Goal: Task Accomplishment & Management: Use online tool/utility

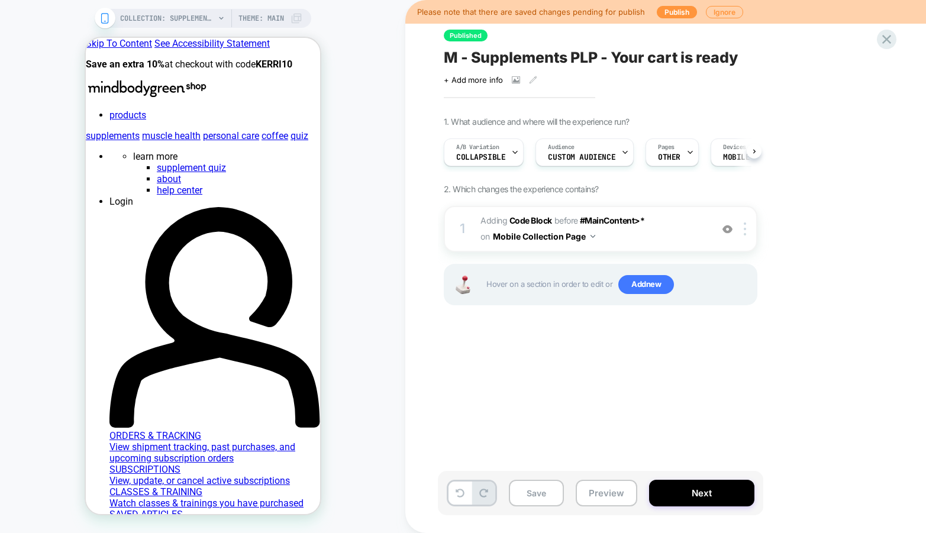
scroll to position [0, 1]
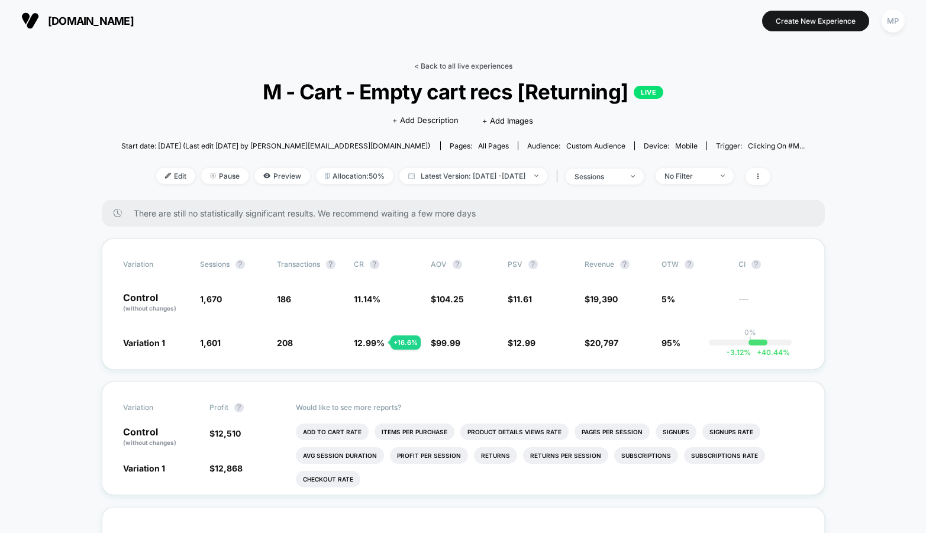
click at [465, 68] on link "< Back to all live experiences" at bounding box center [463, 66] width 98 height 9
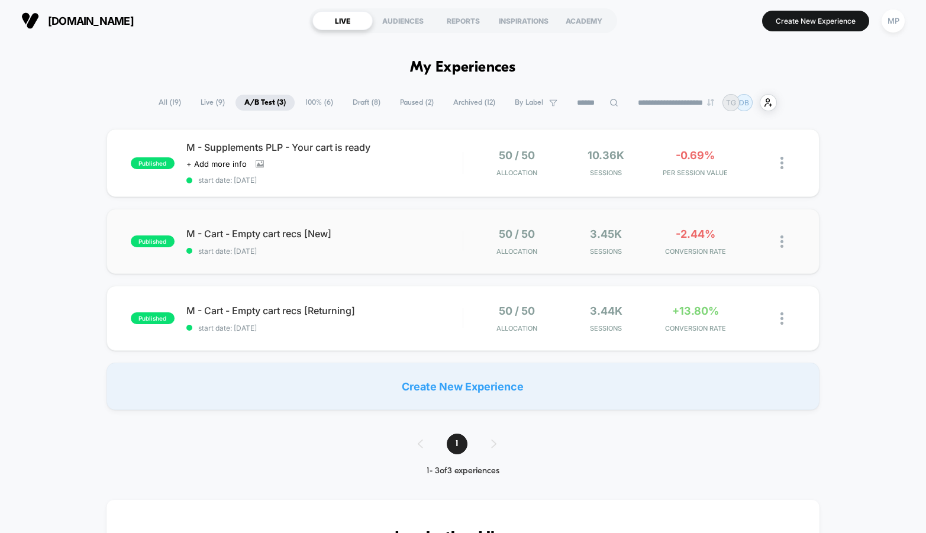
click at [349, 264] on div "published M - Cart - Empty cart recs [New] start date: 6/23/2025 50 / 50 Alloca…" at bounding box center [463, 241] width 713 height 65
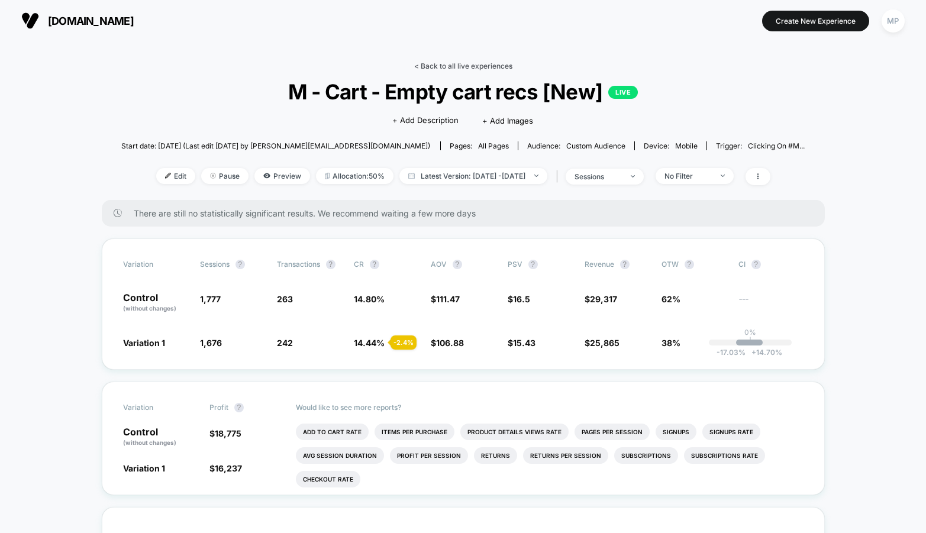
click at [436, 68] on link "< Back to all live experiences" at bounding box center [463, 66] width 98 height 9
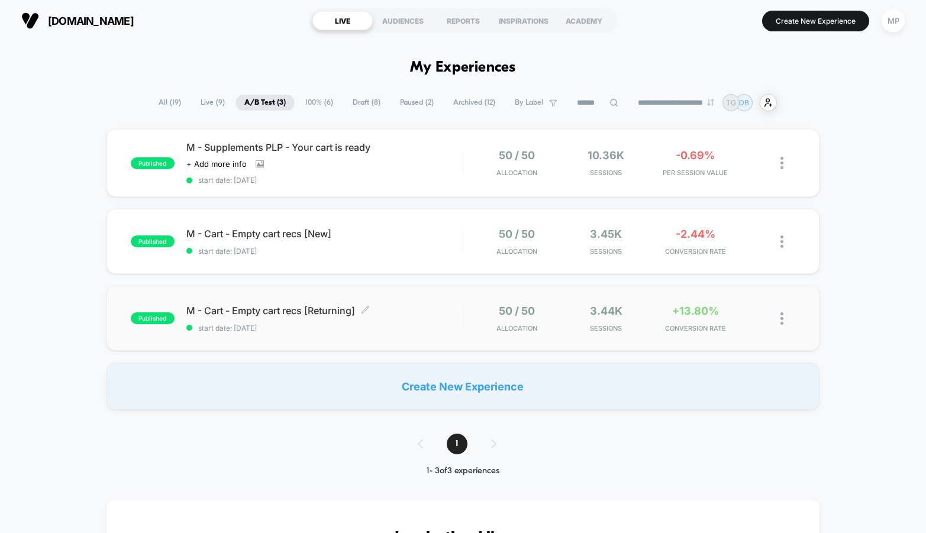
click at [340, 330] on span "start date: 6/23/2025" at bounding box center [324, 328] width 276 height 9
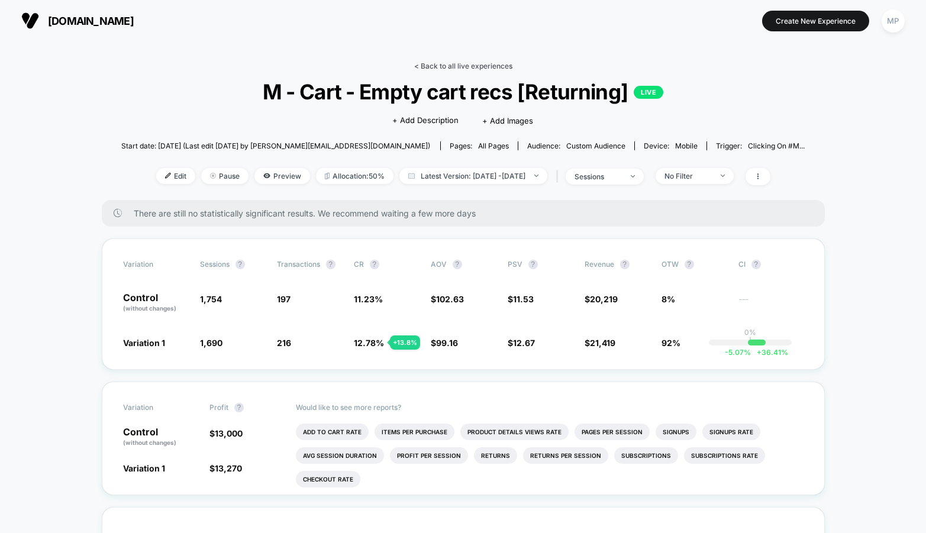
click at [506, 67] on link "< Back to all live experiences" at bounding box center [463, 66] width 98 height 9
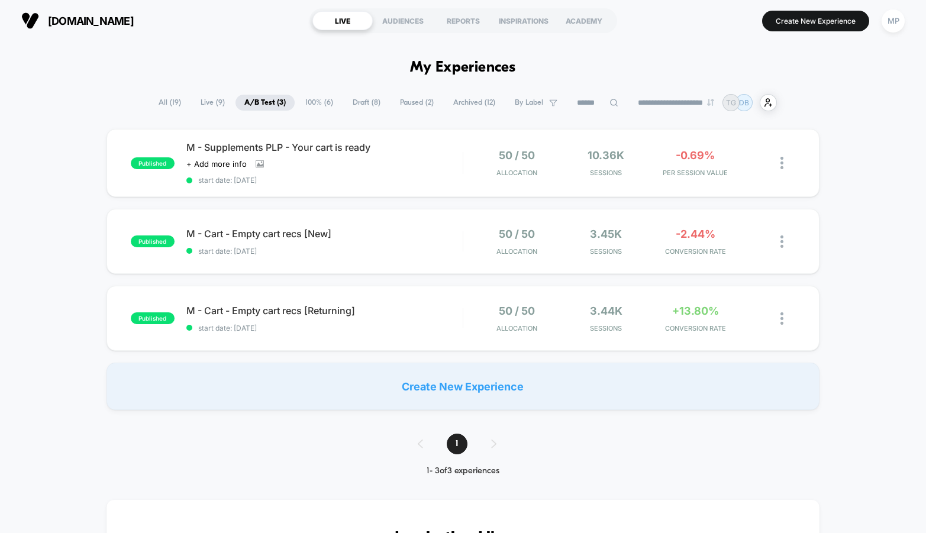
click at [159, 104] on span "All ( 19 )" at bounding box center [170, 103] width 40 height 16
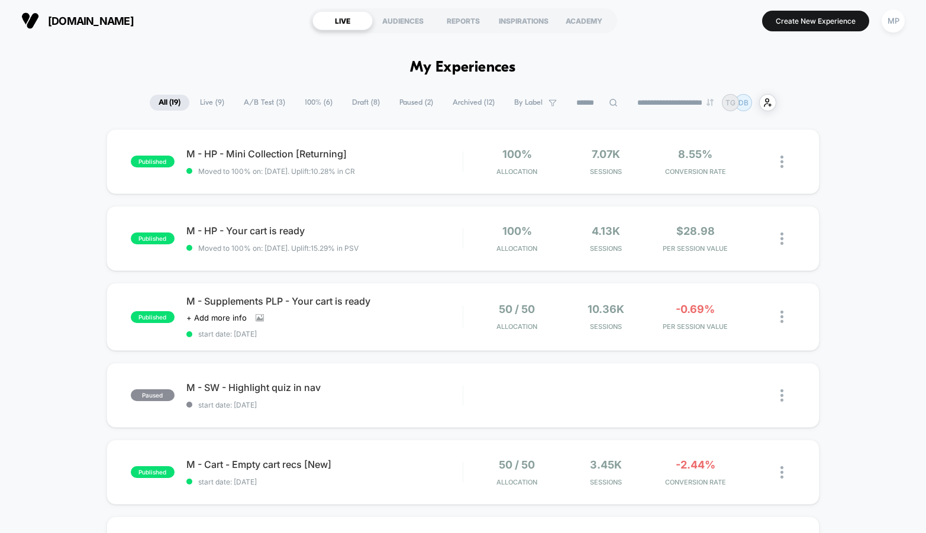
click at [577, 97] on input at bounding box center [597, 103] width 59 height 14
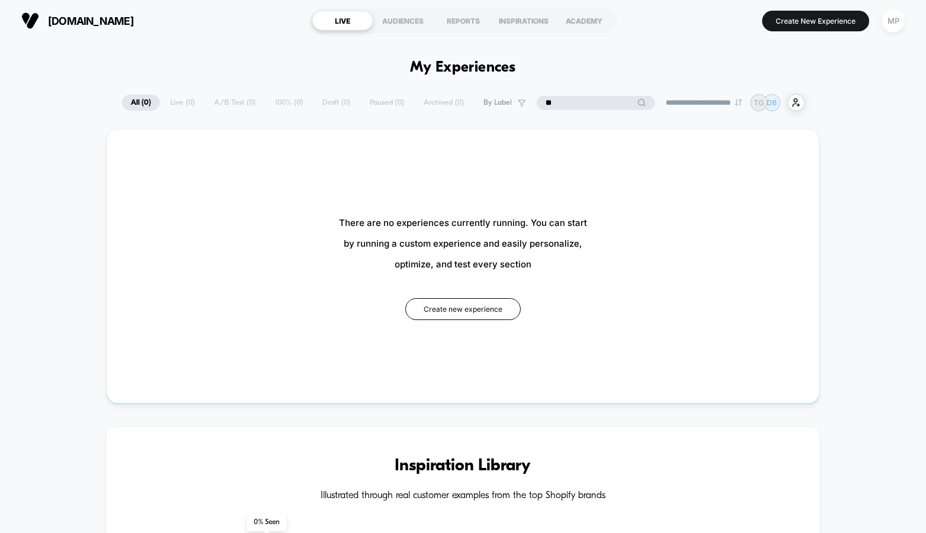
type input "*"
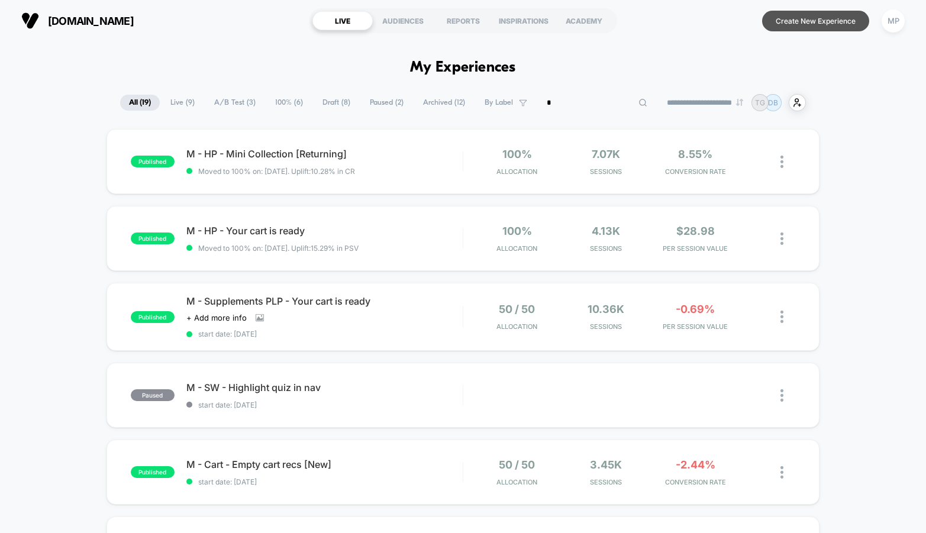
type input "**"
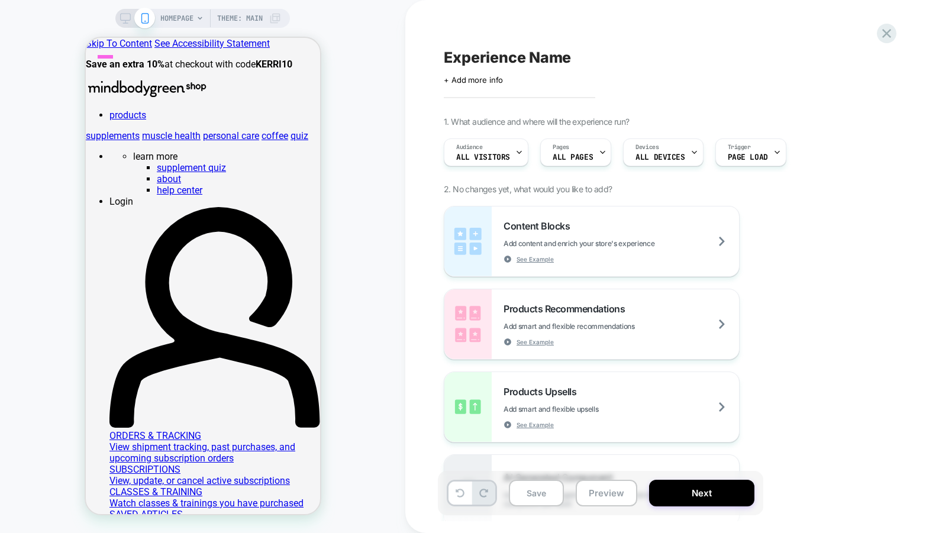
click at [85, 79] on span at bounding box center [85, 79] width 0 height 0
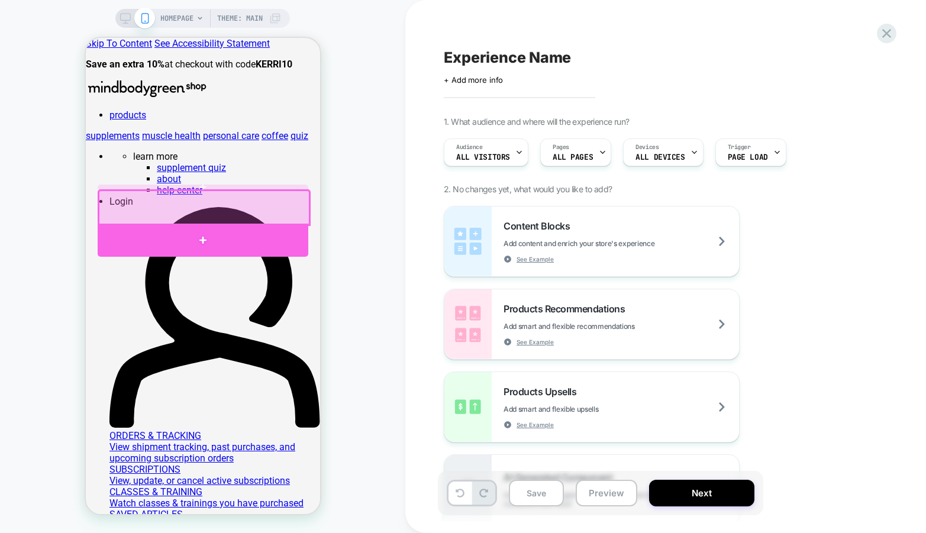
click at [286, 229] on div at bounding box center [202, 240] width 211 height 33
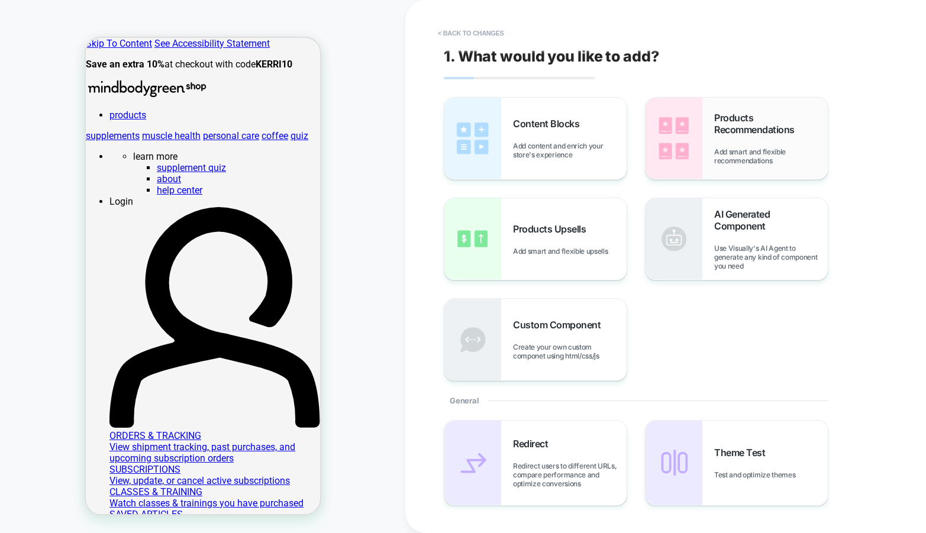
click at [720, 127] on span "Products Recommendations" at bounding box center [771, 124] width 114 height 24
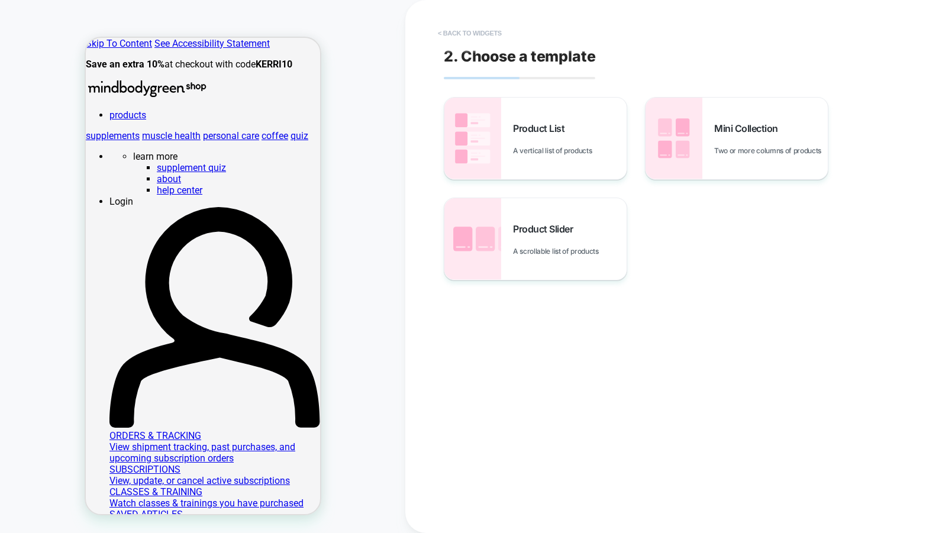
click at [481, 28] on button "< Back to widgets" at bounding box center [470, 33] width 76 height 19
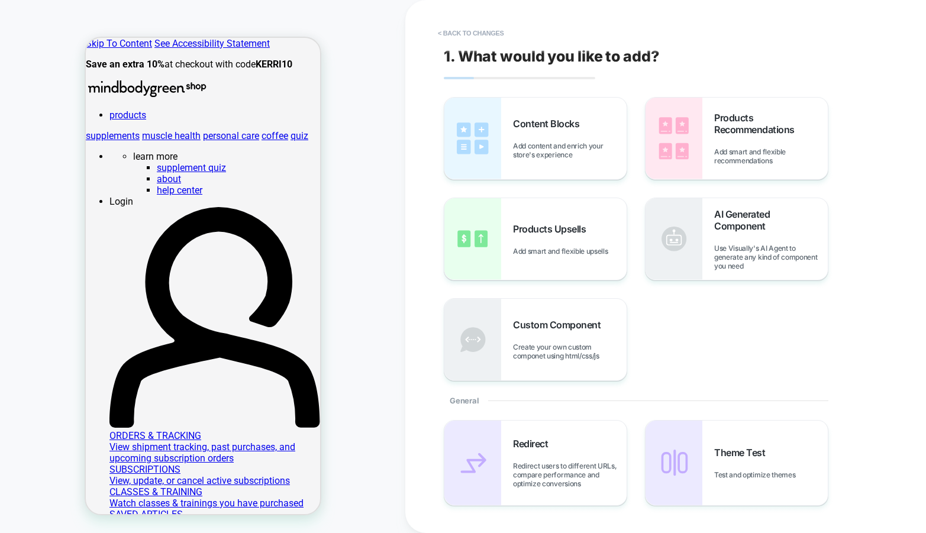
click at [481, 28] on button "< Back to changes" at bounding box center [471, 33] width 78 height 19
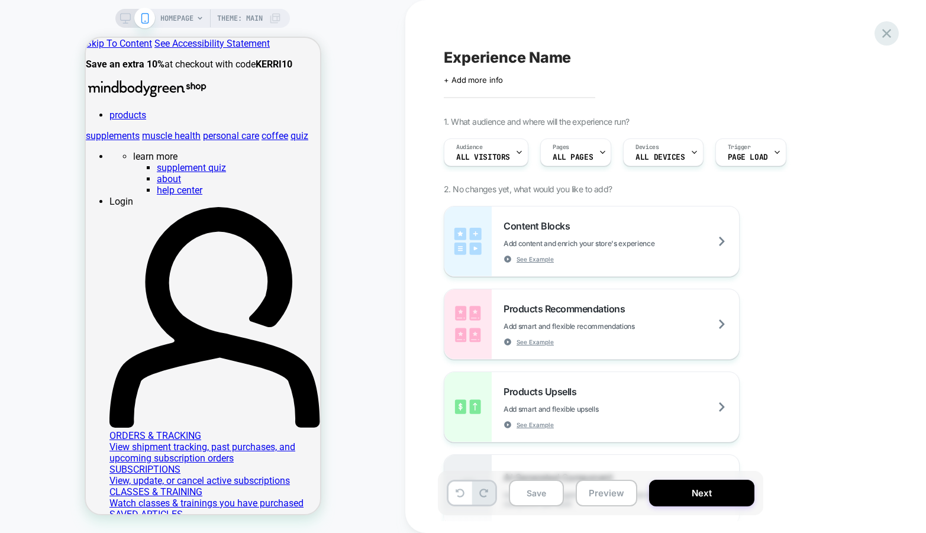
click at [880, 28] on icon at bounding box center [887, 33] width 16 height 16
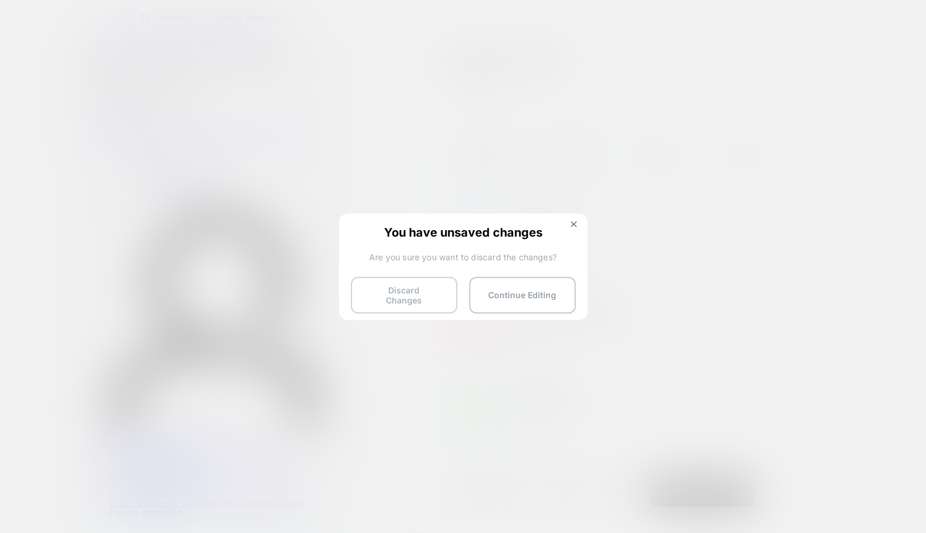
click at [422, 293] on button "Discard Changes" at bounding box center [404, 295] width 107 height 37
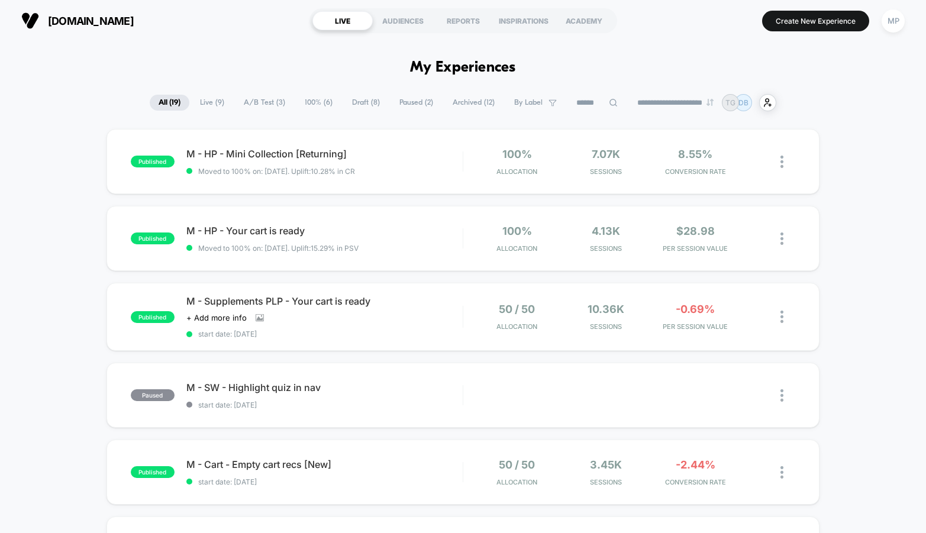
click at [584, 102] on input at bounding box center [597, 103] width 59 height 14
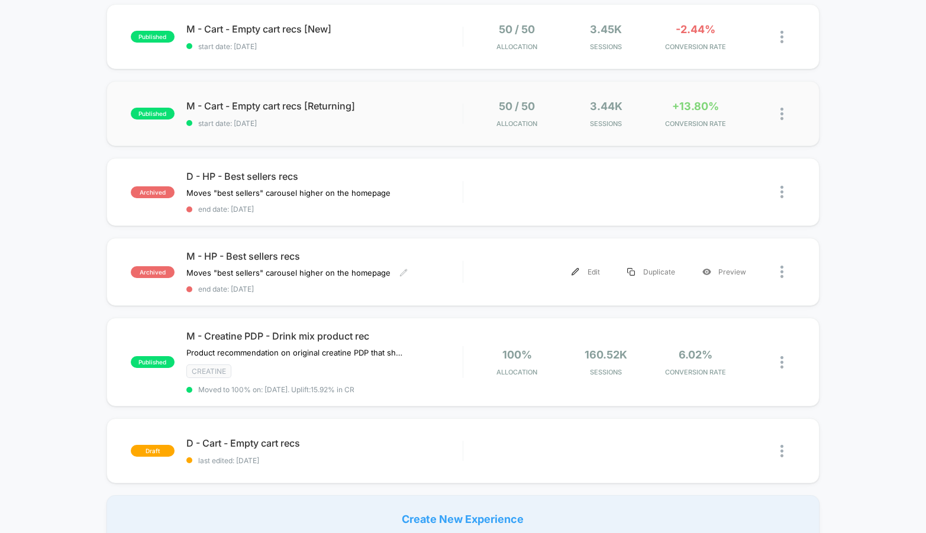
scroll to position [118, 0]
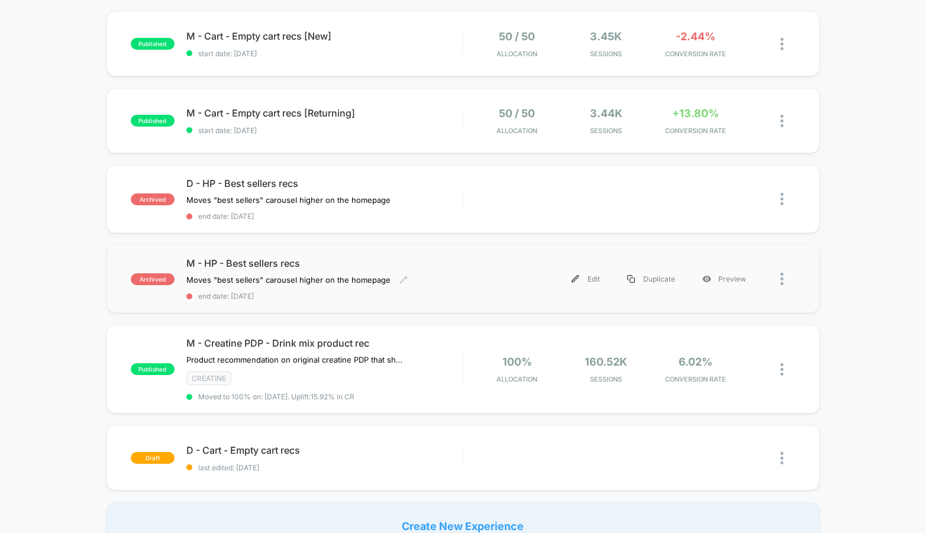
type input "***"
click at [391, 298] on span "end date: 5/15/2025" at bounding box center [324, 296] width 276 height 9
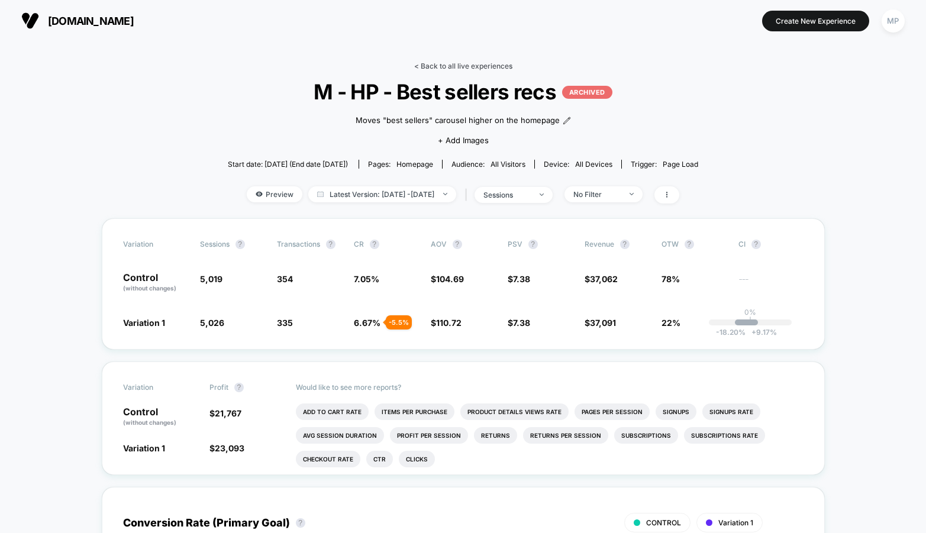
click at [447, 65] on link "< Back to all live experiences" at bounding box center [463, 66] width 98 height 9
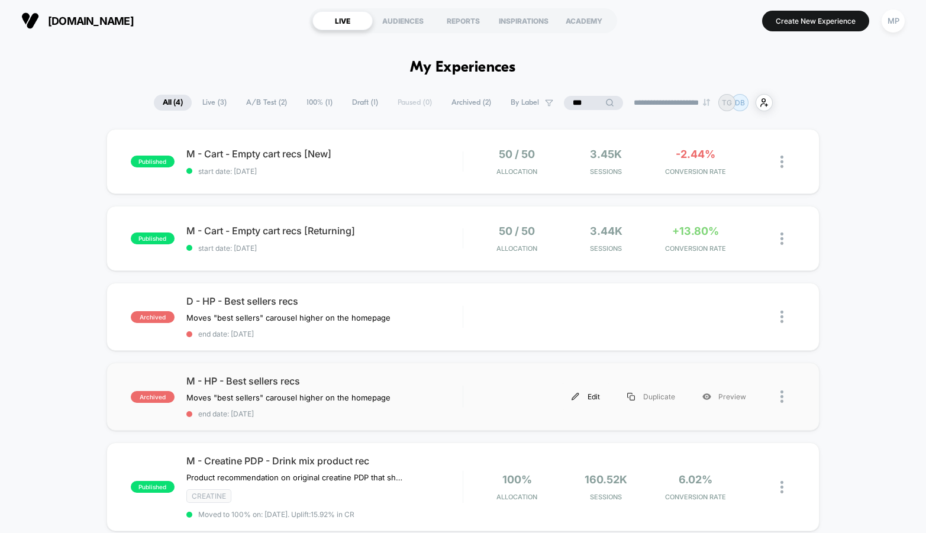
click at [592, 395] on div "Edit" at bounding box center [586, 397] width 56 height 27
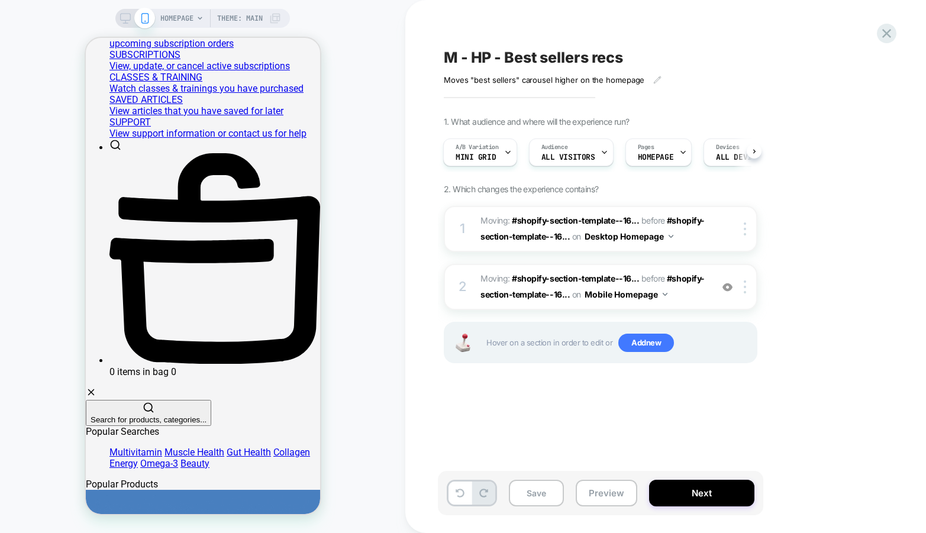
scroll to position [419, 0]
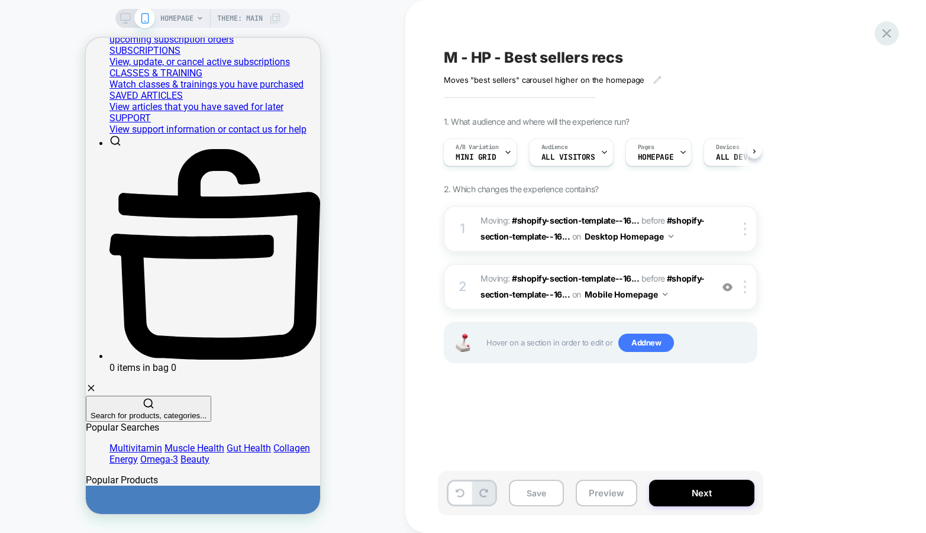
click at [885, 33] on icon at bounding box center [887, 33] width 9 height 9
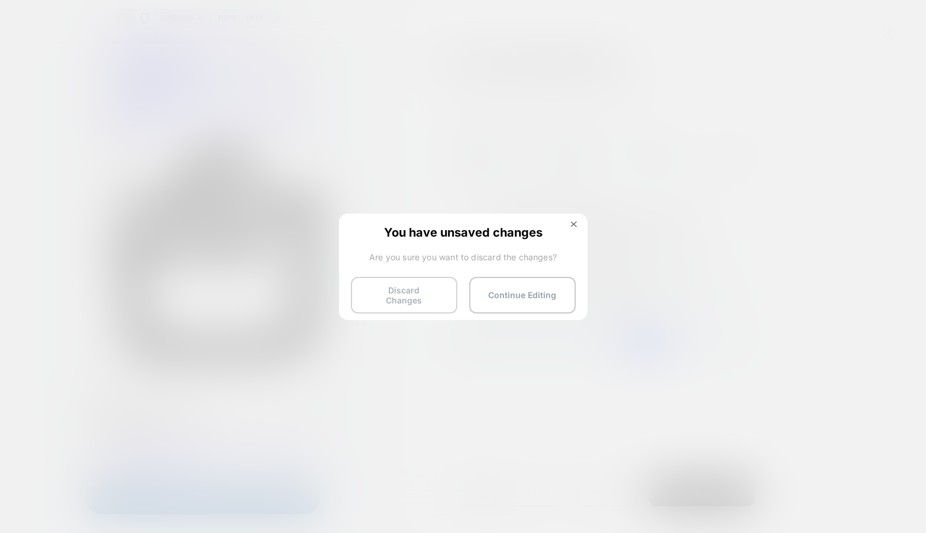
click at [405, 282] on button "Discard Changes" at bounding box center [404, 295] width 107 height 37
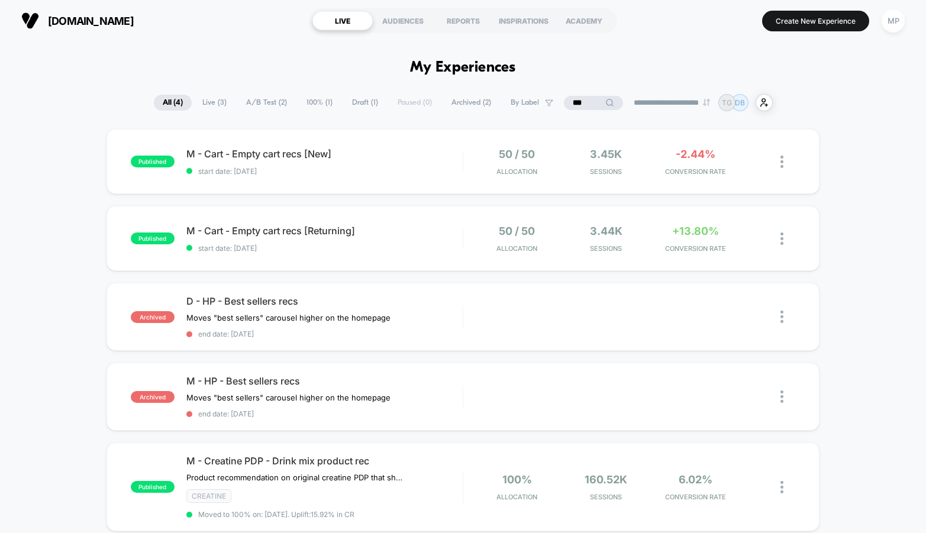
click at [569, 107] on input "***" at bounding box center [593, 103] width 59 height 14
click at [569, 107] on input "***" at bounding box center [594, 103] width 118 height 14
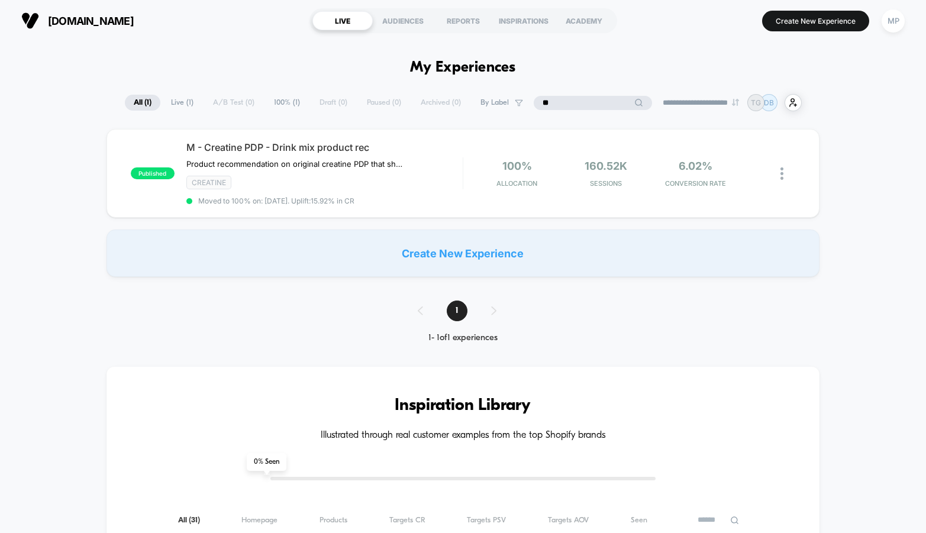
type input "*"
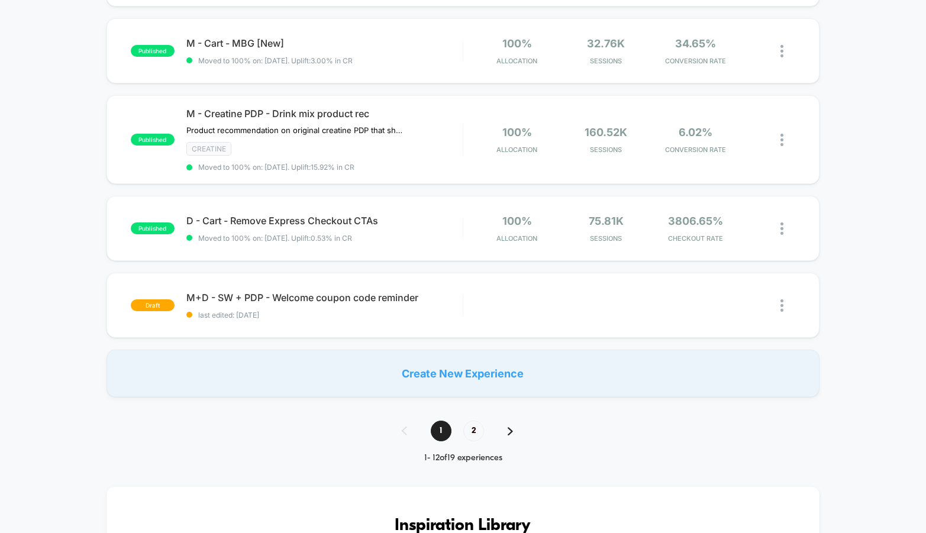
scroll to position [744, 0]
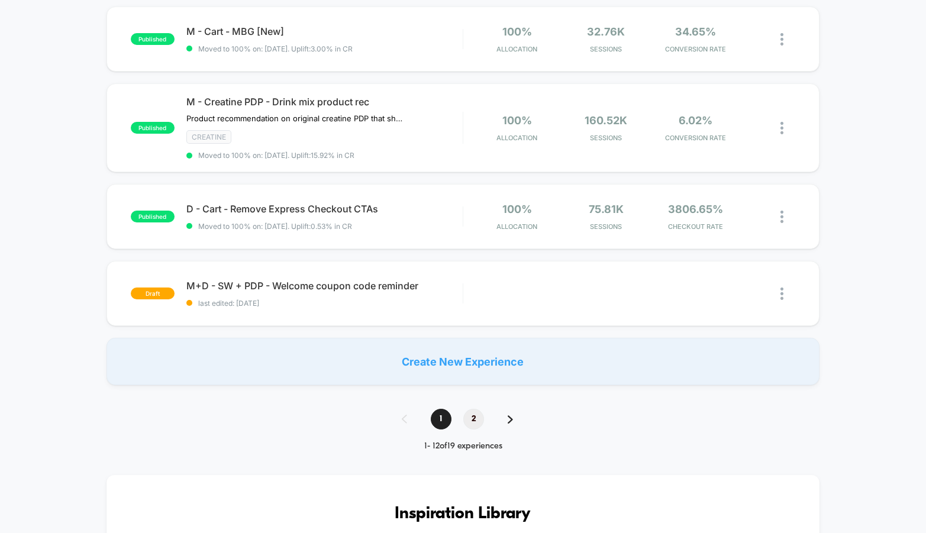
click at [477, 414] on span "2" at bounding box center [473, 419] width 21 height 21
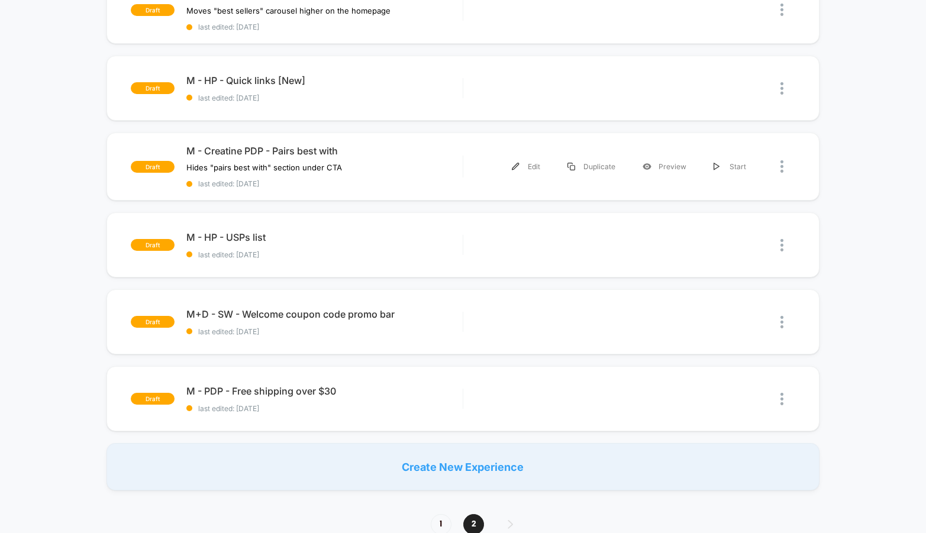
scroll to position [243, 0]
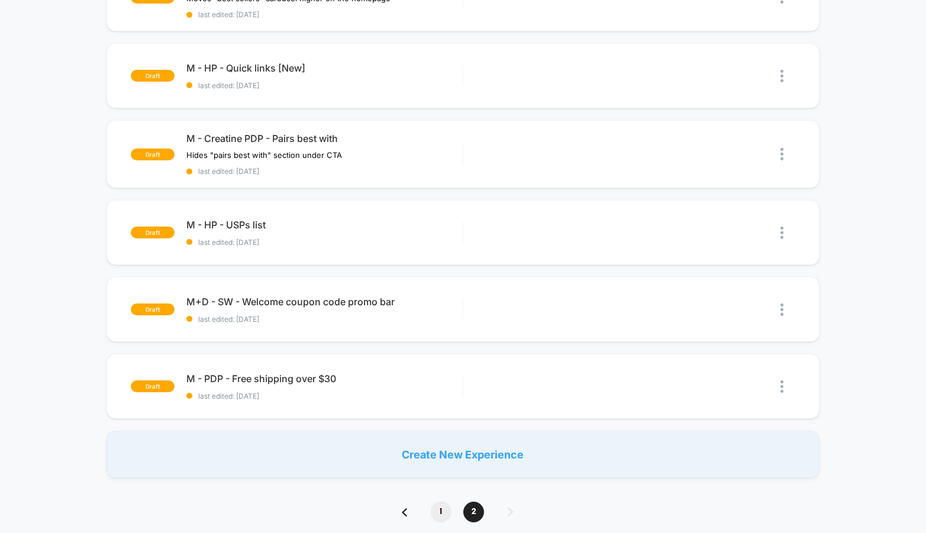
click at [441, 513] on span "1" at bounding box center [441, 512] width 21 height 21
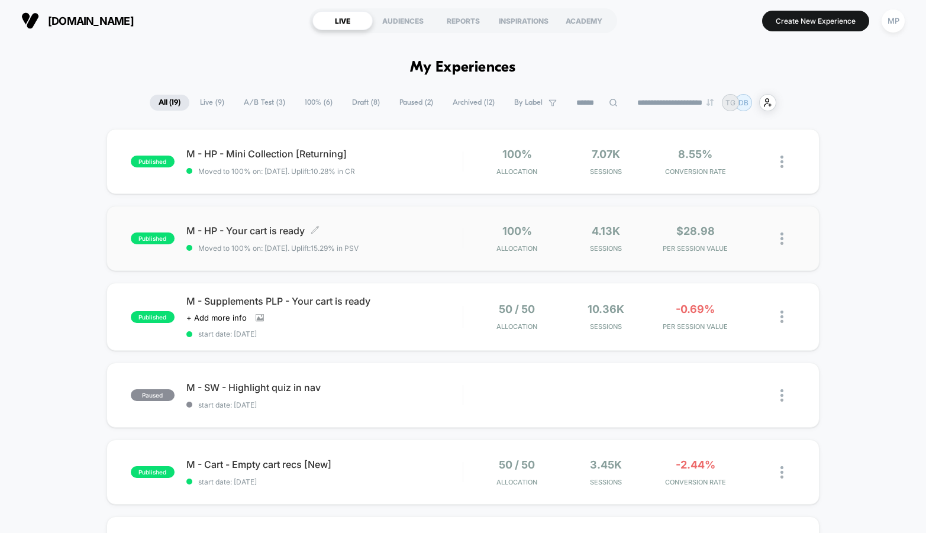
click at [387, 250] on span "Moved to 100% on: 7/7/2025 . Uplift: 15.29% in PSV" at bounding box center [324, 248] width 276 height 9
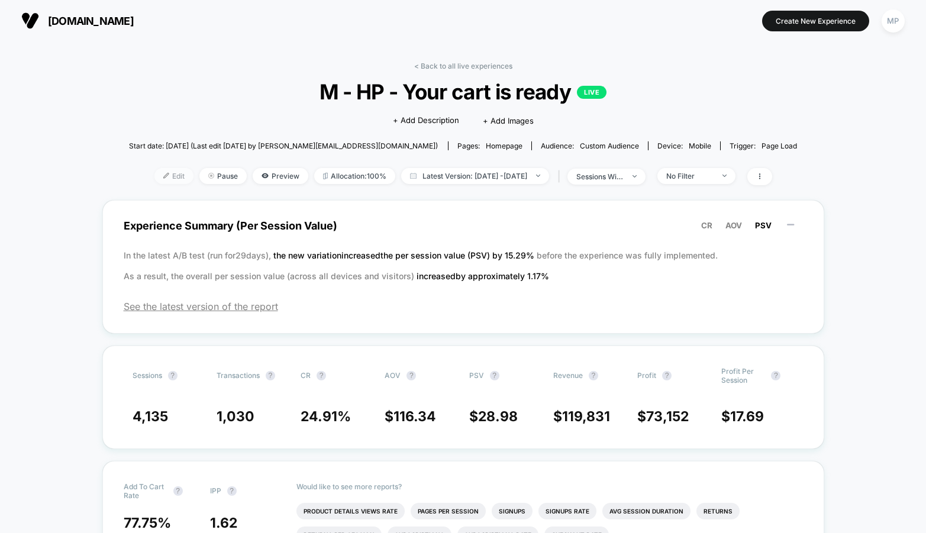
click at [157, 173] on span "Edit" at bounding box center [173, 176] width 39 height 16
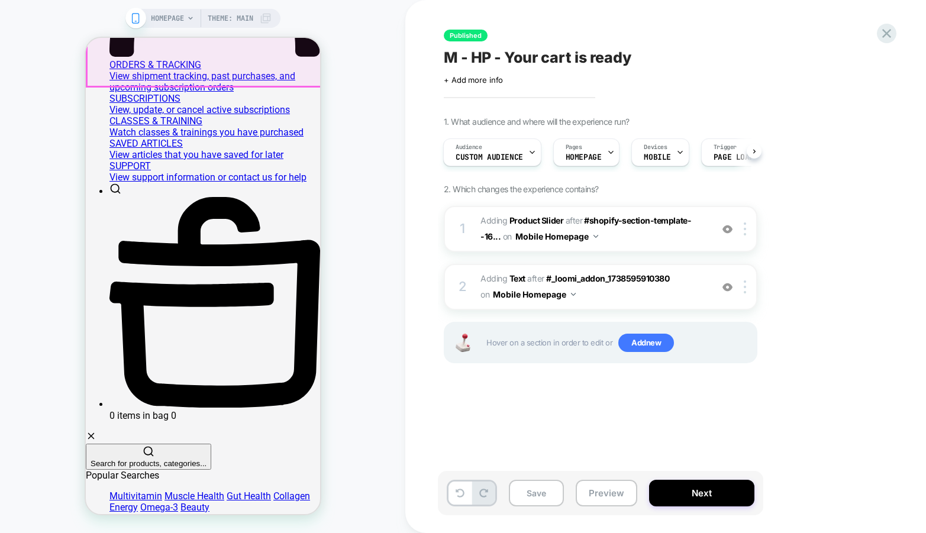
scroll to position [369, 0]
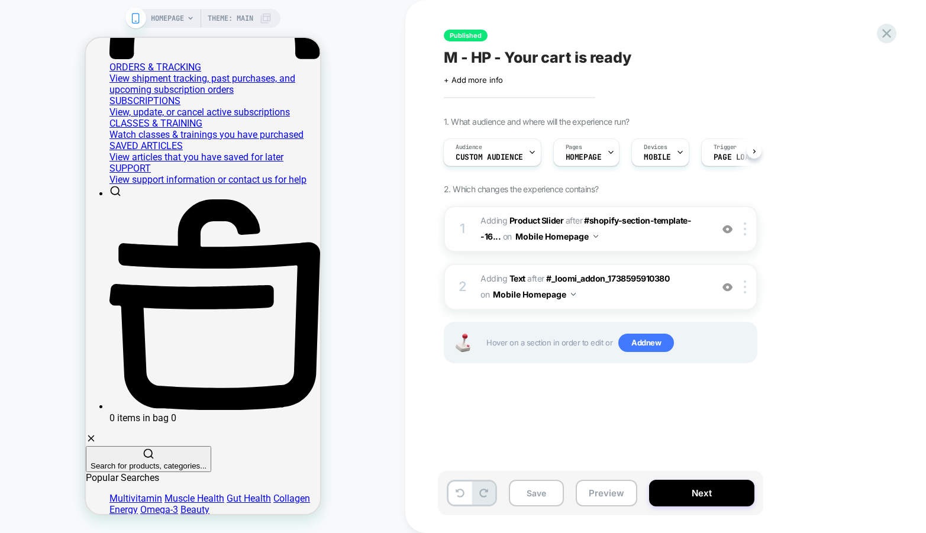
click at [650, 239] on span "#_loomi_addon_1738595910380 Adding Product Slider AFTER #shopify-section-templa…" at bounding box center [594, 229] width 226 height 32
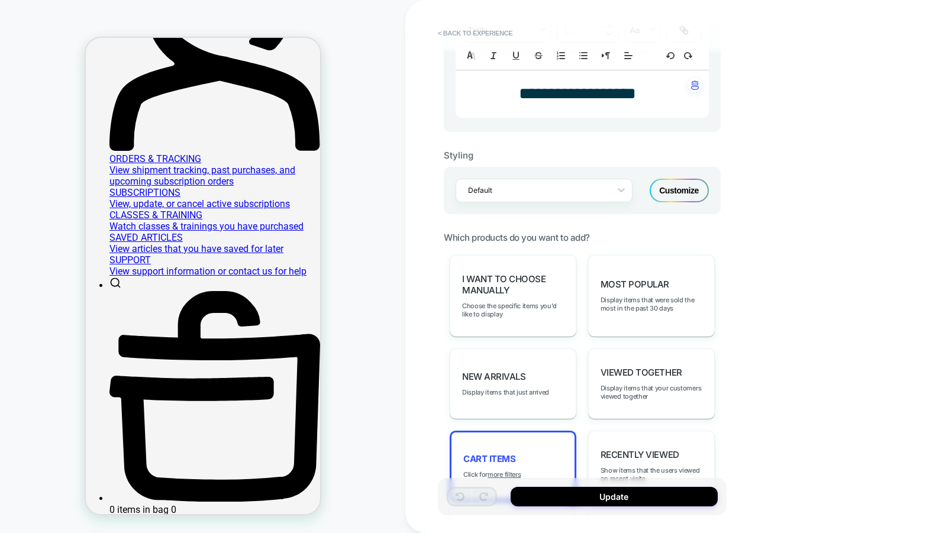
scroll to position [383, 0]
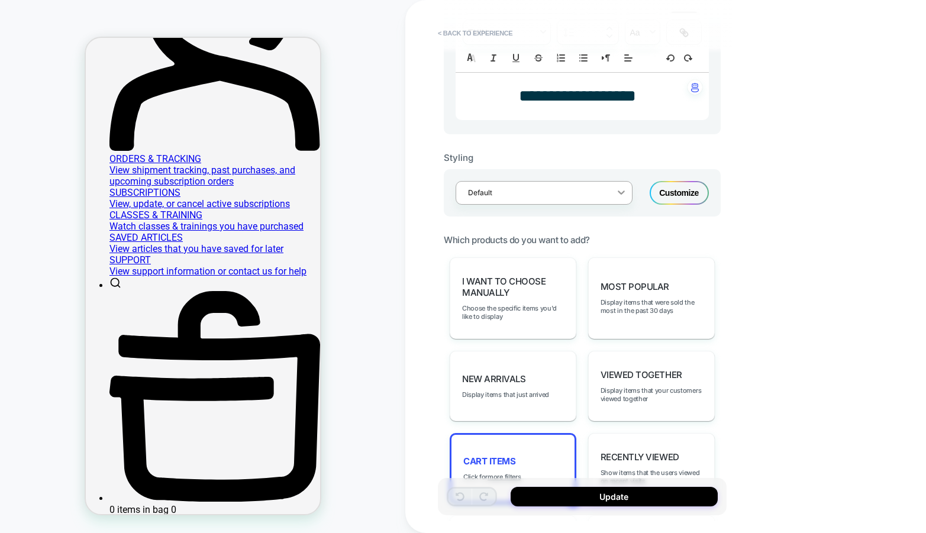
click at [616, 191] on icon at bounding box center [622, 192] width 12 height 12
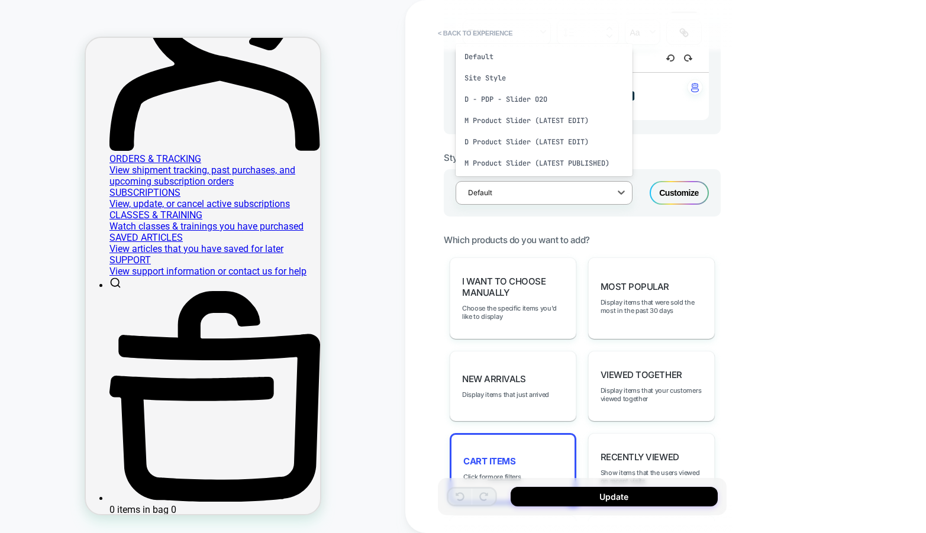
click at [697, 186] on div "Customize" at bounding box center [679, 193] width 59 height 24
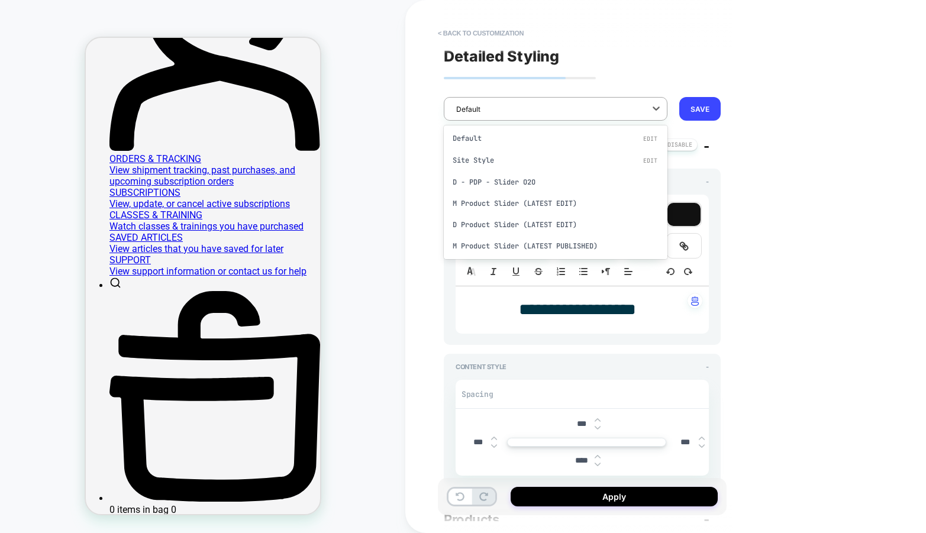
click at [580, 105] on div at bounding box center [548, 109] width 184 height 11
click at [638, 83] on div "**********" at bounding box center [582, 267] width 289 height 510
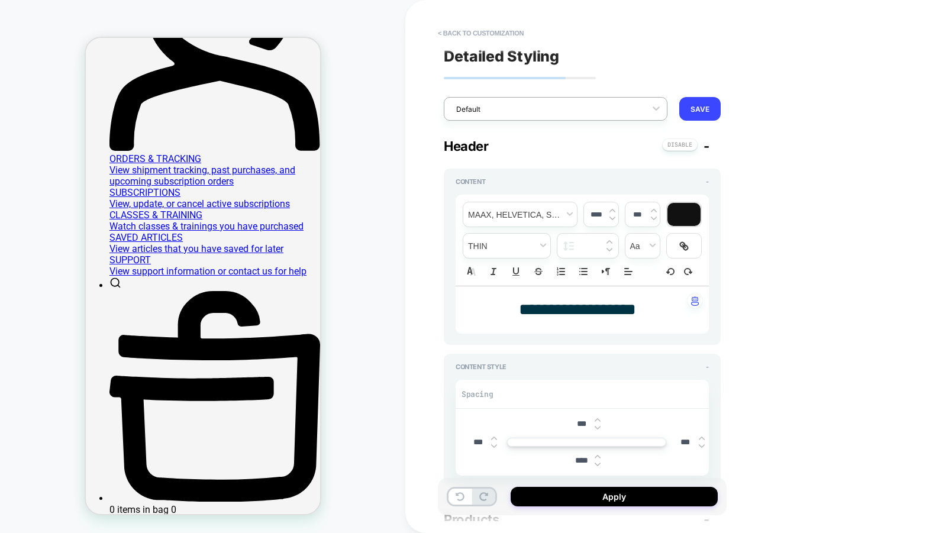
click at [604, 110] on div at bounding box center [548, 109] width 184 height 11
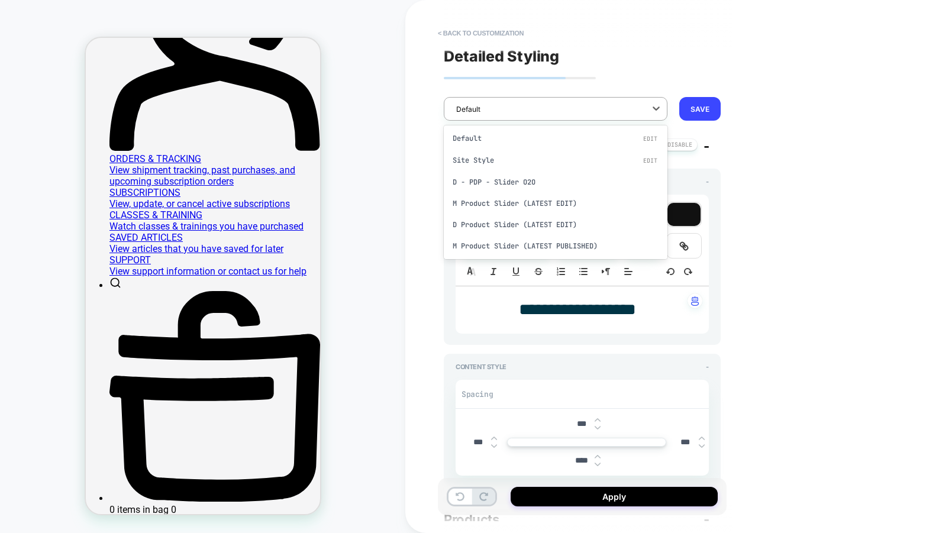
click at [644, 50] on div "**********" at bounding box center [582, 267] width 289 height 510
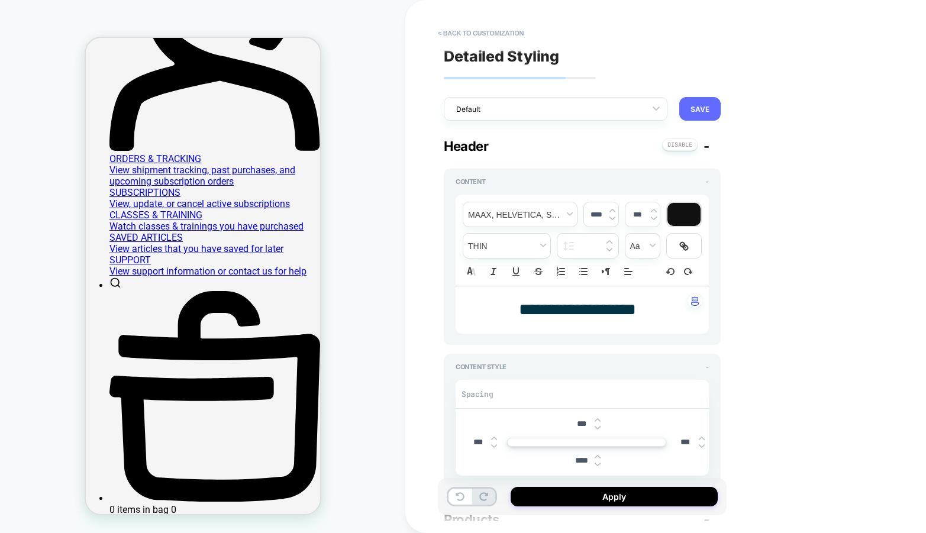
click at [704, 108] on button "SAVE" at bounding box center [700, 109] width 41 height 24
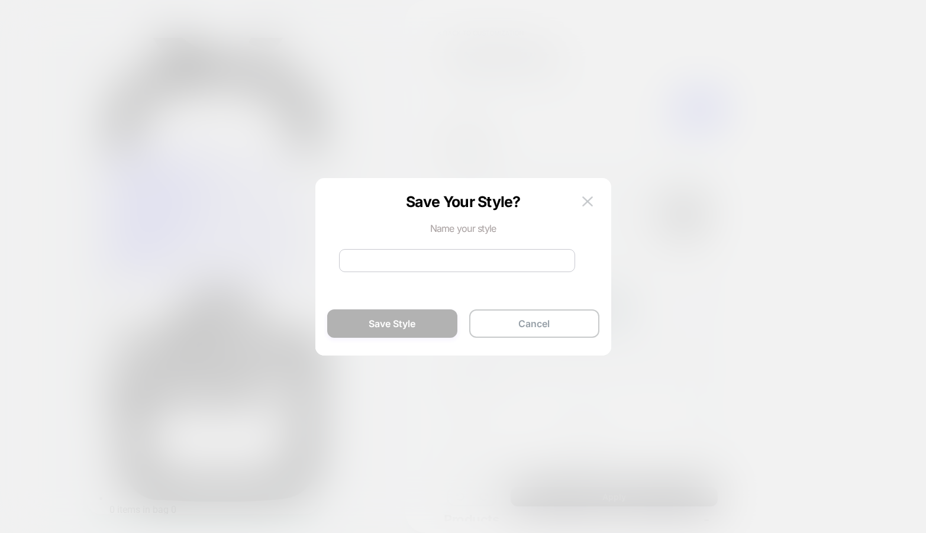
click at [465, 263] on input at bounding box center [457, 260] width 236 height 23
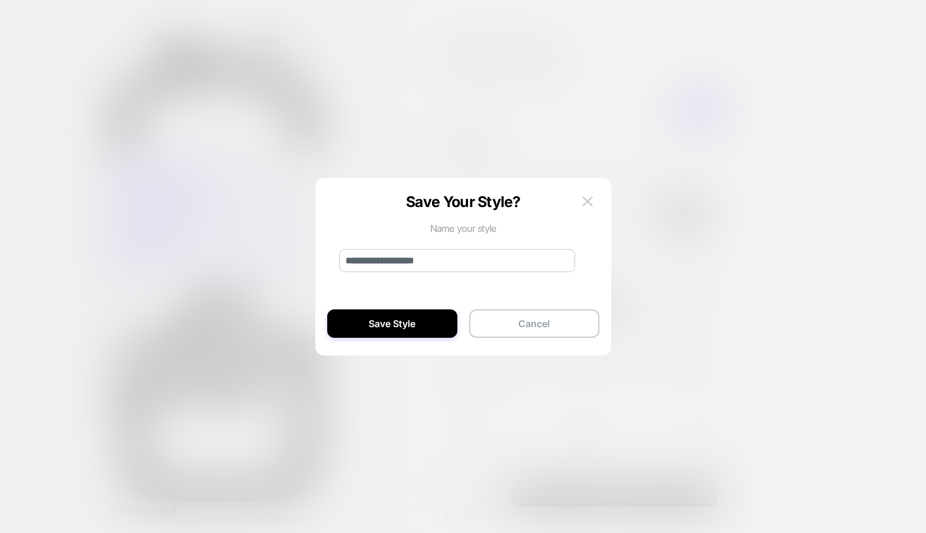
click at [414, 262] on input "**********" at bounding box center [457, 260] width 236 height 23
click at [346, 264] on input "**********" at bounding box center [457, 260] width 236 height 23
click at [421, 260] on input "**********" at bounding box center [457, 260] width 236 height 23
type input "**********"
click at [416, 318] on button "Save Style" at bounding box center [392, 324] width 130 height 28
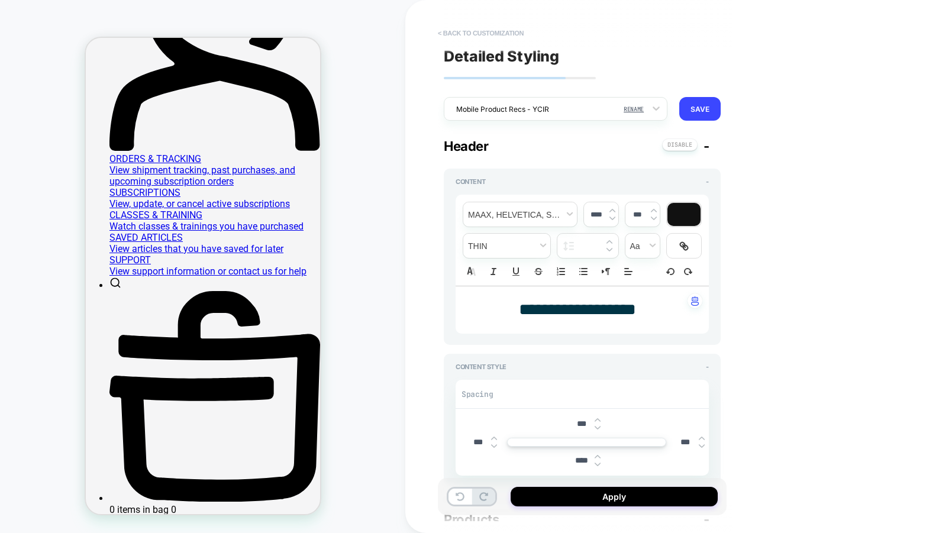
click at [489, 30] on button "< Back to customization" at bounding box center [481, 33] width 98 height 19
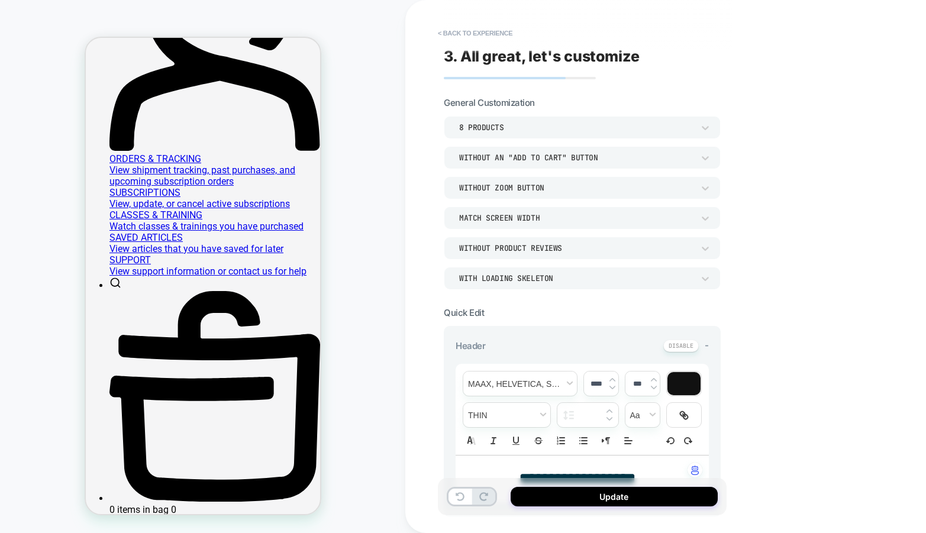
click at [489, 30] on button "< Back to experience" at bounding box center [475, 33] width 86 height 19
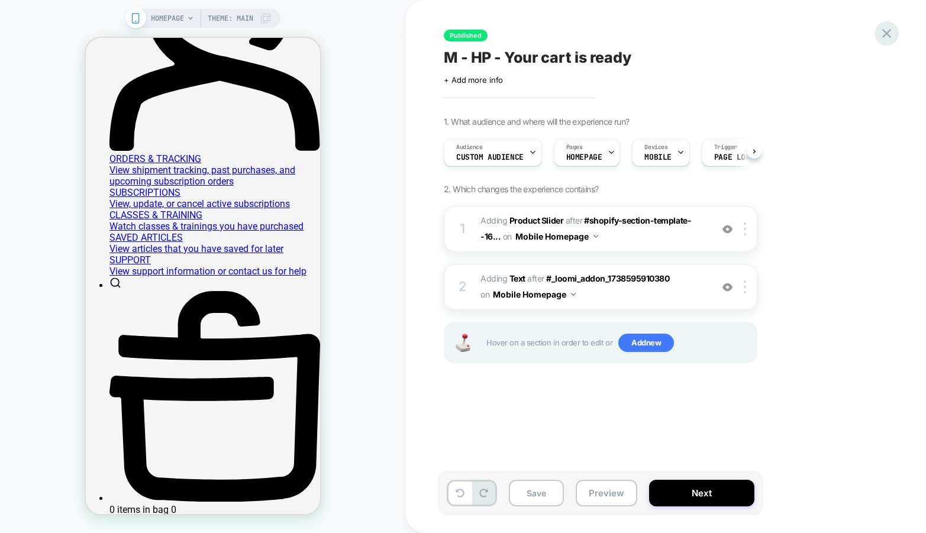
scroll to position [0, 1]
click at [877, 30] on div at bounding box center [887, 33] width 24 height 24
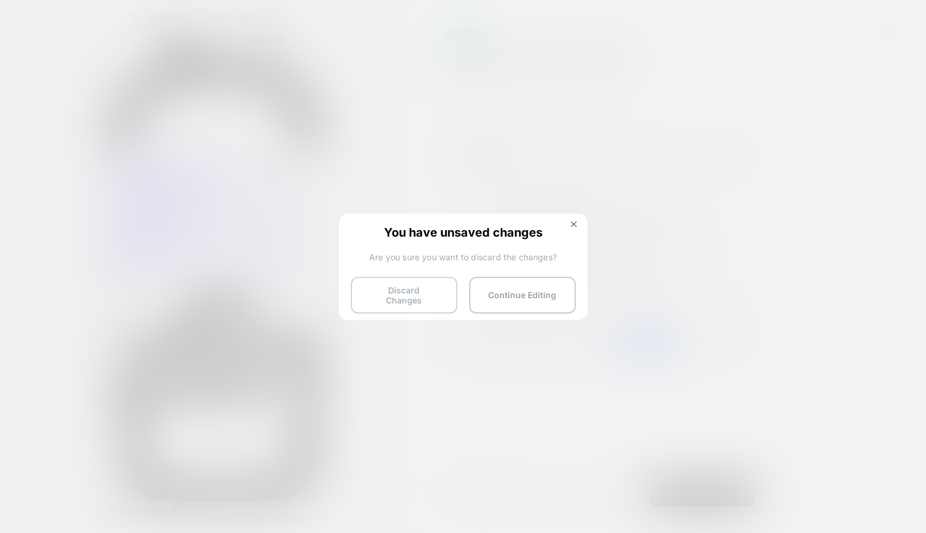
click at [368, 298] on button "Discard Changes" at bounding box center [404, 295] width 107 height 37
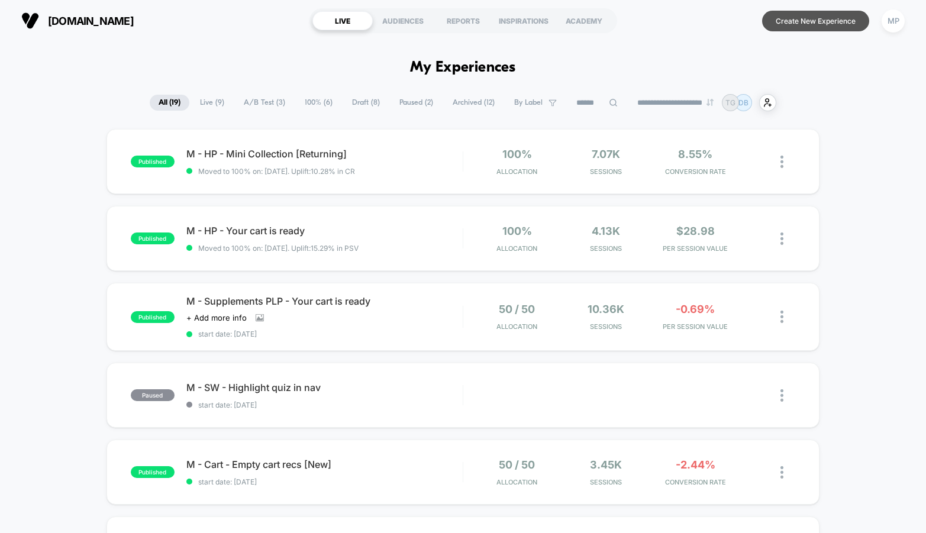
click at [791, 28] on button "Create New Experience" at bounding box center [815, 21] width 107 height 21
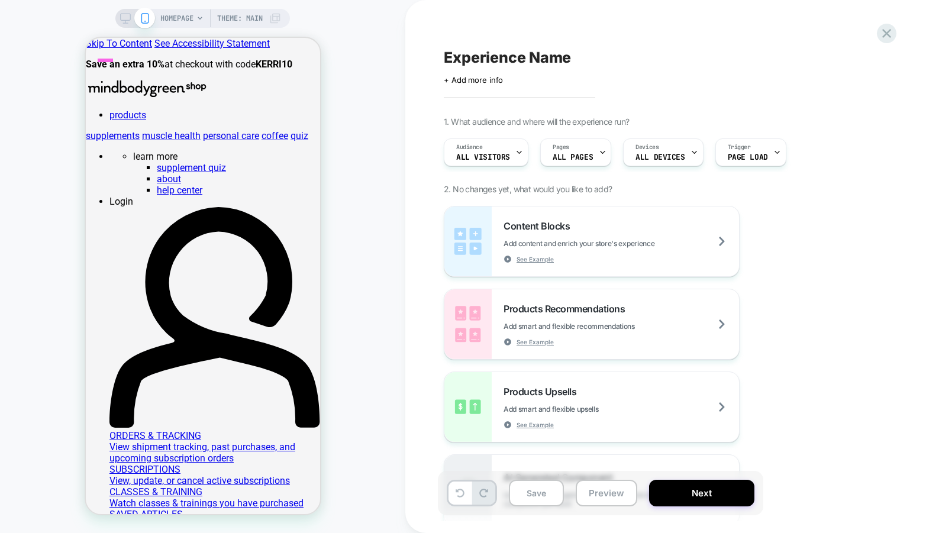
click at [85, 79] on span at bounding box center [85, 79] width 0 height 0
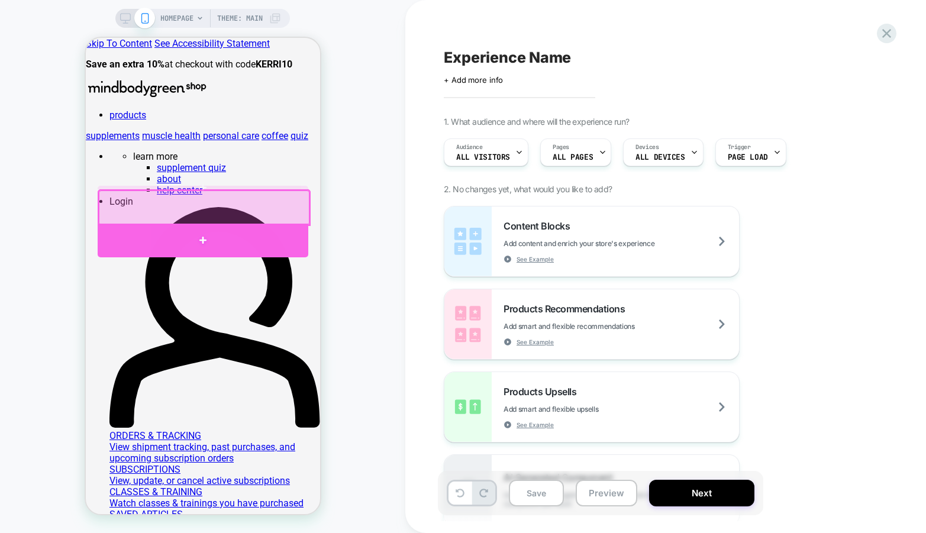
click at [285, 233] on div at bounding box center [202, 241] width 211 height 34
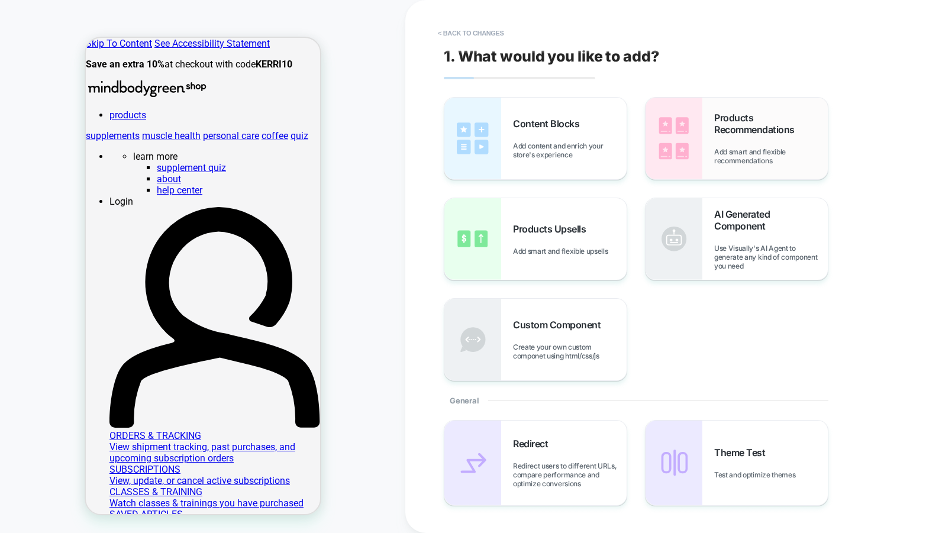
click at [735, 134] on span "Products Recommendations" at bounding box center [771, 124] width 114 height 24
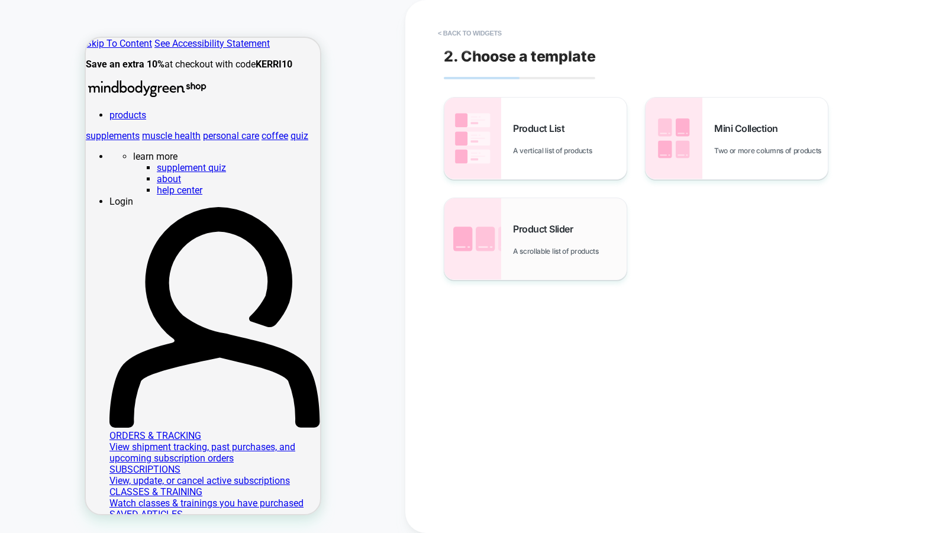
click at [579, 236] on div "Product Slider A scrollable list of products" at bounding box center [570, 239] width 114 height 33
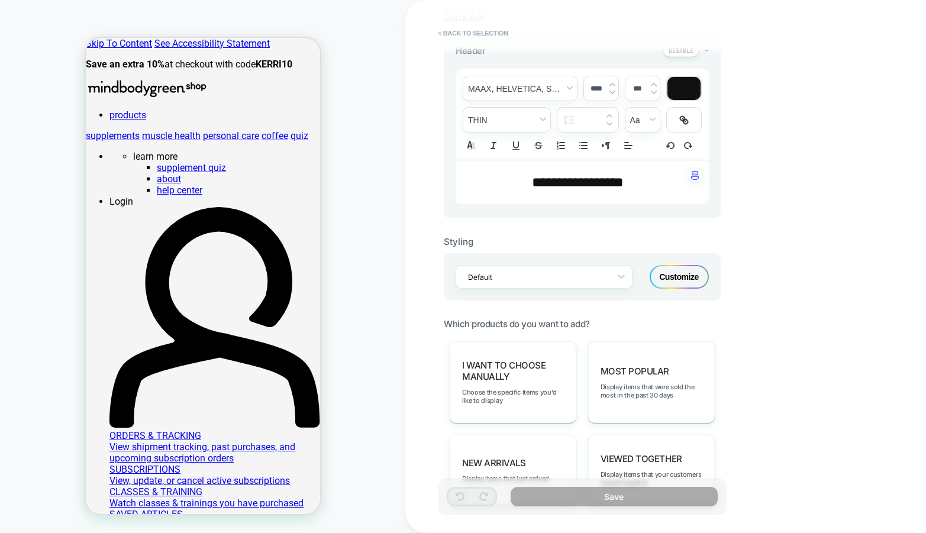
scroll to position [310, 0]
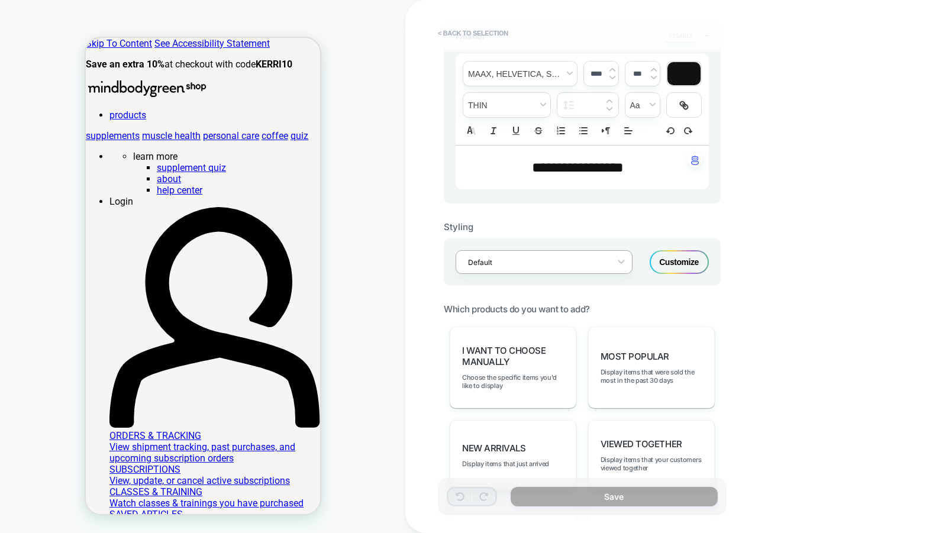
click at [580, 266] on div "Default" at bounding box center [536, 263] width 149 height 16
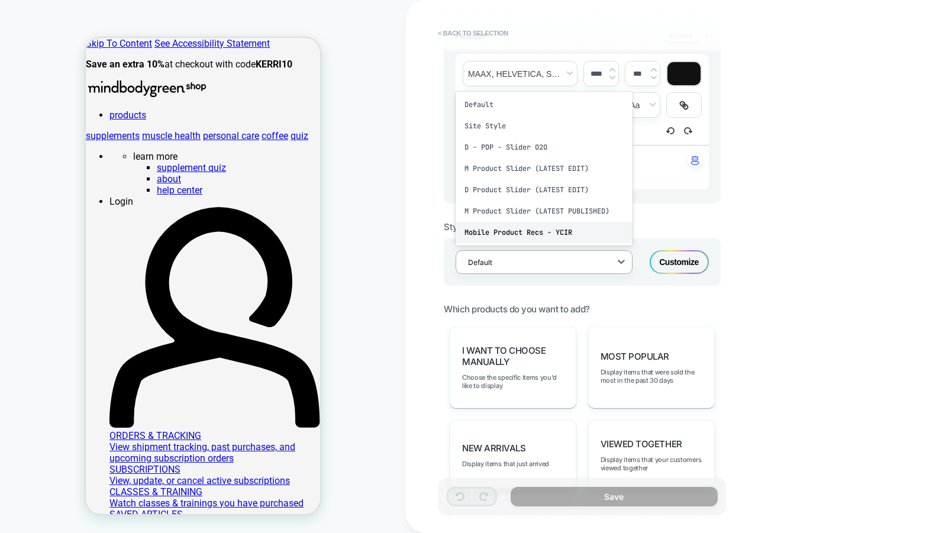
scroll to position [0, 0]
click at [575, 228] on div "Mobile Product Recs - YCIR" at bounding box center [544, 232] width 177 height 21
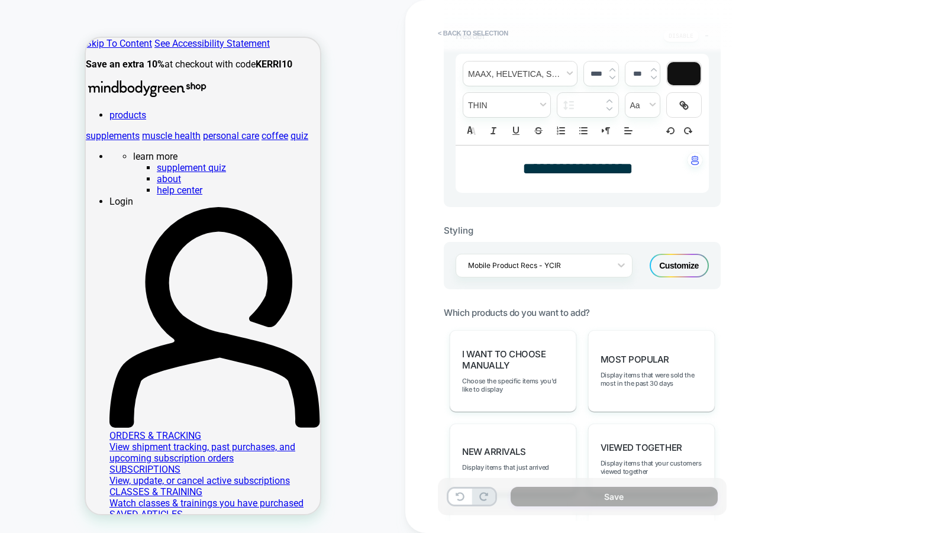
click at [680, 269] on div "Customize" at bounding box center [679, 266] width 59 height 24
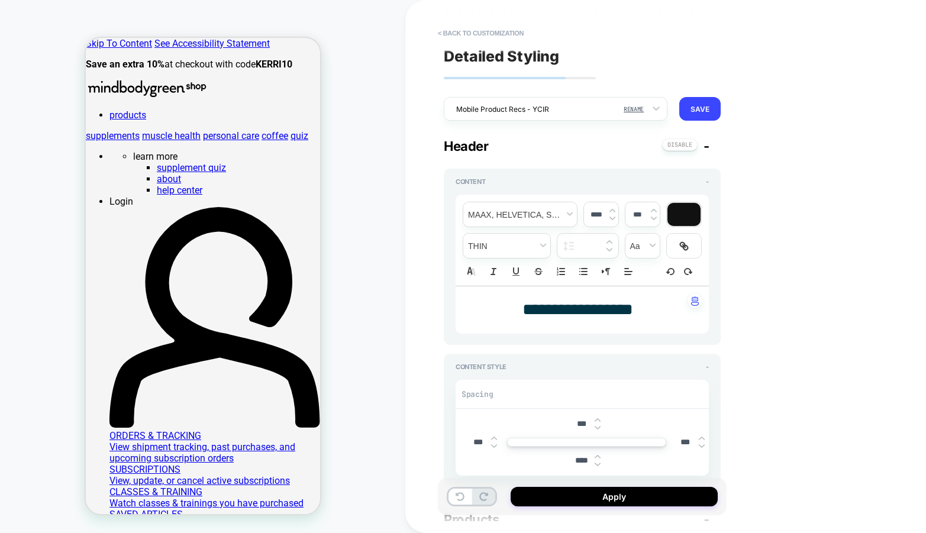
click at [596, 315] on span "**********" at bounding box center [578, 309] width 111 height 17
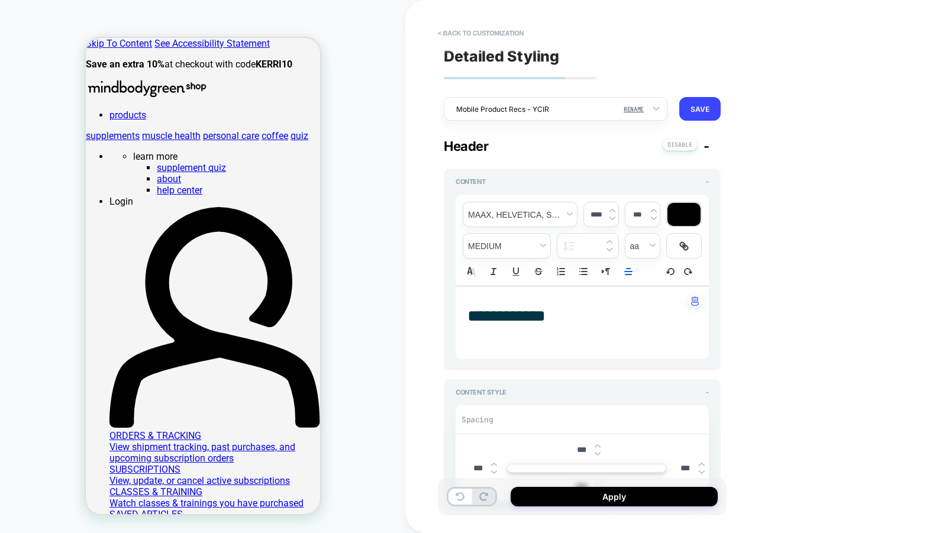
click at [522, 319] on span "**********" at bounding box center [507, 316] width 78 height 17
type input "****"
type input "*******"
click at [522, 319] on span "**********" at bounding box center [507, 316] width 78 height 17
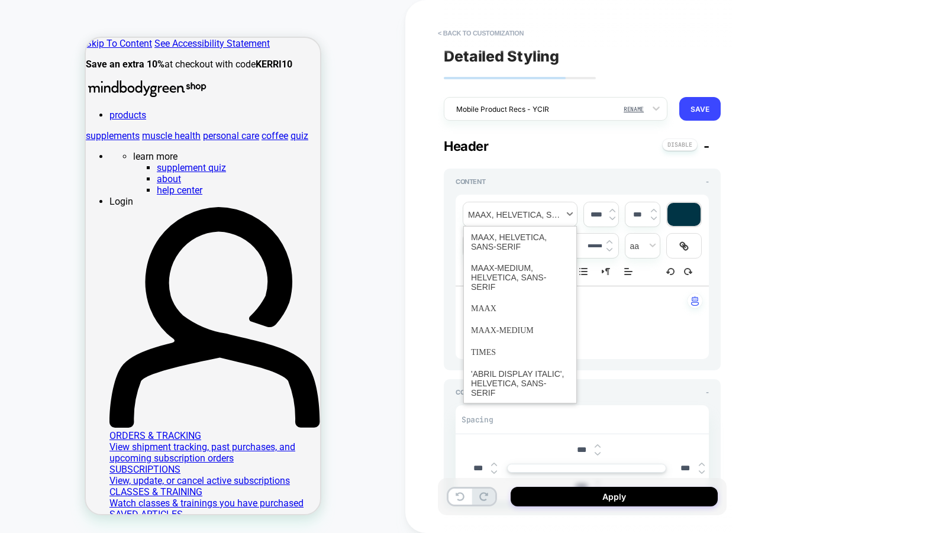
click at [517, 215] on span "font" at bounding box center [520, 214] width 114 height 24
click at [517, 232] on span "font" at bounding box center [520, 242] width 98 height 31
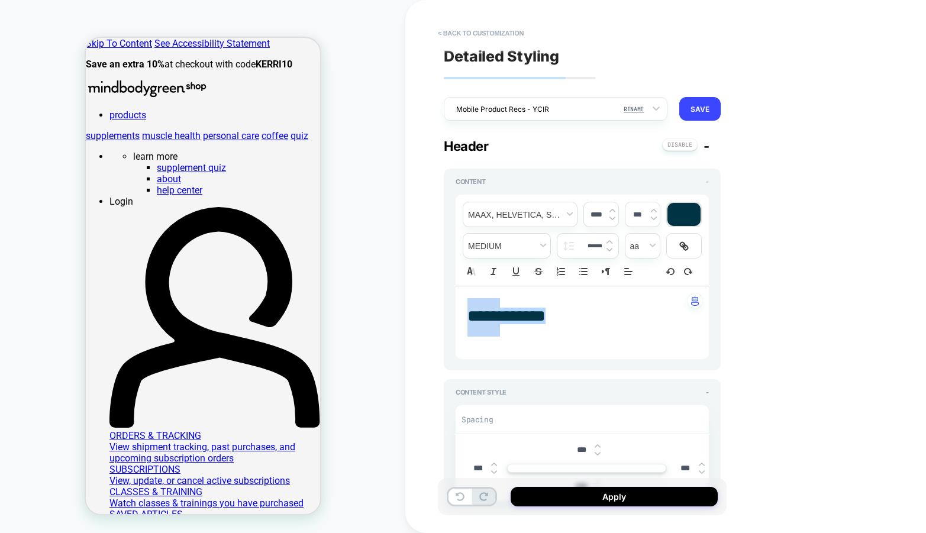
click at [544, 324] on span "*******" at bounding box center [523, 316] width 46 height 17
drag, startPoint x: 562, startPoint y: 327, endPoint x: 461, endPoint y: 326, distance: 101.2
click at [461, 326] on div "**** *******" at bounding box center [582, 322] width 253 height 73
click at [590, 216] on input "****" at bounding box center [596, 214] width 24 height 9
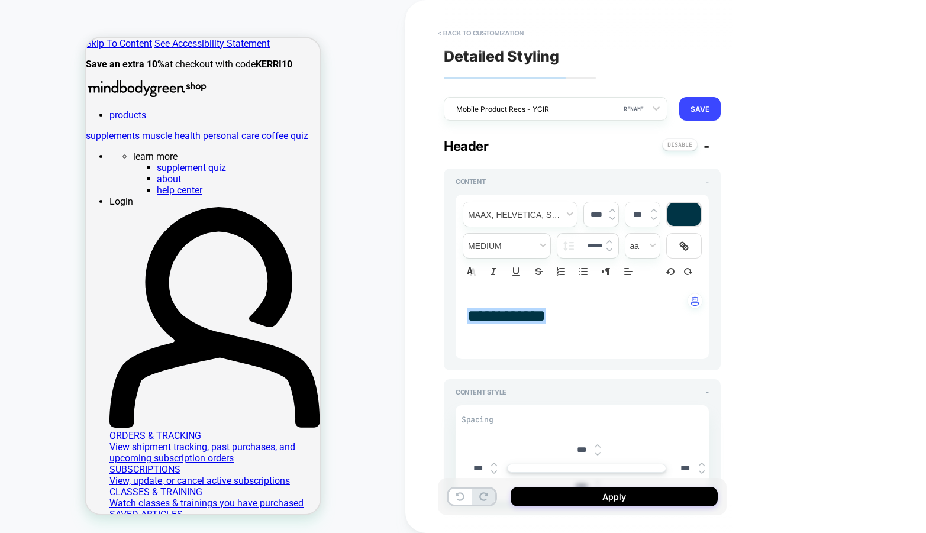
type input "****"
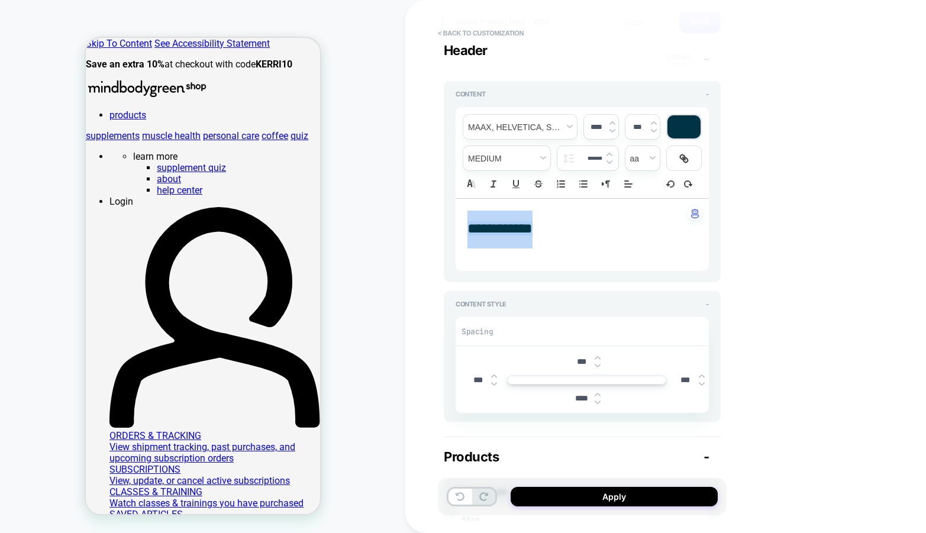
scroll to position [111, 0]
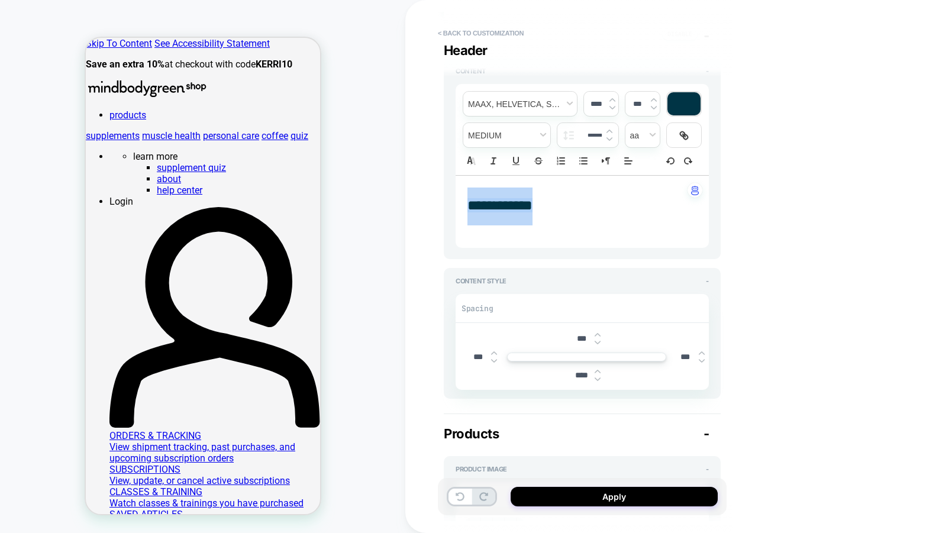
click at [578, 375] on input "****" at bounding box center [581, 376] width 27 height 10
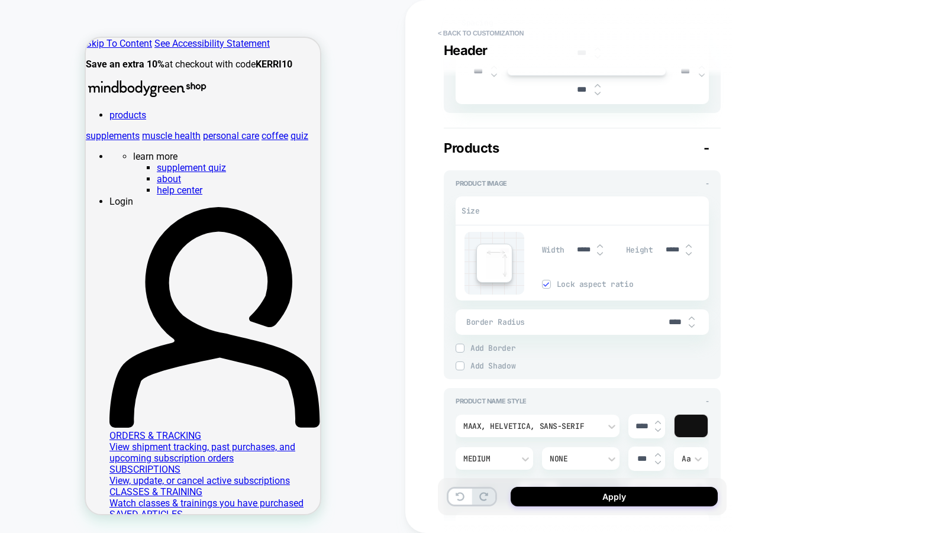
scroll to position [402, 0]
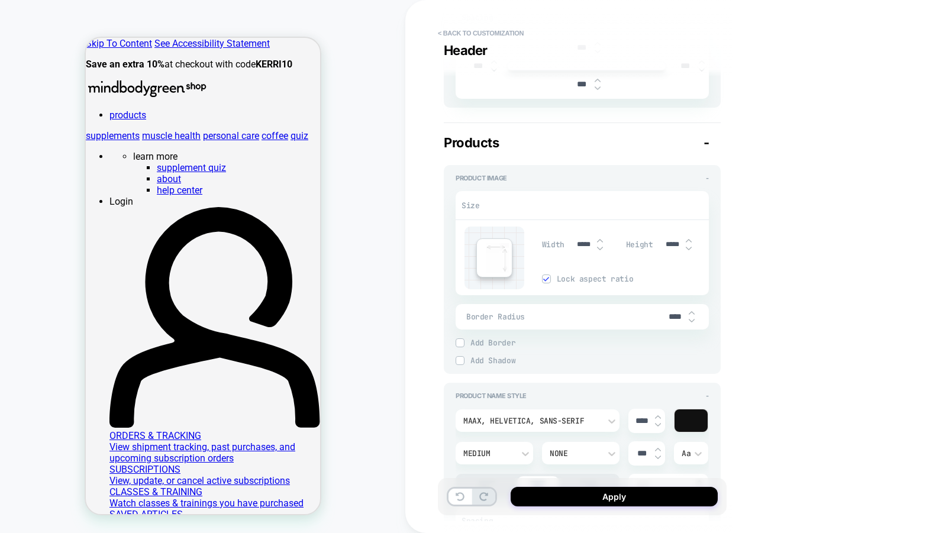
type input "***"
click at [579, 246] on input "*****" at bounding box center [584, 244] width 27 height 9
type input "***"
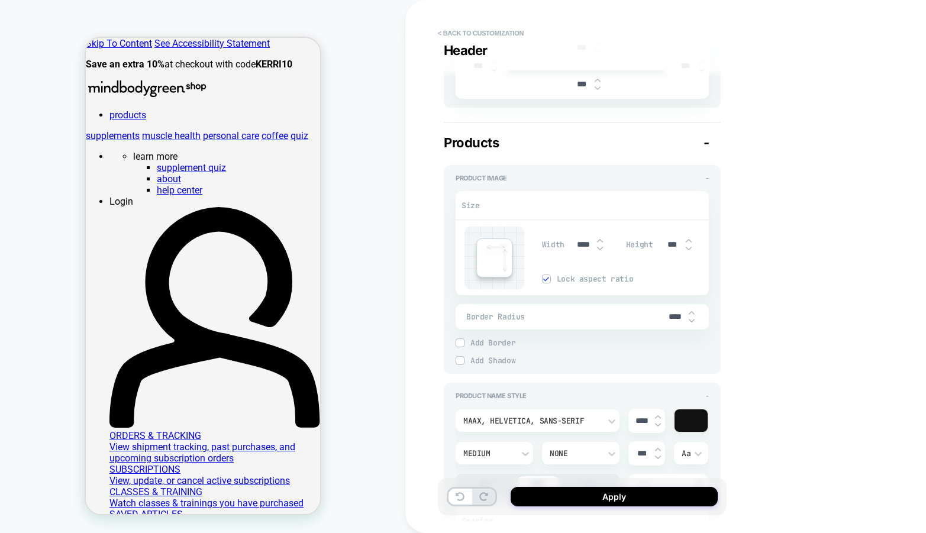
type input "*****"
type input "***"
type input "****"
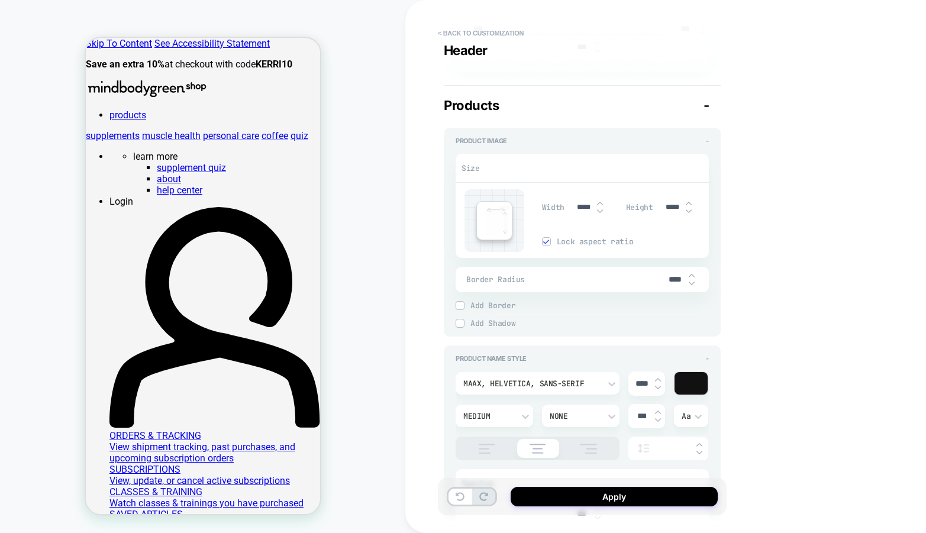
scroll to position [440, 0]
type input "*****"
click at [674, 278] on input "****" at bounding box center [675, 278] width 27 height 10
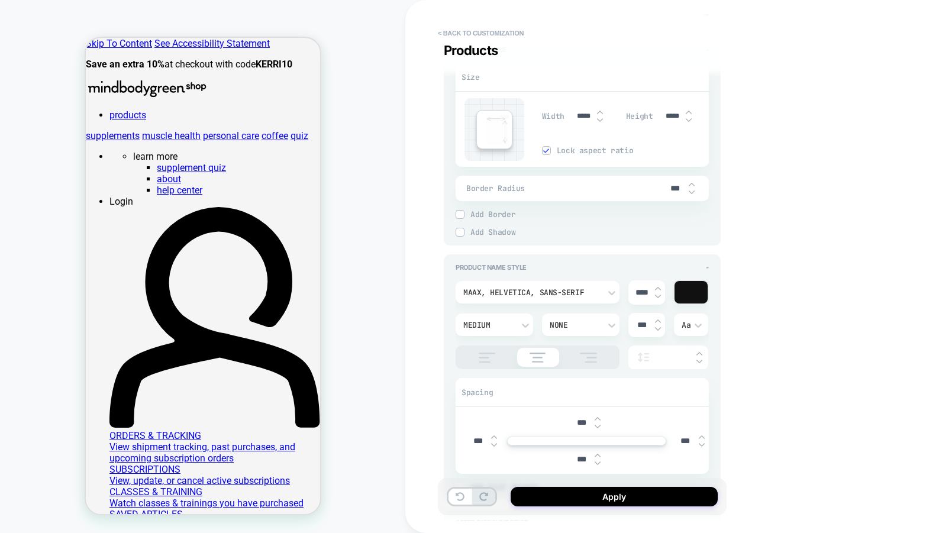
scroll to position [531, 0]
type input "***"
click at [484, 352] on img at bounding box center [487, 357] width 30 height 10
click at [497, 321] on div "Medium" at bounding box center [488, 325] width 50 height 10
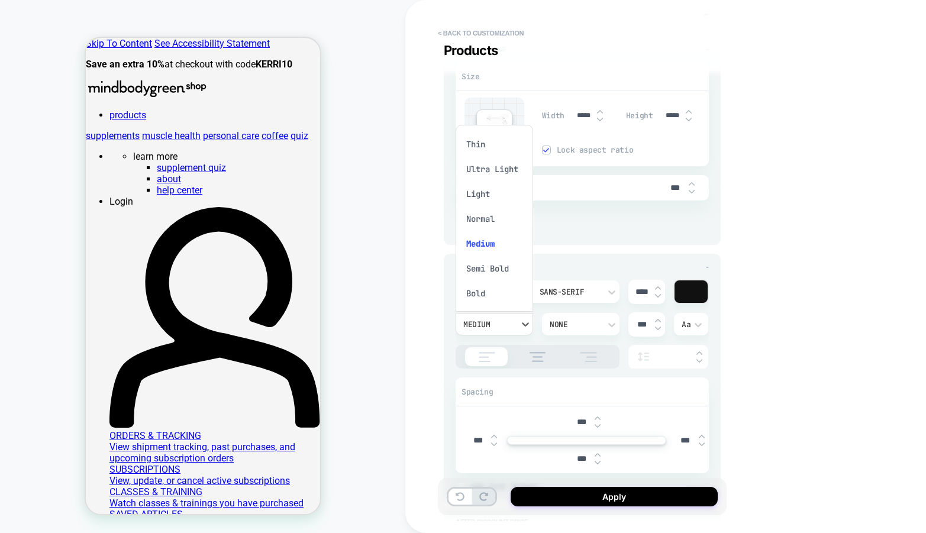
scroll to position [9, 0]
click at [490, 208] on div "Normal" at bounding box center [495, 209] width 68 height 25
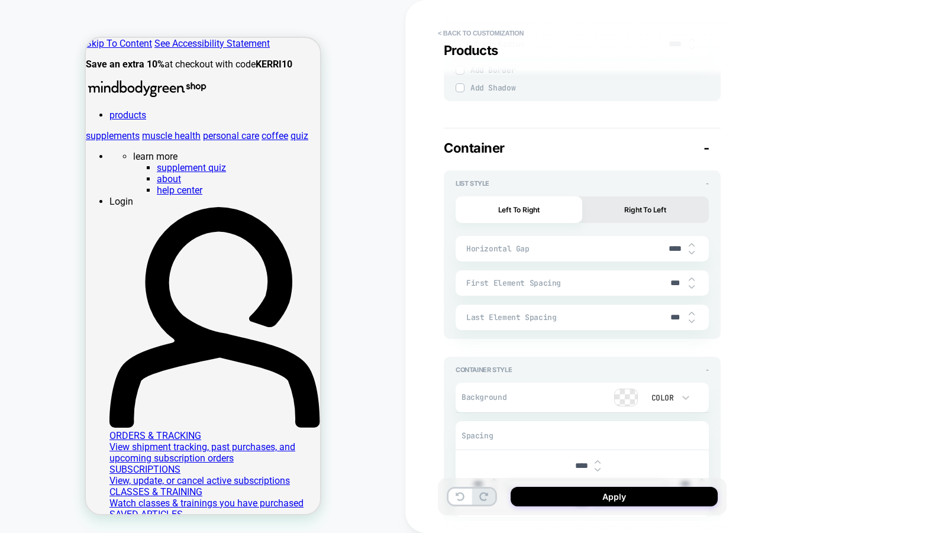
scroll to position [1923, 0]
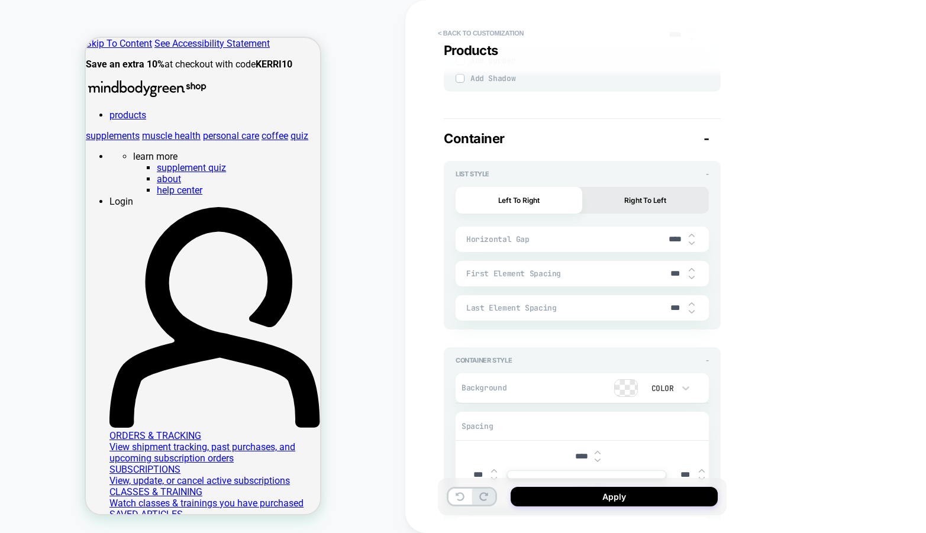
click at [692, 241] on img at bounding box center [692, 243] width 6 height 5
type input "****"
click at [690, 268] on img at bounding box center [692, 270] width 6 height 5
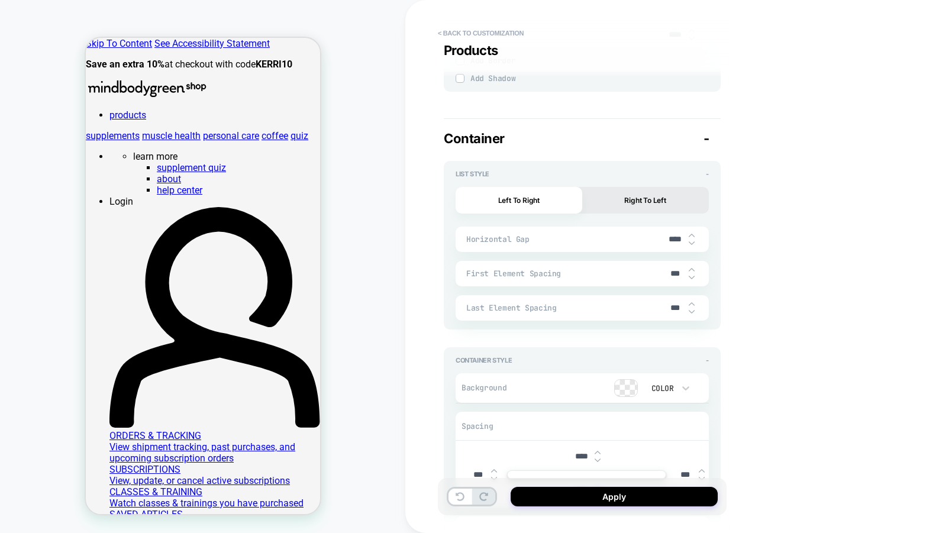
click at [690, 268] on img at bounding box center [692, 270] width 6 height 5
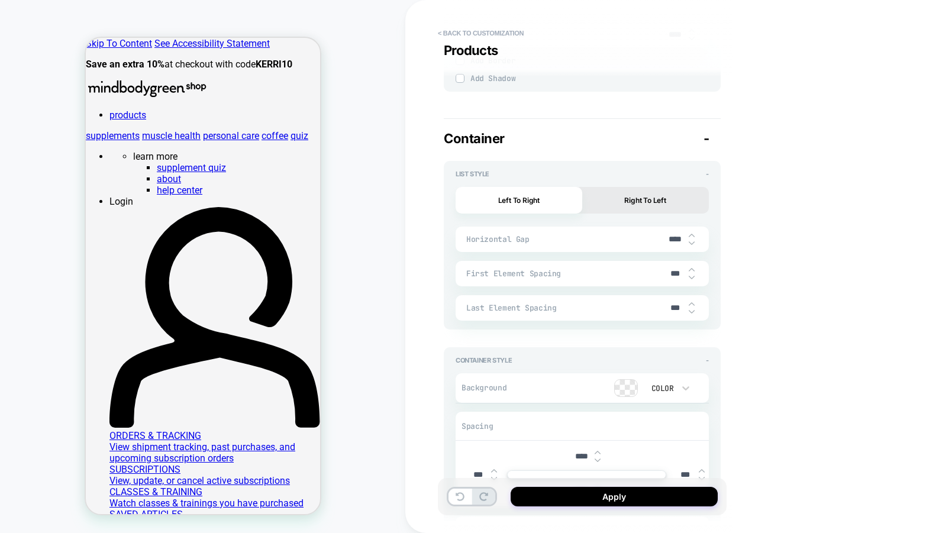
click at [690, 268] on img at bounding box center [692, 270] width 6 height 5
type input "****"
click at [665, 310] on input "***" at bounding box center [675, 308] width 27 height 10
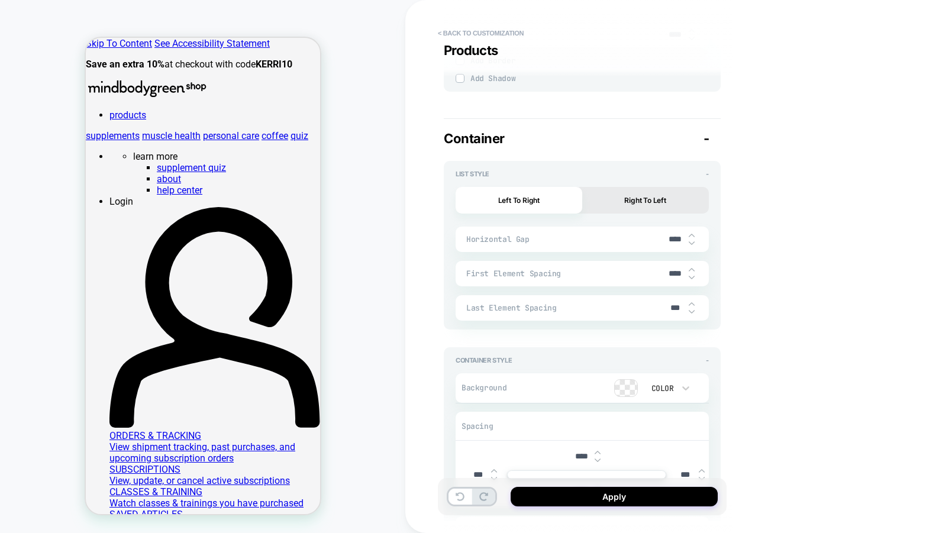
click at [665, 307] on input "***" at bounding box center [675, 308] width 27 height 10
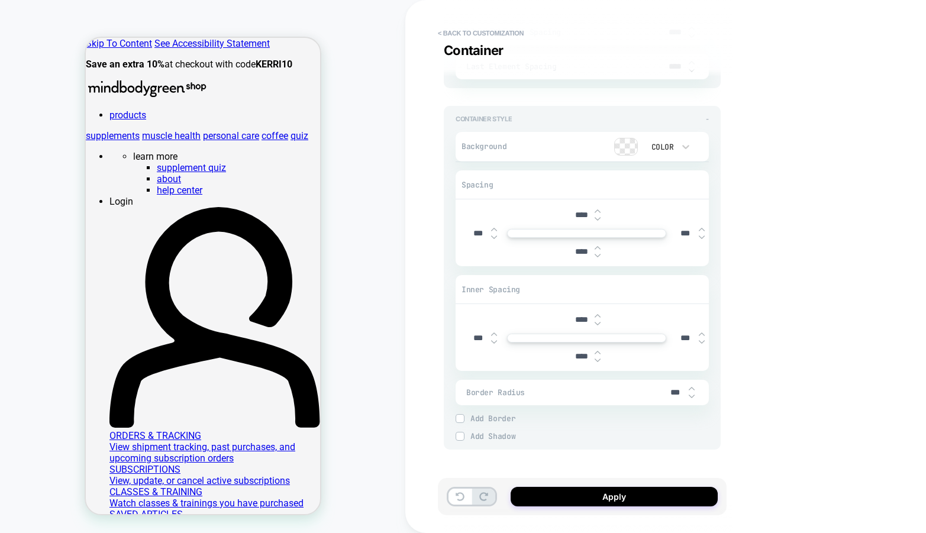
scroll to position [2165, 0]
type input "****"
click at [571, 355] on input "****" at bounding box center [581, 356] width 27 height 10
type input "***"
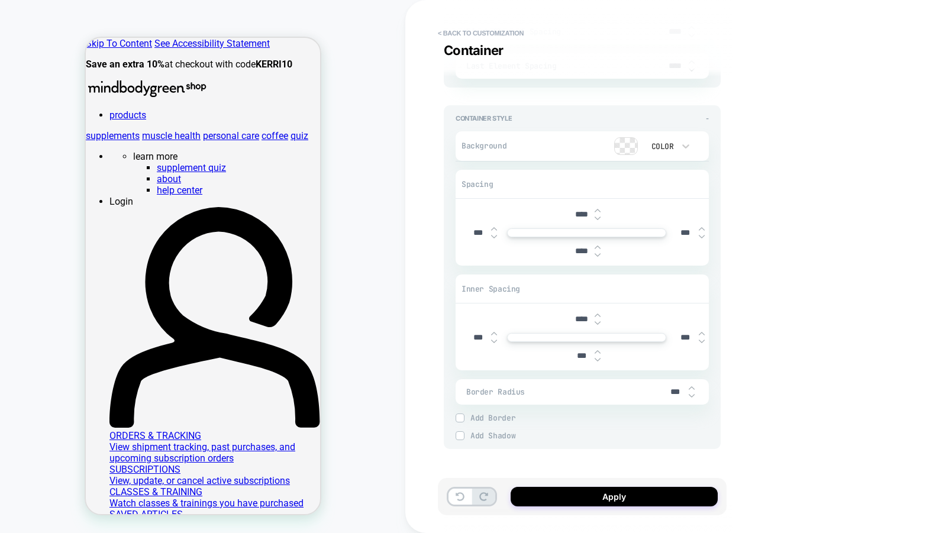
click at [575, 316] on input "****" at bounding box center [581, 319] width 27 height 10
type input "***"
click at [578, 246] on input "****" at bounding box center [581, 251] width 27 height 10
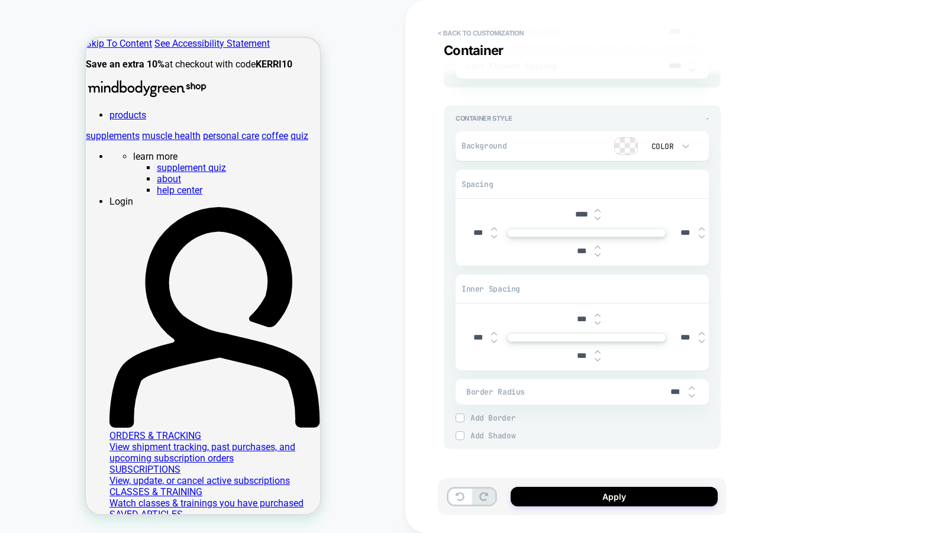
type input "***"
click at [578, 210] on input "****" at bounding box center [581, 215] width 27 height 10
click at [568, 210] on input "***" at bounding box center [581, 215] width 27 height 10
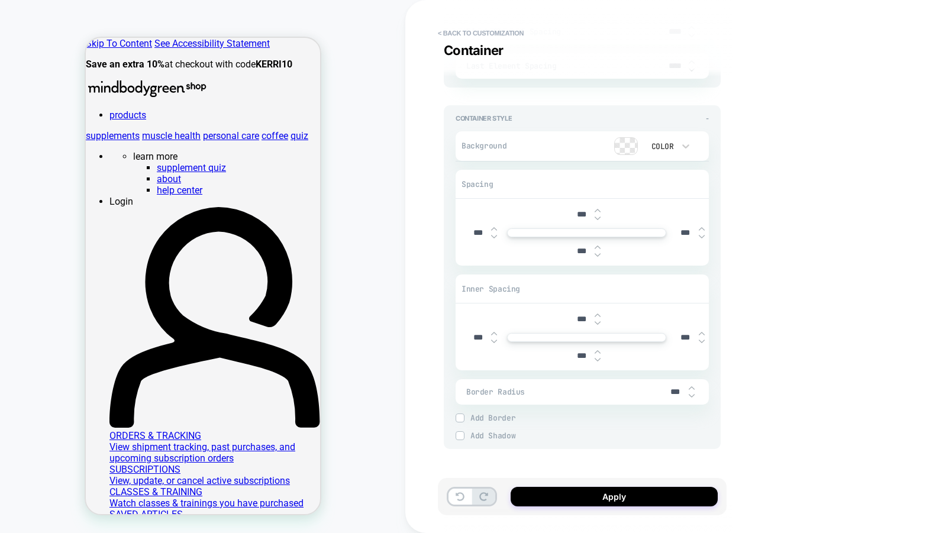
type input "****"
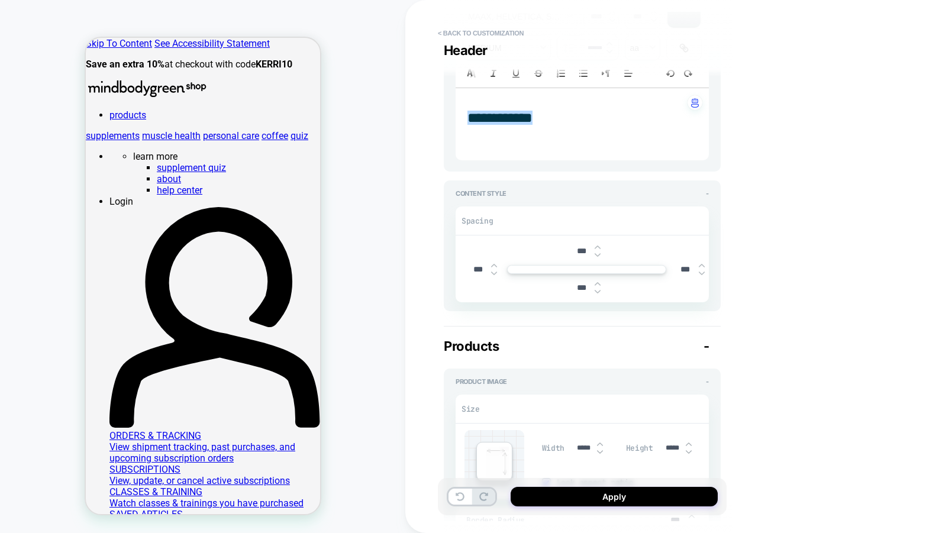
scroll to position [199, 0]
click at [598, 292] on img at bounding box center [598, 290] width 6 height 5
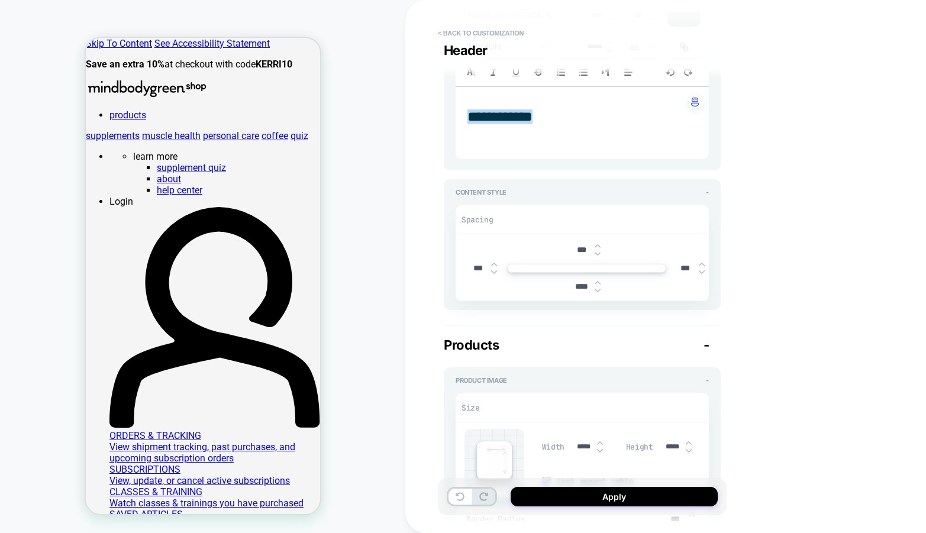
click at [598, 292] on img at bounding box center [598, 290] width 6 height 5
type input "****"
click at [597, 253] on img at bounding box center [598, 254] width 6 height 5
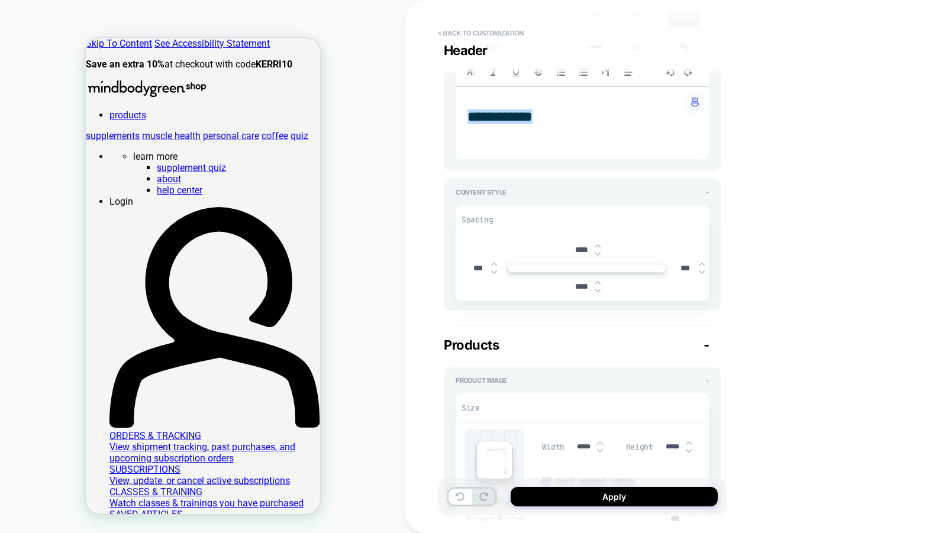
click at [582, 246] on input "****" at bounding box center [581, 250] width 27 height 10
type input "***"
click at [577, 285] on input "****" at bounding box center [581, 287] width 27 height 10
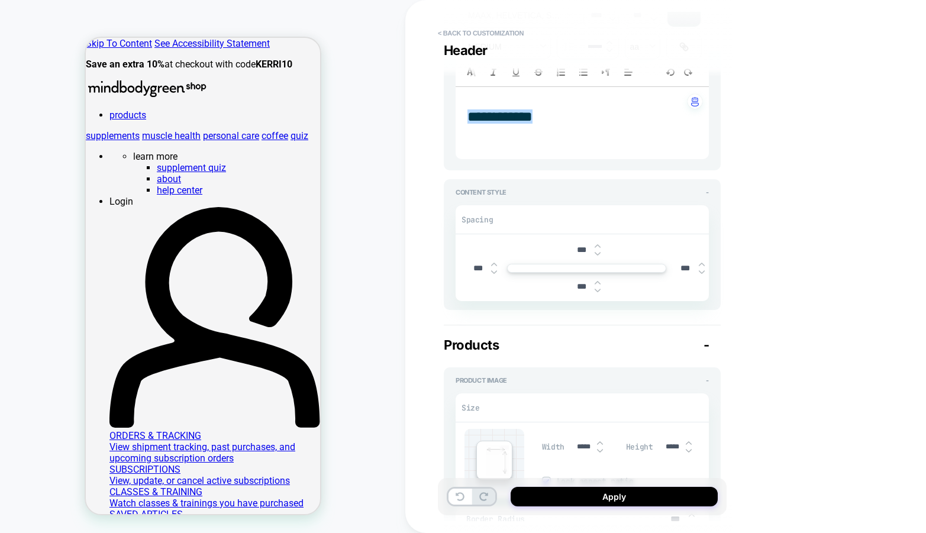
type input "***"
click at [598, 244] on img at bounding box center [598, 246] width 6 height 5
click at [578, 251] on input "***" at bounding box center [581, 250] width 27 height 10
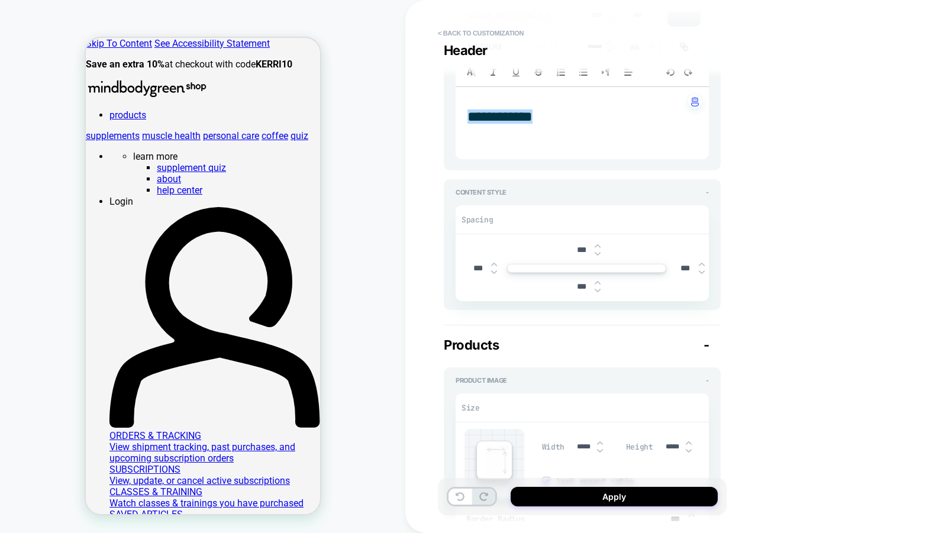
click at [578, 251] on input "***" at bounding box center [581, 250] width 27 height 10
type input "***"
click at [600, 291] on img at bounding box center [598, 290] width 6 height 5
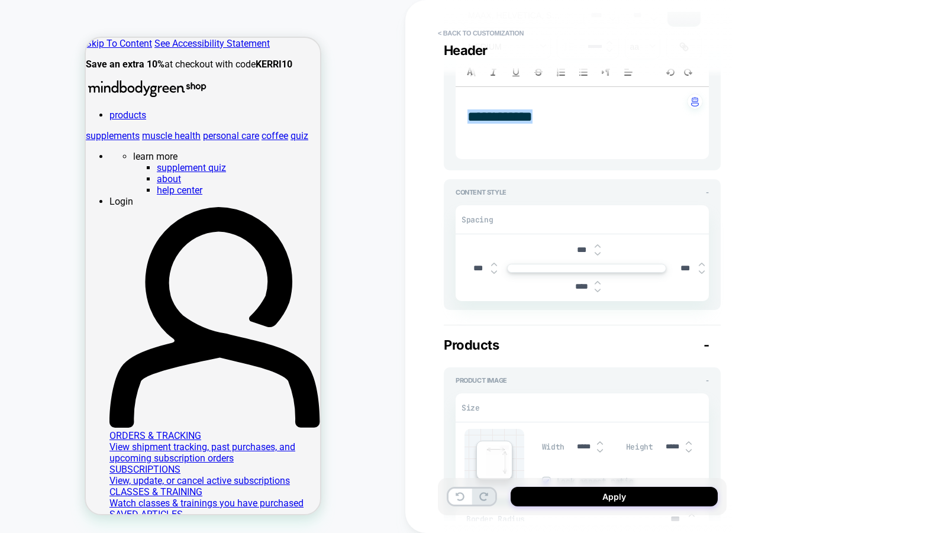
click at [600, 291] on img at bounding box center [598, 290] width 6 height 5
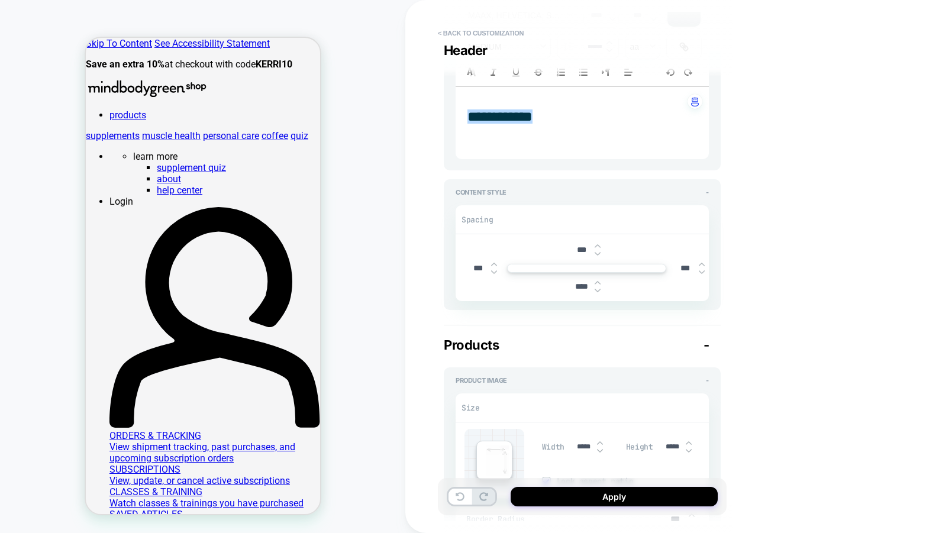
click at [600, 291] on img at bounding box center [598, 290] width 6 height 5
click at [578, 286] on input "*****" at bounding box center [581, 286] width 27 height 9
click at [578, 286] on input "******" at bounding box center [581, 286] width 27 height 9
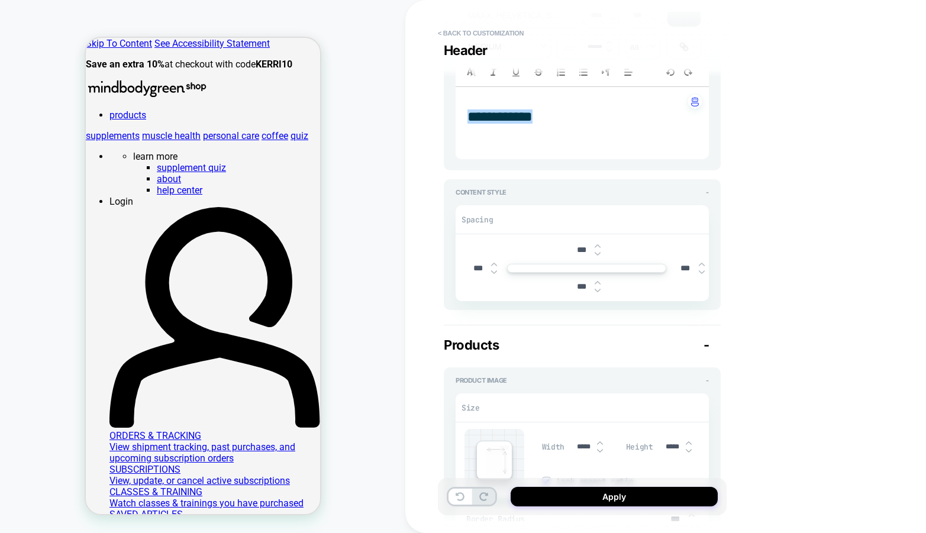
type input "***"
click at [732, 302] on div "**********" at bounding box center [665, 266] width 521 height 533
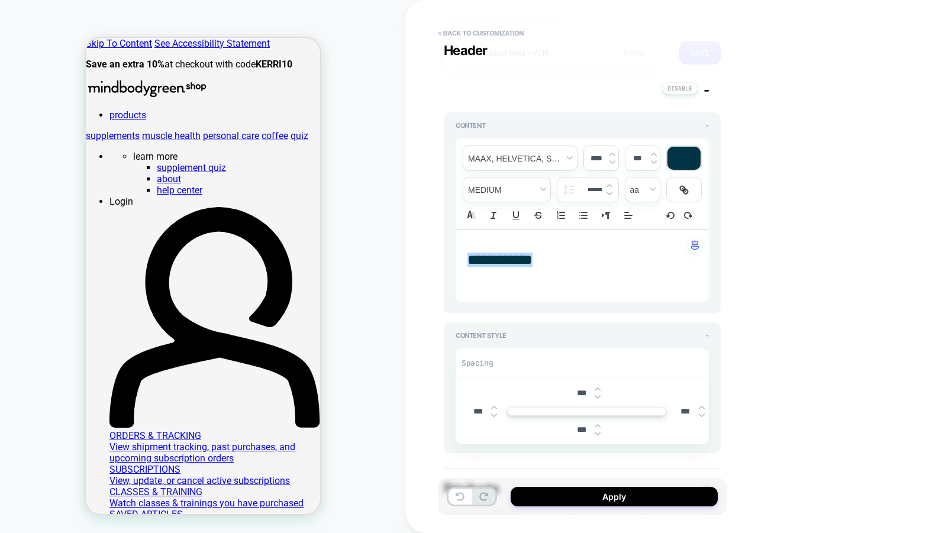
scroll to position [0, 0]
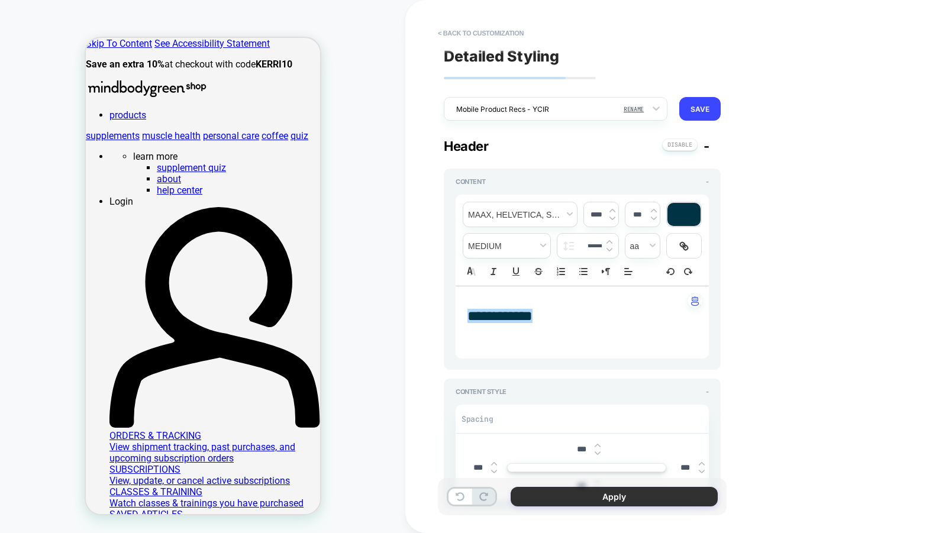
click at [580, 493] on button "Apply" at bounding box center [614, 497] width 207 height 20
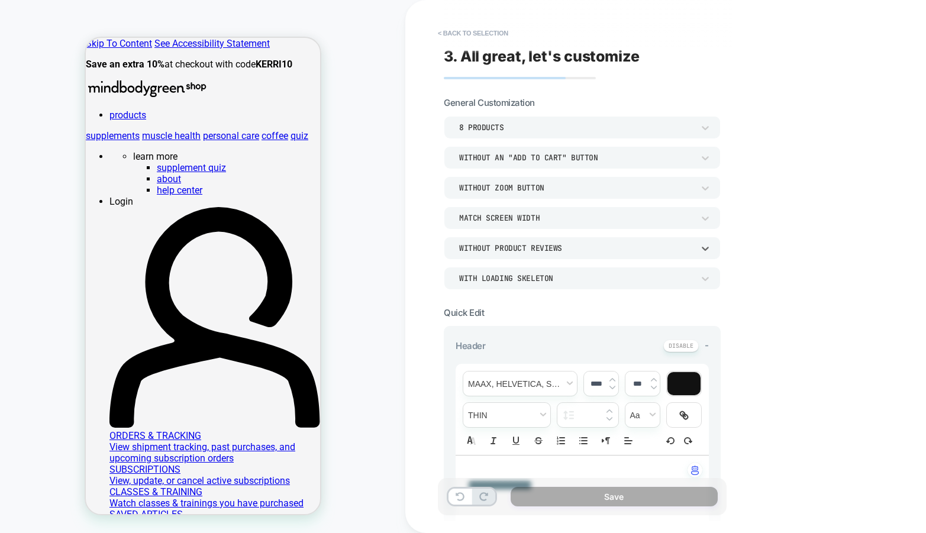
click at [532, 249] on div "Without Product Reviews" at bounding box center [576, 248] width 234 height 10
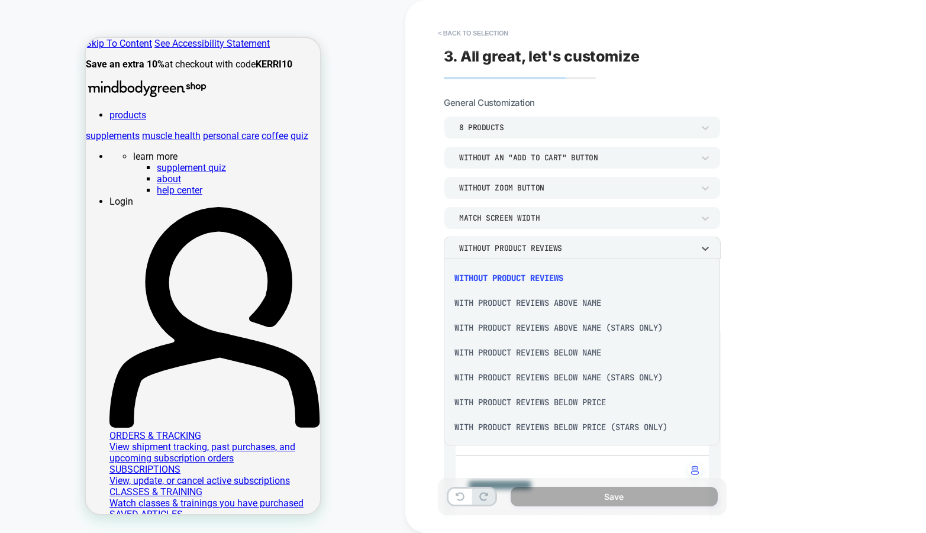
click at [552, 353] on div "With Product Reviews Below Name" at bounding box center [582, 352] width 267 height 25
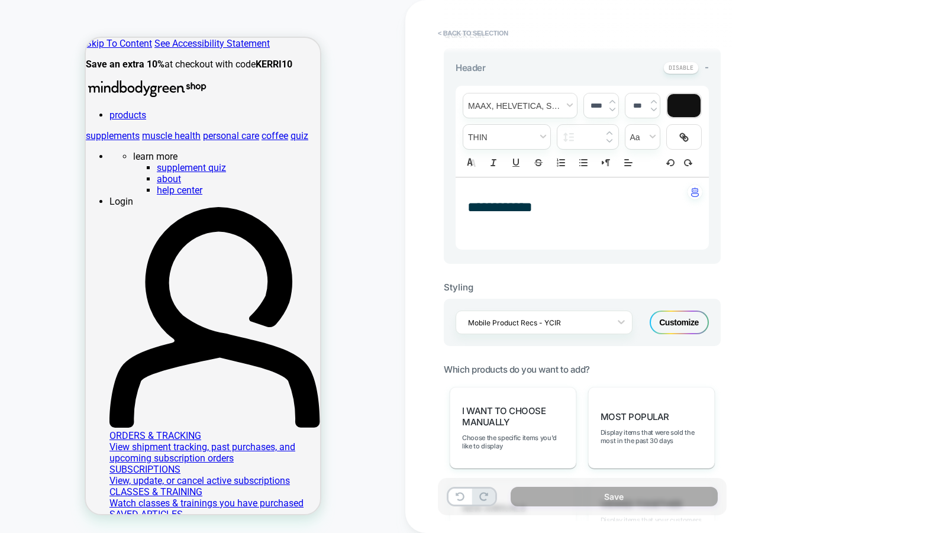
scroll to position [279, 0]
click at [677, 317] on div "Customize" at bounding box center [679, 322] width 59 height 24
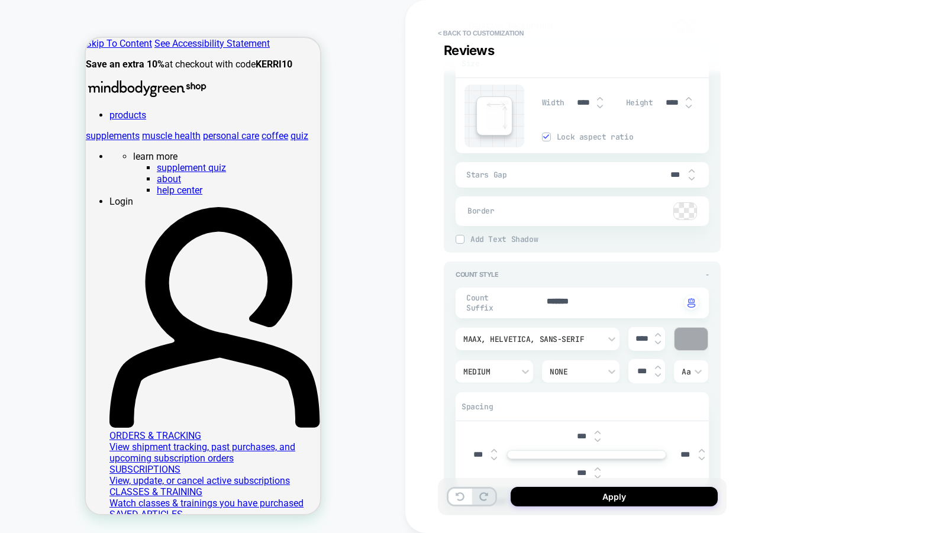
scroll to position [1895, 0]
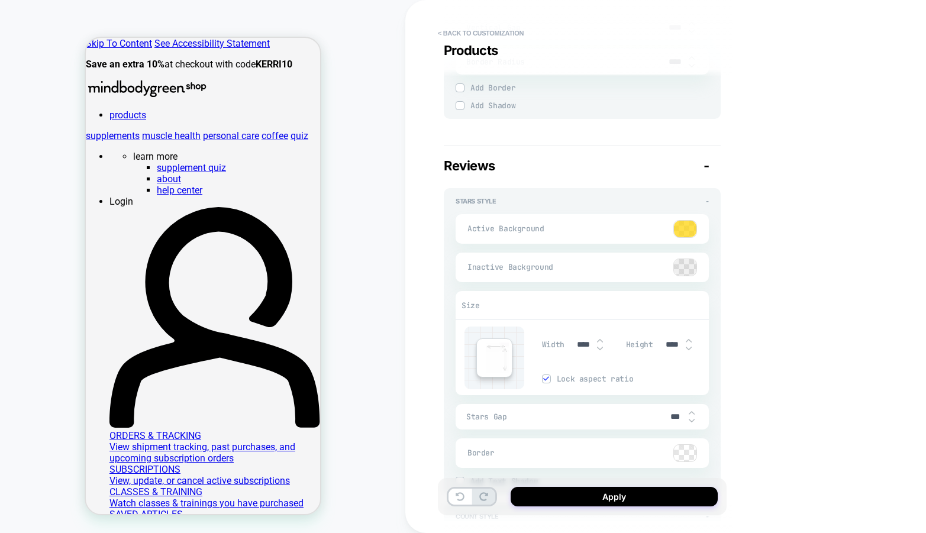
click at [690, 224] on div at bounding box center [685, 229] width 22 height 17
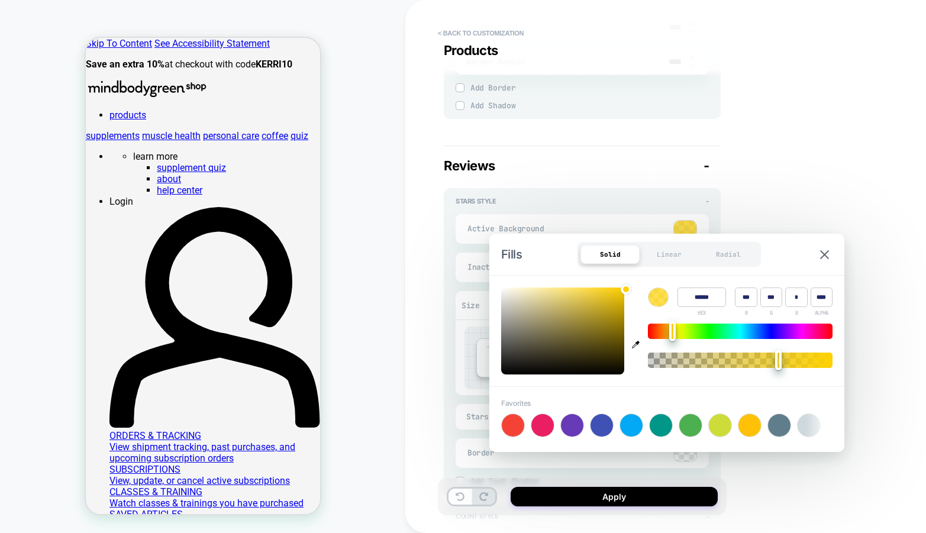
type textarea "*"
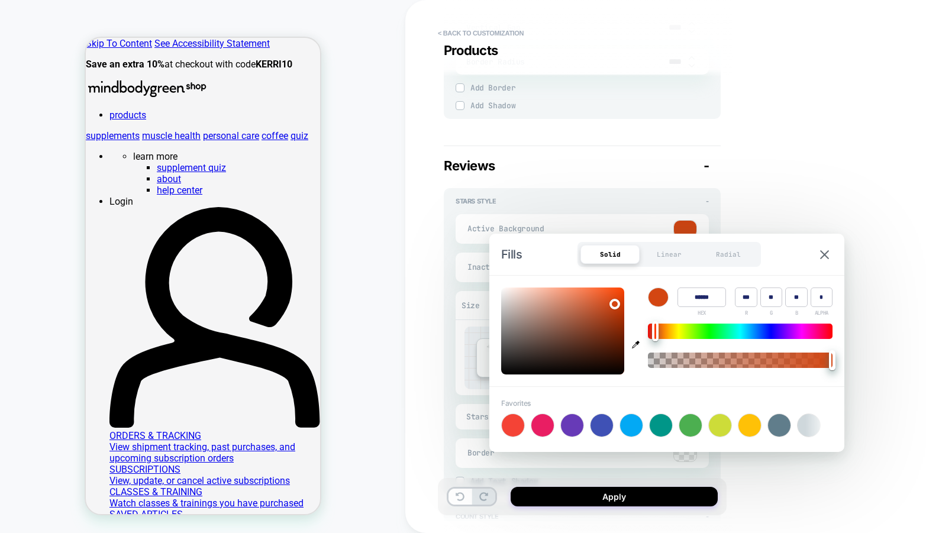
scroll to position [110, 0]
type input "******"
click at [826, 255] on img at bounding box center [824, 254] width 9 height 9
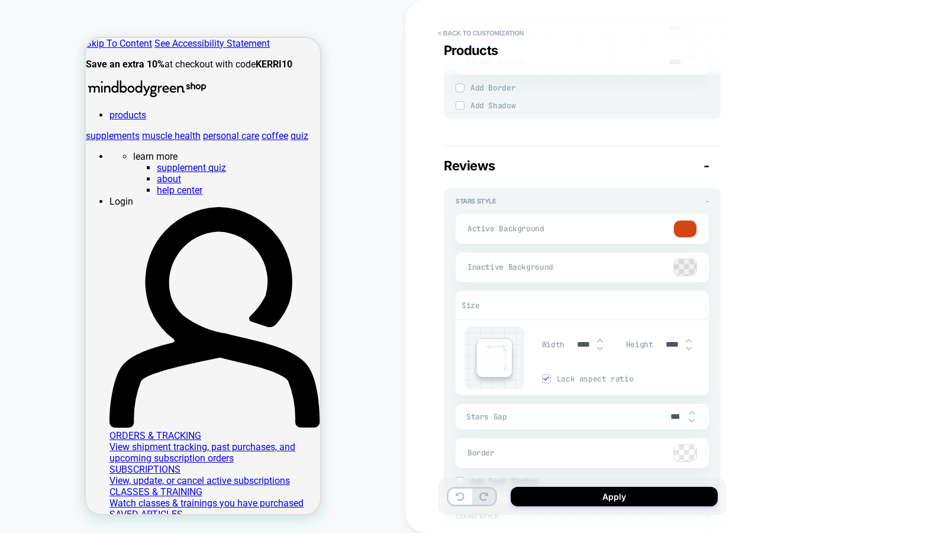
click at [600, 346] on img at bounding box center [600, 348] width 6 height 5
type input "****"
type textarea "*"
type input "****"
type textarea "*"
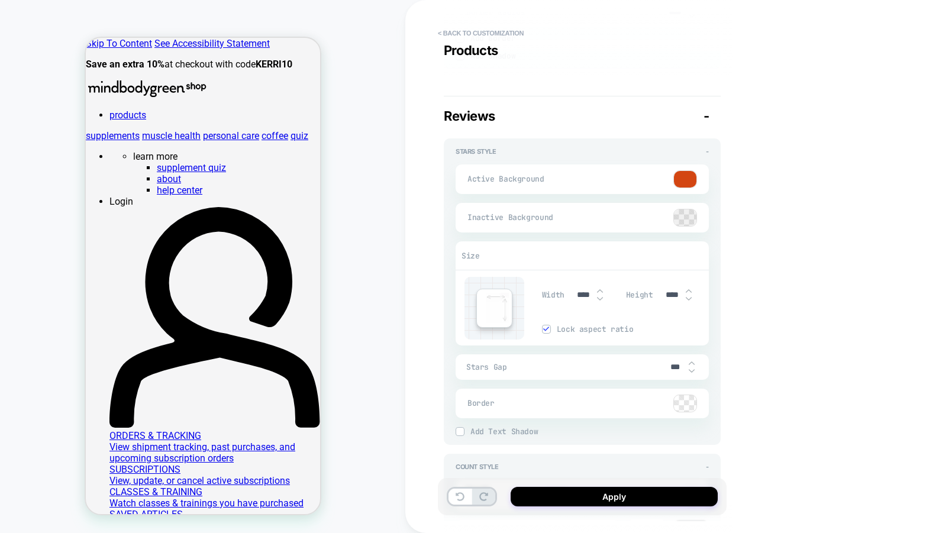
scroll to position [1947, 0]
click at [691, 367] on img at bounding box center [692, 369] width 6 height 5
type input "***"
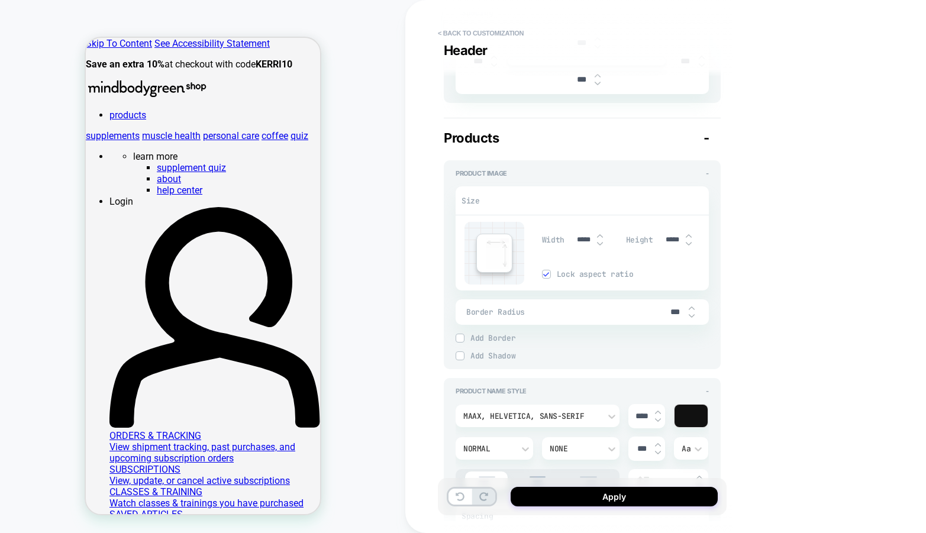
scroll to position [440, 0]
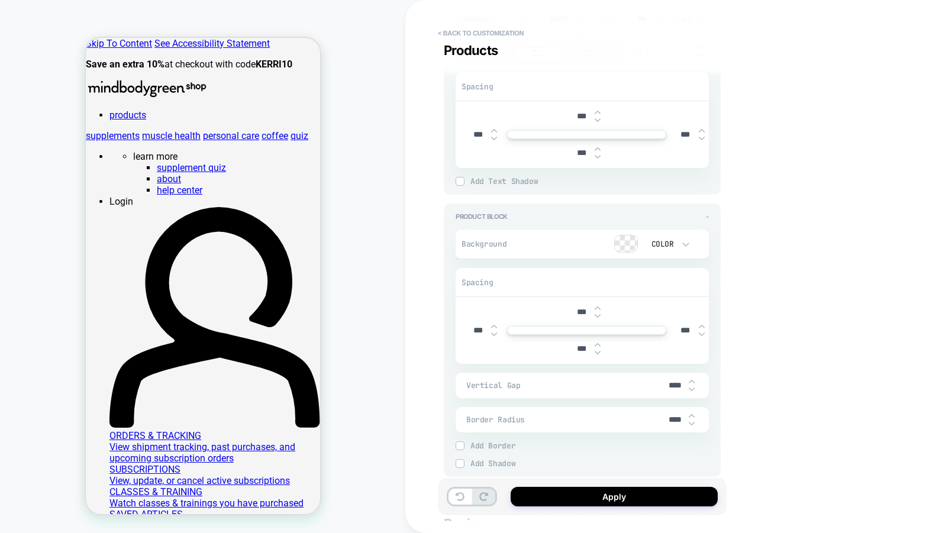
type textarea "*"
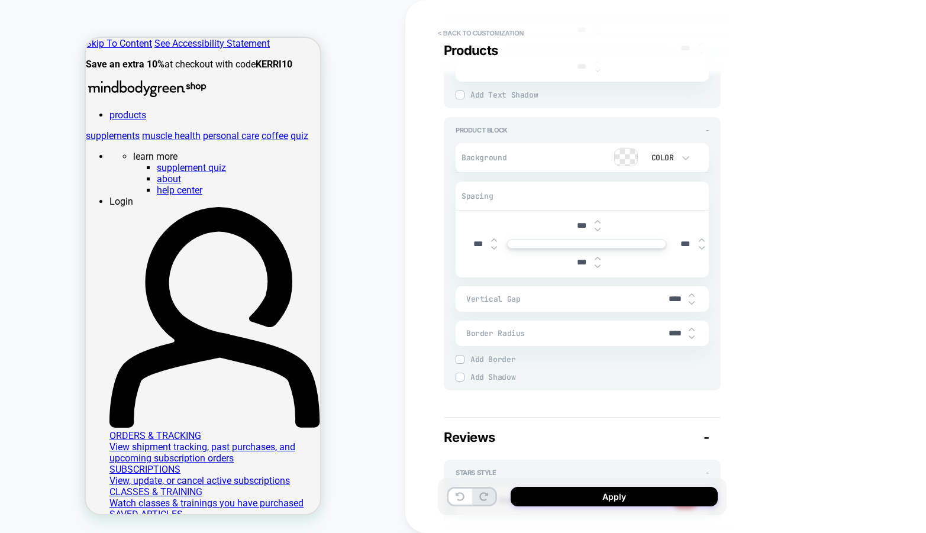
scroll to position [1624, 0]
click at [691, 300] on img at bounding box center [692, 302] width 6 height 5
type input "***"
type textarea "*"
click at [691, 300] on img at bounding box center [692, 302] width 6 height 5
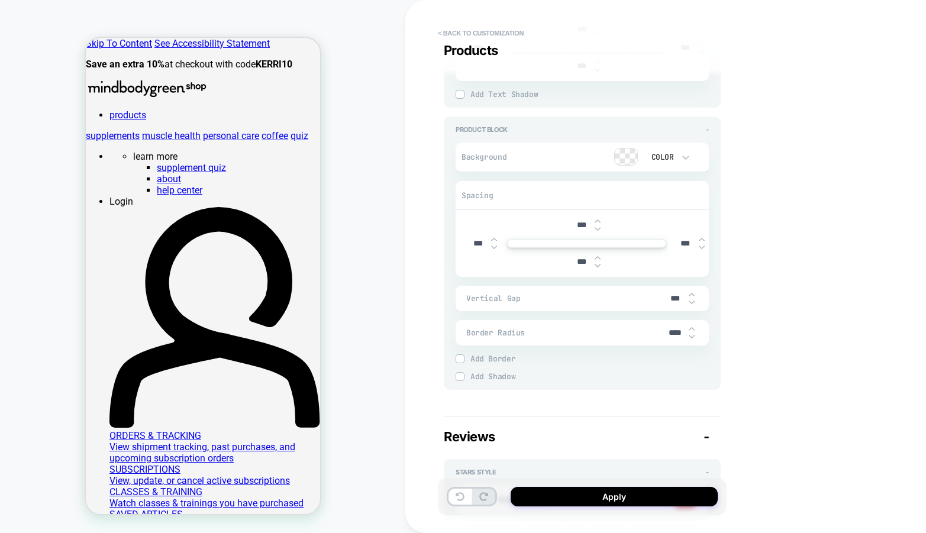
type input "***"
type textarea "*"
click at [691, 300] on img at bounding box center [692, 302] width 6 height 5
type input "***"
type textarea "*"
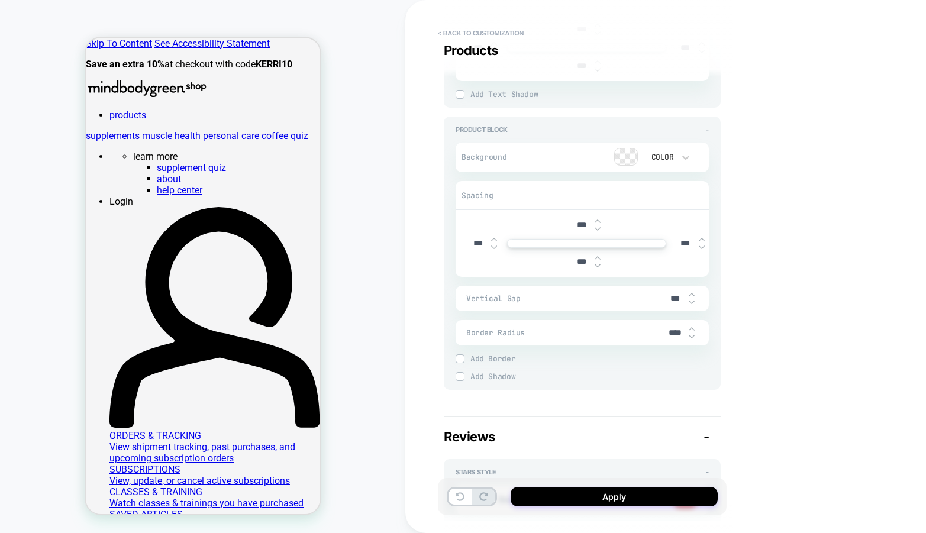
click at [691, 300] on img at bounding box center [692, 302] width 6 height 5
type input "***"
type textarea "*"
click at [691, 300] on img at bounding box center [692, 302] width 6 height 5
type input "***"
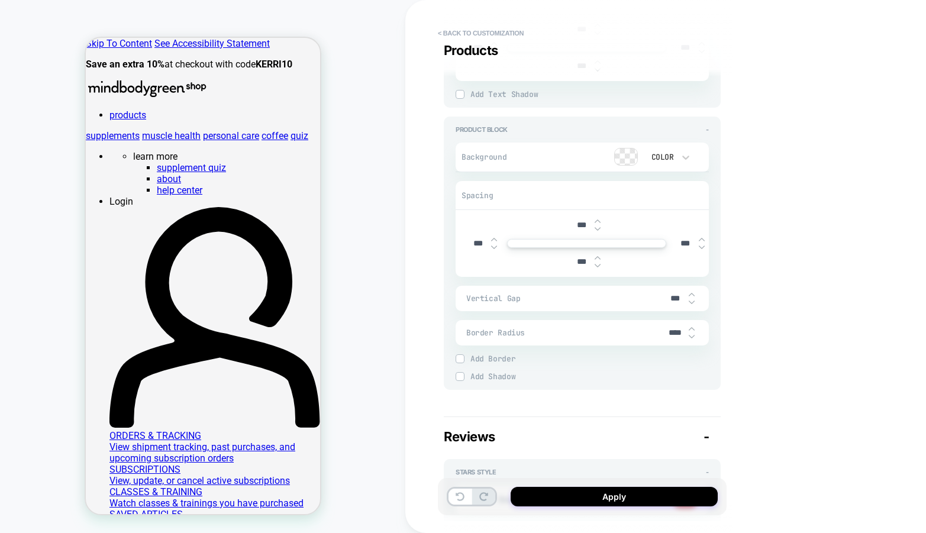
scroll to position [0, 0]
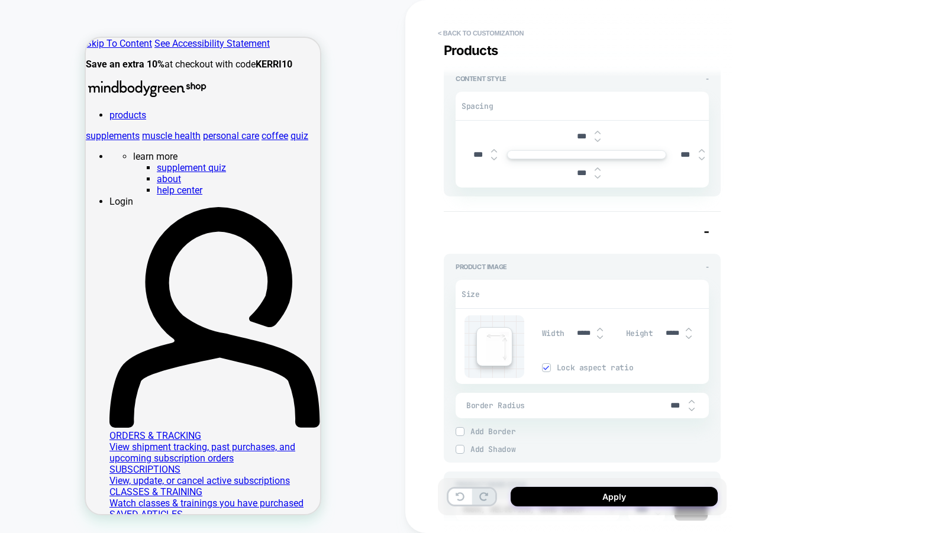
type textarea "*"
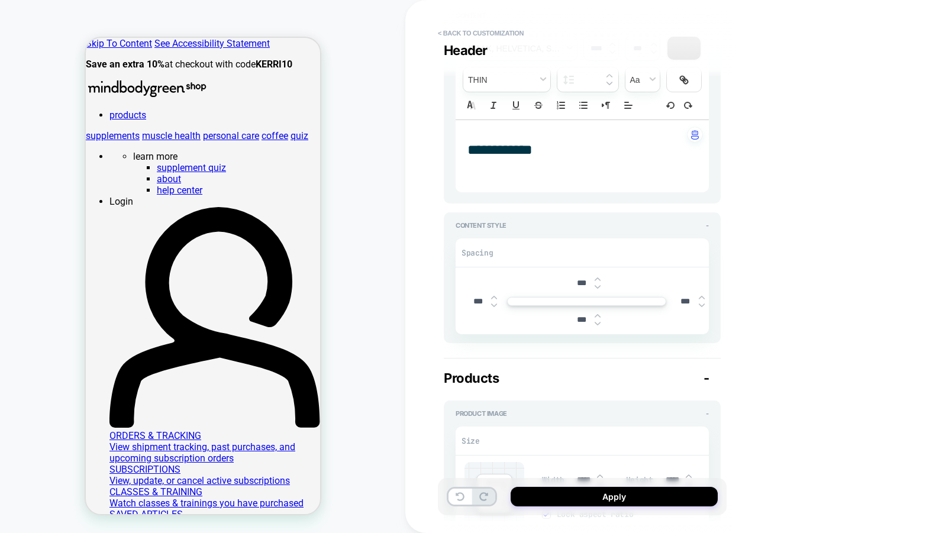
scroll to position [82, 0]
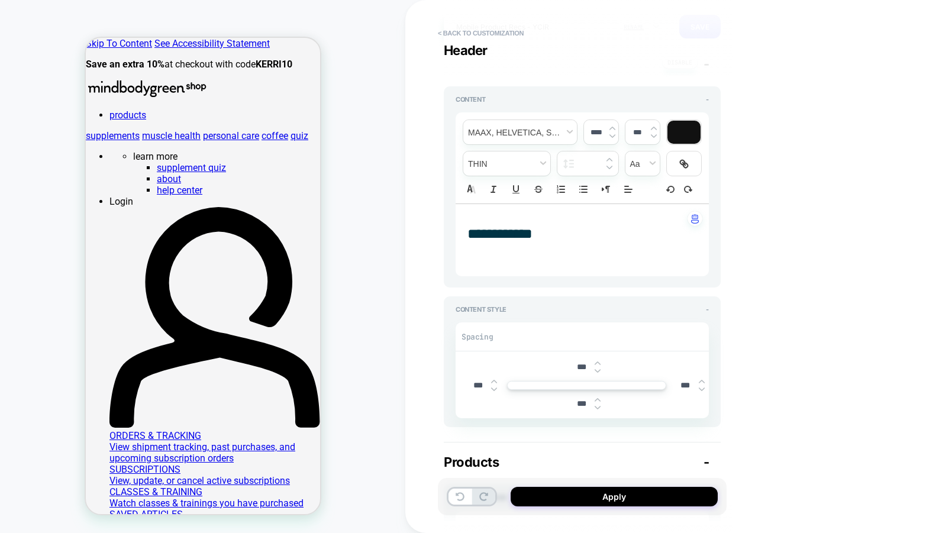
click at [545, 269] on div "**** *******" at bounding box center [582, 240] width 253 height 72
type input "****"
type input "*******"
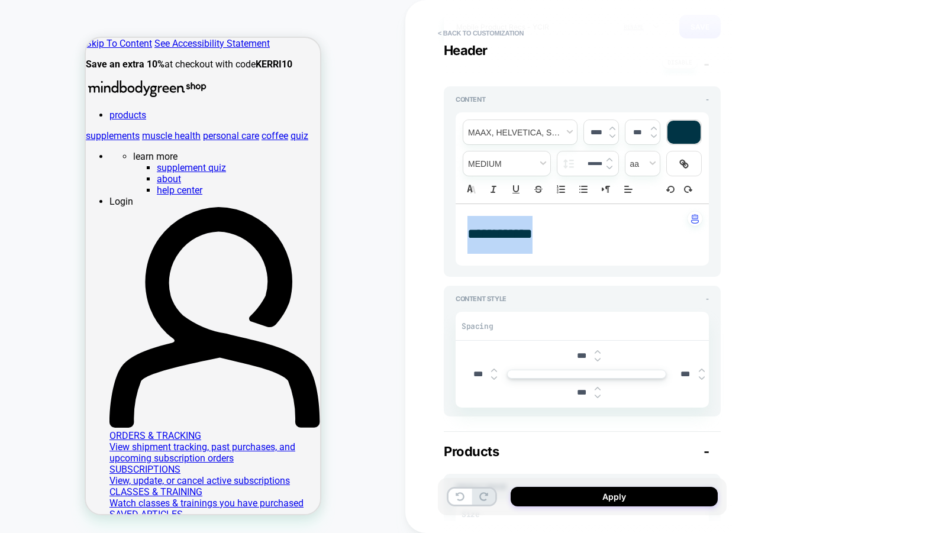
drag, startPoint x: 552, startPoint y: 232, endPoint x: 423, endPoint y: 236, distance: 129.7
click at [423, 236] on div "**********" at bounding box center [665, 266] width 521 height 533
click at [468, 238] on span "****" at bounding box center [481, 234] width 27 height 14
type textarea "*"
click at [468, 235] on span "**********" at bounding box center [519, 234] width 102 height 14
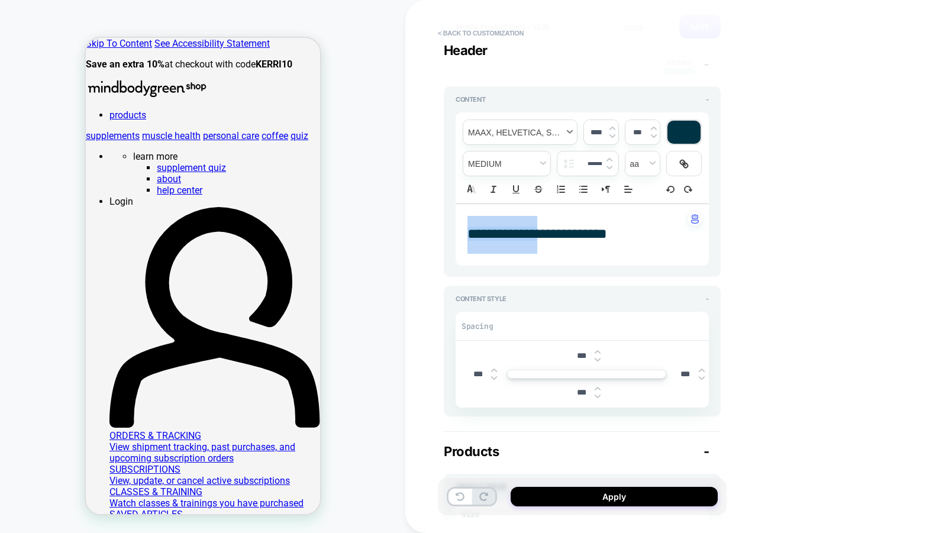
click at [519, 130] on span "font" at bounding box center [520, 132] width 114 height 24
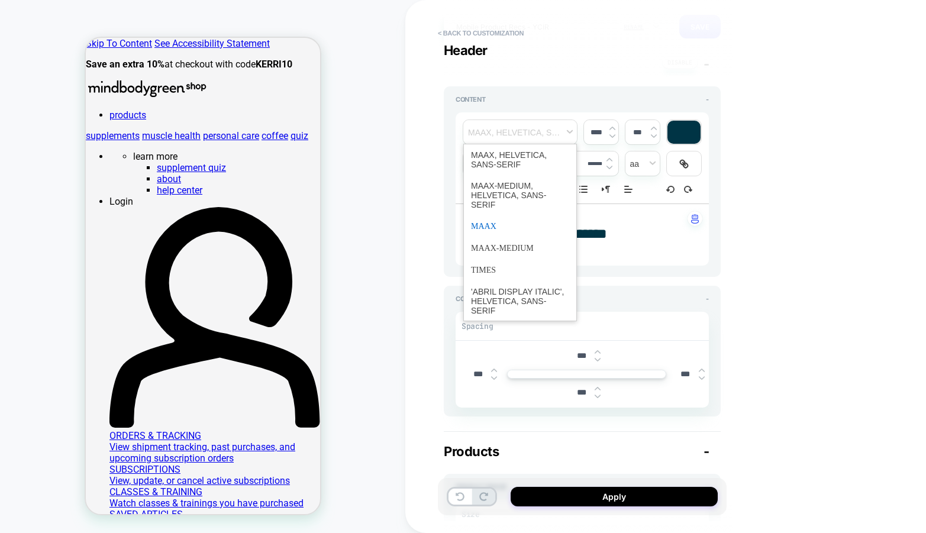
click at [531, 229] on span "font" at bounding box center [520, 226] width 98 height 22
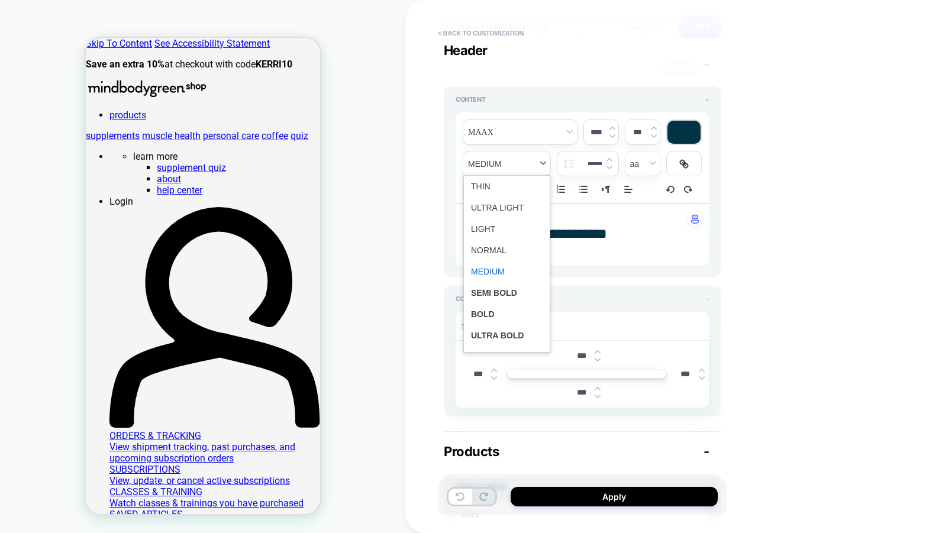
click at [517, 164] on span "fontWeight" at bounding box center [506, 164] width 87 height 24
click at [488, 250] on span "fontWeight" at bounding box center [507, 250] width 72 height 21
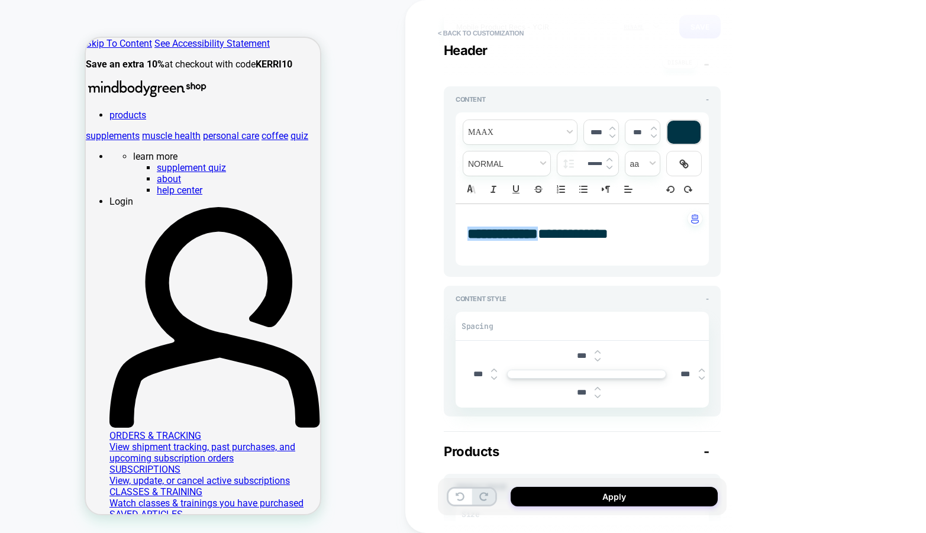
click at [565, 228] on span "****" at bounding box center [554, 234] width 33 height 14
drag, startPoint x: 546, startPoint y: 234, endPoint x: 434, endPoint y: 234, distance: 112.5
click at [434, 234] on div "**********" at bounding box center [665, 266] width 521 height 533
click at [503, 132] on span "font" at bounding box center [520, 132] width 114 height 24
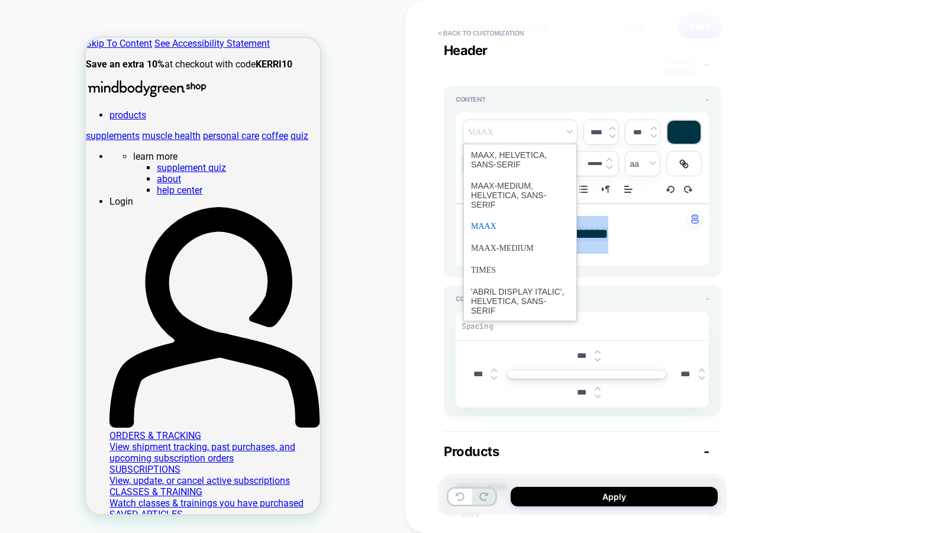
click at [487, 230] on span "font" at bounding box center [520, 226] width 98 height 22
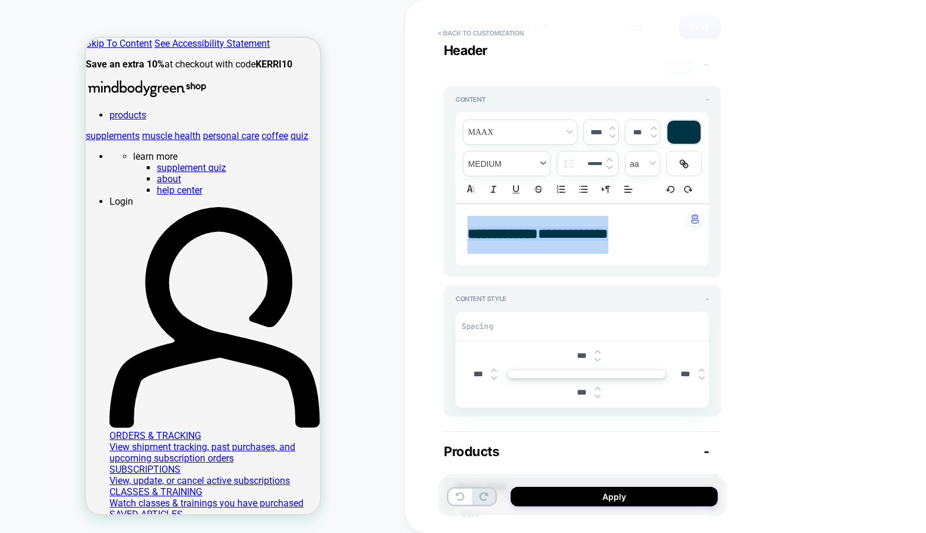
click at [504, 168] on span "fontWeight" at bounding box center [506, 164] width 87 height 24
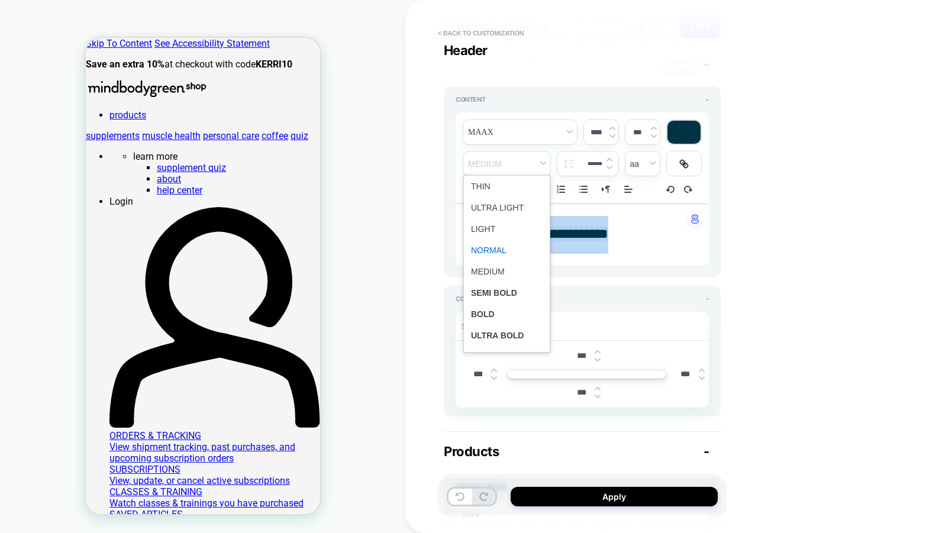
click at [497, 253] on span "fontWeight" at bounding box center [507, 250] width 72 height 21
type textarea "*"
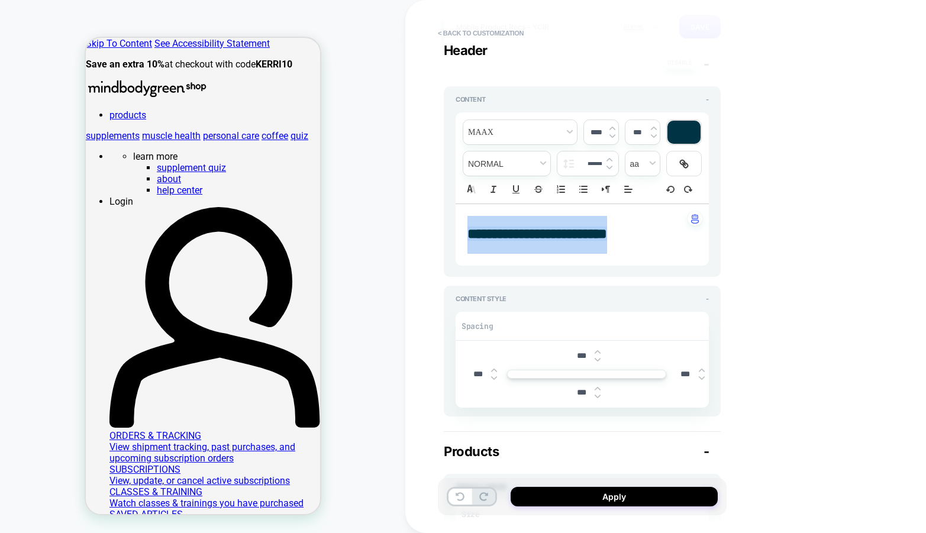
click at [685, 132] on div at bounding box center [684, 132] width 33 height 23
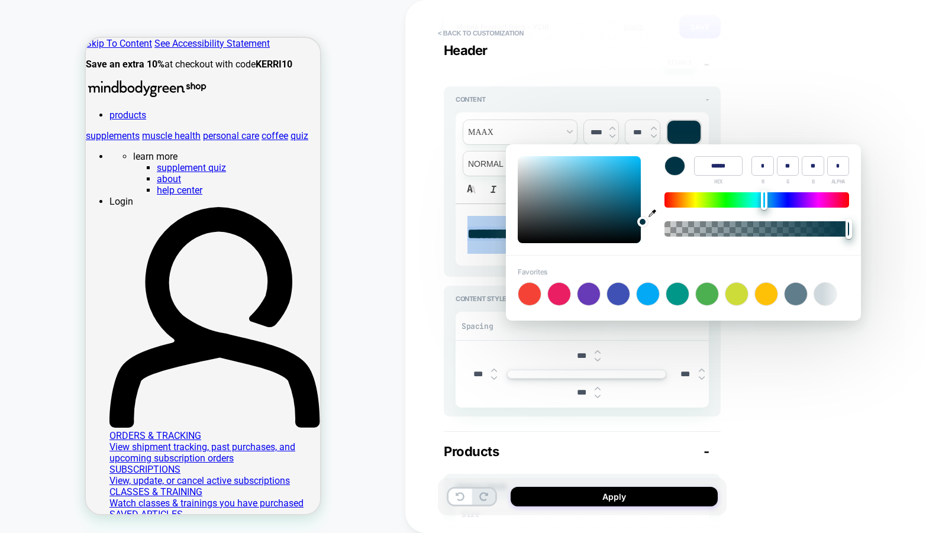
click at [710, 172] on input "******" at bounding box center [718, 166] width 49 height 20
type input "******"
type input "**"
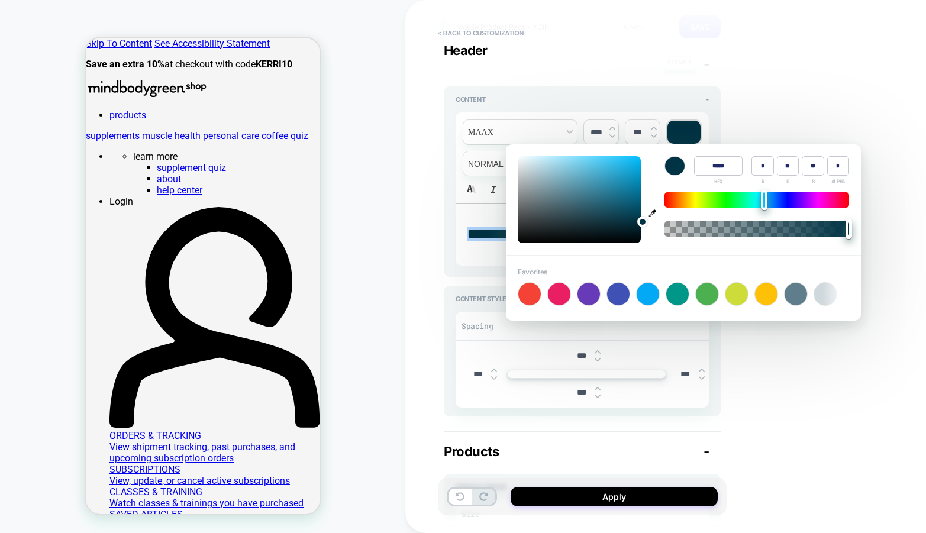
type input "**"
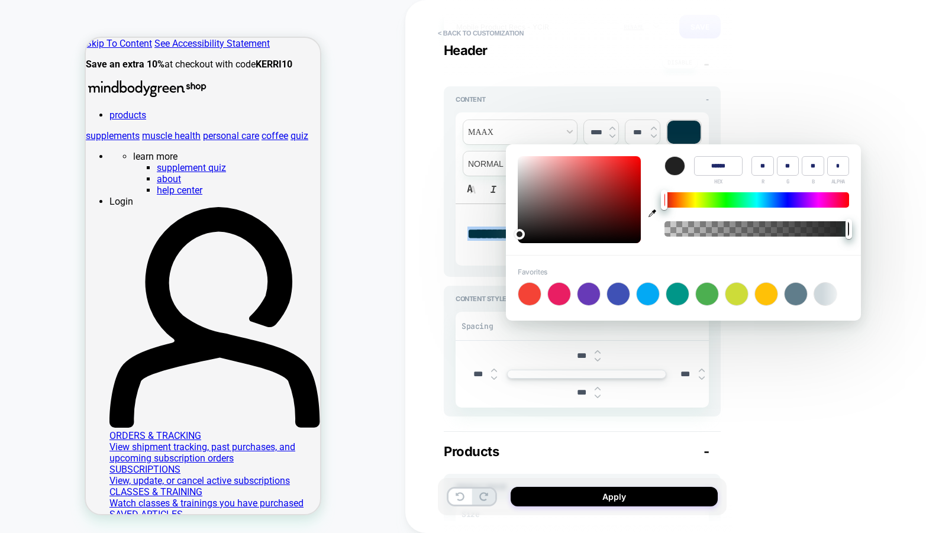
type input "******"
click at [781, 105] on div "**********" at bounding box center [665, 266] width 521 height 533
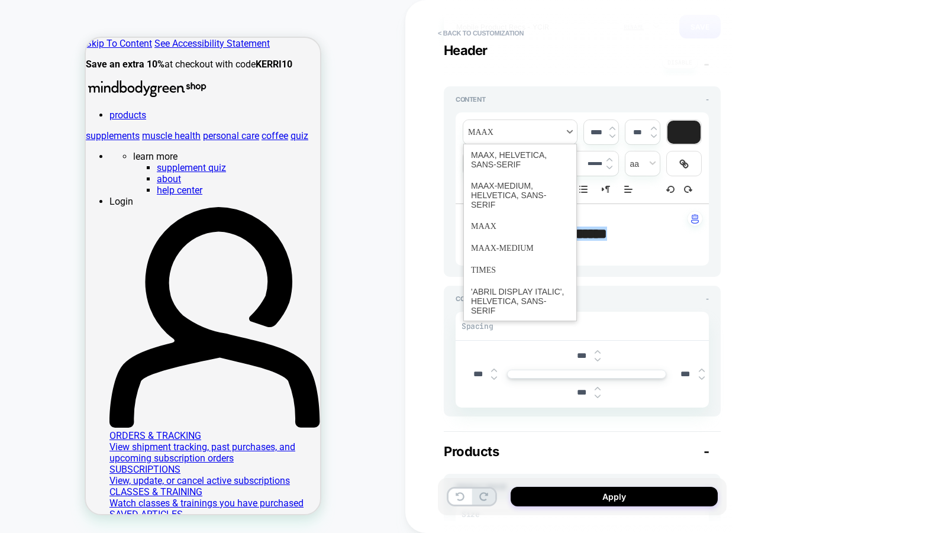
click at [507, 131] on span "font" at bounding box center [520, 132] width 114 height 24
click at [509, 185] on span "font" at bounding box center [520, 195] width 98 height 40
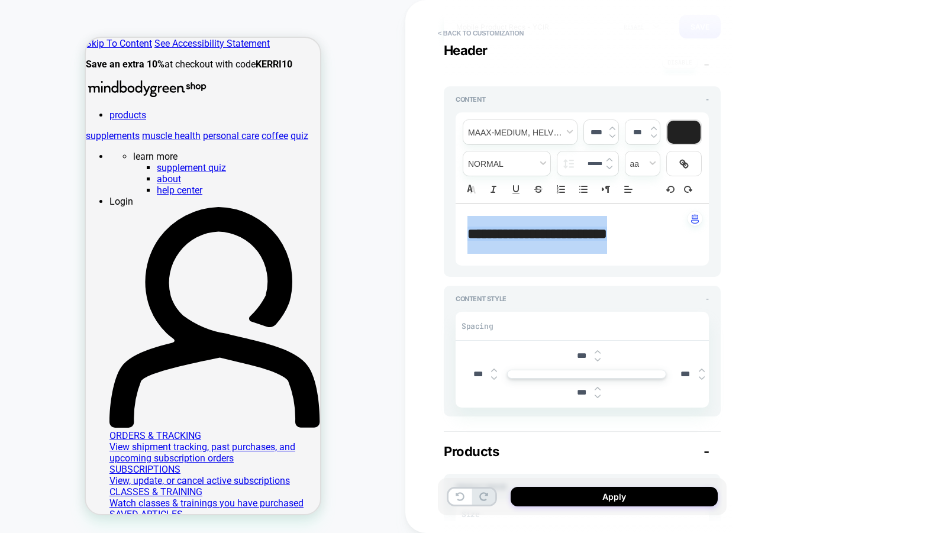
type textarea "*"
click at [593, 131] on input "****" at bounding box center [596, 132] width 24 height 9
type input "****"
click at [517, 163] on span "fontWeight" at bounding box center [506, 164] width 87 height 24
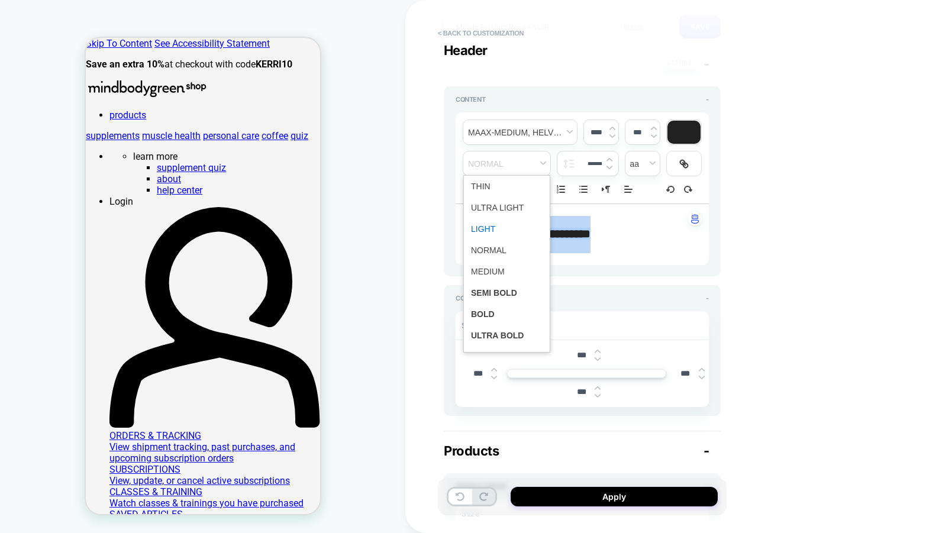
click at [500, 233] on span "fontWeight" at bounding box center [507, 228] width 72 height 21
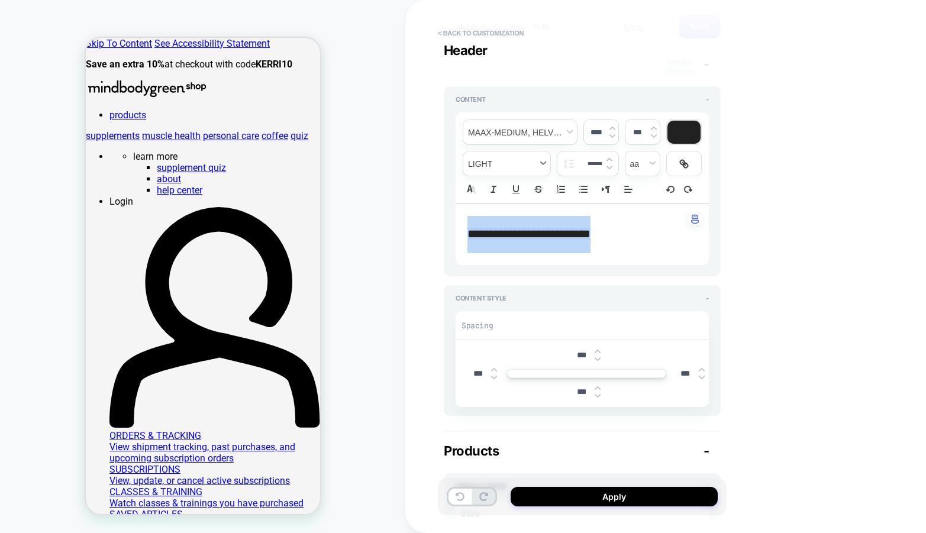
click at [502, 168] on span "fontWeight" at bounding box center [506, 164] width 87 height 24
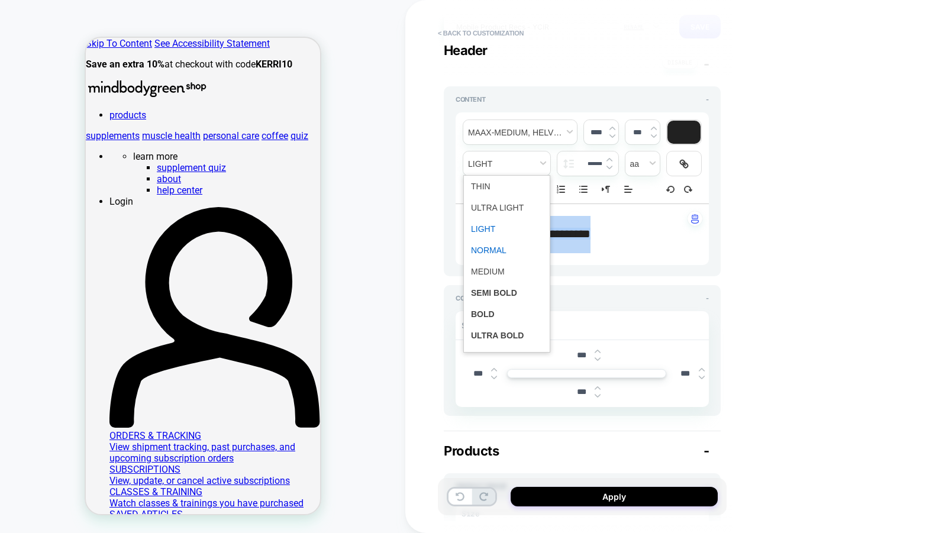
click at [488, 252] on span "fontWeight" at bounding box center [507, 250] width 72 height 21
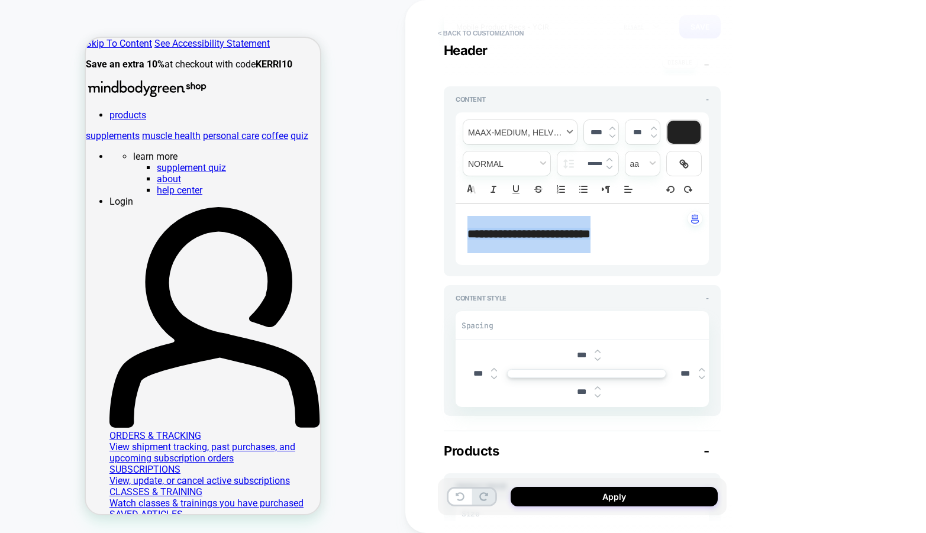
click at [517, 133] on span "font" at bounding box center [520, 132] width 114 height 24
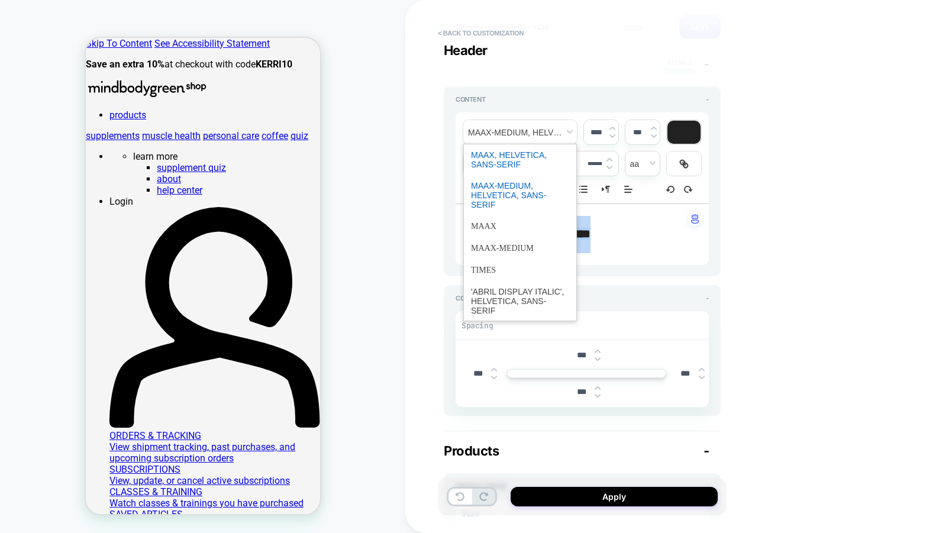
click at [509, 163] on span "font" at bounding box center [520, 159] width 98 height 31
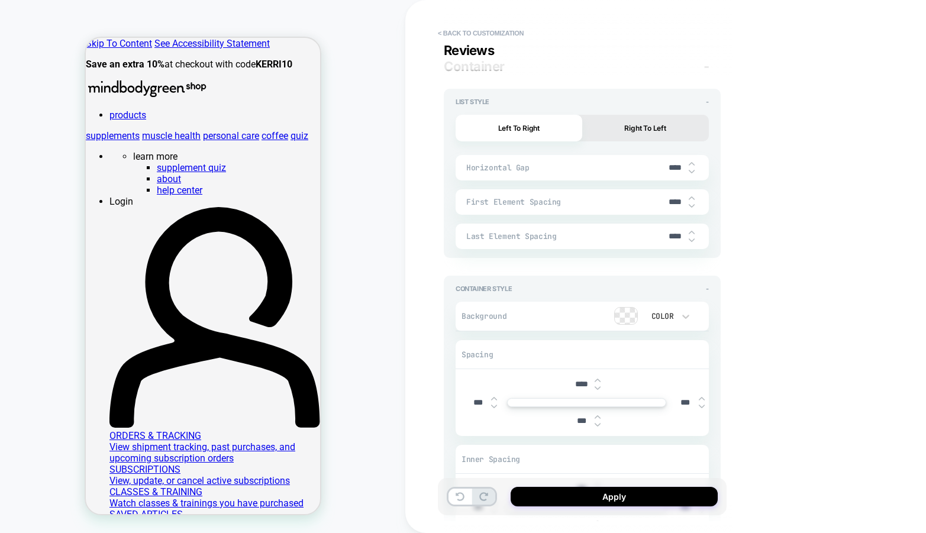
scroll to position [2870, 0]
type textarea "*"
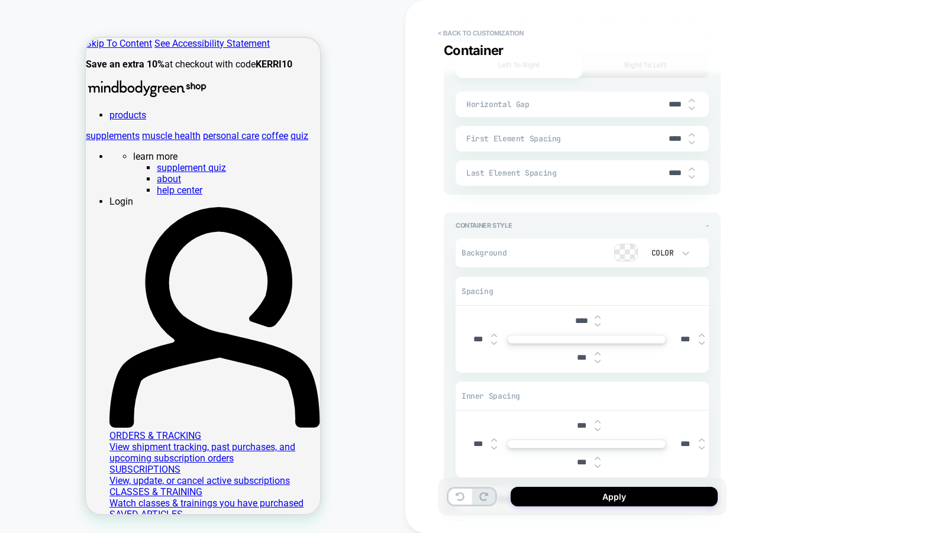
scroll to position [3034, 0]
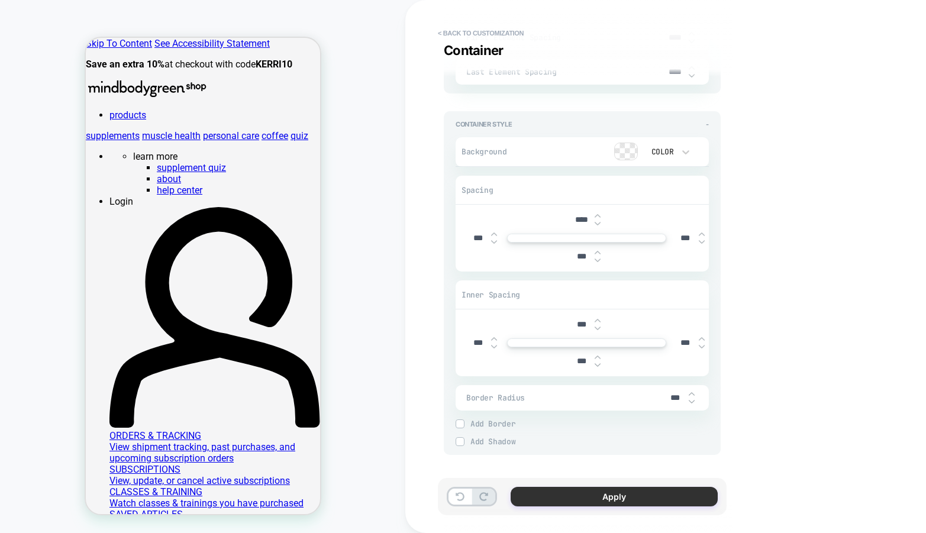
click at [577, 504] on button "Apply" at bounding box center [614, 497] width 207 height 20
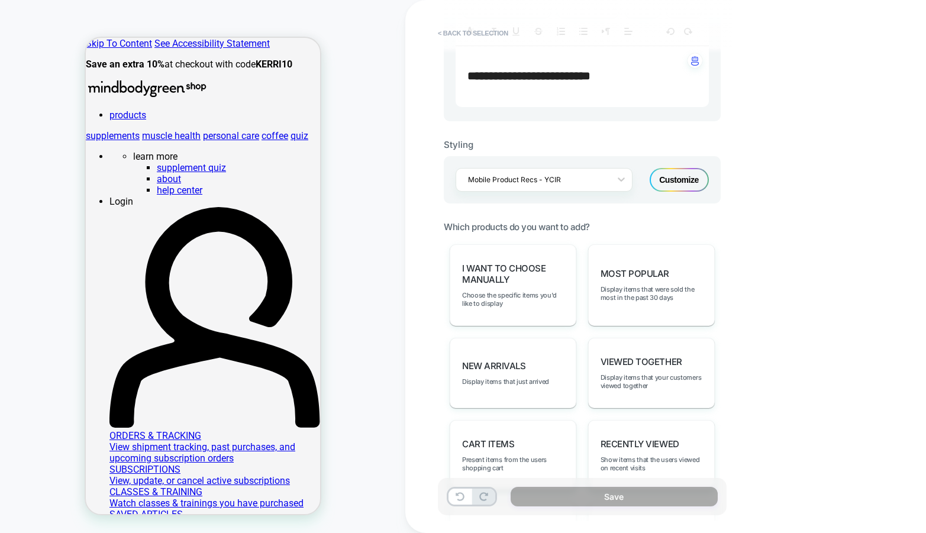
scroll to position [409, 0]
click at [610, 286] on span "Display items that were sold the most in the past 30 days" at bounding box center [652, 294] width 102 height 17
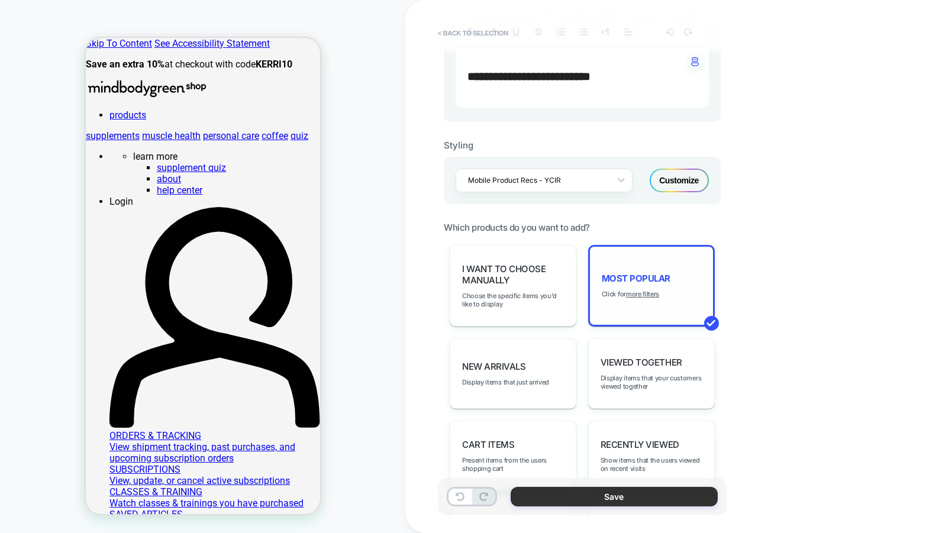
click at [565, 496] on button "Save" at bounding box center [614, 497] width 207 height 20
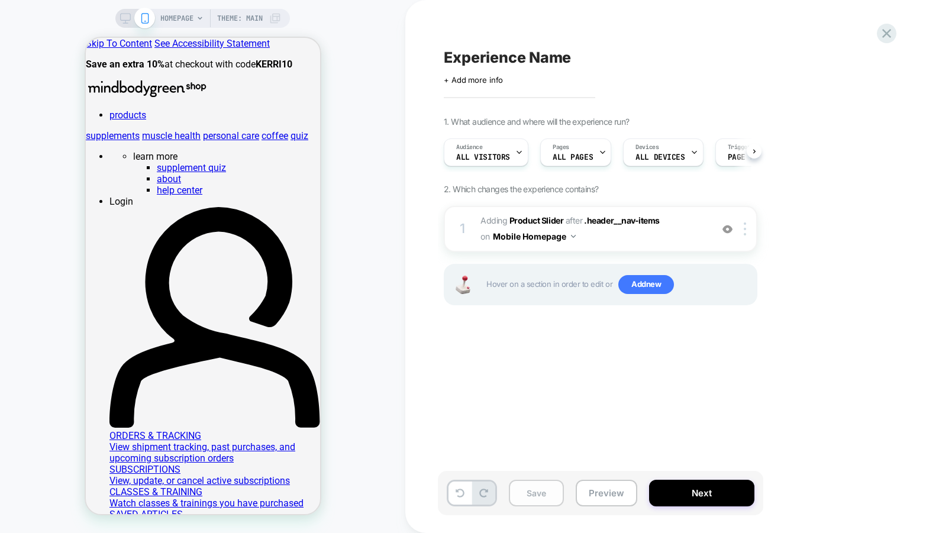
scroll to position [0, 1]
click at [571, 237] on button "Mobile Homepage" at bounding box center [534, 236] width 83 height 17
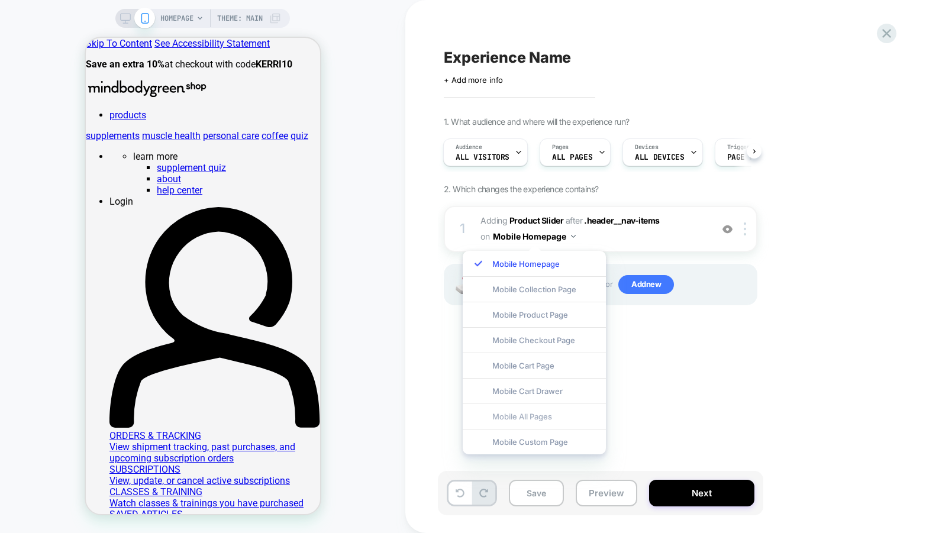
click at [543, 414] on div "Mobile All Pages" at bounding box center [534, 416] width 143 height 25
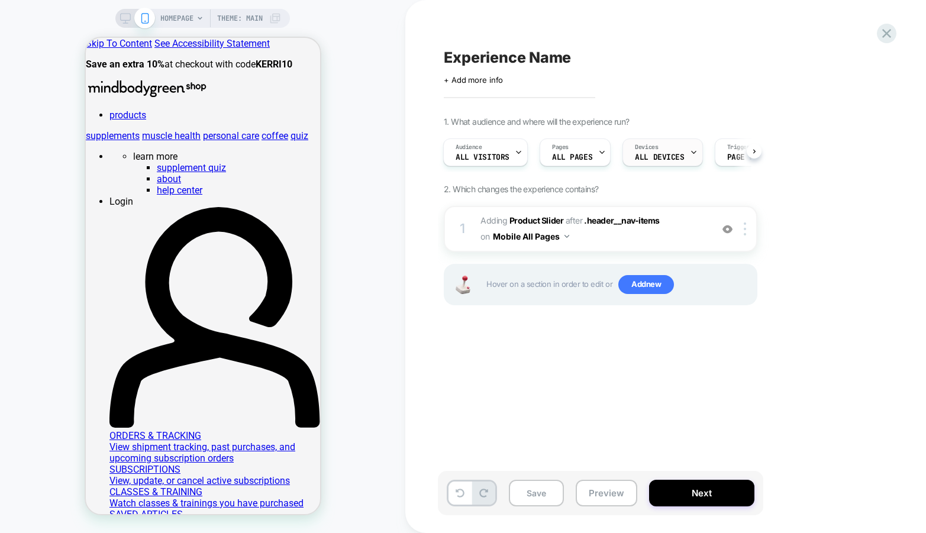
click at [665, 149] on div "Devices ALL DEVICES" at bounding box center [659, 152] width 73 height 27
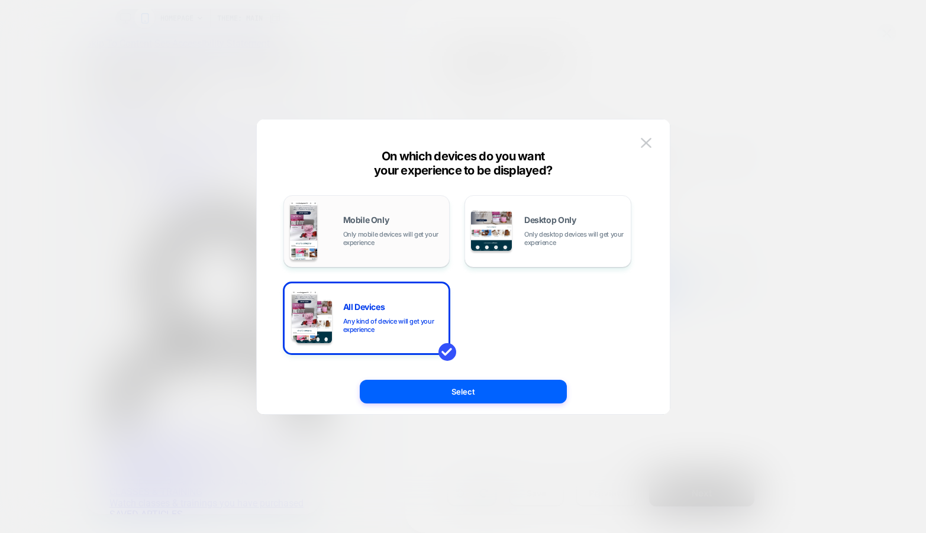
click at [376, 220] on span "Mobile Only" at bounding box center [366, 220] width 46 height 8
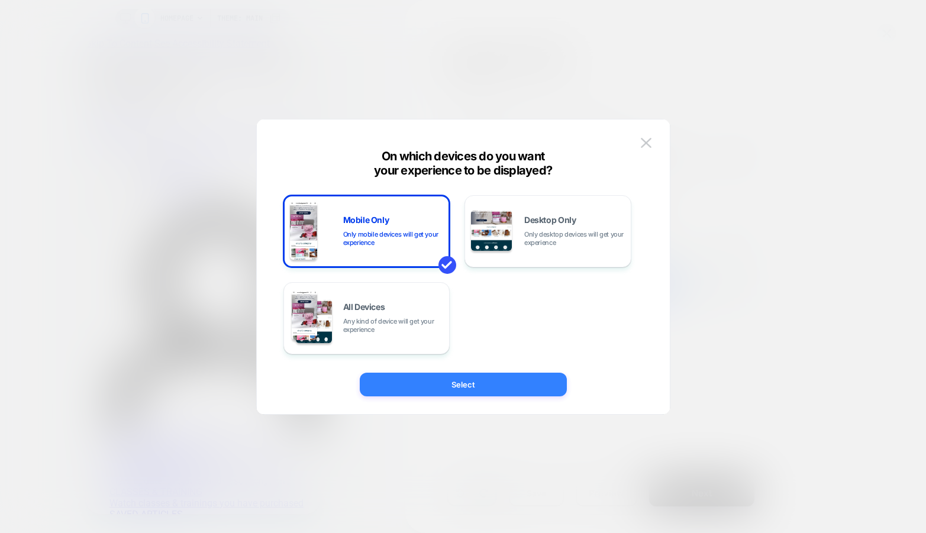
click at [404, 387] on button "Select" at bounding box center [463, 385] width 207 height 24
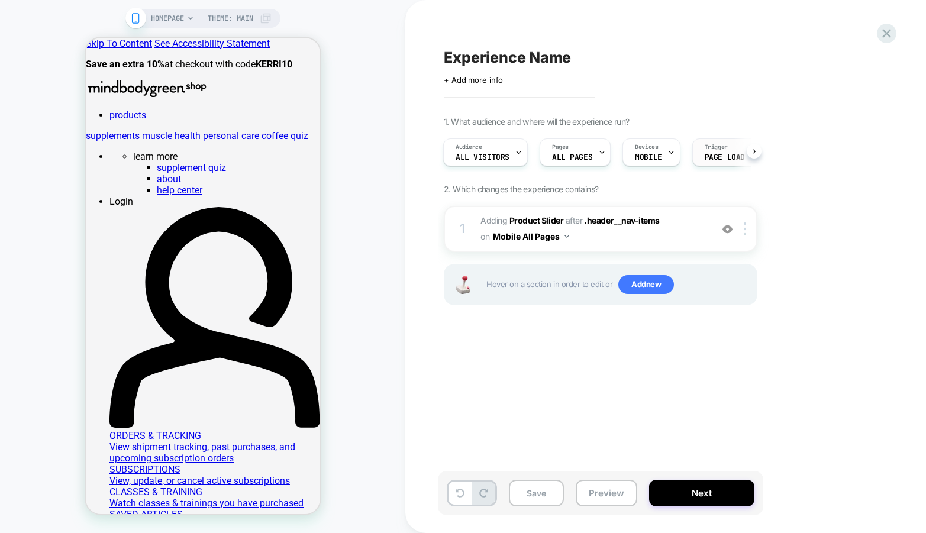
click at [716, 157] on span "Page Load" at bounding box center [725, 157] width 40 height 8
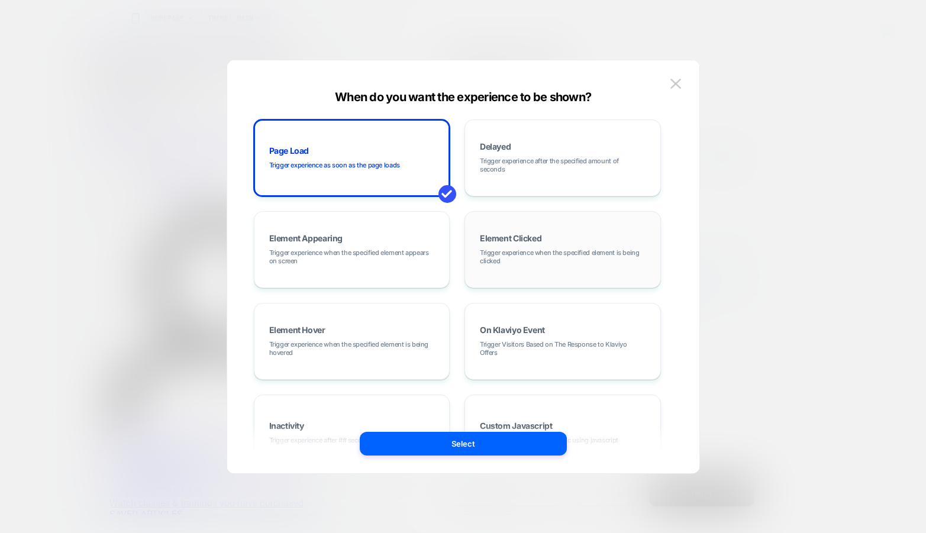
click at [527, 271] on div "Element Clicked Trigger experience when the specified element is being clicked" at bounding box center [563, 250] width 184 height 64
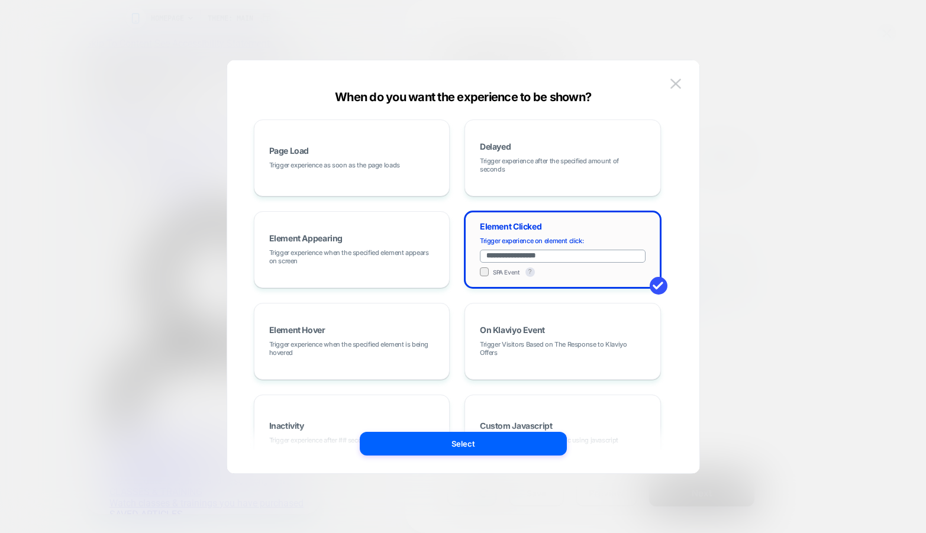
click at [561, 259] on input "**********" at bounding box center [563, 256] width 166 height 13
paste input
type input "*********"
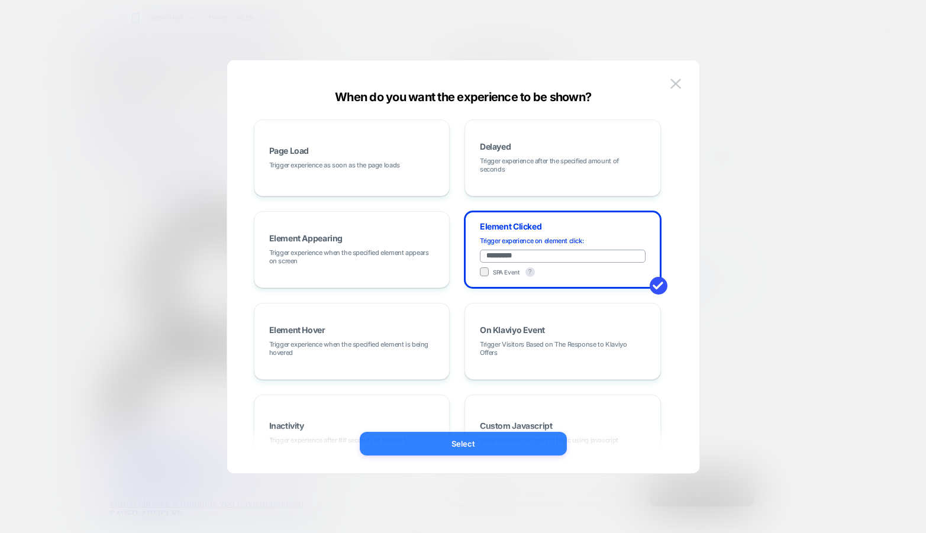
click at [487, 442] on button "Select" at bounding box center [463, 444] width 207 height 24
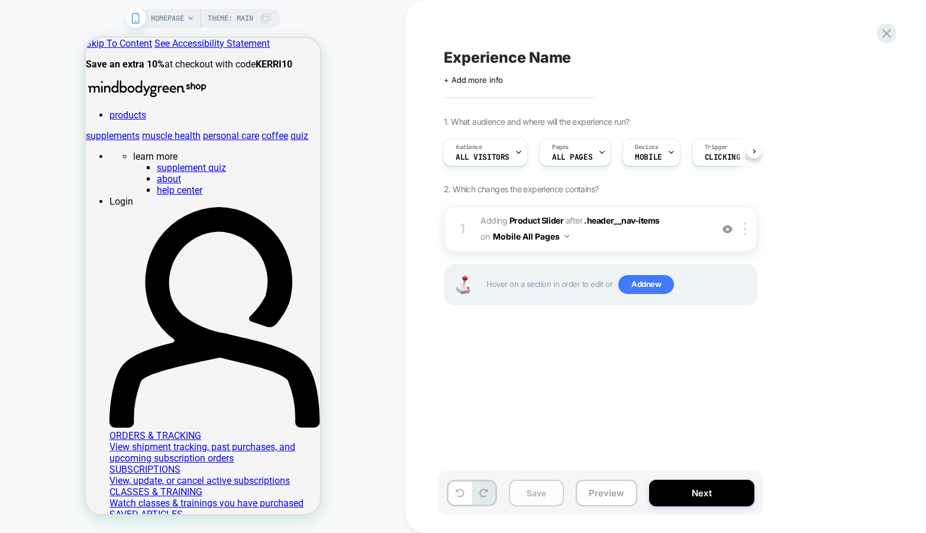
click at [529, 497] on button "Save" at bounding box center [536, 493] width 55 height 27
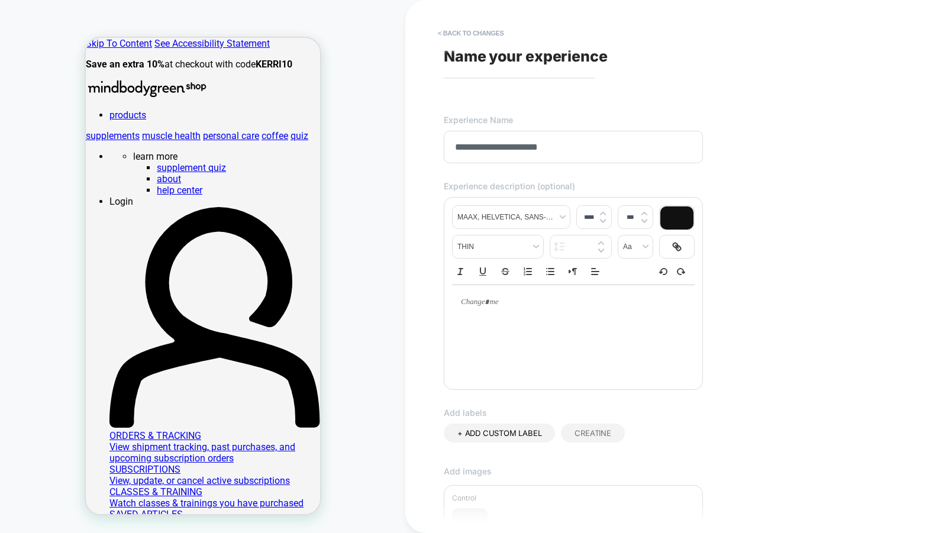
click at [488, 146] on input "**********" at bounding box center [573, 147] width 259 height 33
click at [501, 144] on input "**********" at bounding box center [573, 147] width 259 height 33
click at [616, 152] on input "**********" at bounding box center [573, 147] width 259 height 33
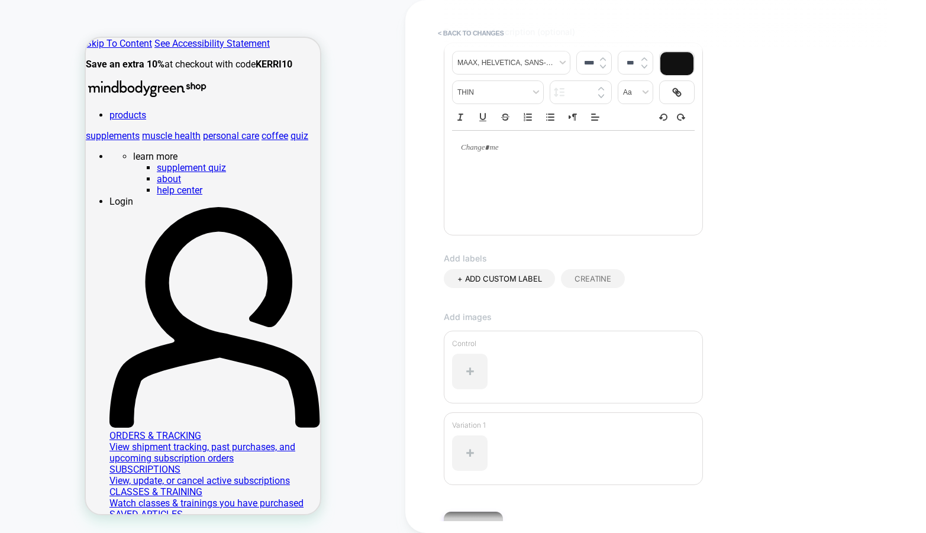
scroll to position [196, 0]
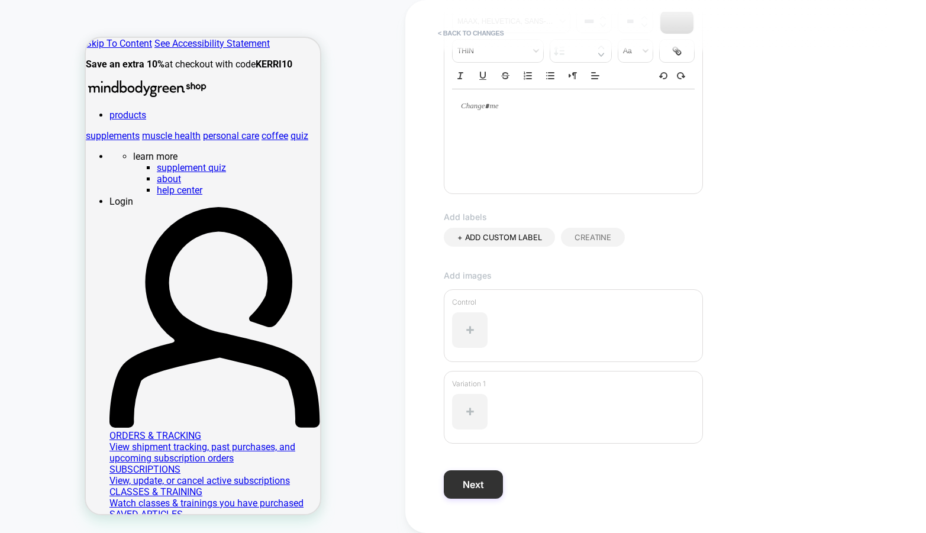
type input "**********"
click at [464, 486] on button "Next" at bounding box center [473, 485] width 59 height 28
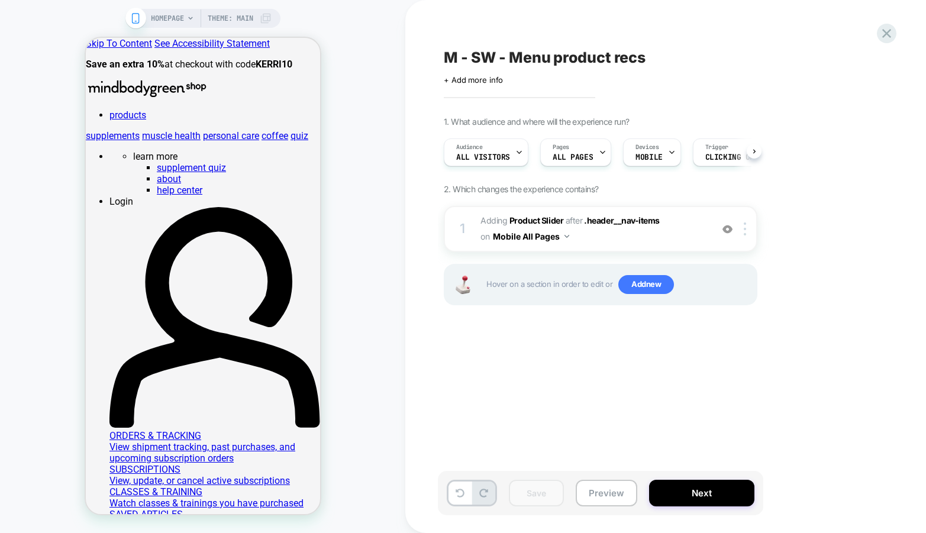
scroll to position [0, 1]
click at [503, 57] on span "M - SW - Menu product recs" at bounding box center [545, 58] width 202 height 18
click at [503, 57] on textarea "**********" at bounding box center [582, 58] width 276 height 18
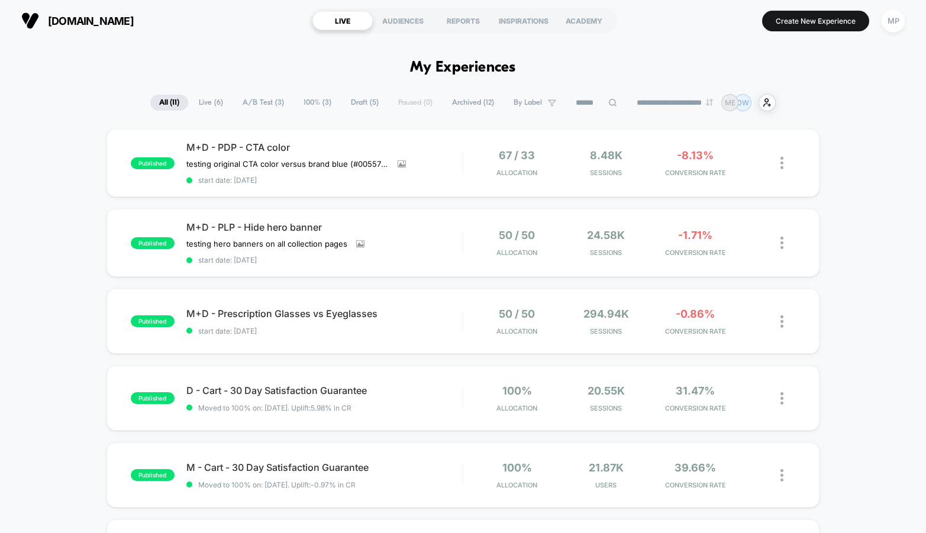
click at [253, 99] on span "A/B Test ( 3 )" at bounding box center [263, 103] width 59 height 16
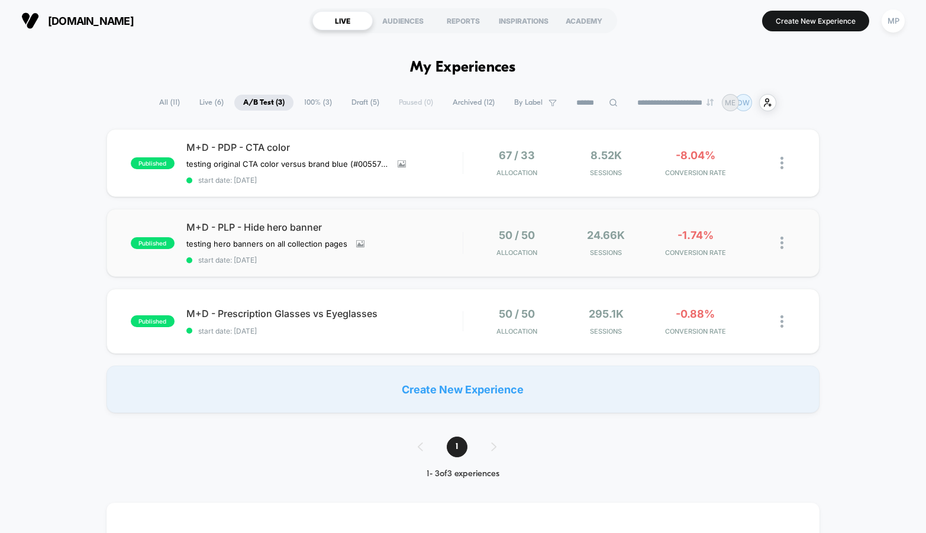
click at [313, 265] on div "published M+D - PLP - Hide hero banner testing hero banners on all collection p…" at bounding box center [463, 243] width 713 height 68
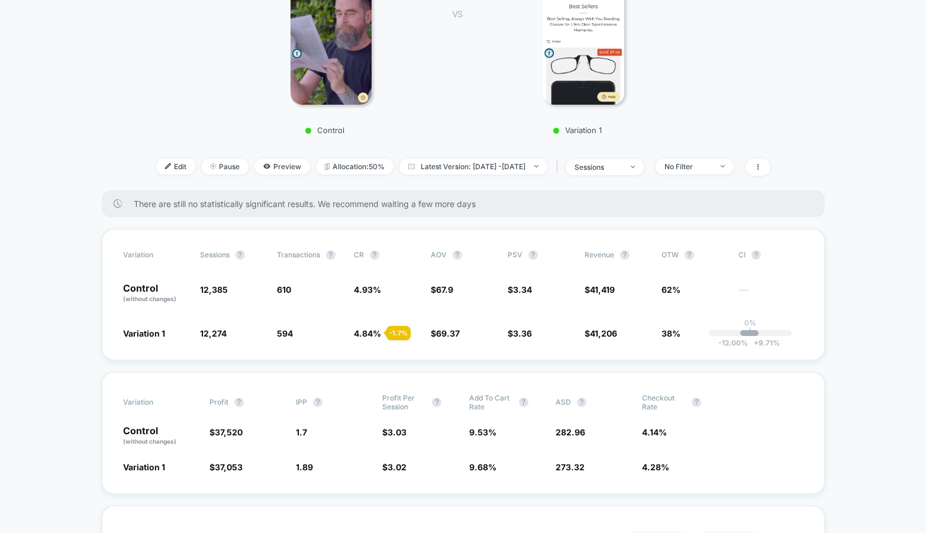
scroll to position [249, 0]
click at [611, 167] on div "sessions" at bounding box center [598, 166] width 47 height 9
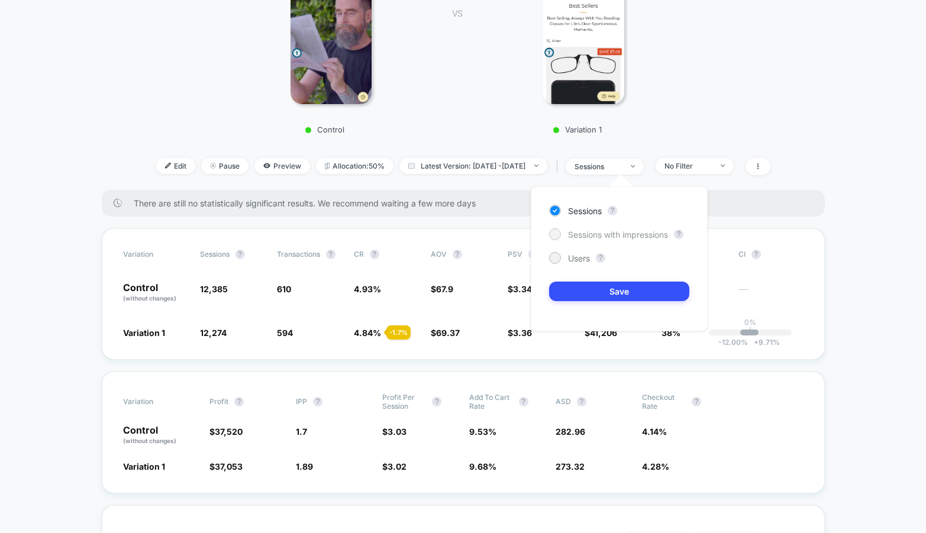
click at [590, 235] on span "Sessions with impressions" at bounding box center [618, 235] width 100 height 10
click at [579, 295] on button "Save" at bounding box center [619, 292] width 140 height 20
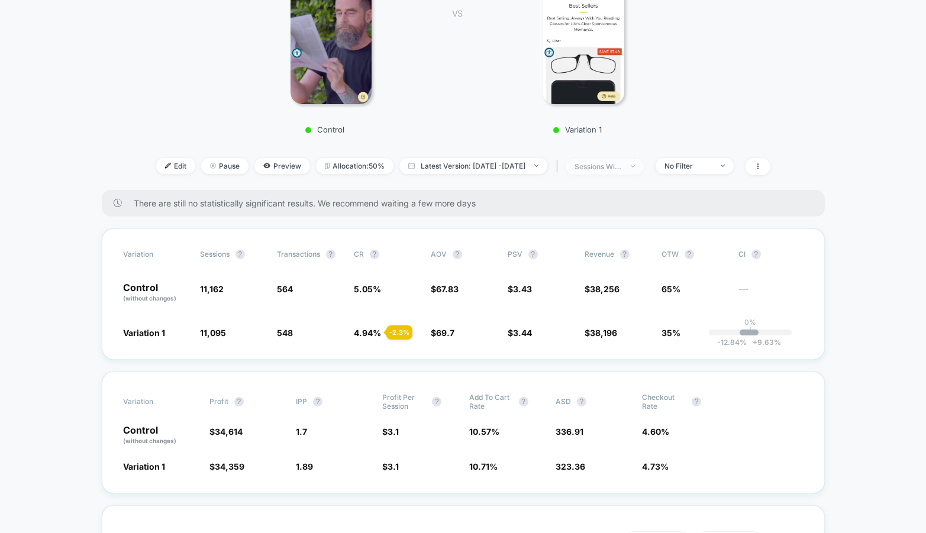
click at [612, 171] on span "sessions with impression" at bounding box center [605, 167] width 78 height 16
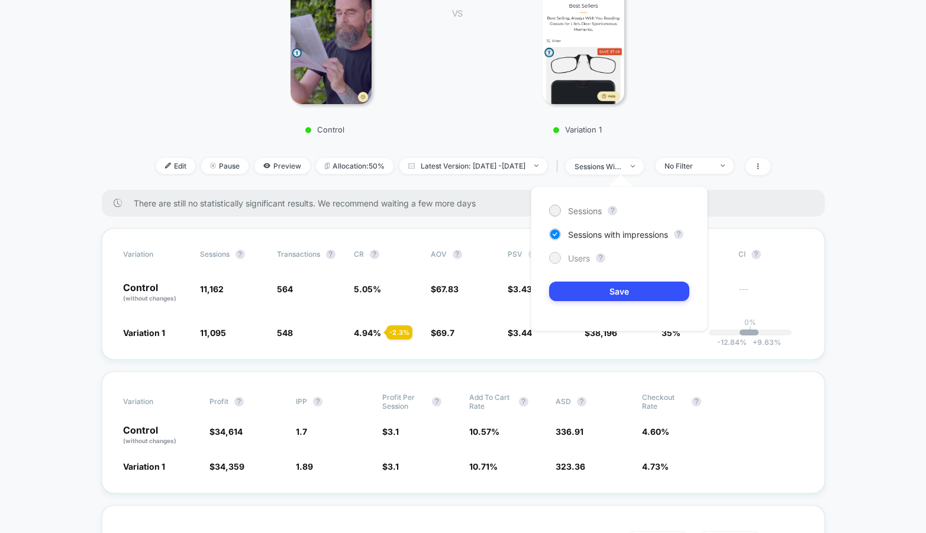
click at [577, 256] on span "Users" at bounding box center [579, 258] width 22 height 10
click at [569, 291] on button "Save" at bounding box center [619, 292] width 140 height 20
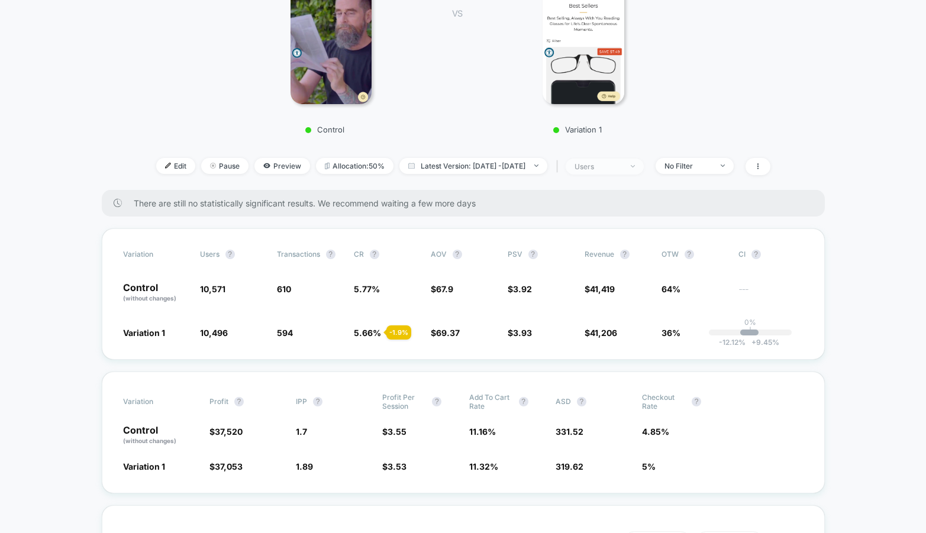
click at [610, 168] on div "users" at bounding box center [598, 166] width 47 height 9
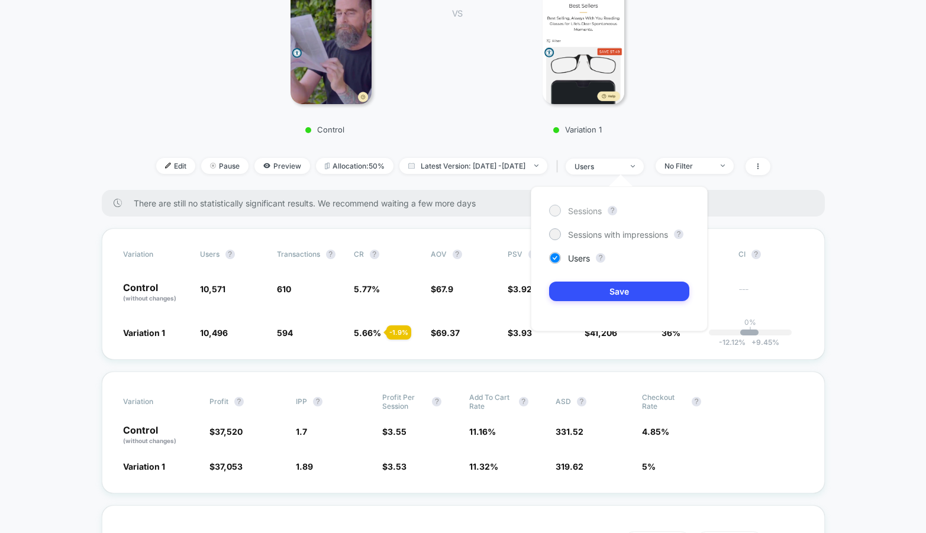
click at [575, 208] on span "Sessions" at bounding box center [585, 211] width 34 height 10
click at [569, 284] on button "Save" at bounding box center [619, 292] width 140 height 20
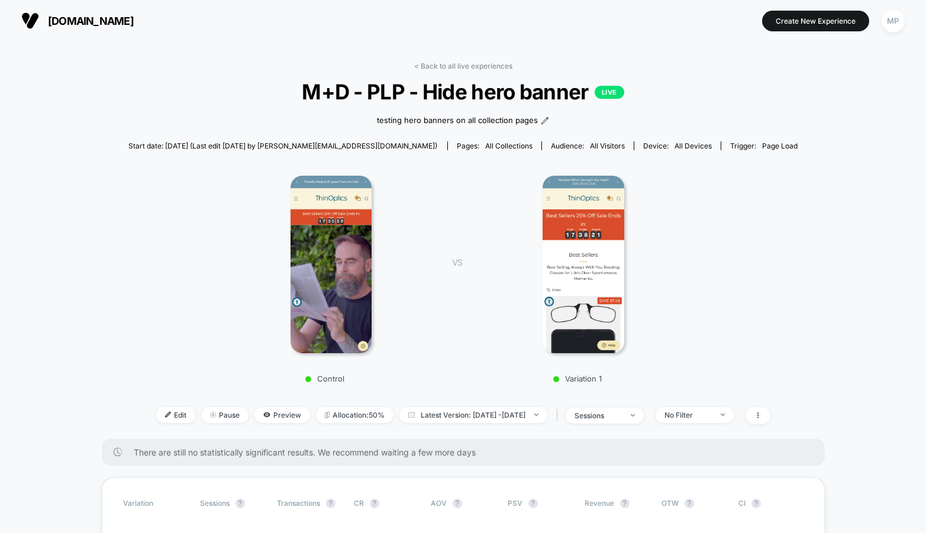
click at [398, 100] on span "M+D - PLP - Hide hero banner LIVE" at bounding box center [463, 91] width 603 height 25
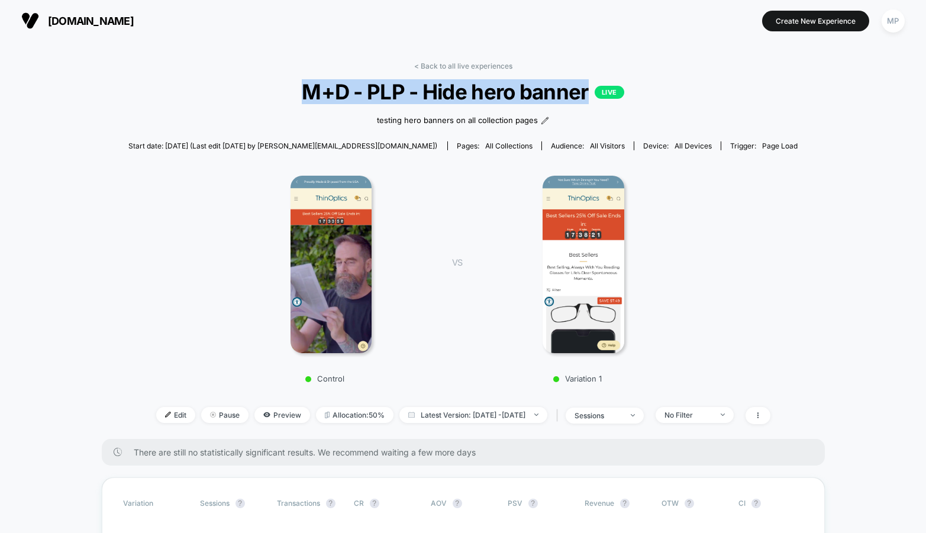
copy span "M+D - PLP - Hide hero banner"
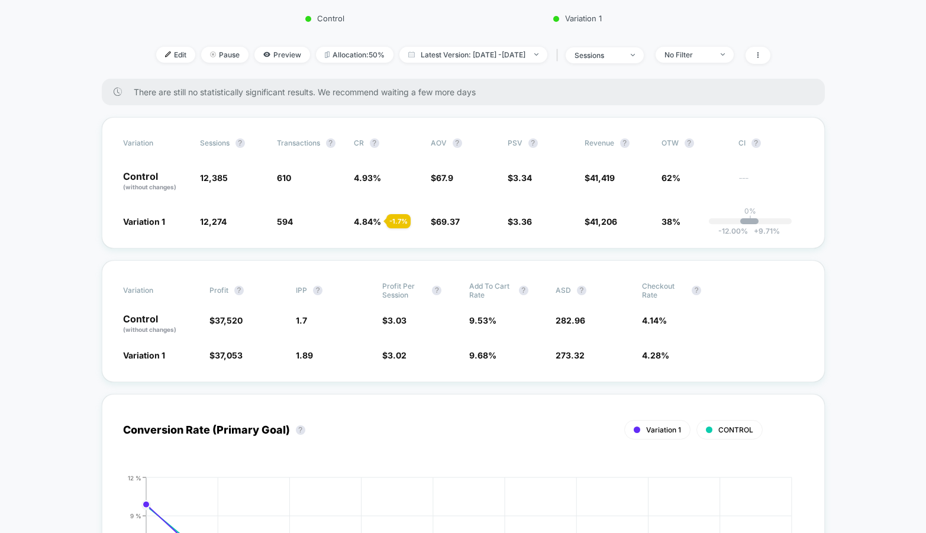
scroll to position [358, 0]
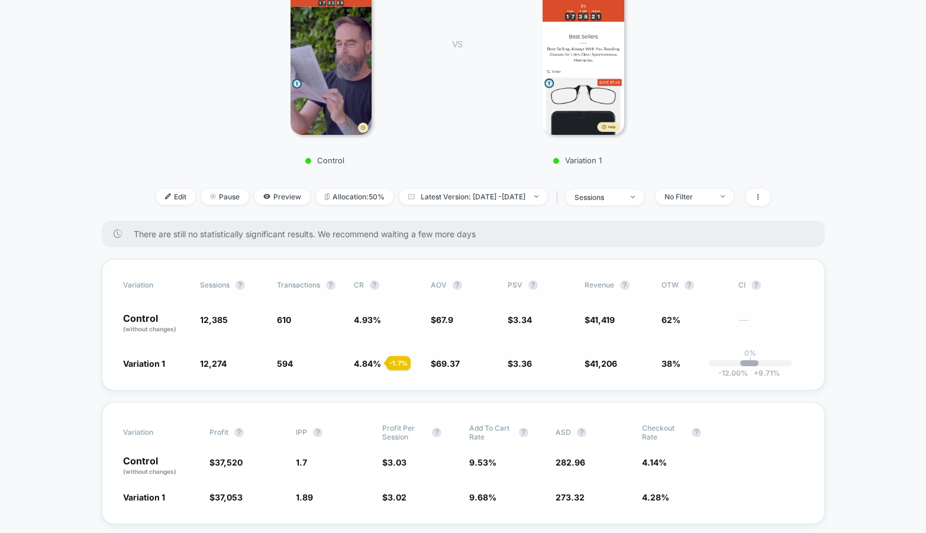
scroll to position [0, 0]
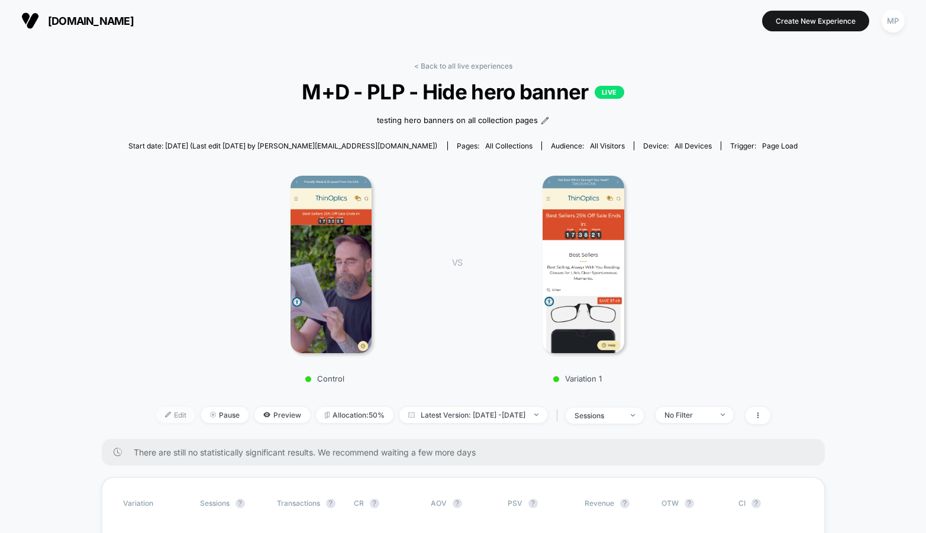
click at [156, 408] on span "Edit" at bounding box center [175, 415] width 39 height 16
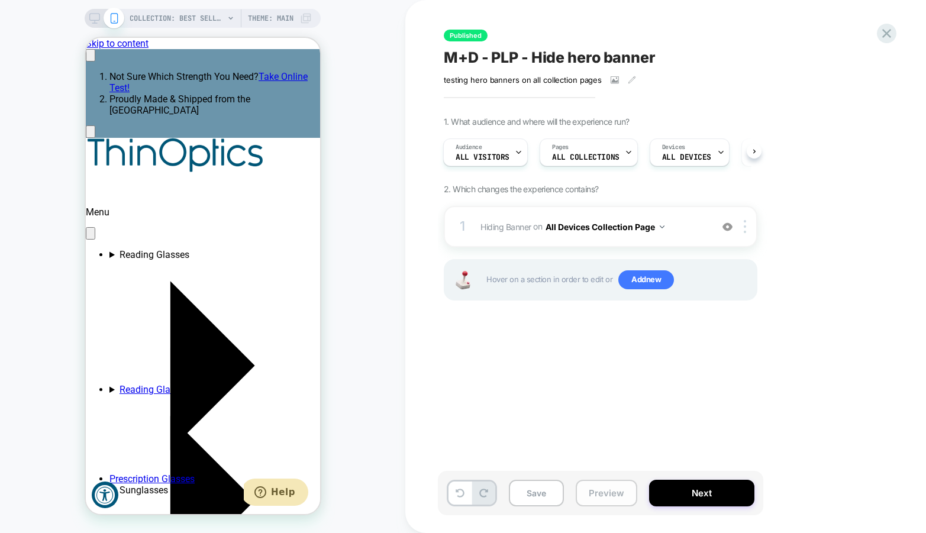
click at [600, 494] on button "Preview" at bounding box center [607, 493] width 62 height 27
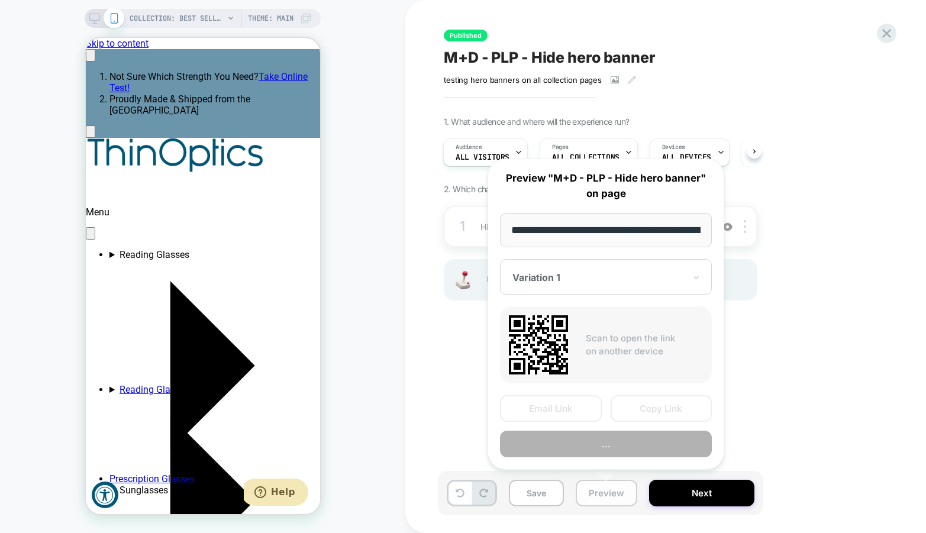
scroll to position [0, 144]
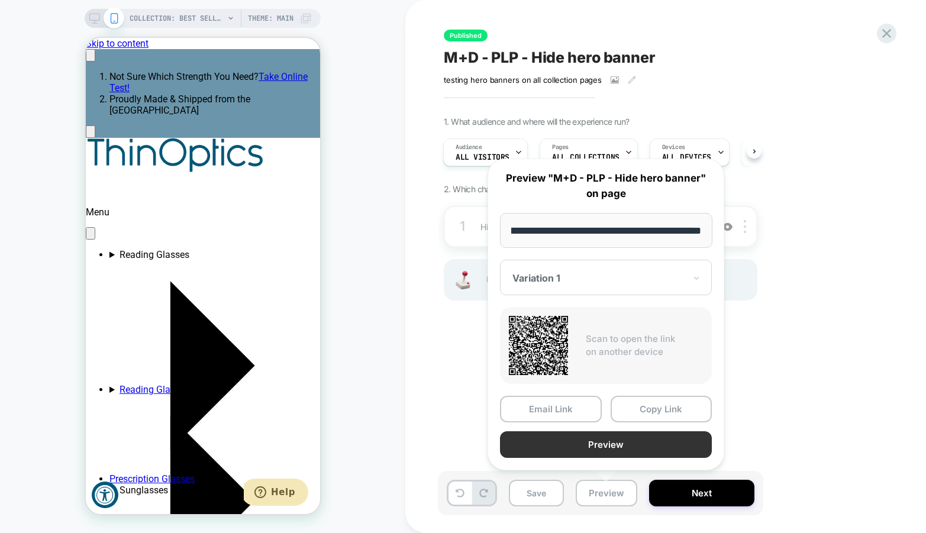
click at [625, 443] on button "Preview" at bounding box center [606, 445] width 212 height 27
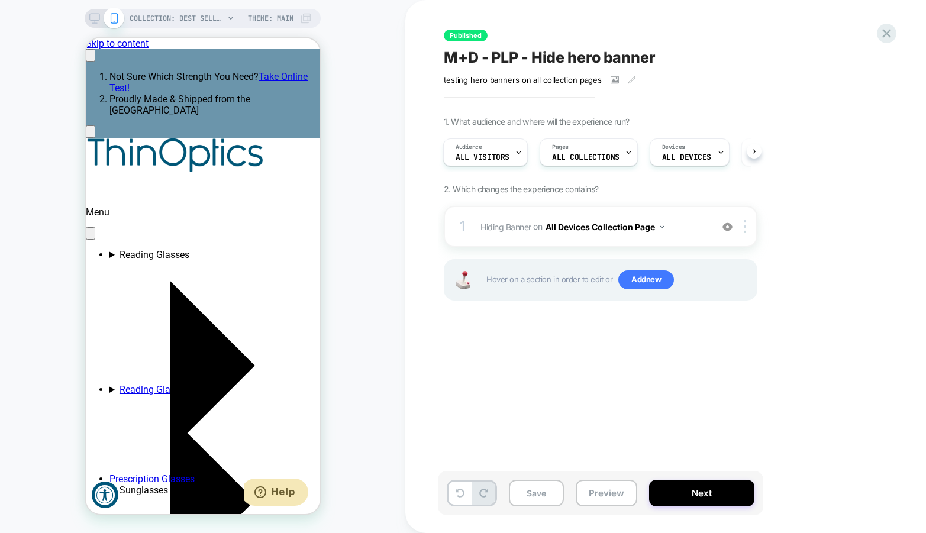
scroll to position [0, 0]
click at [670, 489] on button "Next" at bounding box center [701, 493] width 105 height 27
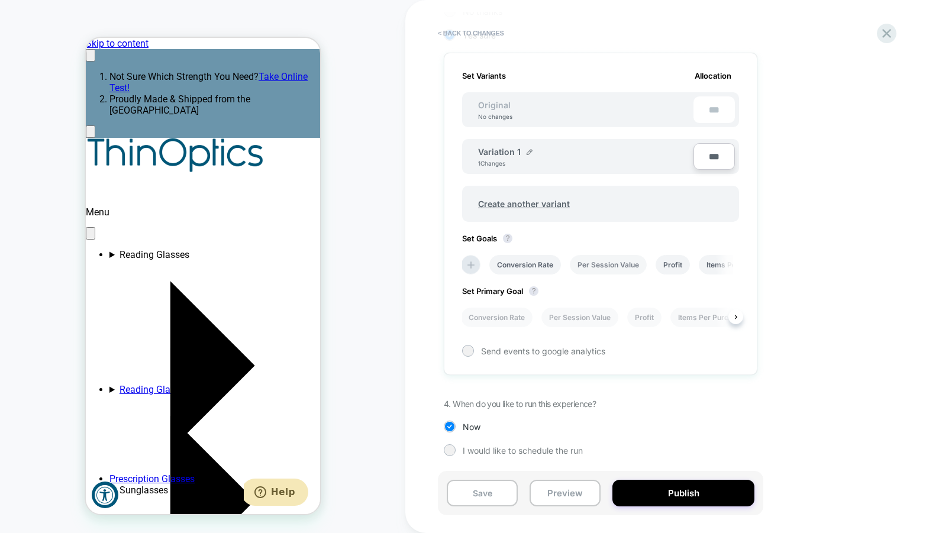
scroll to position [0, 182]
click at [585, 320] on li "Per Session Value" at bounding box center [580, 318] width 77 height 20
click at [483, 493] on button "Save" at bounding box center [482, 493] width 71 height 27
click at [886, 31] on icon at bounding box center [887, 33] width 16 height 16
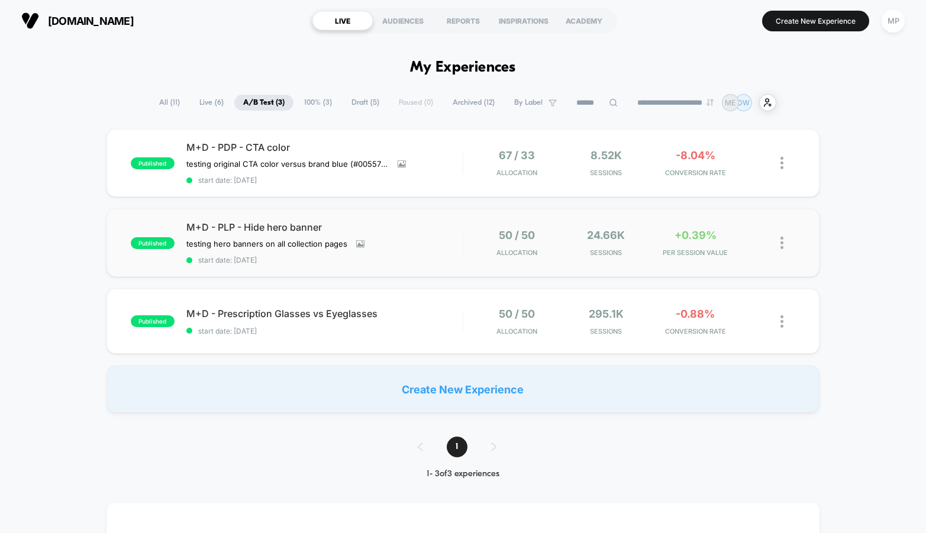
click at [359, 273] on div "published M+D - PLP - Hide hero banner testing hero banners on all collection p…" at bounding box center [463, 243] width 713 height 68
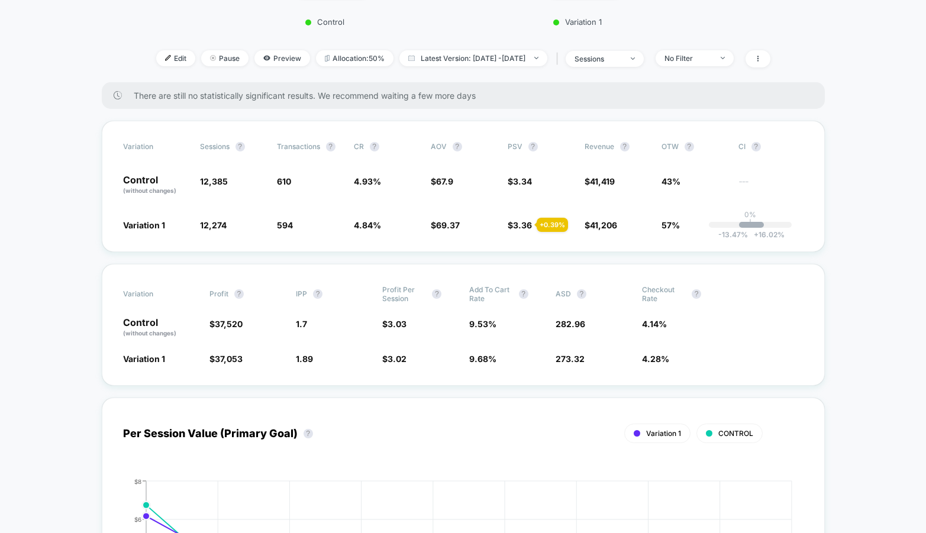
scroll to position [362, 0]
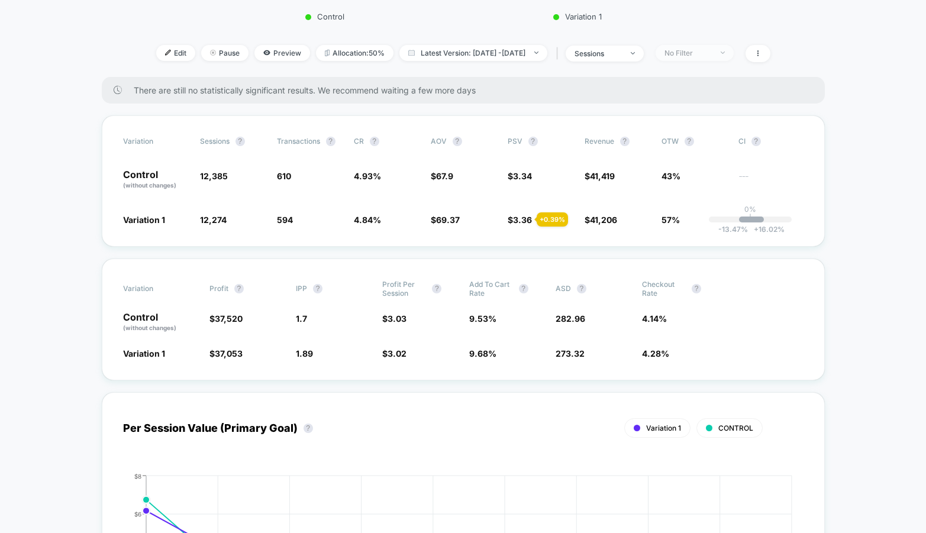
click at [697, 51] on div "No Filter" at bounding box center [688, 53] width 47 height 9
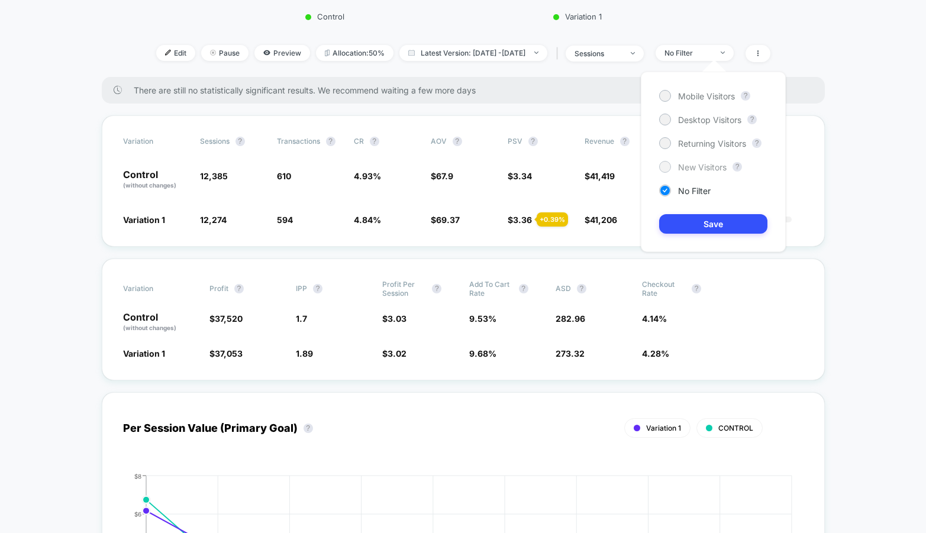
click at [685, 164] on span "New Visitors" at bounding box center [702, 167] width 49 height 10
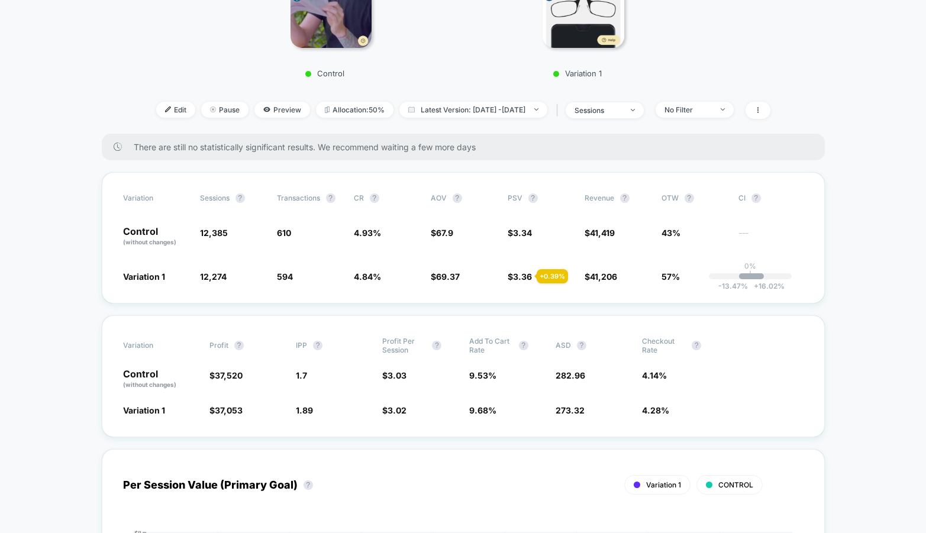
scroll to position [360, 0]
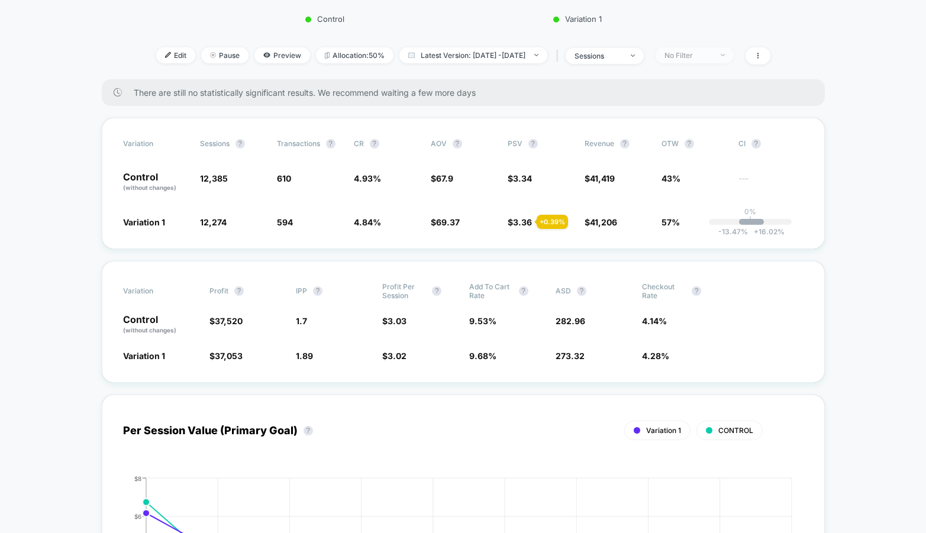
click at [712, 56] on div "No Filter" at bounding box center [688, 55] width 47 height 9
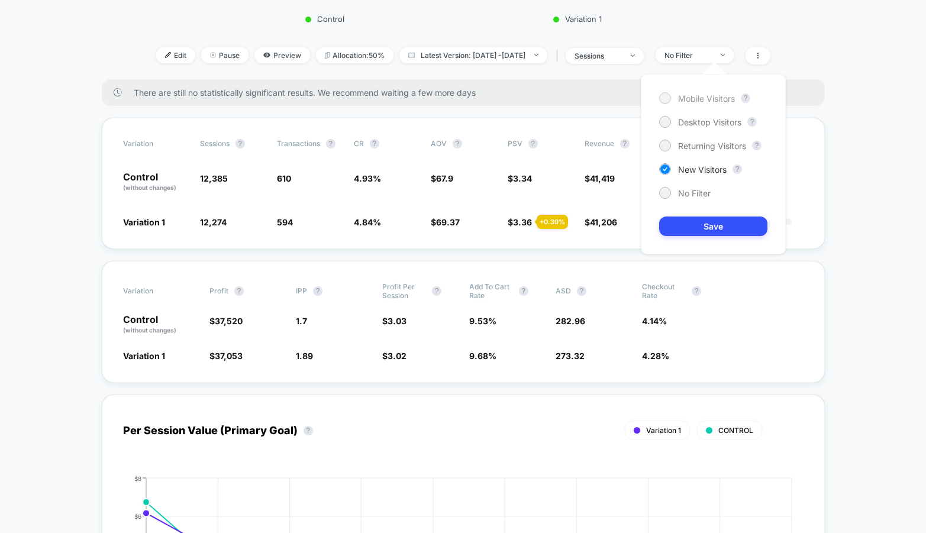
click at [687, 99] on span "Mobile Visitors" at bounding box center [706, 99] width 57 height 10
click at [690, 223] on button "Save" at bounding box center [713, 227] width 108 height 20
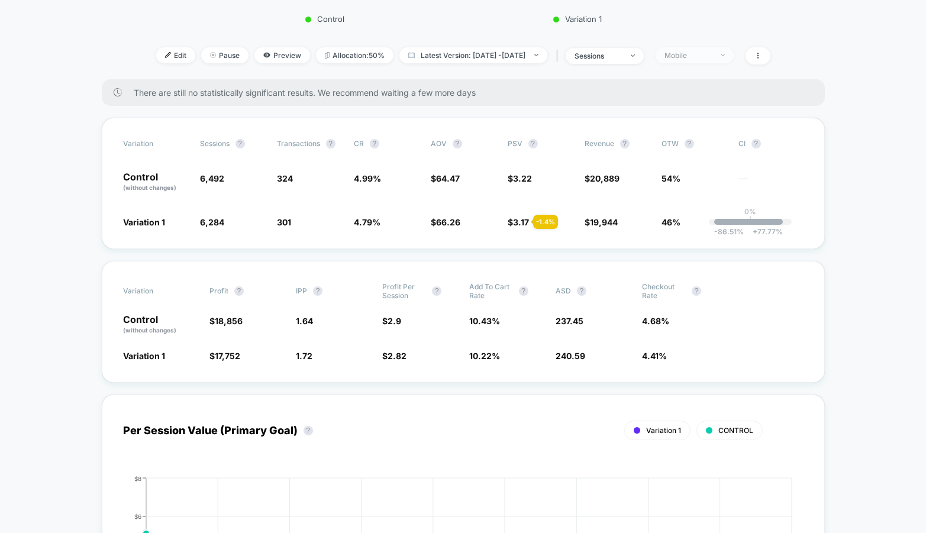
click at [710, 54] on div "Mobile" at bounding box center [688, 55] width 47 height 9
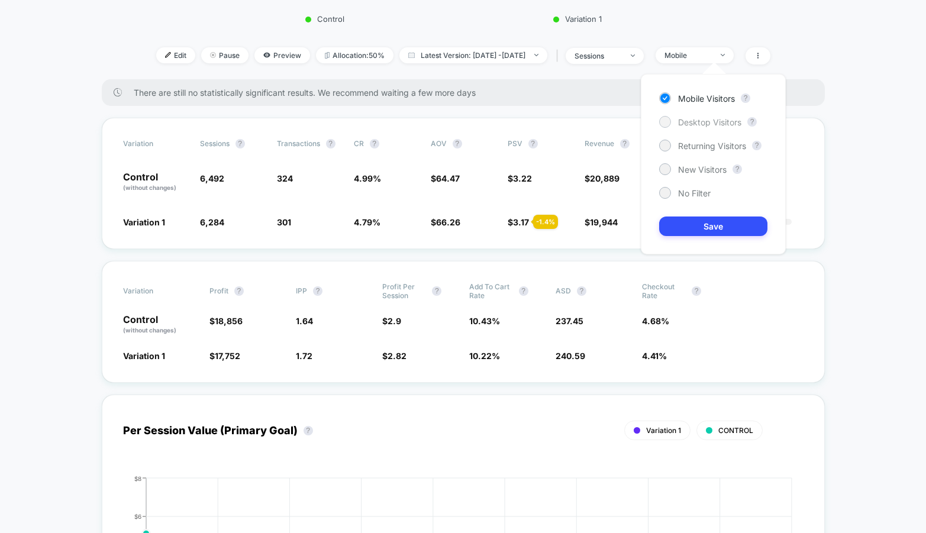
click at [688, 120] on span "Desktop Visitors" at bounding box center [709, 122] width 63 height 10
click at [688, 221] on button "Save" at bounding box center [713, 227] width 108 height 20
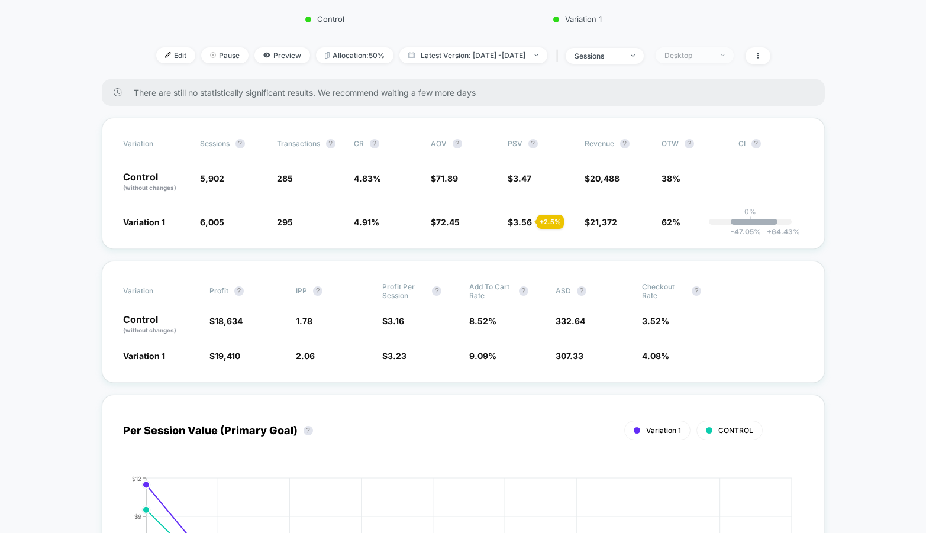
click at [710, 59] on span "Desktop" at bounding box center [695, 55] width 78 height 16
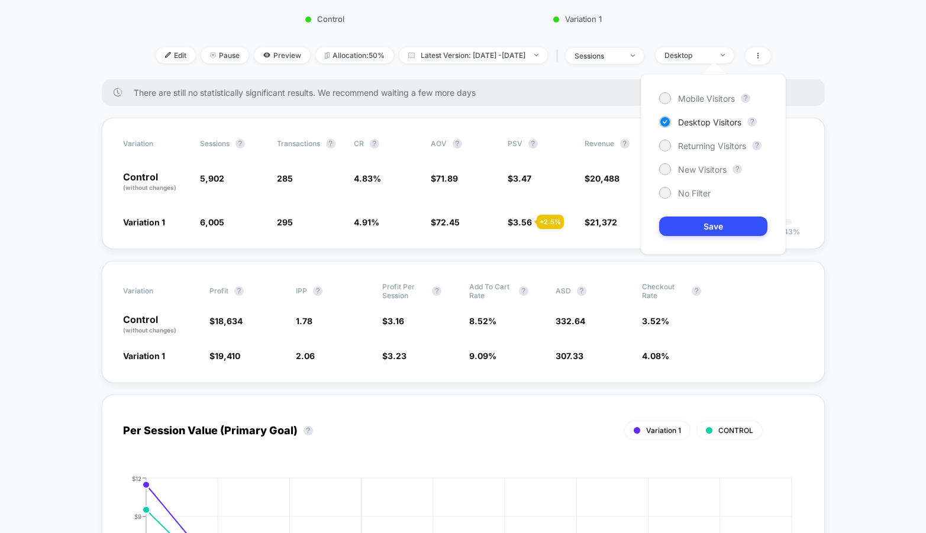
click at [693, 152] on div "Mobile Visitors ? Desktop Visitors ? Returning Visitors ? New Visitors ? No Fil…" at bounding box center [713, 164] width 145 height 181
click at [693, 142] on span "Returning Visitors" at bounding box center [712, 146] width 68 height 10
click at [685, 228] on button "Save" at bounding box center [713, 227] width 108 height 20
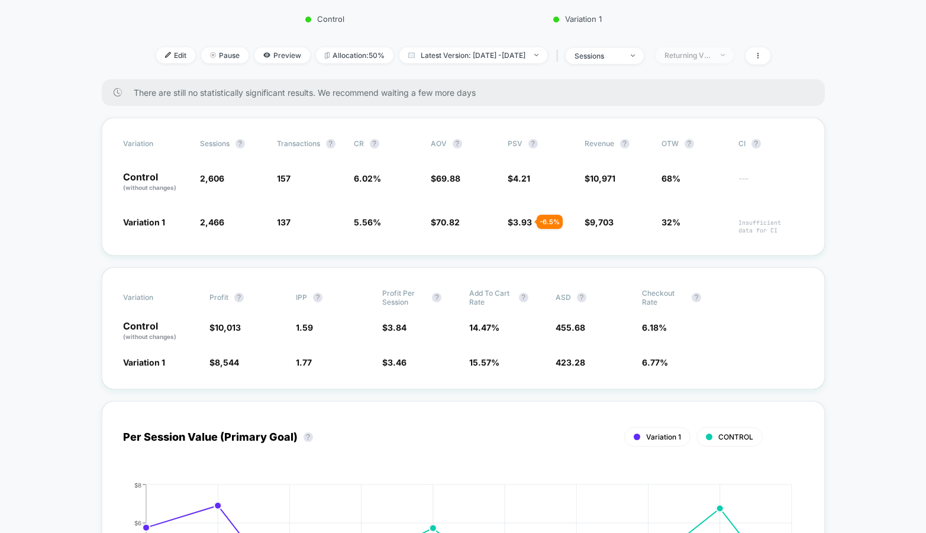
click at [706, 53] on div "Returning Visitors" at bounding box center [688, 55] width 47 height 9
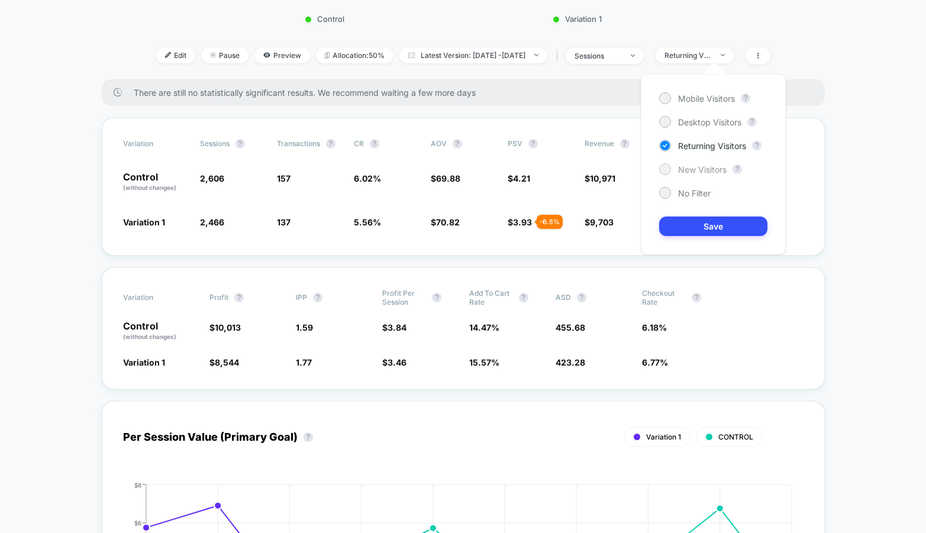
click at [681, 169] on span "New Visitors" at bounding box center [702, 170] width 49 height 10
click at [680, 228] on button "Save" at bounding box center [713, 227] width 108 height 20
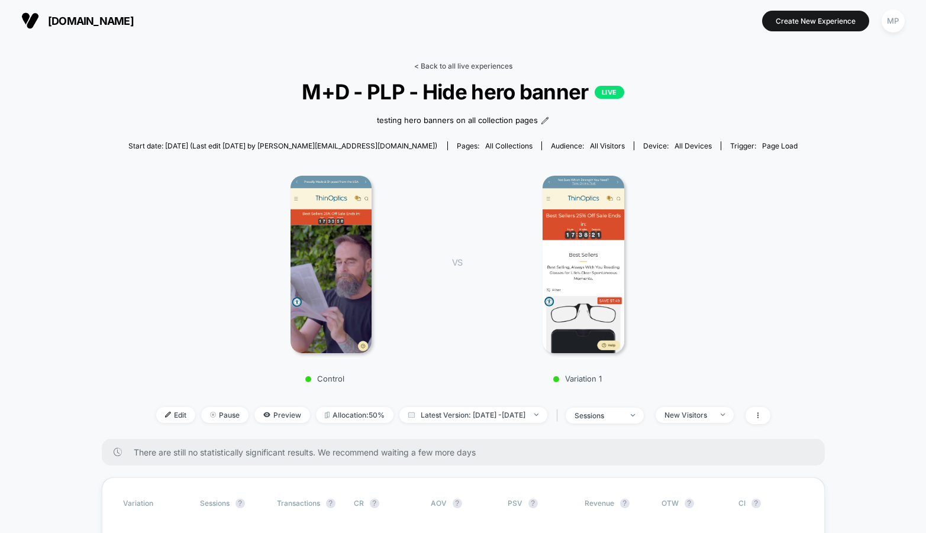
click at [426, 63] on link "< Back to all live experiences" at bounding box center [463, 66] width 98 height 9
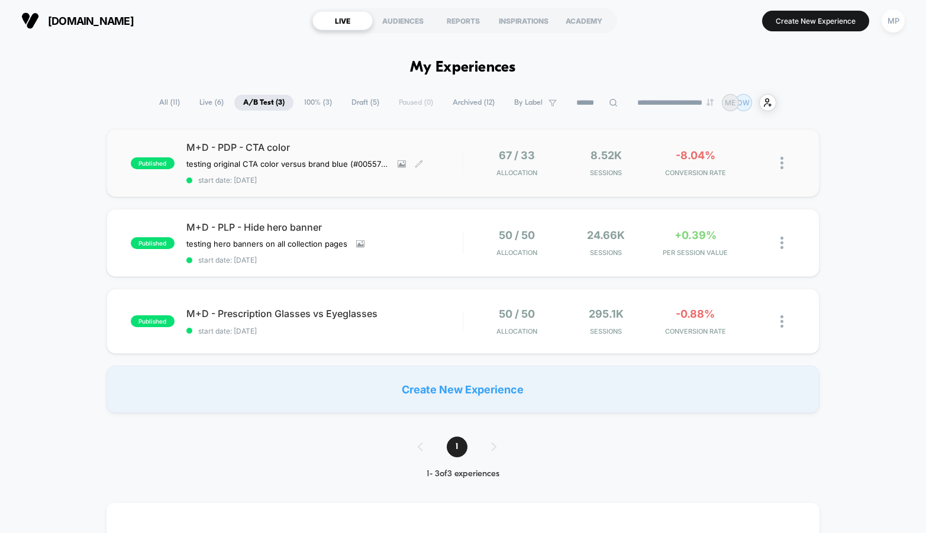
click at [356, 144] on span "M+D - PDP - CTA color" at bounding box center [324, 147] width 276 height 12
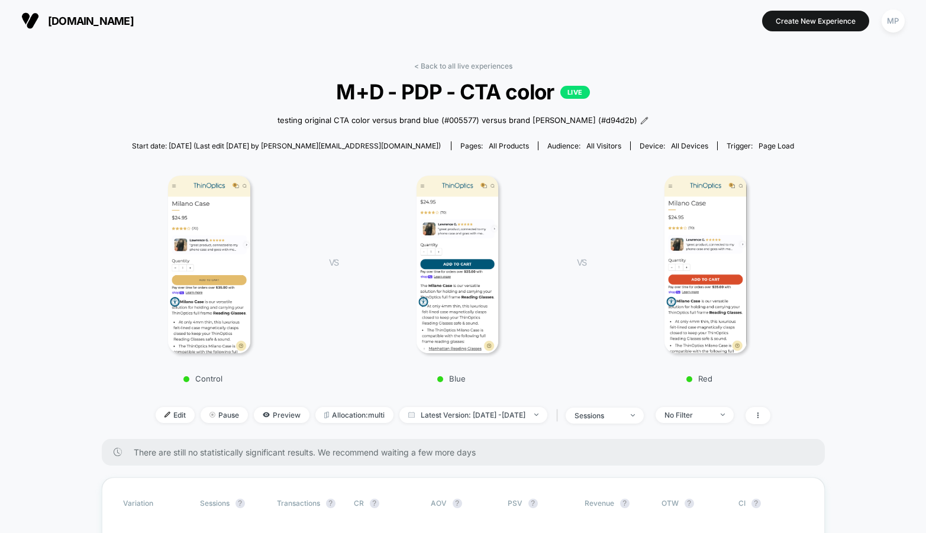
click at [431, 102] on span "M+D - PDP - CTA color LIVE" at bounding box center [463, 91] width 640 height 25
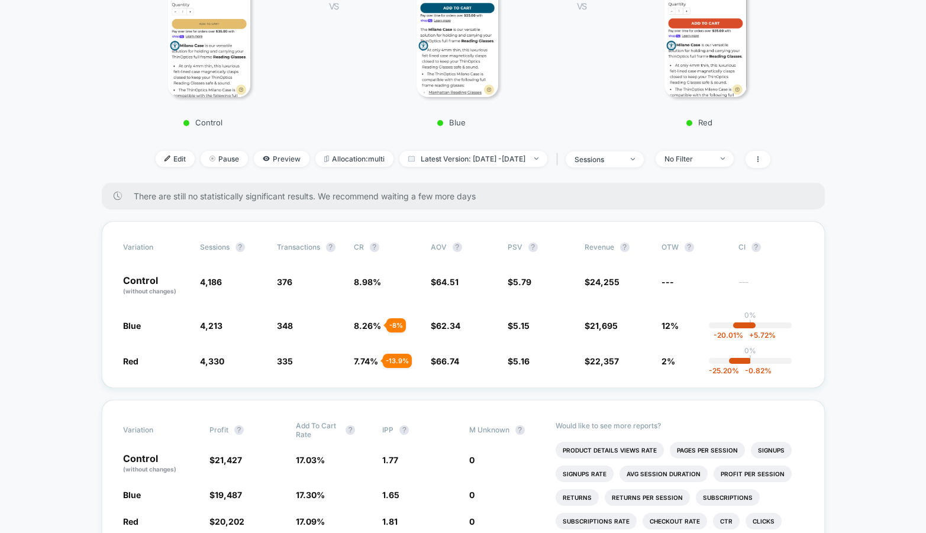
scroll to position [281, 0]
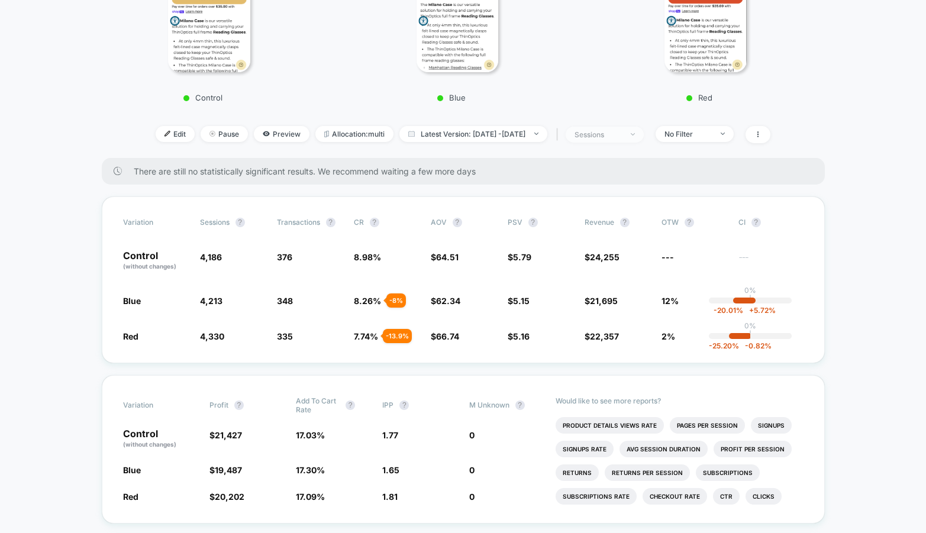
click at [620, 136] on div "sessions" at bounding box center [598, 134] width 47 height 9
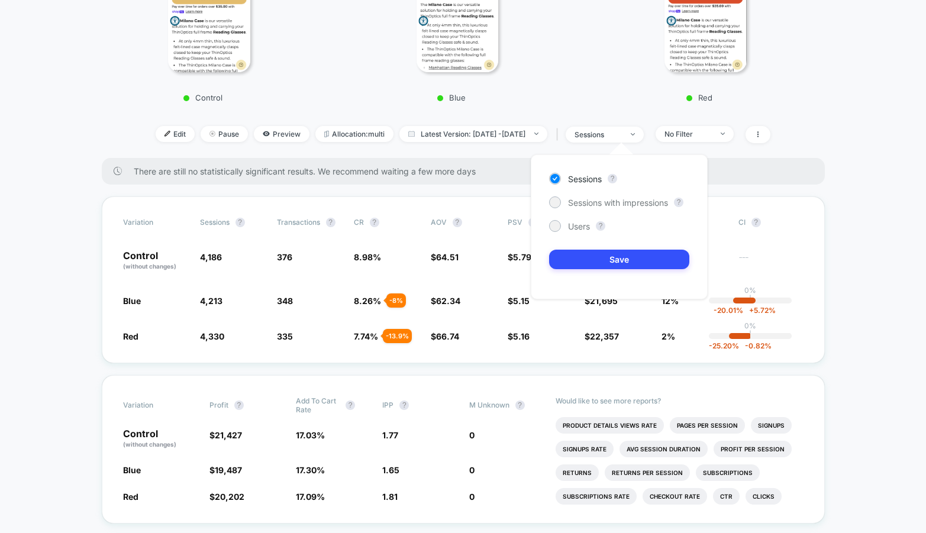
click at [594, 191] on div "Sessions ? Sessions with impressions ? Users ? Save" at bounding box center [619, 226] width 177 height 145
click at [593, 199] on span "Sessions with impressions" at bounding box center [618, 203] width 100 height 10
click at [585, 251] on button "Save" at bounding box center [619, 260] width 140 height 20
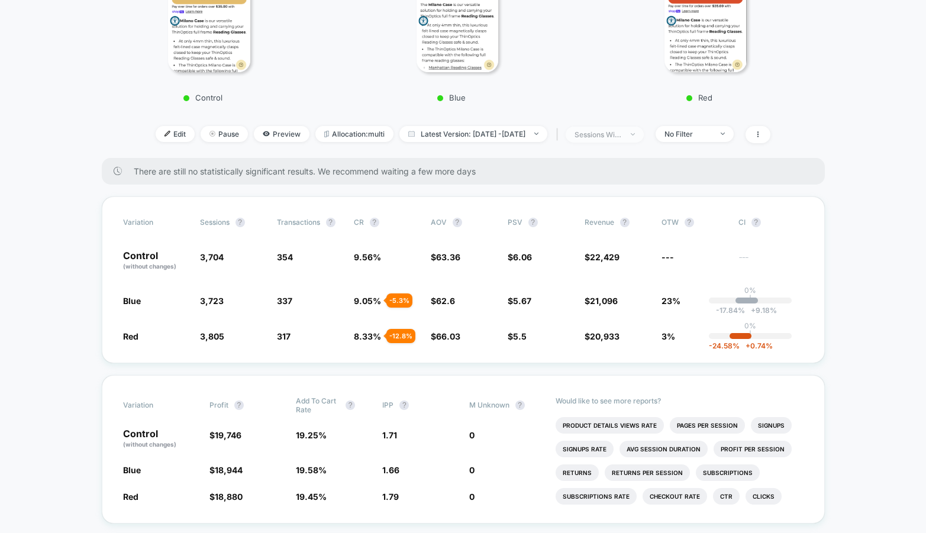
click at [619, 138] on span "sessions with impression" at bounding box center [605, 135] width 78 height 16
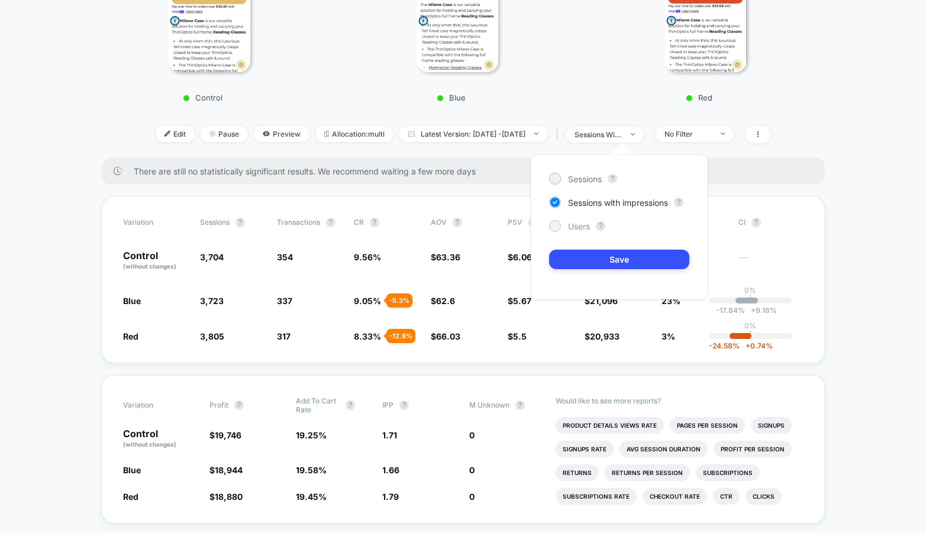
click at [580, 229] on span "Users" at bounding box center [579, 226] width 22 height 10
click at [578, 268] on button "Save" at bounding box center [619, 260] width 140 height 20
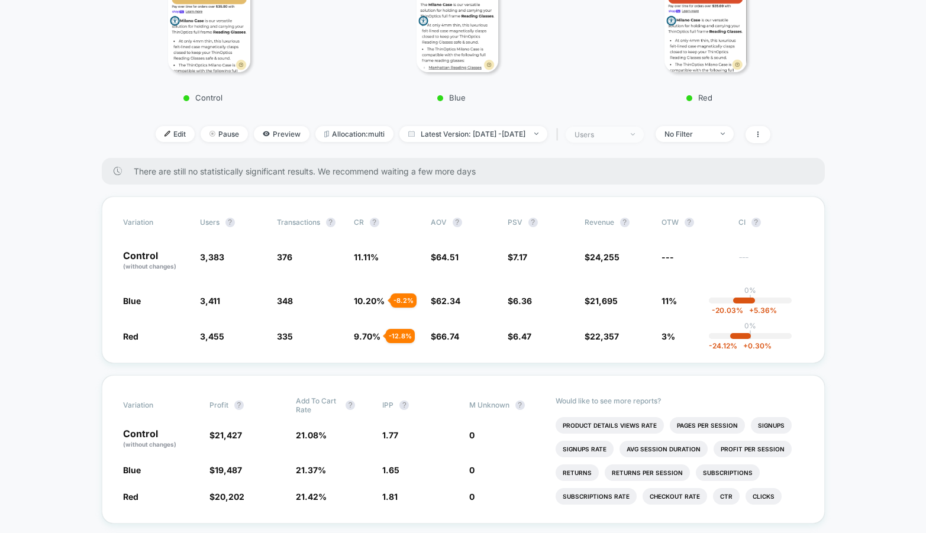
click at [614, 131] on div "users" at bounding box center [598, 134] width 47 height 9
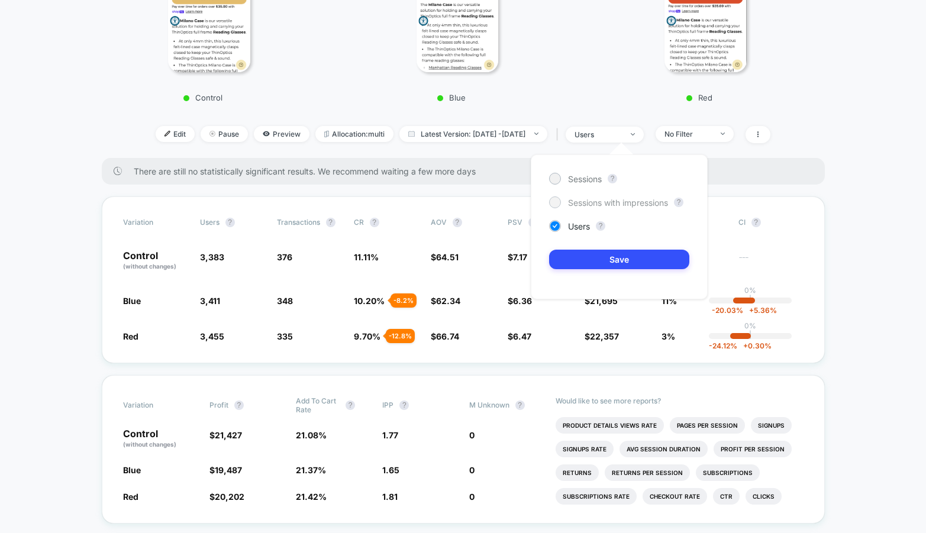
click at [569, 207] on span "Sessions with impressions" at bounding box center [618, 203] width 100 height 10
click at [575, 255] on button "Save" at bounding box center [619, 260] width 140 height 20
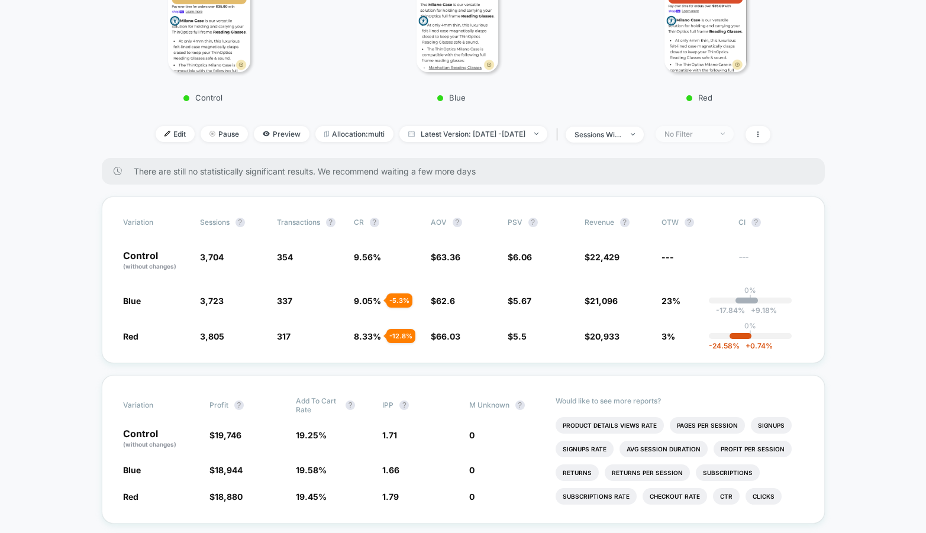
click at [713, 138] on span "No Filter" at bounding box center [695, 134] width 78 height 16
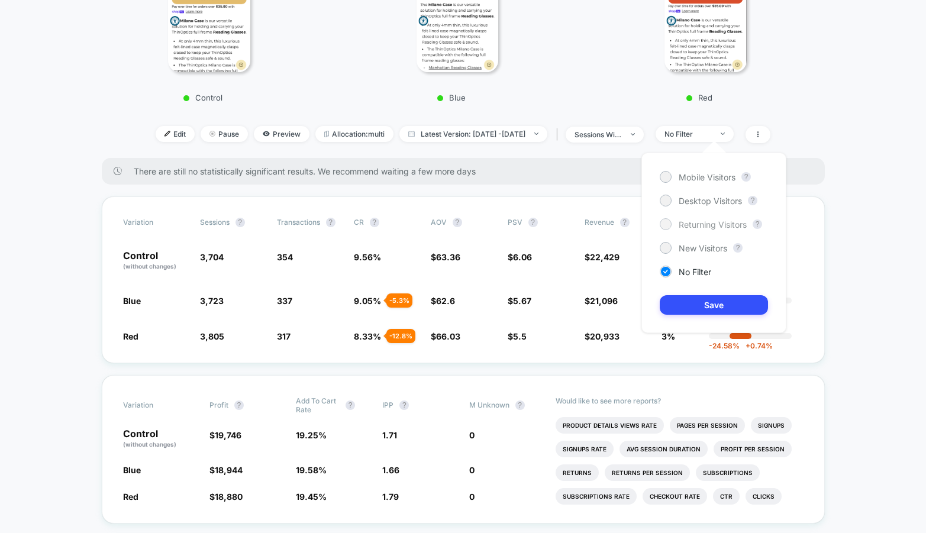
click at [691, 220] on span "Returning Visitors" at bounding box center [713, 225] width 68 height 10
click at [670, 302] on button "Save" at bounding box center [714, 305] width 108 height 20
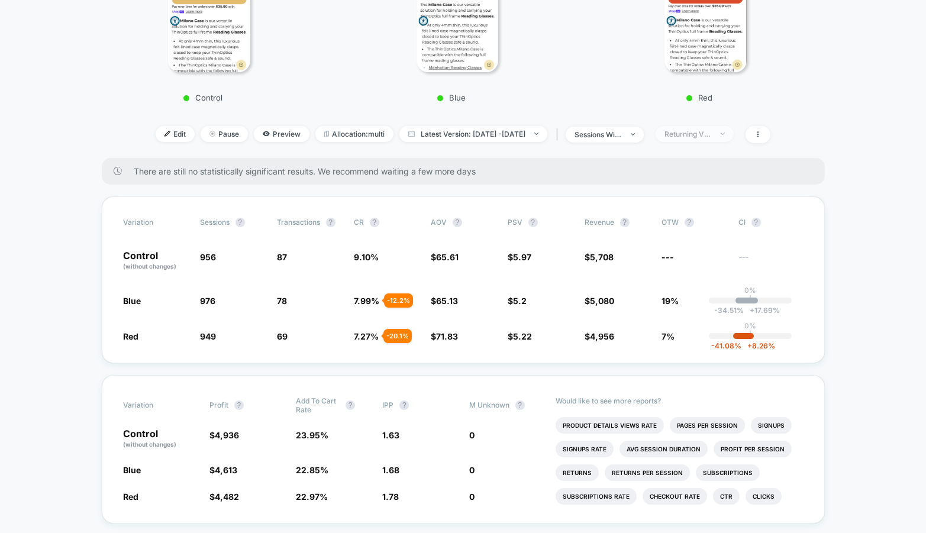
click at [709, 136] on div "Returning Visitors" at bounding box center [688, 134] width 47 height 9
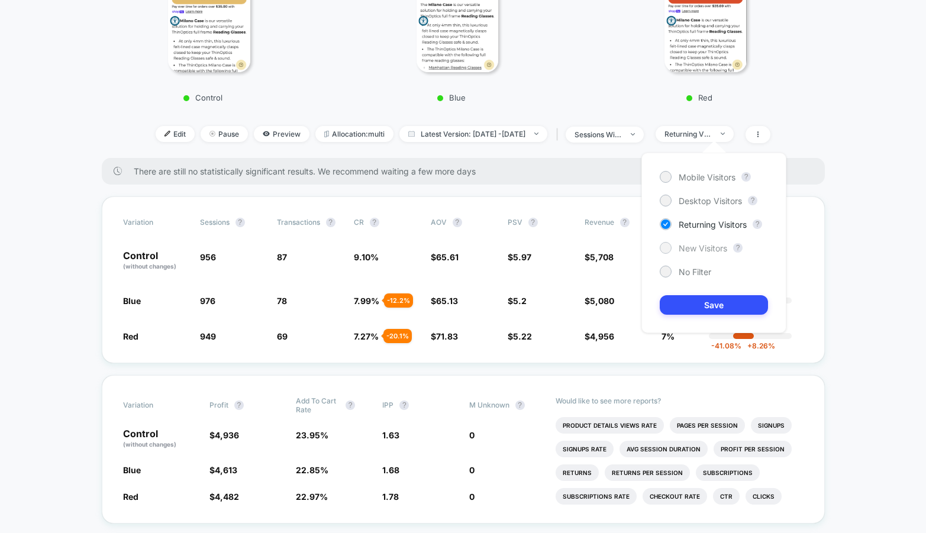
click at [681, 249] on span "New Visitors" at bounding box center [703, 248] width 49 height 10
click at [682, 310] on button "Save" at bounding box center [714, 305] width 108 height 20
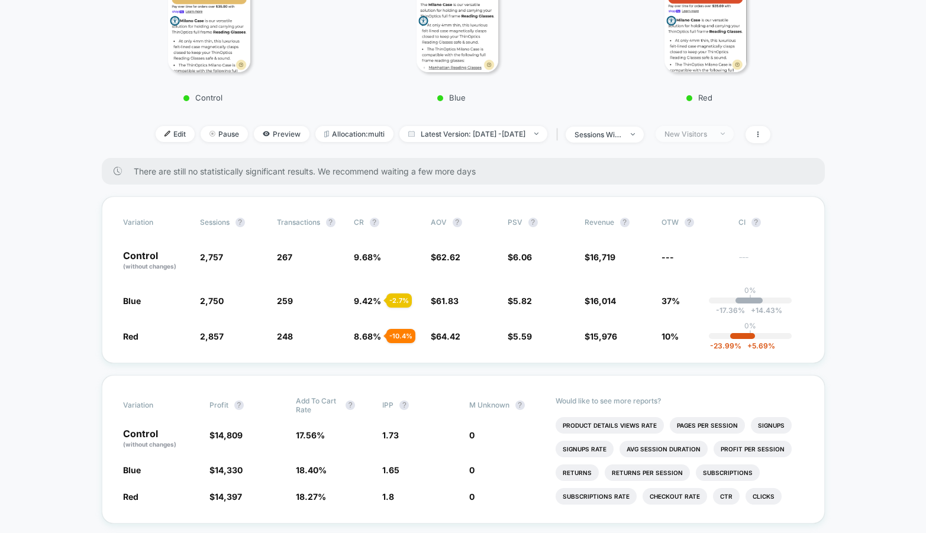
click at [698, 130] on div "New Visitors" at bounding box center [688, 134] width 47 height 9
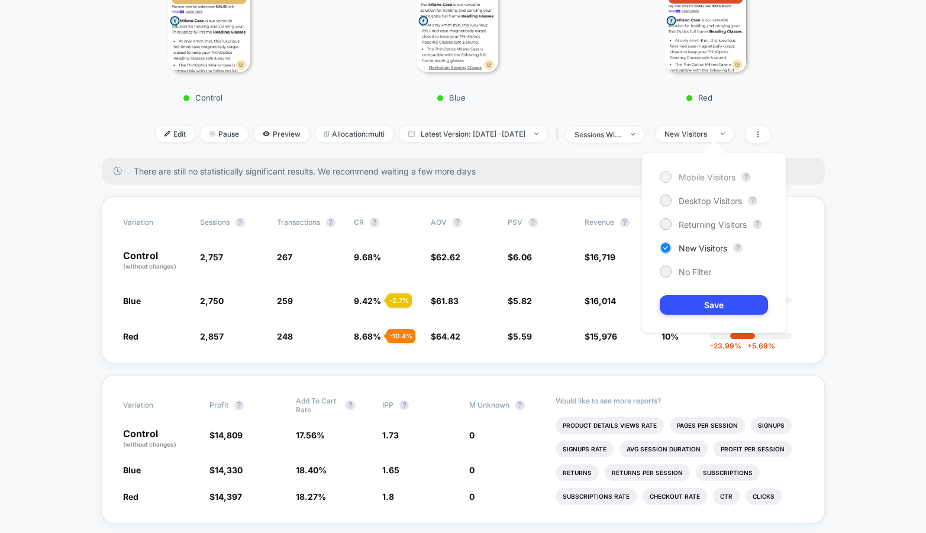
click at [692, 177] on span "Mobile Visitors" at bounding box center [707, 177] width 57 height 10
click at [687, 302] on button "Save" at bounding box center [714, 305] width 108 height 20
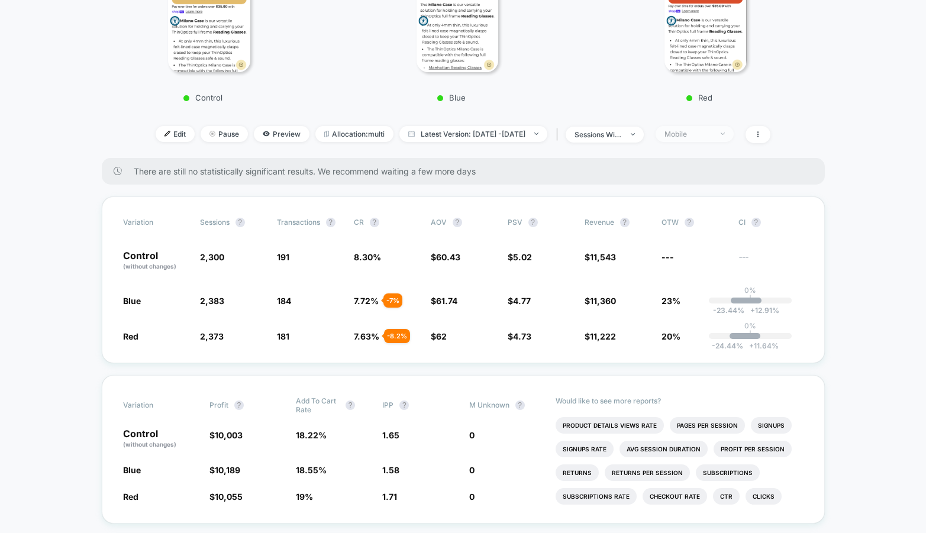
click at [700, 136] on div "Mobile" at bounding box center [688, 134] width 47 height 9
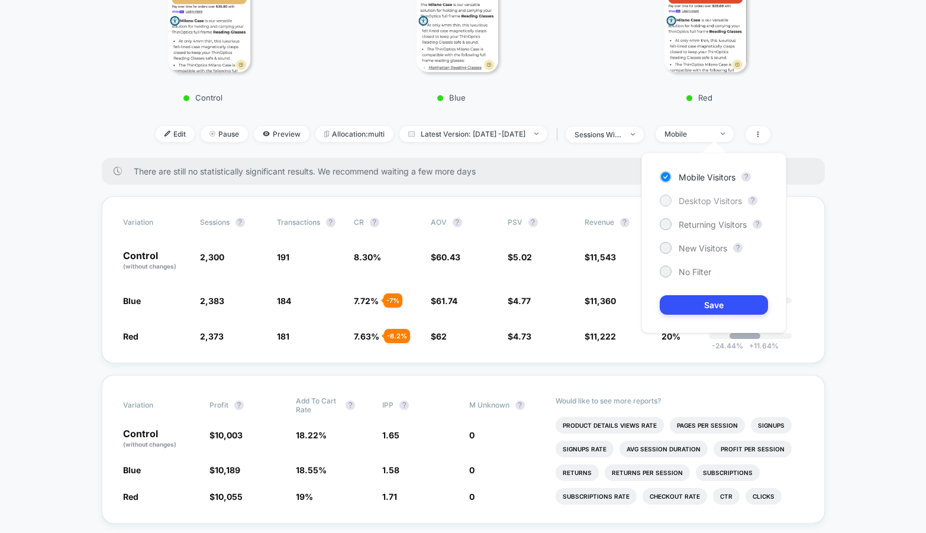
click at [716, 197] on span "Desktop Visitors" at bounding box center [710, 201] width 63 height 10
click at [687, 310] on button "Save" at bounding box center [714, 305] width 108 height 20
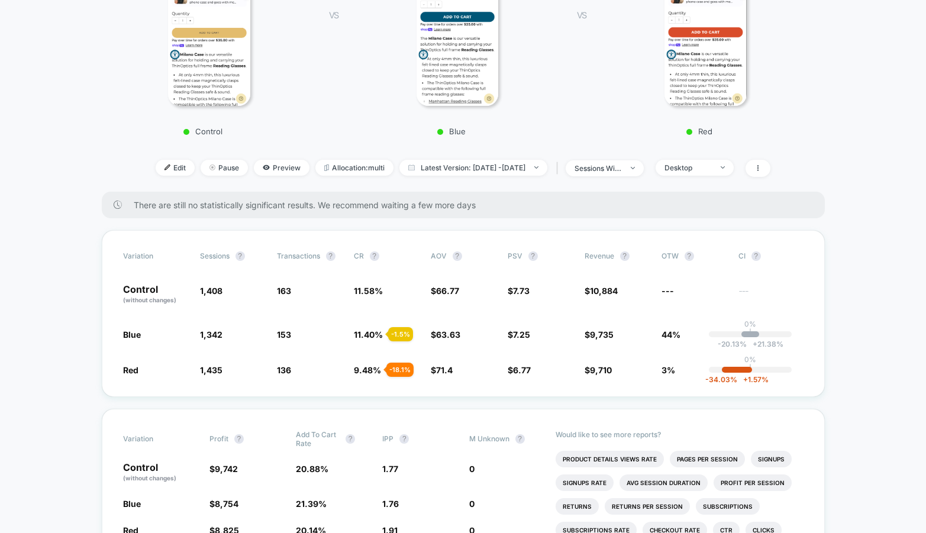
scroll to position [241, 0]
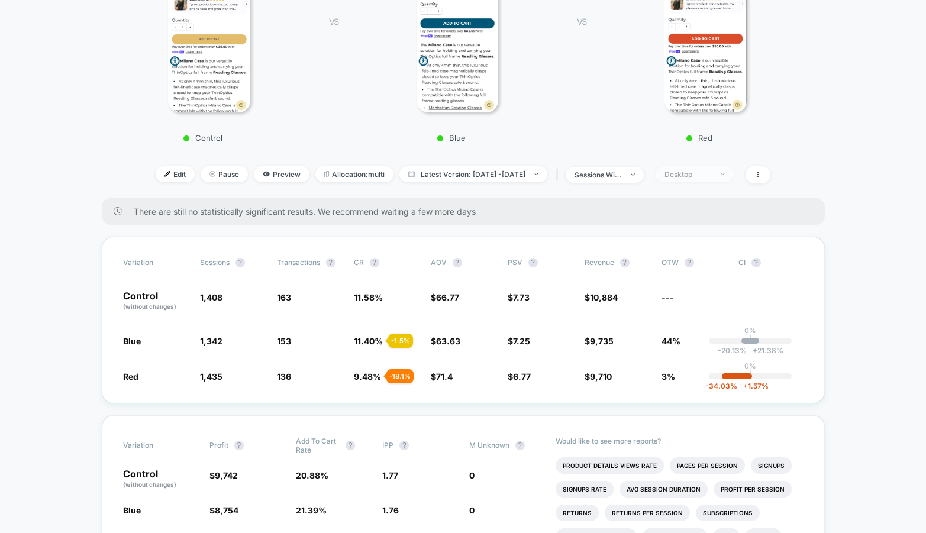
click at [698, 180] on span "Desktop" at bounding box center [695, 174] width 78 height 16
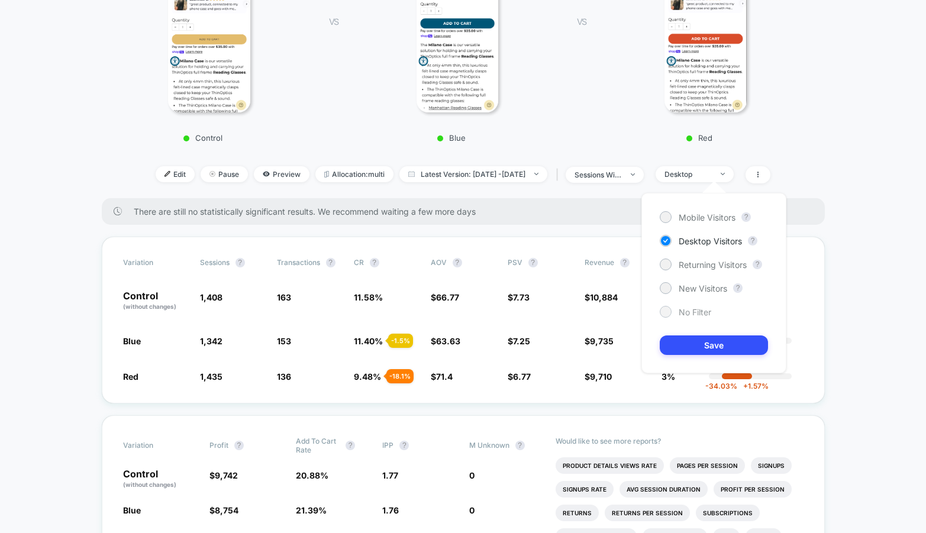
click at [680, 311] on span "No Filter" at bounding box center [695, 312] width 33 height 10
click at [680, 338] on button "Save" at bounding box center [714, 346] width 108 height 20
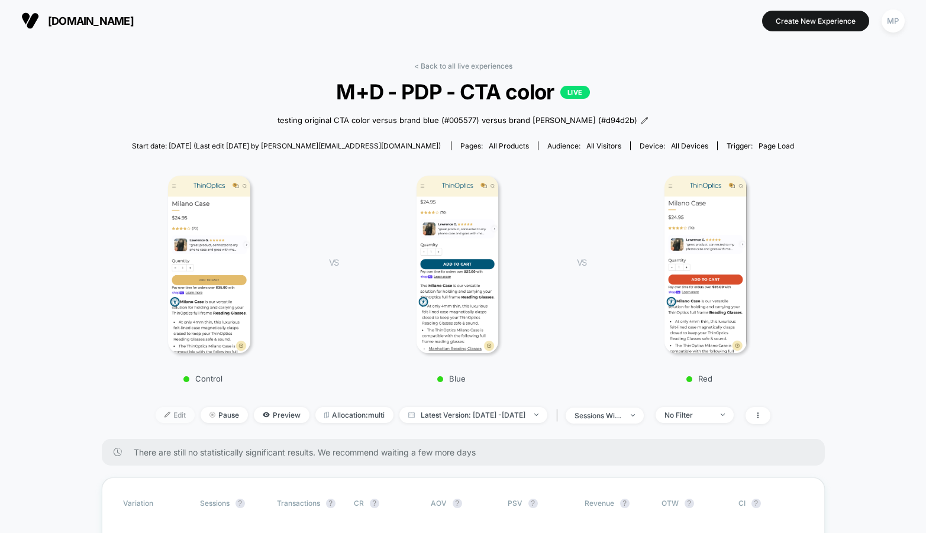
click at [156, 417] on span "Edit" at bounding box center [175, 415] width 39 height 16
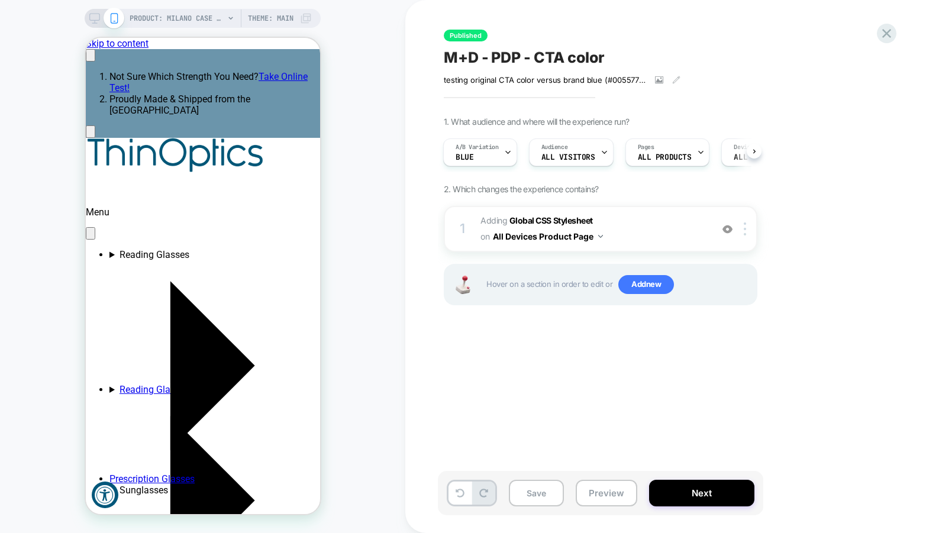
scroll to position [0, 182]
click at [706, 500] on button "Next" at bounding box center [701, 493] width 105 height 27
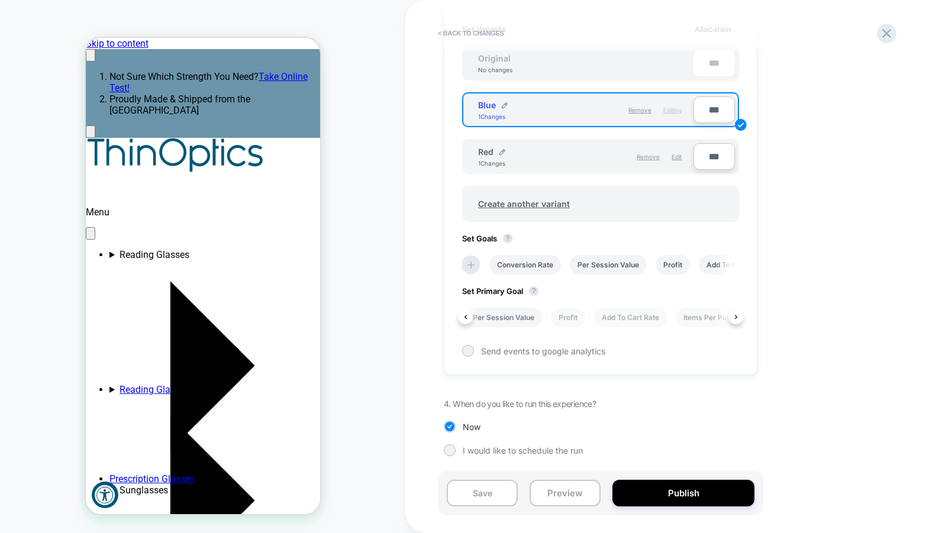
scroll to position [0, 81]
click at [622, 316] on li "Add To Cart Rate" at bounding box center [627, 318] width 73 height 20
click at [471, 492] on button "Save" at bounding box center [482, 493] width 71 height 27
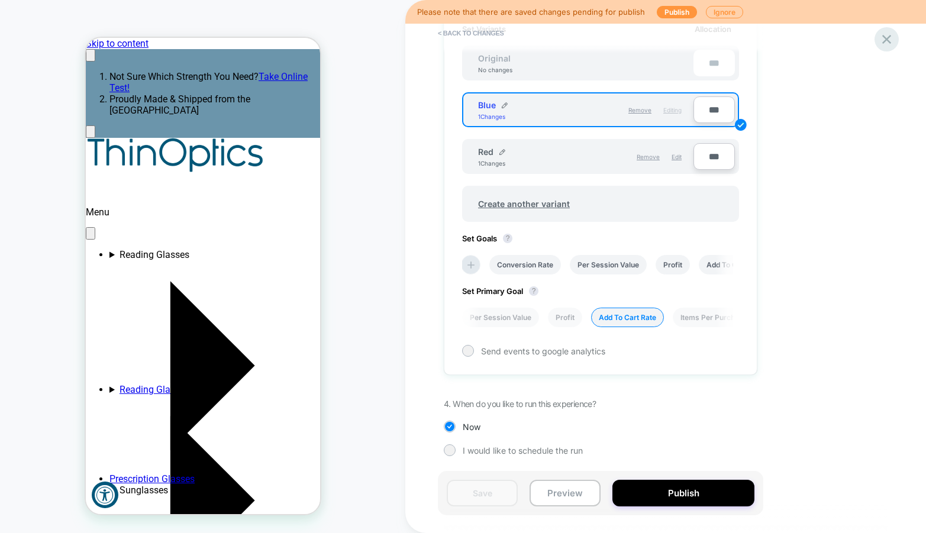
click at [887, 39] on icon at bounding box center [887, 39] width 9 height 9
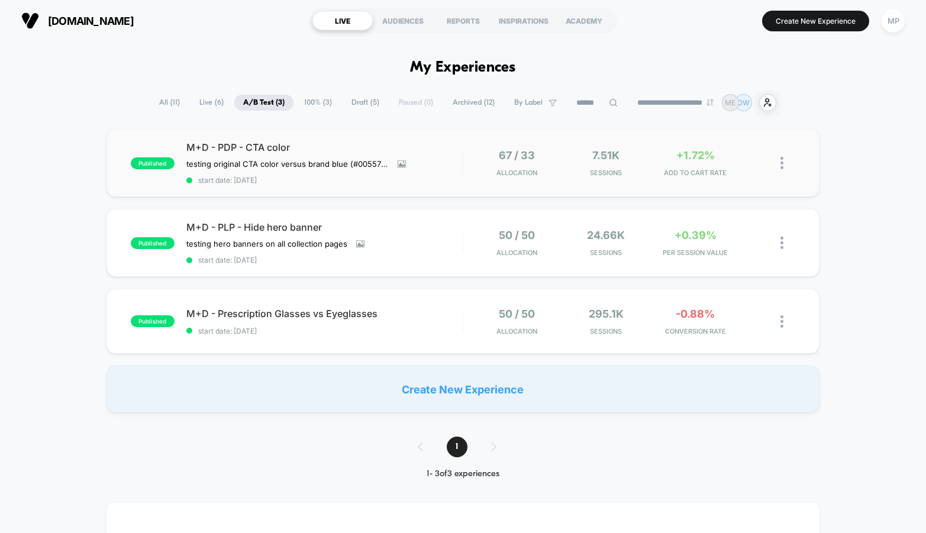
click at [363, 188] on div "published M+D - PDP - CTA color testing original CTA color versus brand blue (#…" at bounding box center [463, 163] width 713 height 68
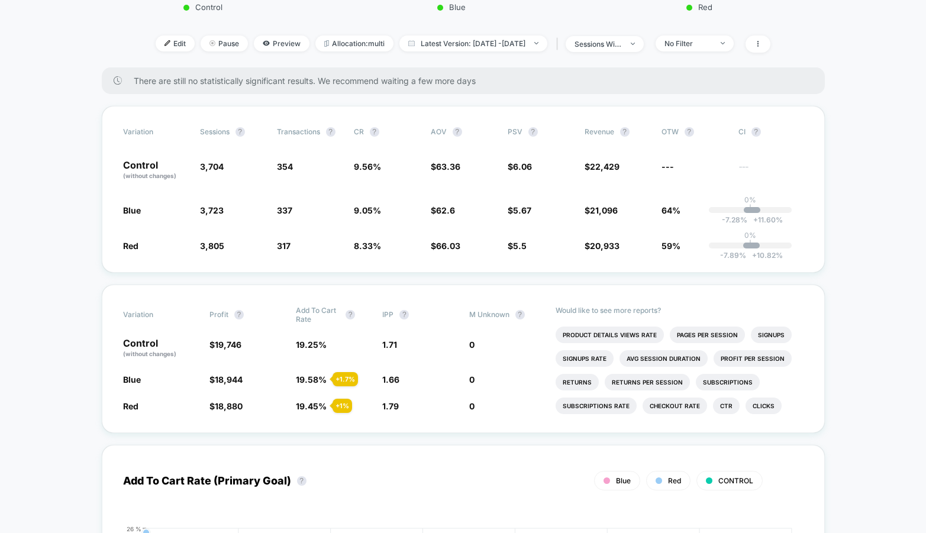
scroll to position [372, 0]
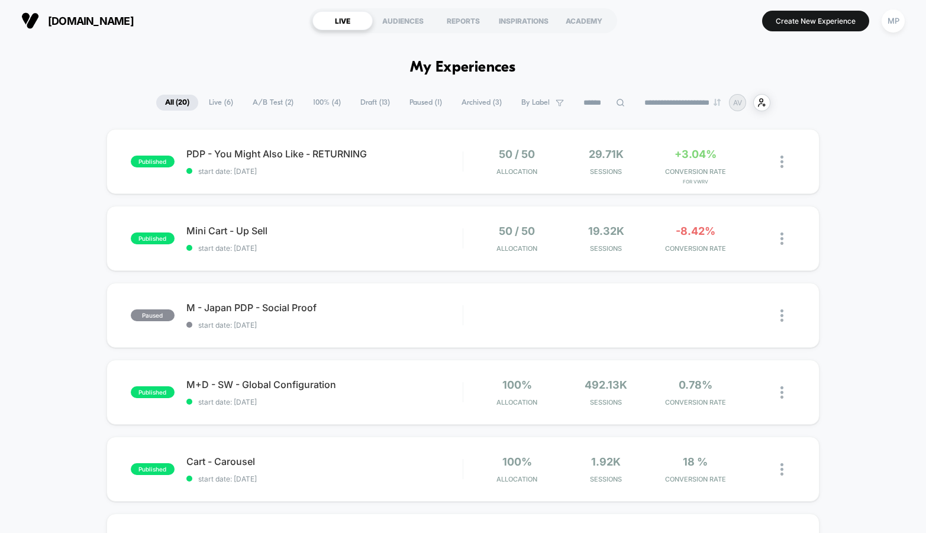
click at [272, 99] on span "A/B Test ( 2 )" at bounding box center [273, 103] width 59 height 16
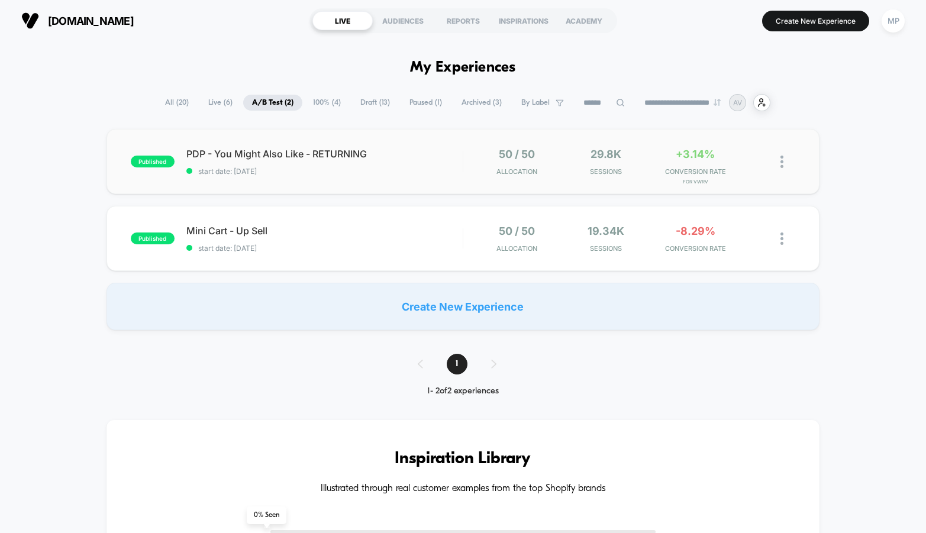
click at [324, 181] on div "published PDP - You Might Also Like - RETURNING start date: [DATE] 50 / 50 Allo…" at bounding box center [463, 161] width 713 height 65
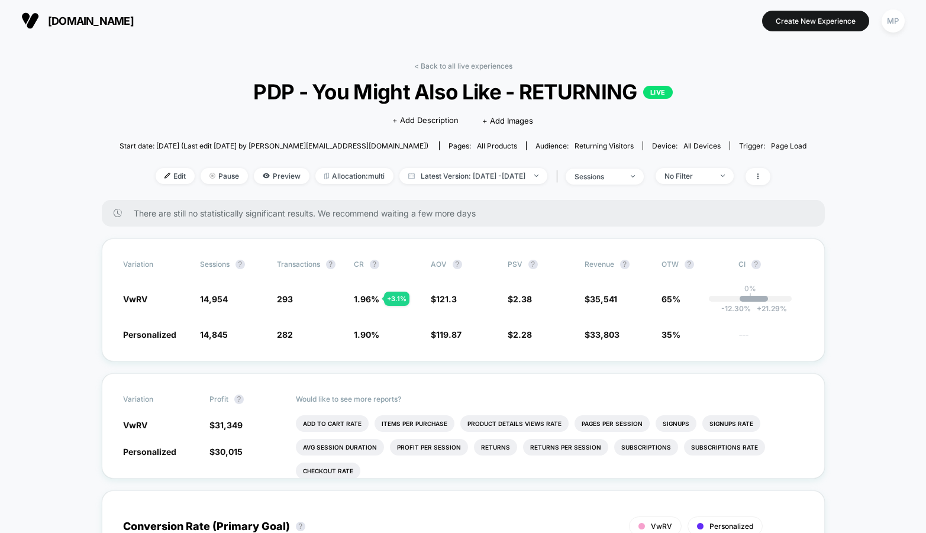
click at [472, 96] on span "PDP - You Might Also Like - RETURNING LIVE" at bounding box center [463, 91] width 618 height 25
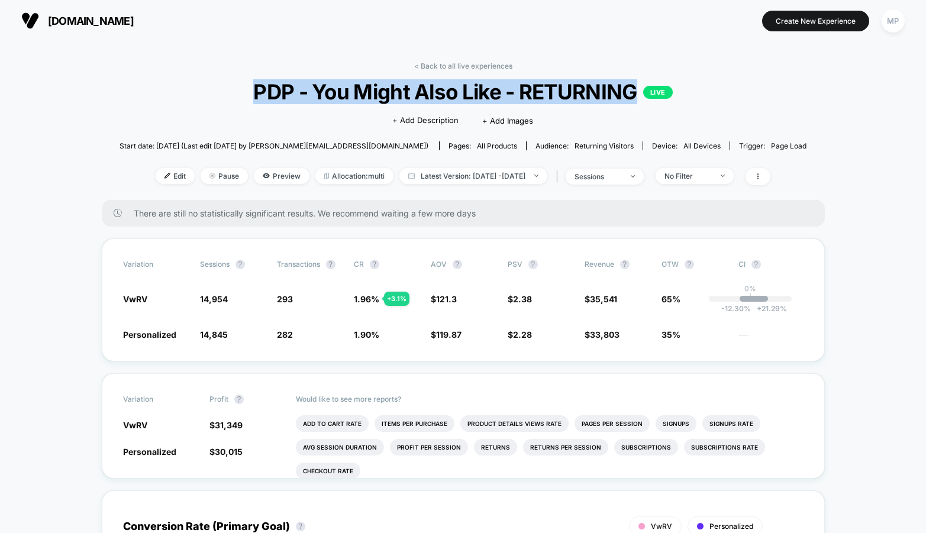
copy span "PDP - You Might Also Like - RETURNING"
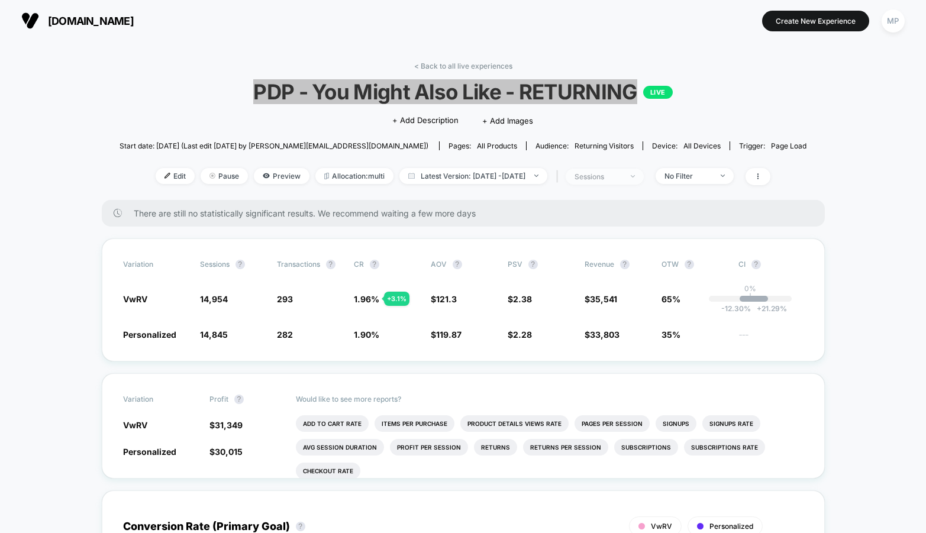
click at [600, 173] on div "sessions" at bounding box center [598, 176] width 47 height 9
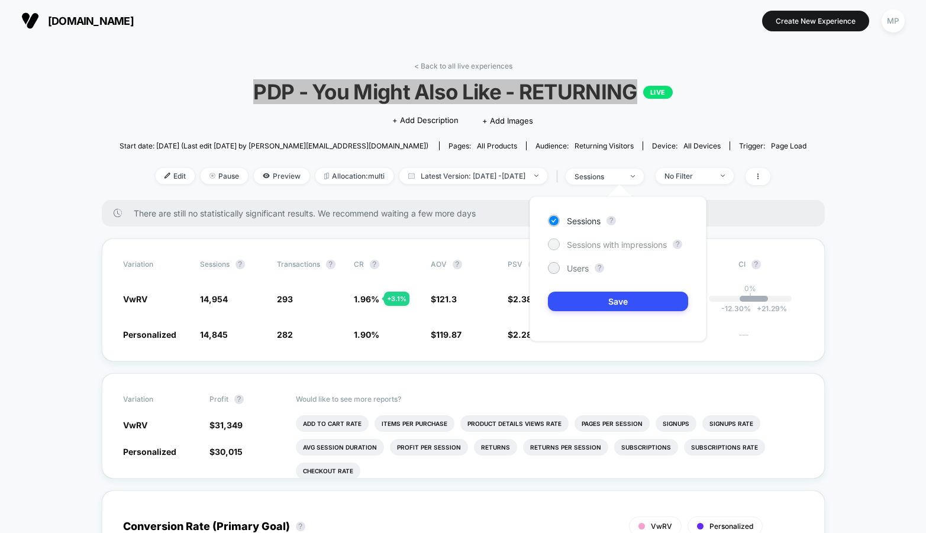
click at [600, 240] on span "Sessions with impressions" at bounding box center [617, 245] width 100 height 10
click at [597, 307] on button "Save" at bounding box center [618, 302] width 140 height 20
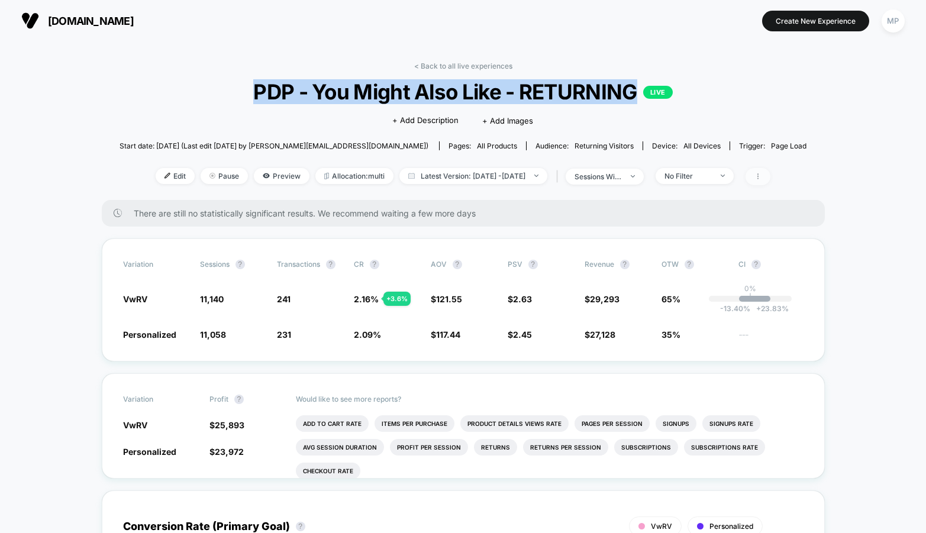
click at [771, 180] on span at bounding box center [758, 176] width 25 height 17
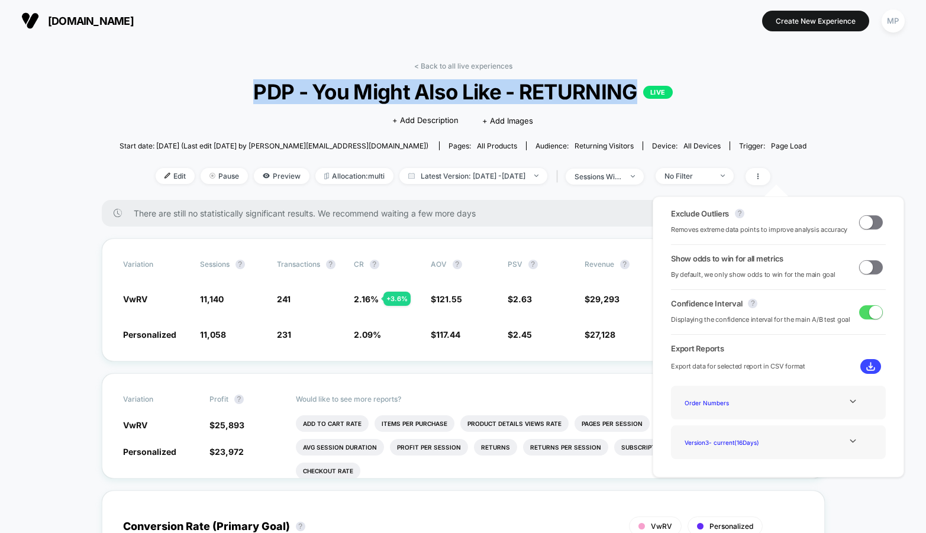
click at [874, 270] on span at bounding box center [871, 267] width 24 height 14
click at [874, 269] on span at bounding box center [876, 266] width 13 height 13
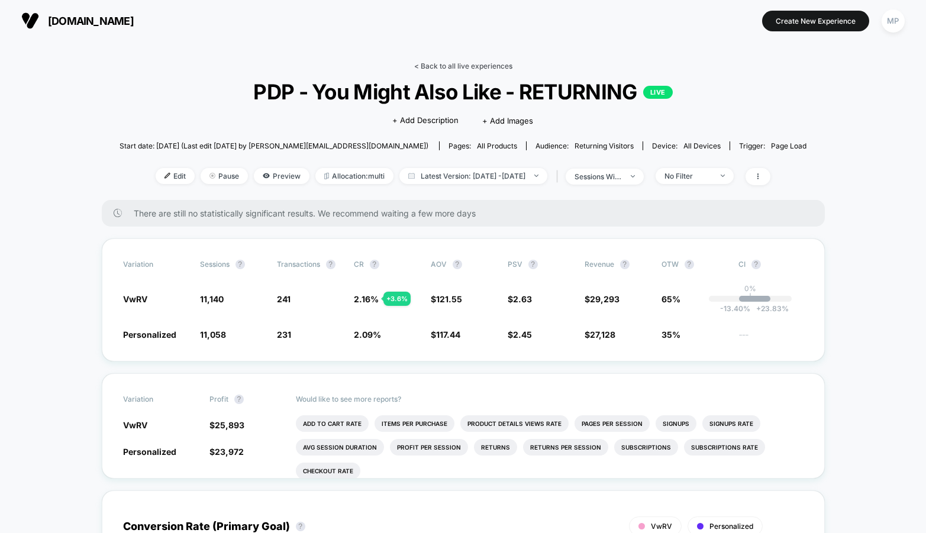
click at [453, 65] on link "< Back to all live experiences" at bounding box center [463, 66] width 98 height 9
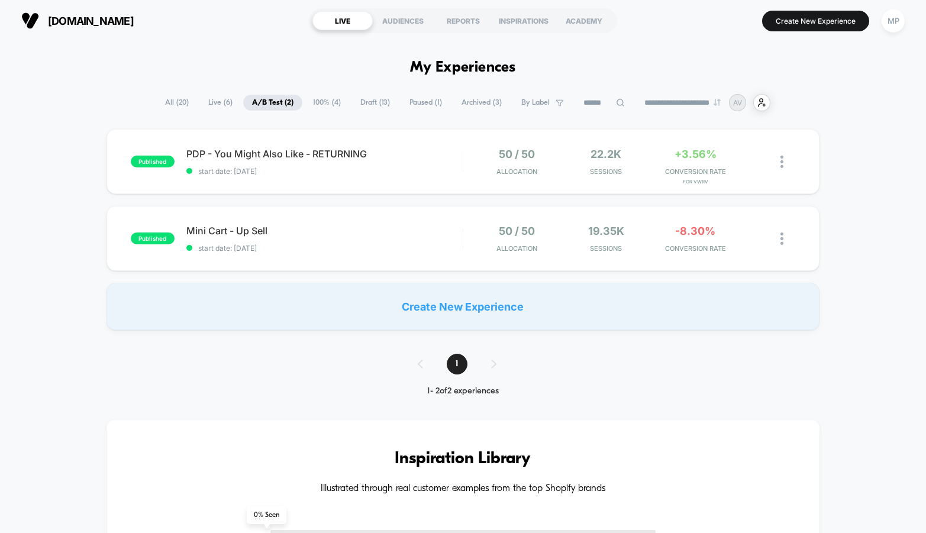
click at [324, 99] on span "100% ( 4 )" at bounding box center [327, 103] width 46 height 16
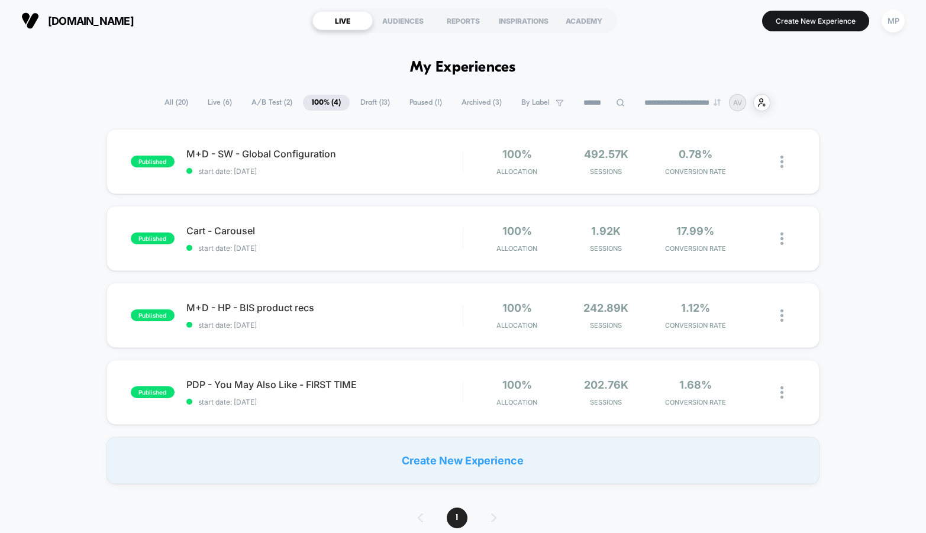
click at [273, 101] on span "A/B Test ( 2 )" at bounding box center [272, 103] width 59 height 16
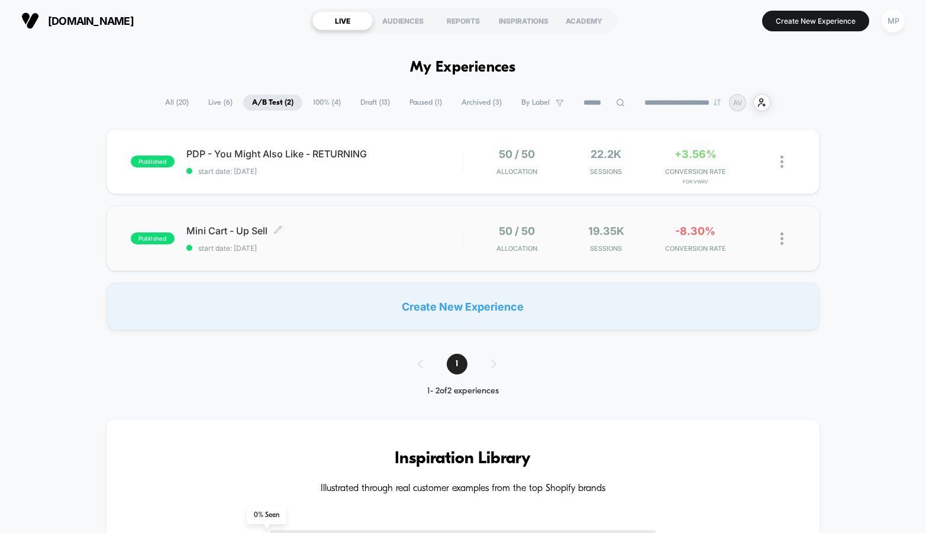
click at [342, 240] on div "Mini Cart - Up Sell Click to edit experience details Click to edit experience d…" at bounding box center [324, 239] width 276 height 28
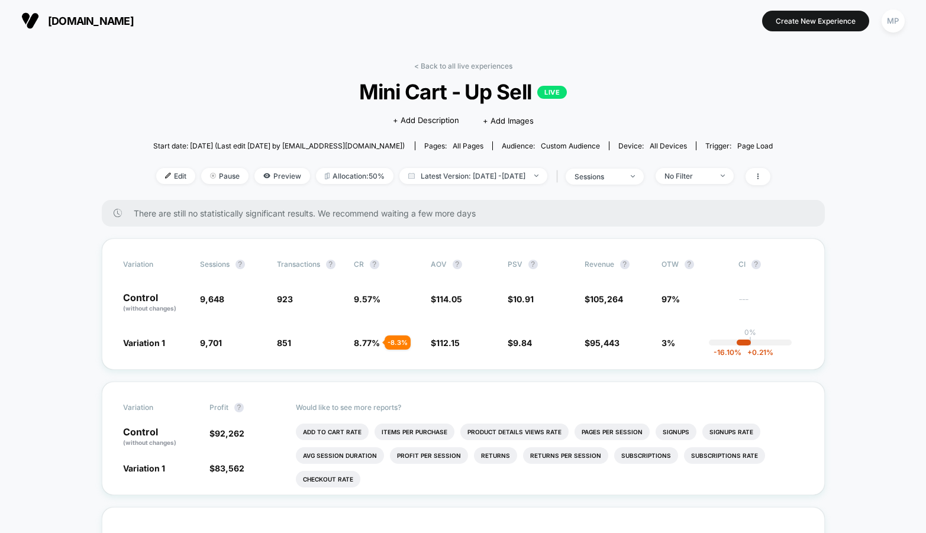
click at [340, 184] on div "Edit Pause Preview Allocation: 50% Latest Version: [DATE] - [DATE] | sessions N…" at bounding box center [463, 176] width 620 height 17
click at [340, 177] on span "Allocation: 50%" at bounding box center [355, 176] width 78 height 16
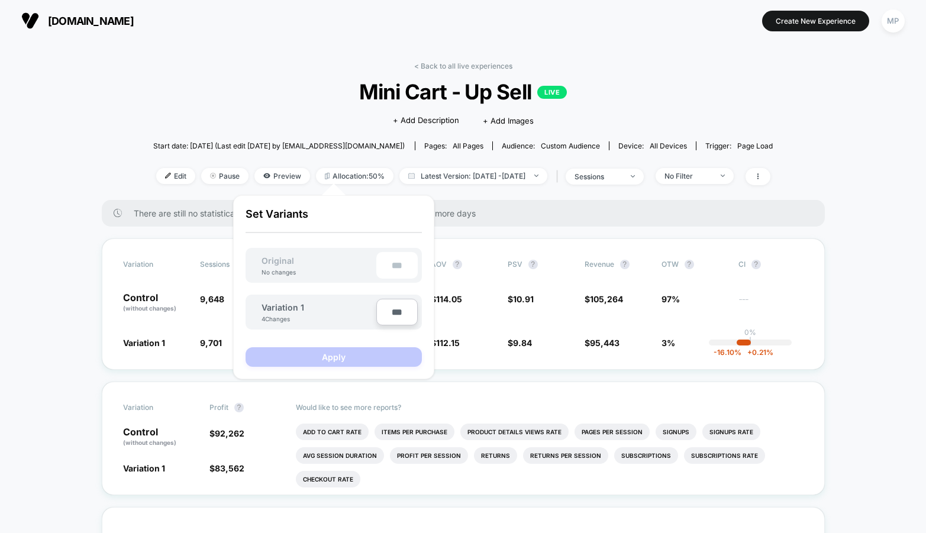
click at [298, 73] on div "< Back to all live experiences Mini Cart - Up Sell LIVE Click to edit experienc…" at bounding box center [463, 131] width 620 height 139
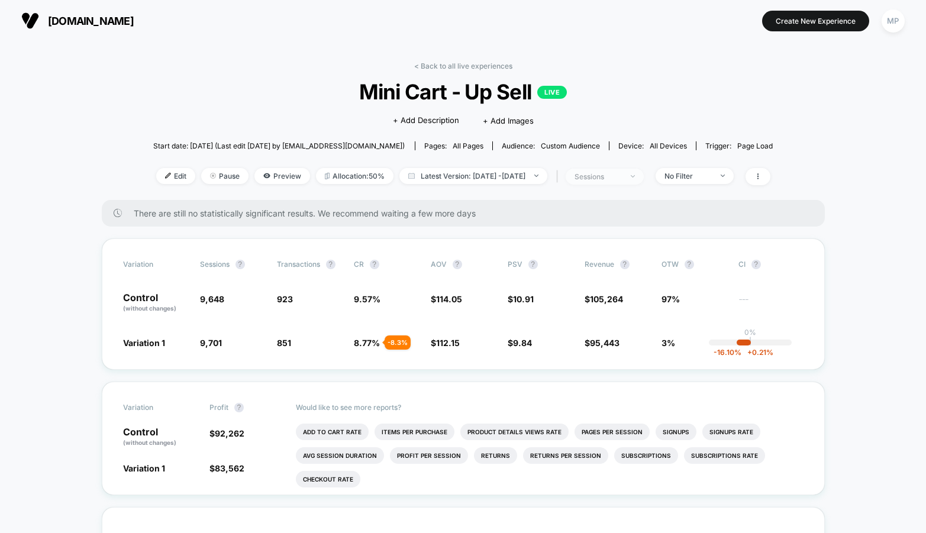
click at [620, 169] on span "sessions" at bounding box center [605, 177] width 78 height 16
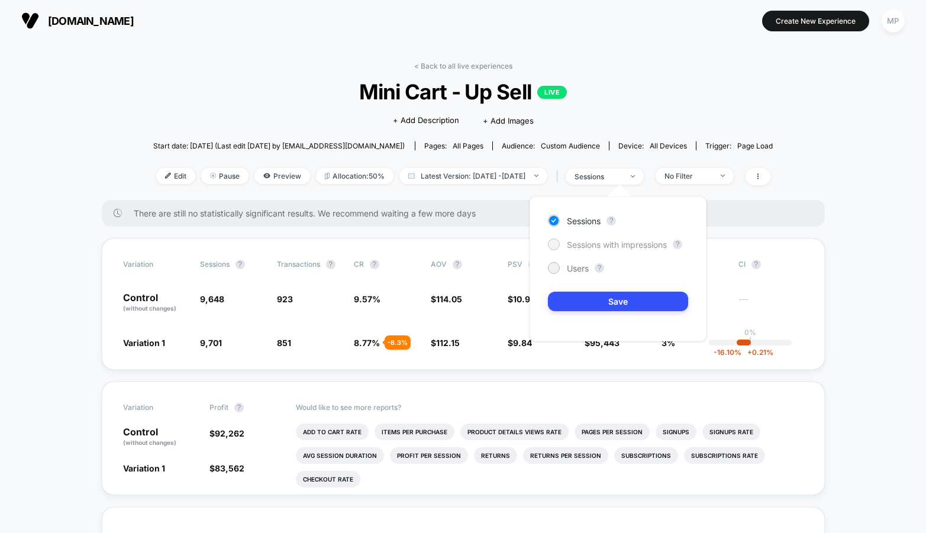
click at [597, 248] on span "Sessions with impressions" at bounding box center [617, 245] width 100 height 10
click at [593, 300] on button "Save" at bounding box center [618, 302] width 140 height 20
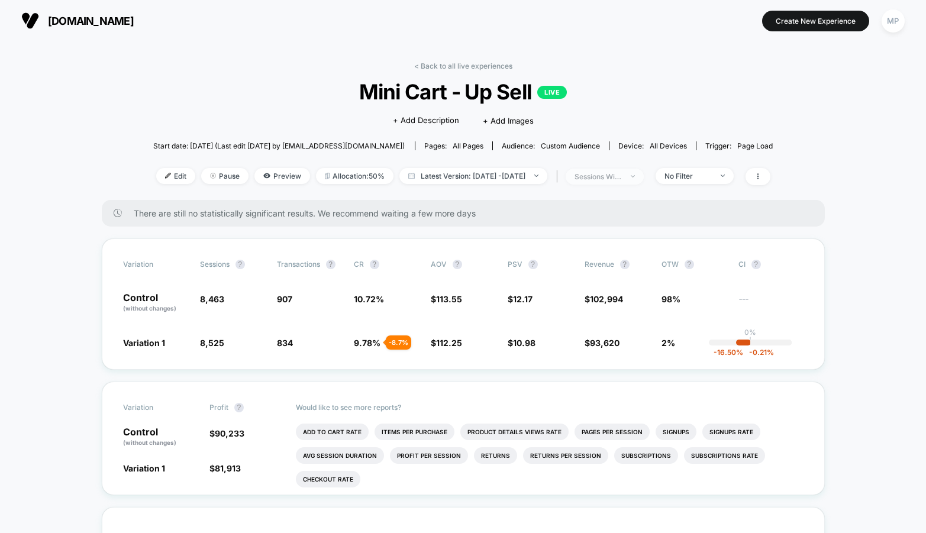
click at [602, 176] on div "sessions with impression" at bounding box center [598, 176] width 47 height 9
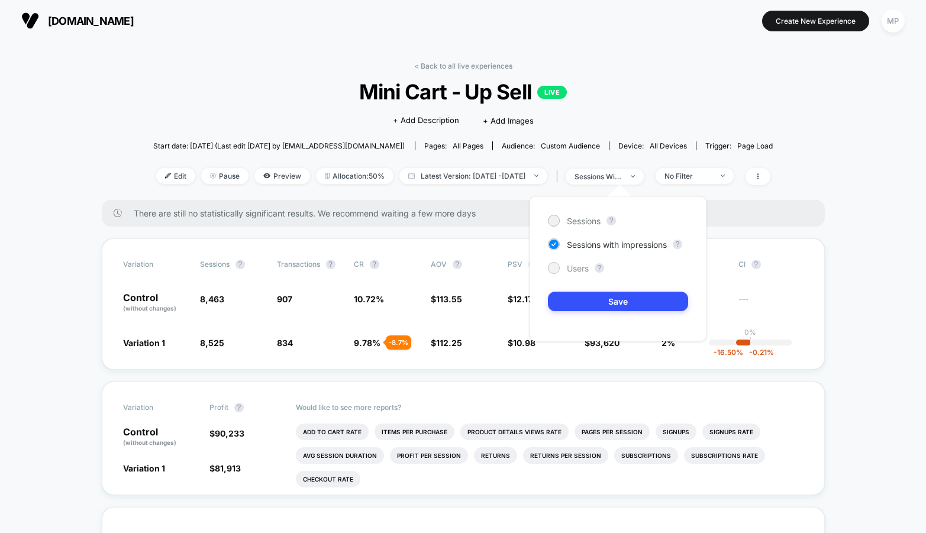
click at [576, 266] on span "Users" at bounding box center [578, 268] width 22 height 10
click at [574, 318] on div "Sessions ? Sessions with impressions ? Users ? Save" at bounding box center [618, 269] width 177 height 145
click at [575, 297] on button "Save" at bounding box center [618, 302] width 140 height 20
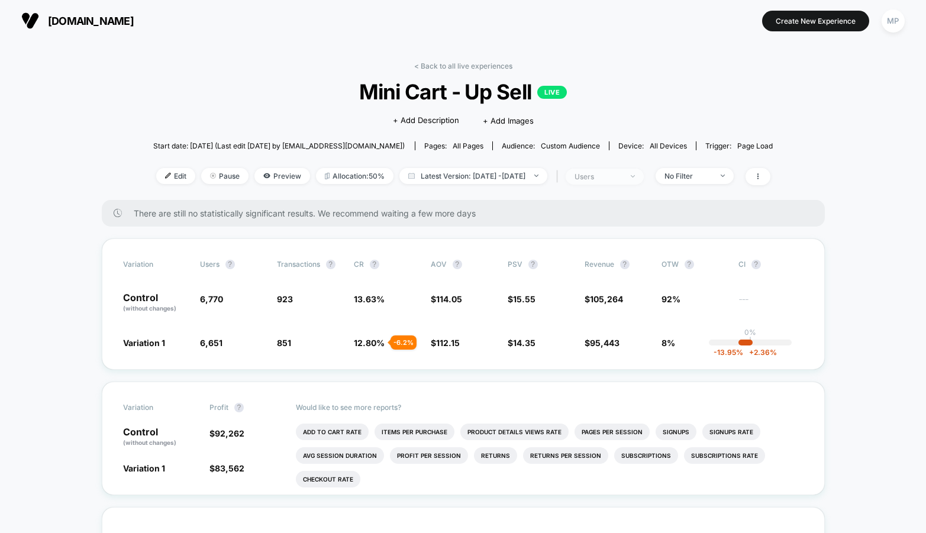
click at [613, 182] on span "users" at bounding box center [605, 177] width 78 height 16
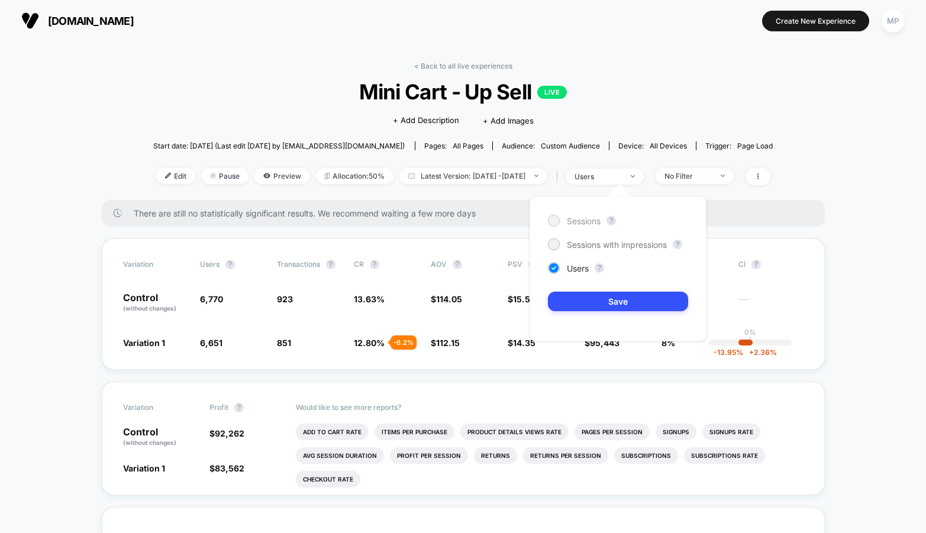
click at [593, 215] on div "Sessions" at bounding box center [574, 221] width 53 height 12
click at [577, 302] on button "Save" at bounding box center [618, 302] width 140 height 20
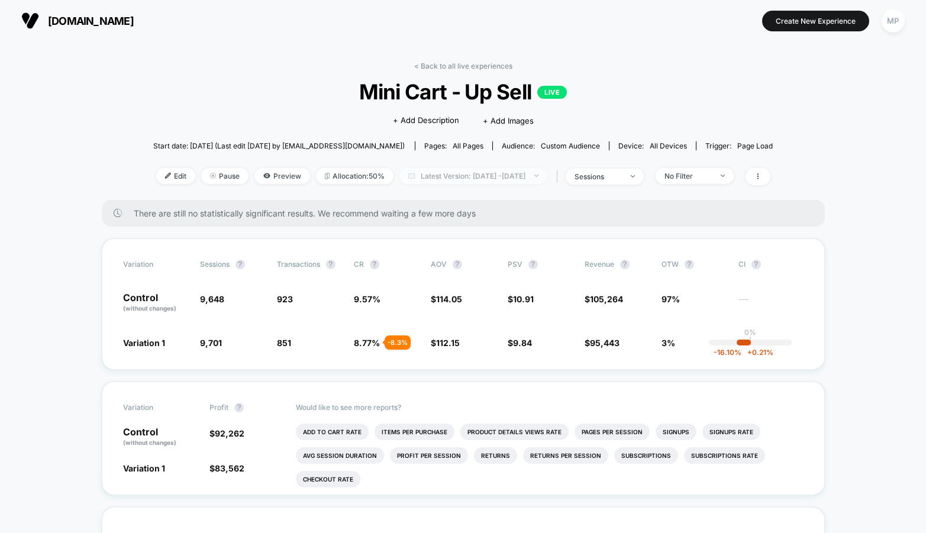
click at [475, 173] on span "Latest Version: [DATE] - [DATE]" at bounding box center [474, 176] width 148 height 16
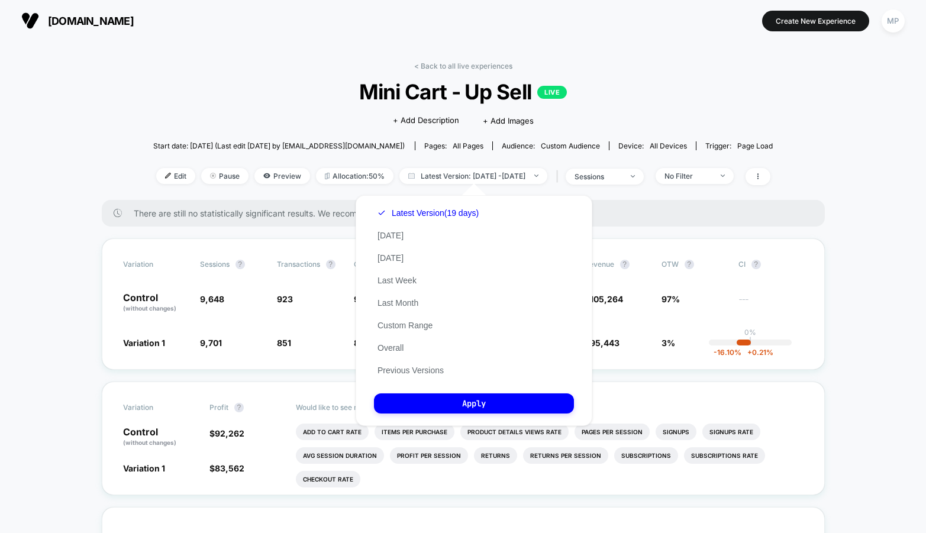
click at [236, 98] on span "Mini Cart - Up Sell LIVE" at bounding box center [463, 91] width 558 height 25
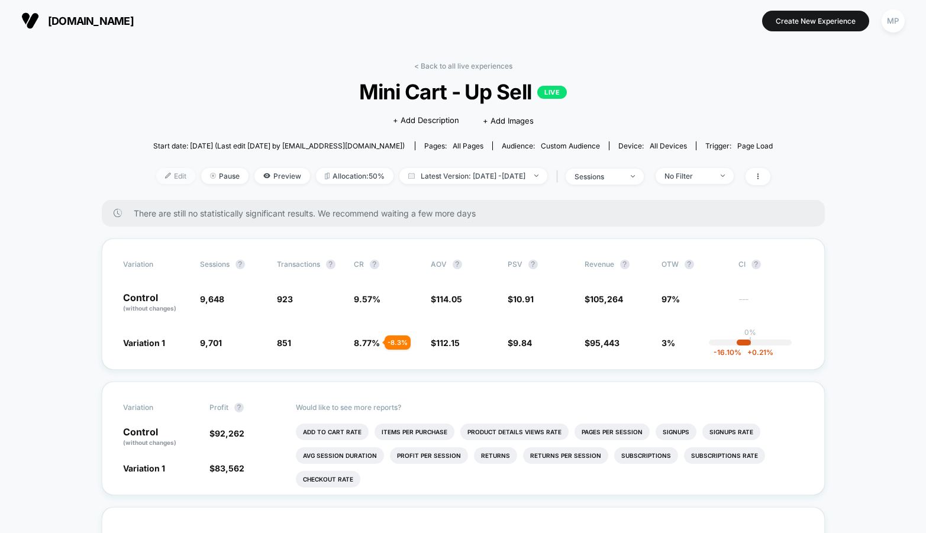
click at [156, 170] on span "Edit" at bounding box center [175, 176] width 39 height 16
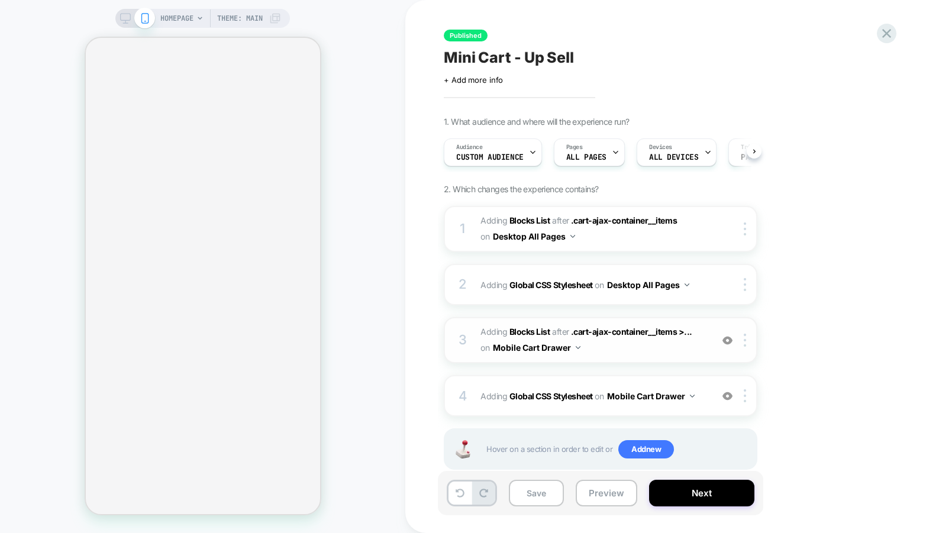
scroll to position [0, 1]
select select "**"
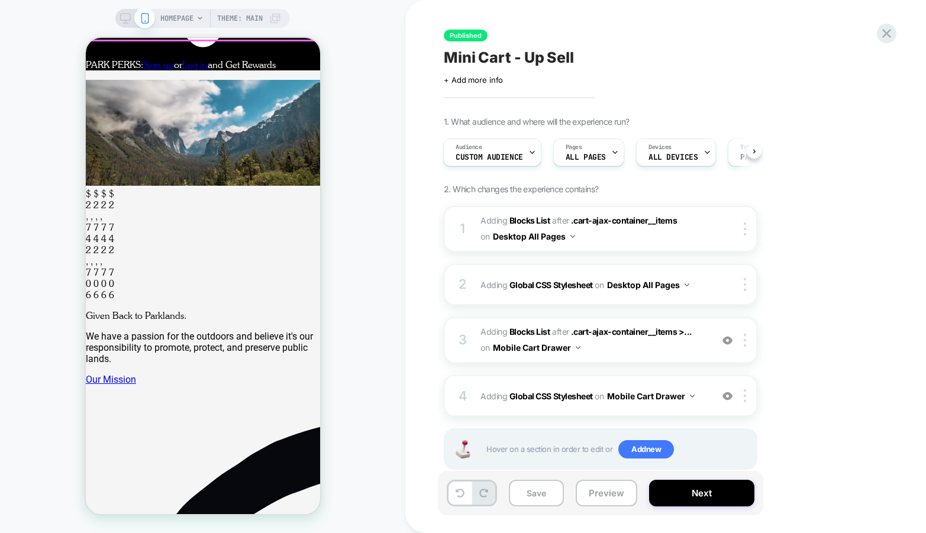
scroll to position [349, 0]
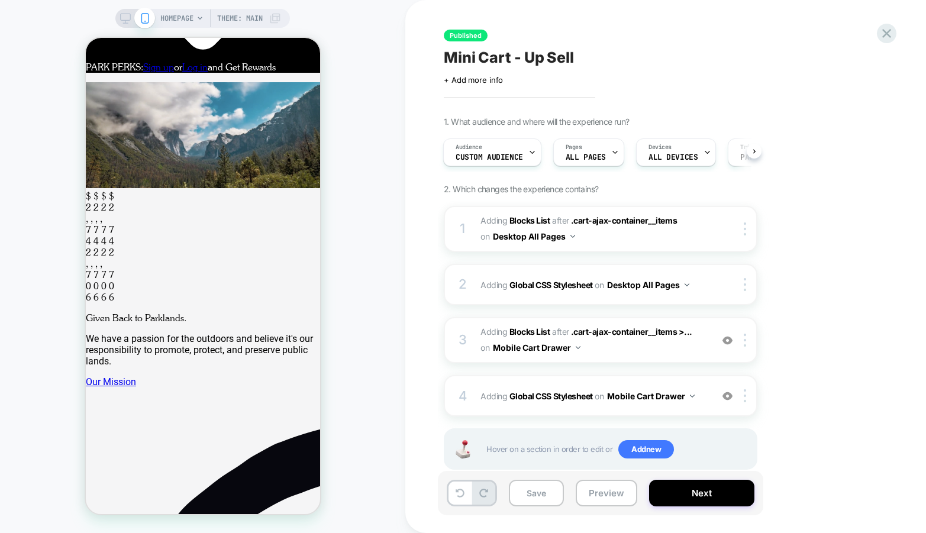
click at [193, 18] on span "HOMEPAGE" at bounding box center [176, 18] width 33 height 19
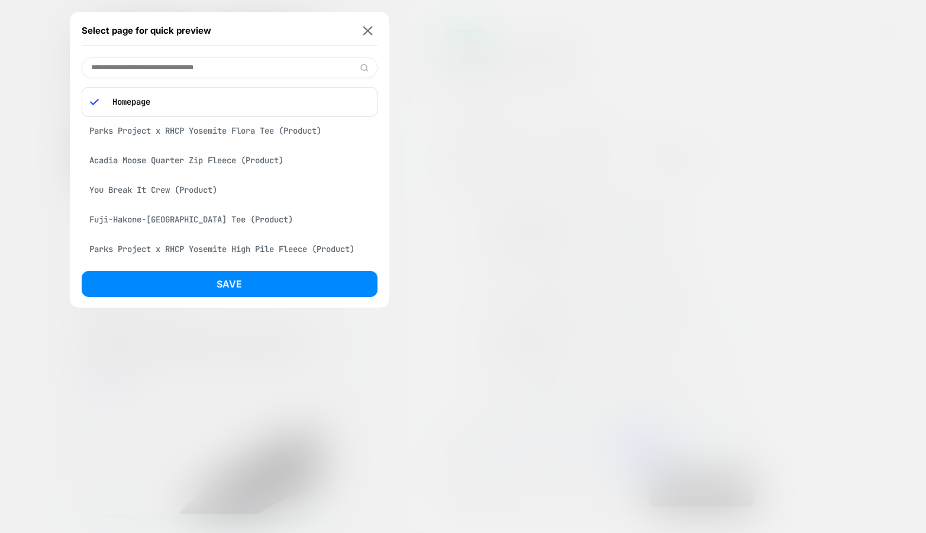
click at [223, 130] on div "Parks Project x RHCP Yosemite Flora Tee (Product)" at bounding box center [230, 131] width 296 height 22
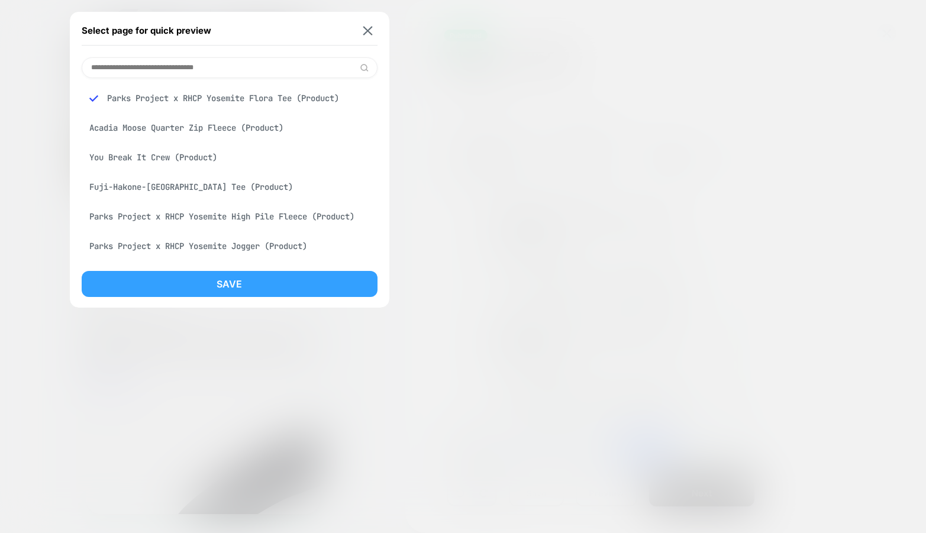
click at [204, 286] on button "Save" at bounding box center [230, 284] width 296 height 26
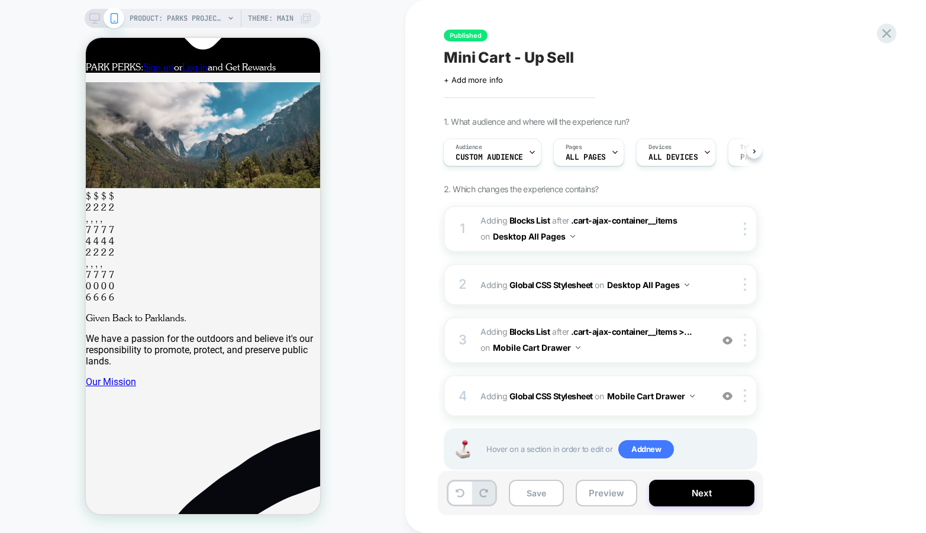
scroll to position [0, 1]
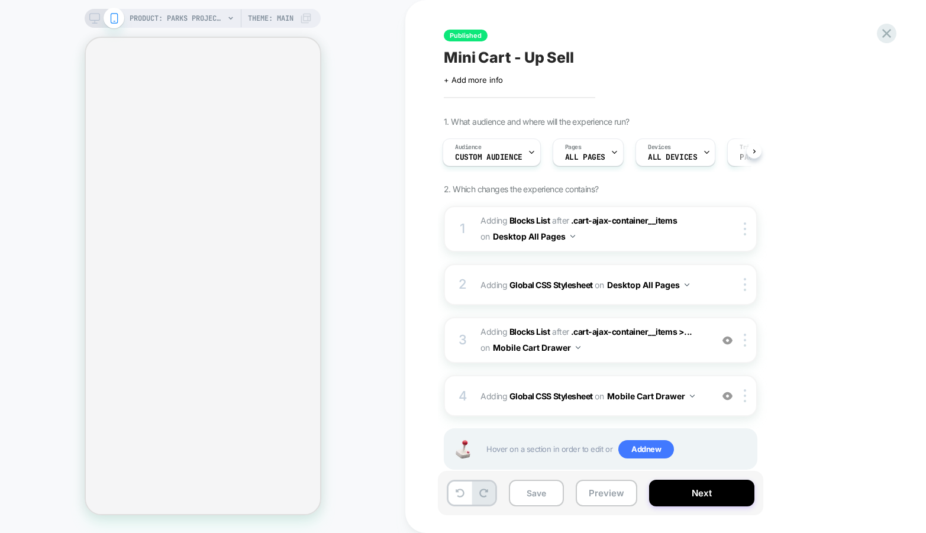
select select "**"
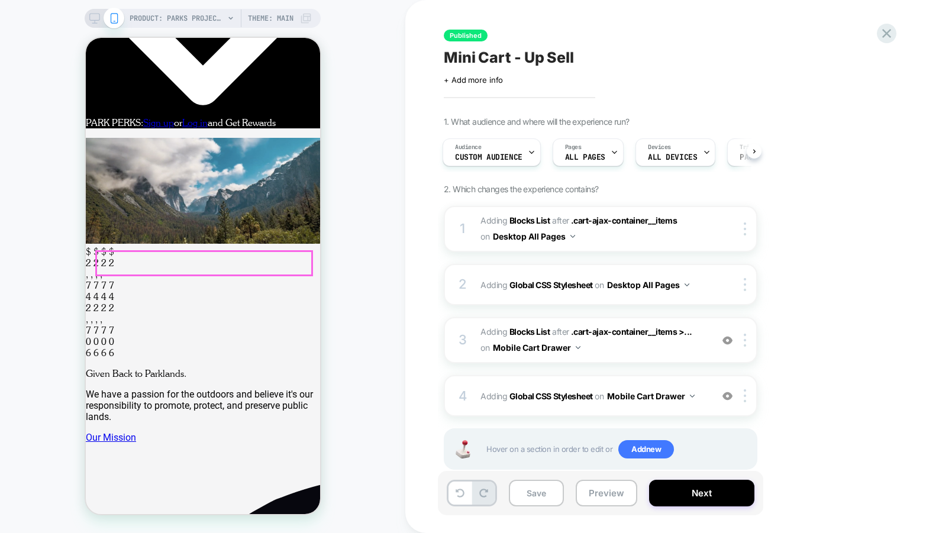
scroll to position [0, 0]
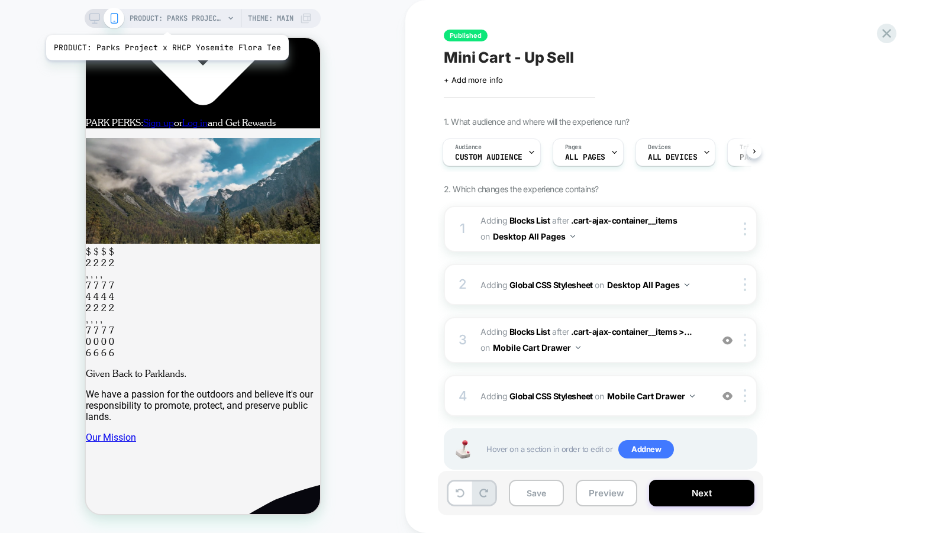
click at [165, 20] on span "PRODUCT: Parks Project x RHCP Yosemite Flora Tee" at bounding box center [177, 18] width 95 height 19
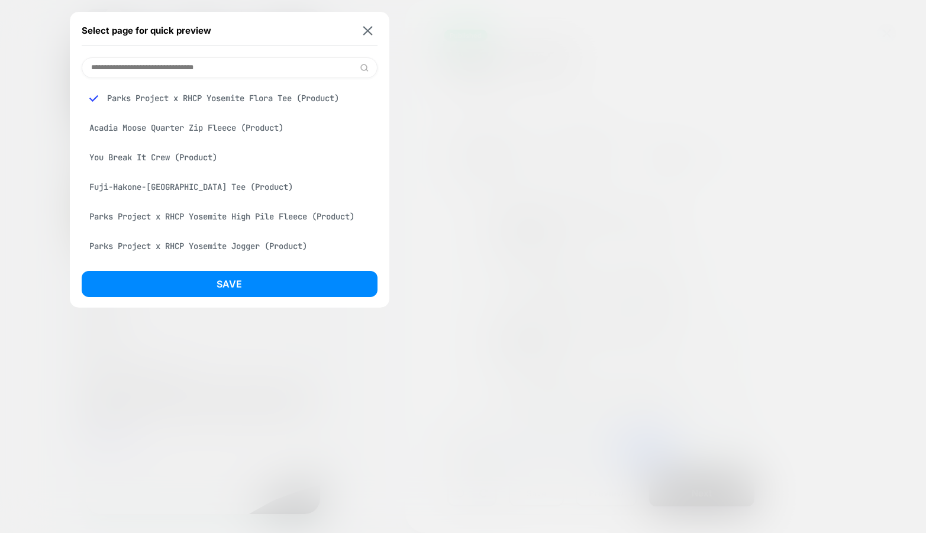
click at [180, 157] on div "You Break It Crew (Product)" at bounding box center [230, 157] width 296 height 22
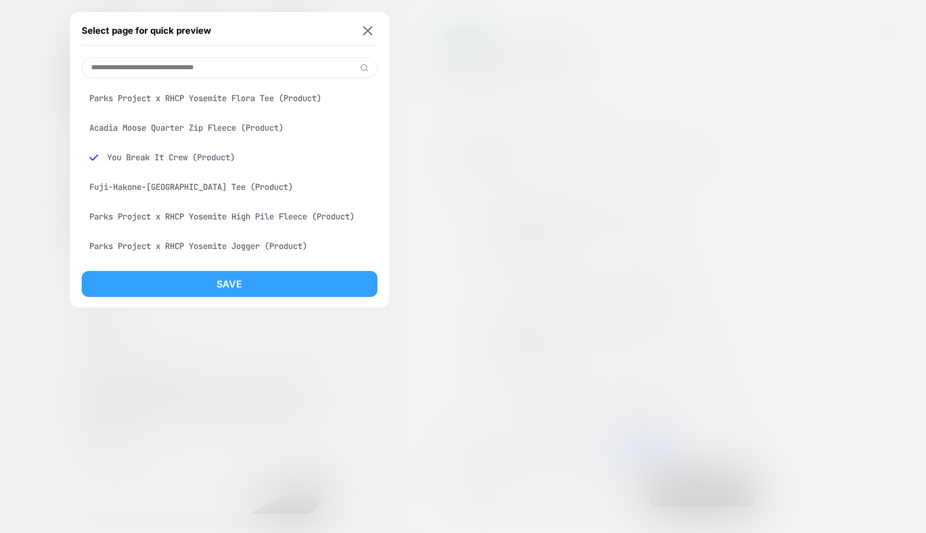
click at [163, 275] on button "Save" at bounding box center [230, 284] width 296 height 26
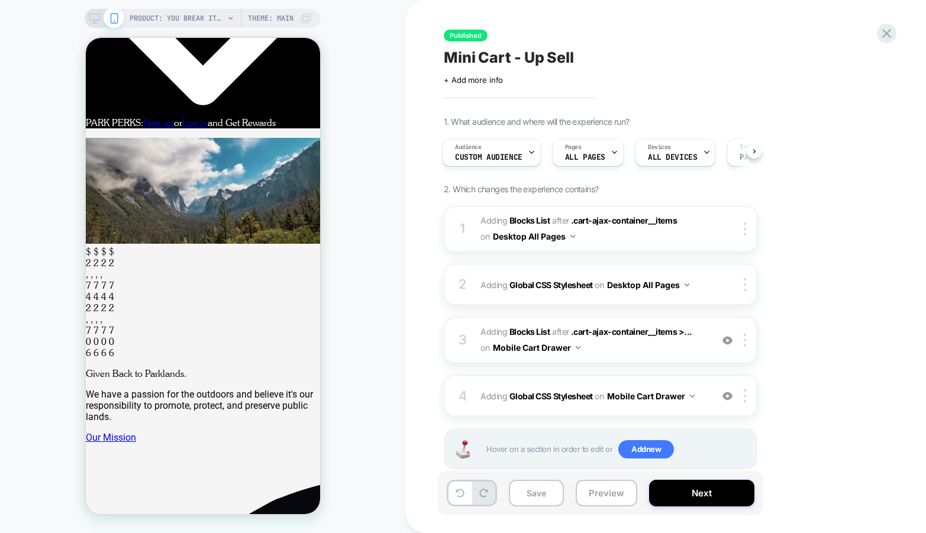
scroll to position [0, 2]
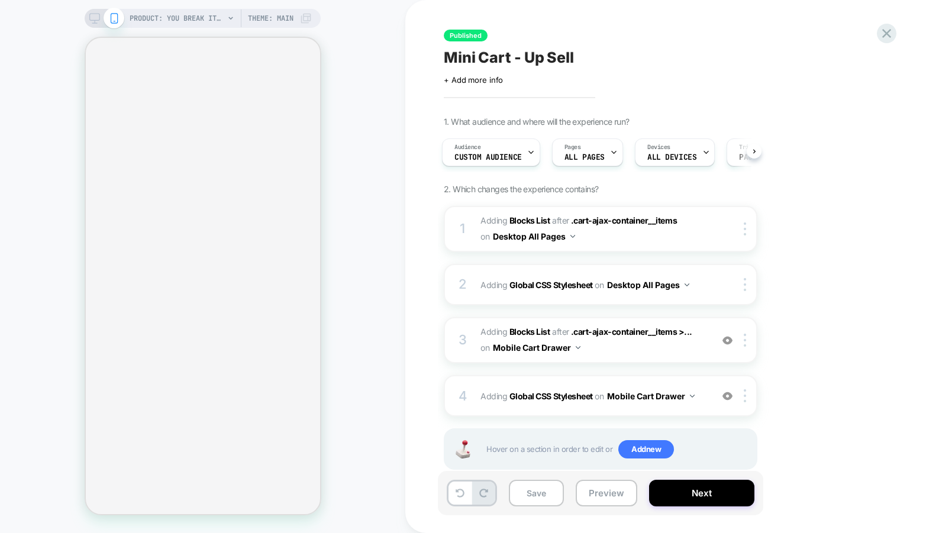
select select "**"
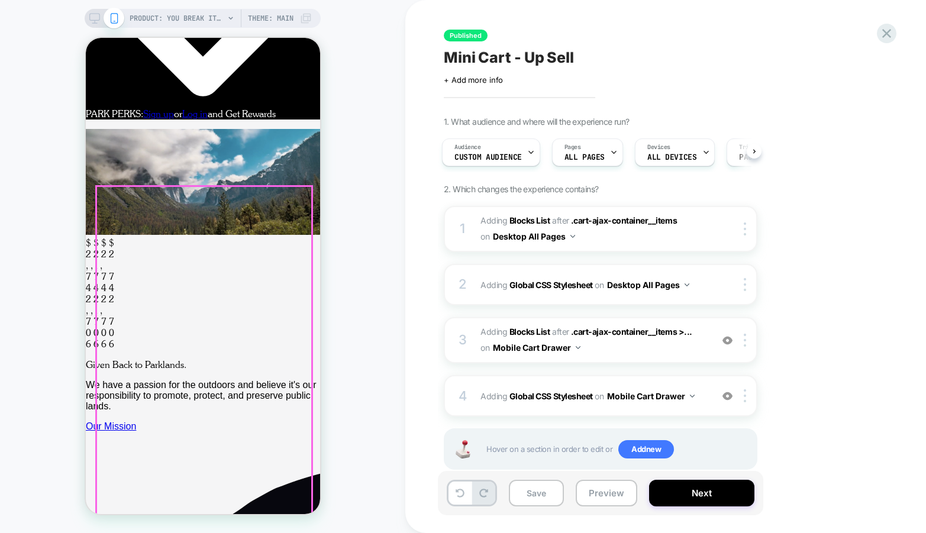
scroll to position [0, 0]
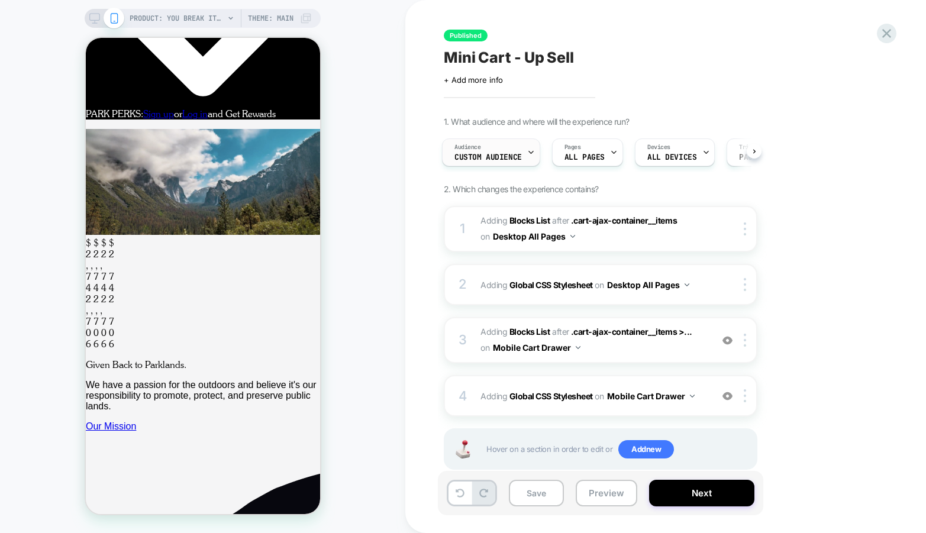
click at [509, 153] on span "Custom Audience" at bounding box center [488, 157] width 67 height 8
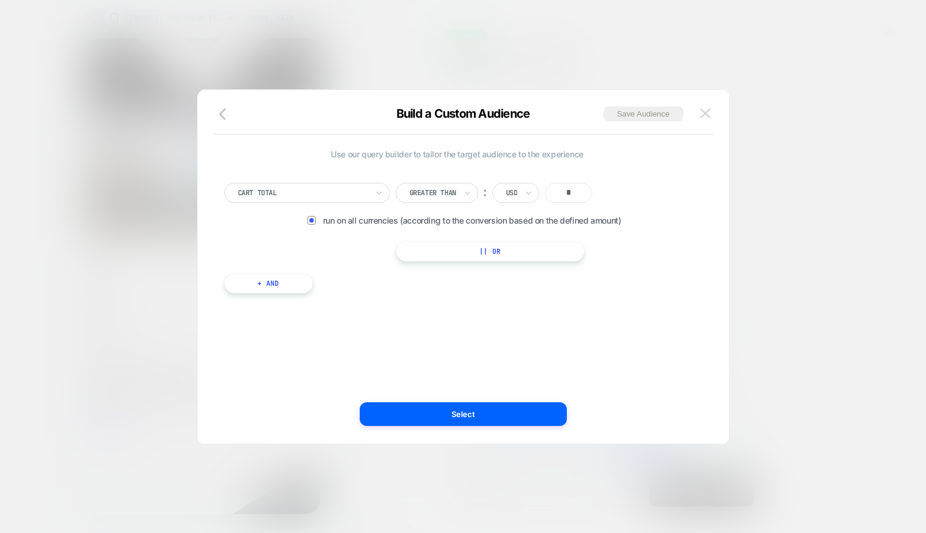
click at [706, 108] on img at bounding box center [705, 113] width 11 height 10
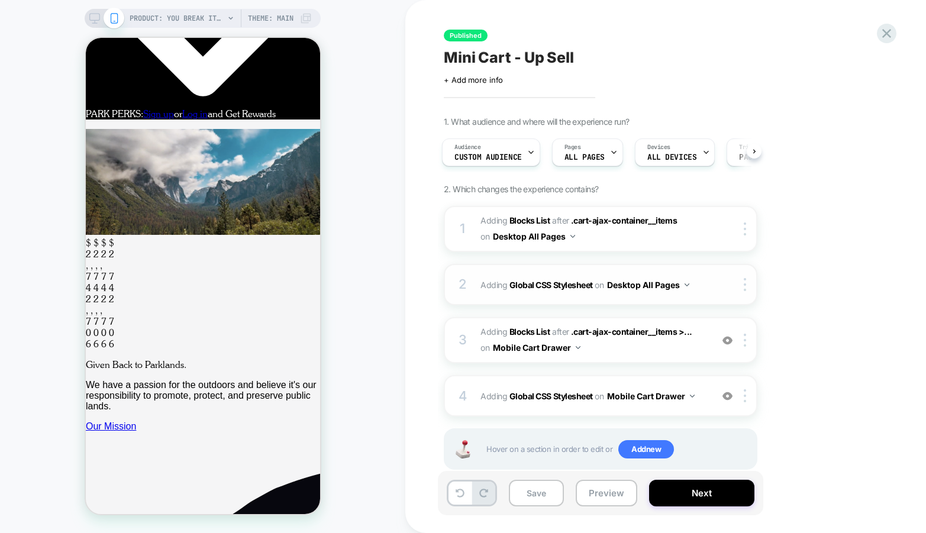
scroll to position [25, 0]
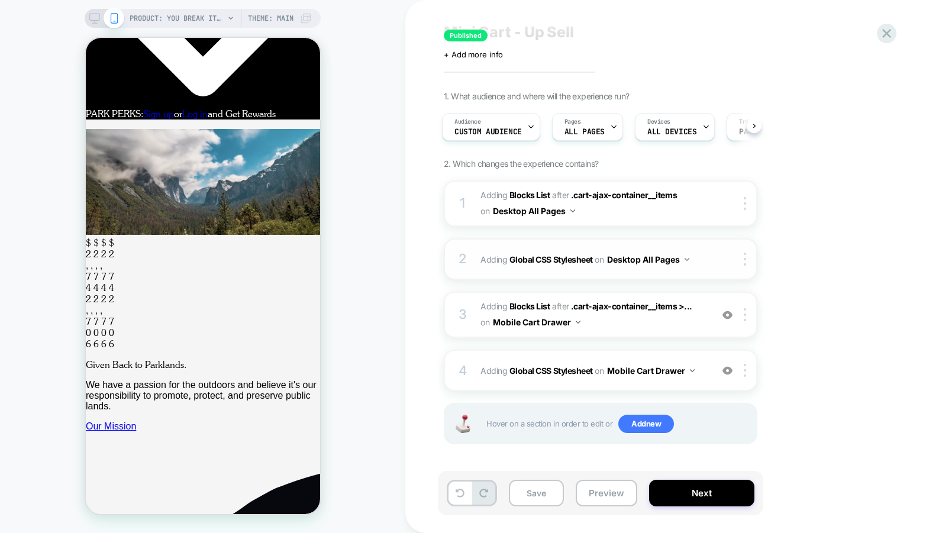
click at [683, 258] on button "Desktop All Pages" at bounding box center [648, 259] width 82 height 17
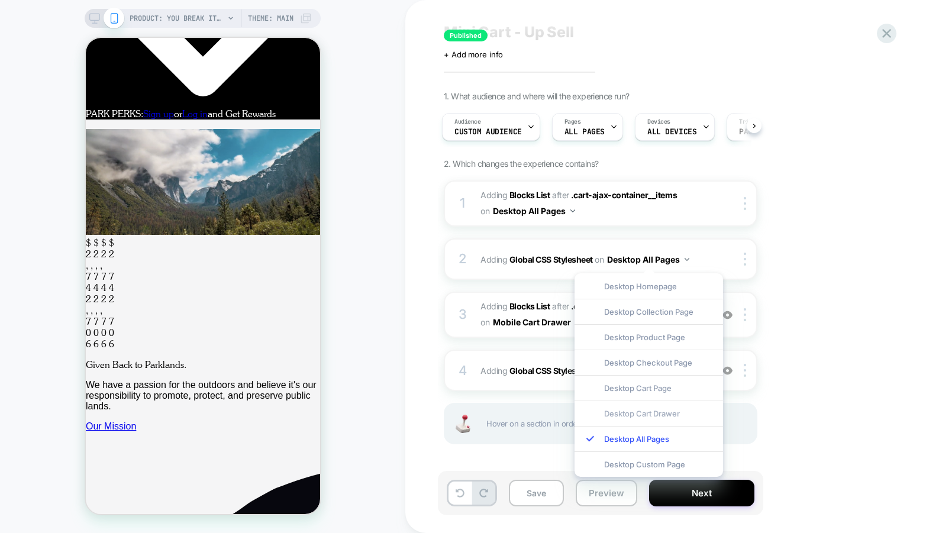
click at [629, 412] on div "Desktop Cart Drawer" at bounding box center [649, 413] width 149 height 25
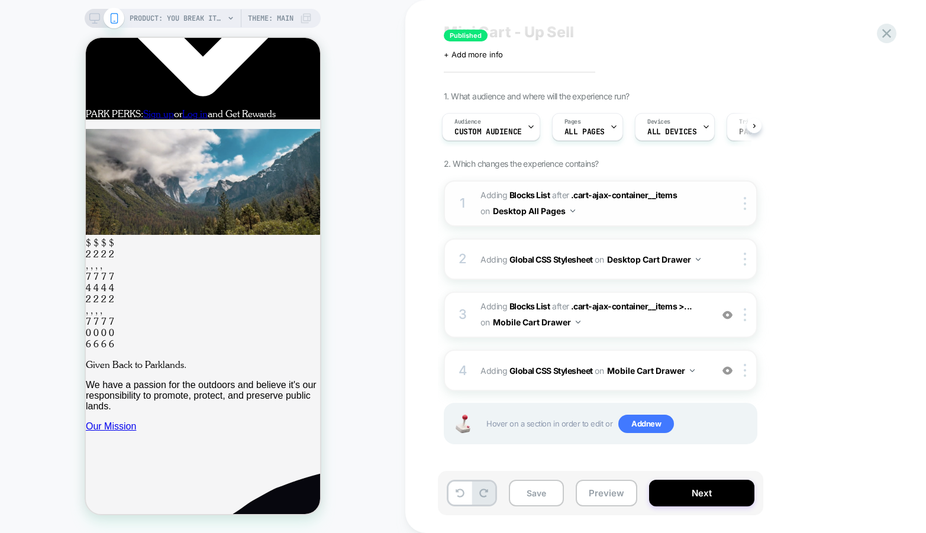
click at [572, 213] on button "Desktop All Pages" at bounding box center [534, 210] width 82 height 17
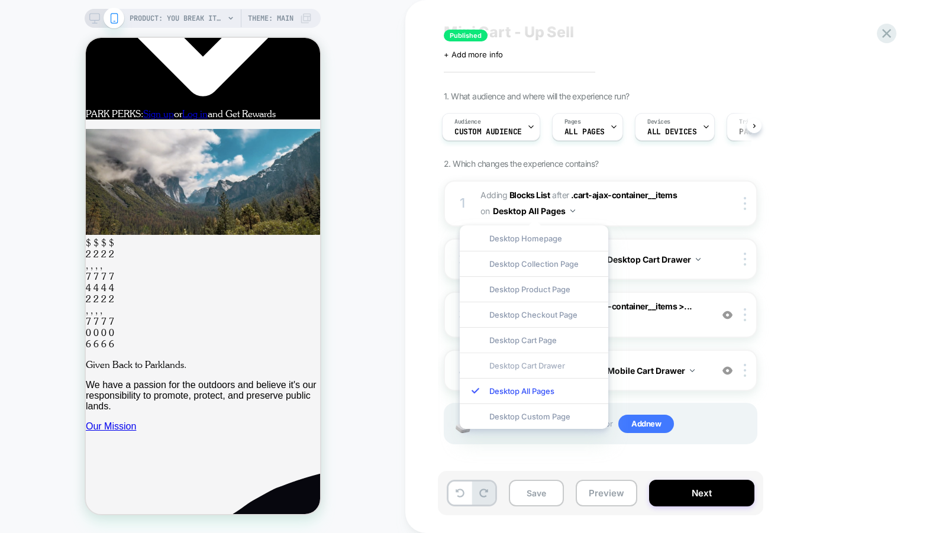
click at [551, 365] on div "Desktop Cart Drawer" at bounding box center [534, 365] width 149 height 25
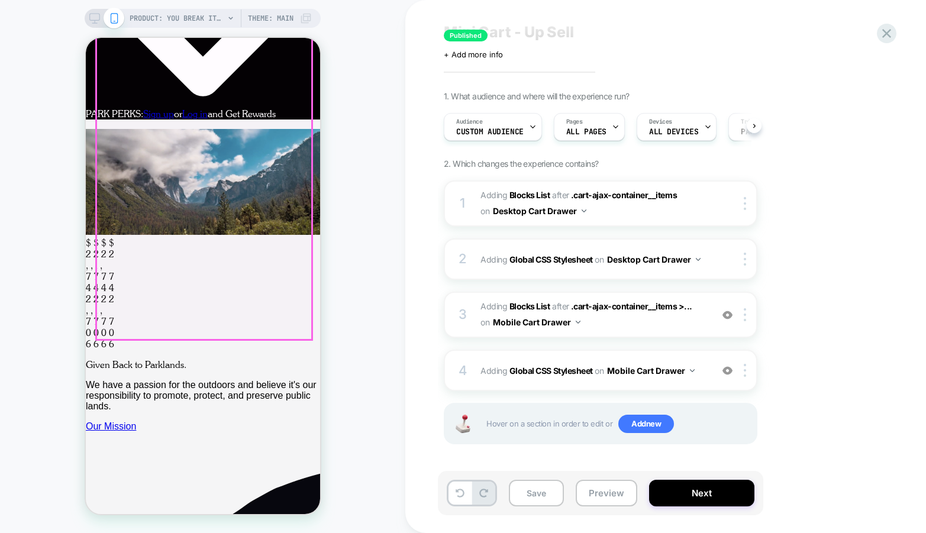
scroll to position [0, 0]
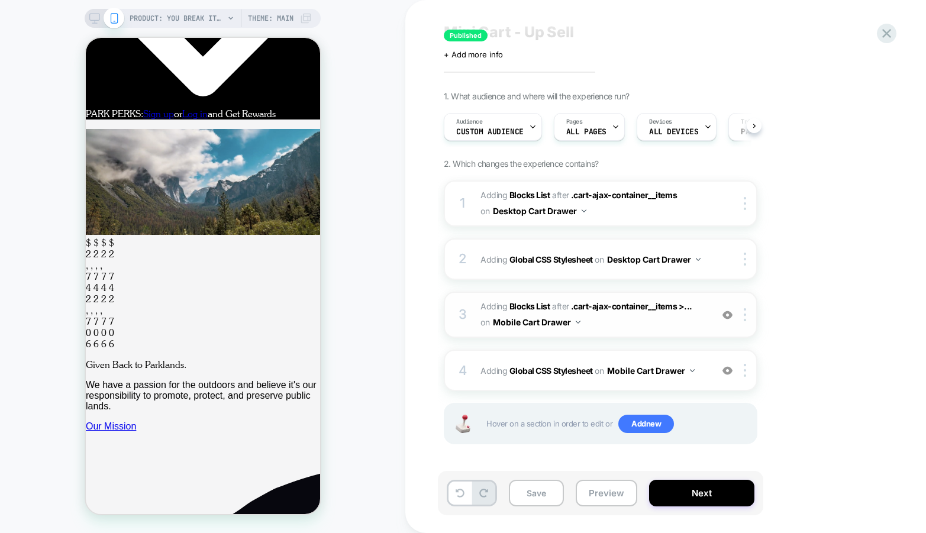
click at [624, 326] on span "#_loomi_addon_1752771706392 Adding Blocks List AFTER .cart-ajax-container__item…" at bounding box center [594, 315] width 226 height 32
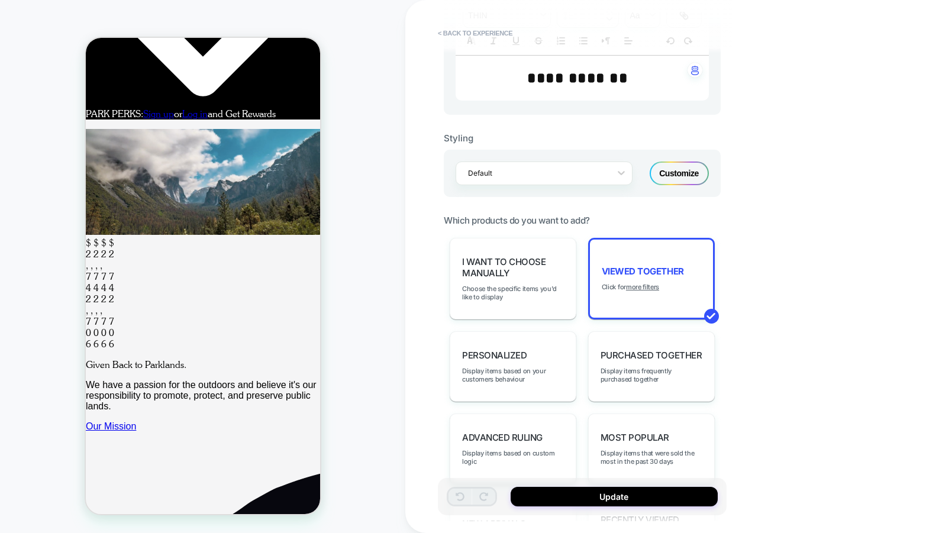
scroll to position [401, 0]
click at [648, 282] on u "more filters" at bounding box center [642, 286] width 33 height 8
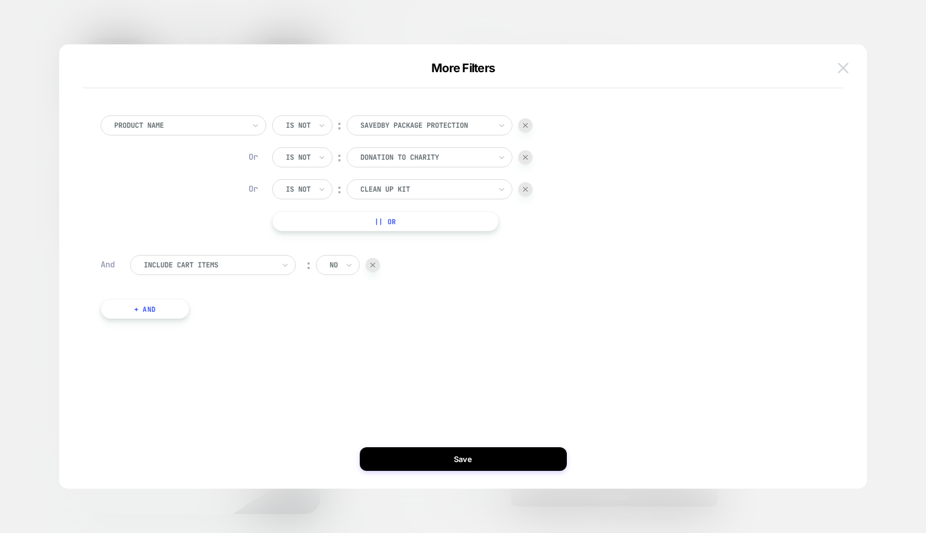
click at [837, 73] on button at bounding box center [844, 68] width 18 height 18
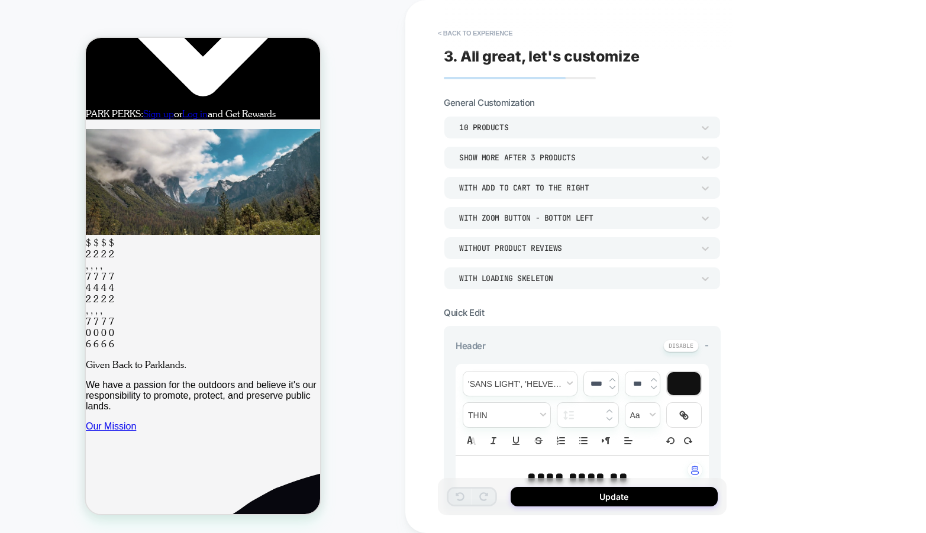
scroll to position [0, 0]
click at [479, 30] on button "< Back to experience" at bounding box center [475, 33] width 86 height 19
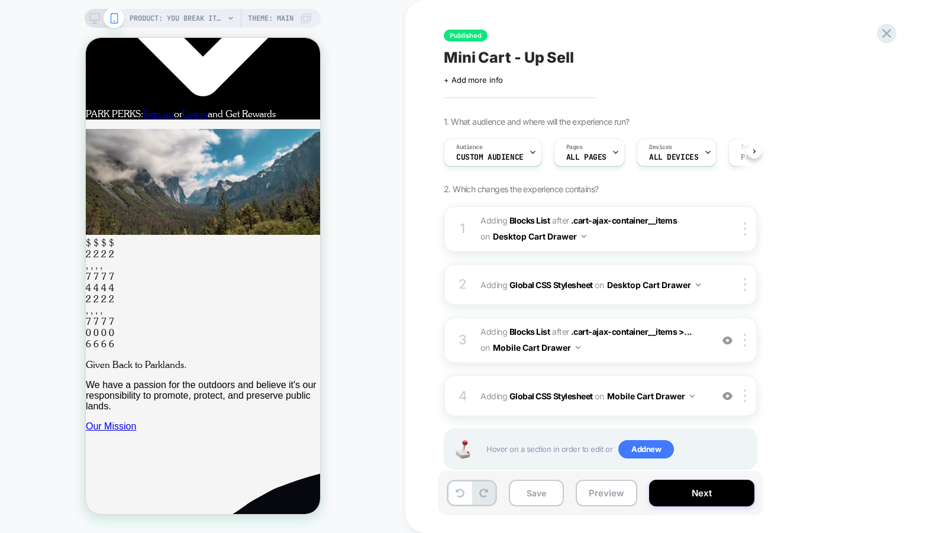
scroll to position [0, 1]
click at [894, 28] on icon at bounding box center [887, 33] width 16 height 16
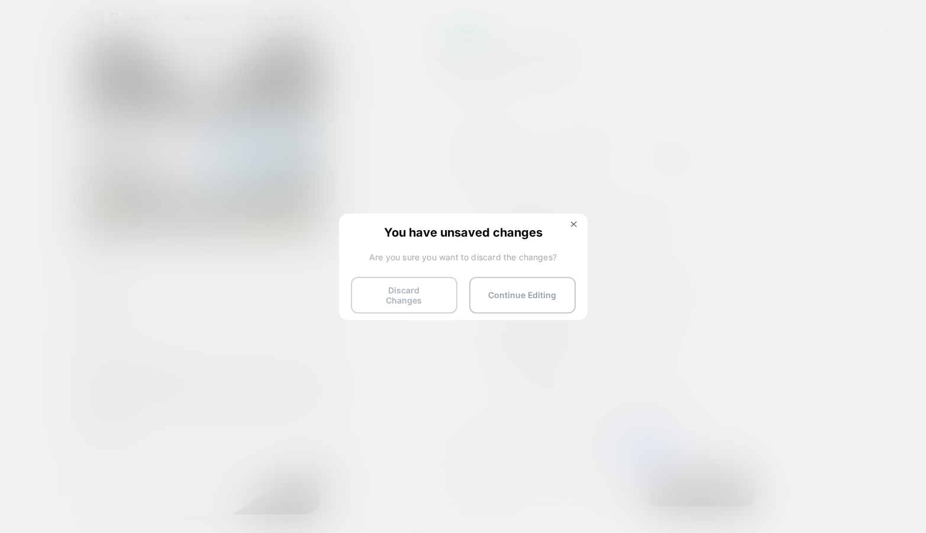
click at [391, 279] on button "Discard Changes" at bounding box center [404, 295] width 107 height 37
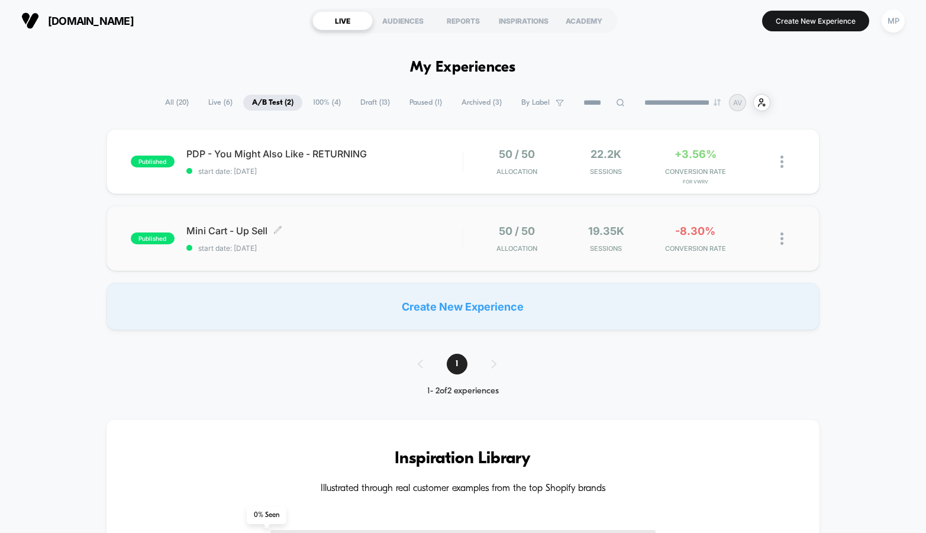
click at [286, 250] on span "start date: [DATE]" at bounding box center [324, 248] width 276 height 9
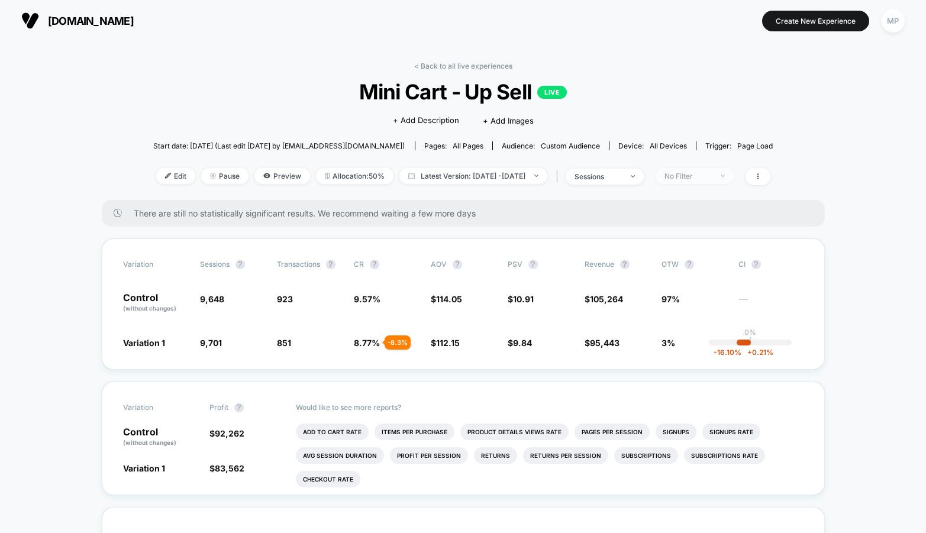
click at [691, 178] on div "No Filter" at bounding box center [688, 176] width 47 height 9
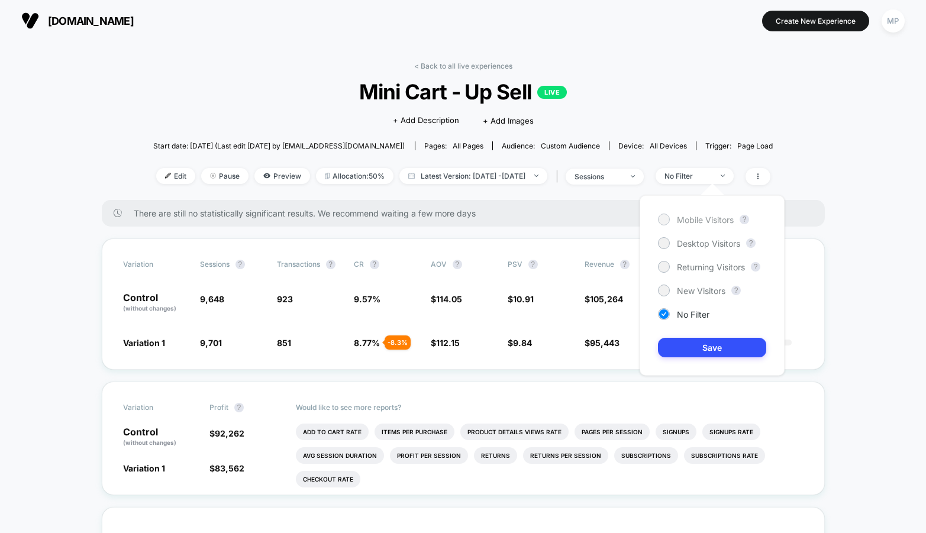
click at [694, 221] on span "Mobile Visitors" at bounding box center [705, 220] width 57 height 10
click at [693, 342] on button "Save" at bounding box center [712, 348] width 108 height 20
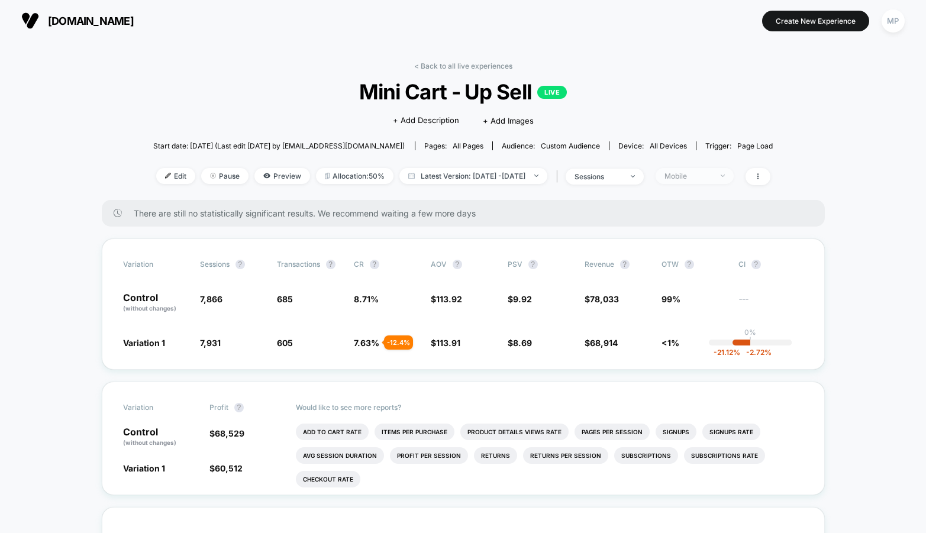
click at [698, 178] on div "Mobile" at bounding box center [688, 176] width 47 height 9
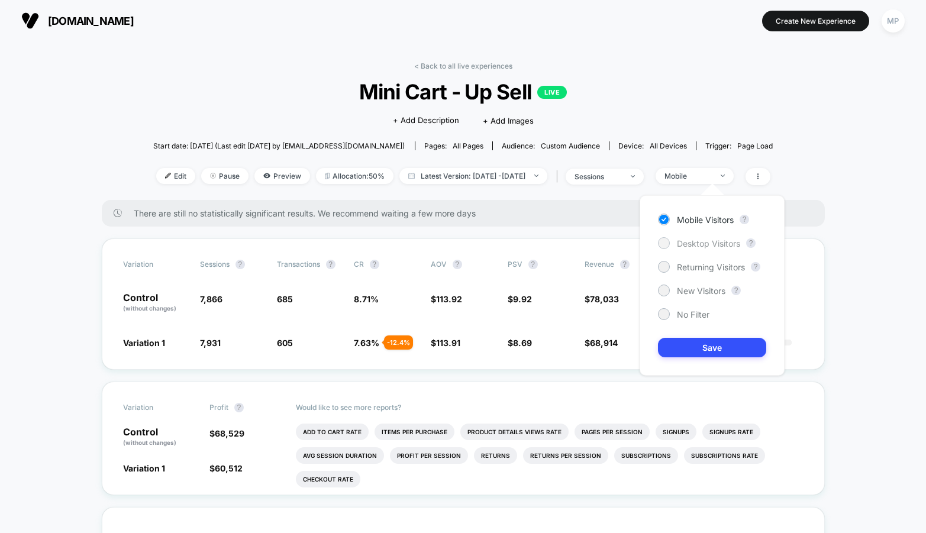
click at [685, 246] on span "Desktop Visitors" at bounding box center [708, 244] width 63 height 10
click at [688, 346] on button "Save" at bounding box center [712, 348] width 108 height 20
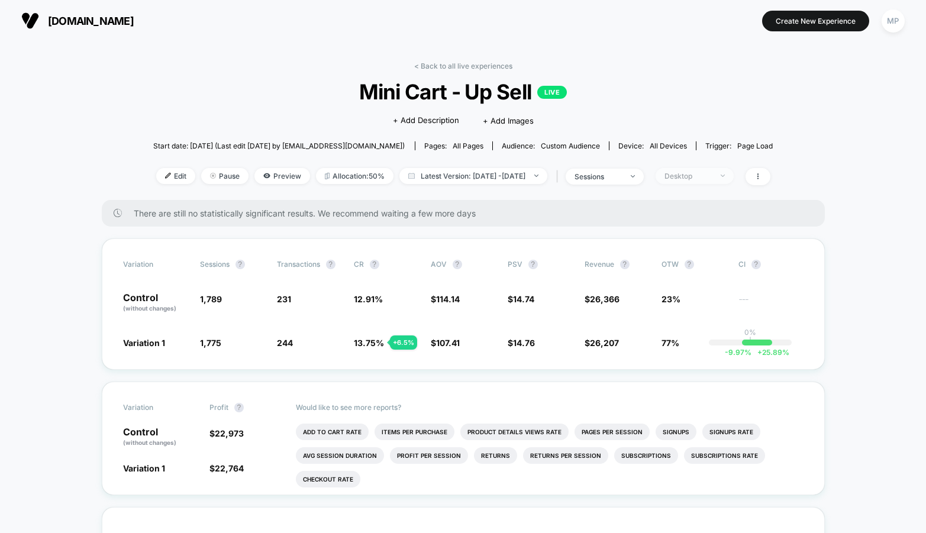
click at [691, 172] on div "Desktop" at bounding box center [688, 176] width 47 height 9
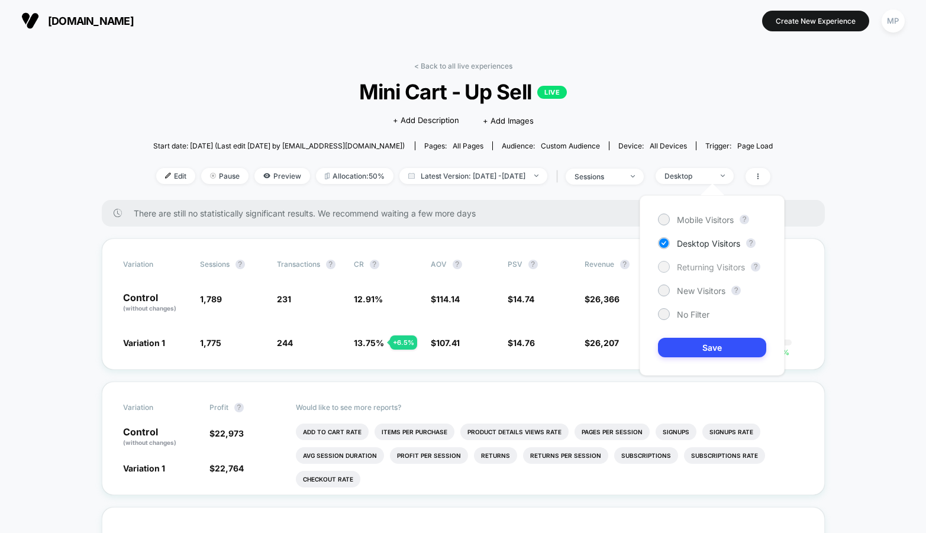
click at [696, 266] on span "Returning Visitors" at bounding box center [711, 267] width 68 height 10
click at [701, 350] on button "Save" at bounding box center [712, 348] width 108 height 20
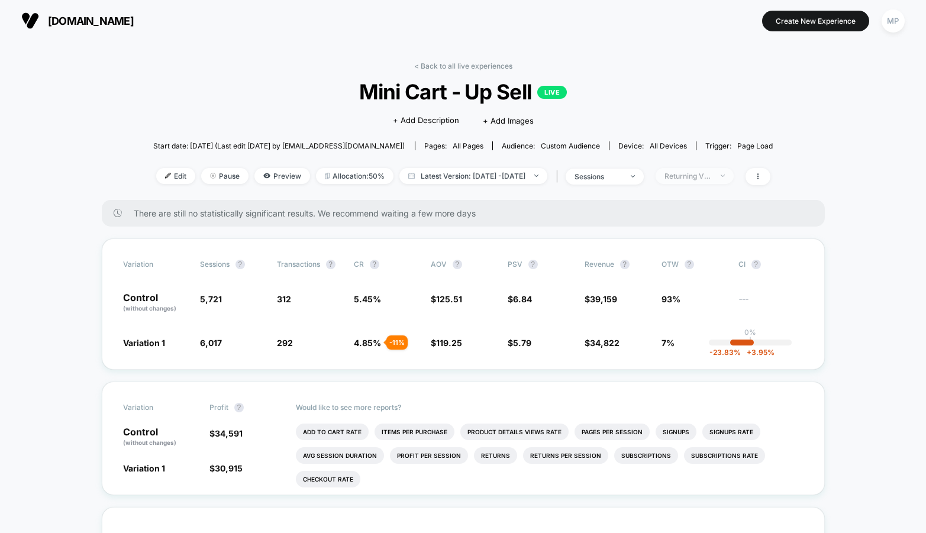
click at [701, 181] on span "Returning Visitors" at bounding box center [695, 176] width 78 height 16
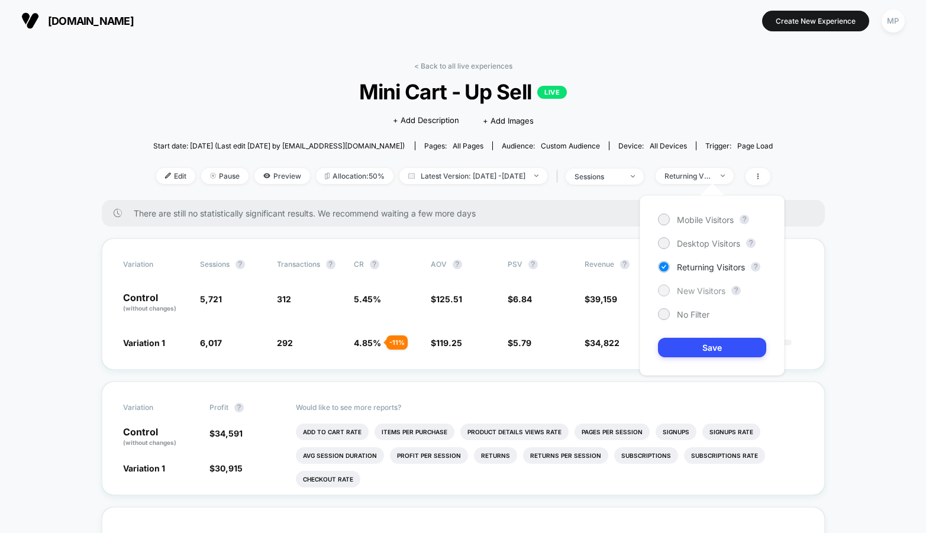
click at [695, 289] on span "New Visitors" at bounding box center [701, 291] width 49 height 10
click at [685, 344] on button "Save" at bounding box center [712, 348] width 108 height 20
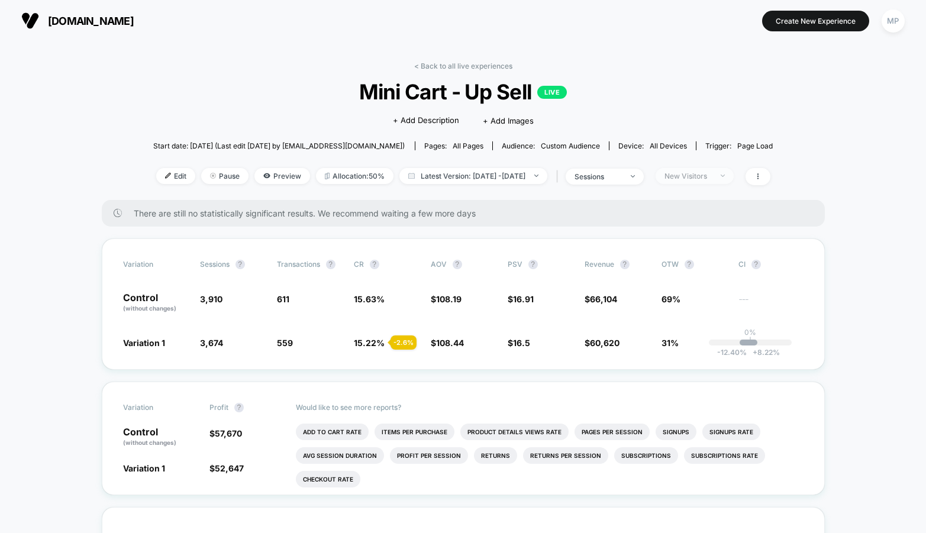
click at [699, 179] on div "New Visitors" at bounding box center [688, 176] width 47 height 9
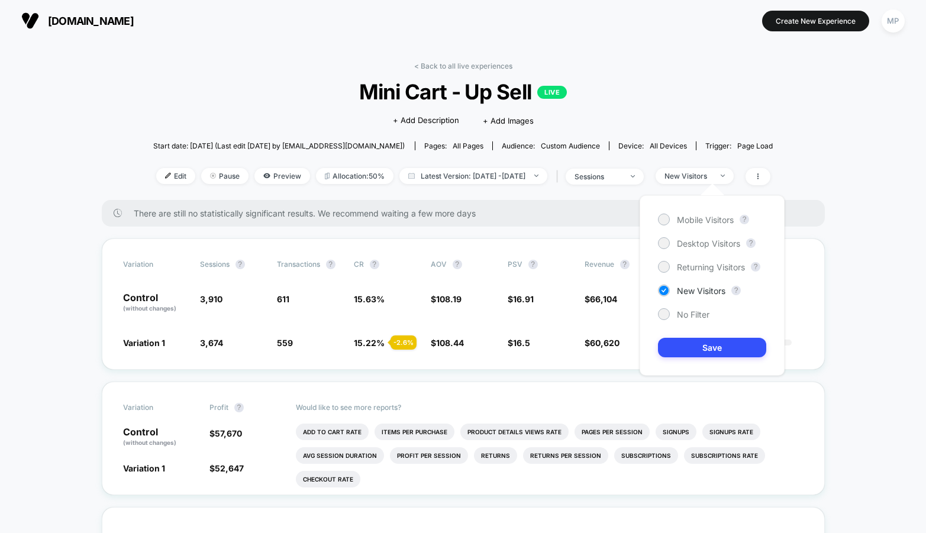
click at [685, 320] on div "Mobile Visitors ? Desktop Visitors ? Returning Visitors ? New Visitors ? No Fil…" at bounding box center [712, 285] width 145 height 181
click at [685, 315] on span "No Filter" at bounding box center [693, 315] width 33 height 10
click at [685, 347] on button "Save" at bounding box center [712, 348] width 108 height 20
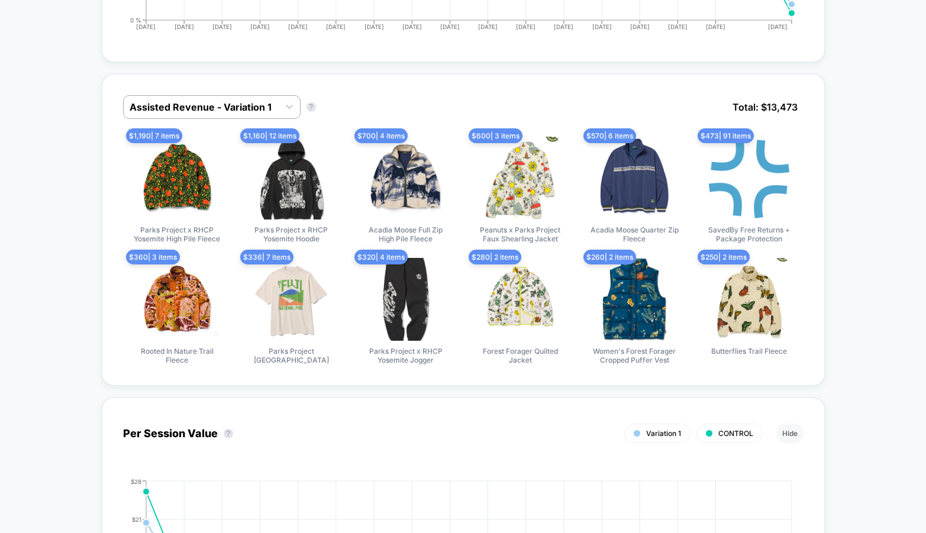
scroll to position [709, 0]
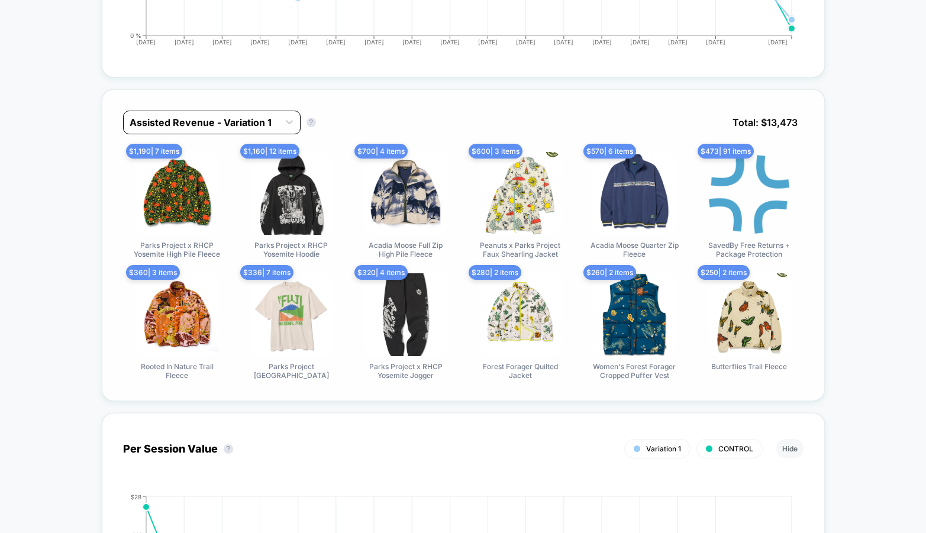
click at [252, 120] on div at bounding box center [201, 122] width 143 height 14
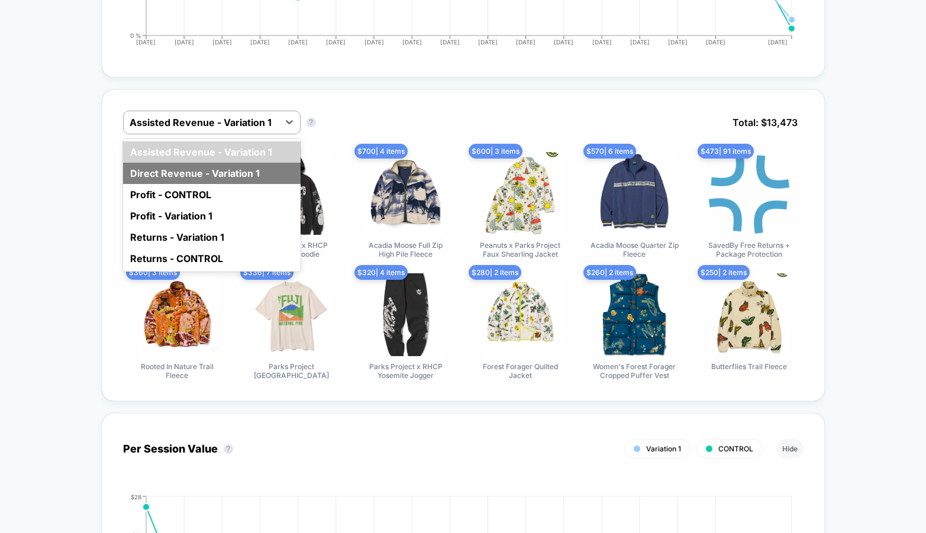
click at [218, 163] on div "Direct Revenue - Variation 1" at bounding box center [212, 173] width 178 height 21
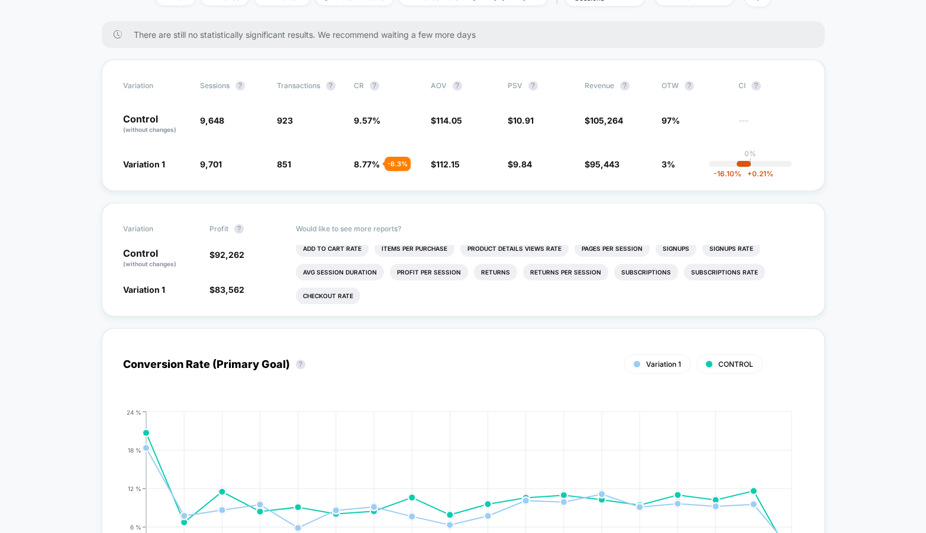
scroll to position [0, 0]
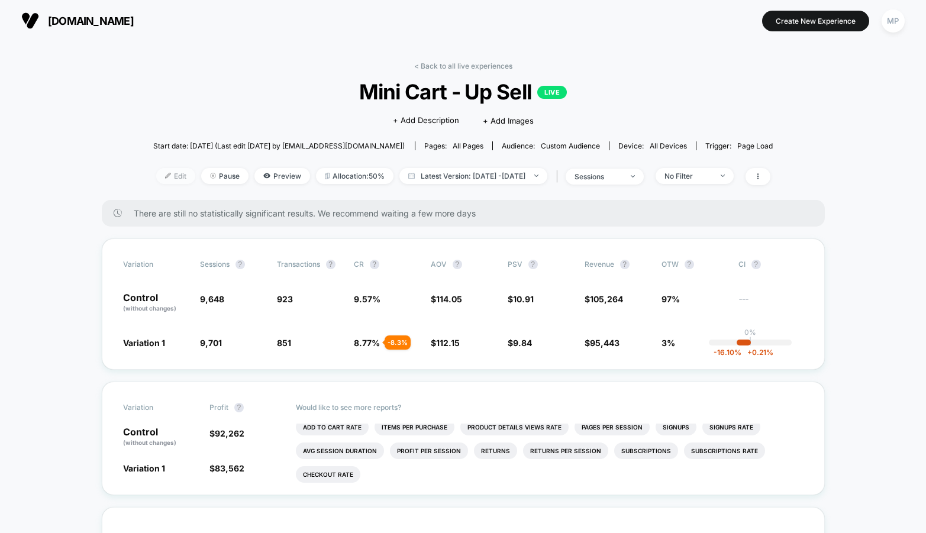
click at [156, 178] on span "Edit" at bounding box center [175, 176] width 39 height 16
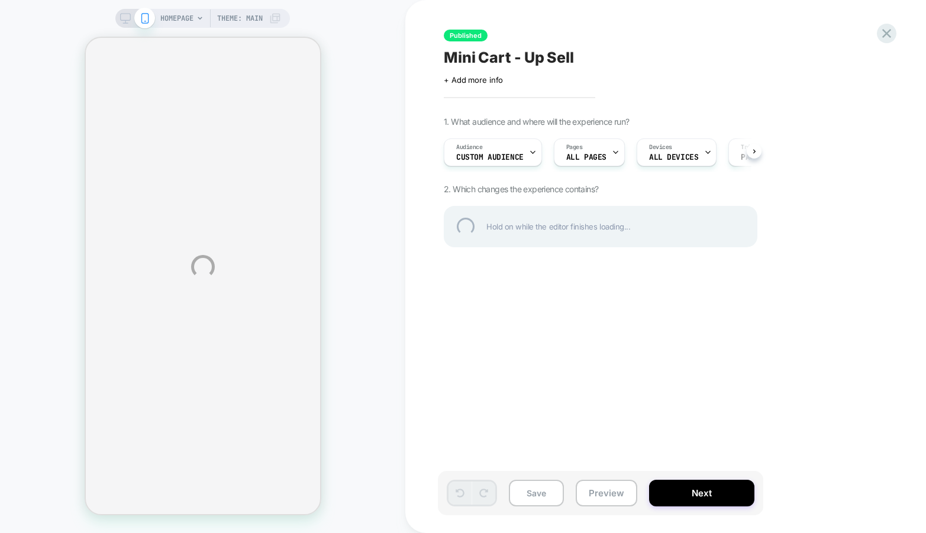
select select "**"
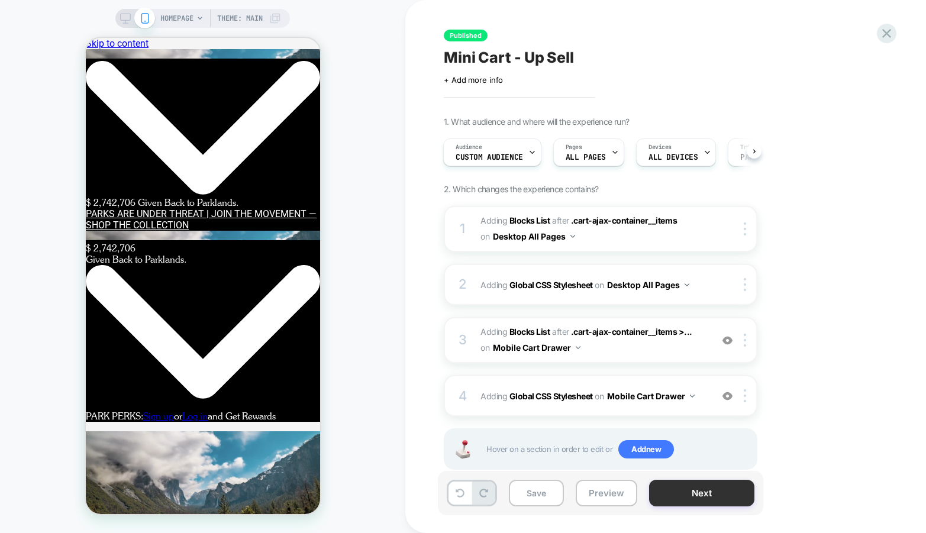
click at [704, 498] on button "Next" at bounding box center [701, 493] width 105 height 27
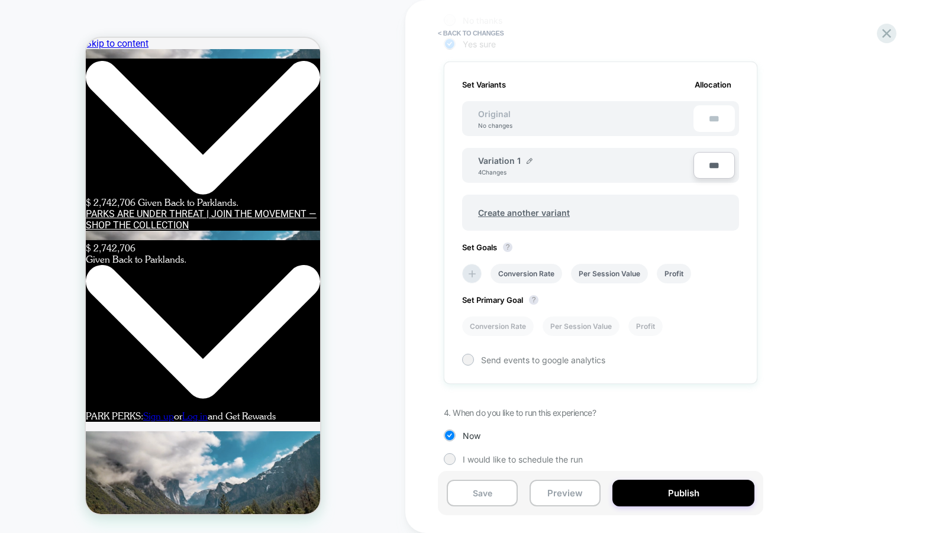
scroll to position [320, 0]
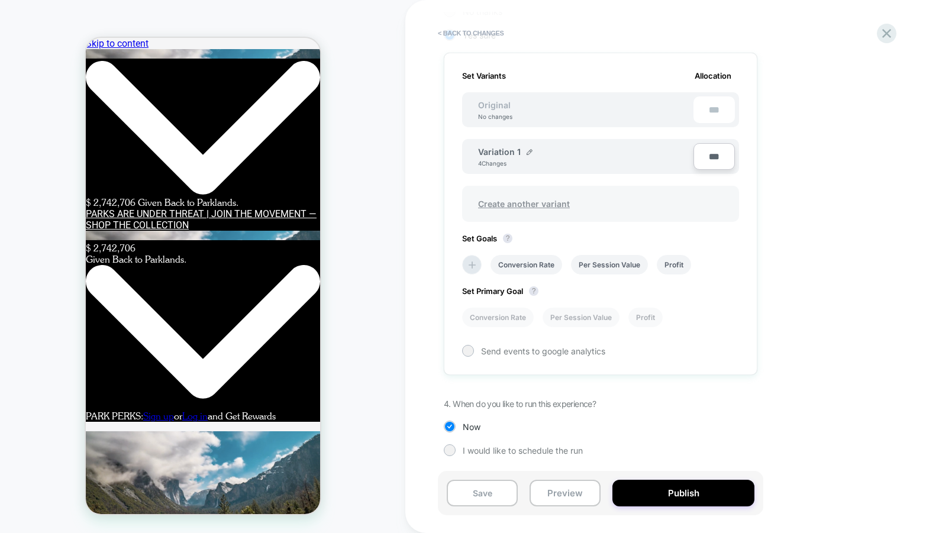
click at [531, 204] on span "Create another variant" at bounding box center [523, 204] width 115 height 28
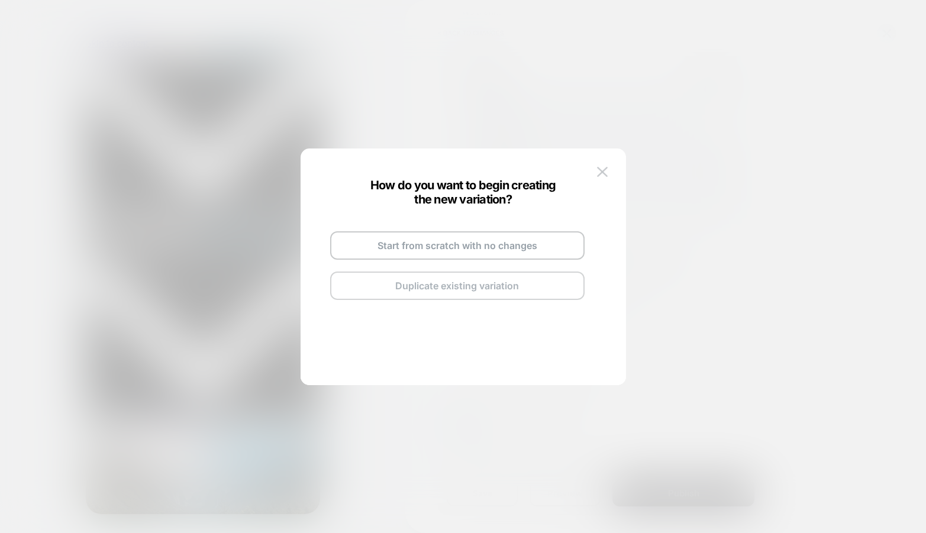
click at [416, 294] on button "Duplicate existing variation" at bounding box center [457, 286] width 255 height 28
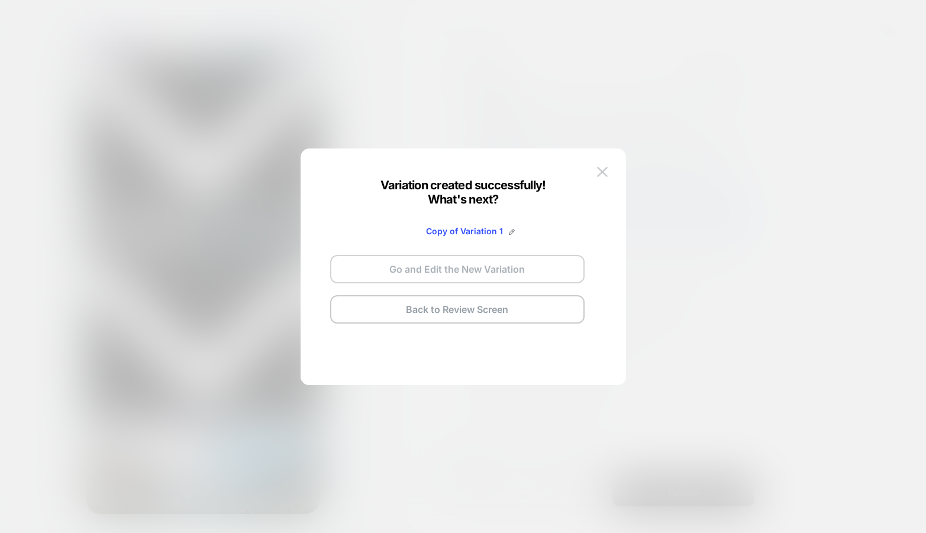
click at [469, 274] on button "Go and Edit the New Variation" at bounding box center [457, 269] width 255 height 28
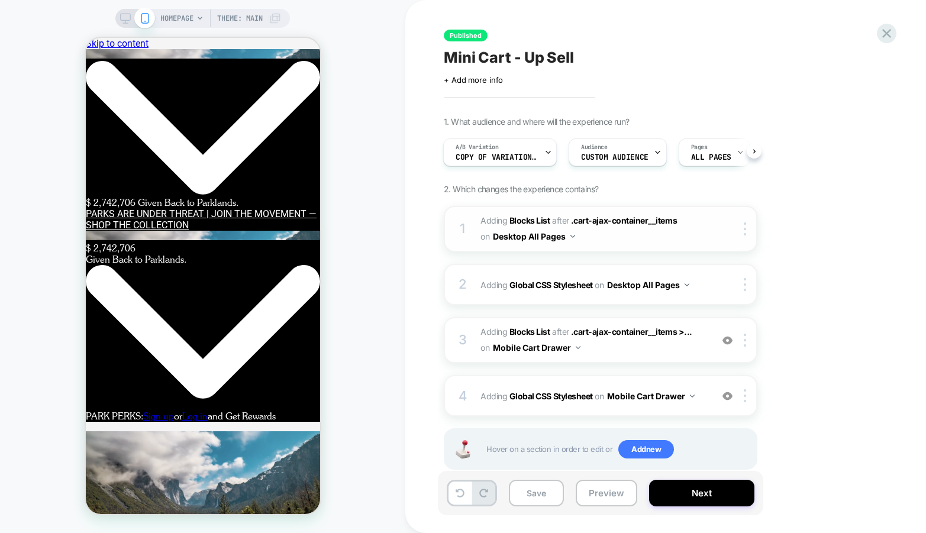
scroll to position [25, 0]
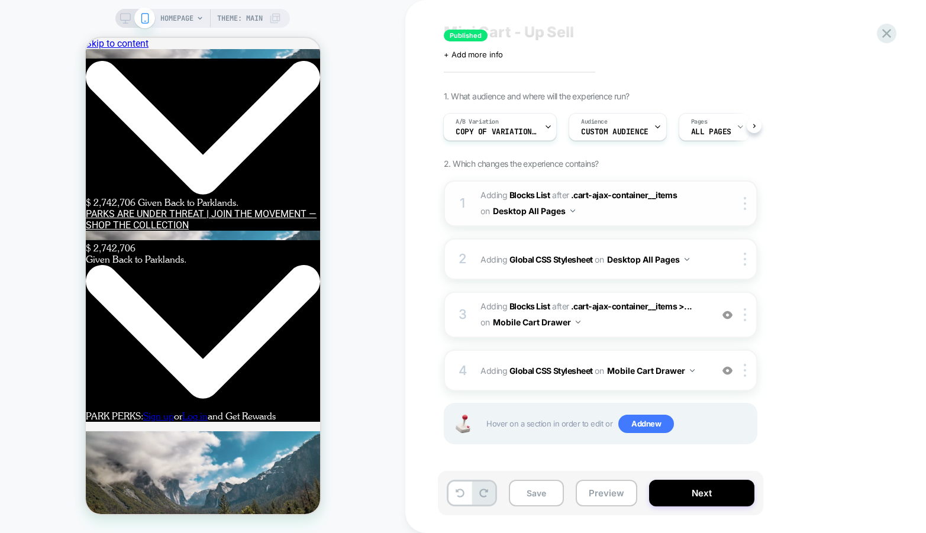
click at [569, 214] on button "Desktop All Pages" at bounding box center [534, 210] width 82 height 17
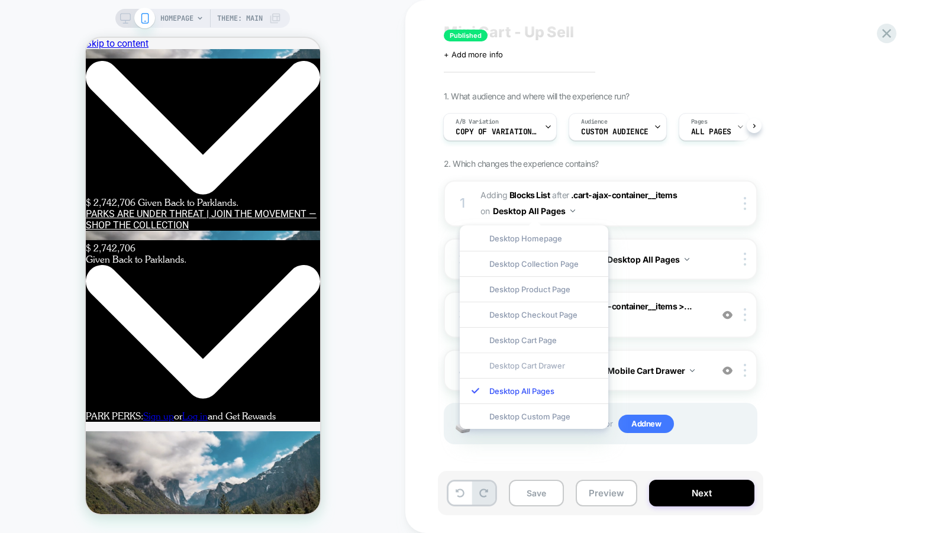
click at [538, 368] on div "Desktop Cart Drawer" at bounding box center [534, 365] width 149 height 25
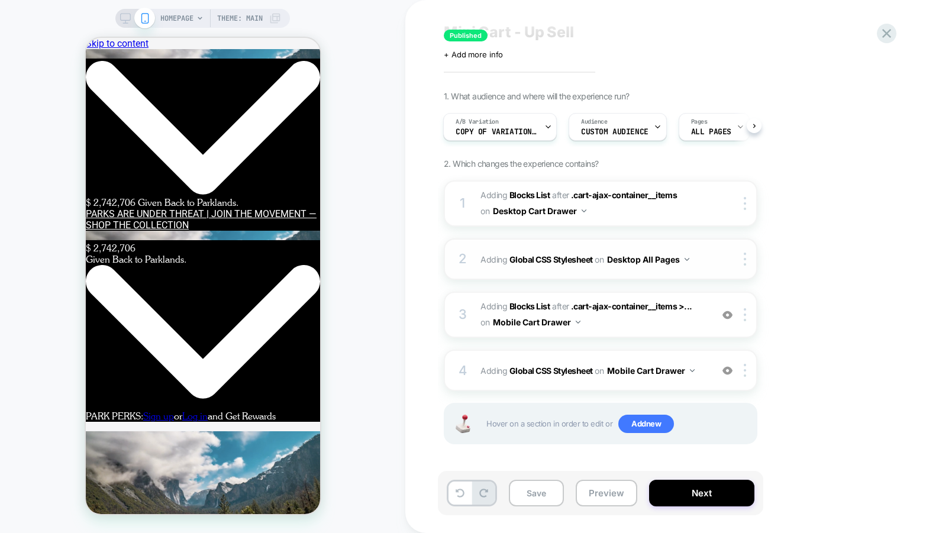
click at [679, 257] on button "Desktop All Pages" at bounding box center [648, 259] width 82 height 17
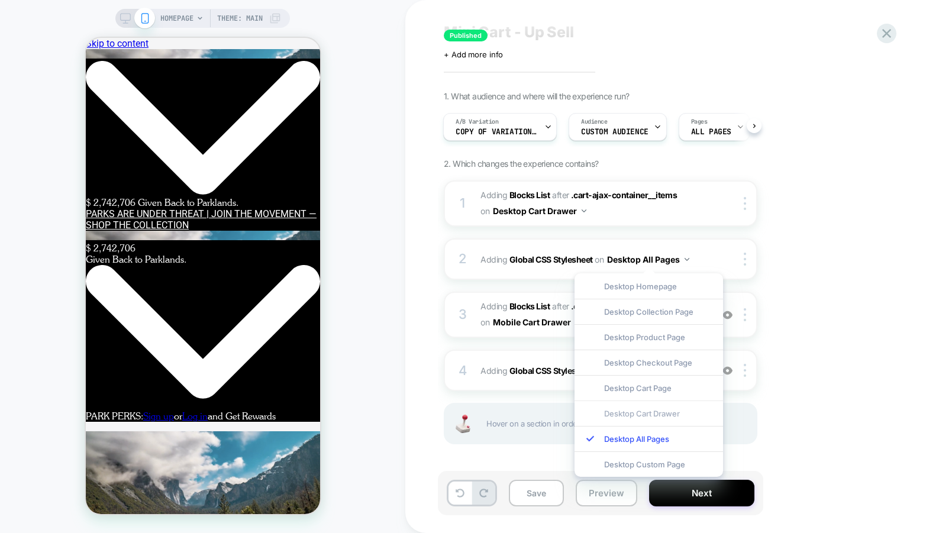
click at [645, 411] on div "Desktop Cart Drawer" at bounding box center [649, 413] width 149 height 25
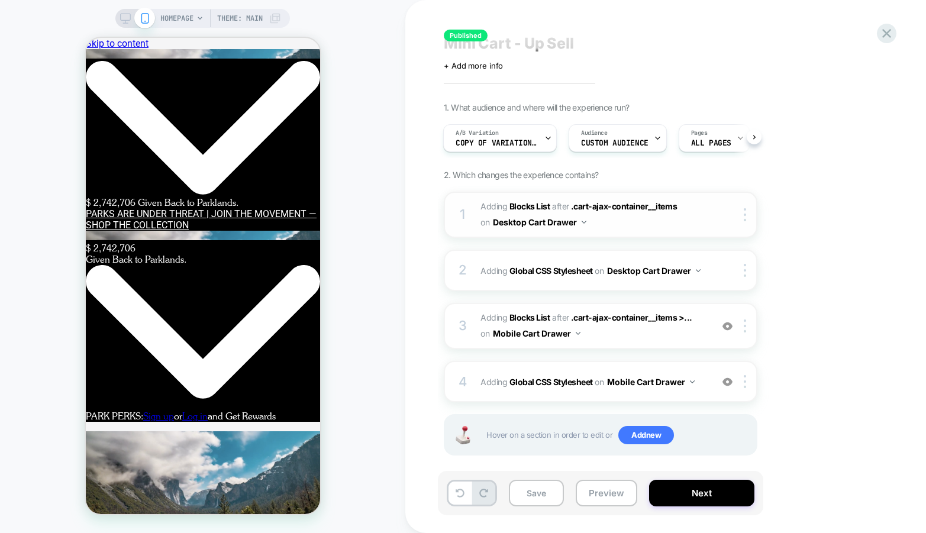
scroll to position [4, 0]
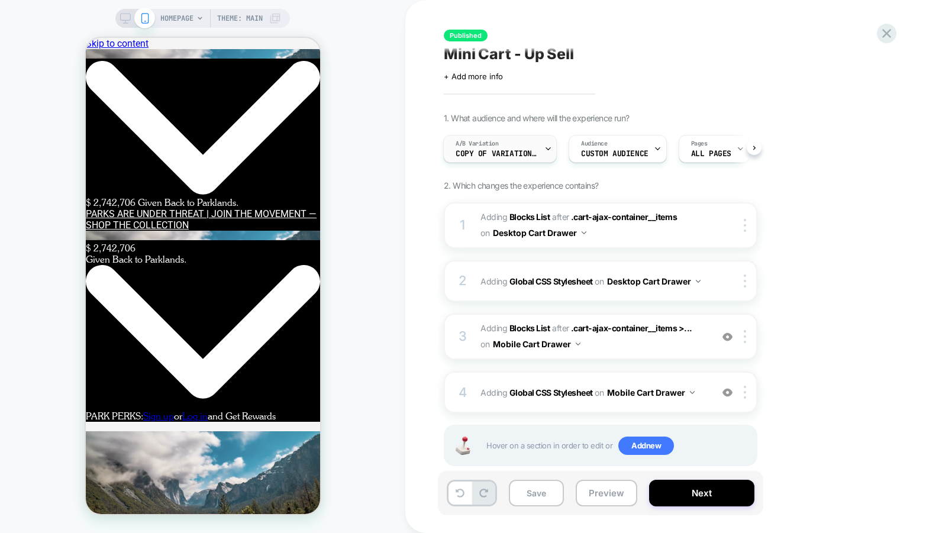
click at [529, 149] on div "A/B Variation Copy of Variation 1" at bounding box center [497, 149] width 107 height 27
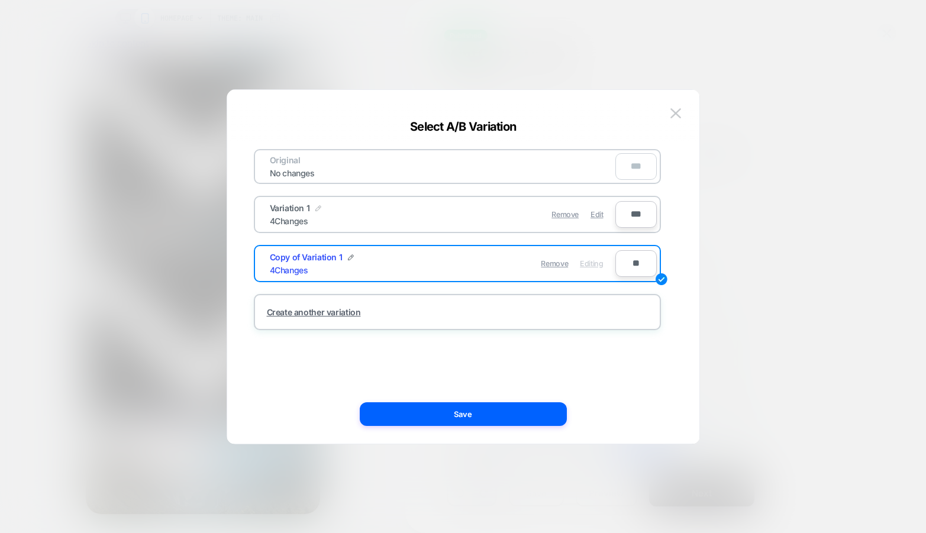
click at [316, 211] on img at bounding box center [319, 208] width 6 height 6
click at [304, 218] on input "**********" at bounding box center [313, 214] width 86 height 23
type input "*********"
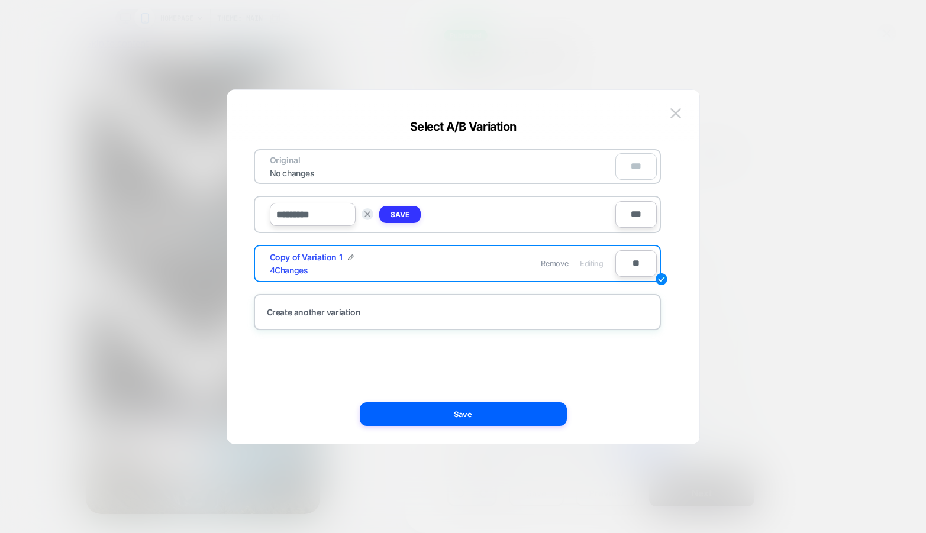
click at [410, 216] on strong "Save" at bounding box center [400, 214] width 19 height 9
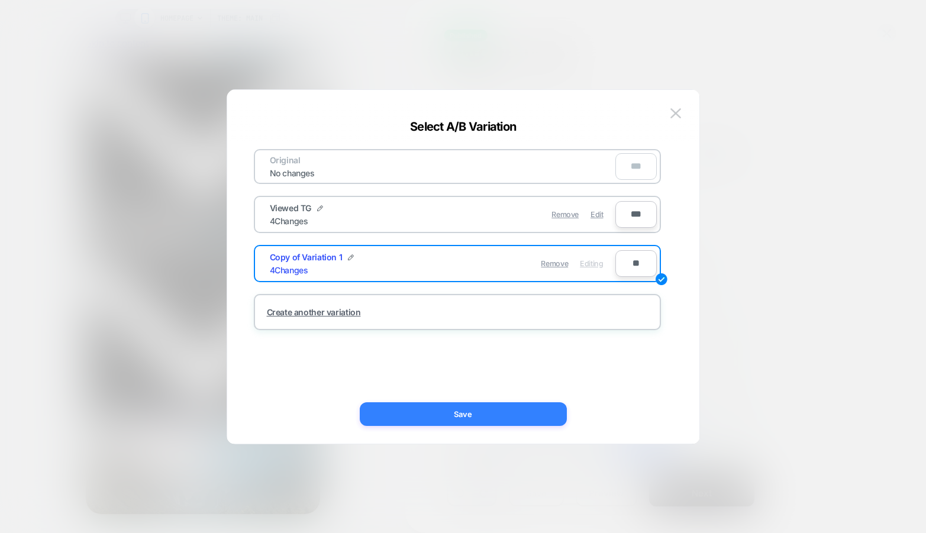
click at [398, 409] on button "Save" at bounding box center [463, 415] width 207 height 24
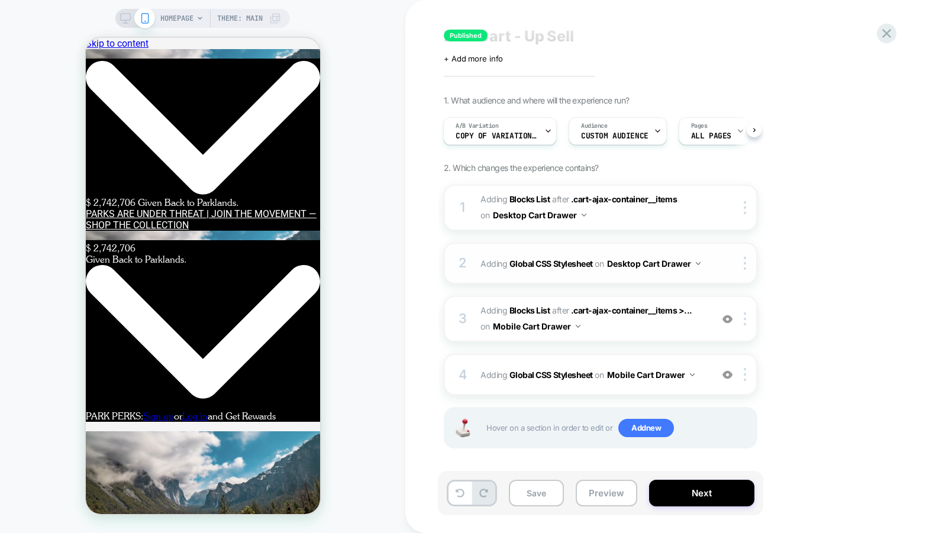
scroll to position [25, 0]
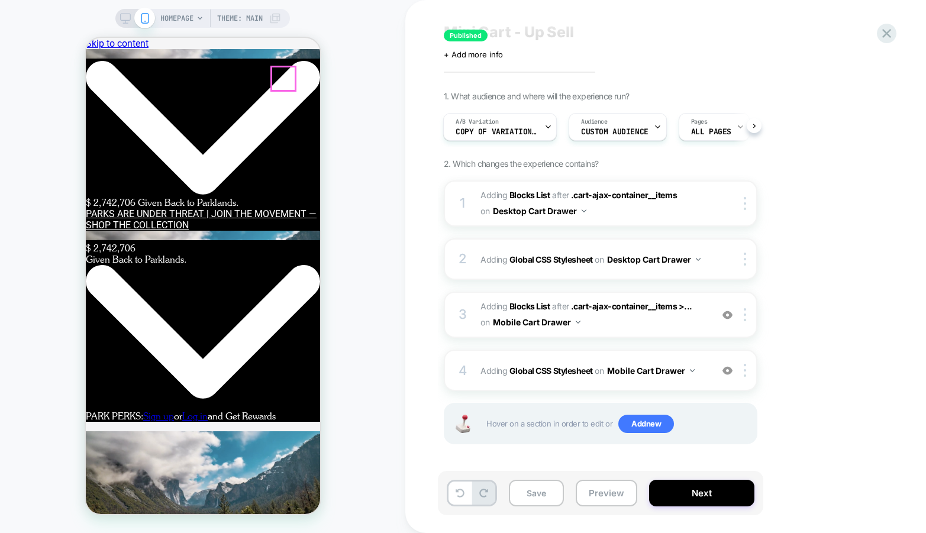
click at [645, 333] on div "3 #_loomi_addon_1752771706392 Adding Blocks List AFTER .cart-ajax-container__it…" at bounding box center [601, 315] width 314 height 46
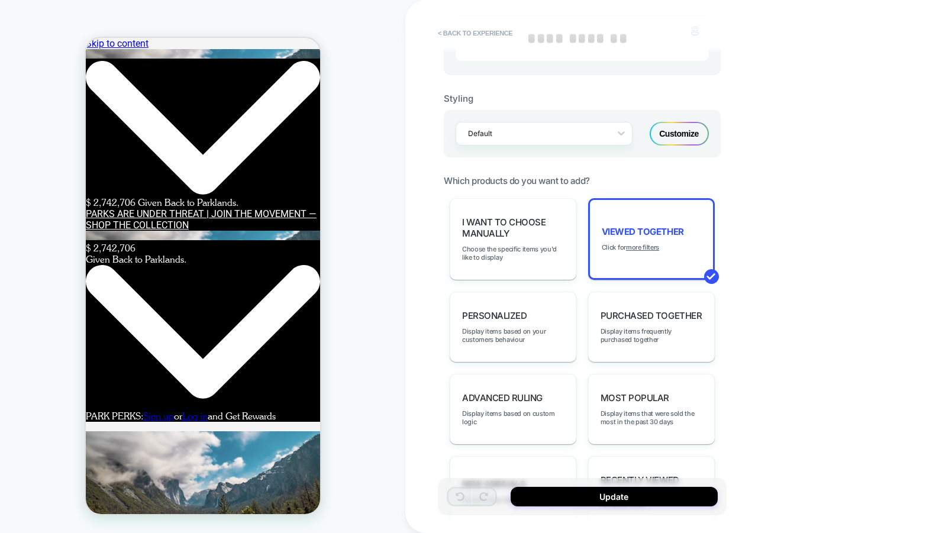
scroll to position [483, 0]
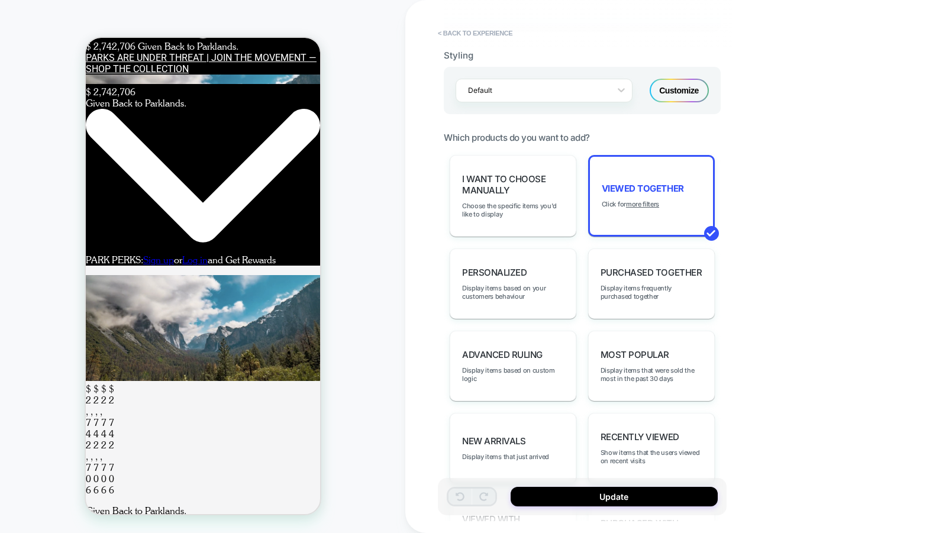
scroll to position [0, 0]
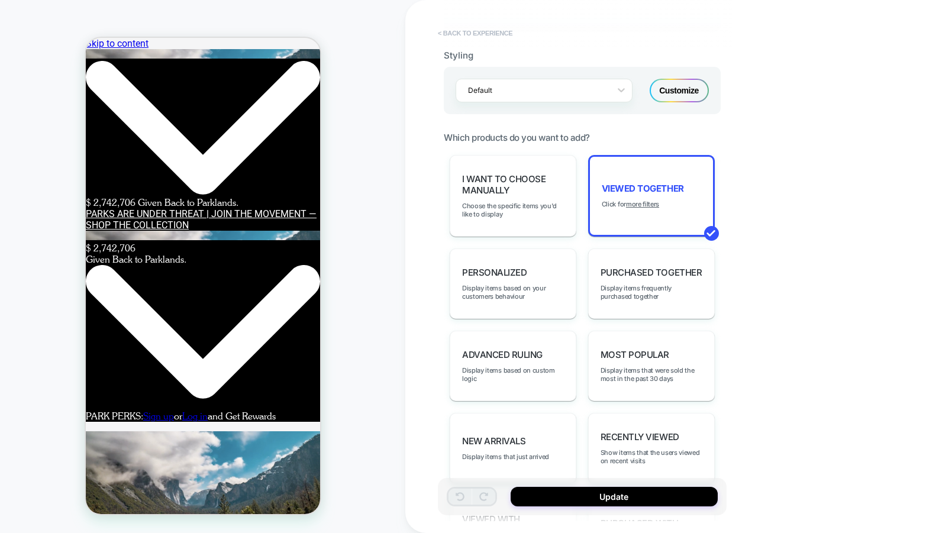
click at [471, 38] on button "< Back to experience" at bounding box center [475, 33] width 86 height 19
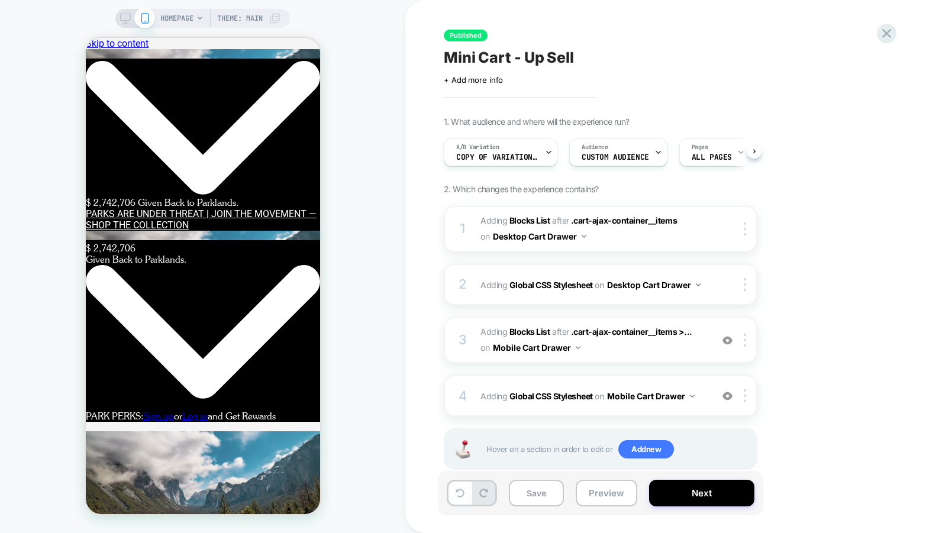
scroll to position [0, 1]
click at [194, 18] on div "HOMEPAGE Theme: MAIN" at bounding box center [220, 18] width 121 height 19
click at [172, 12] on span "HOMEPAGE" at bounding box center [176, 18] width 33 height 19
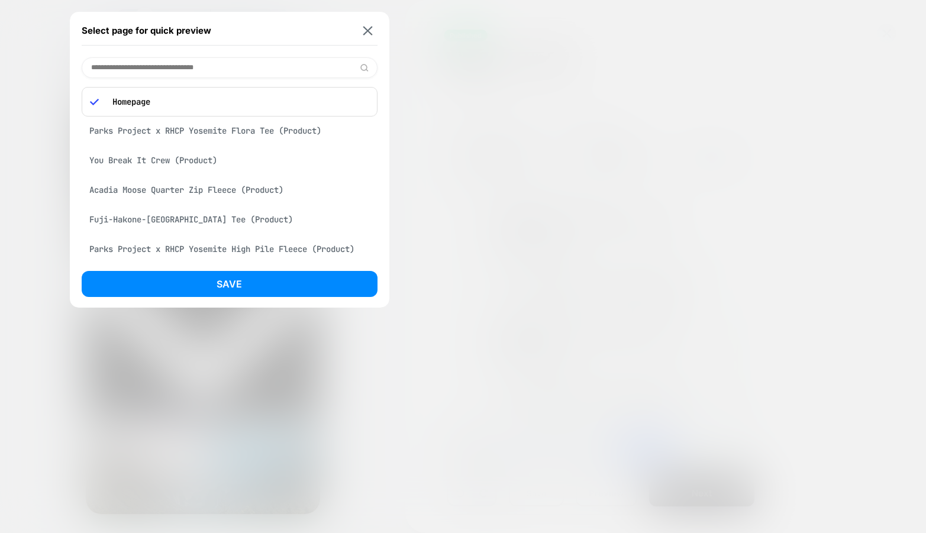
click at [187, 189] on div "Acadia Moose Quarter Zip Fleece (Product)" at bounding box center [230, 190] width 296 height 22
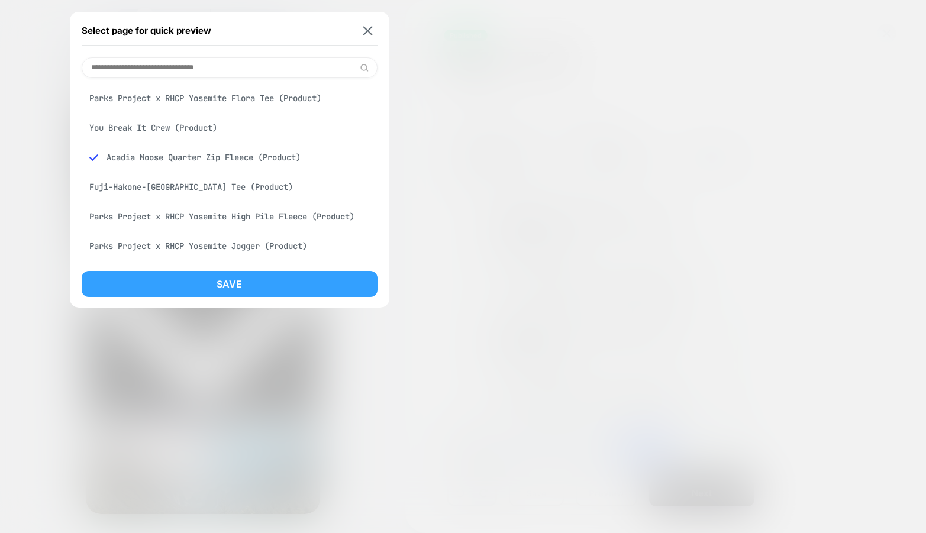
click at [170, 283] on button "Save" at bounding box center [230, 284] width 296 height 26
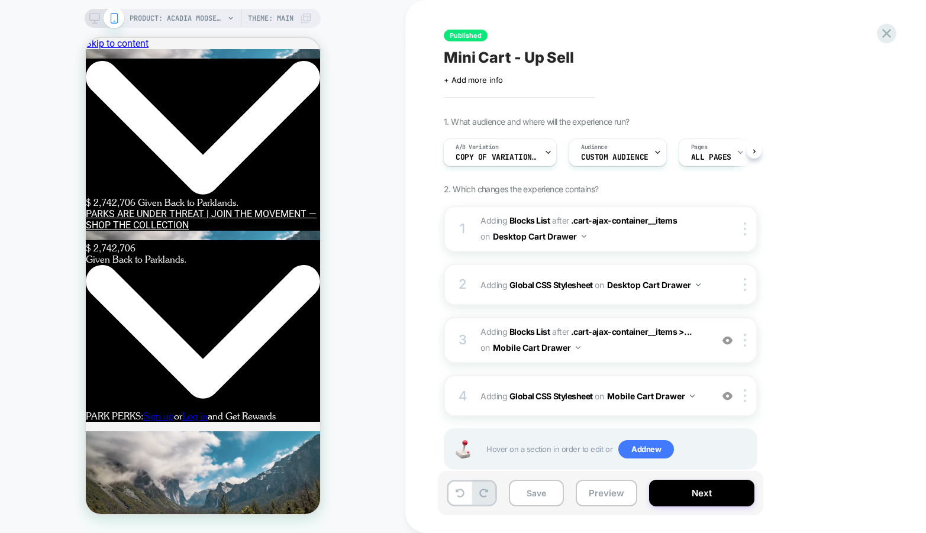
scroll to position [0, 1]
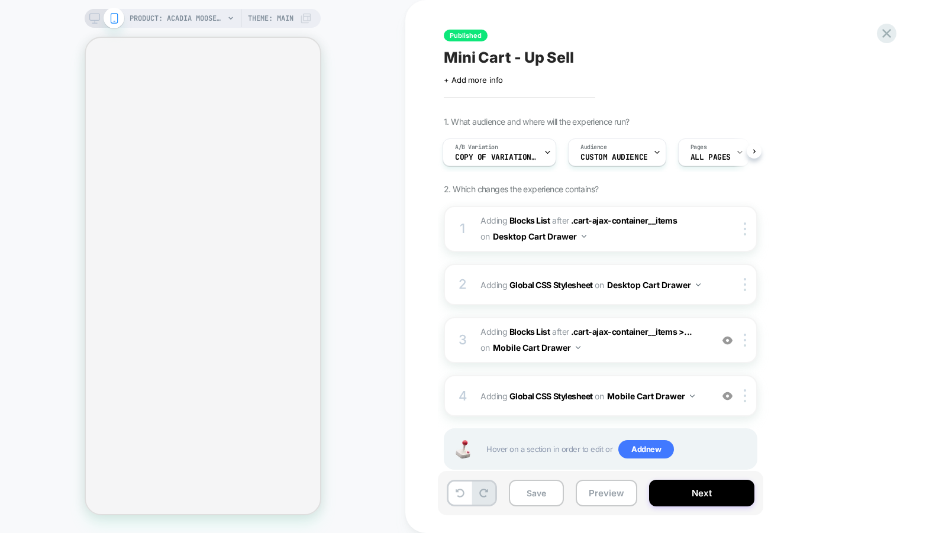
select select "**"
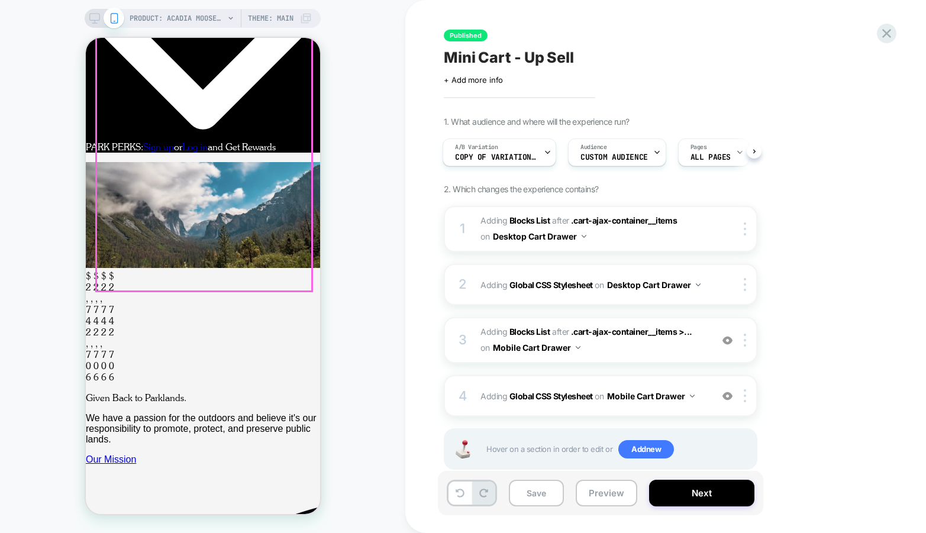
scroll to position [28, 0]
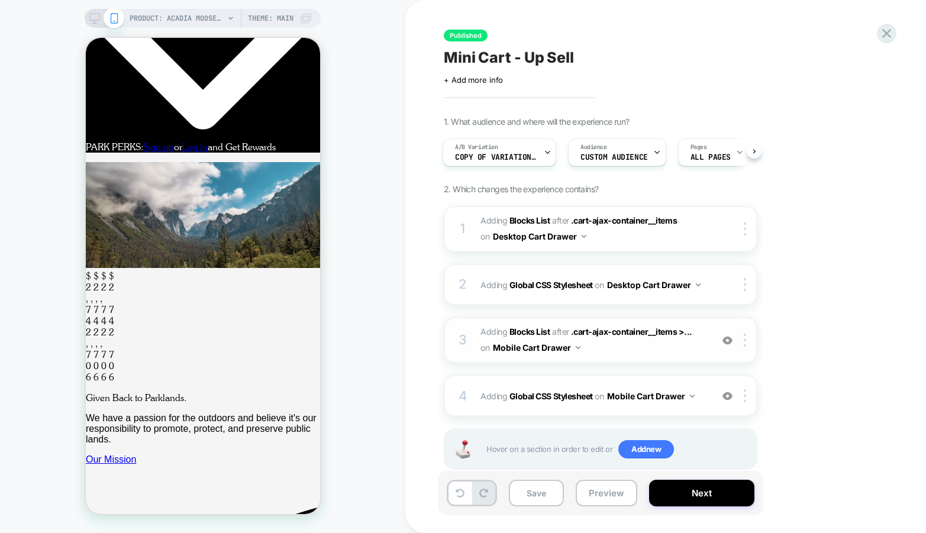
click at [626, 356] on div "3 #_loomi_addon_1752771706392 Adding Blocks List AFTER .cart-ajax-container__it…" at bounding box center [601, 340] width 314 height 46
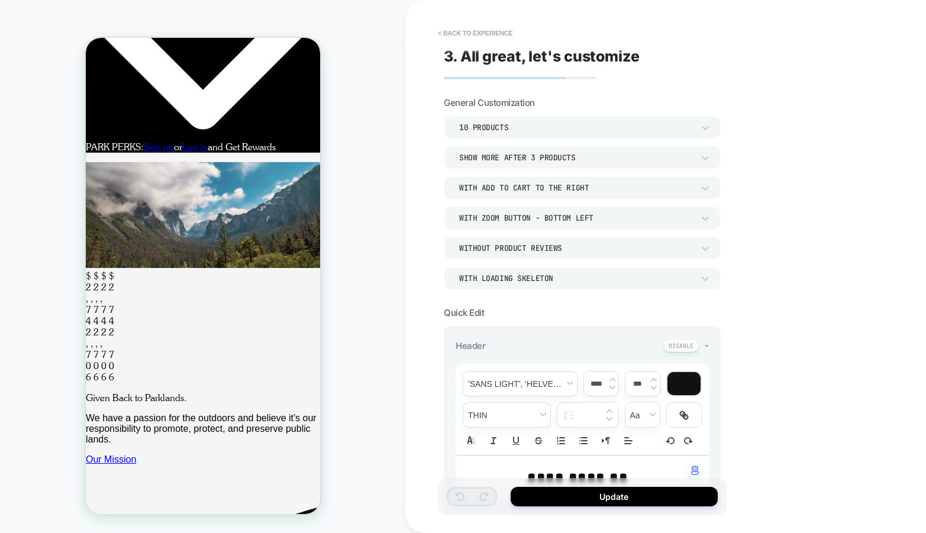
scroll to position [137, 0]
click at [485, 37] on button "< Back to experience" at bounding box center [475, 33] width 86 height 19
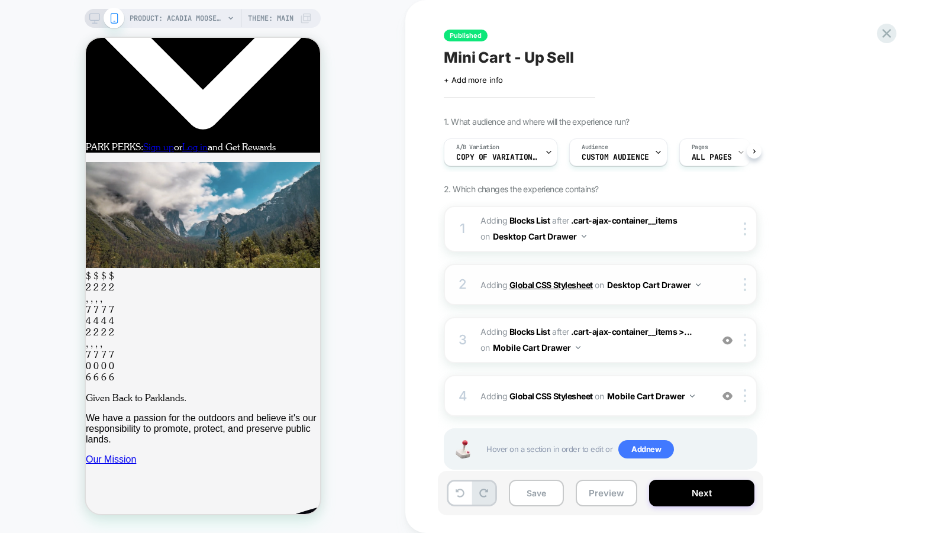
scroll to position [0, 1]
click at [536, 495] on button "Save" at bounding box center [536, 493] width 55 height 27
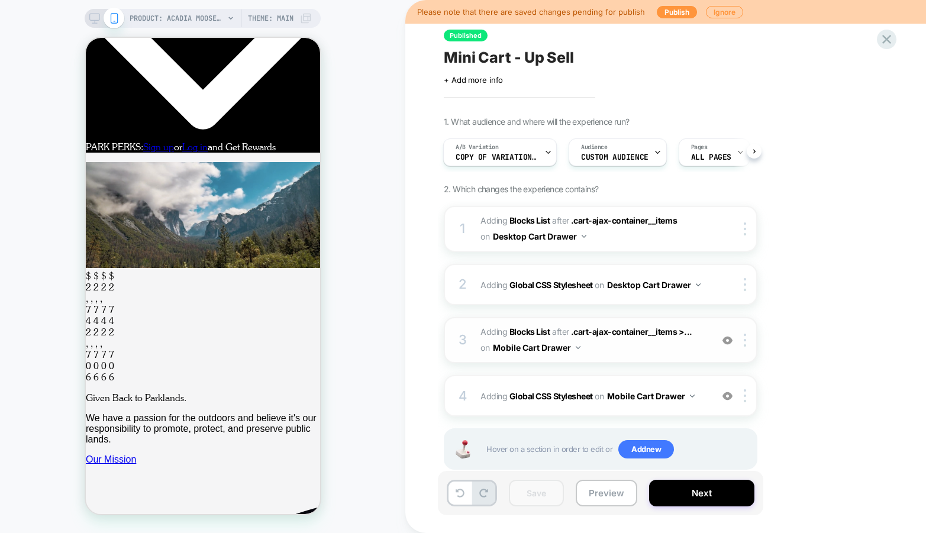
click at [631, 355] on span "#_loomi_addon_1752771706392 Adding Blocks List AFTER .cart-ajax-container__item…" at bounding box center [594, 340] width 226 height 32
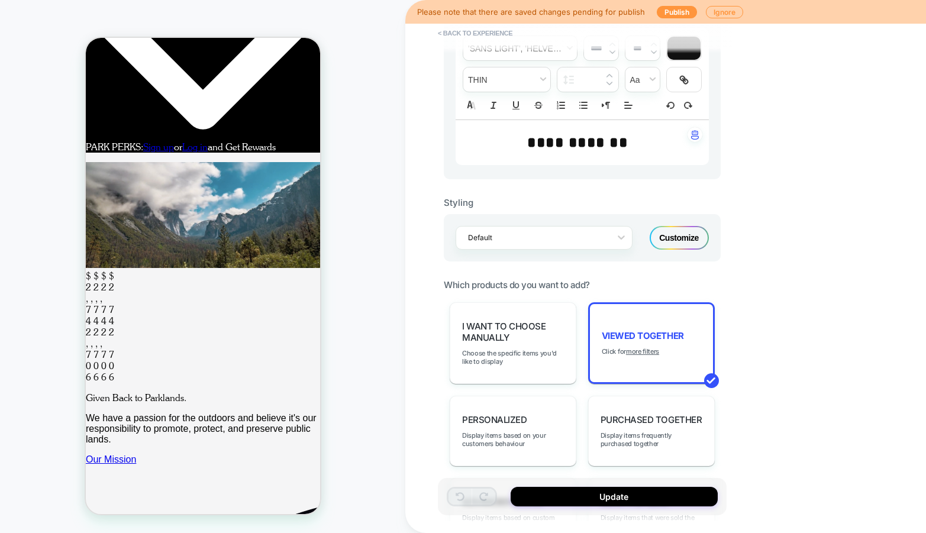
scroll to position [389, 0]
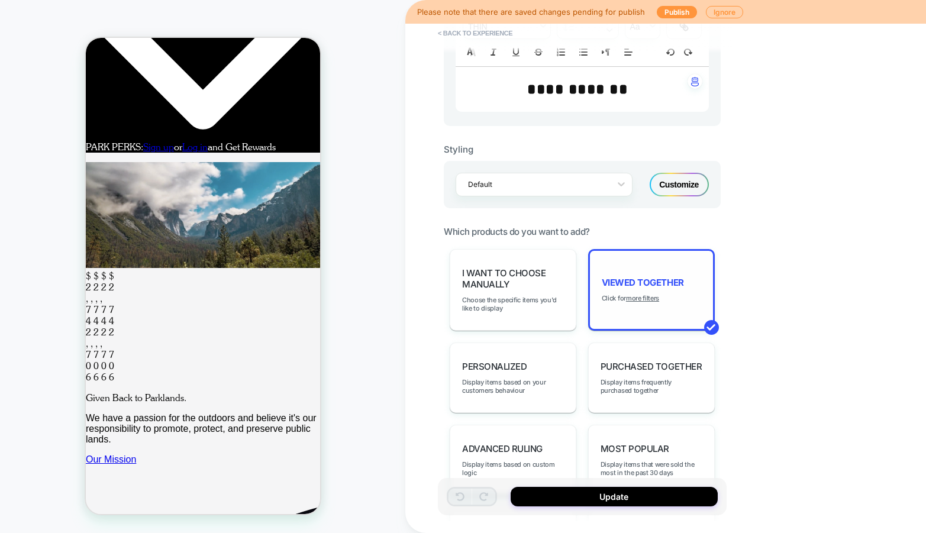
click at [642, 298] on div "Viewed Together Click for more filters" at bounding box center [651, 290] width 127 height 82
click at [641, 294] on u "more filters" at bounding box center [642, 298] width 33 height 8
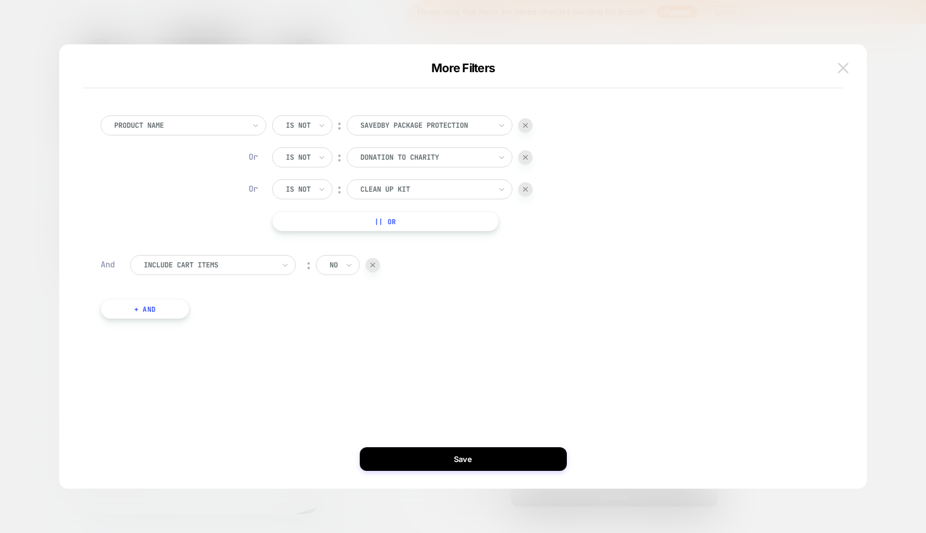
click at [838, 66] on button at bounding box center [844, 68] width 18 height 18
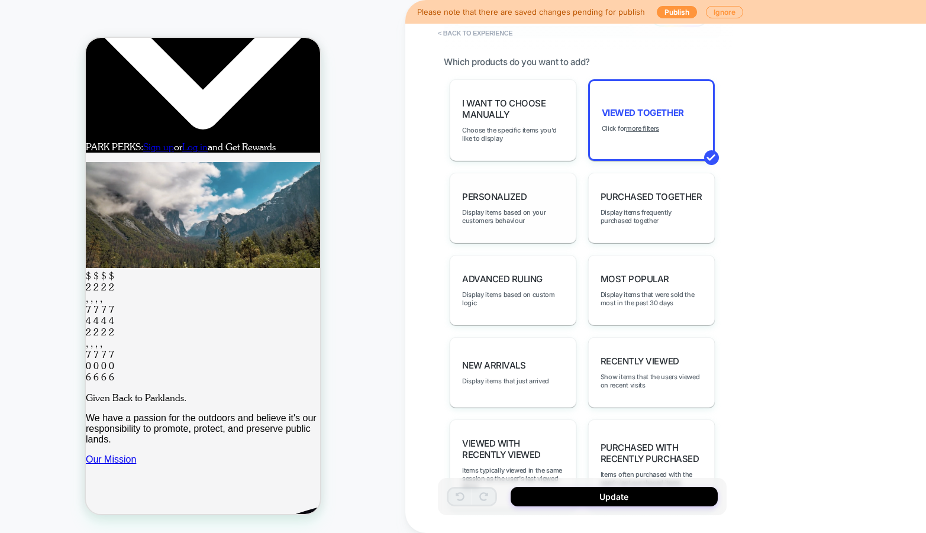
scroll to position [562, 0]
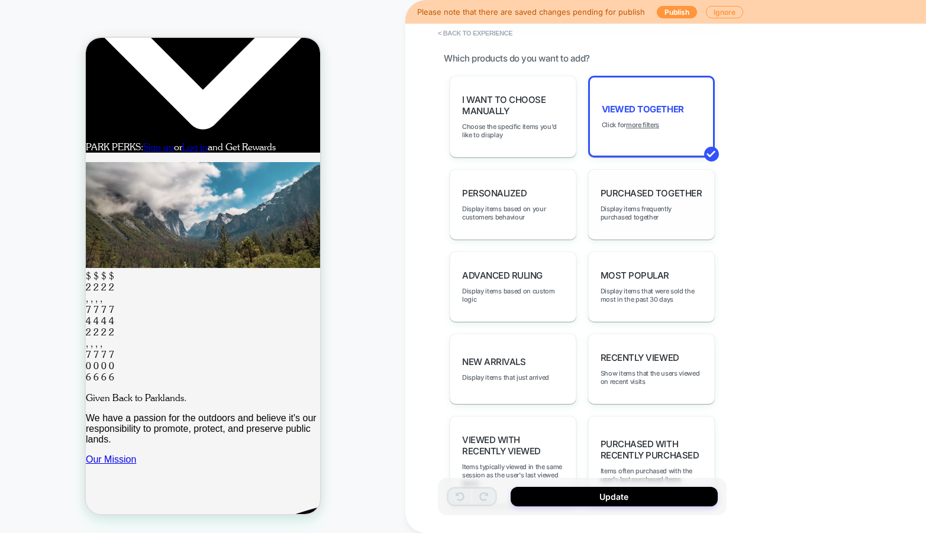
click at [648, 214] on div "Purchased Together Display items frequently purchased together" at bounding box center [651, 204] width 127 height 70
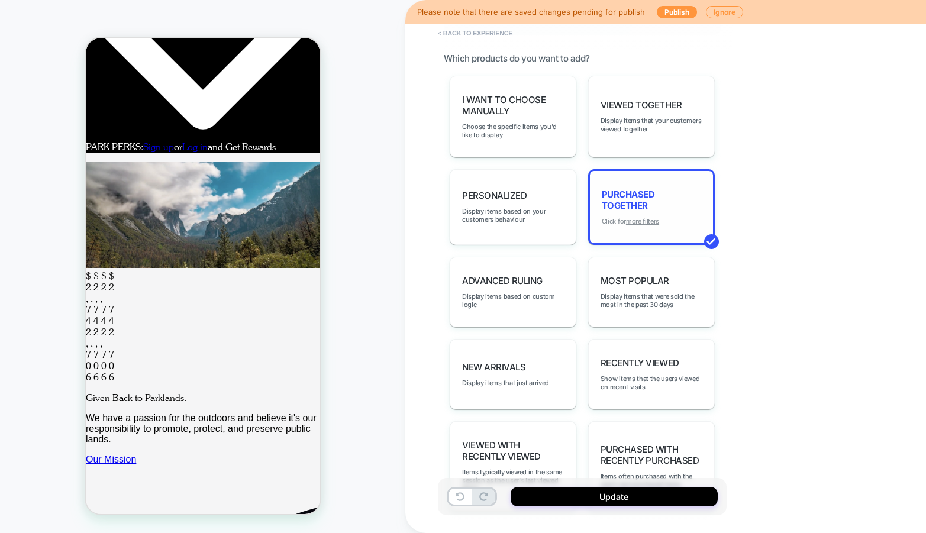
scroll to position [137, 0]
click at [649, 217] on u "more filters" at bounding box center [642, 221] width 33 height 8
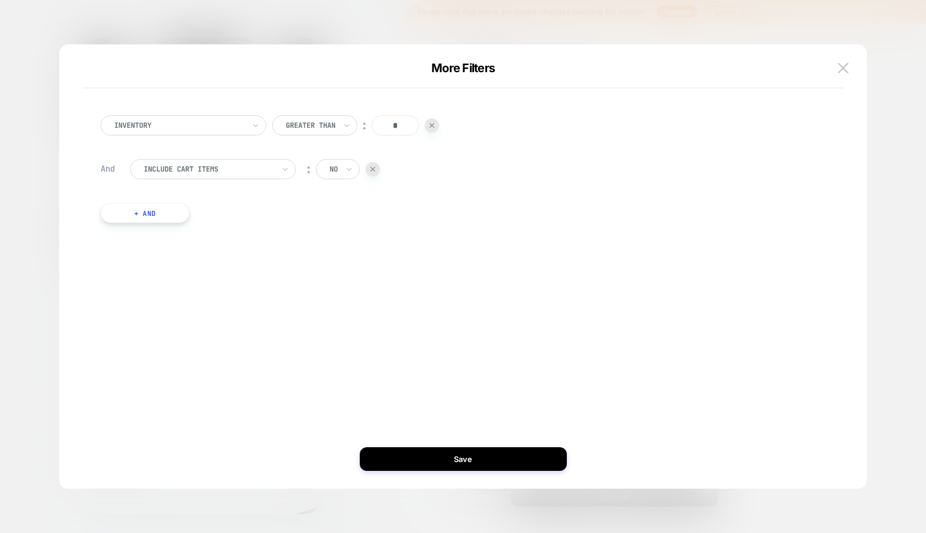
click at [150, 207] on button "+ And" at bounding box center [145, 213] width 89 height 20
click at [187, 224] on div at bounding box center [209, 225] width 130 height 11
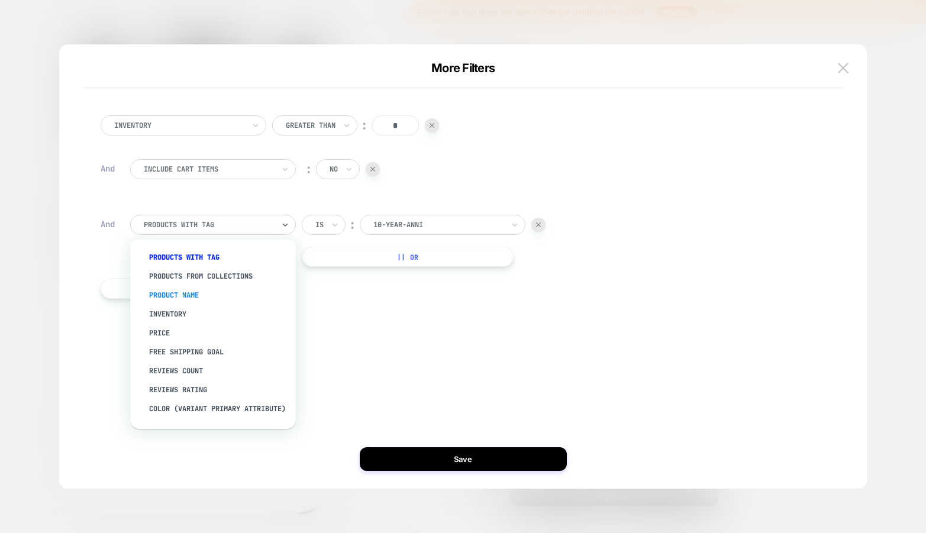
click at [200, 288] on div "Product Name" at bounding box center [219, 295] width 154 height 19
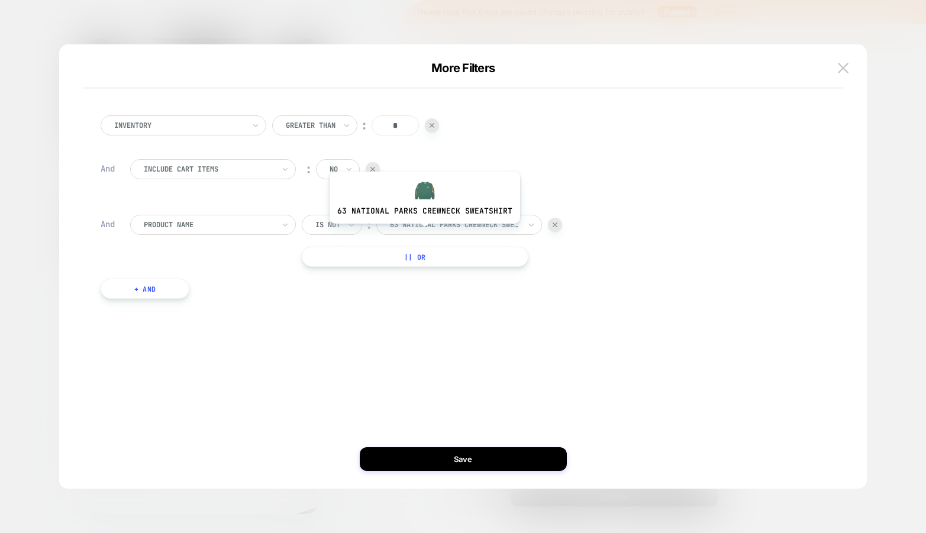
click at [424, 230] on div "63 national parks crewneck sweatshirt" at bounding box center [455, 224] width 133 height 13
type input "*******"
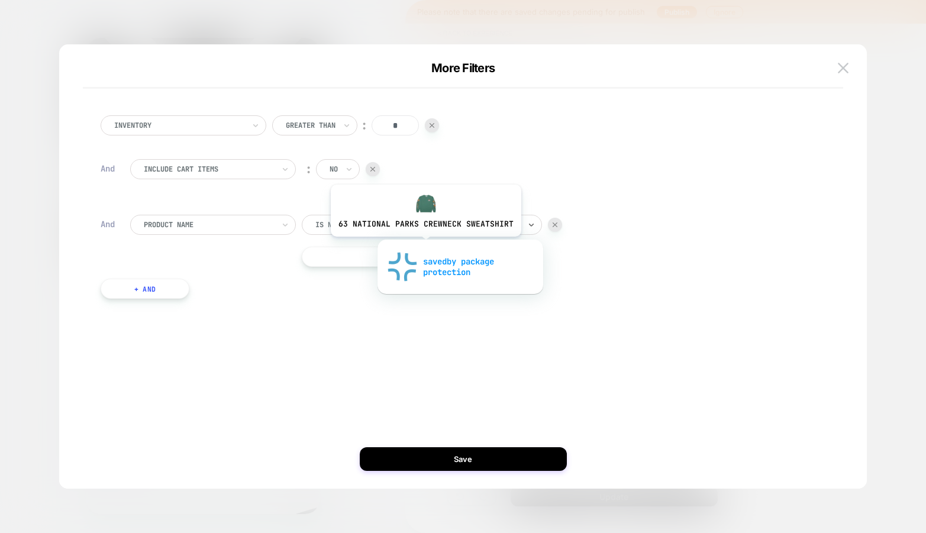
click at [419, 269] on div "savedby package protection" at bounding box center [461, 267] width 154 height 38
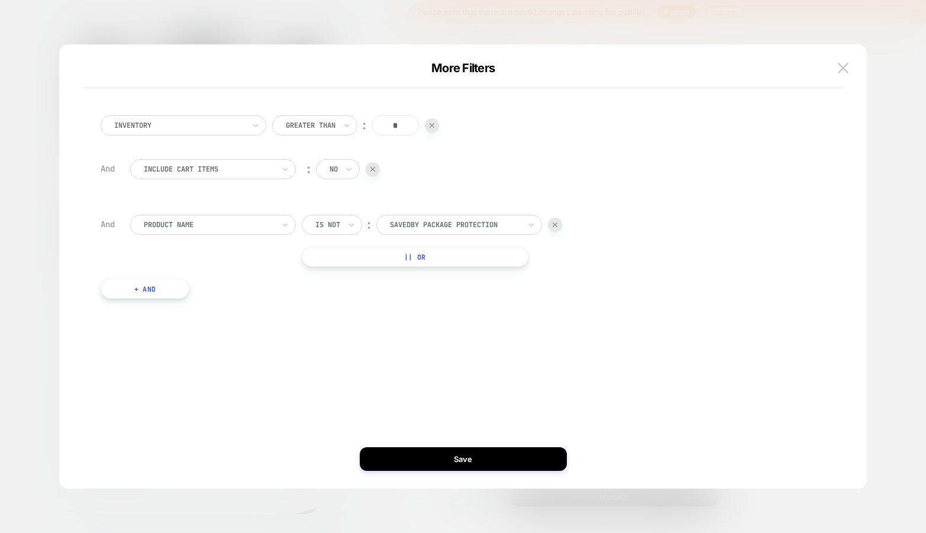
click at [154, 291] on button "+ And" at bounding box center [145, 289] width 89 height 20
click at [193, 295] on div at bounding box center [209, 300] width 130 height 11
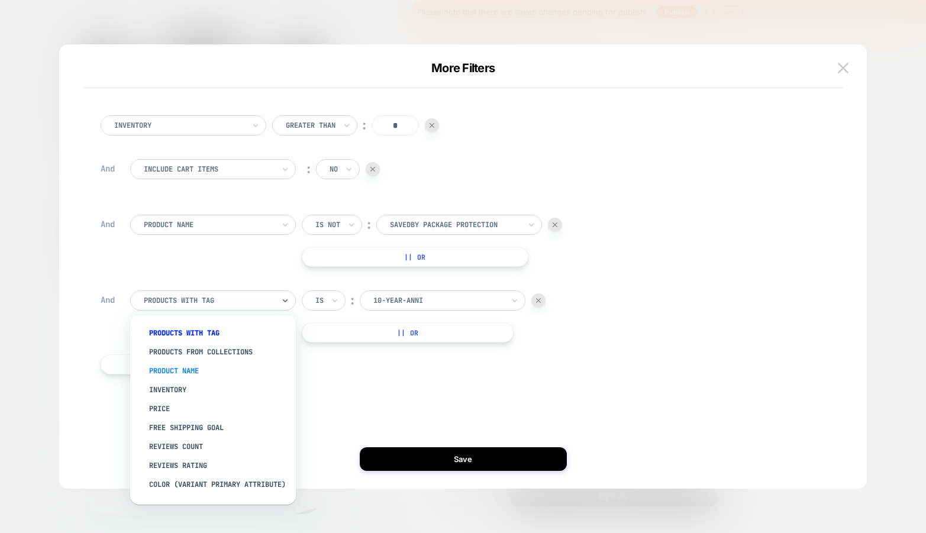
click at [199, 364] on div "Product Name" at bounding box center [219, 371] width 154 height 19
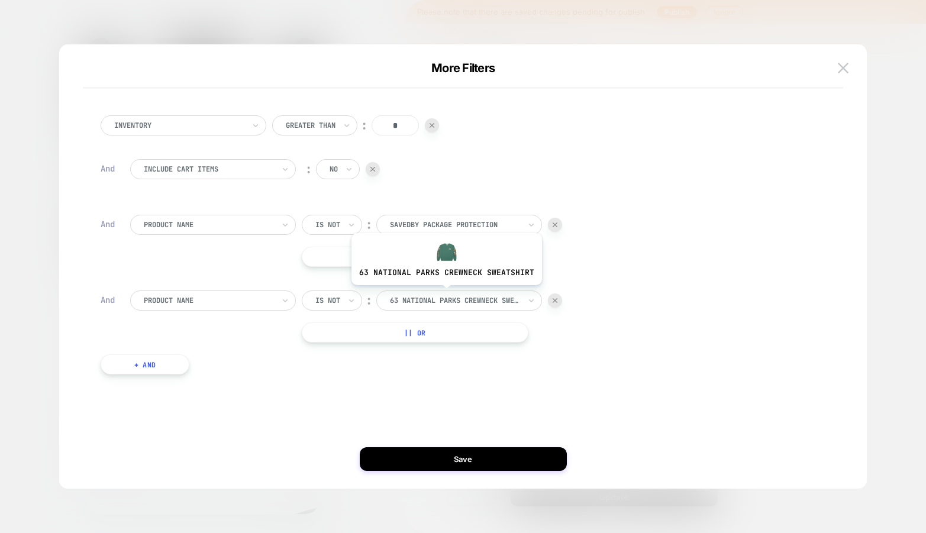
click at [444, 294] on div "63 national parks crewneck sweatshirt" at bounding box center [455, 300] width 133 height 13
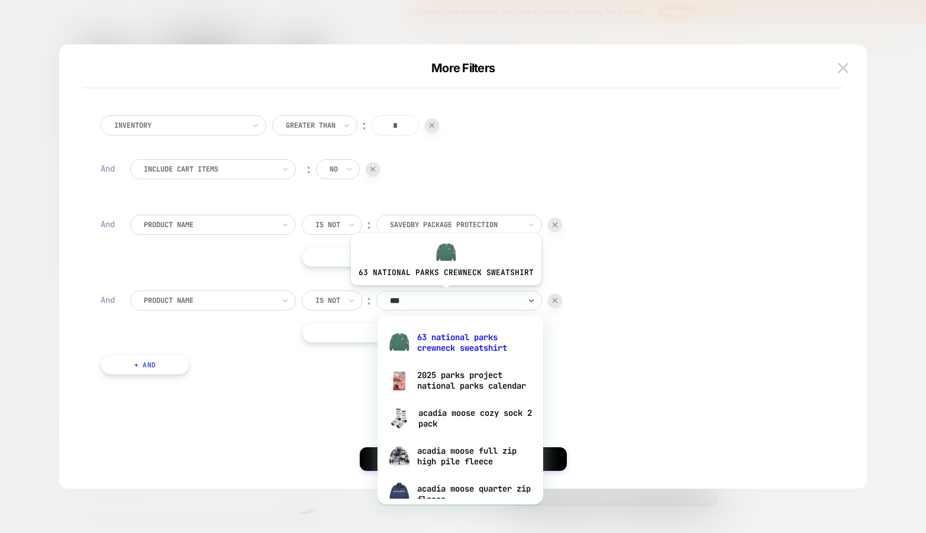
type input "****"
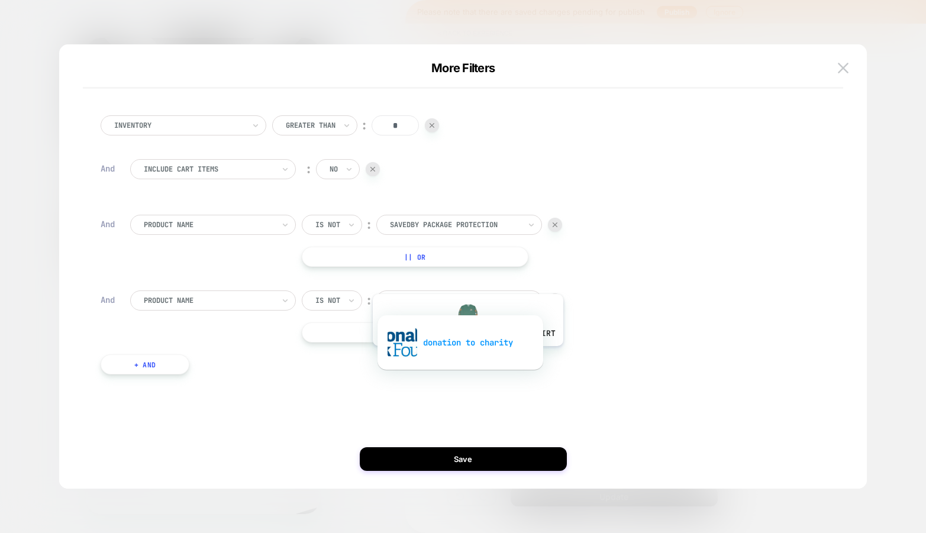
click at [466, 355] on div "donation to charity" at bounding box center [461, 343] width 154 height 38
click at [142, 356] on button "+ And" at bounding box center [145, 365] width 89 height 20
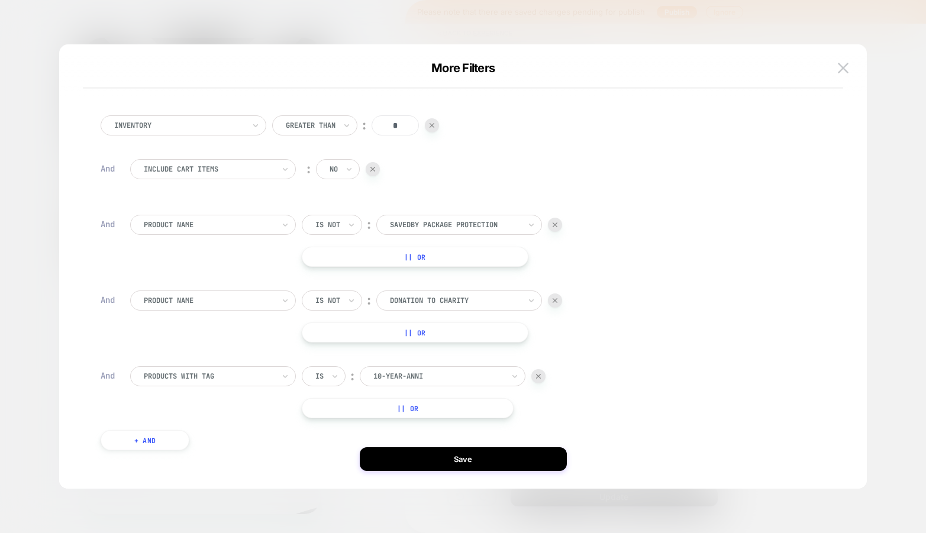
click at [234, 378] on div at bounding box center [209, 376] width 130 height 11
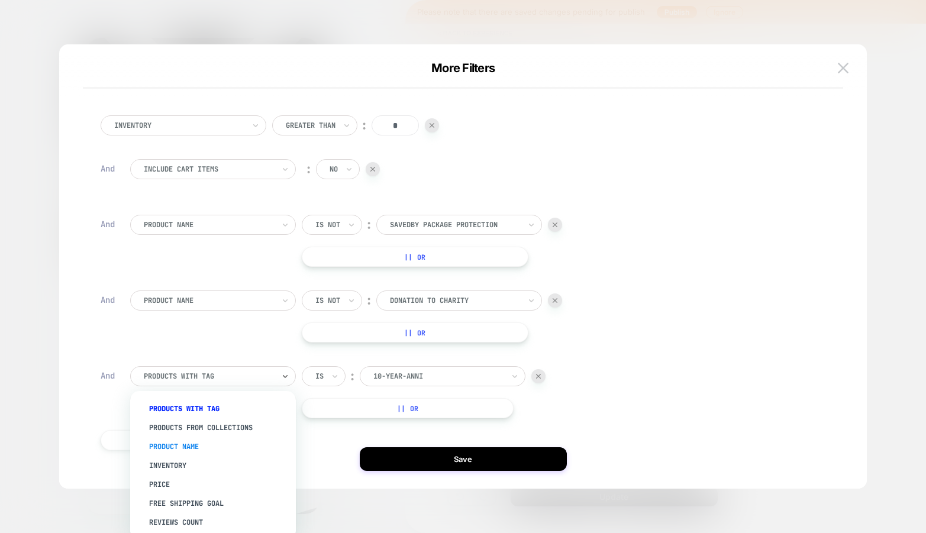
click at [216, 440] on div "Product Name" at bounding box center [219, 446] width 154 height 19
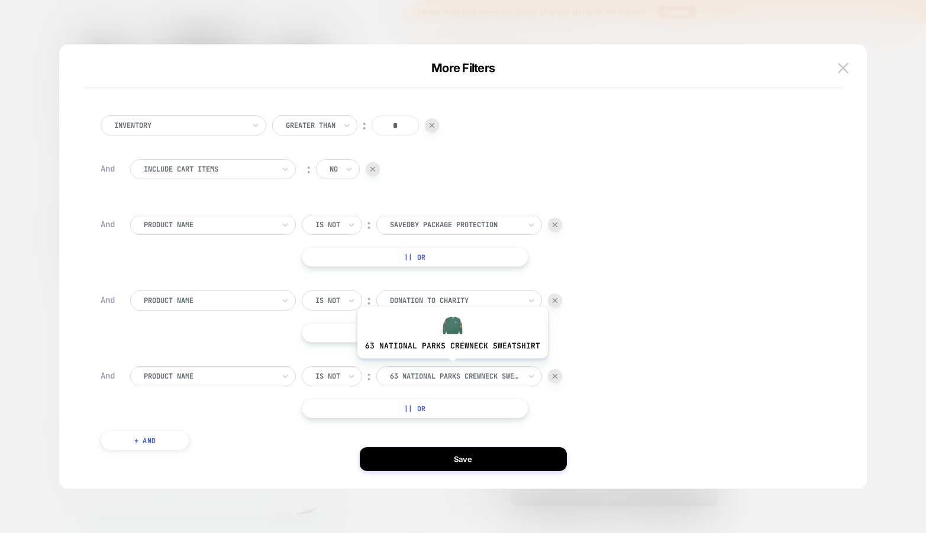
click at [450, 374] on div at bounding box center [455, 376] width 130 height 11
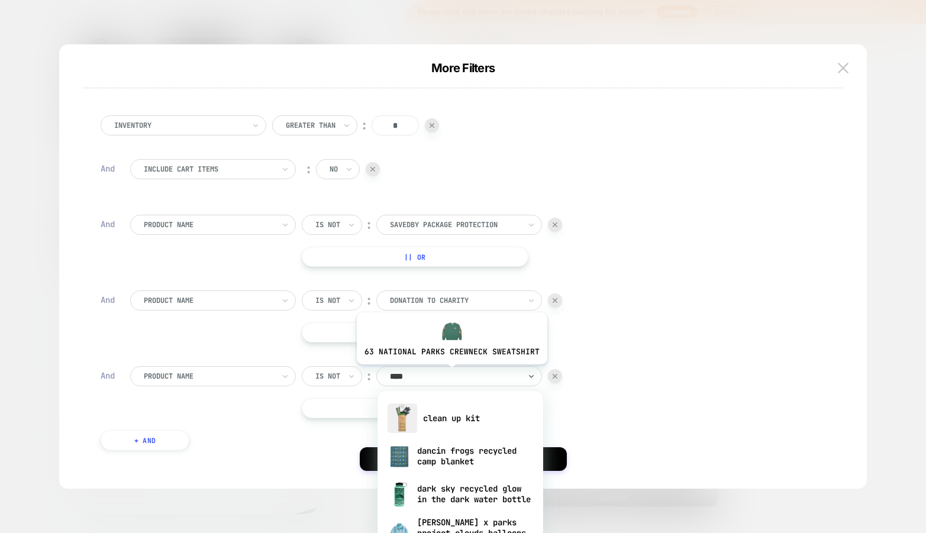
type input "*****"
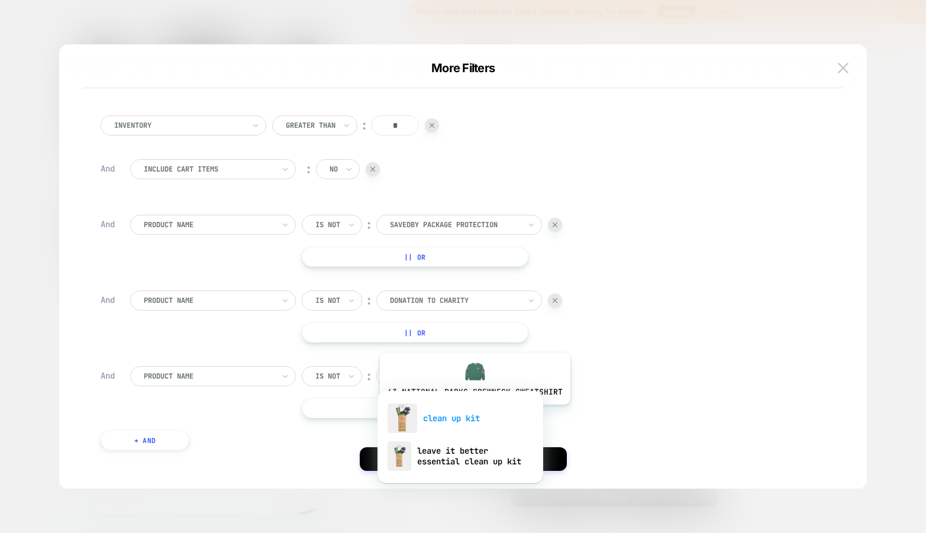
click at [473, 414] on div "clean up kit" at bounding box center [461, 419] width 154 height 38
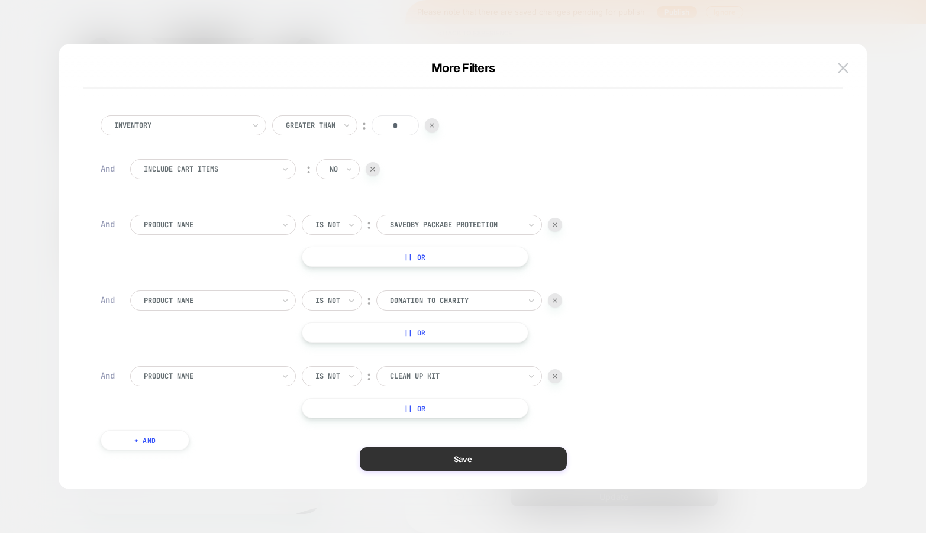
click at [462, 463] on button "Save" at bounding box center [463, 460] width 207 height 24
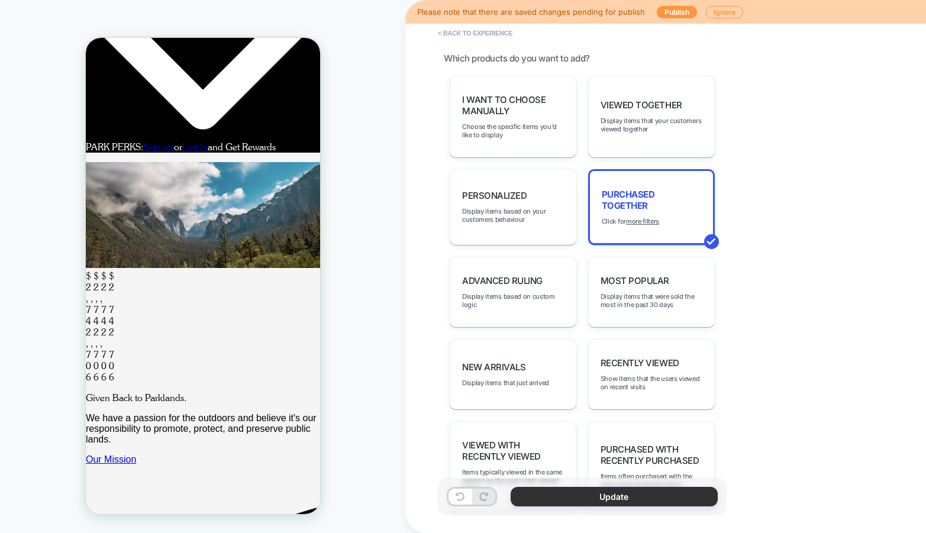
click at [540, 497] on button "Update" at bounding box center [614, 497] width 207 height 20
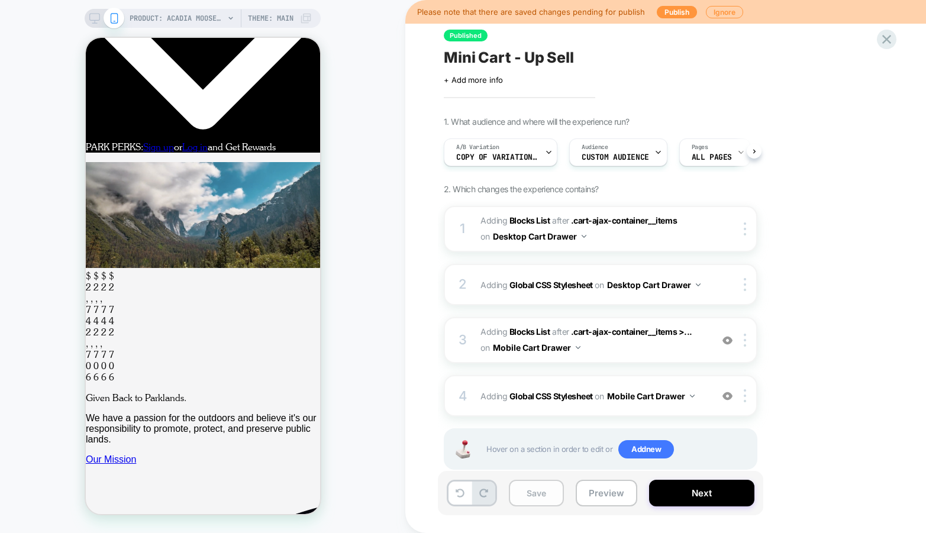
click at [530, 499] on button "Save" at bounding box center [536, 493] width 55 height 27
click at [548, 149] on icon at bounding box center [549, 153] width 8 height 8
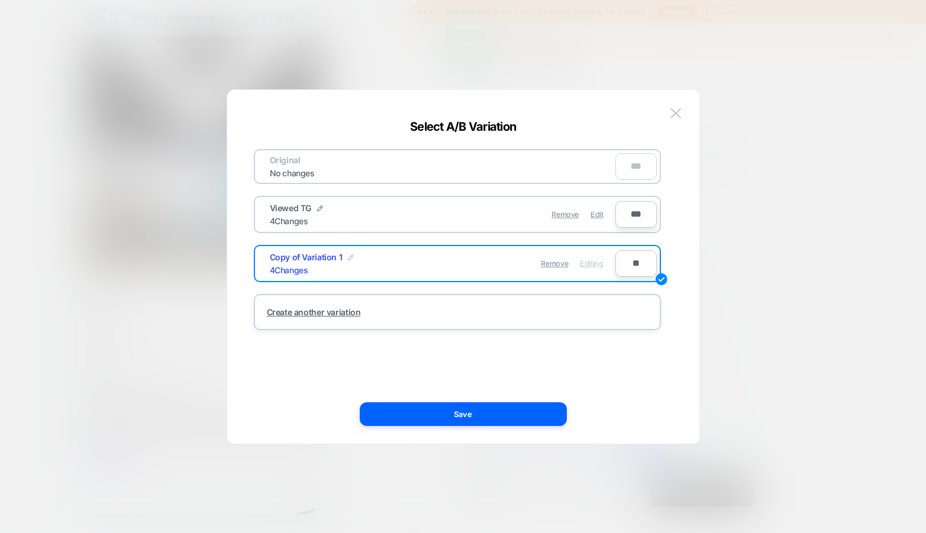
click at [349, 258] on img at bounding box center [351, 258] width 6 height 6
click at [323, 265] on input "**********" at bounding box center [313, 263] width 86 height 23
type input "**********"
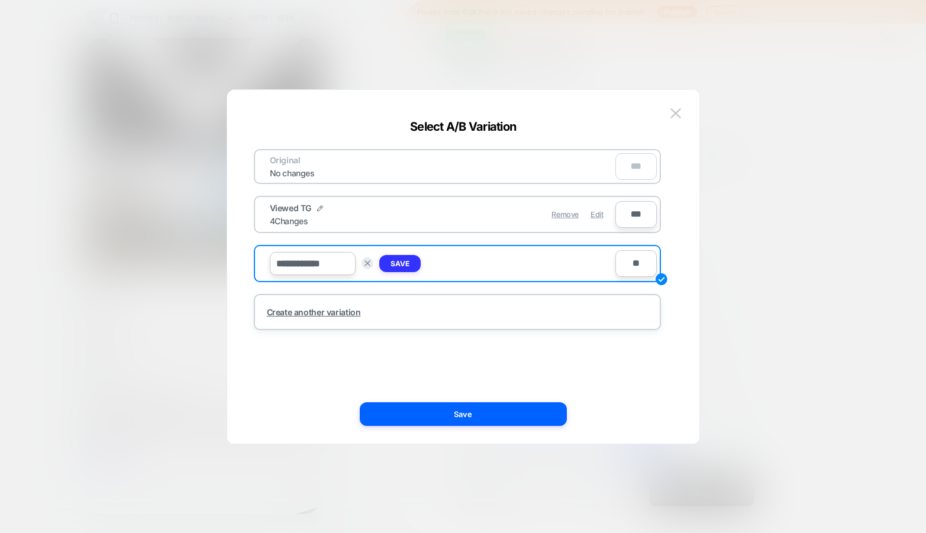
click at [393, 265] on strong "Save" at bounding box center [400, 263] width 19 height 9
click at [473, 400] on div "Original No changes *** Viewed TG 4 Changes Remove Edit *** Purchased TG 4 Chan…" at bounding box center [457, 267] width 437 height 307
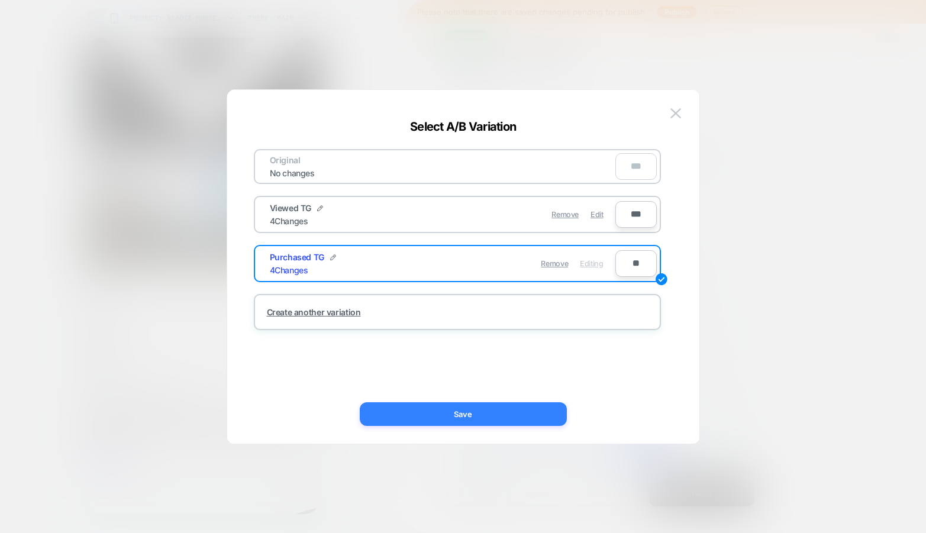
click at [473, 411] on button "Save" at bounding box center [463, 415] width 207 height 24
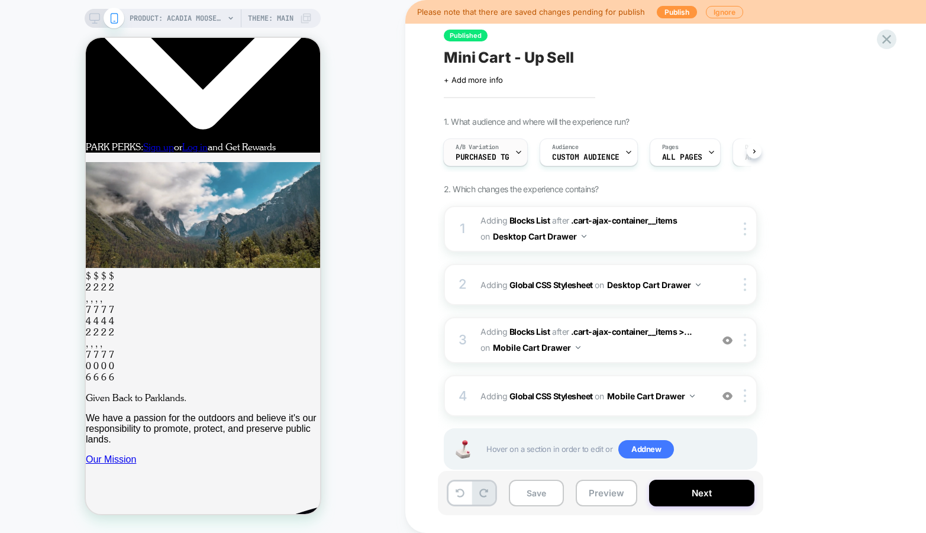
click at [508, 152] on div "A/B Variation Purchased TG" at bounding box center [483, 152] width 78 height 27
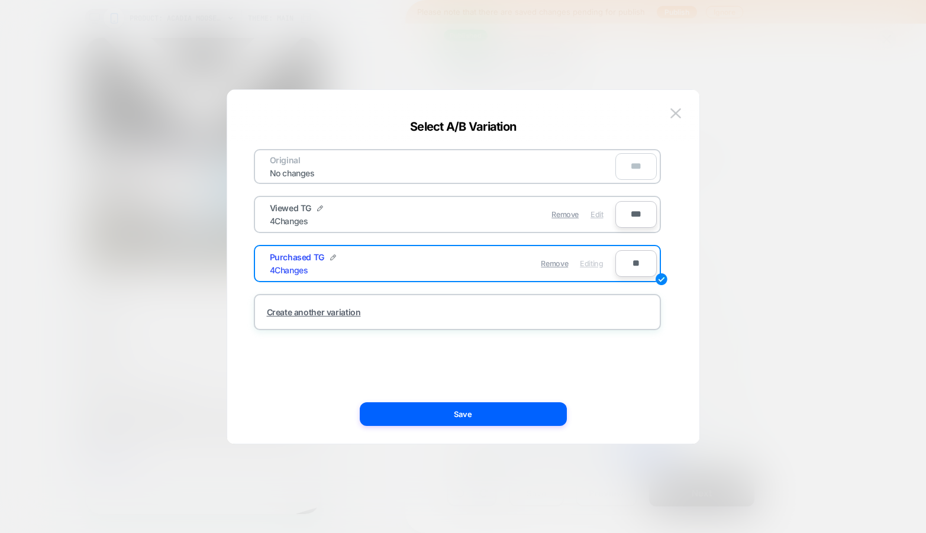
click at [598, 221] on div "Edit" at bounding box center [597, 214] width 12 height 23
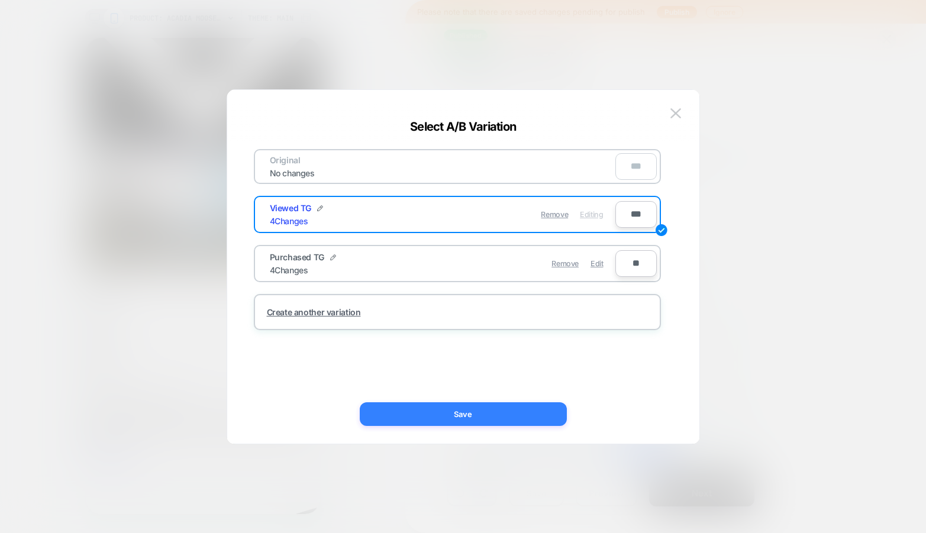
click at [510, 412] on button "Save" at bounding box center [463, 415] width 207 height 24
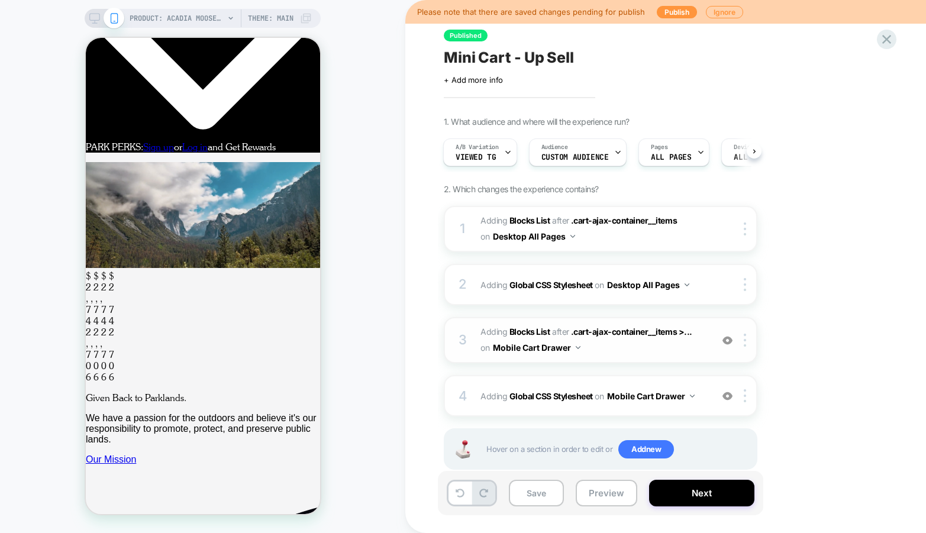
scroll to position [25, 0]
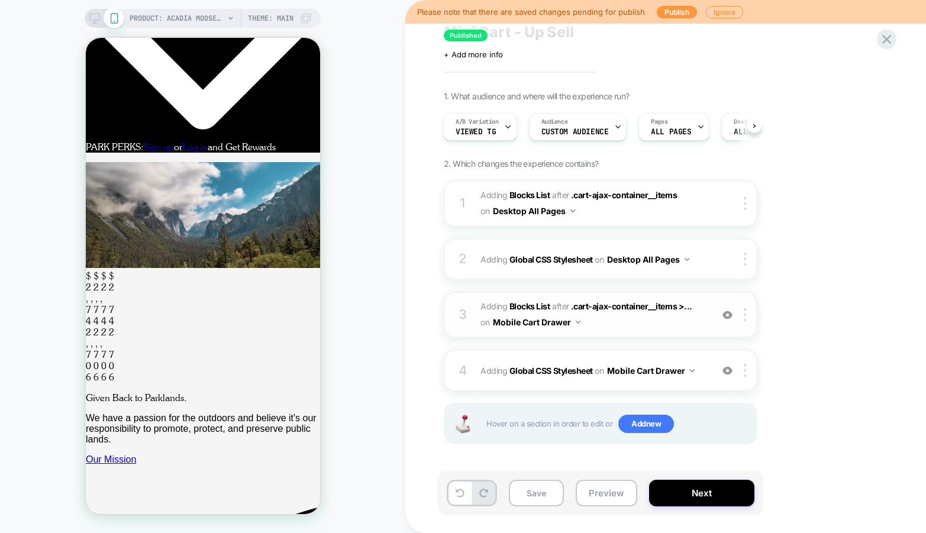
click at [606, 321] on span "#_loomi_addon_1752771706392 Adding Blocks List AFTER .cart-ajax-container__item…" at bounding box center [594, 315] width 226 height 32
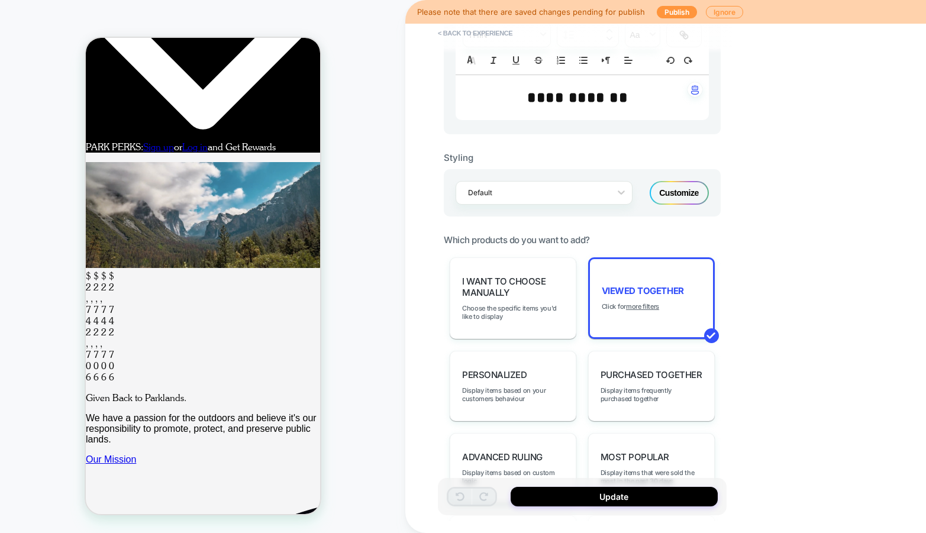
scroll to position [393, 0]
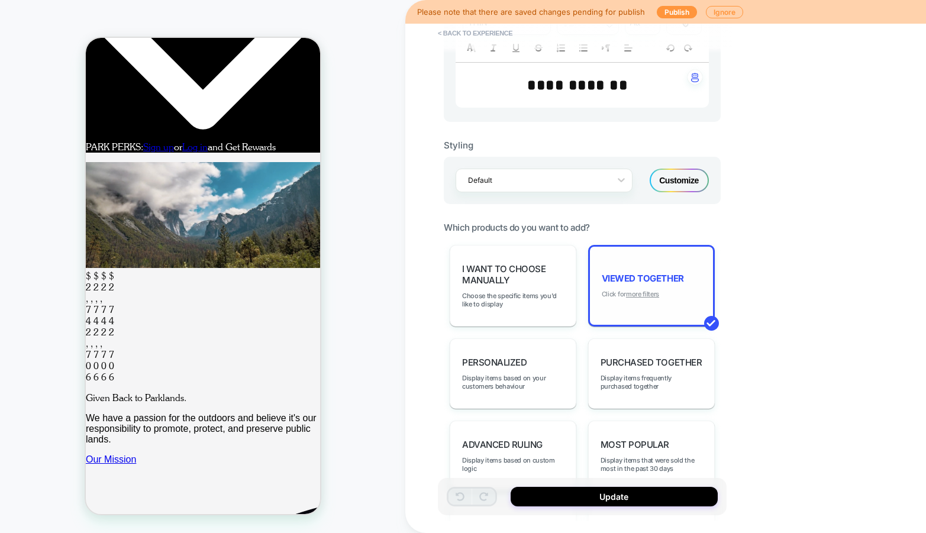
click at [646, 292] on u "more filters" at bounding box center [642, 294] width 33 height 8
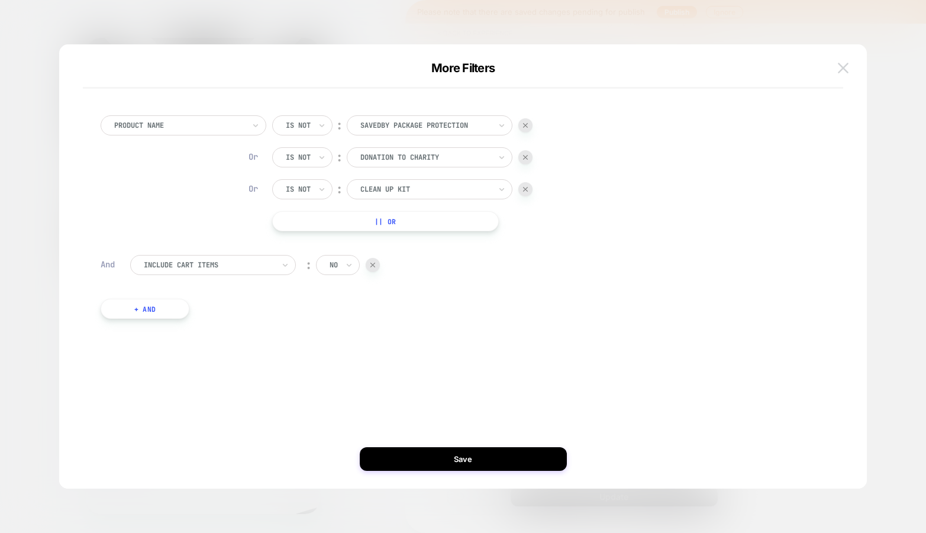
click at [843, 76] on button at bounding box center [844, 68] width 18 height 18
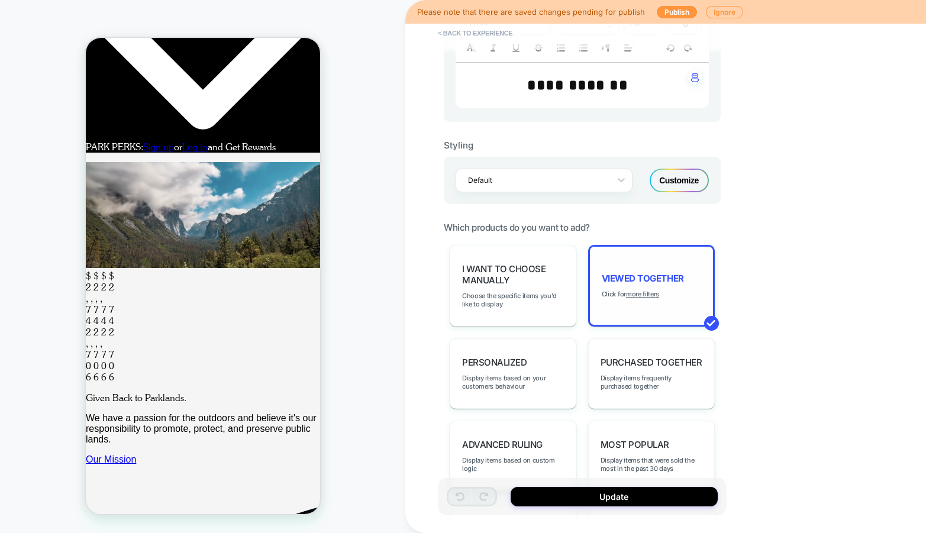
scroll to position [0, 0]
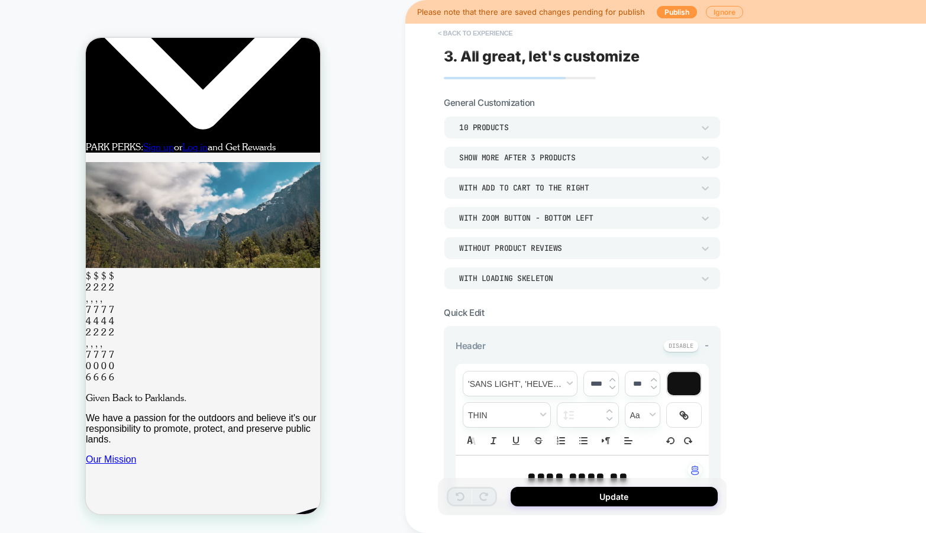
click at [477, 33] on button "< Back to experience" at bounding box center [475, 33] width 86 height 19
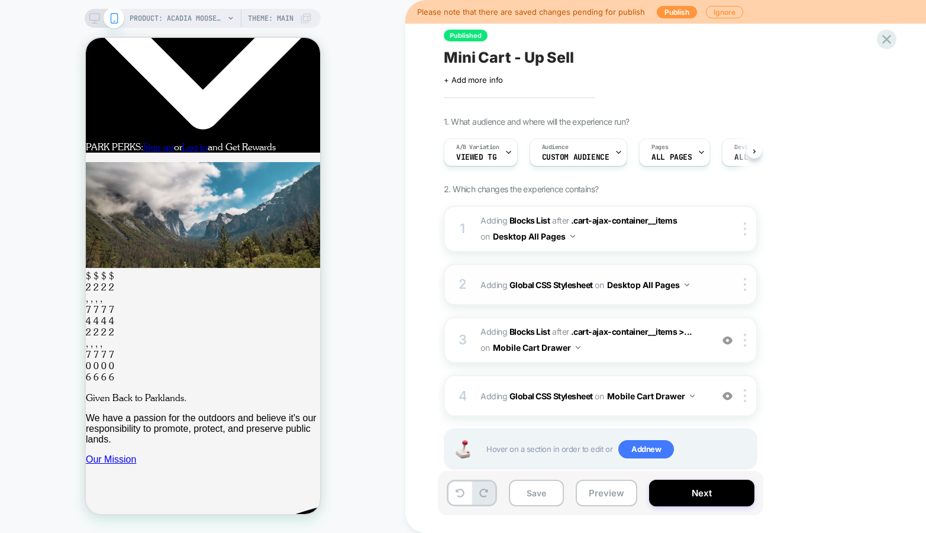
scroll to position [0, 1]
click at [556, 240] on button "Desktop All Pages" at bounding box center [534, 236] width 82 height 17
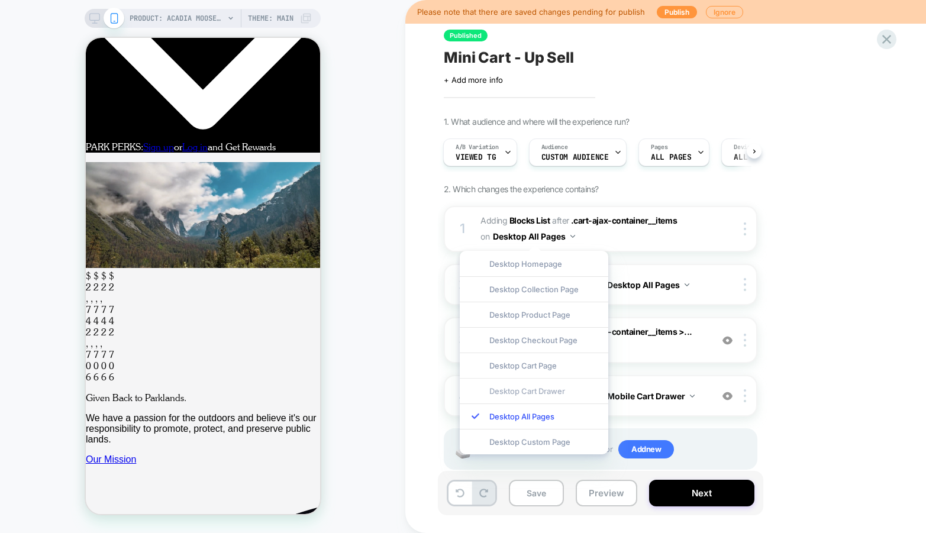
click at [529, 384] on div "Desktop Cart Drawer" at bounding box center [534, 390] width 149 height 25
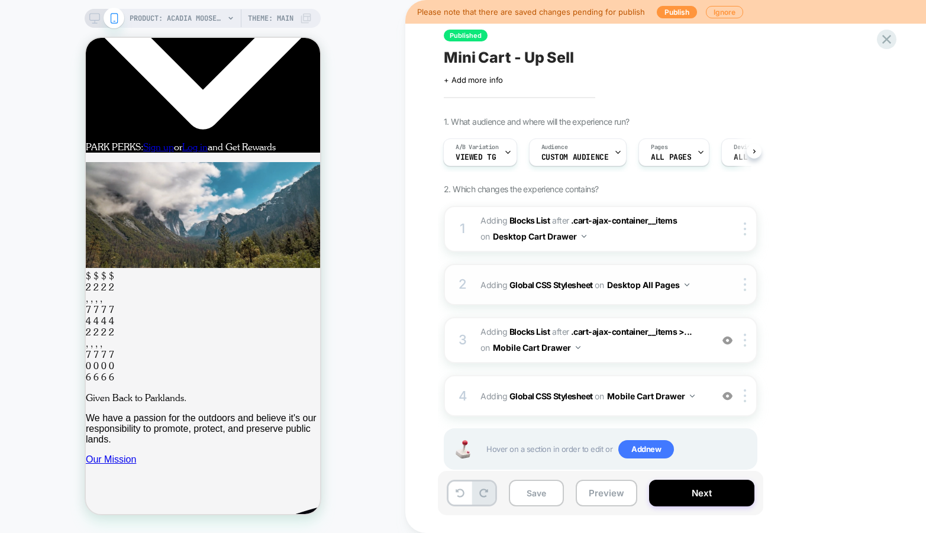
click at [683, 283] on button "Desktop All Pages" at bounding box center [648, 284] width 82 height 17
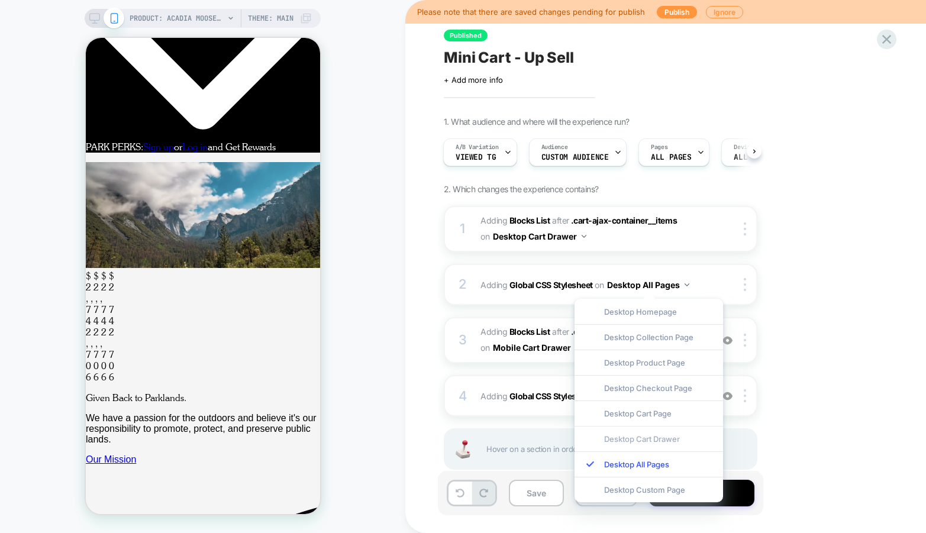
click at [647, 432] on div "Desktop Cart Drawer" at bounding box center [649, 438] width 149 height 25
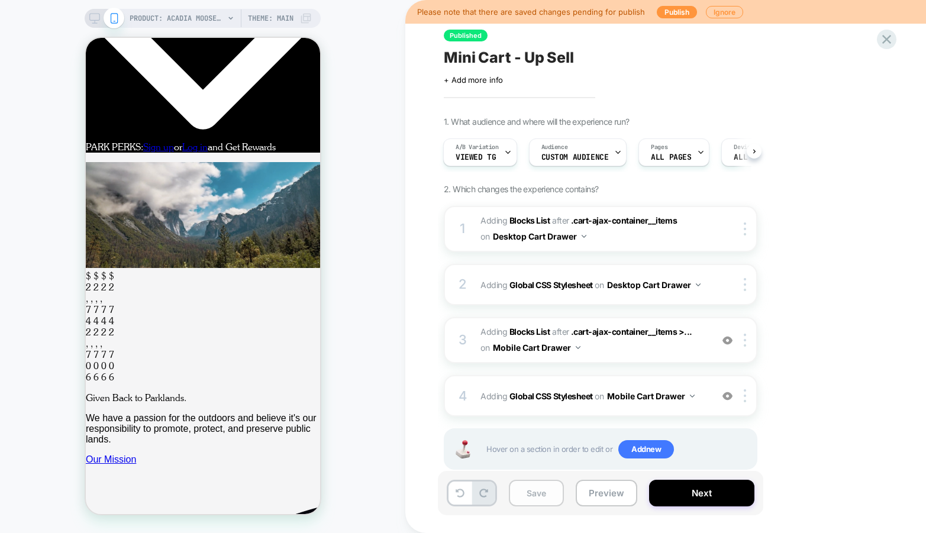
click at [537, 496] on button "Save" at bounding box center [536, 493] width 55 height 27
click at [888, 37] on icon at bounding box center [887, 39] width 16 height 16
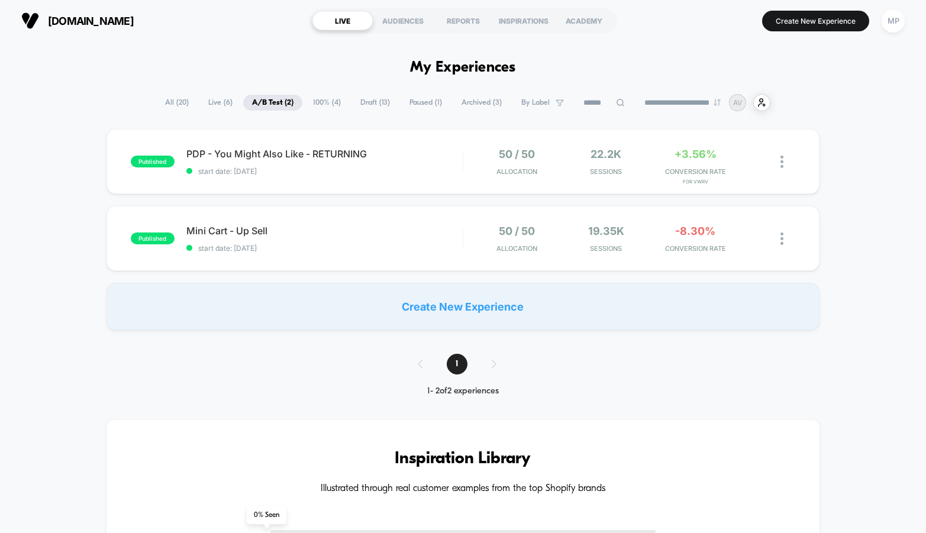
click at [375, 101] on span "Draft ( 13 )" at bounding box center [375, 103] width 47 height 16
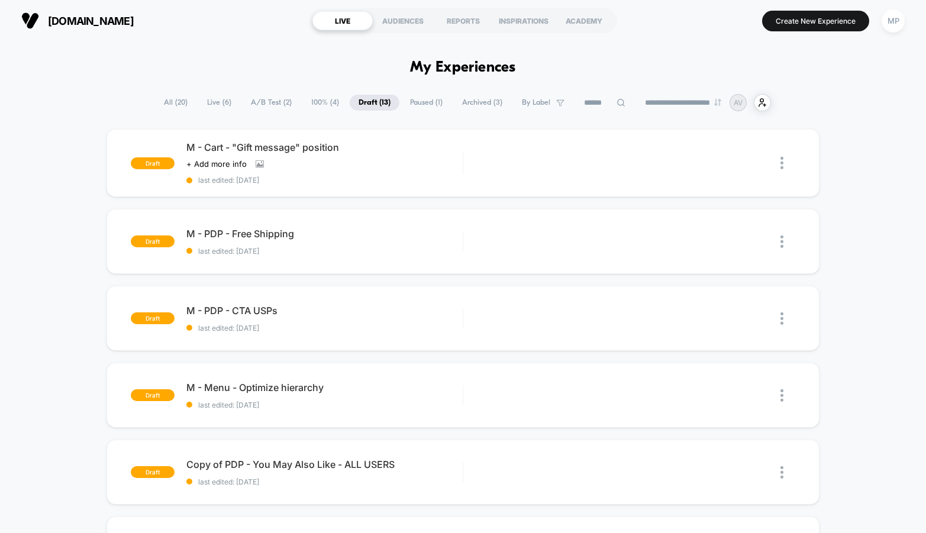
click at [262, 102] on span "A/B Test ( 2 )" at bounding box center [271, 103] width 59 height 16
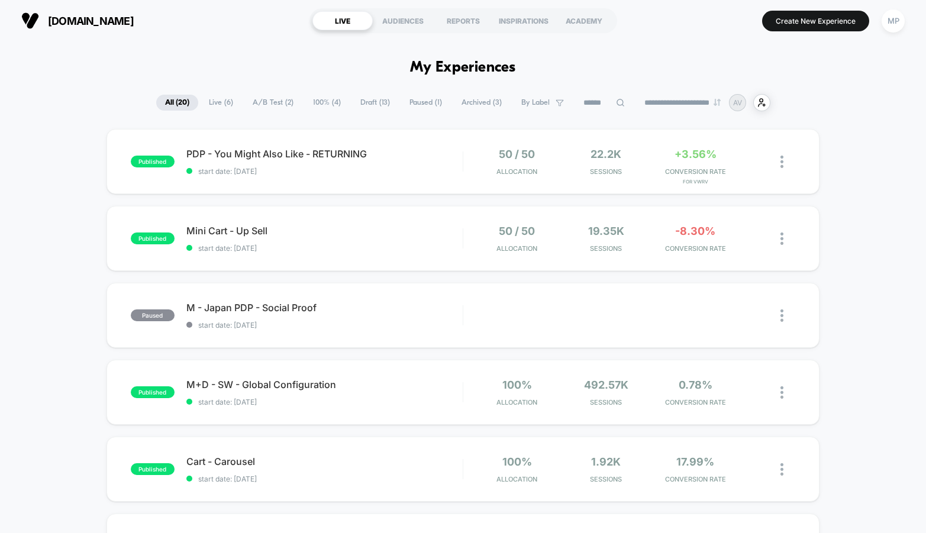
click at [371, 109] on span "Draft ( 13 )" at bounding box center [375, 103] width 47 height 16
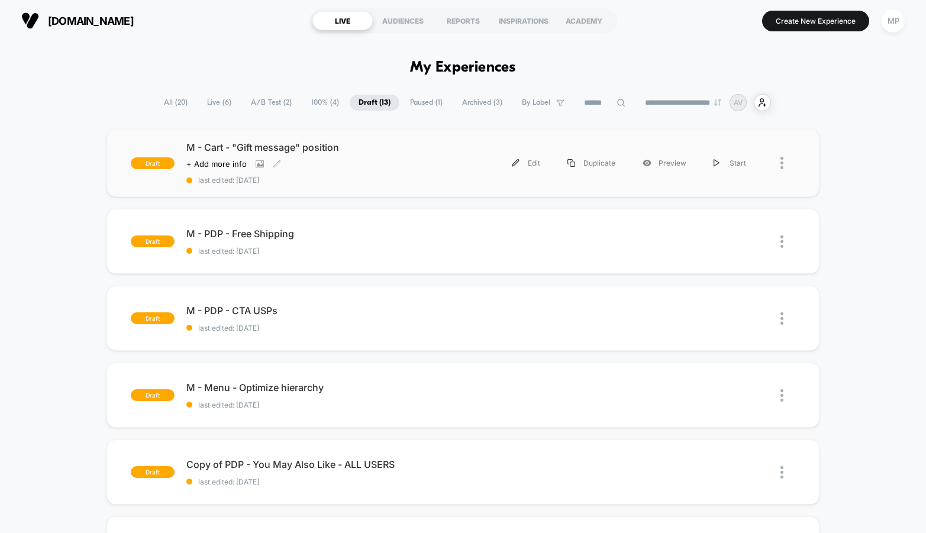
click at [353, 182] on span "last edited: [DATE]" at bounding box center [324, 180] width 276 height 9
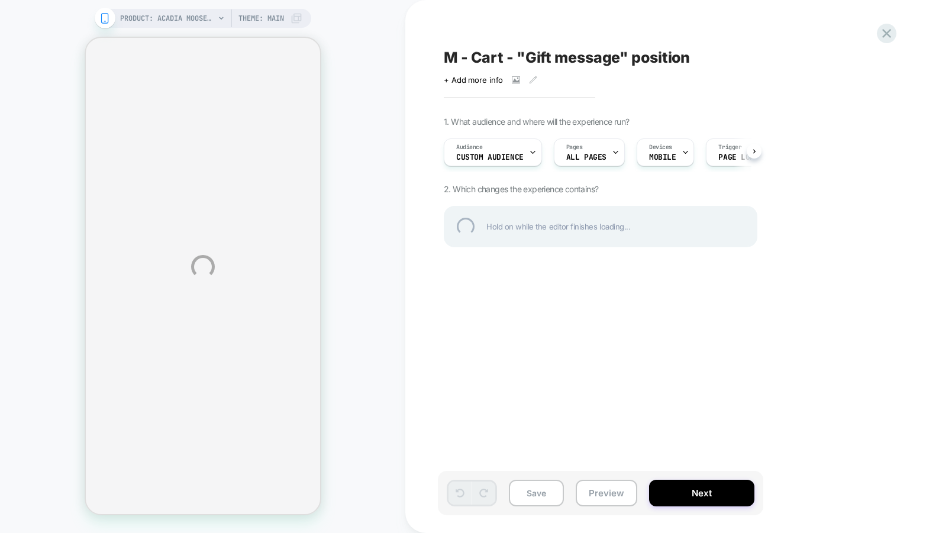
click at [505, 61] on div "M - Cart - "Gift message" position" at bounding box center [660, 58] width 432 height 18
click at [505, 61] on textarea "**********" at bounding box center [623, 58] width 358 height 18
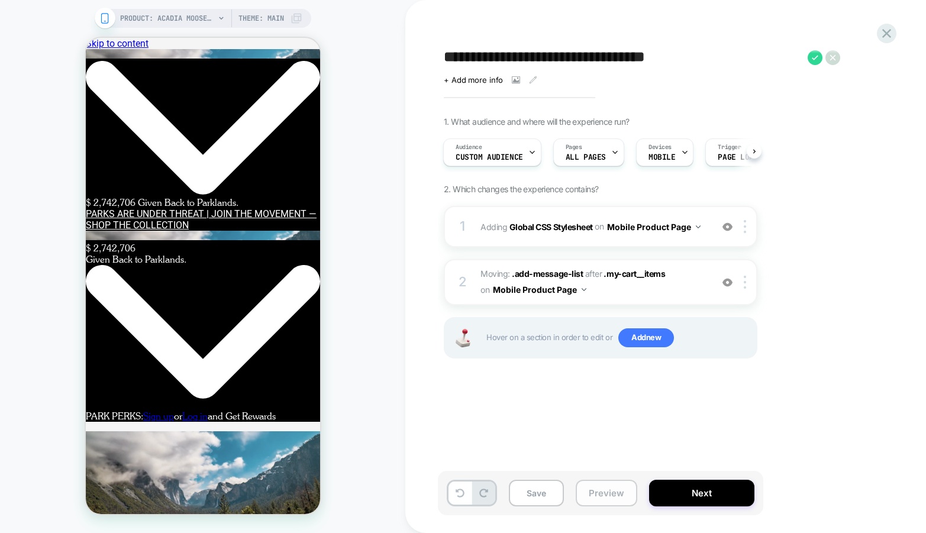
scroll to position [49, 234]
click at [603, 494] on button "Preview" at bounding box center [607, 493] width 62 height 27
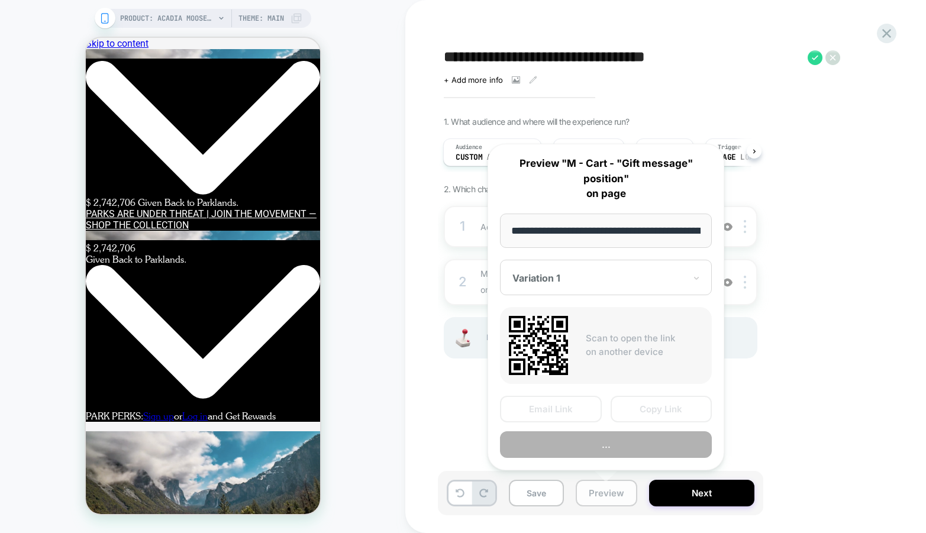
scroll to position [0, 239]
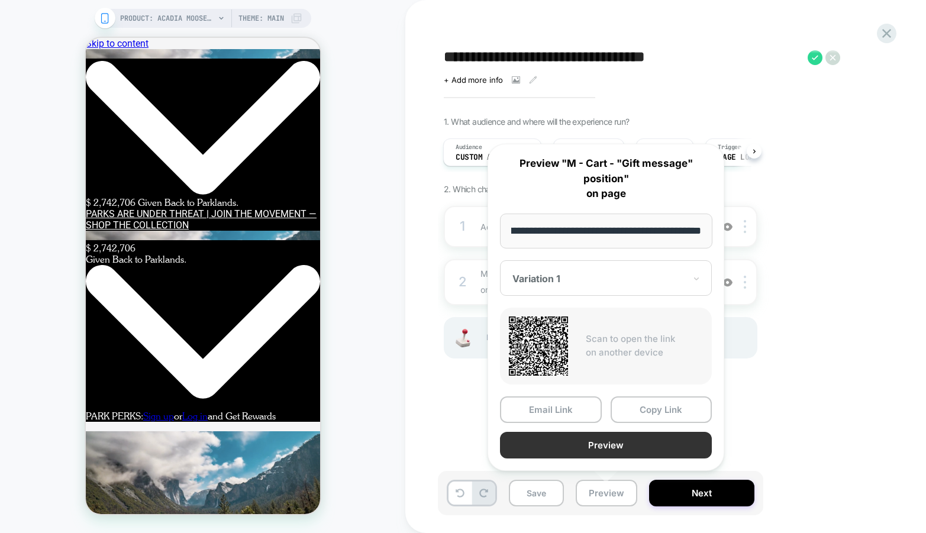
click at [578, 437] on button "Preview" at bounding box center [606, 445] width 212 height 27
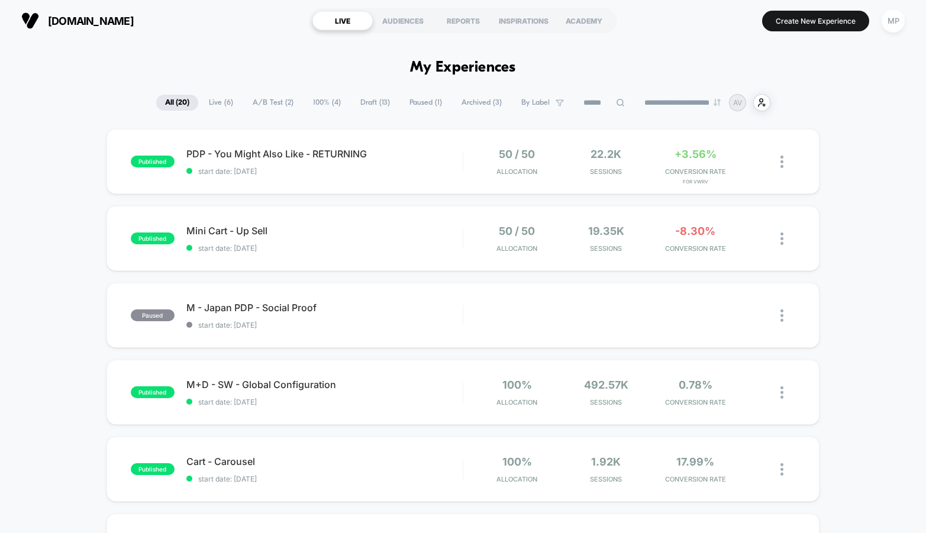
click at [354, 99] on span "Draft ( 13 )" at bounding box center [375, 103] width 47 height 16
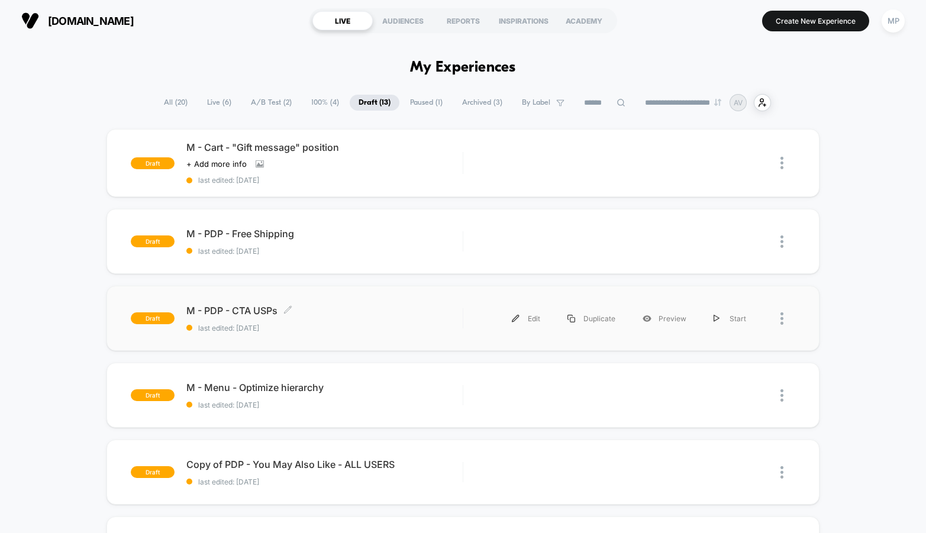
click at [336, 317] on div "M - PDP - CTA USPs Click to edit experience details Click to edit experience de…" at bounding box center [324, 319] width 276 height 28
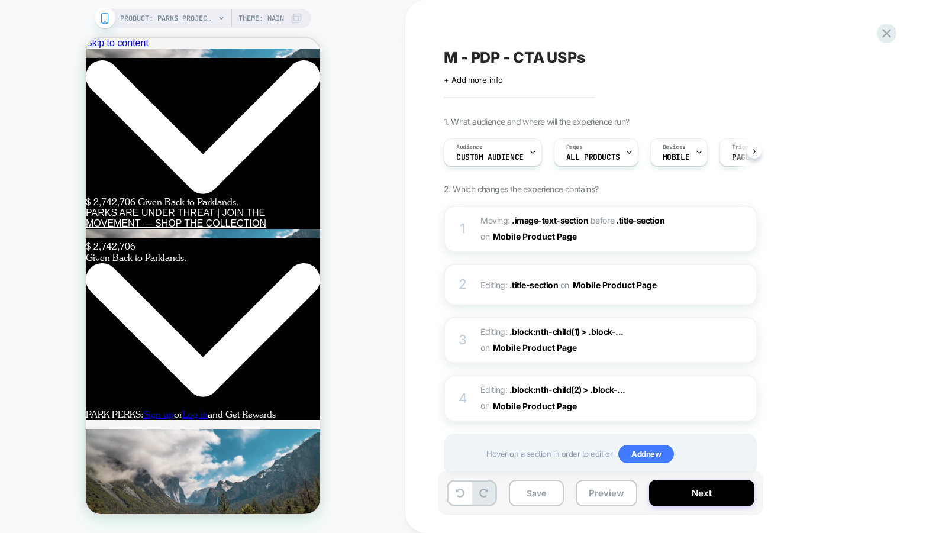
select select "**"
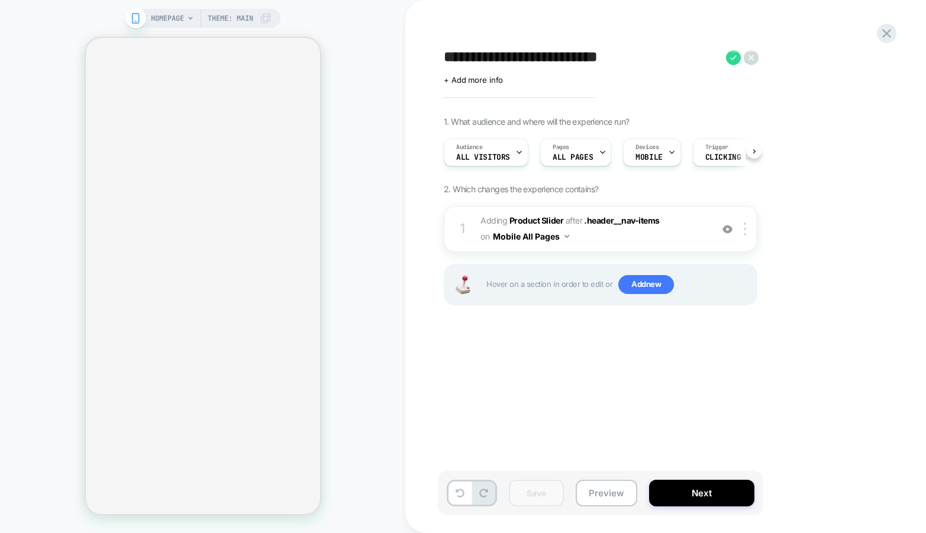
click at [648, 42] on div "**********" at bounding box center [660, 267] width 444 height 510
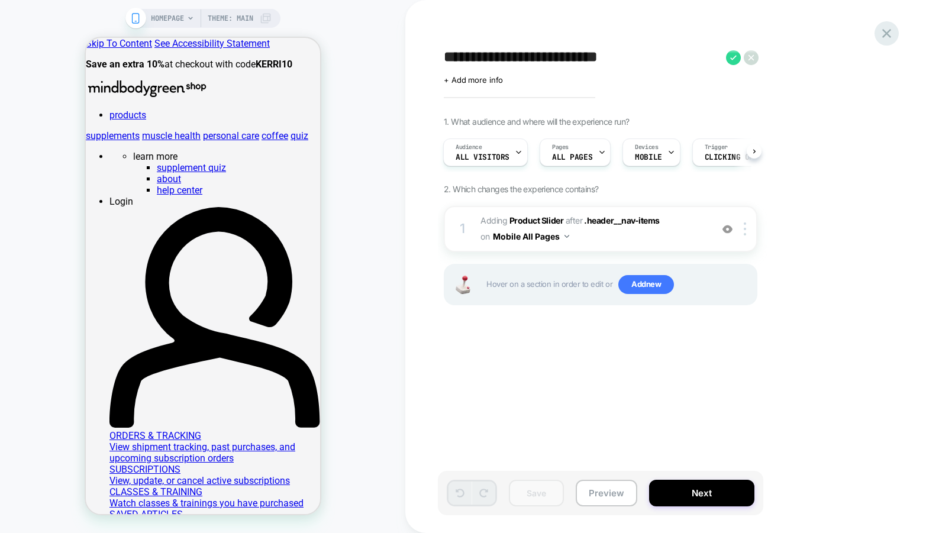
click at [884, 30] on icon at bounding box center [887, 33] width 9 height 9
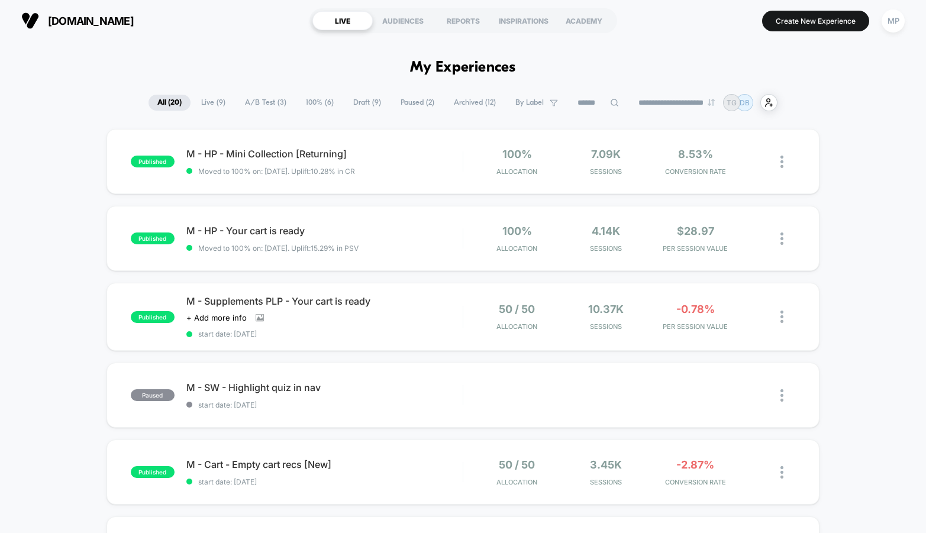
click at [255, 104] on span "A/B Test ( 3 )" at bounding box center [265, 103] width 59 height 16
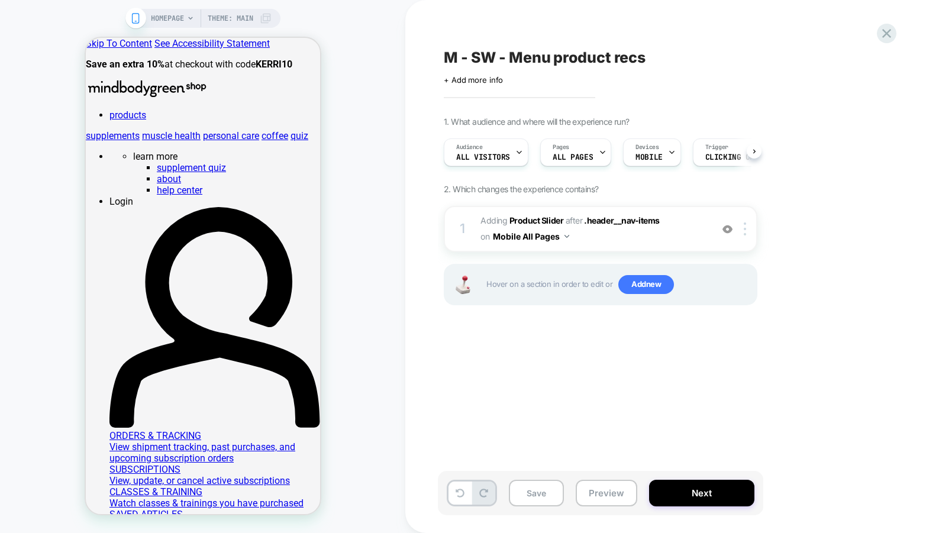
scroll to position [0, 1]
click at [593, 491] on button "Preview" at bounding box center [607, 493] width 62 height 27
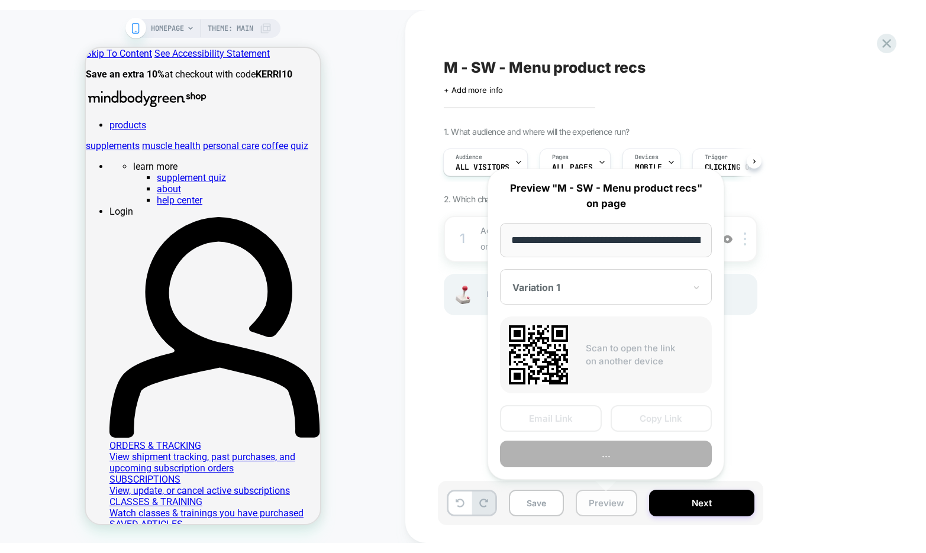
scroll to position [0, 66]
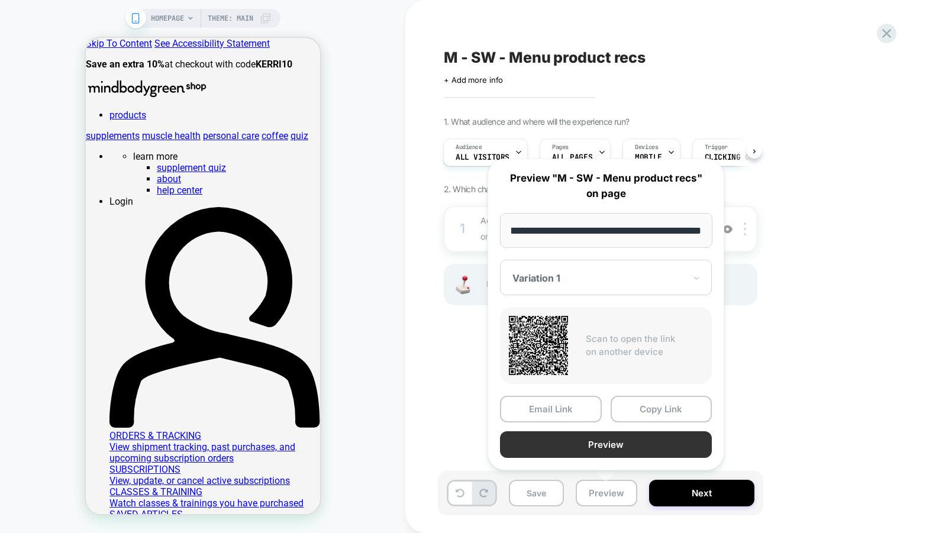
click at [610, 446] on button "Preview" at bounding box center [606, 445] width 212 height 27
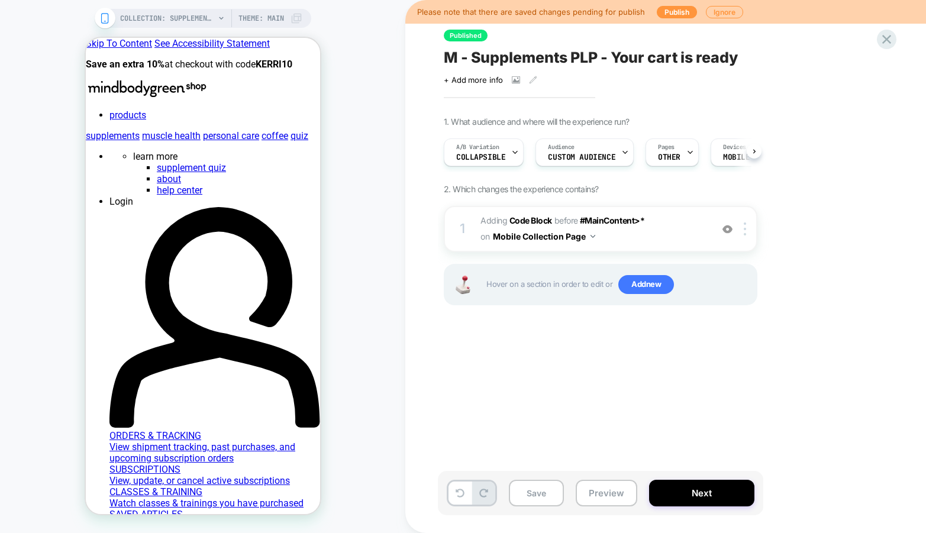
scroll to position [0, 1]
click at [516, 153] on icon at bounding box center [514, 153] width 8 height 8
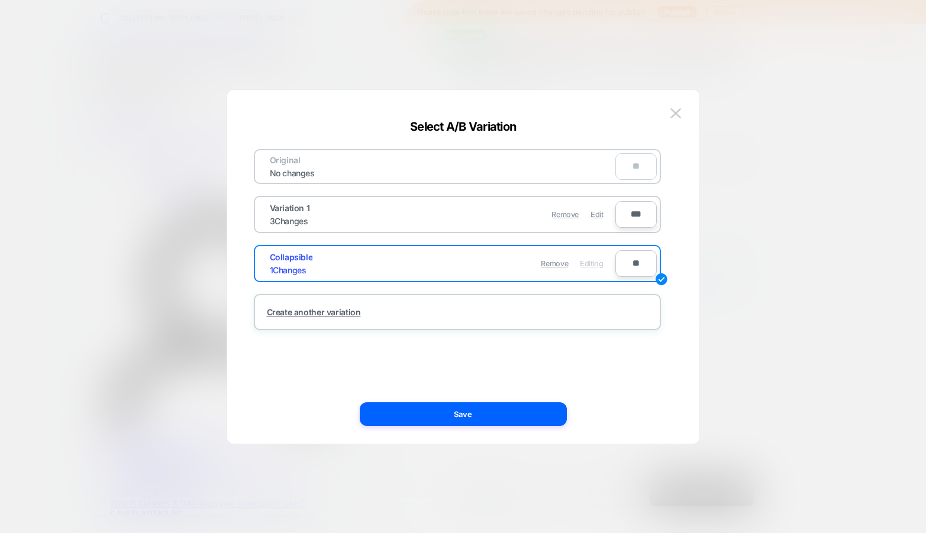
click at [733, 137] on div at bounding box center [463, 266] width 926 height 533
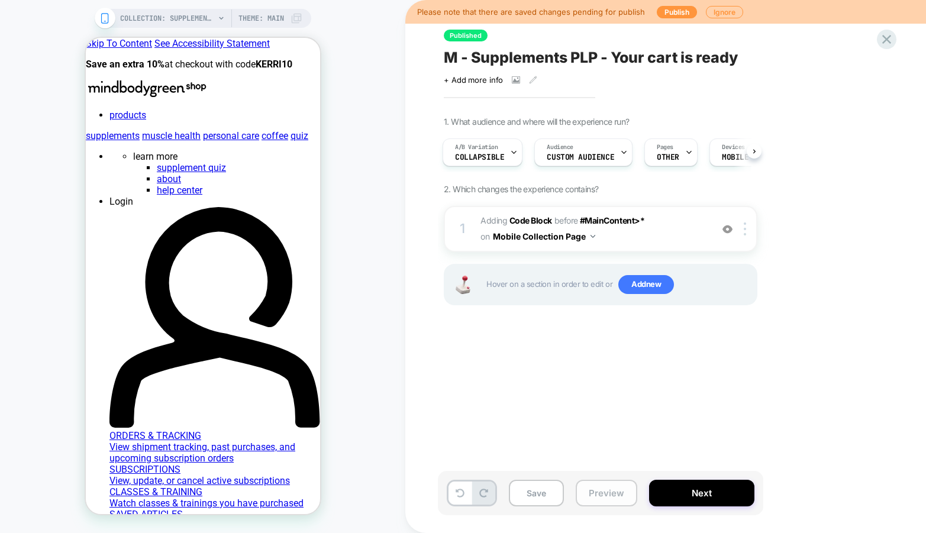
click at [609, 481] on button "Preview" at bounding box center [607, 493] width 62 height 27
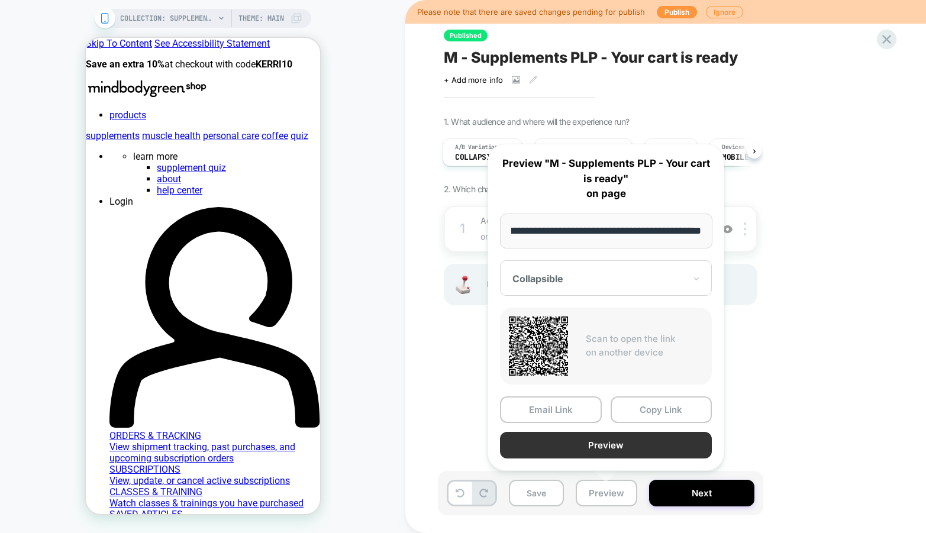
scroll to position [0, 0]
click at [619, 442] on button "Preview" at bounding box center [606, 445] width 212 height 27
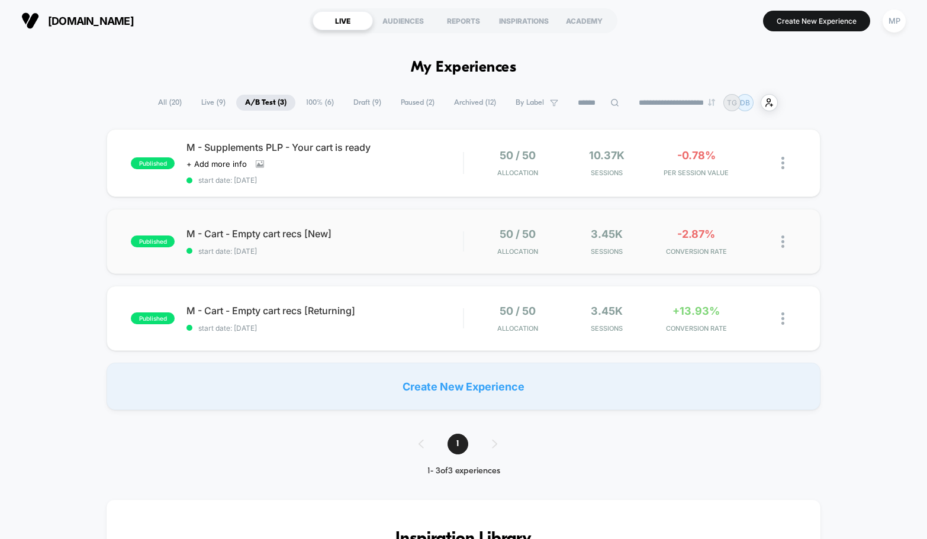
click at [363, 257] on div "published M - Cart - Empty cart recs [New] start date: [DATE] 50 / 50 Allocatio…" at bounding box center [464, 241] width 714 height 65
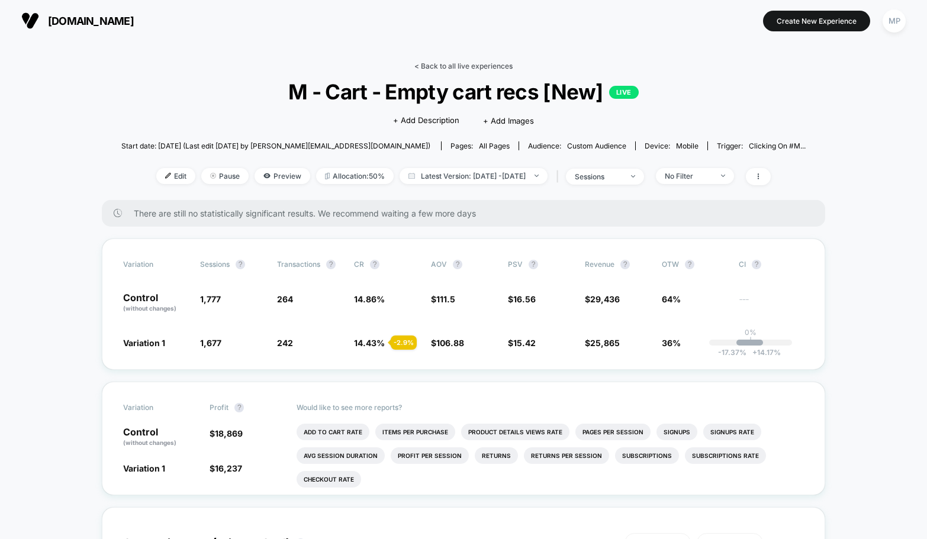
click at [467, 66] on link "< Back to all live experiences" at bounding box center [463, 66] width 98 height 9
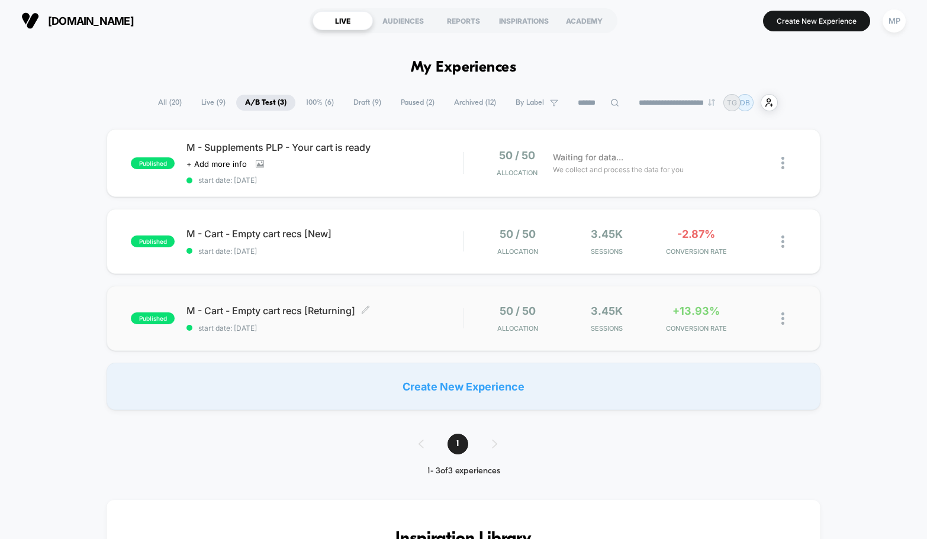
click at [366, 324] on span "start date: 6/23/2025" at bounding box center [324, 328] width 276 height 9
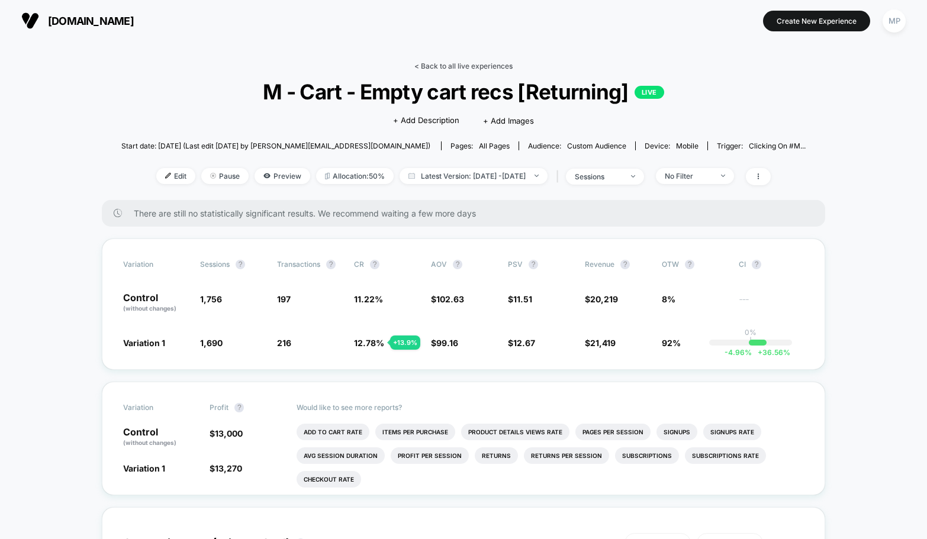
click at [439, 67] on link "< Back to all live experiences" at bounding box center [463, 66] width 98 height 9
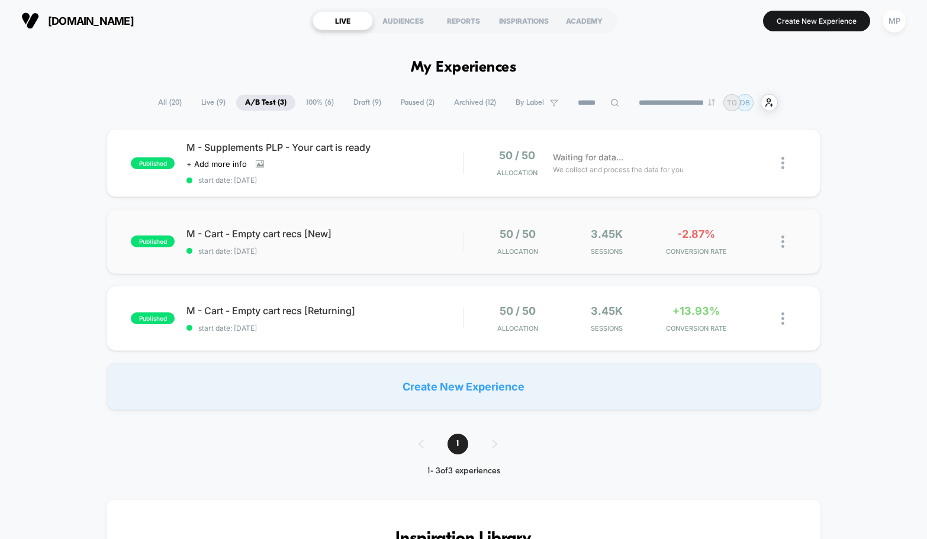
click at [385, 267] on div "published M - Cart - Empty cart recs [New] start date: 6/23/2025 50 / 50 Alloca…" at bounding box center [464, 241] width 714 height 65
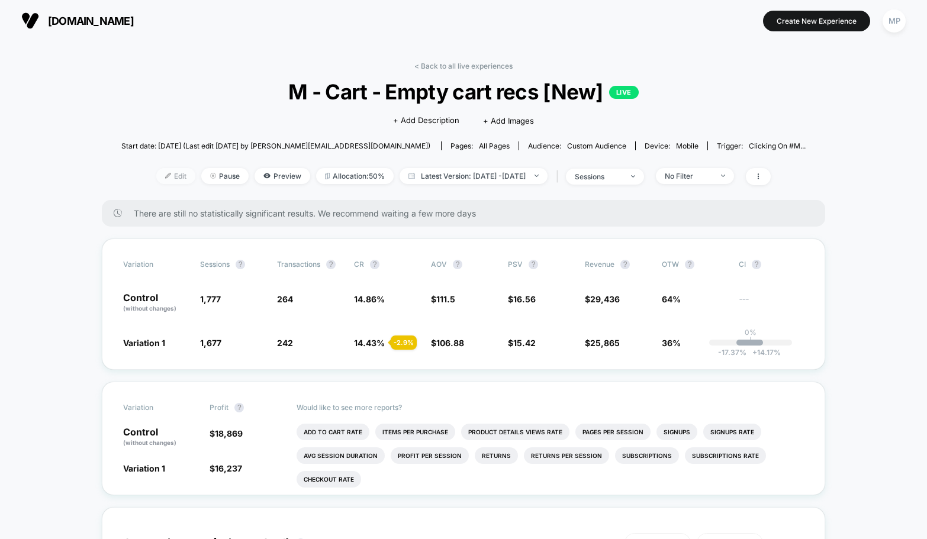
click at [171, 176] on div at bounding box center [172, 176] width 3 height 1
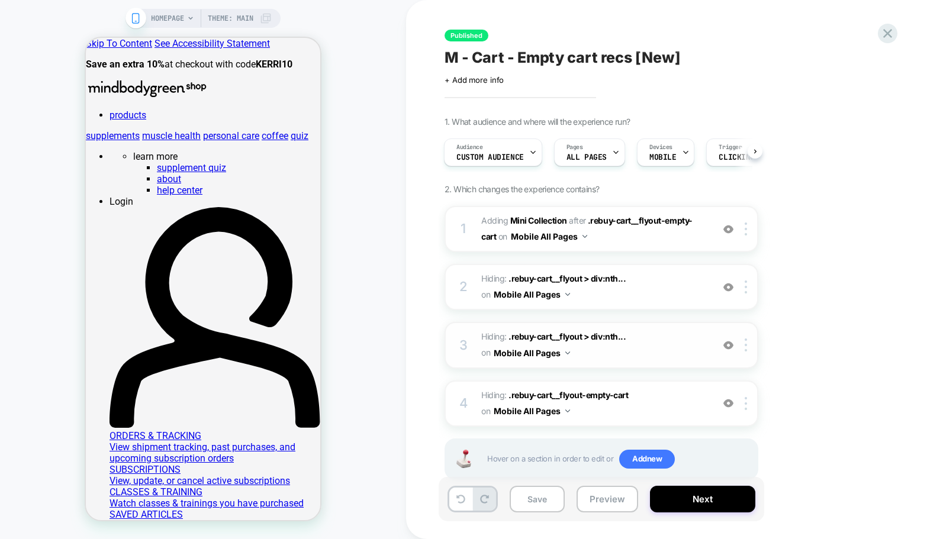
scroll to position [29, 0]
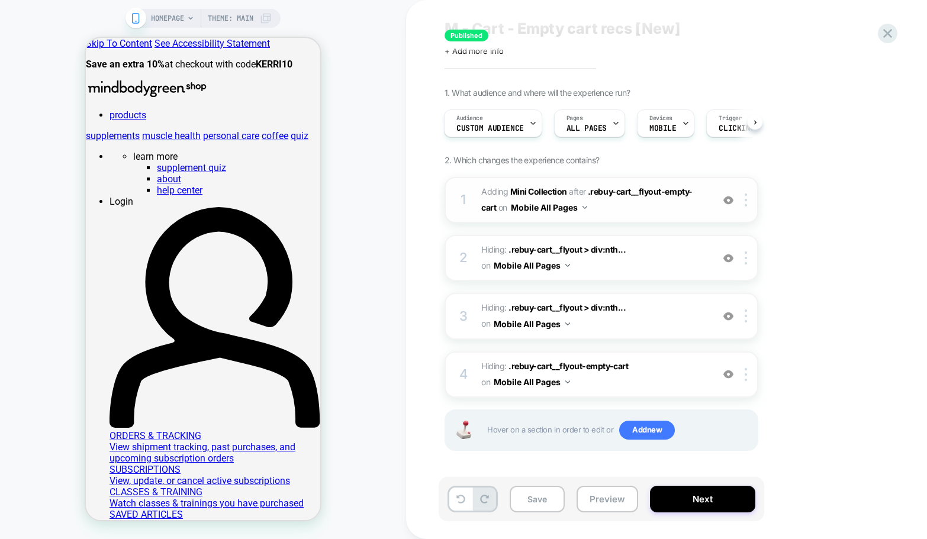
click at [608, 209] on span "#_loomi_addon_1745854615248 Adding Mini Collection AFTER .rebuy-cart__flyout-em…" at bounding box center [594, 200] width 226 height 32
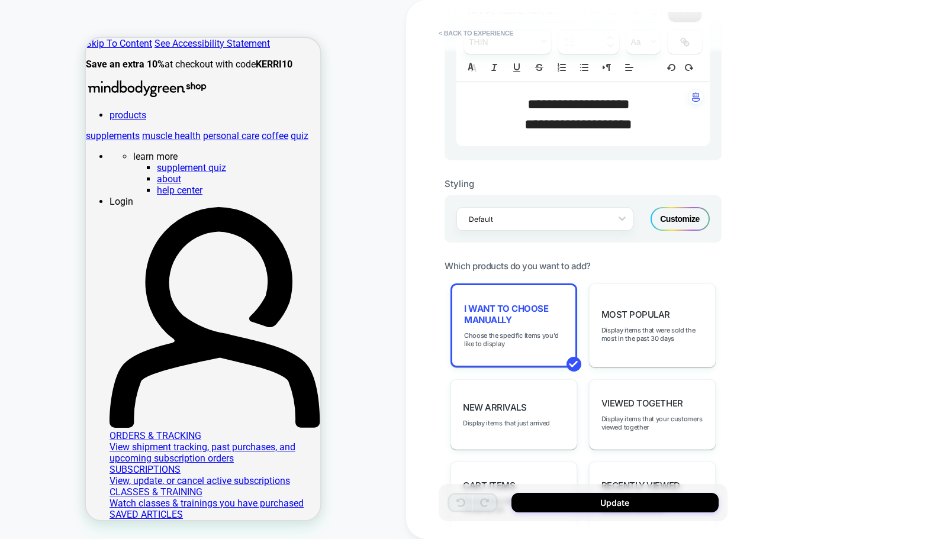
scroll to position [417, 0]
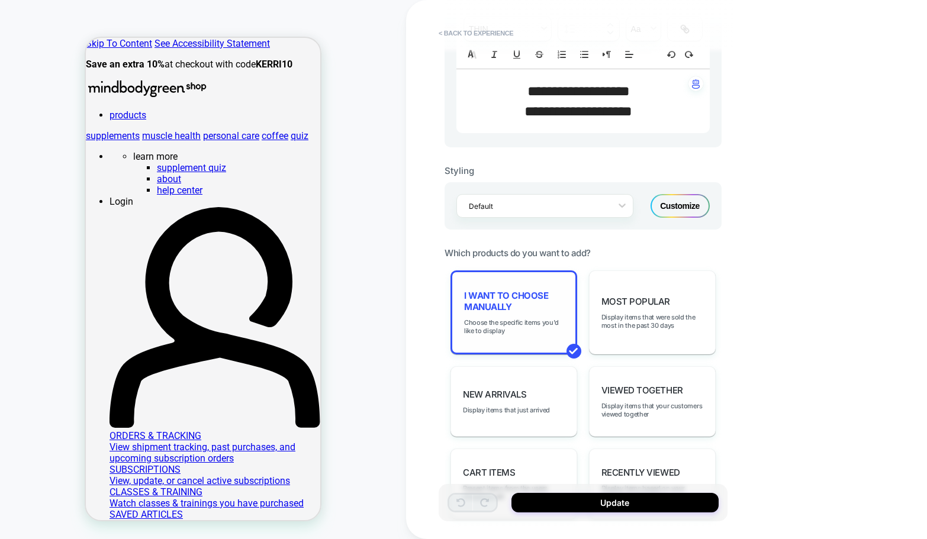
click at [507, 314] on div "I want to choose manually Choose the specific items you'd like to display" at bounding box center [513, 313] width 127 height 84
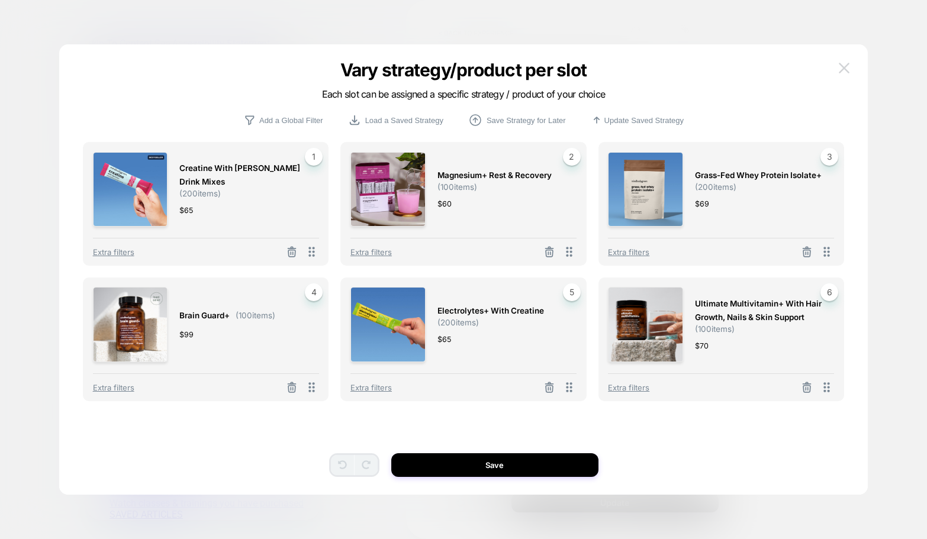
click at [846, 66] on img at bounding box center [844, 68] width 11 height 10
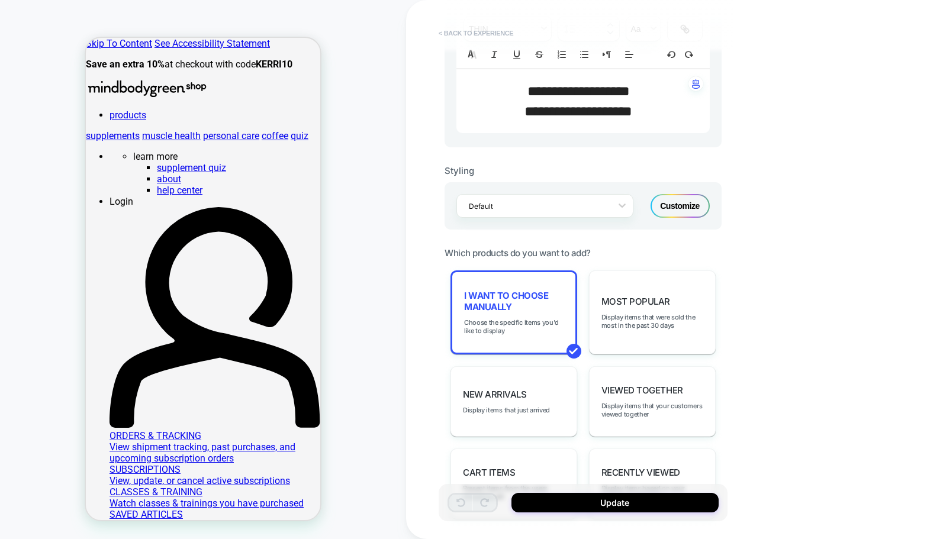
click at [492, 29] on button "< Back to experience" at bounding box center [476, 33] width 86 height 19
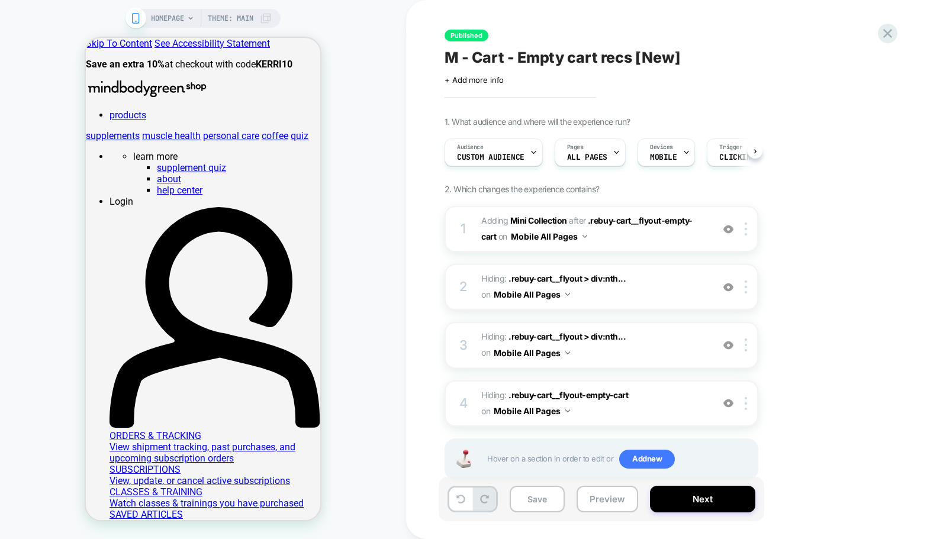
scroll to position [0, 1]
click at [878, 35] on div at bounding box center [887, 33] width 24 height 24
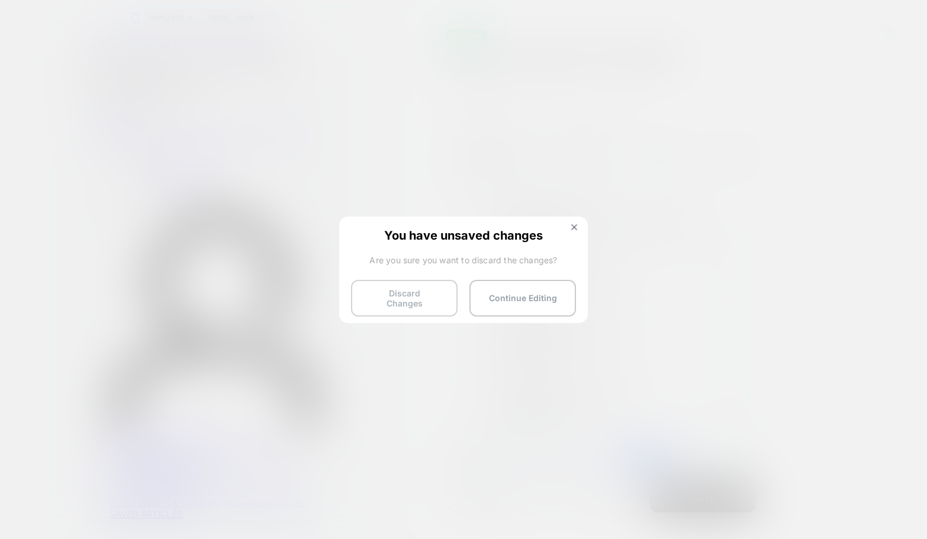
click at [403, 298] on button "Discard Changes" at bounding box center [404, 298] width 107 height 37
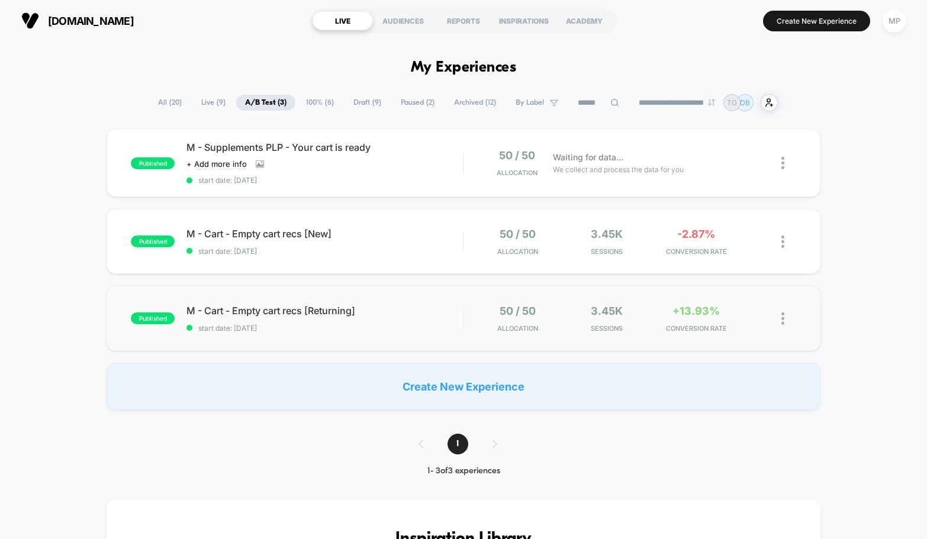
click at [381, 336] on div "published M - Cart - Empty cart recs [Returning] start date: 6/23/2025 50 / 50 …" at bounding box center [464, 318] width 714 height 65
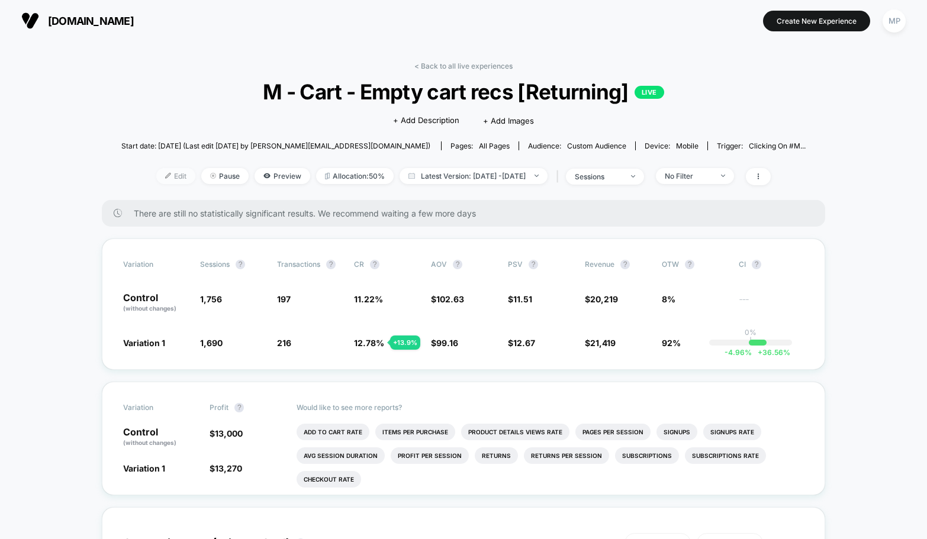
click at [156, 177] on span "Edit" at bounding box center [175, 176] width 39 height 16
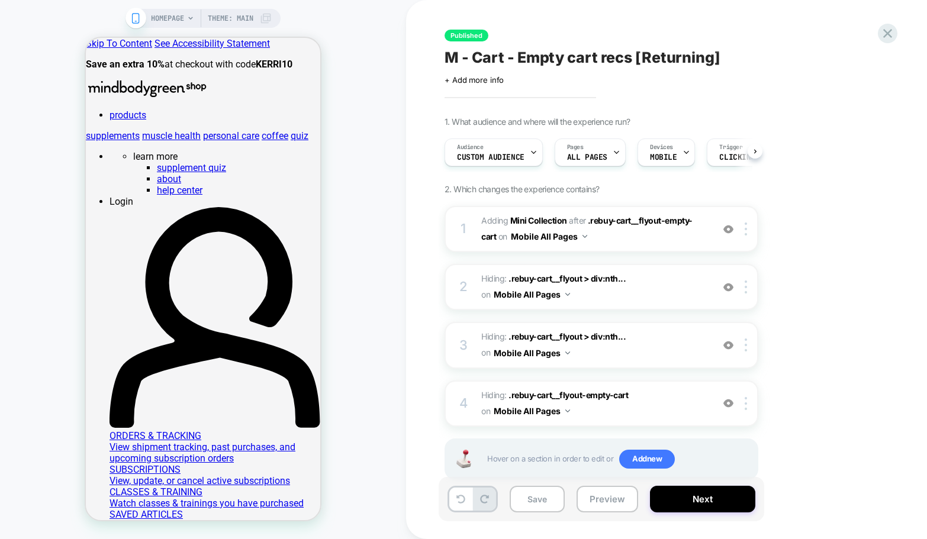
scroll to position [0, 1]
click at [630, 241] on span "#_loomi_addon_1745854615248_dup1749485793 Adding Mini Collection AFTER .rebuy-c…" at bounding box center [594, 229] width 226 height 32
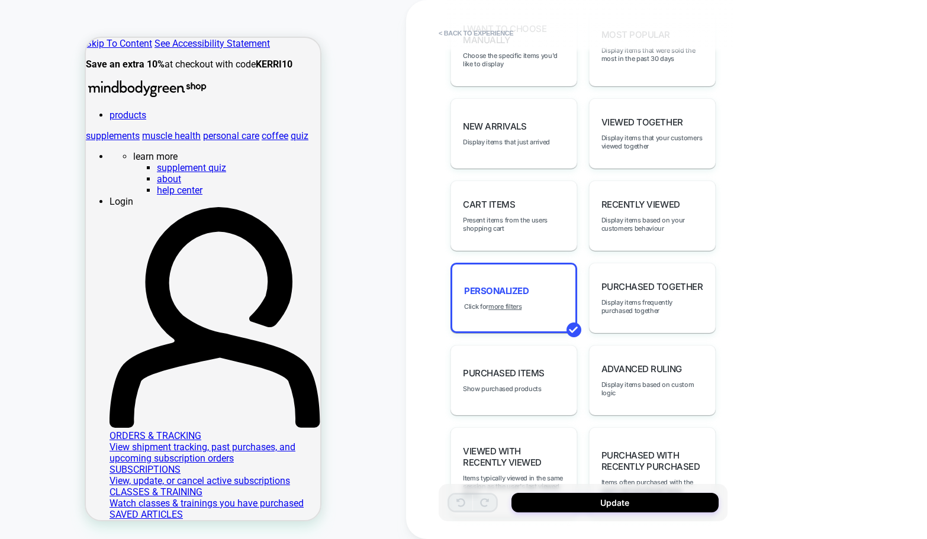
scroll to position [698, 0]
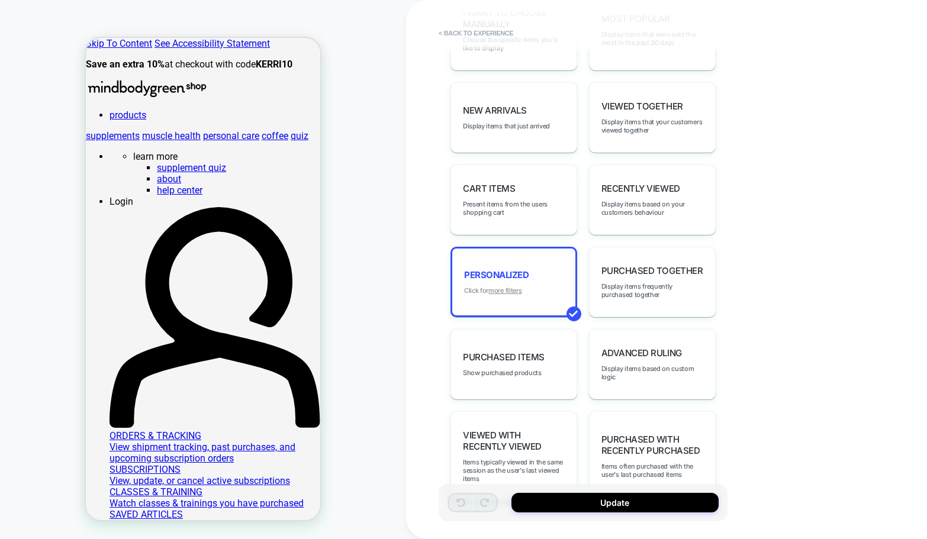
click at [508, 286] on u "more filters" at bounding box center [504, 290] width 33 height 8
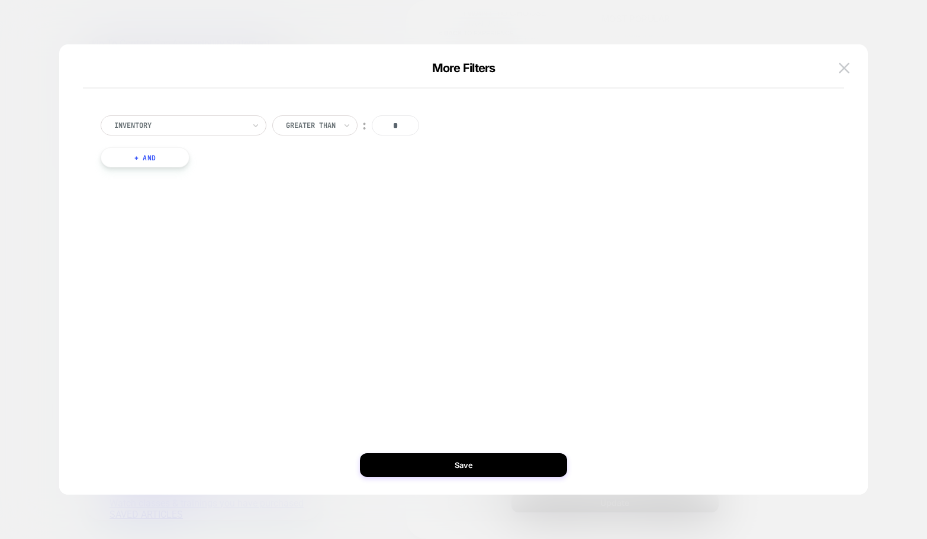
click at [116, 157] on button "+ And" at bounding box center [145, 157] width 89 height 20
click at [210, 175] on div "products with tag" at bounding box center [209, 169] width 133 height 13
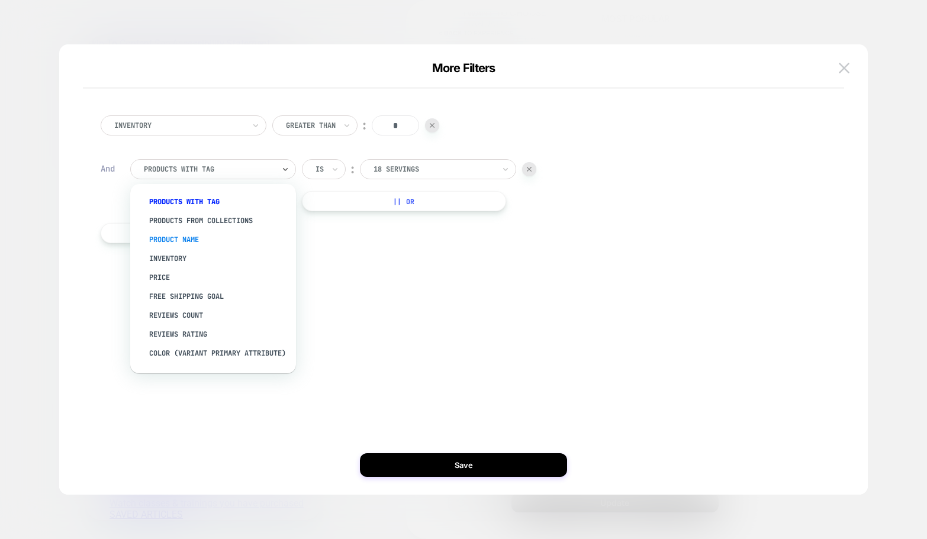
click at [204, 240] on div "Product Name" at bounding box center [219, 239] width 154 height 19
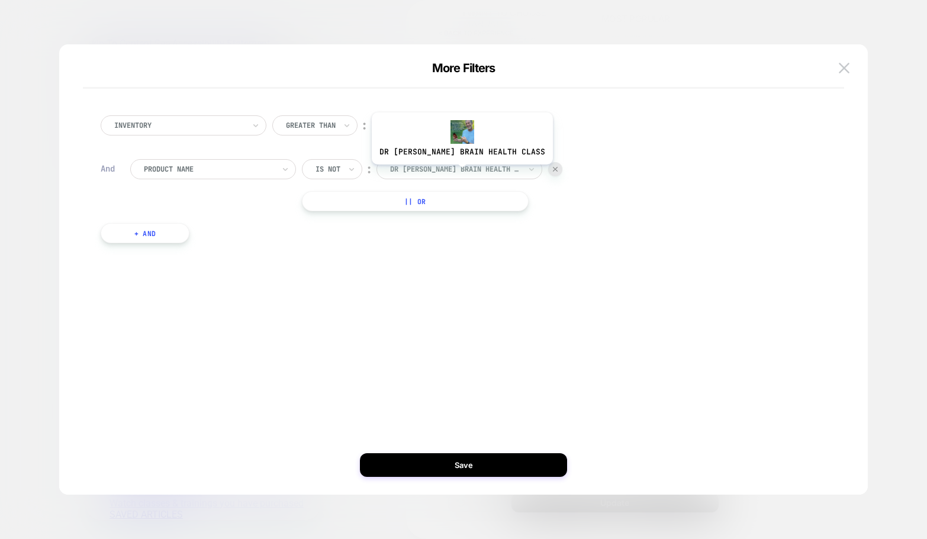
click at [453, 173] on div at bounding box center [455, 169] width 130 height 11
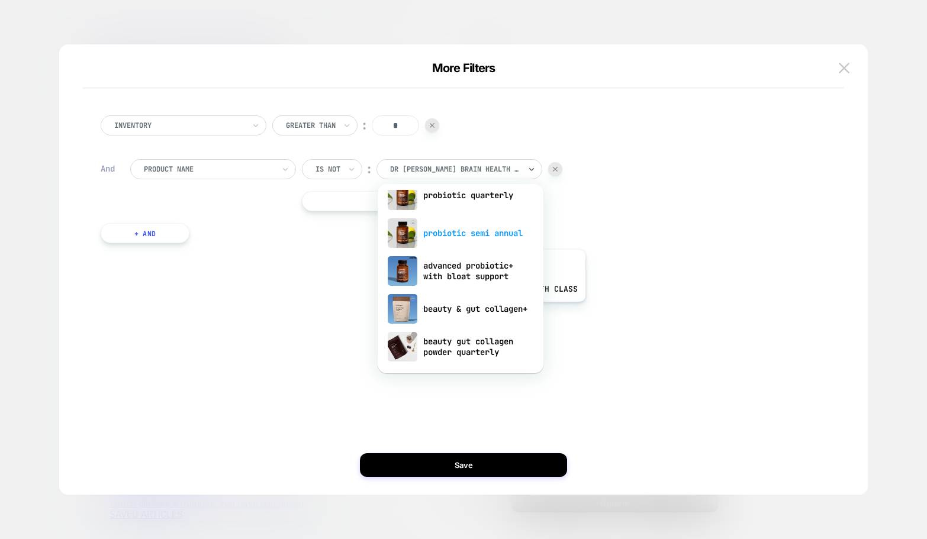
scroll to position [101, 0]
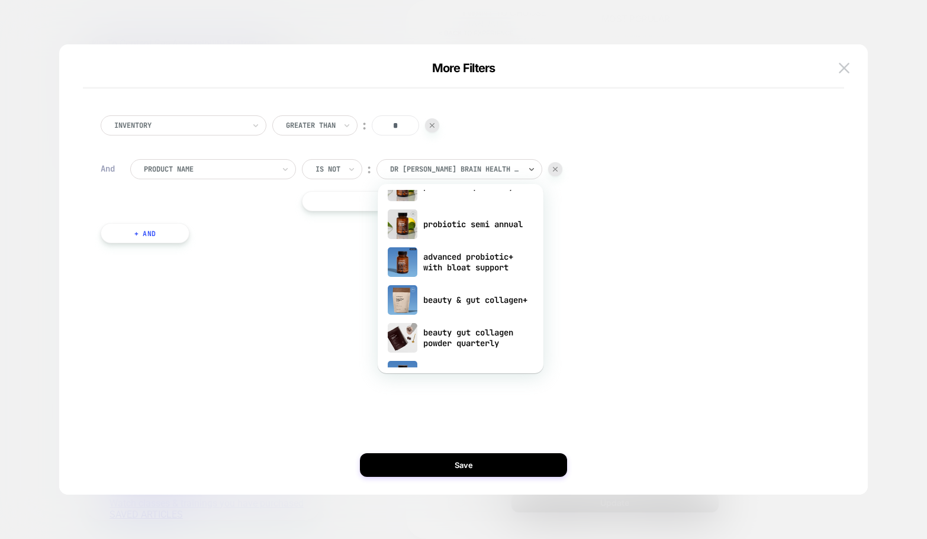
click at [334, 173] on div at bounding box center [328, 169] width 25 height 11
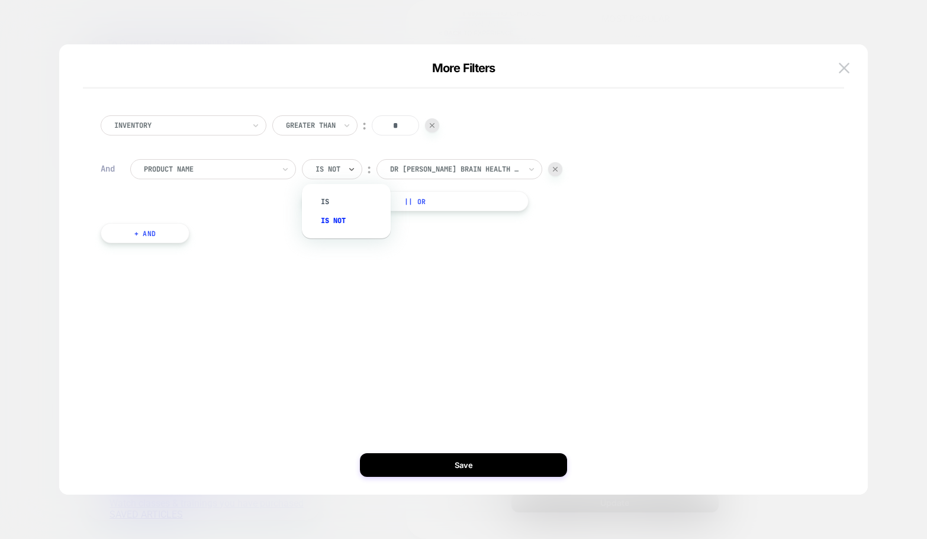
click at [437, 168] on div at bounding box center [455, 169] width 130 height 11
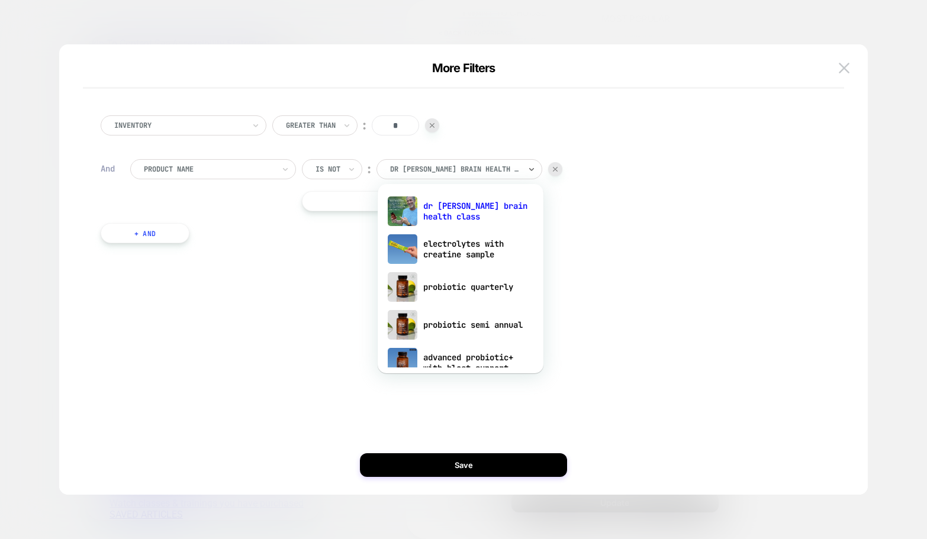
click at [248, 163] on div "Product Name" at bounding box center [209, 169] width 133 height 13
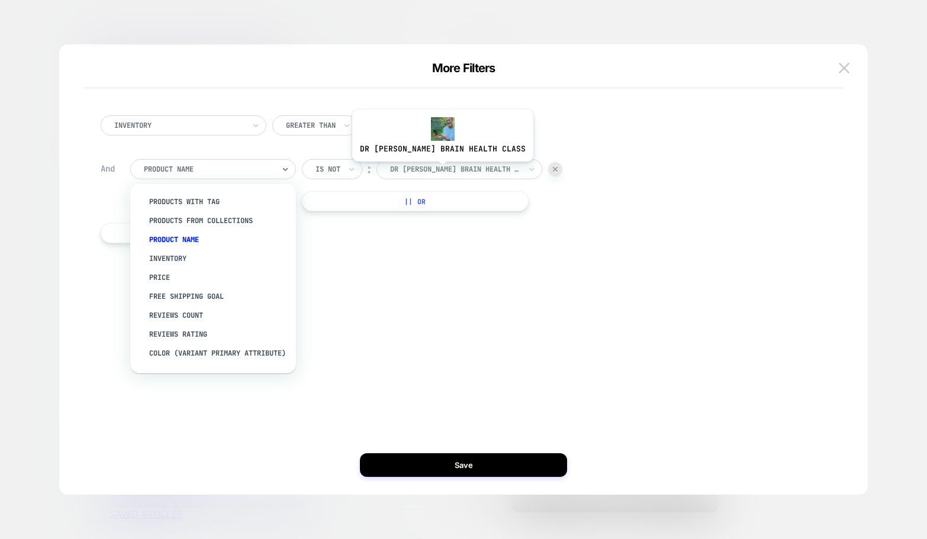
click at [434, 170] on div at bounding box center [455, 169] width 130 height 11
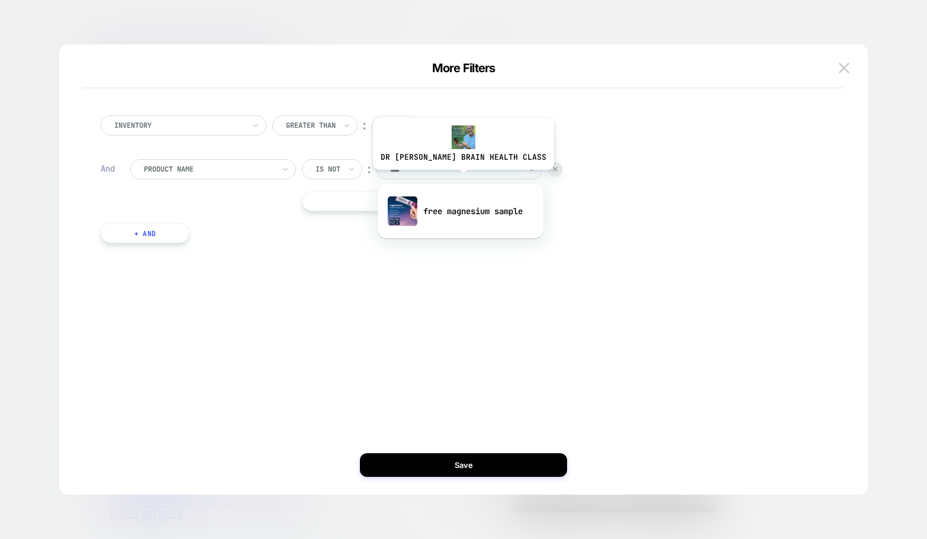
type input "****"
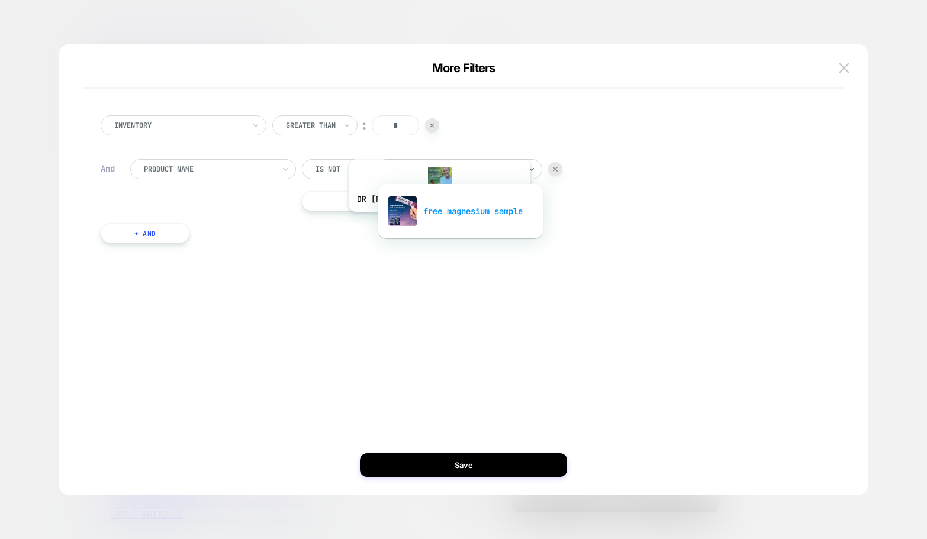
click at [431, 221] on div "free magnesium sample" at bounding box center [461, 211] width 154 height 38
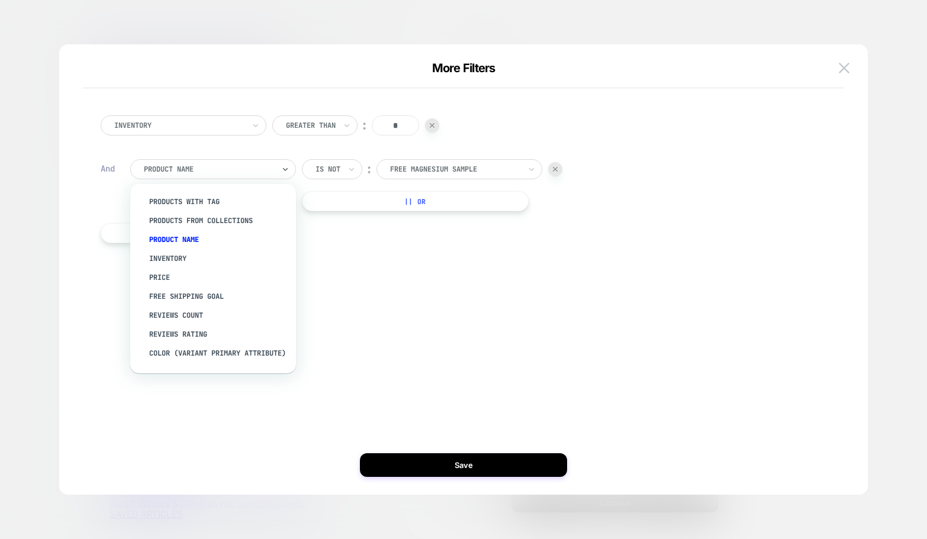
click at [186, 170] on div at bounding box center [209, 169] width 130 height 11
click at [333, 178] on div "Is not" at bounding box center [332, 169] width 60 height 20
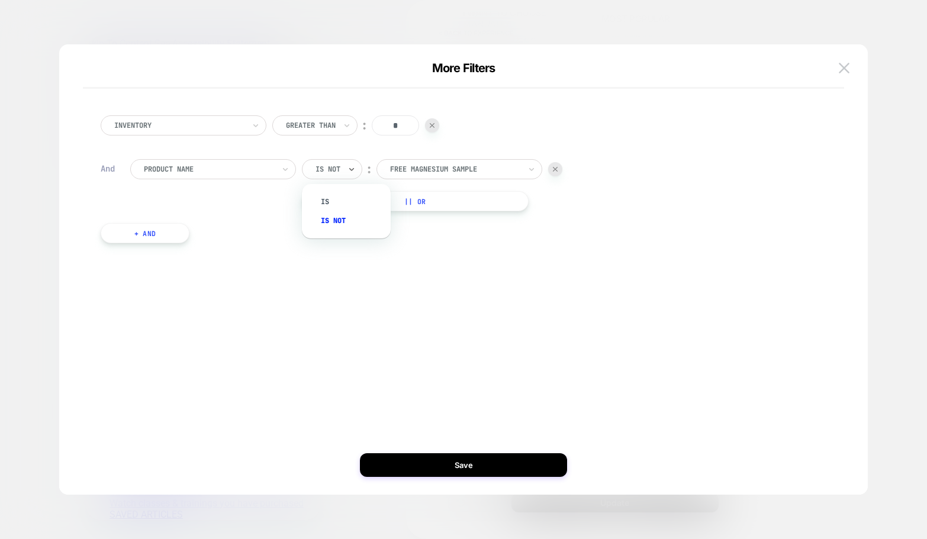
click at [241, 173] on div at bounding box center [209, 169] width 130 height 11
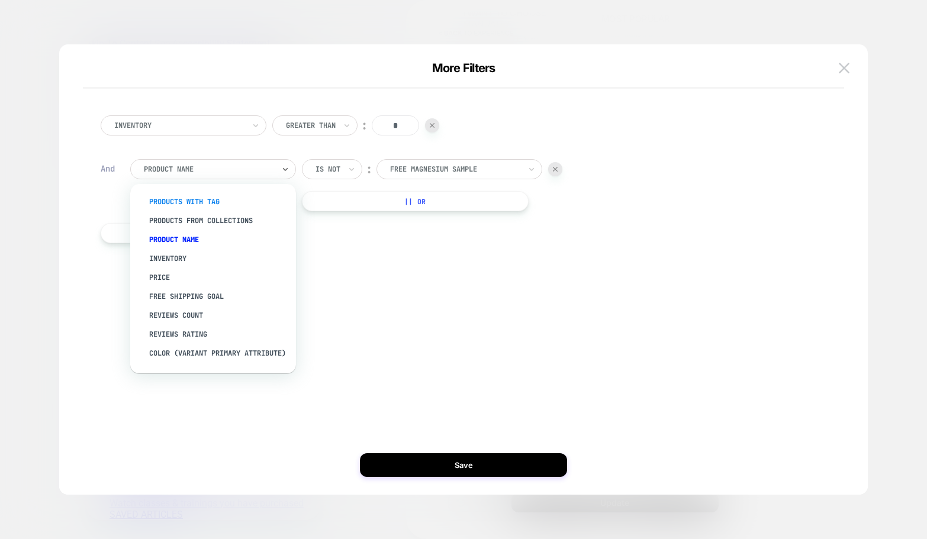
click at [234, 203] on div "products with tag" at bounding box center [219, 201] width 154 height 19
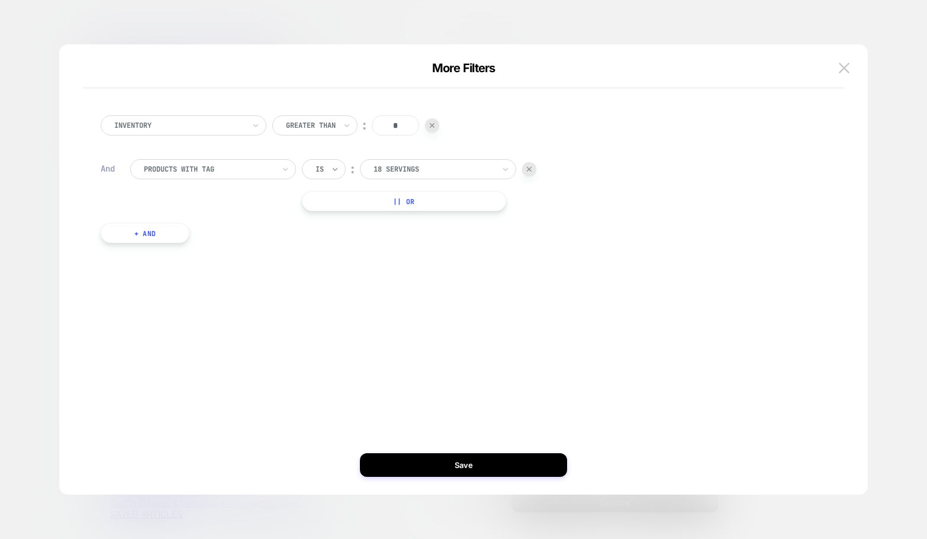
click at [332, 166] on icon at bounding box center [335, 169] width 8 height 12
click at [440, 179] on div "18 servings" at bounding box center [438, 169] width 156 height 20
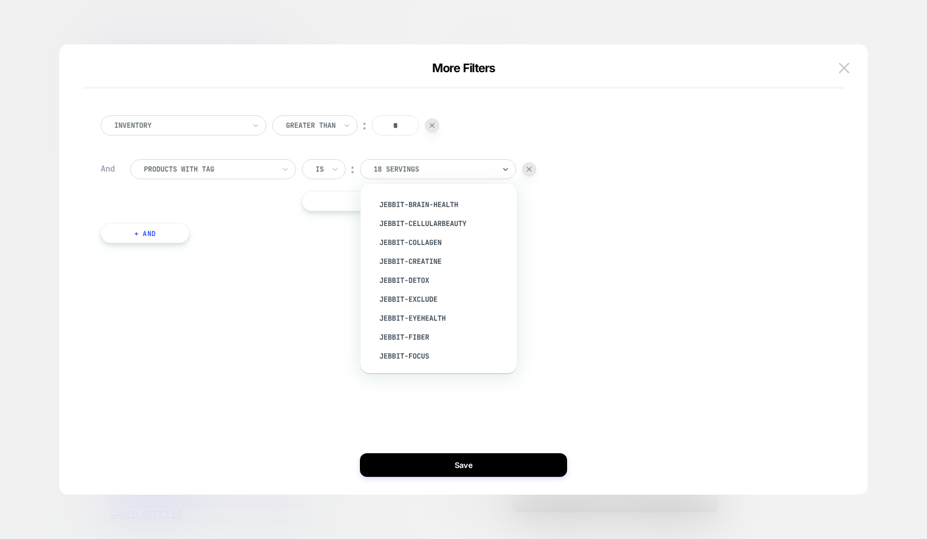
scroll to position [0, 0]
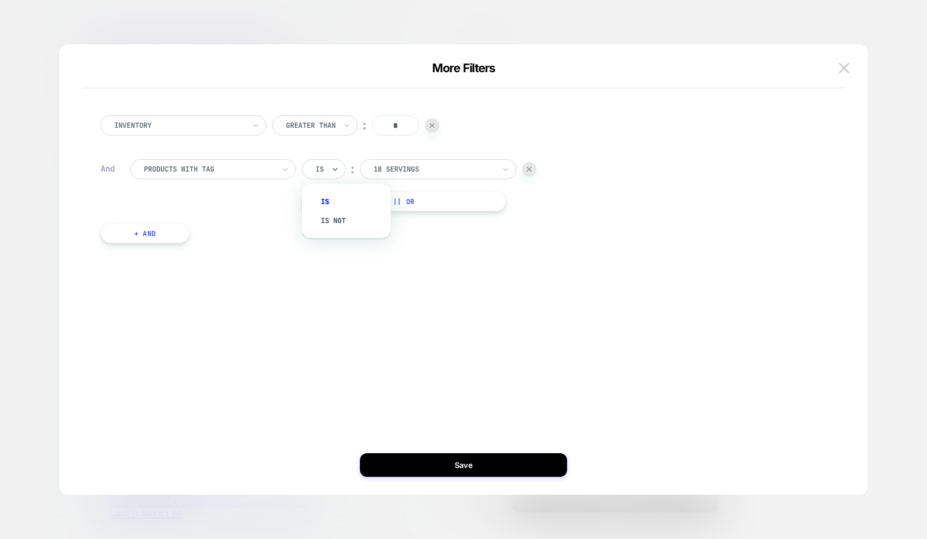
click at [320, 161] on div "Is" at bounding box center [324, 169] width 44 height 20
click at [327, 220] on div "Is not" at bounding box center [352, 220] width 77 height 19
click at [446, 170] on div at bounding box center [450, 169] width 121 height 11
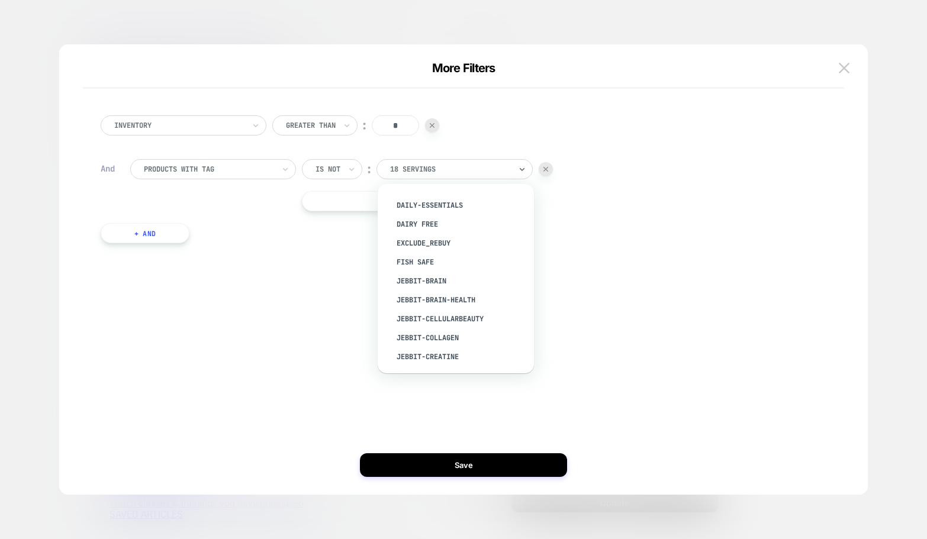
scroll to position [109, 0]
click at [453, 244] on div "exclude_rebuy" at bounding box center [461, 244] width 144 height 19
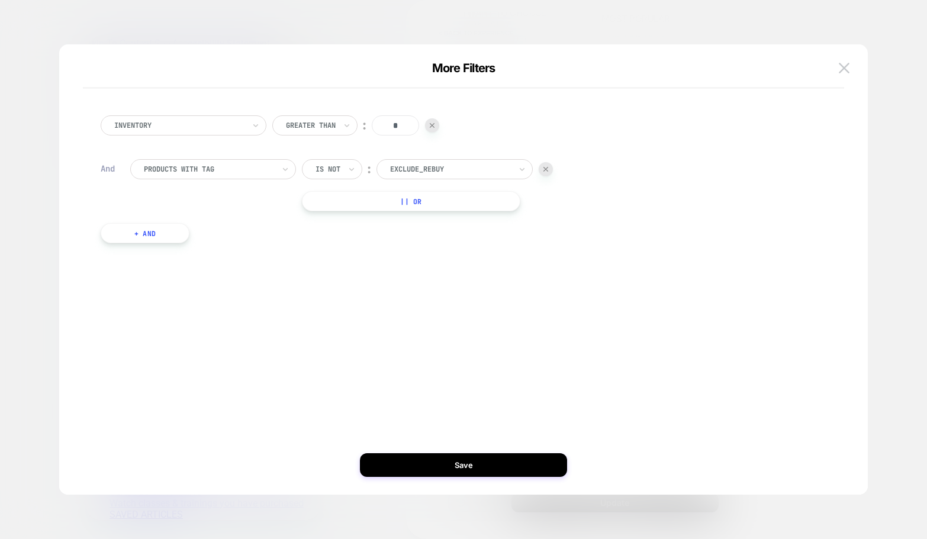
click at [477, 169] on div at bounding box center [450, 169] width 121 height 11
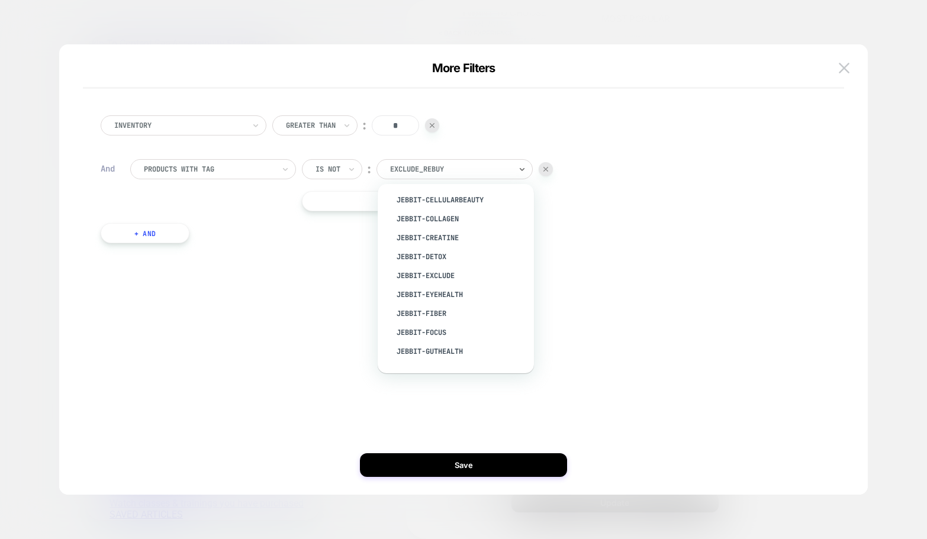
scroll to position [0, 0]
click at [249, 246] on div "Inventory Greater Than ︰ * And products with tag Is not ︰ option SKUDupe focuse…" at bounding box center [458, 179] width 726 height 163
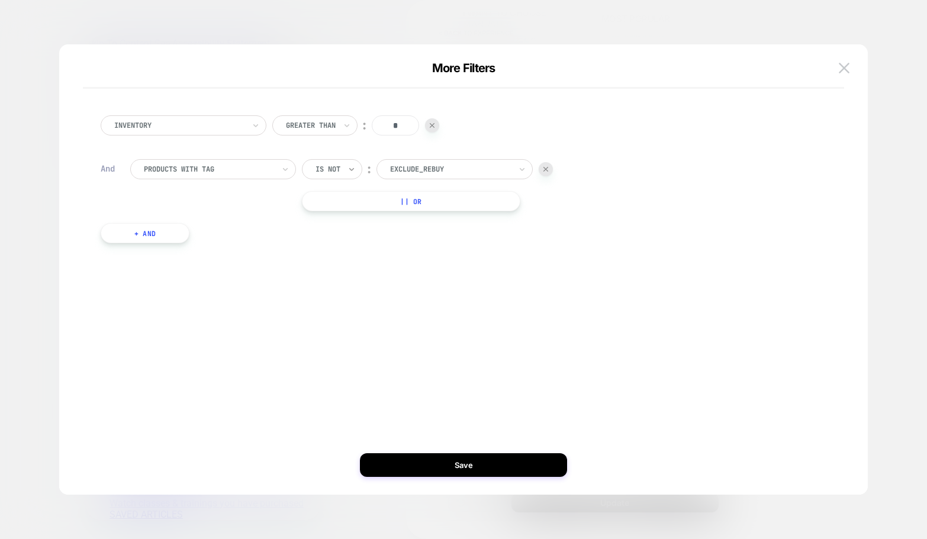
click at [350, 166] on icon at bounding box center [351, 169] width 8 height 12
click at [253, 169] on div at bounding box center [209, 169] width 130 height 11
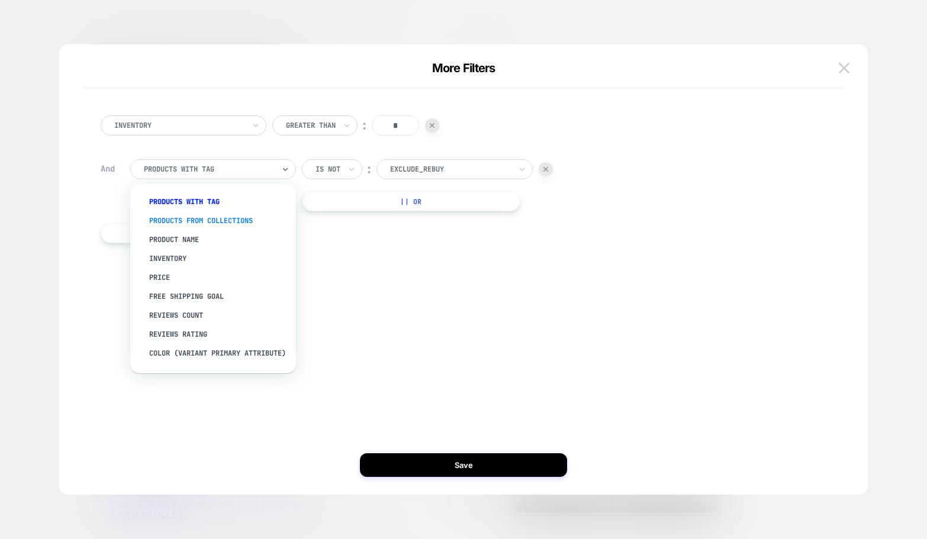
click at [248, 221] on div "products from collections" at bounding box center [219, 220] width 154 height 19
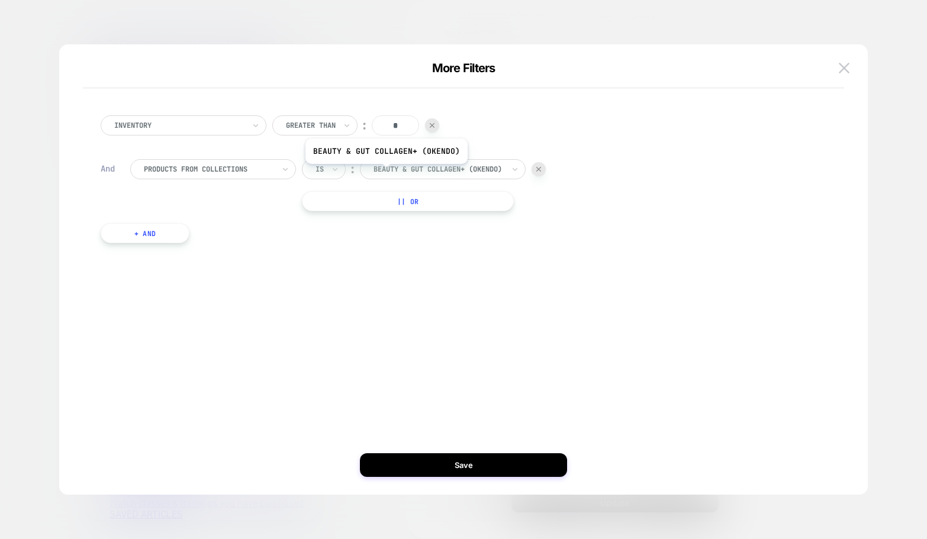
click at [325, 174] on div "Is" at bounding box center [319, 169] width 11 height 13
click at [339, 221] on div "Is not" at bounding box center [352, 220] width 77 height 19
click at [464, 155] on div "Inventory Greater Than ︰ * And products from collections option Is not, selecte…" at bounding box center [458, 179] width 726 height 163
click at [464, 164] on div at bounding box center [455, 169] width 130 height 11
click at [439, 172] on div at bounding box center [455, 169] width 130 height 11
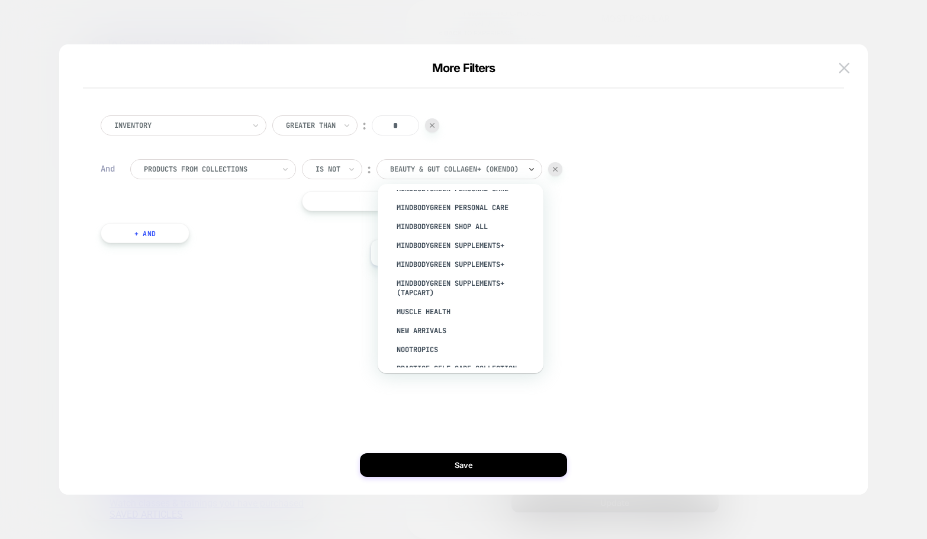
scroll to position [1094, 0]
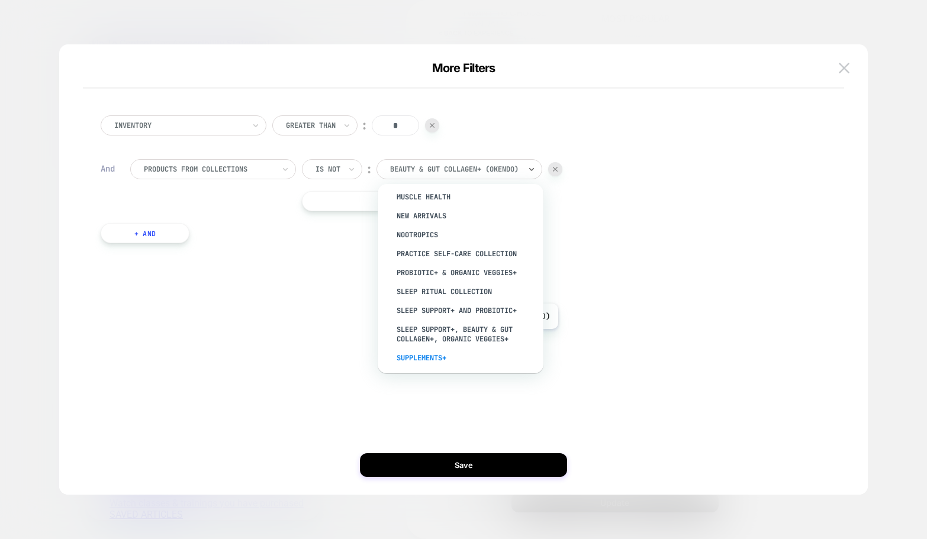
click at [475, 349] on div "supplements+" at bounding box center [466, 358] width 154 height 19
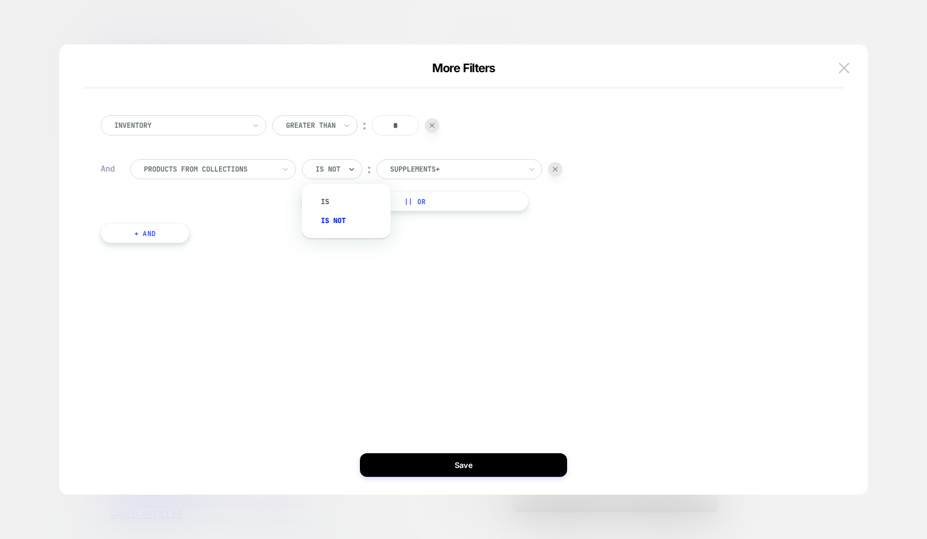
click at [317, 163] on div "Is not" at bounding box center [327, 169] width 27 height 13
click at [337, 201] on div "Is" at bounding box center [352, 201] width 77 height 19
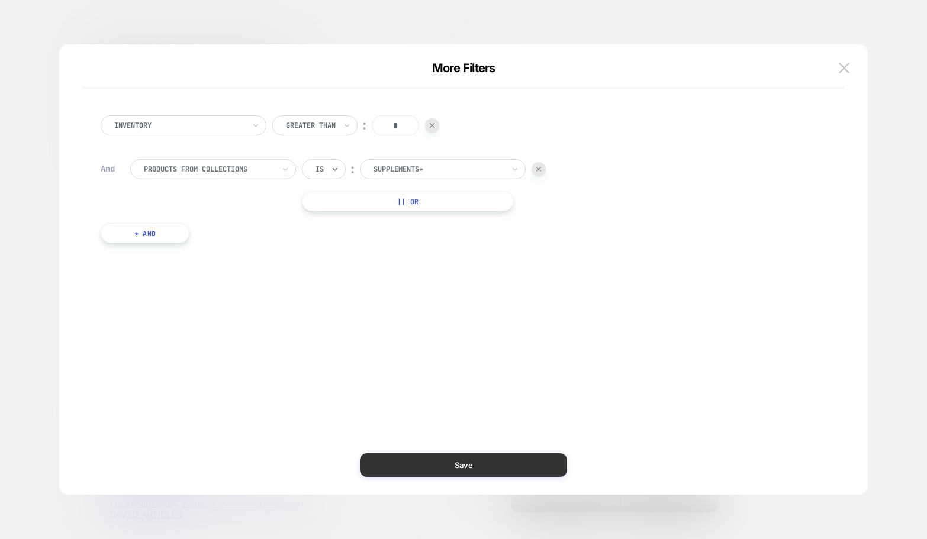
click at [415, 474] on button "Save" at bounding box center [463, 465] width 207 height 24
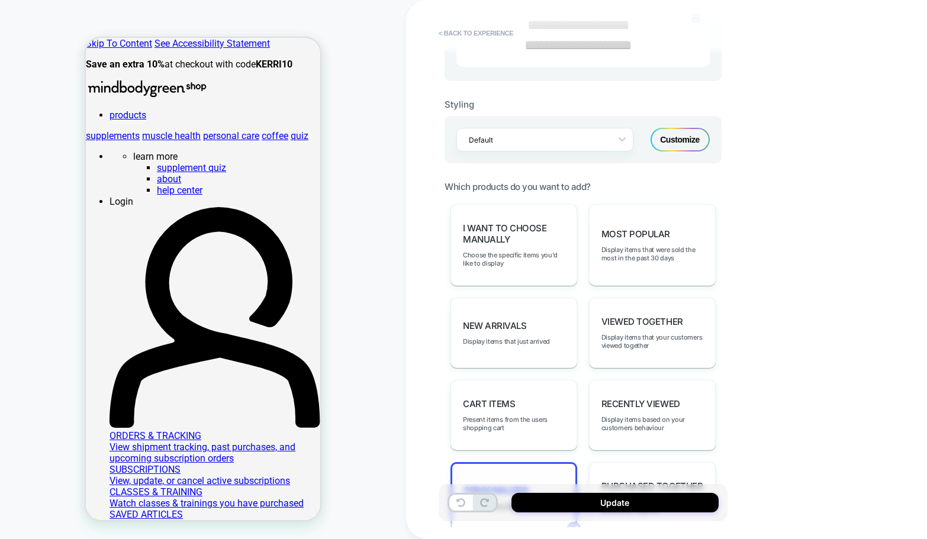
scroll to position [0, 0]
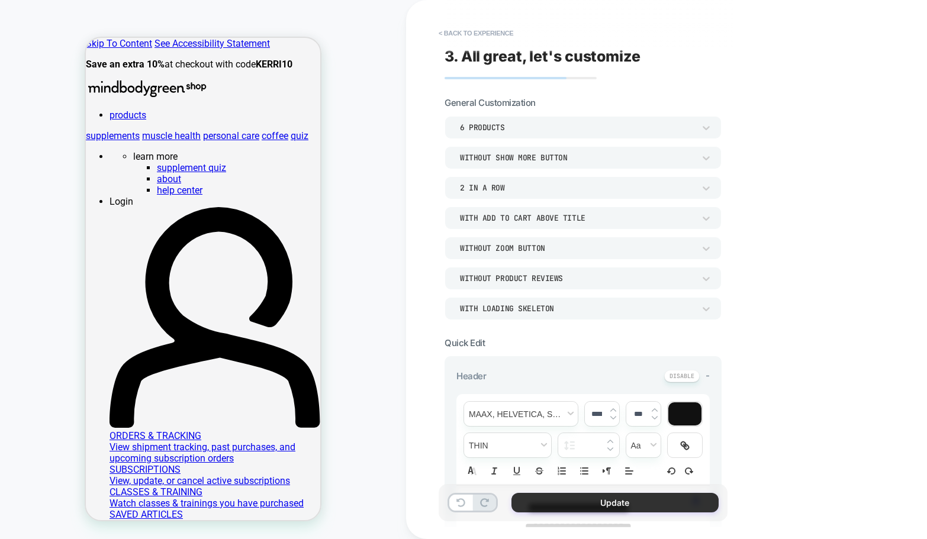
click at [538, 506] on button "Update" at bounding box center [614, 503] width 207 height 20
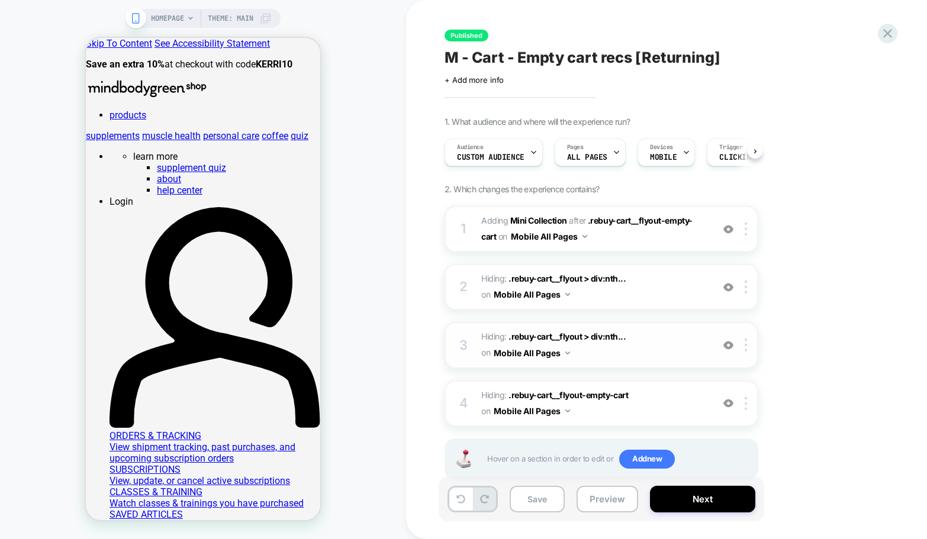
scroll to position [0, 1]
click at [539, 498] on button "Save" at bounding box center [537, 499] width 55 height 27
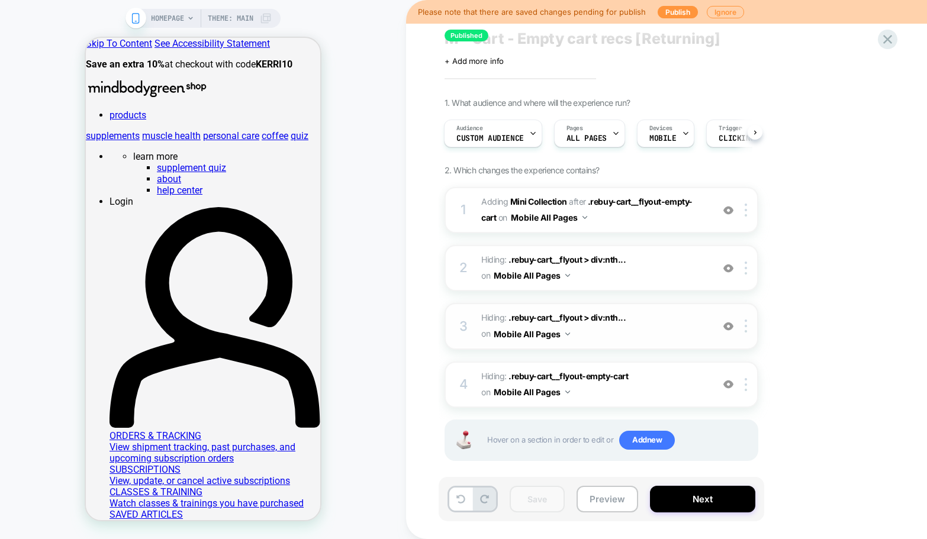
scroll to position [21, 0]
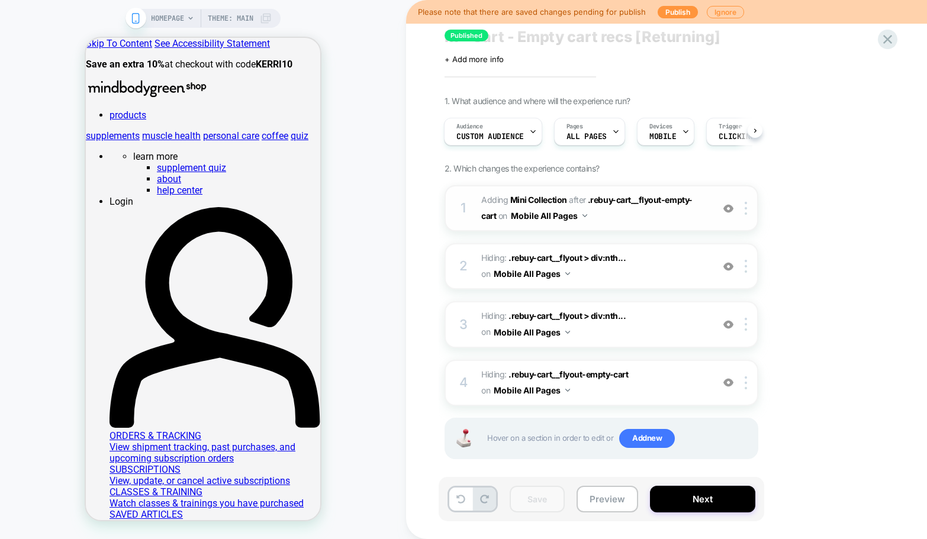
click at [558, 219] on button "Mobile All Pages" at bounding box center [549, 215] width 76 height 17
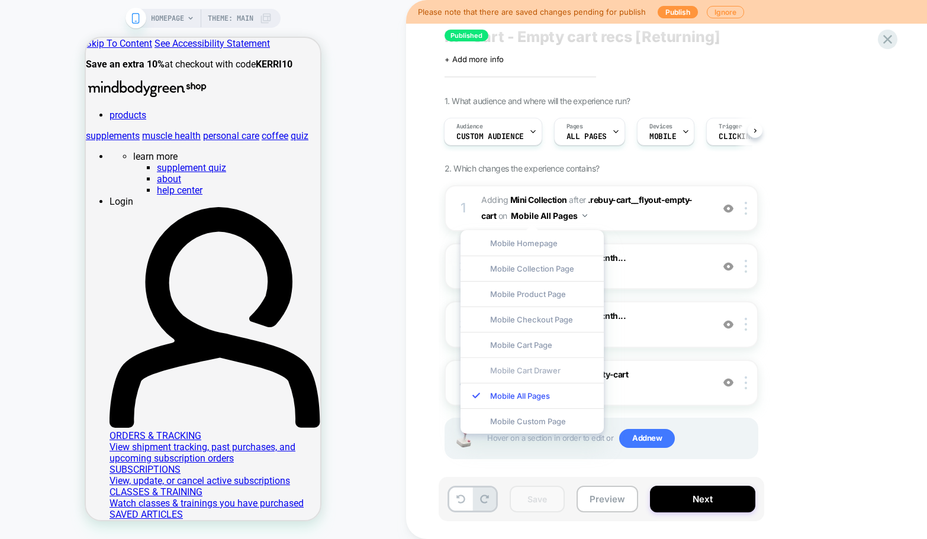
click at [542, 367] on div "Mobile Cart Drawer" at bounding box center [532, 370] width 143 height 25
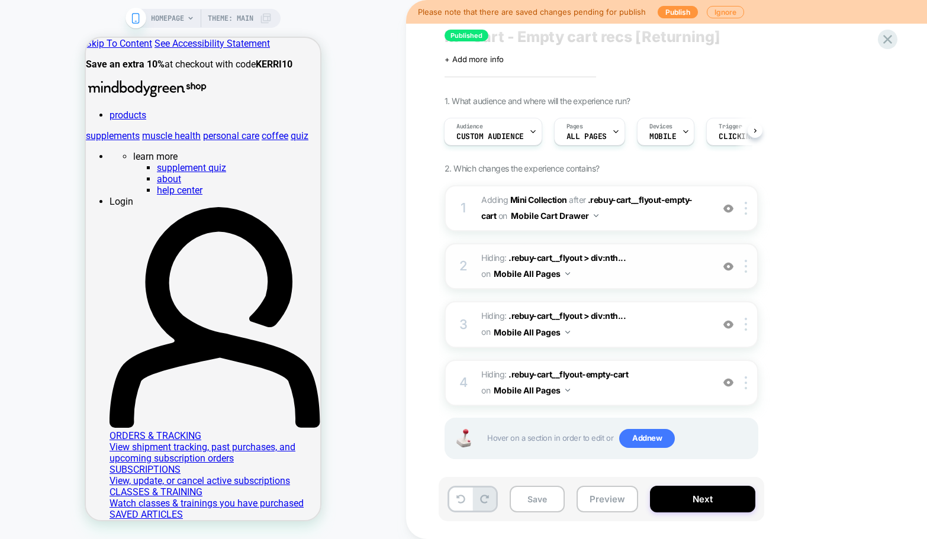
click at [563, 276] on button "Mobile All Pages" at bounding box center [532, 273] width 76 height 17
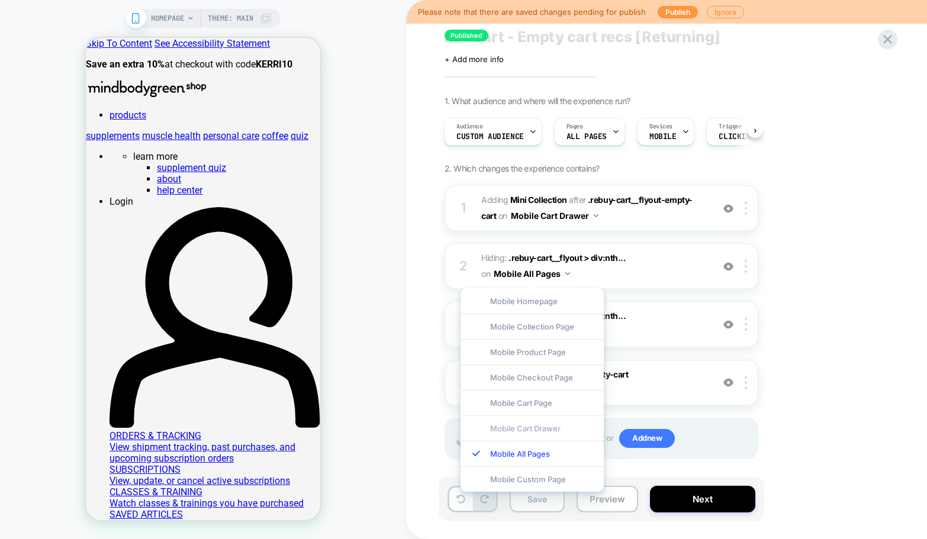
click at [531, 426] on div "Mobile Cart Drawer" at bounding box center [532, 428] width 143 height 25
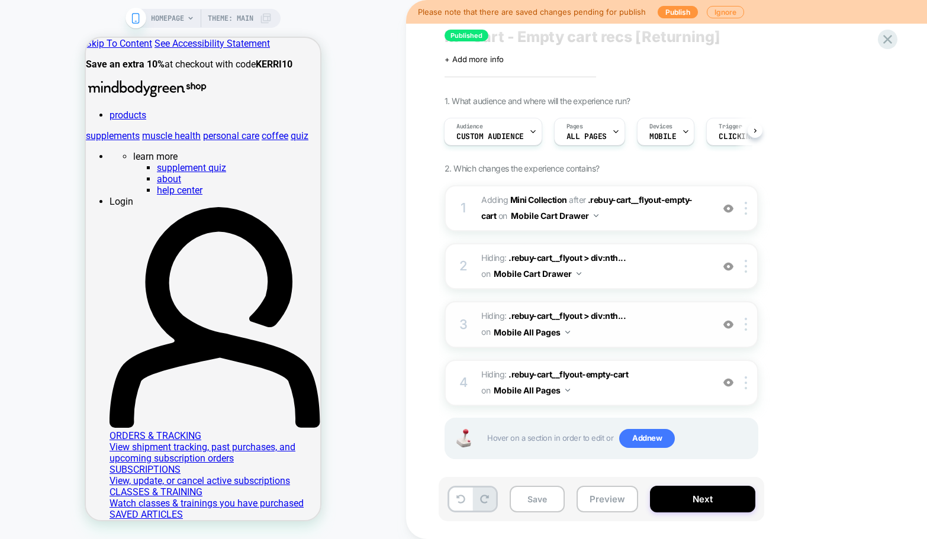
click at [565, 333] on button "Mobile All Pages" at bounding box center [532, 332] width 76 height 17
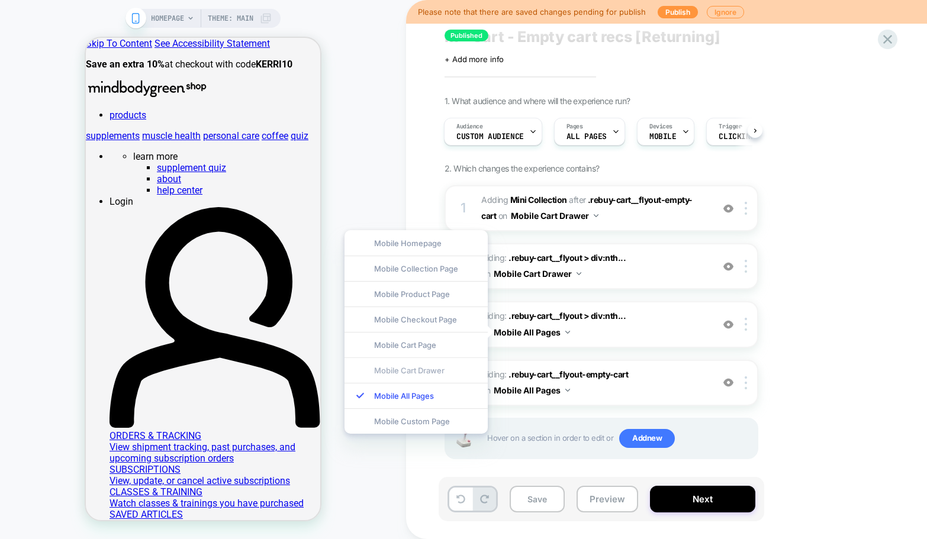
click at [443, 369] on div "Mobile Cart Drawer" at bounding box center [416, 370] width 143 height 25
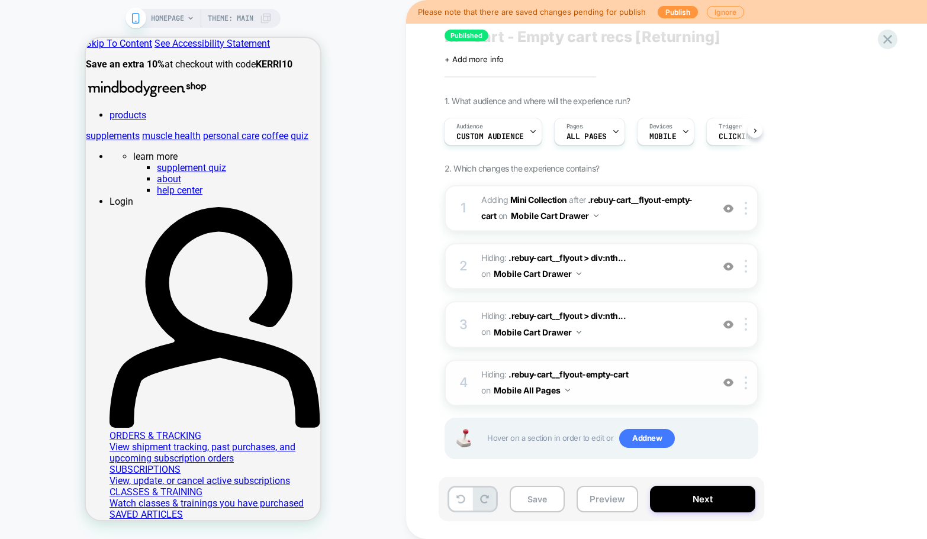
click at [568, 390] on img at bounding box center [567, 390] width 5 height 3
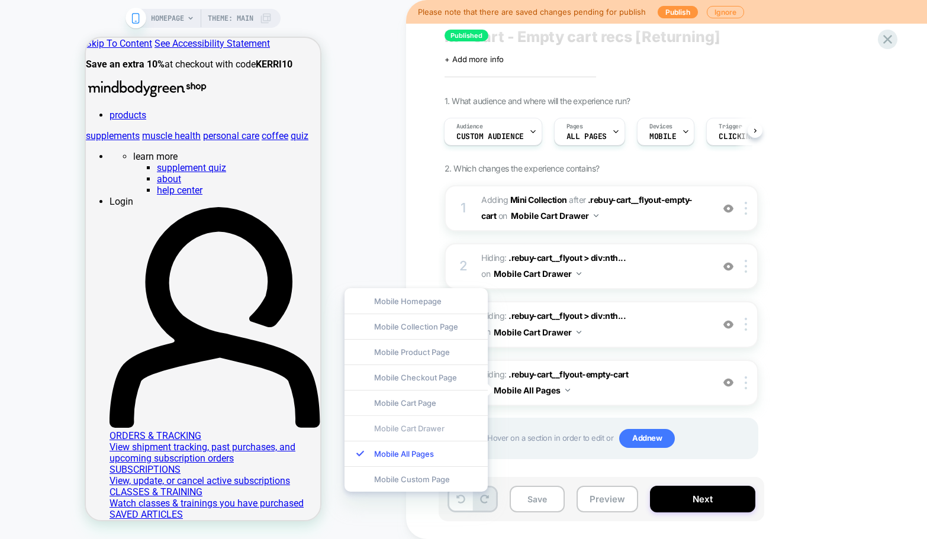
click at [439, 427] on div "Mobile Cart Drawer" at bounding box center [416, 428] width 143 height 25
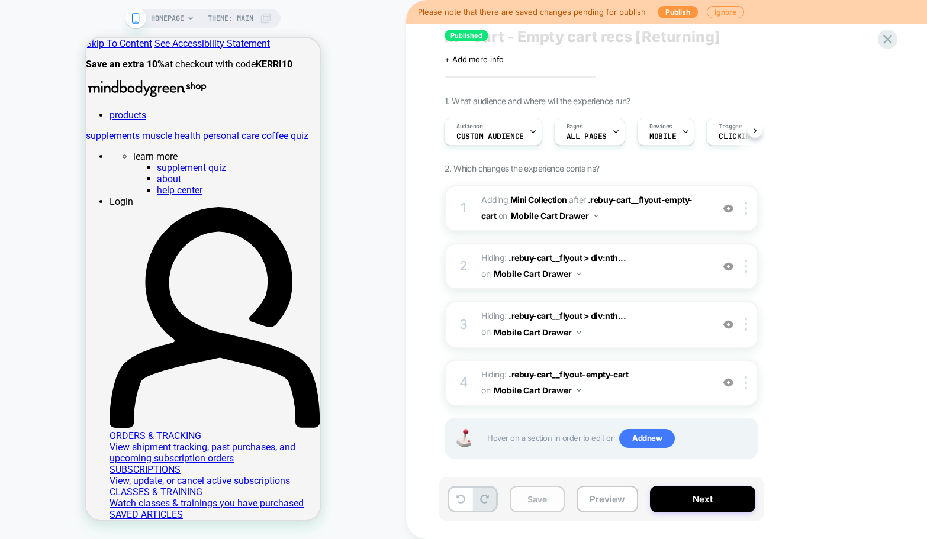
click at [535, 492] on button "Save" at bounding box center [537, 499] width 55 height 27
click at [704, 500] on button "Next" at bounding box center [702, 499] width 105 height 27
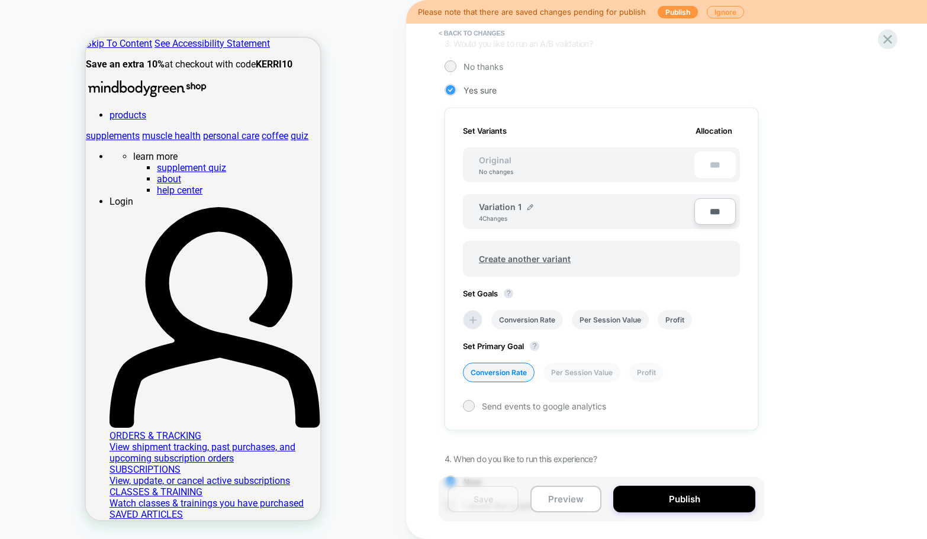
scroll to position [331, 0]
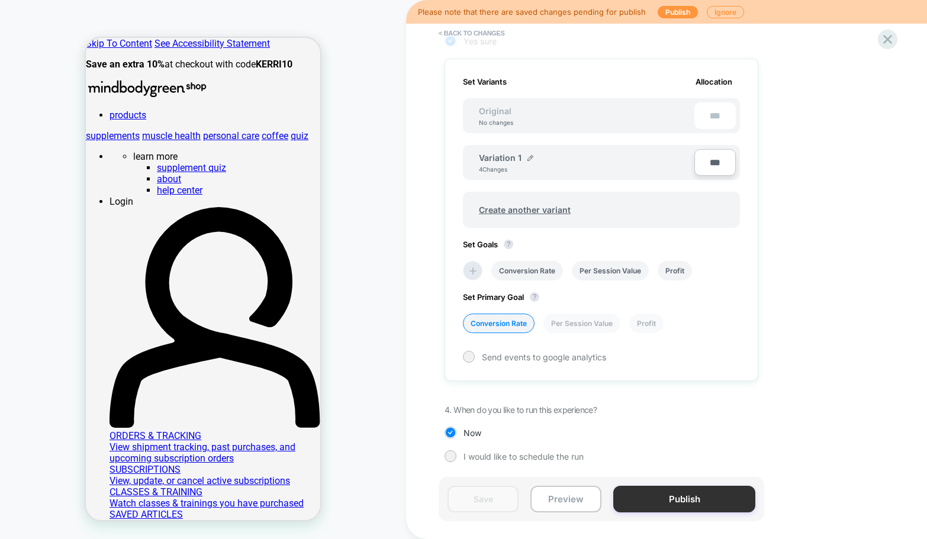
click at [651, 500] on button "Publish" at bounding box center [684, 499] width 142 height 27
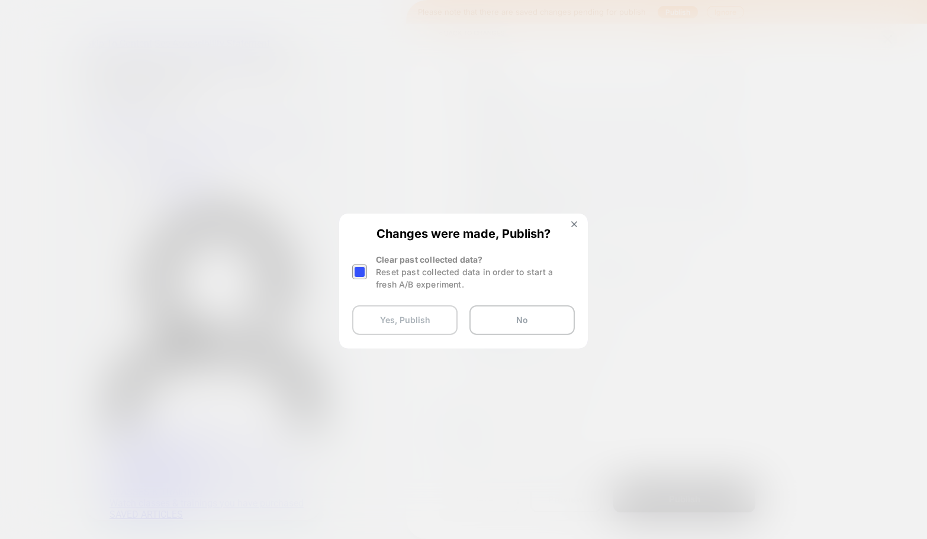
click at [400, 320] on button "Yes, Publish" at bounding box center [404, 320] width 105 height 30
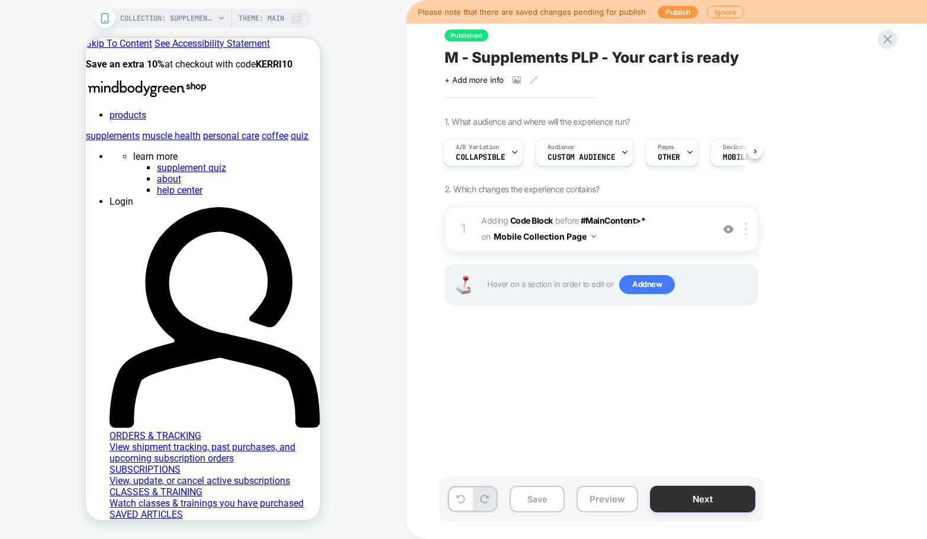
click at [661, 495] on button "Next" at bounding box center [702, 499] width 105 height 27
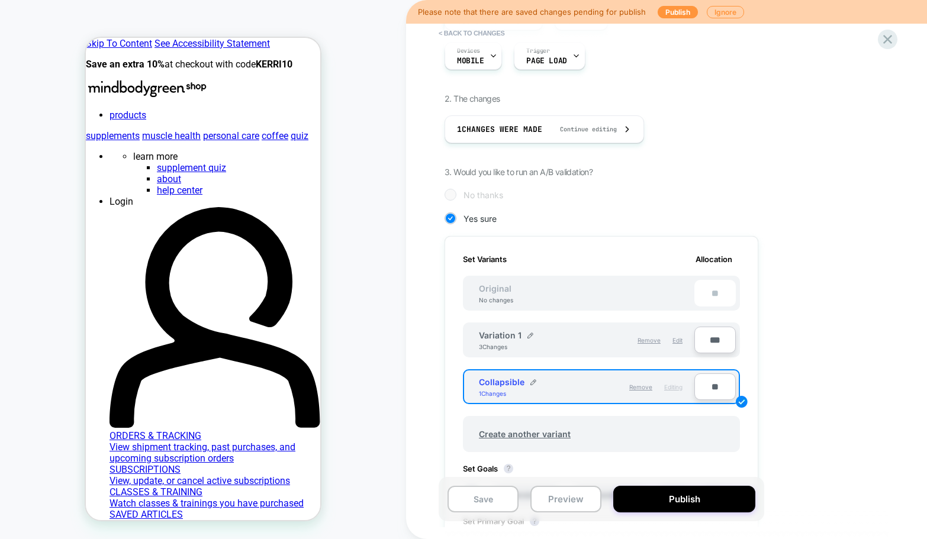
scroll to position [159, 0]
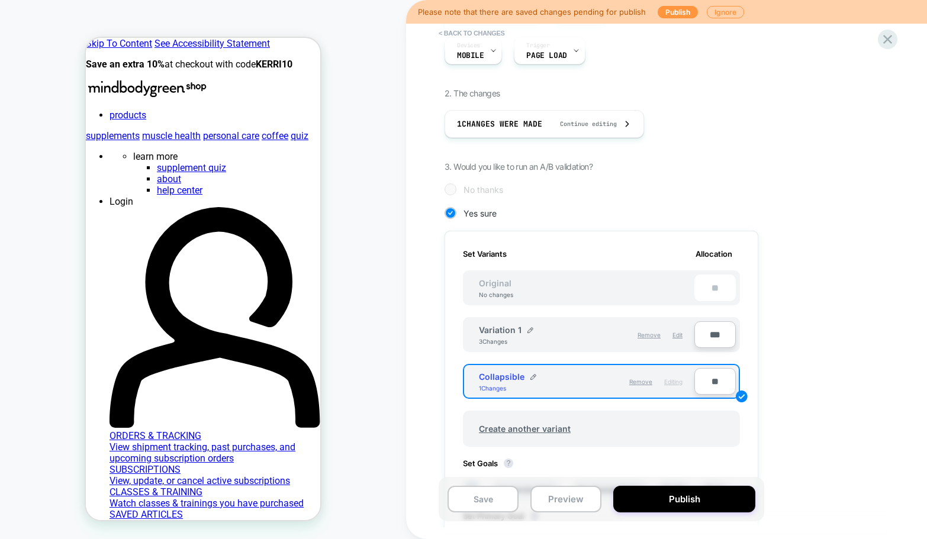
click at [706, 382] on input "**" at bounding box center [714, 381] width 41 height 27
type input "***"
type input "**"
type input "***"
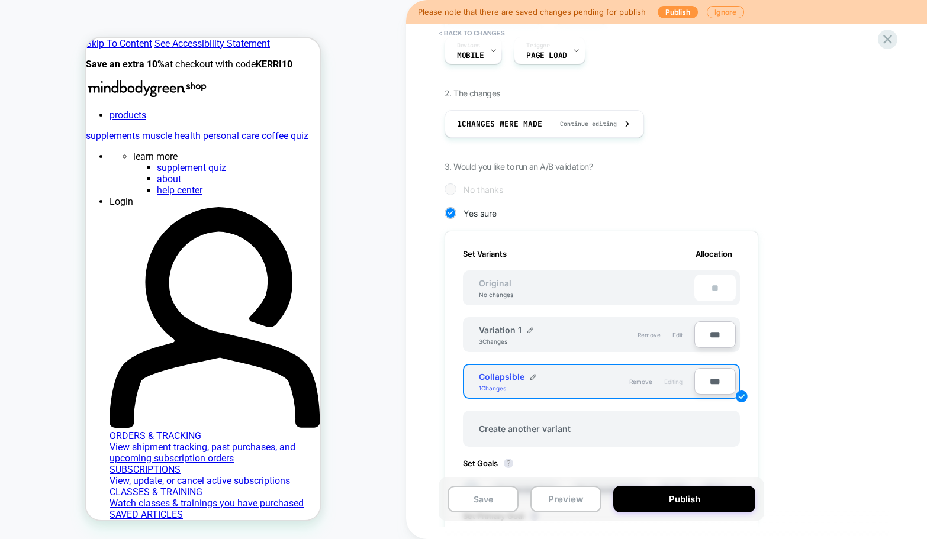
click at [700, 336] on input "***" at bounding box center [714, 334] width 41 height 27
type input "***"
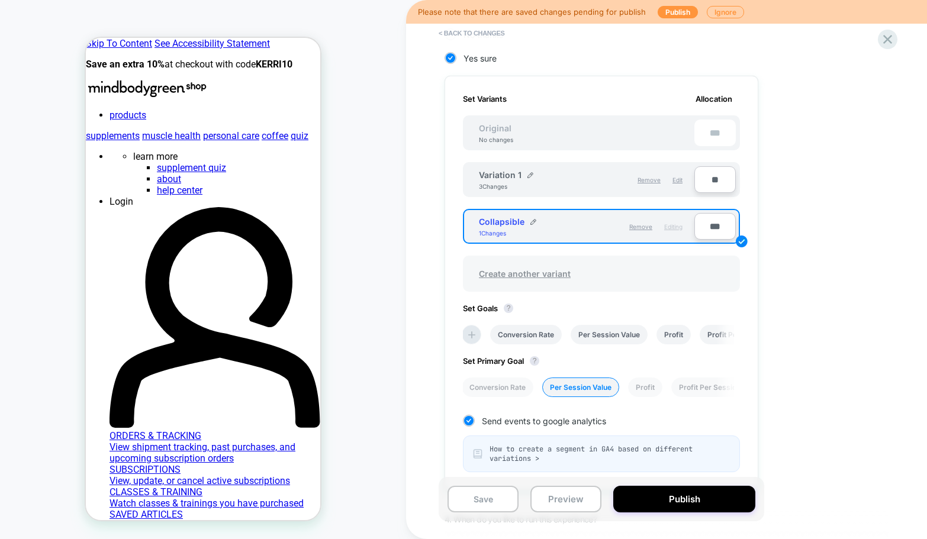
scroll to position [316, 0]
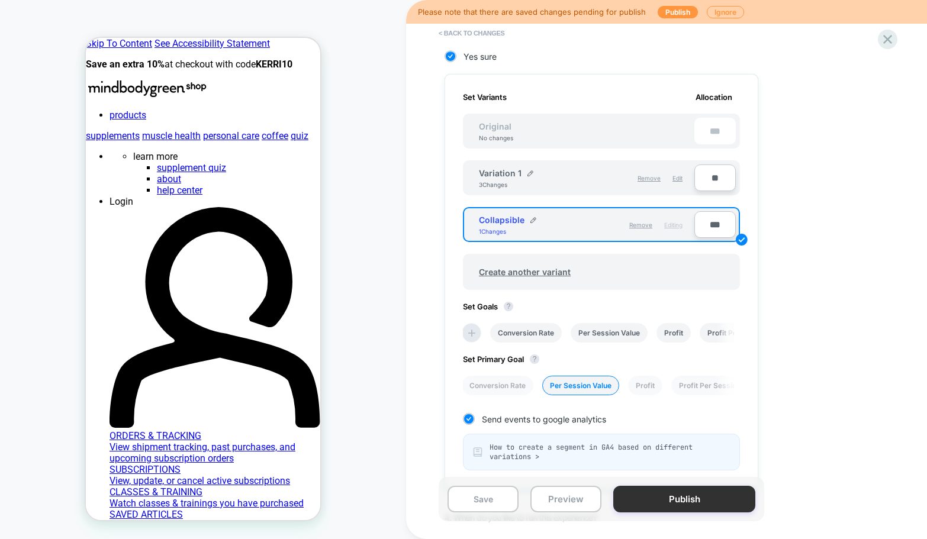
type input "**"
click at [649, 498] on button "Publish" at bounding box center [684, 499] width 142 height 27
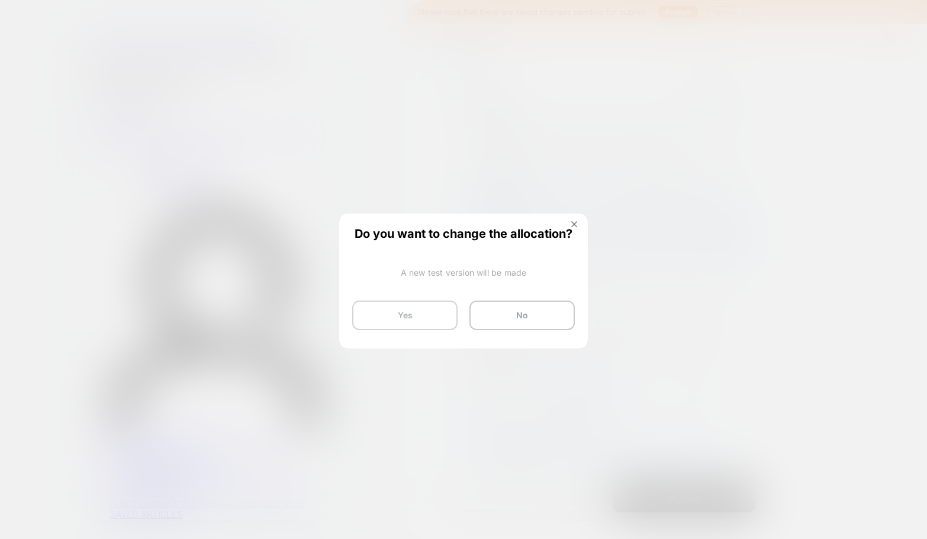
click at [395, 311] on button "Yes" at bounding box center [404, 316] width 105 height 30
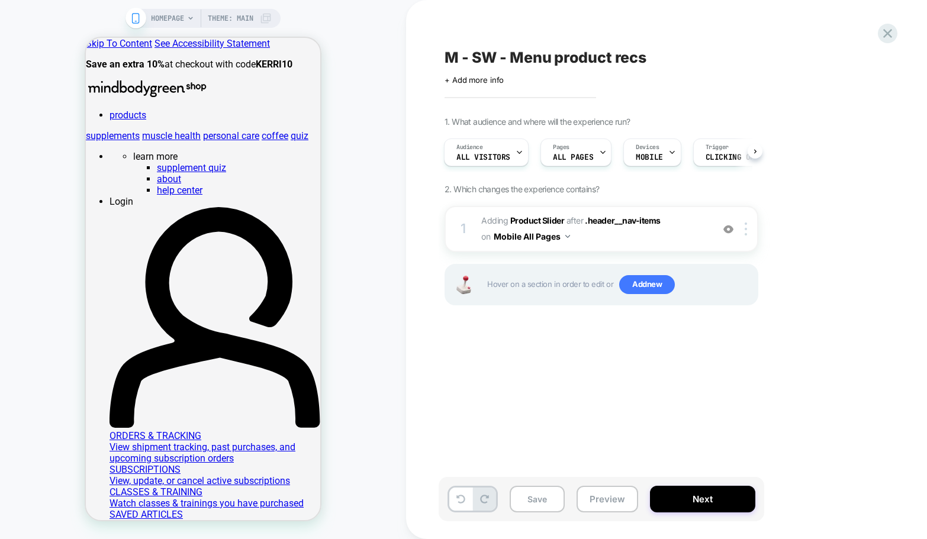
scroll to position [0, 1]
click at [623, 238] on span "#_loomi_addon_1755785486842 Adding Product Slider AFTER .header__nav-items .hea…" at bounding box center [594, 229] width 226 height 32
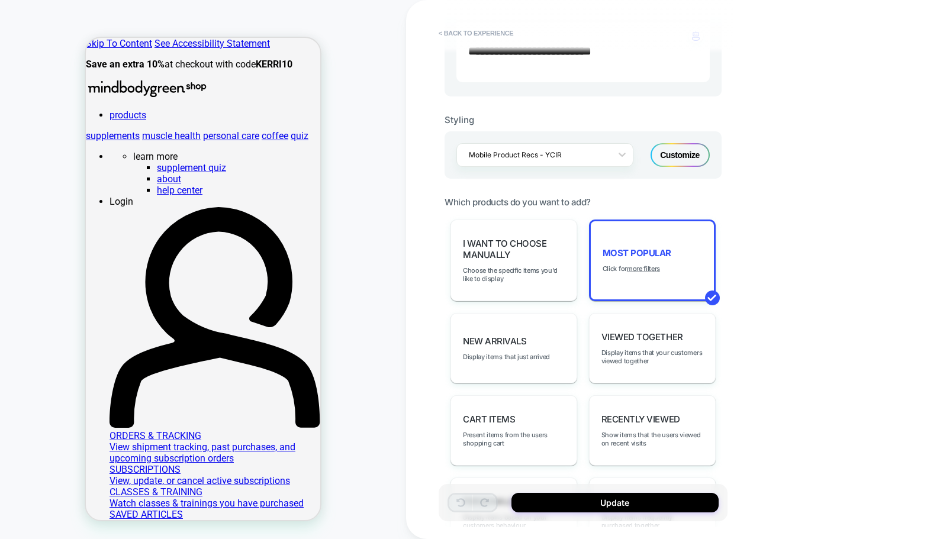
scroll to position [437, 0]
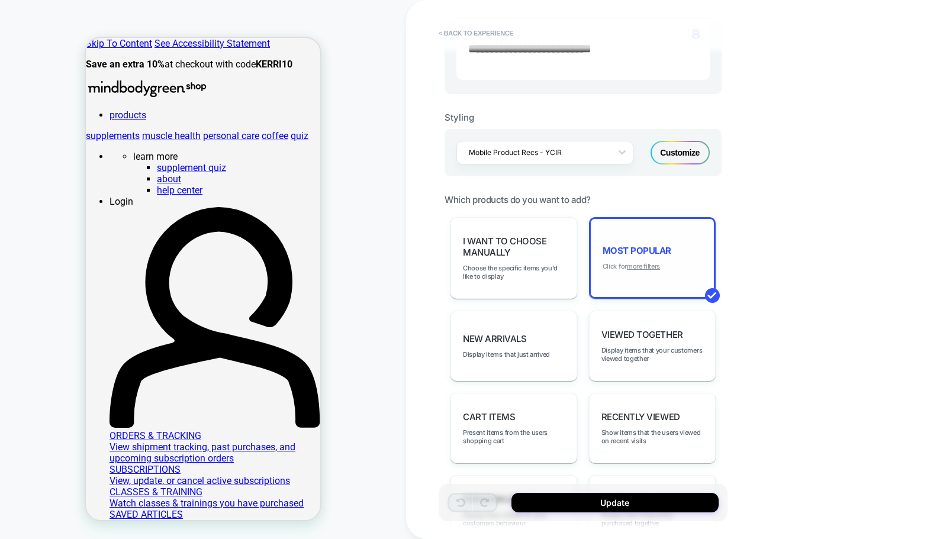
click at [643, 263] on u "more filters" at bounding box center [643, 266] width 33 height 8
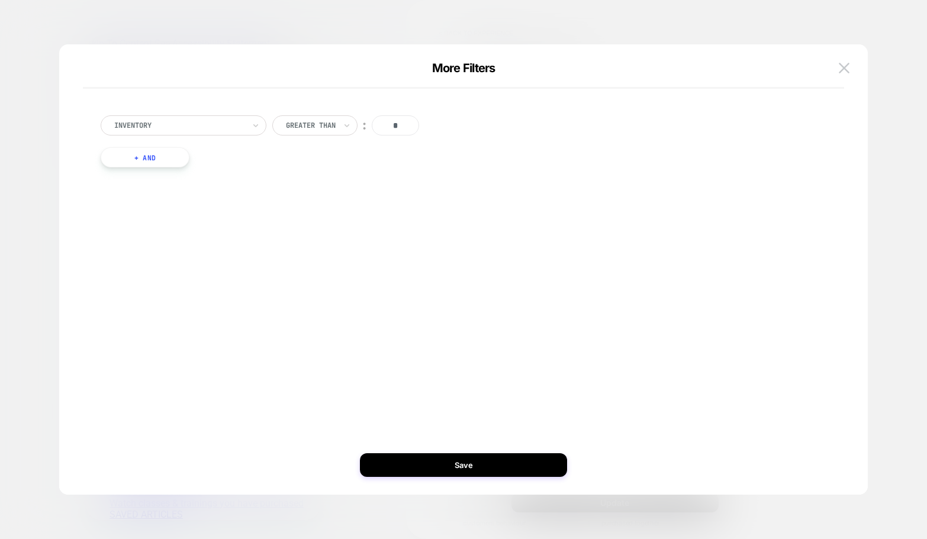
click at [160, 162] on button "+ And" at bounding box center [145, 157] width 89 height 20
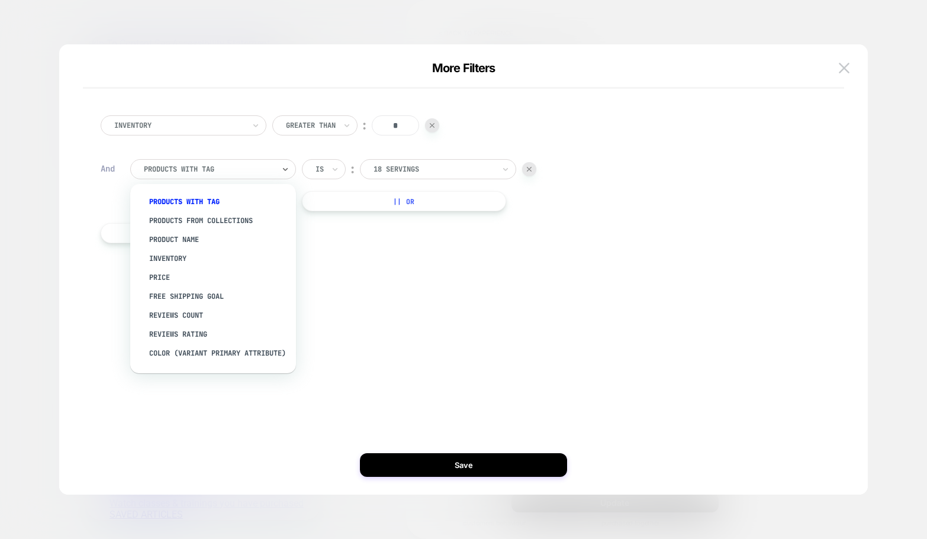
click at [192, 170] on div at bounding box center [209, 169] width 130 height 11
click at [210, 225] on div "products from collections" at bounding box center [219, 220] width 154 height 19
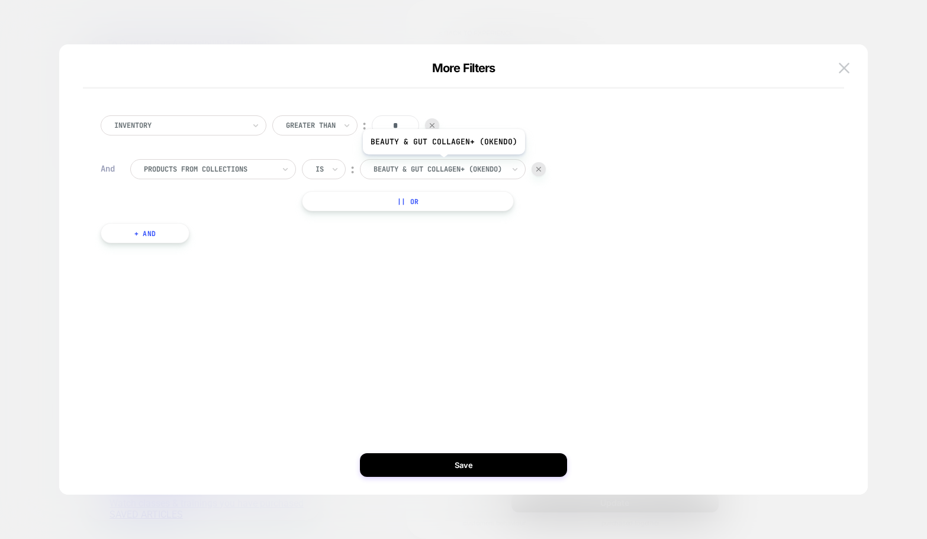
click at [443, 163] on div "Beauty & gut collagen+ (Okendo)" at bounding box center [438, 169] width 133 height 13
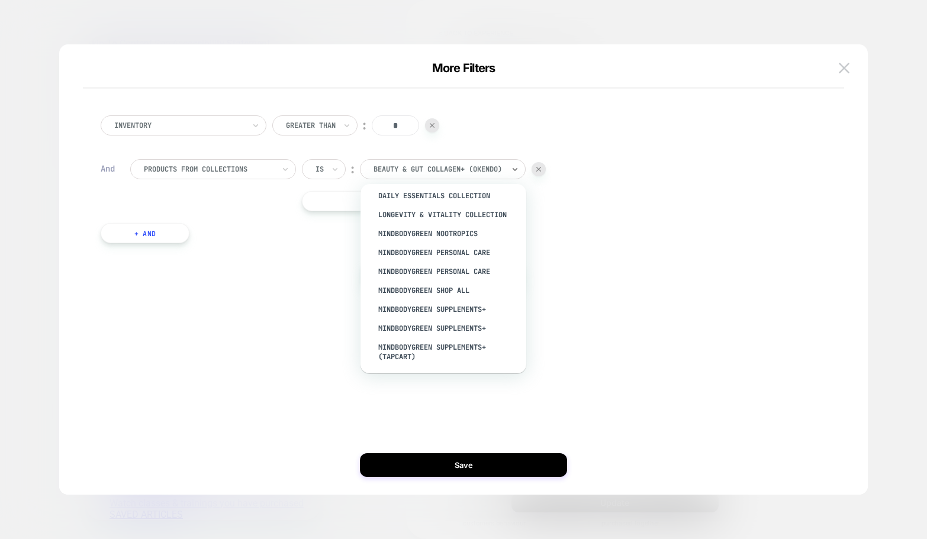
scroll to position [1094, 1]
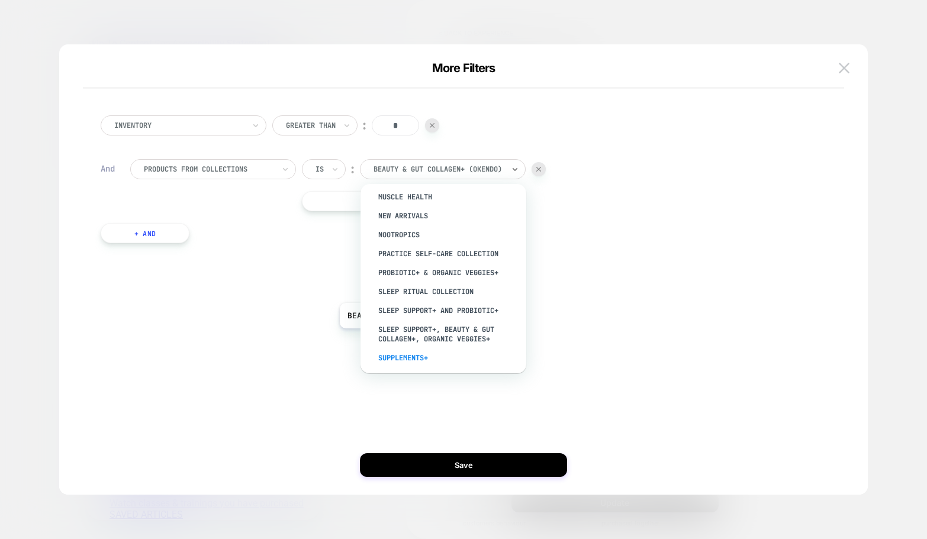
click at [419, 349] on div "supplements+" at bounding box center [448, 358] width 154 height 19
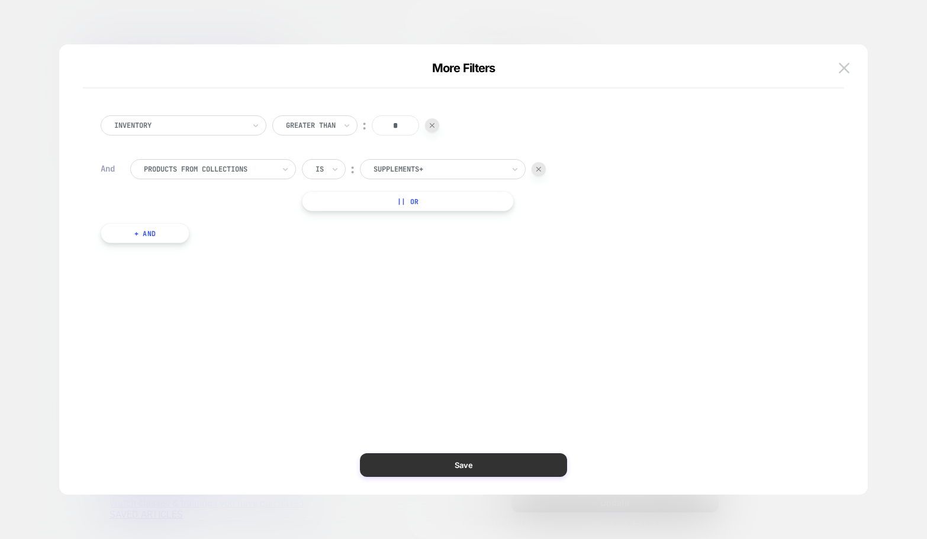
click at [429, 466] on button "Save" at bounding box center [463, 465] width 207 height 24
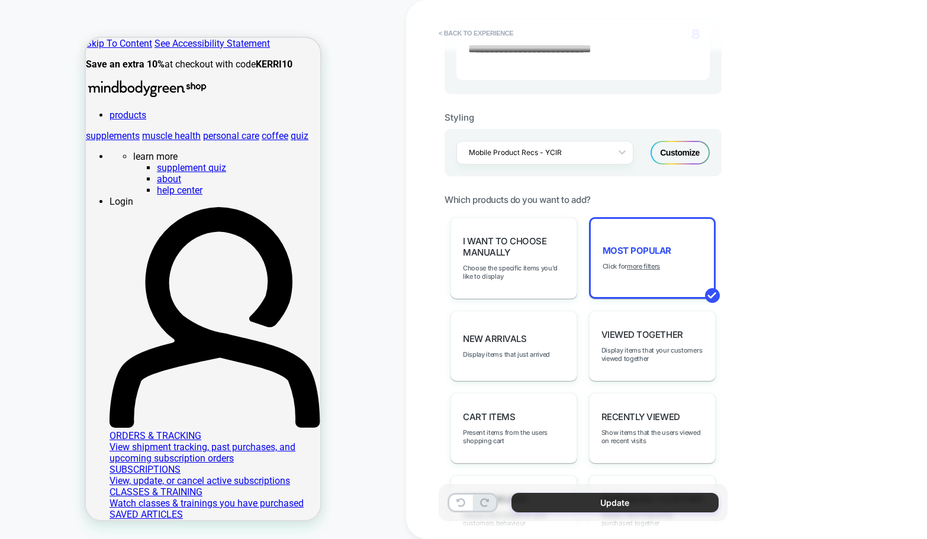
click at [561, 501] on button "Update" at bounding box center [614, 503] width 207 height 20
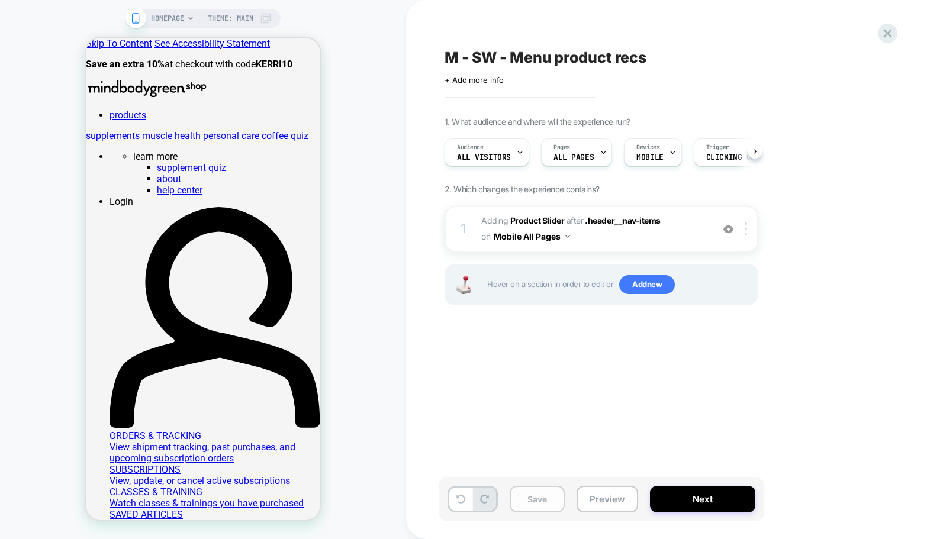
click at [530, 505] on button "Save" at bounding box center [537, 499] width 55 height 27
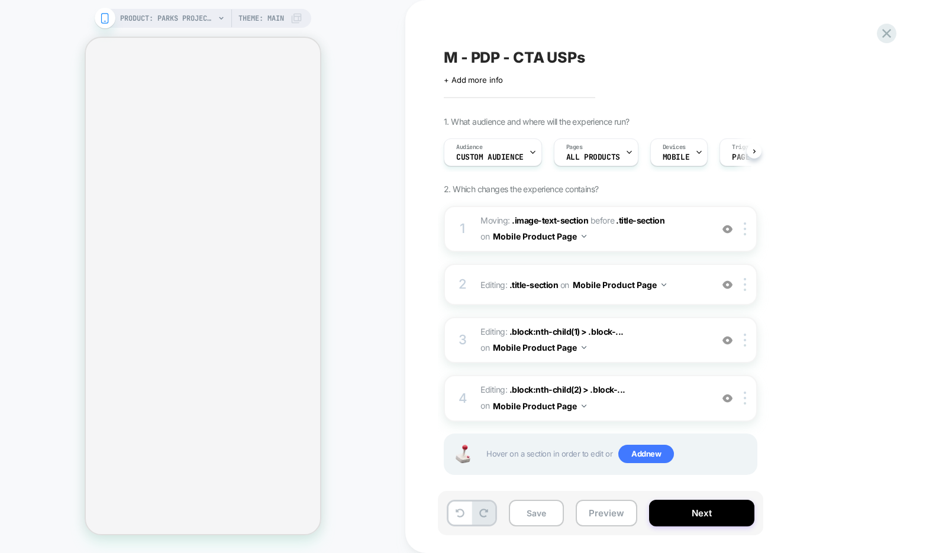
select select "**"
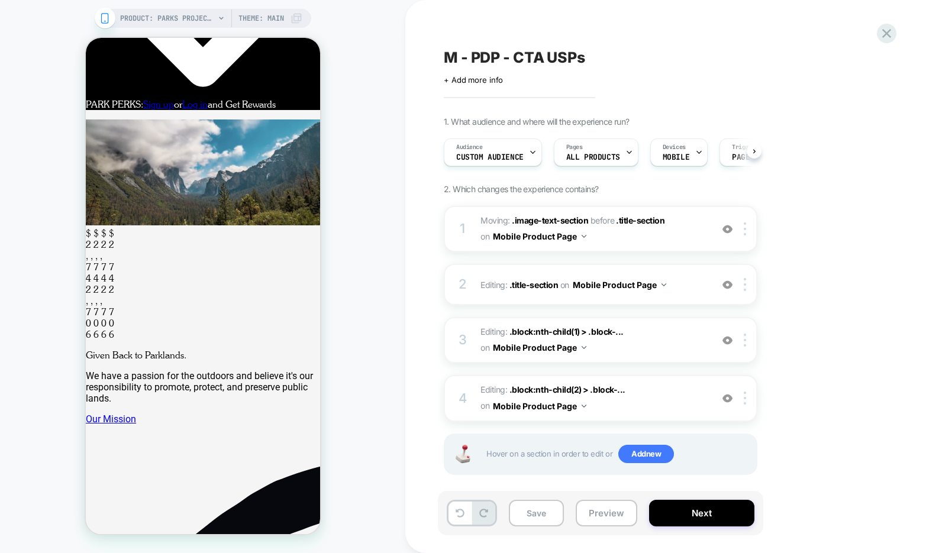
scroll to position [0, 1]
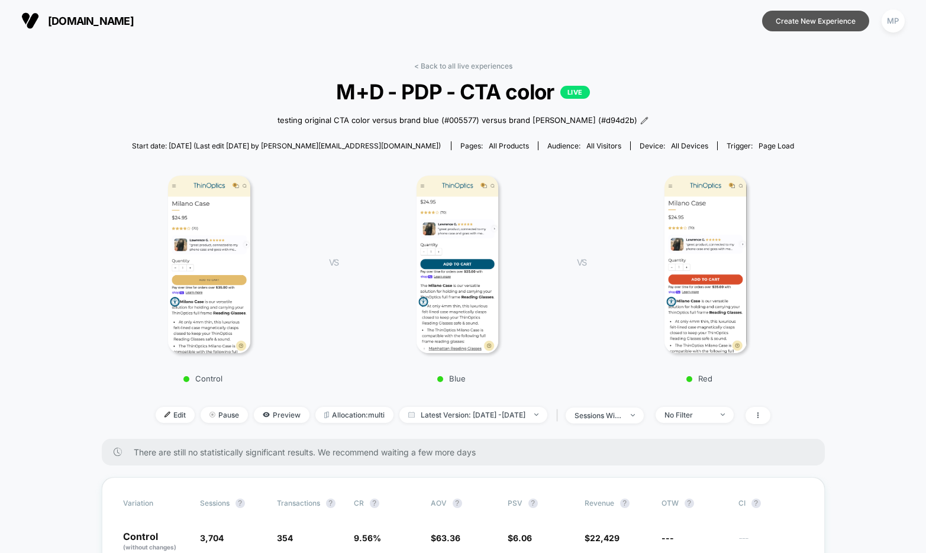
click at [795, 27] on button "Create New Experience" at bounding box center [815, 21] width 107 height 21
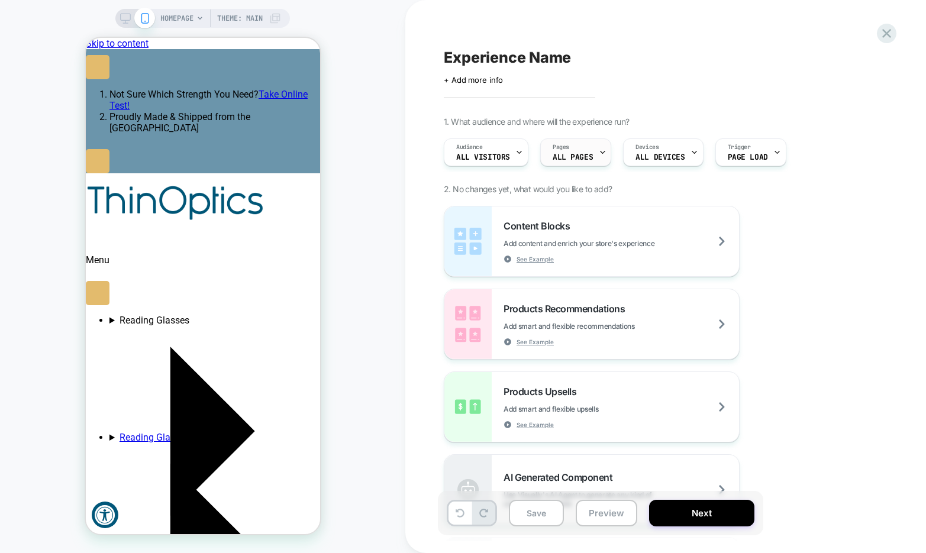
click at [574, 159] on span "ALL PAGES" at bounding box center [573, 157] width 40 height 8
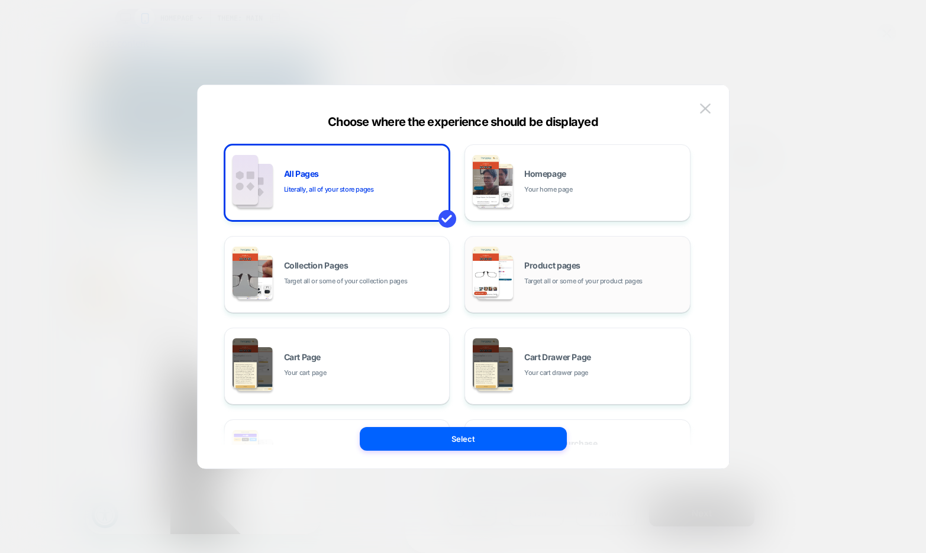
click at [568, 263] on span "Product pages" at bounding box center [552, 266] width 56 height 8
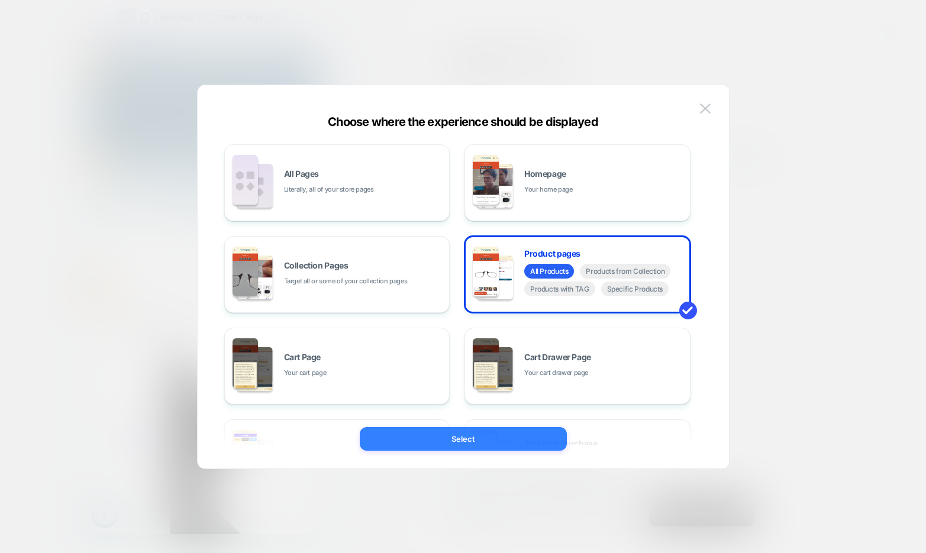
click at [492, 434] on button "Select" at bounding box center [463, 439] width 207 height 24
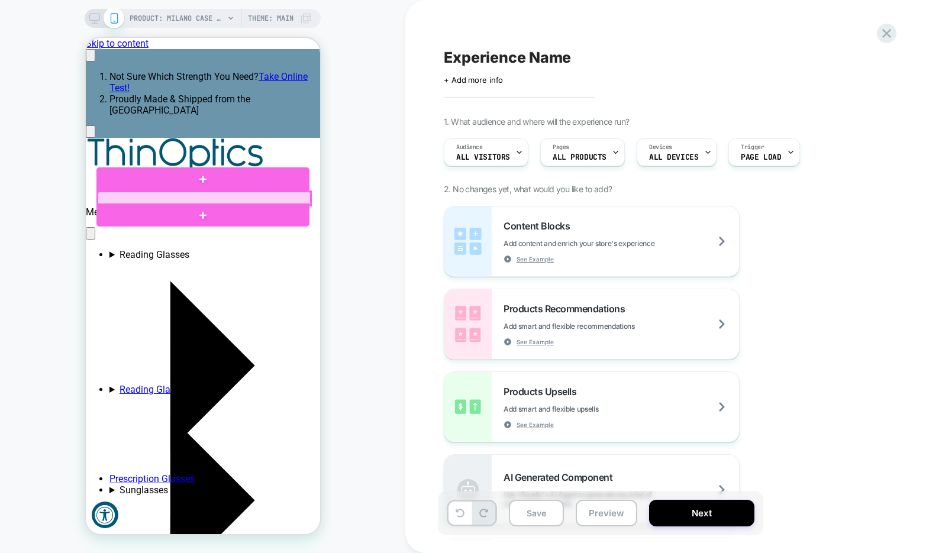
click at [205, 196] on div at bounding box center [203, 198] width 213 height 13
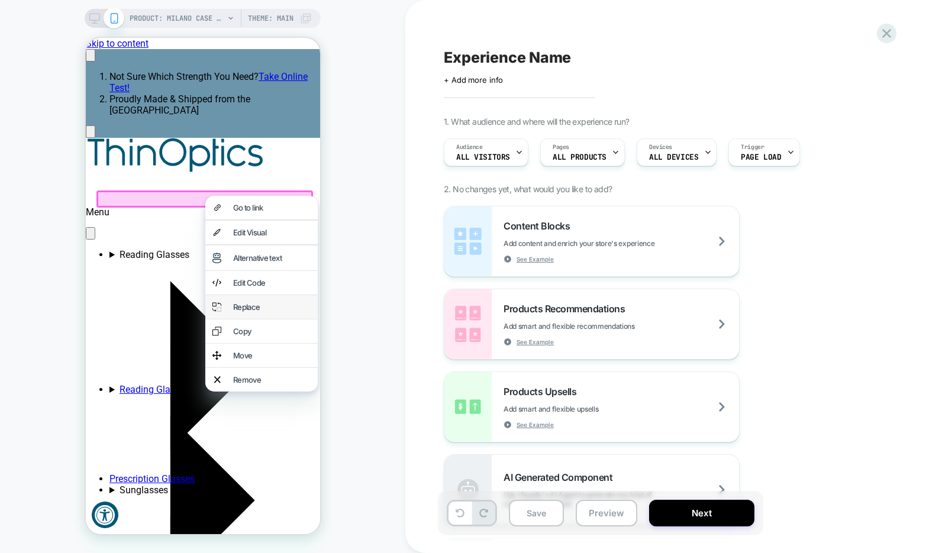
scroll to position [0, 182]
click at [258, 385] on div "Remove" at bounding box center [272, 379] width 78 height 9
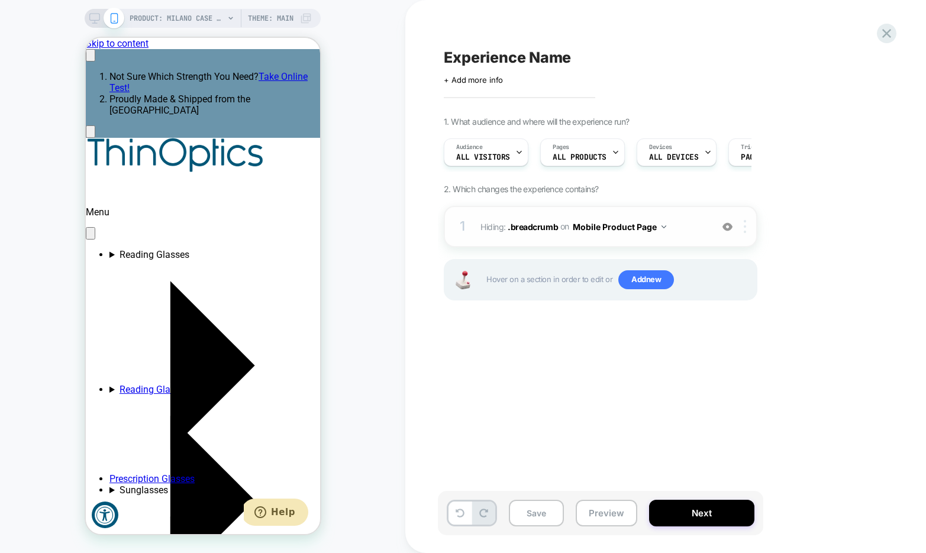
click at [743, 226] on div at bounding box center [748, 226] width 20 height 13
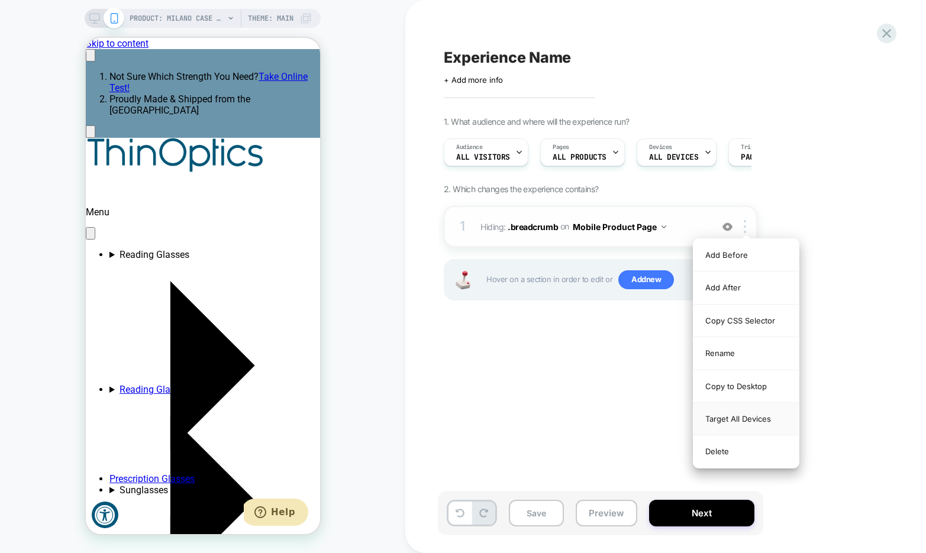
click at [716, 416] on div "Target All Devices" at bounding box center [746, 419] width 105 height 33
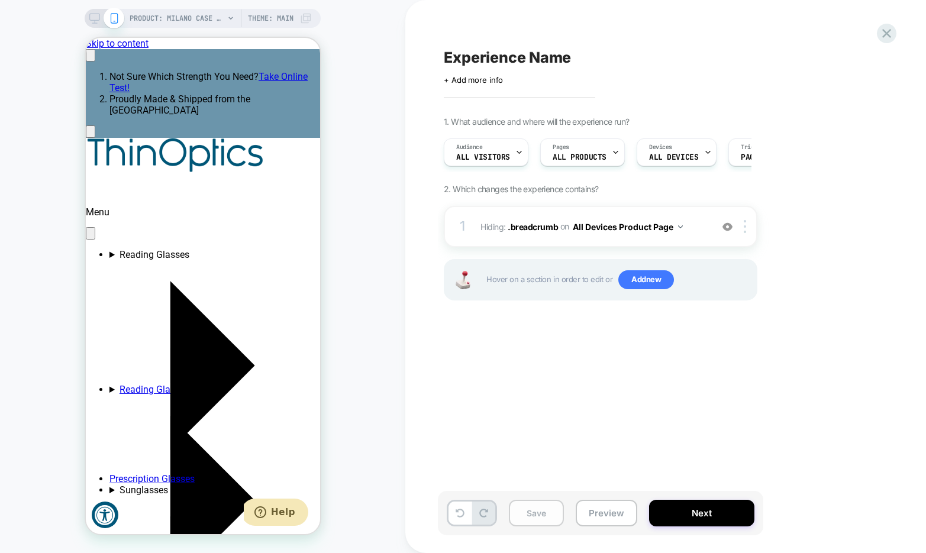
scroll to position [0, 0]
click at [538, 513] on button "Save" at bounding box center [536, 513] width 55 height 27
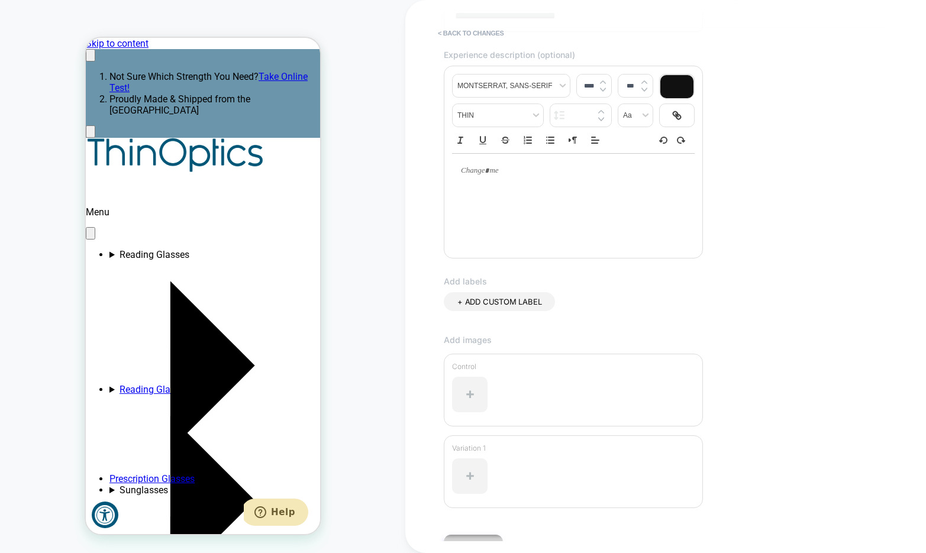
scroll to position [163, 0]
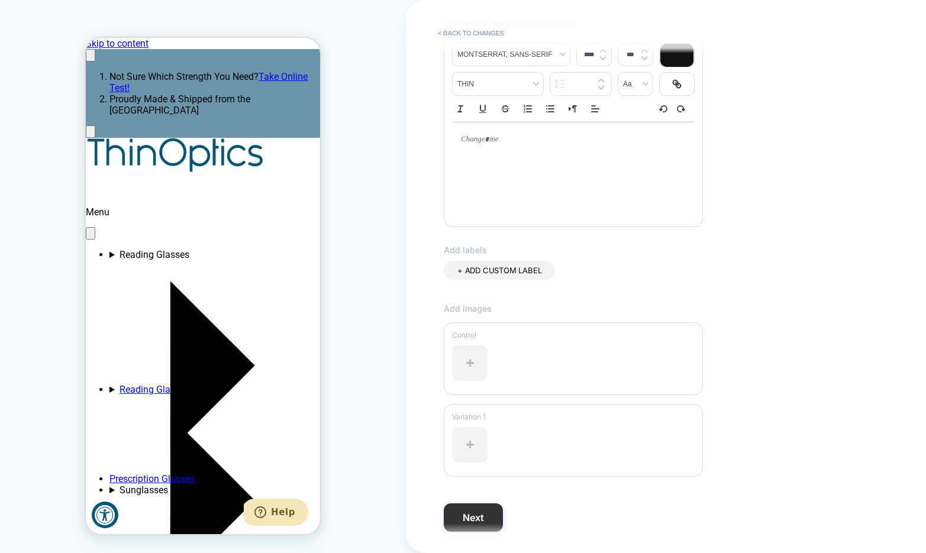
type input "**********"
click at [475, 514] on button "Next" at bounding box center [473, 518] width 59 height 28
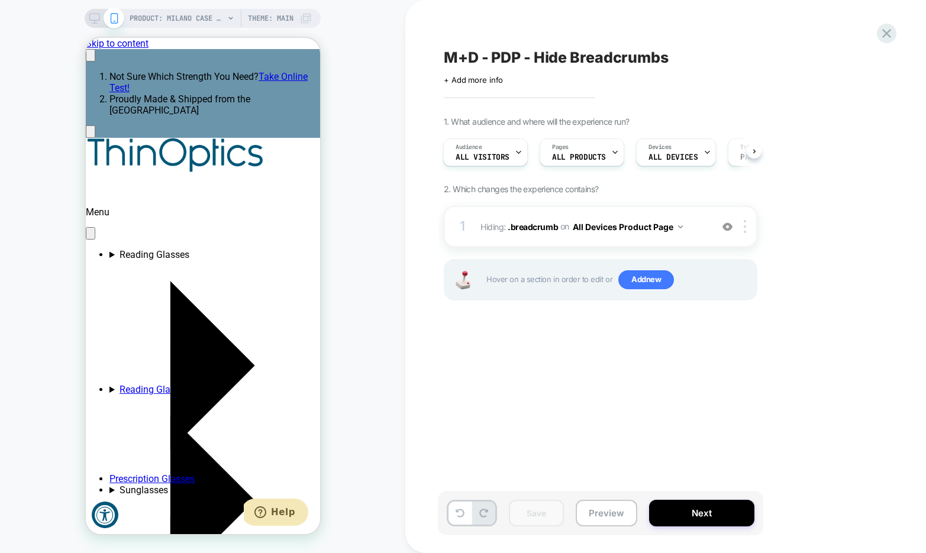
scroll to position [0, 0]
click at [889, 35] on icon at bounding box center [887, 33] width 9 height 9
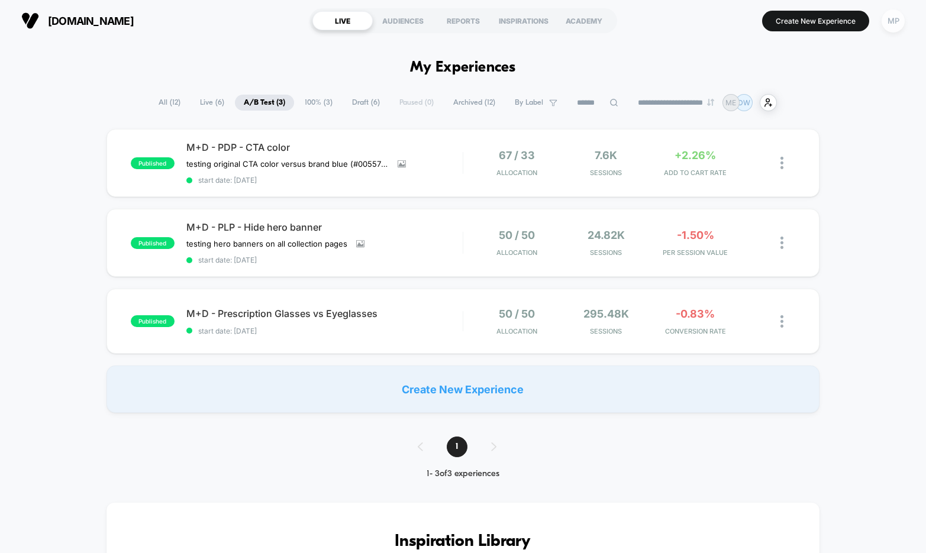
click at [891, 28] on div "MP" at bounding box center [893, 20] width 23 height 23
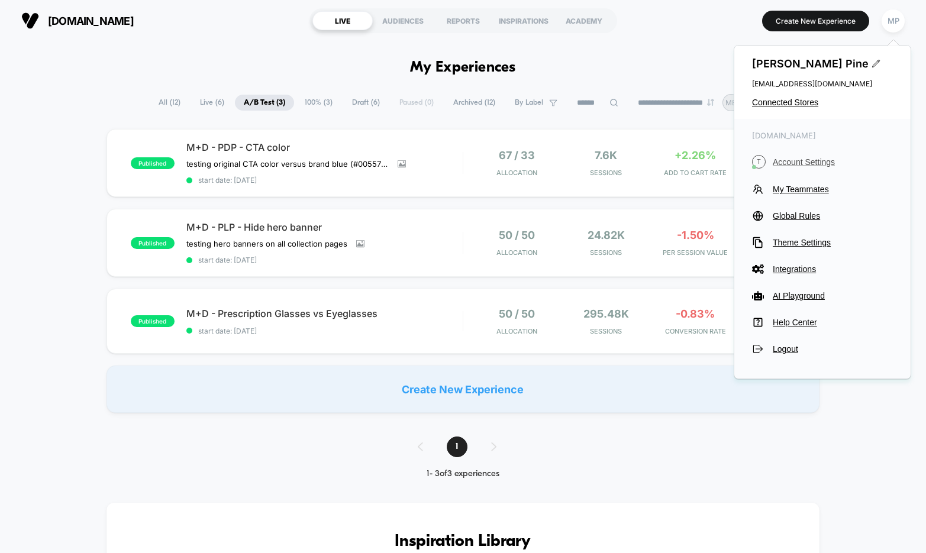
click at [800, 159] on span "Account Settings" at bounding box center [833, 161] width 120 height 9
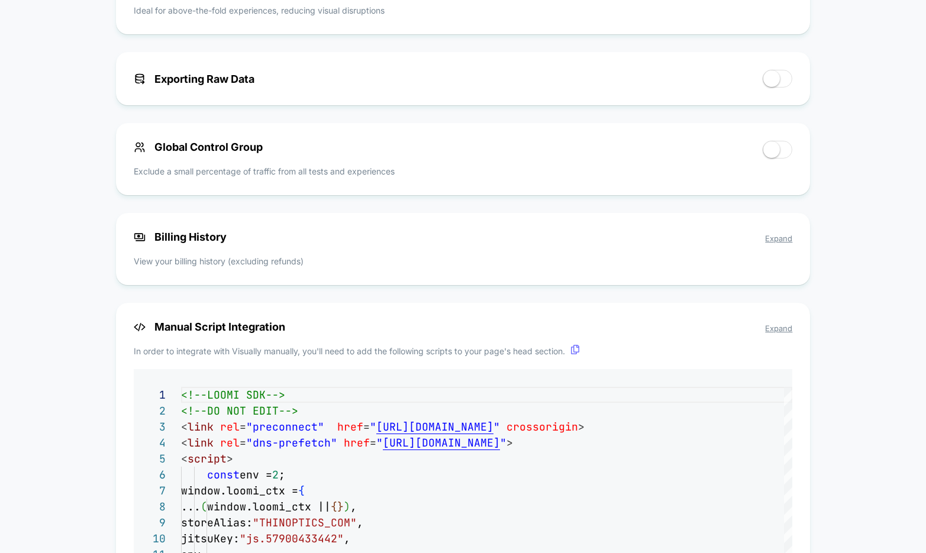
scroll to position [650, 0]
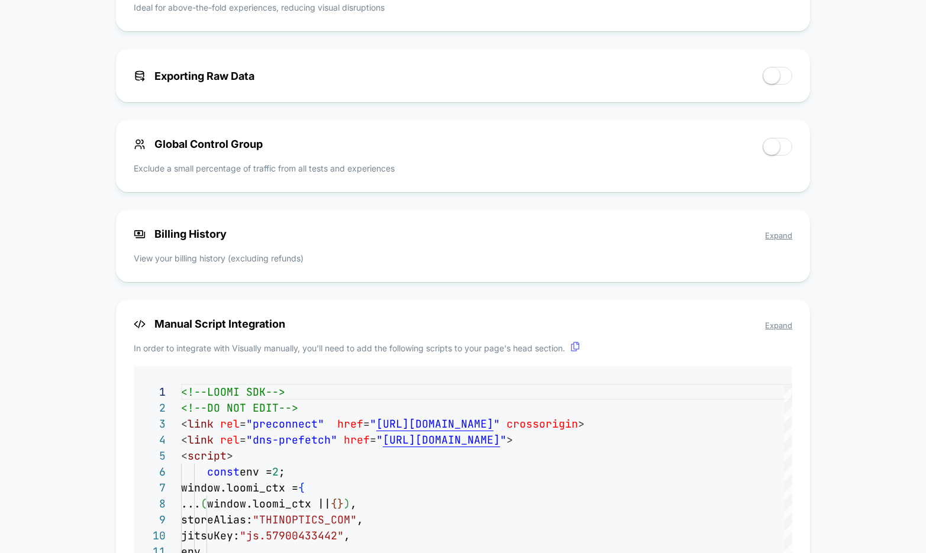
click at [787, 237] on span "Expand" at bounding box center [778, 235] width 27 height 9
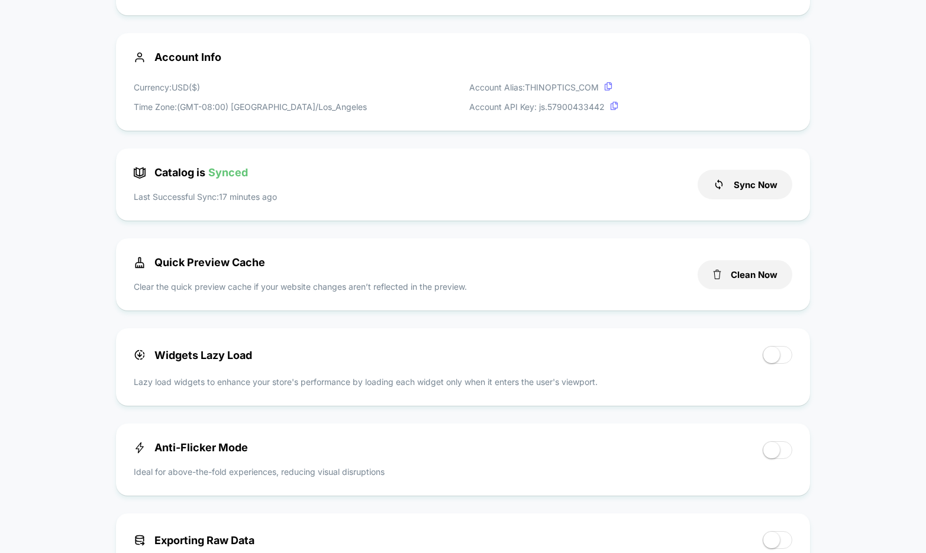
scroll to position [0, 0]
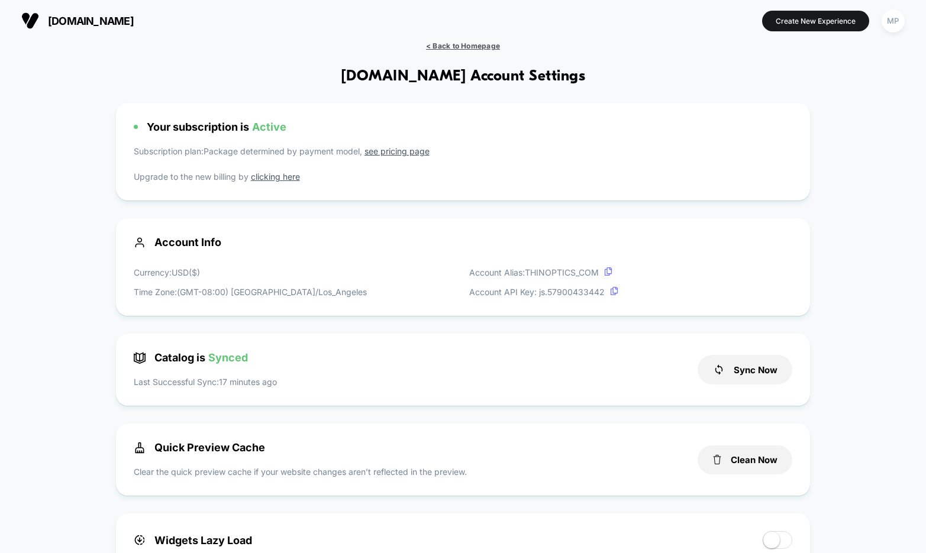
click at [445, 45] on span "< Back to Homepage" at bounding box center [463, 45] width 74 height 9
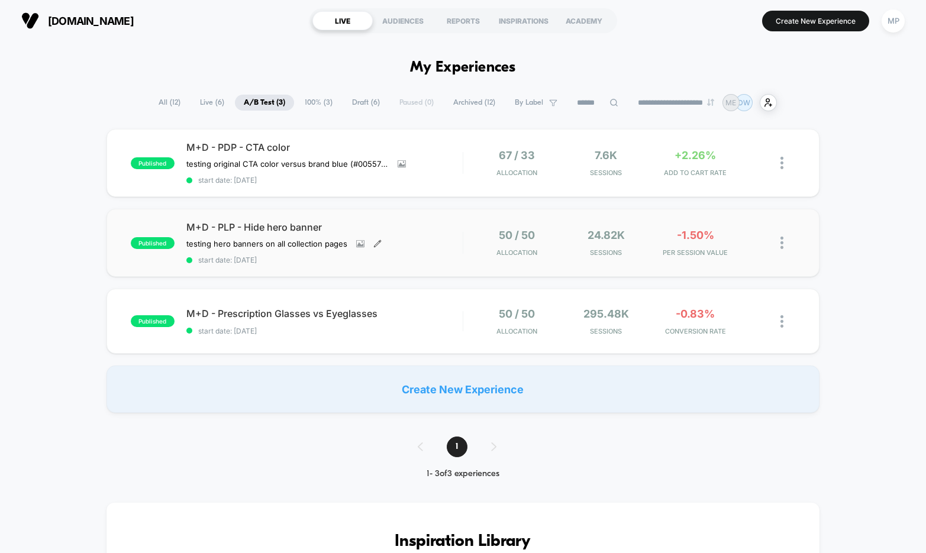
click at [376, 240] on icon at bounding box center [378, 244] width 8 height 8
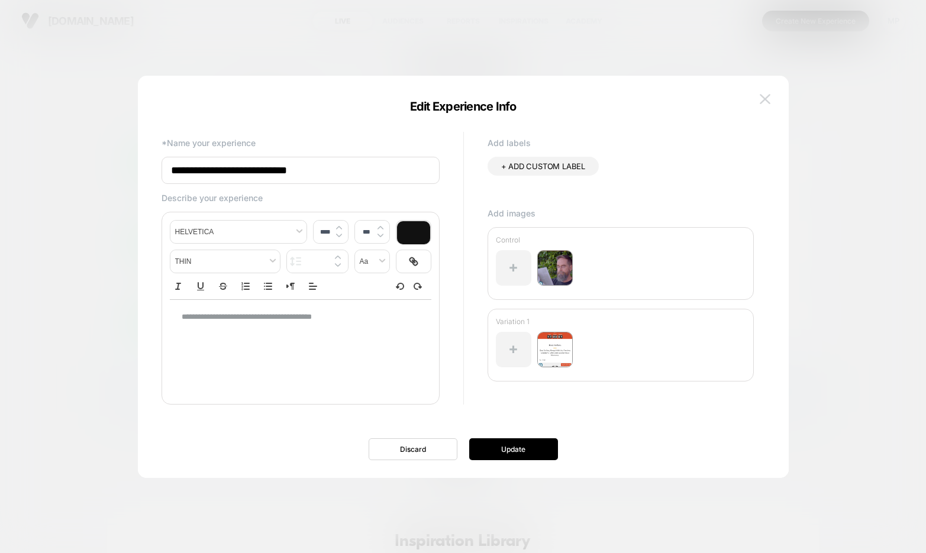
click at [761, 94] on button at bounding box center [766, 100] width 18 height 18
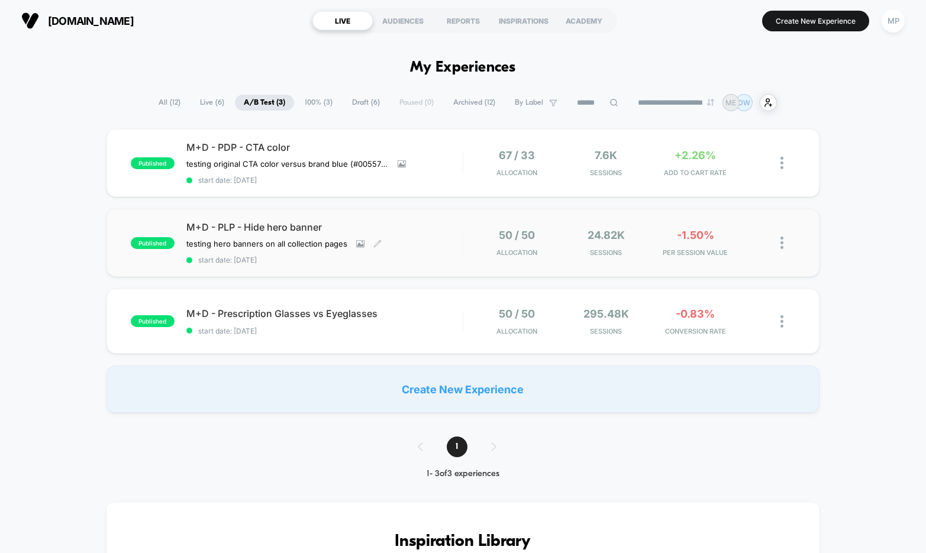
click at [435, 268] on div "published M+D - PLP - Hide hero banner testing hero banners on all collection p…" at bounding box center [463, 243] width 713 height 68
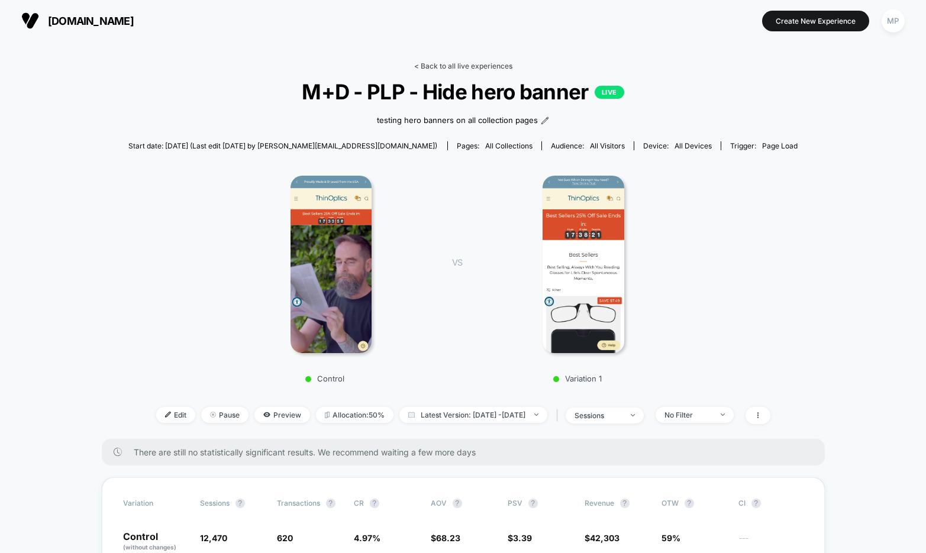
click at [436, 63] on link "< Back to all live experiences" at bounding box center [463, 66] width 98 height 9
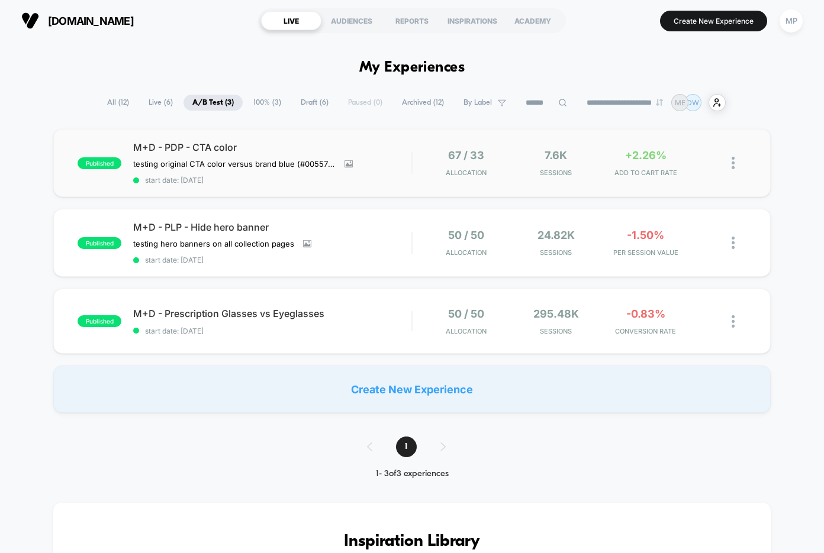
click at [276, 190] on div "published M+D - PDP - CTA color testing original CTA color versus brand blue (#…" at bounding box center [411, 163] width 717 height 68
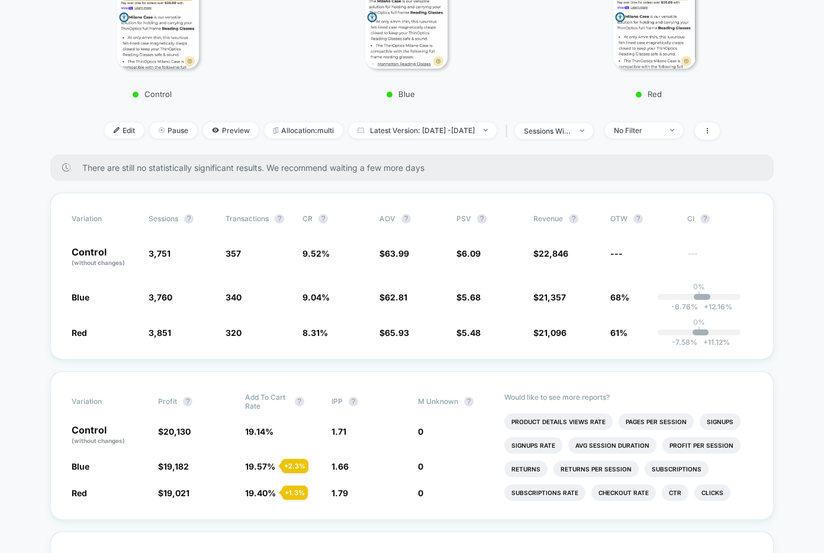
scroll to position [284, 0]
click at [350, 132] on span "Latest Version: [DATE] - [DATE]" at bounding box center [423, 132] width 148 height 16
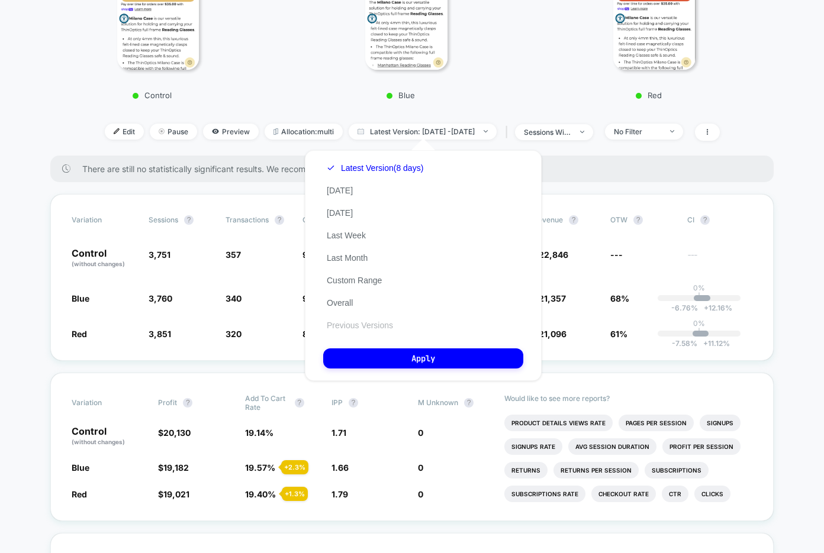
click at [366, 323] on button "Previous Versions" at bounding box center [359, 325] width 73 height 11
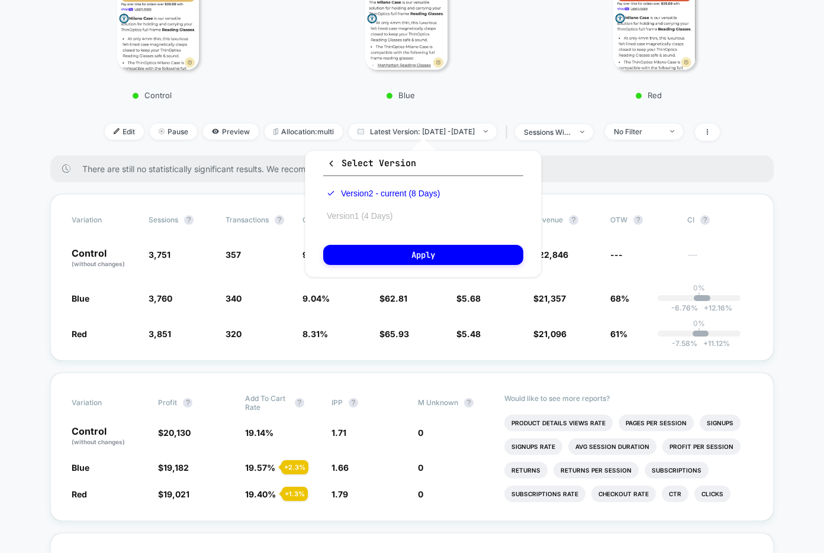
click at [372, 211] on button "Version 1 (4 Days)" at bounding box center [359, 216] width 73 height 11
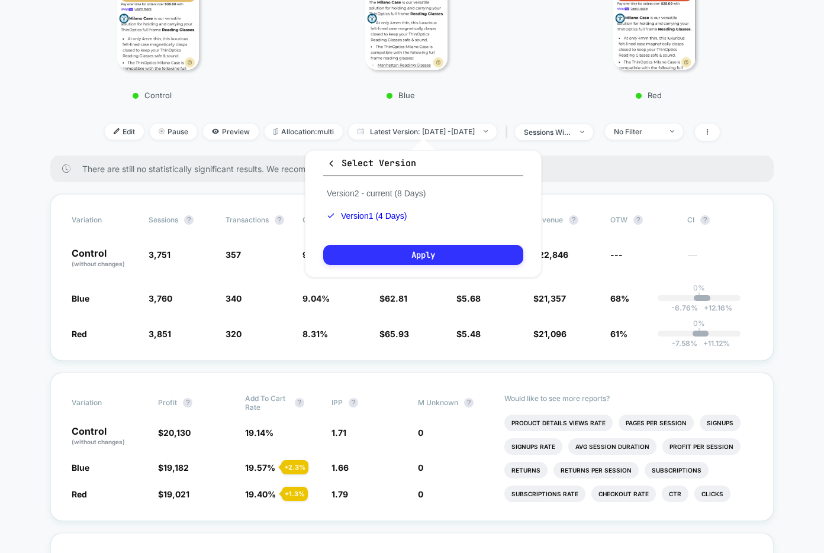
click at [383, 259] on button "Apply" at bounding box center [423, 255] width 200 height 20
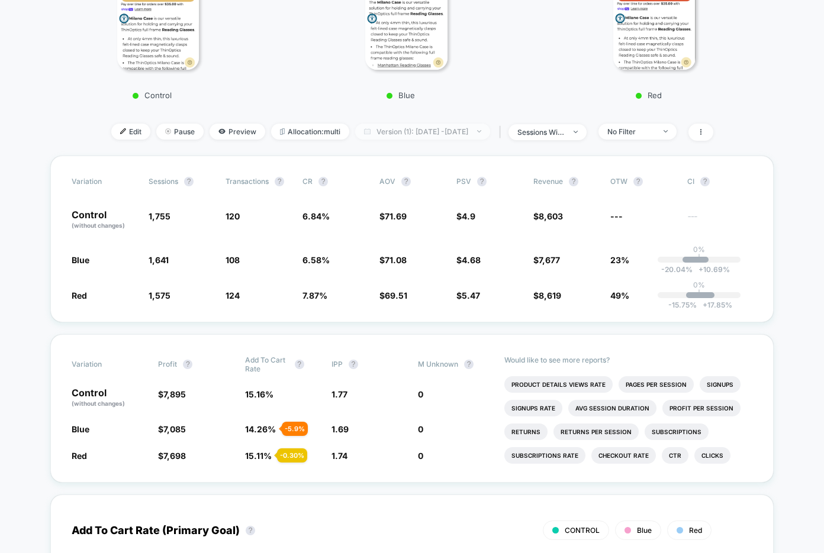
click at [438, 128] on span "Version (1): [DATE] - [DATE]" at bounding box center [422, 132] width 135 height 16
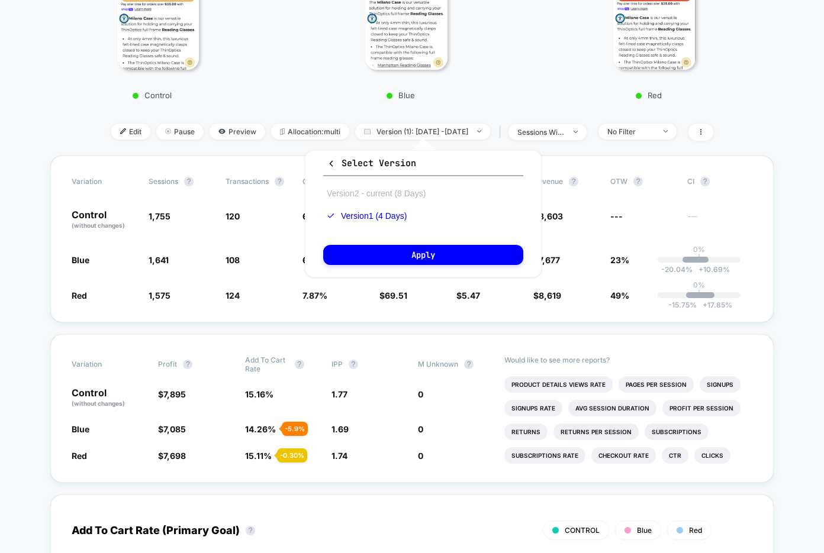
click at [381, 198] on button "Version 2 - current (8 Days)" at bounding box center [376, 193] width 106 height 11
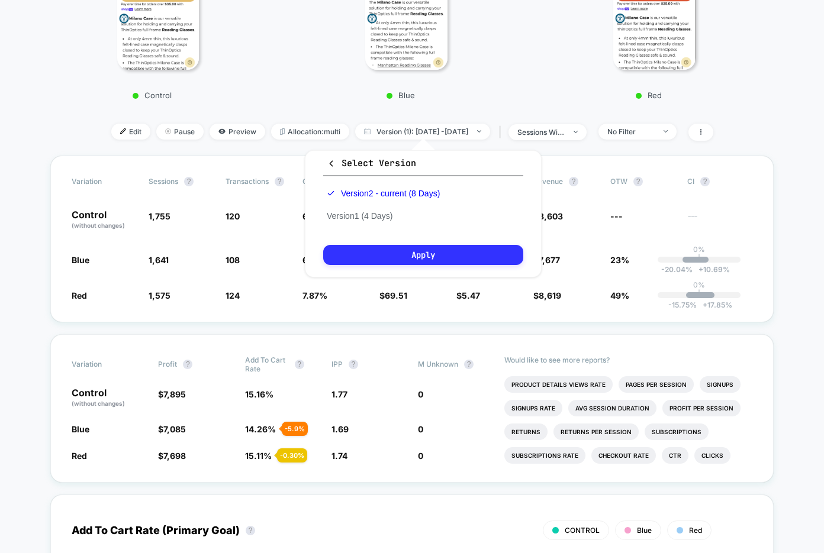
click at [359, 257] on button "Apply" at bounding box center [423, 255] width 200 height 20
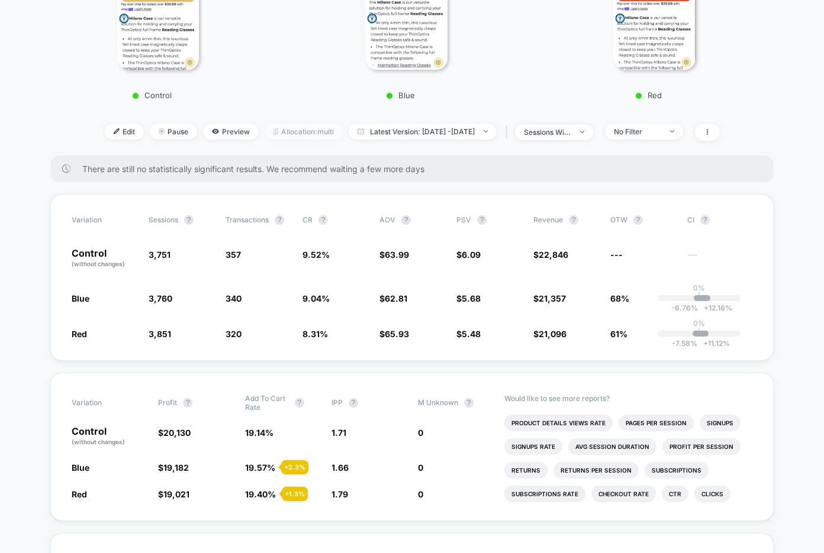
click at [272, 130] on span "Allocation: multi" at bounding box center [304, 132] width 78 height 16
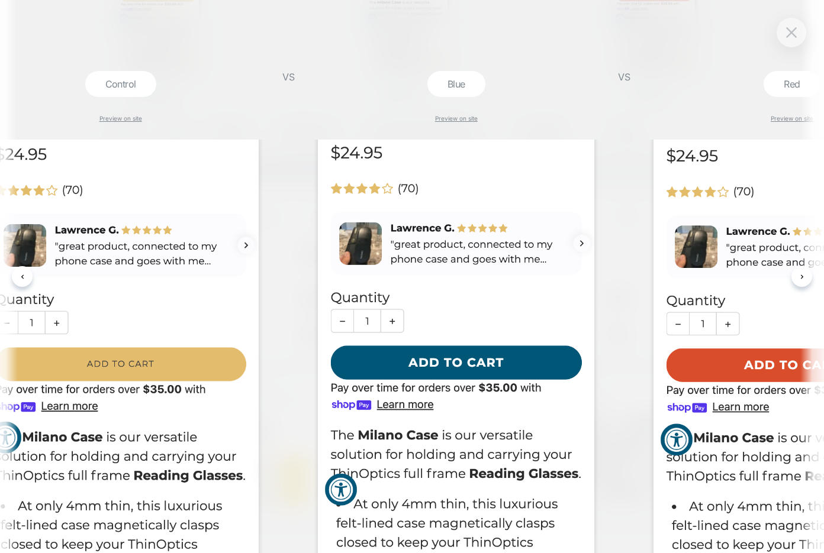
scroll to position [129, 0]
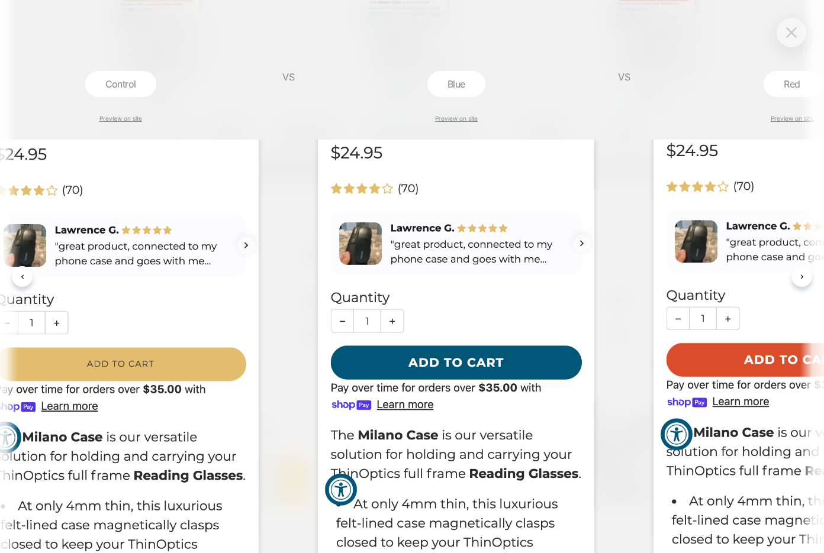
click at [788, 28] on img at bounding box center [791, 32] width 11 height 10
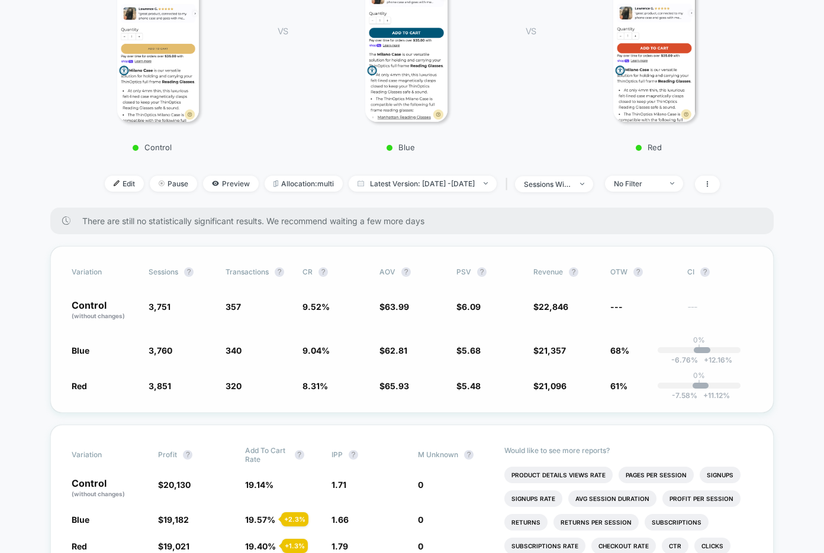
scroll to position [230, 0]
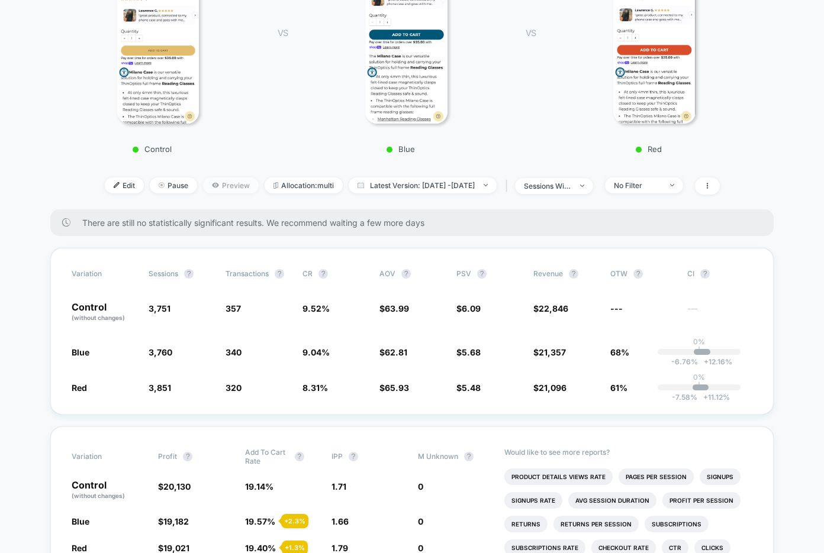
click at [215, 183] on span "Preview" at bounding box center [231, 186] width 56 height 16
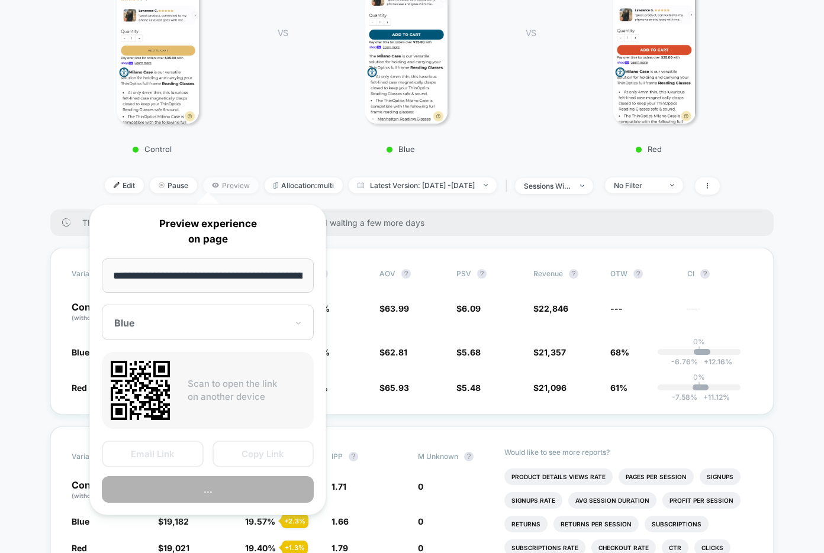
scroll to position [0, 49]
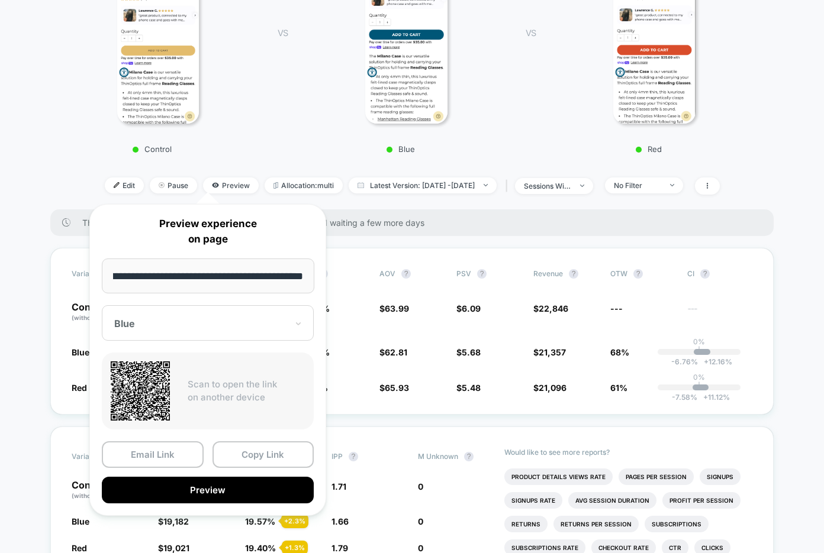
click at [204, 322] on div at bounding box center [200, 324] width 173 height 12
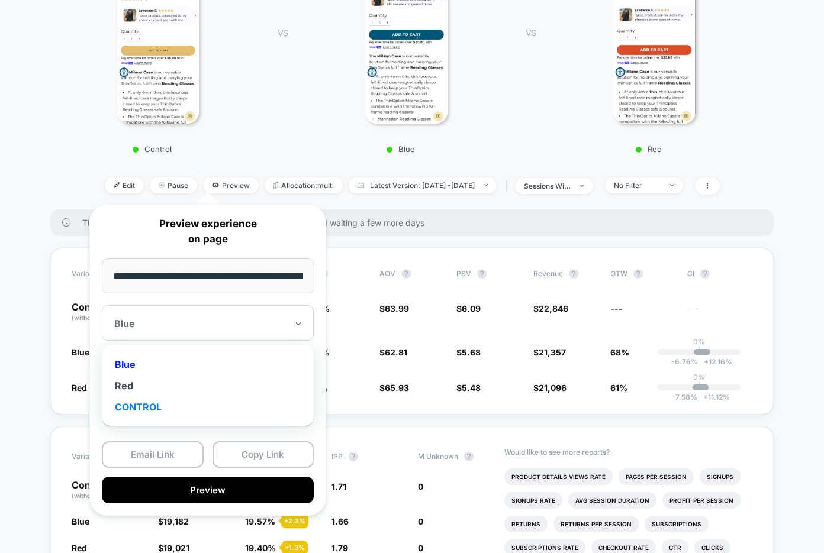
click at [162, 402] on div "CONTROL" at bounding box center [208, 407] width 200 height 21
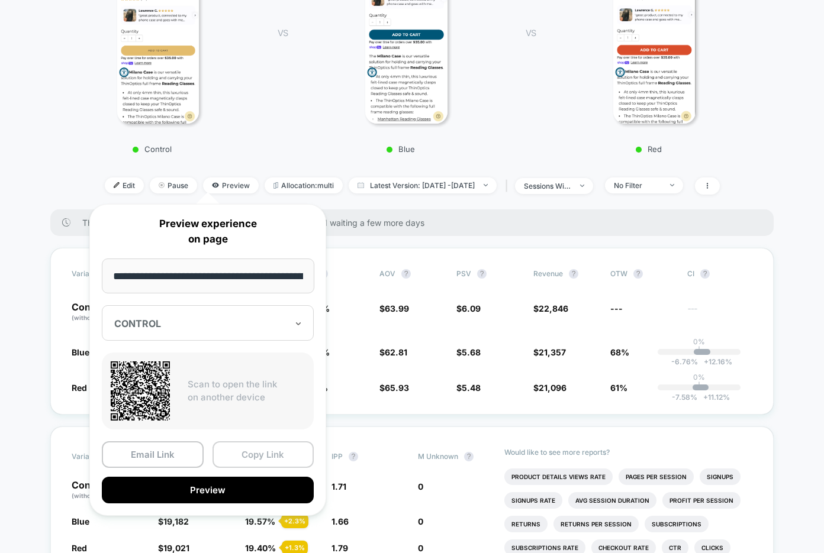
click at [266, 450] on button "Copy Link" at bounding box center [264, 455] width 102 height 27
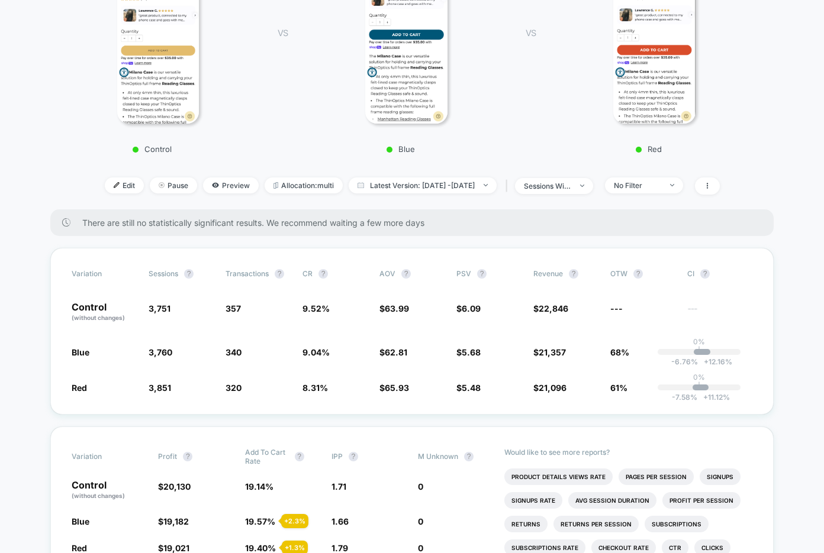
click at [406, 193] on div "Edit Pause Preview Allocation: multi Latest Version: Aug 14, 2025 - Aug 21, 202…" at bounding box center [412, 186] width 712 height 17
click at [407, 189] on span "Latest Version: Aug 14, 2025 - Aug 21, 2025" at bounding box center [423, 186] width 148 height 16
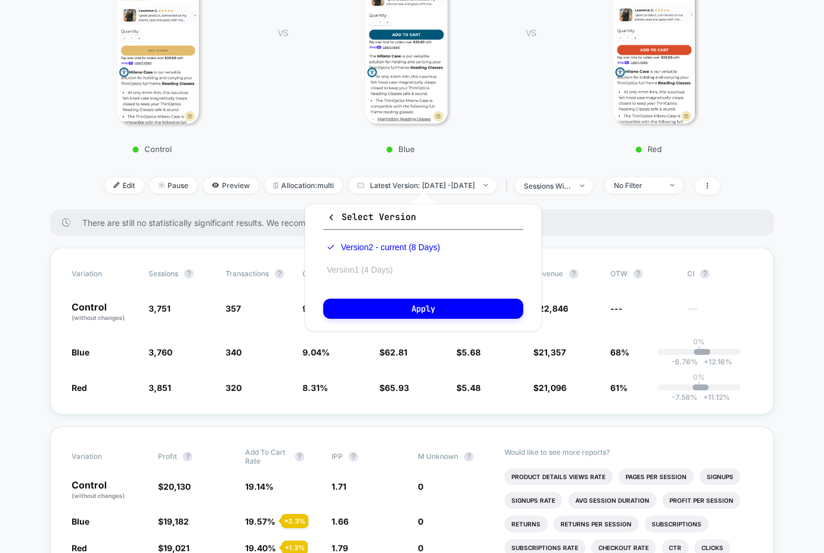
click at [375, 266] on button "Version 1 (4 Days)" at bounding box center [359, 270] width 73 height 11
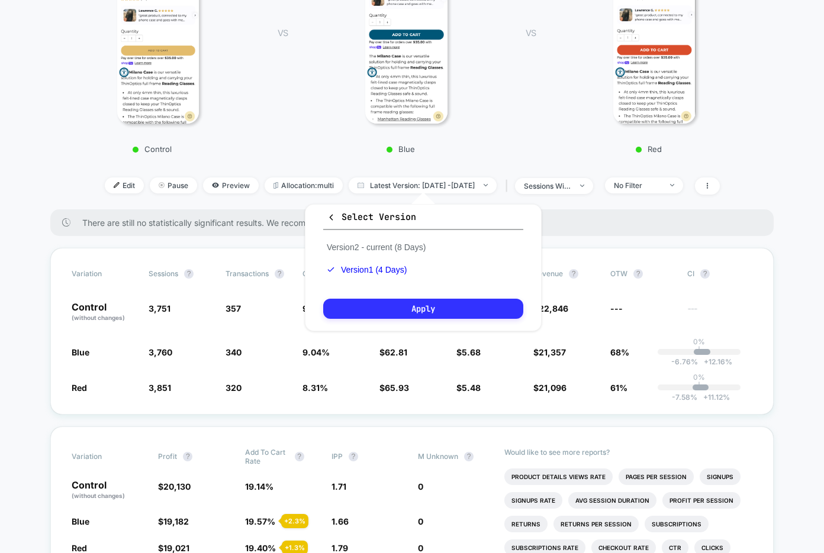
click at [390, 302] on button "Apply" at bounding box center [423, 309] width 200 height 20
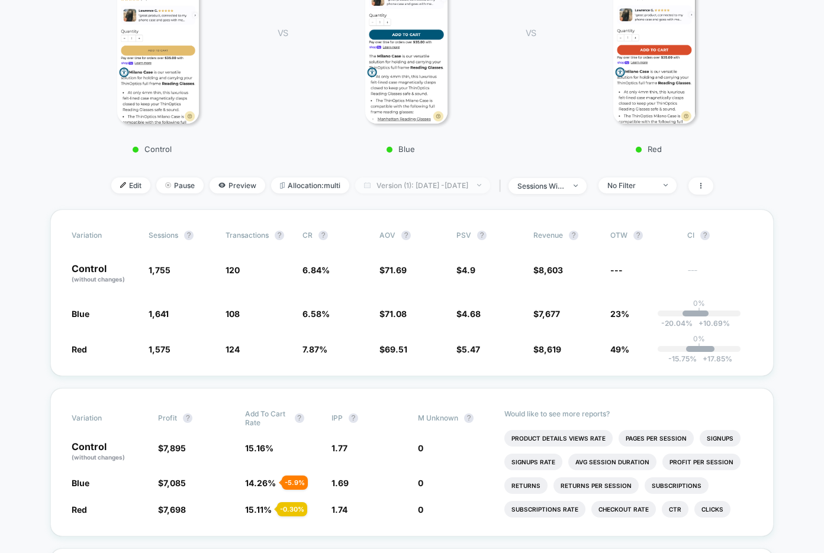
click at [452, 185] on span "Version (1): Aug 12, 2025 - Aug 21, 2025" at bounding box center [422, 186] width 135 height 16
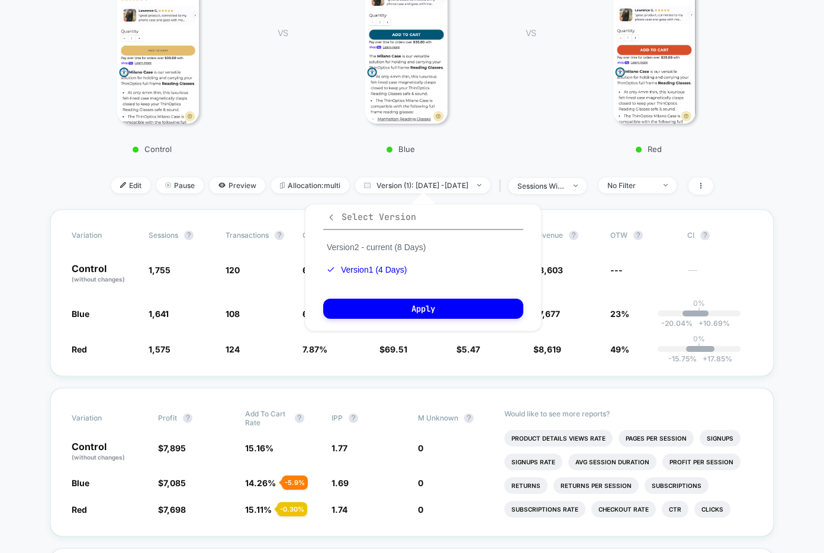
click at [329, 216] on icon "button" at bounding box center [331, 217] width 9 height 9
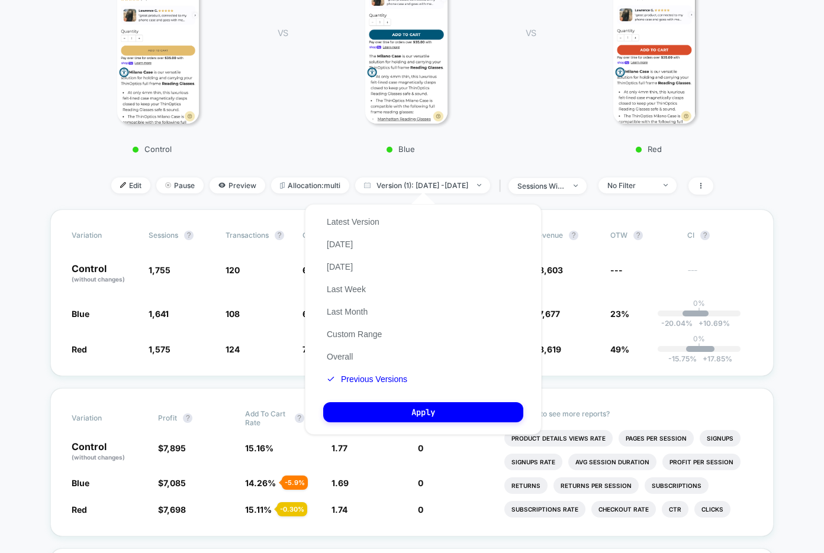
click at [491, 160] on div "< Back to all live experiences M+D - PDP - CTA color LIVE testing original CTA …" at bounding box center [412, 21] width 712 height 378
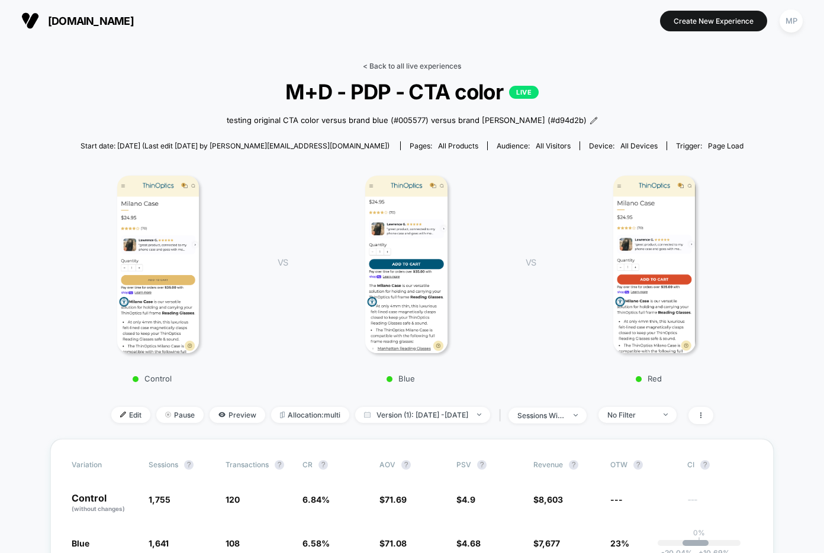
click at [376, 68] on link "< Back to all live experiences" at bounding box center [412, 66] width 98 height 9
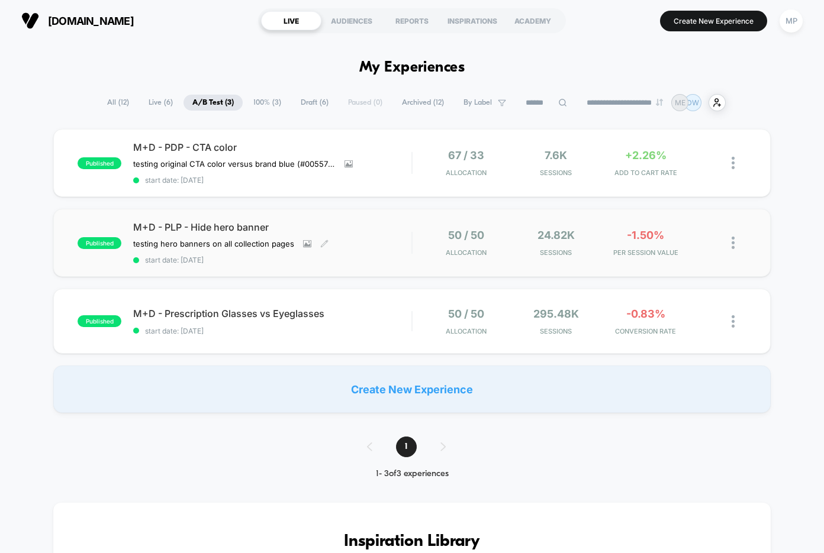
click at [355, 258] on span "start date: 8/12/2025" at bounding box center [272, 260] width 278 height 9
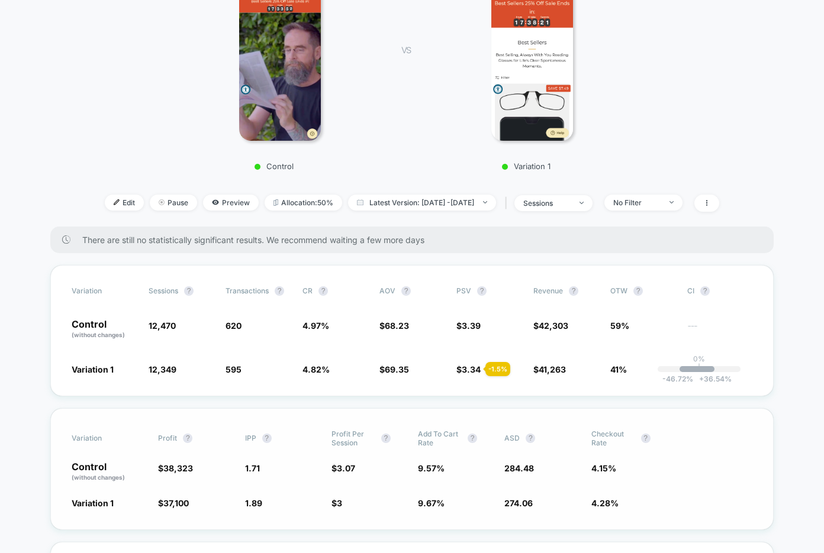
scroll to position [196, 0]
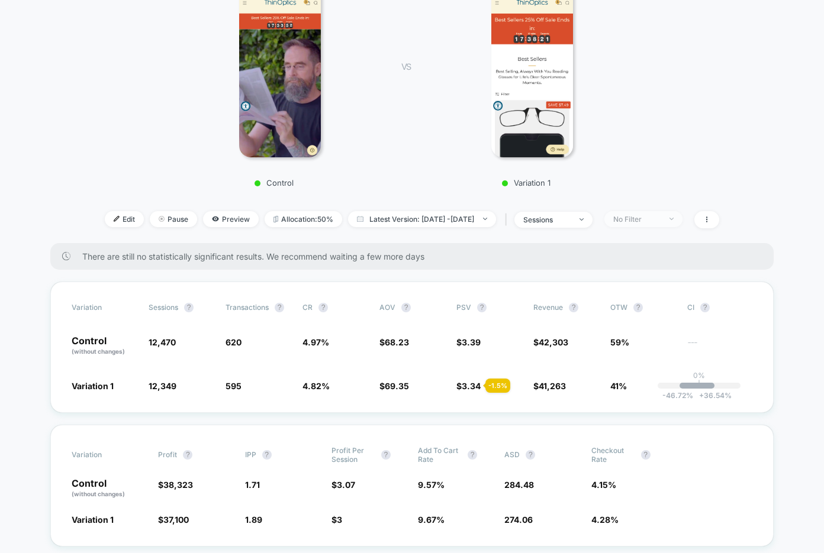
click at [651, 220] on div "No Filter" at bounding box center [636, 219] width 47 height 9
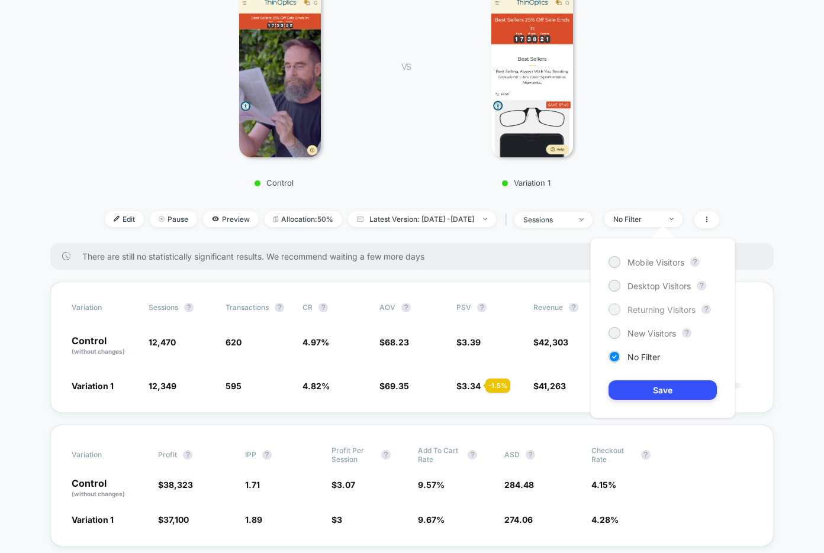
click at [651, 310] on span "Returning Visitors" at bounding box center [661, 310] width 68 height 10
click at [643, 391] on button "Save" at bounding box center [663, 391] width 108 height 20
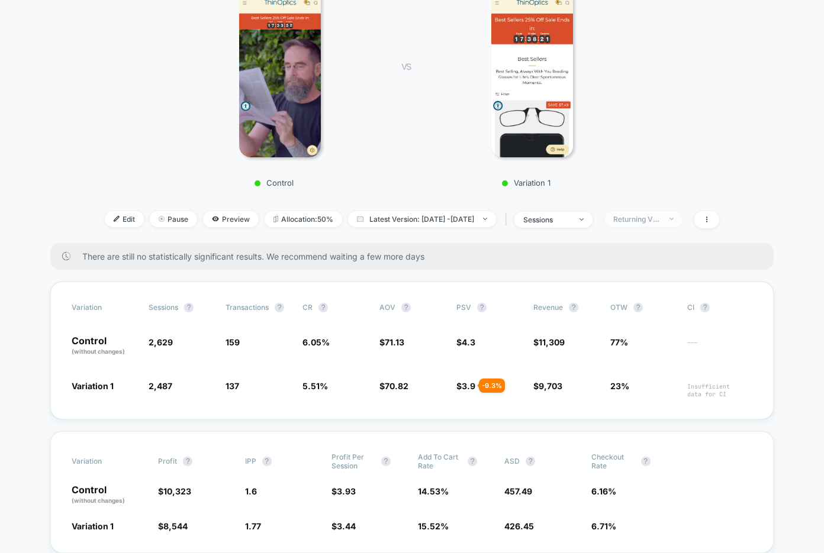
click at [646, 221] on div "Returning Visitors" at bounding box center [636, 219] width 47 height 9
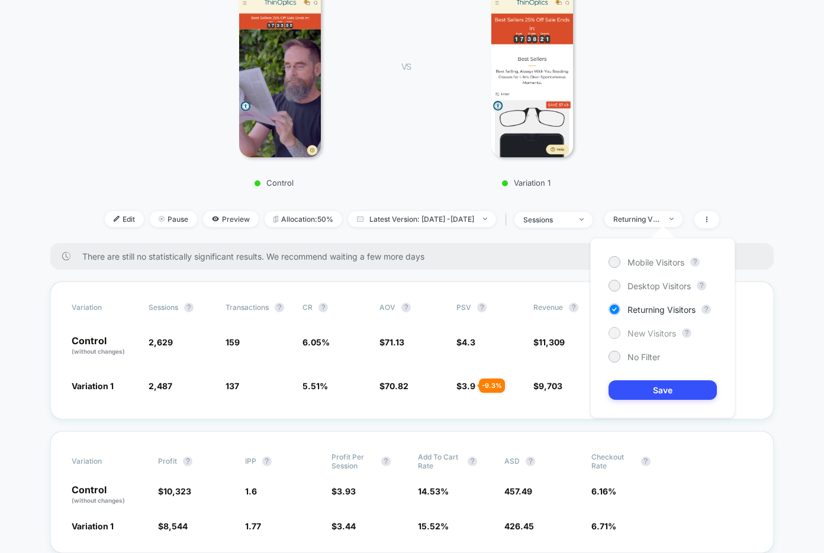
click at [640, 333] on span "New Visitors" at bounding box center [651, 334] width 49 height 10
click at [629, 401] on div "Mobile Visitors ? Desktop Visitors ? Returning Visitors ? New Visitors ? No Fil…" at bounding box center [662, 328] width 145 height 181
click at [633, 394] on button "Save" at bounding box center [663, 391] width 108 height 20
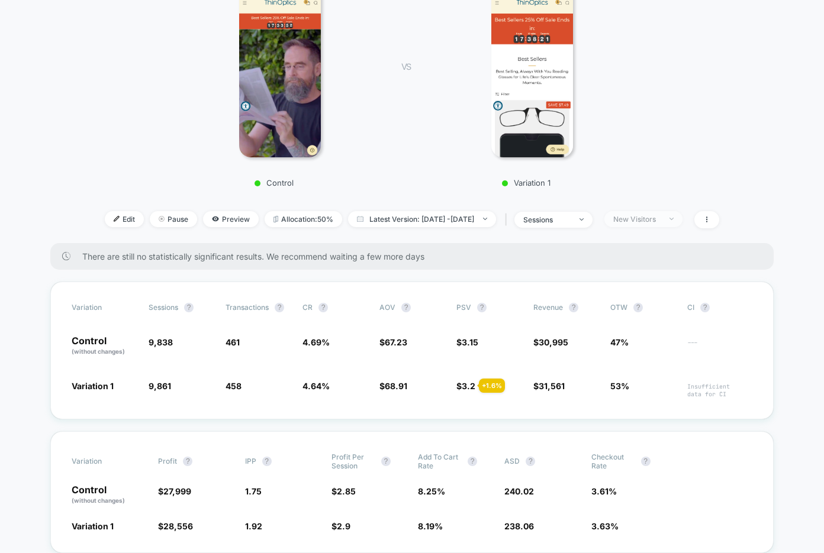
click at [658, 216] on div "New Visitors" at bounding box center [636, 219] width 47 height 9
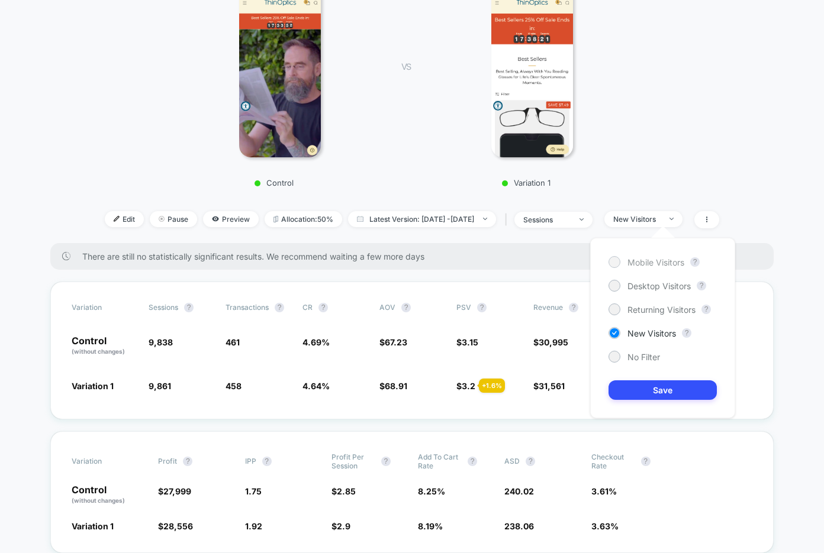
click at [642, 266] on span "Mobile Visitors" at bounding box center [655, 262] width 57 height 10
click at [638, 388] on button "Save" at bounding box center [663, 391] width 108 height 20
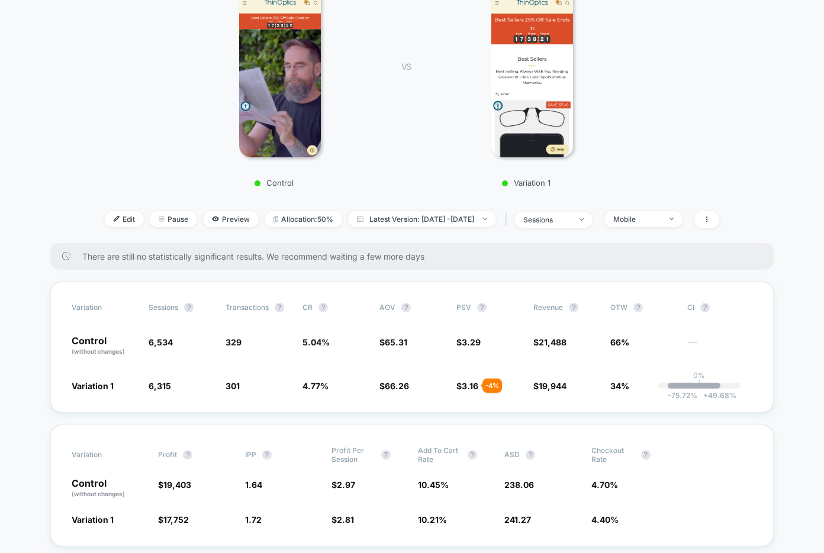
click at [652, 226] on div "Edit Pause Preview Allocation: 50% Latest Version: Aug 12, 2025 - Aug 21, 2025 …" at bounding box center [412, 219] width 670 height 17
click at [661, 215] on div "Mobile" at bounding box center [636, 219] width 47 height 9
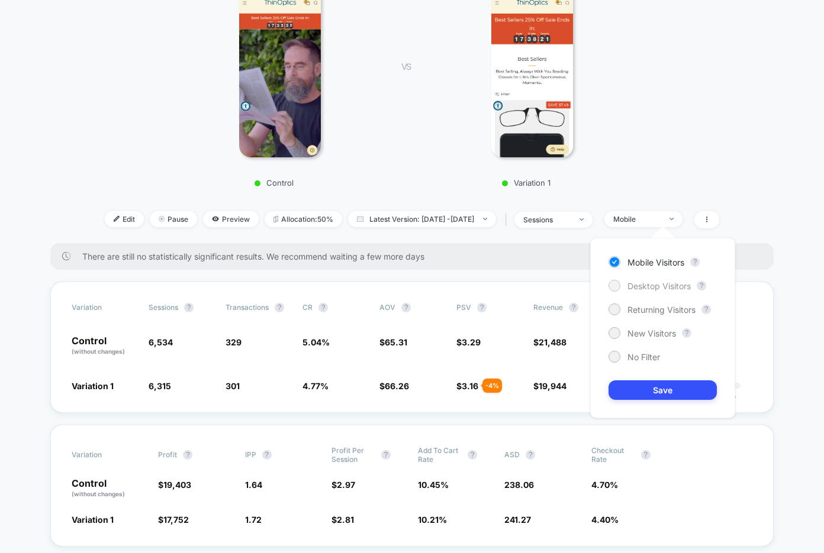
click at [640, 288] on span "Desktop Visitors" at bounding box center [658, 286] width 63 height 10
click at [632, 385] on button "Save" at bounding box center [663, 391] width 108 height 20
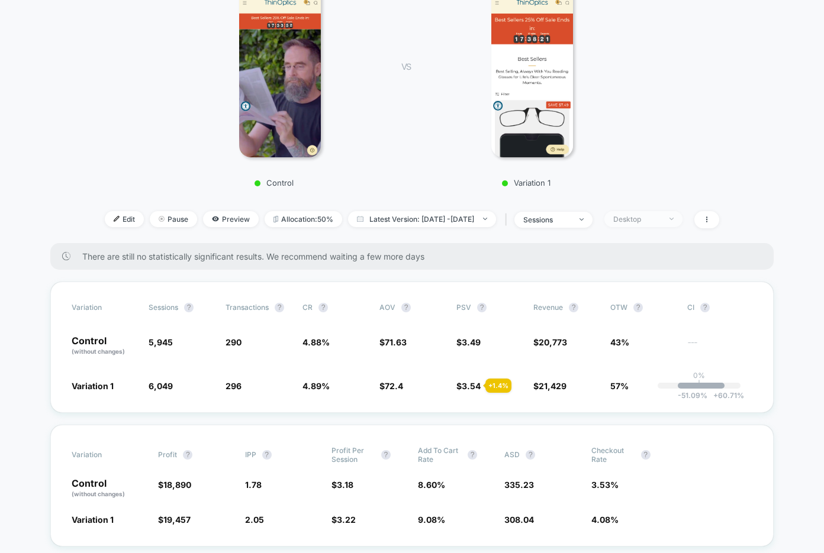
click at [655, 216] on div "Desktop" at bounding box center [636, 219] width 47 height 9
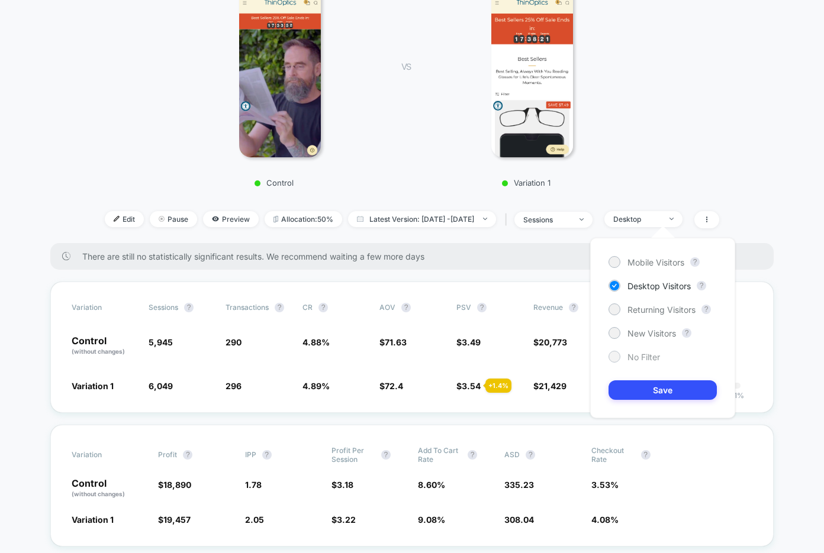
click at [636, 357] on span "No Filter" at bounding box center [643, 357] width 33 height 10
click at [633, 386] on button "Save" at bounding box center [663, 391] width 108 height 20
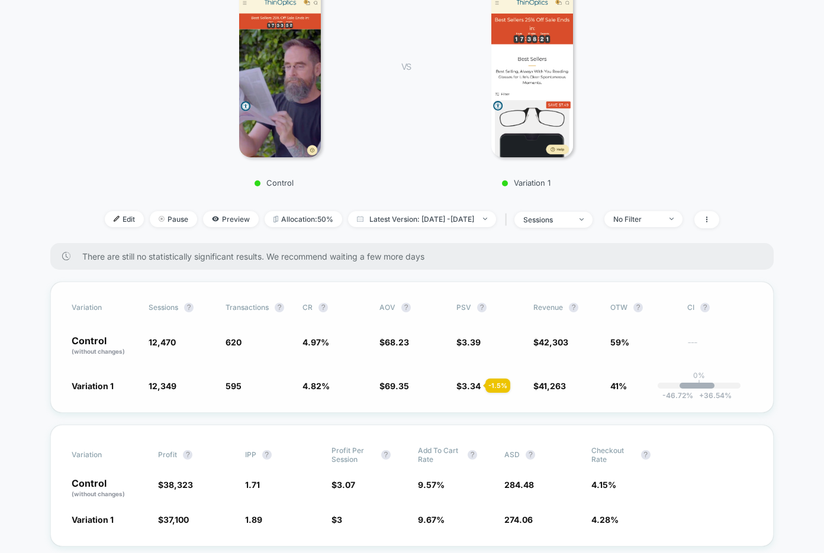
click at [262, 409] on div "Variation Sessions ? Transactions ? CR ? AOV ? PSV ? Revenue ? OTW ? CI ? Contr…" at bounding box center [411, 347] width 723 height 131
click at [393, 218] on span "Latest Version: Aug 12, 2025 - Aug 21, 2025" at bounding box center [422, 219] width 148 height 16
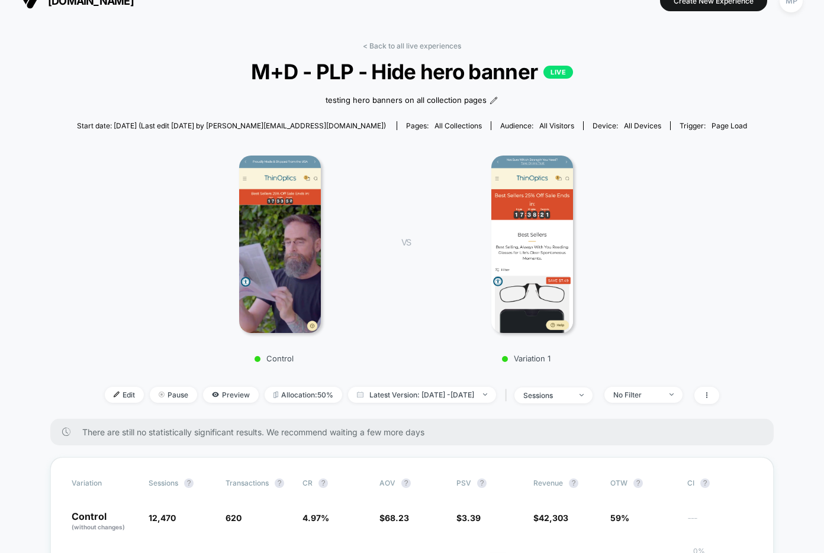
scroll to position [15, 0]
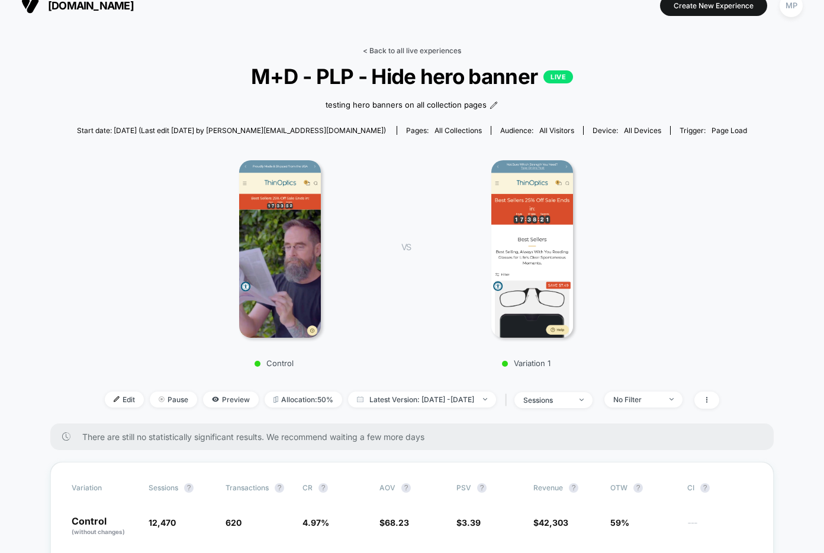
click at [389, 51] on link "< Back to all live experiences" at bounding box center [412, 50] width 98 height 9
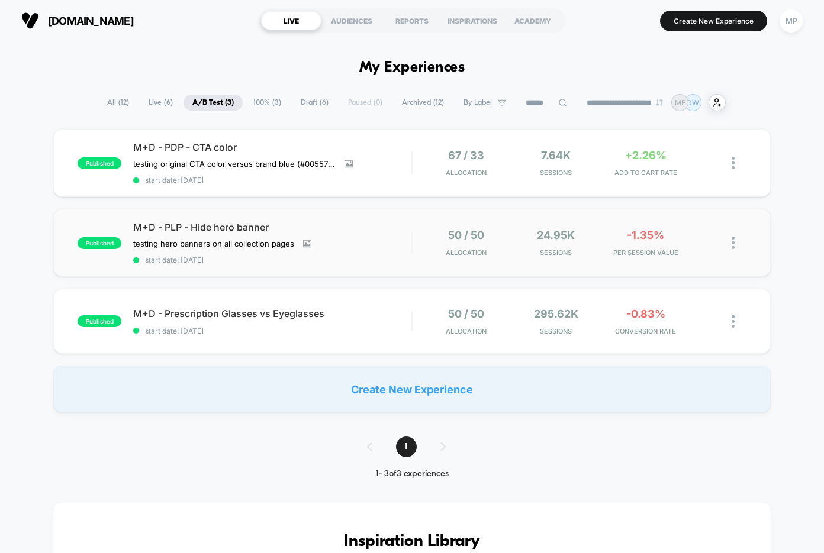
click at [732, 242] on img at bounding box center [733, 243] width 3 height 12
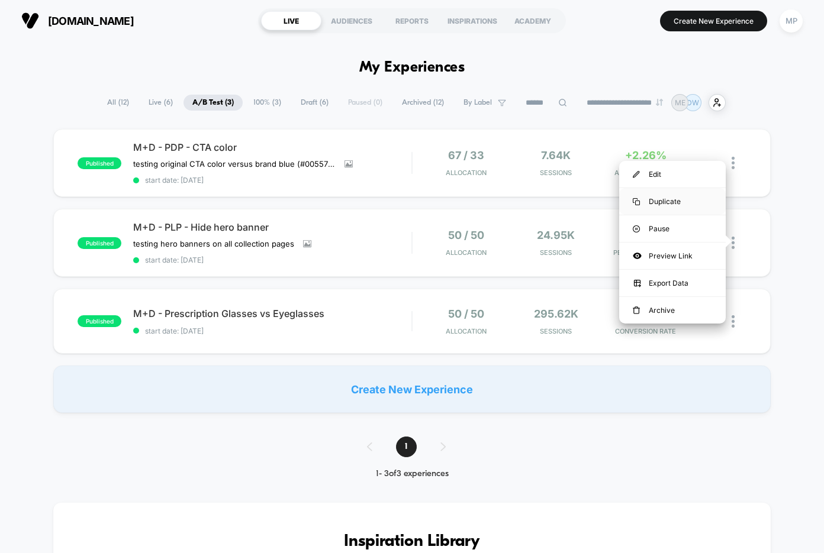
click at [687, 201] on div "Duplicate" at bounding box center [672, 201] width 107 height 27
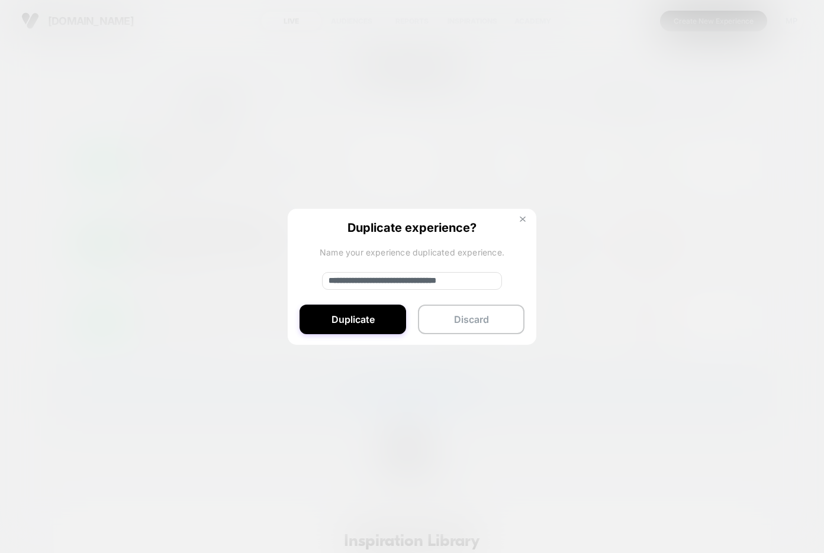
click at [525, 221] on img at bounding box center [523, 220] width 6 height 6
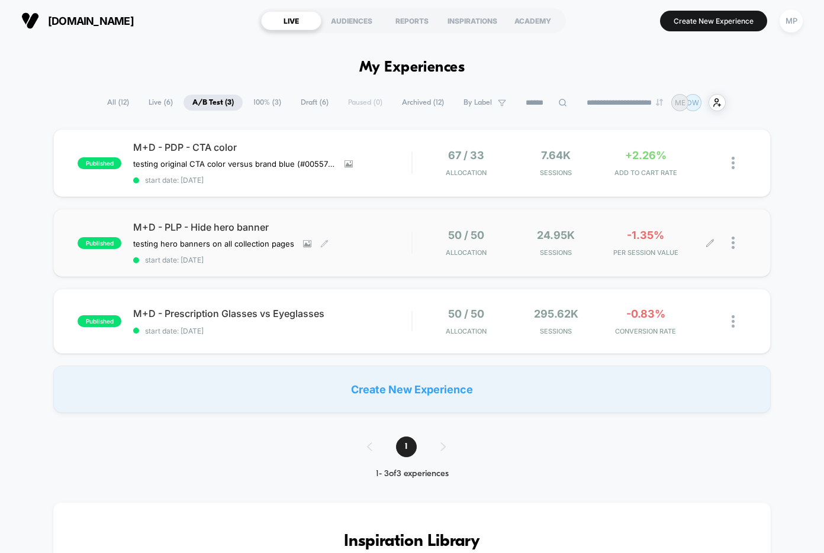
click at [339, 262] on span "start date: 8/12/2025" at bounding box center [272, 260] width 278 height 9
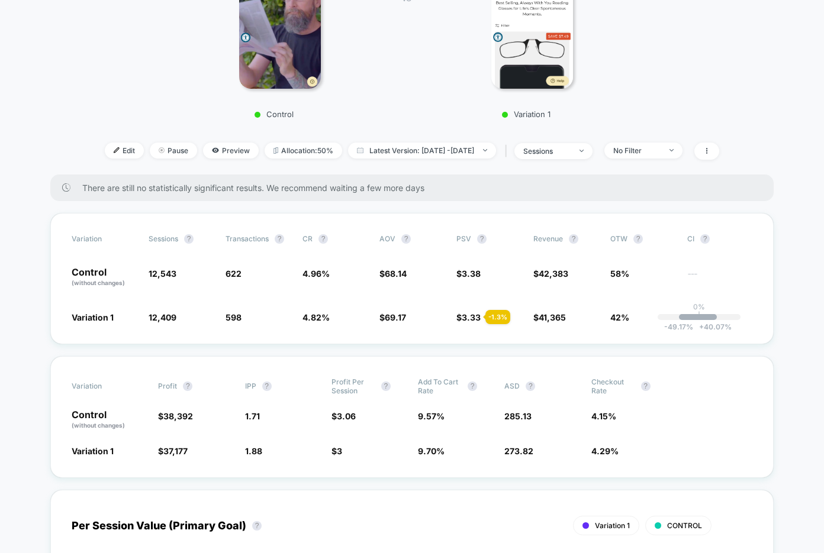
scroll to position [279, 0]
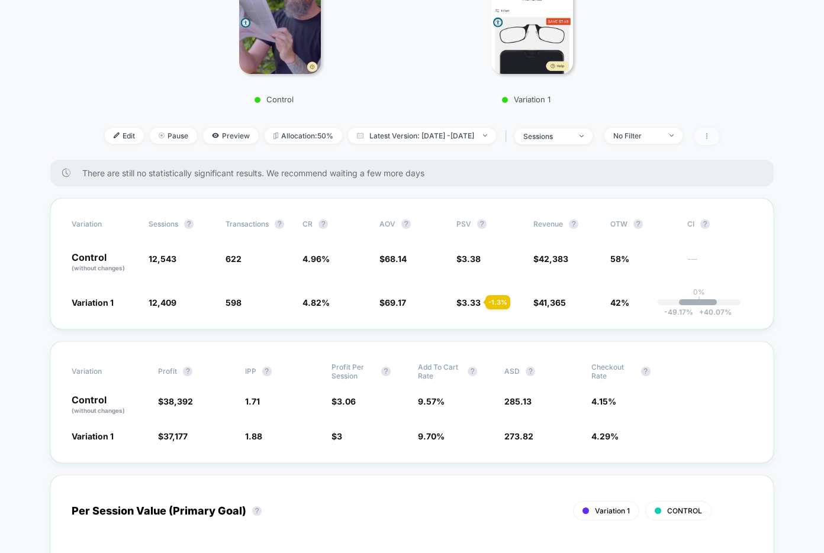
click at [719, 131] on span at bounding box center [706, 136] width 25 height 17
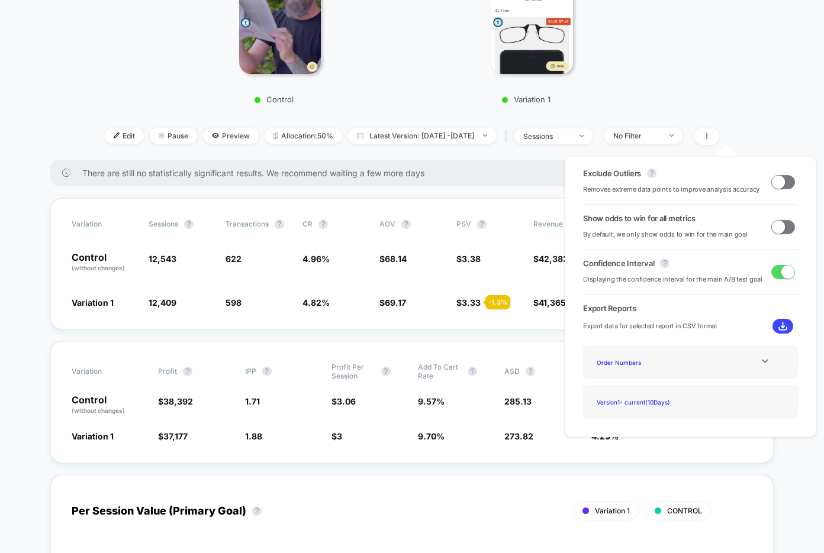
click at [778, 223] on span at bounding box center [778, 226] width 13 height 13
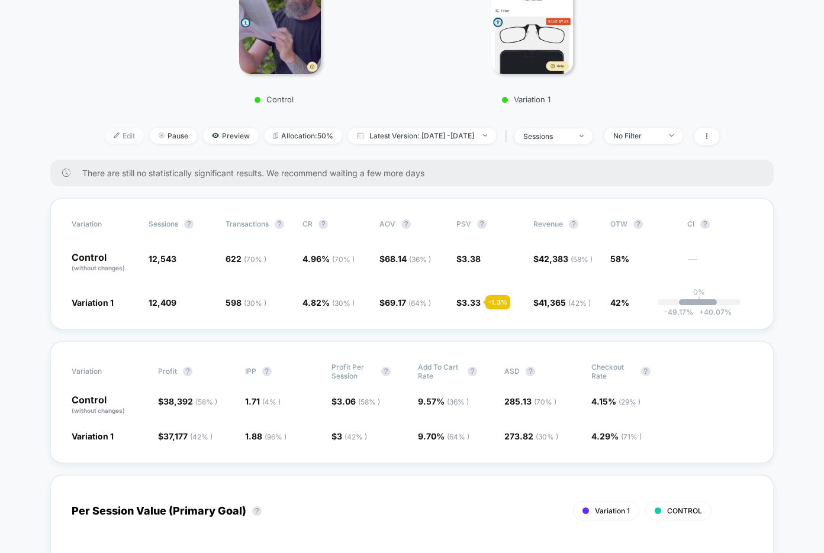
click at [105, 137] on span "Edit" at bounding box center [124, 136] width 39 height 16
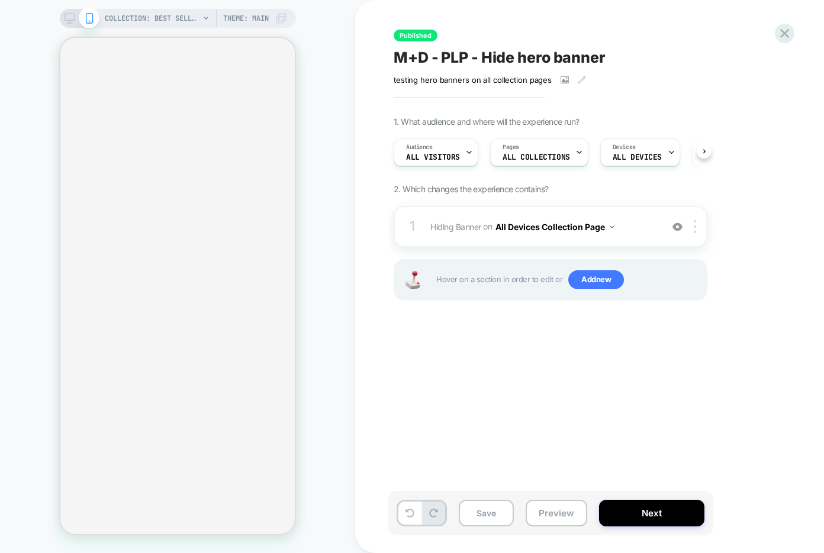
scroll to position [0, 1]
click at [654, 519] on button "Next" at bounding box center [651, 513] width 105 height 27
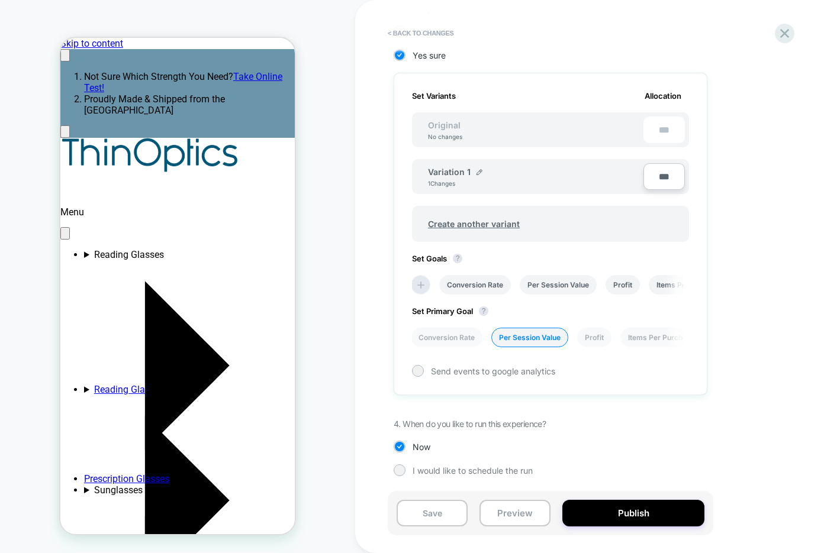
scroll to position [0, 182]
click at [449, 336] on li "Conversion Rate" at bounding box center [447, 338] width 72 height 20
click at [432, 510] on button "Save" at bounding box center [432, 513] width 71 height 27
click at [788, 42] on span "< Back to changes" at bounding box center [604, 33] width 444 height 19
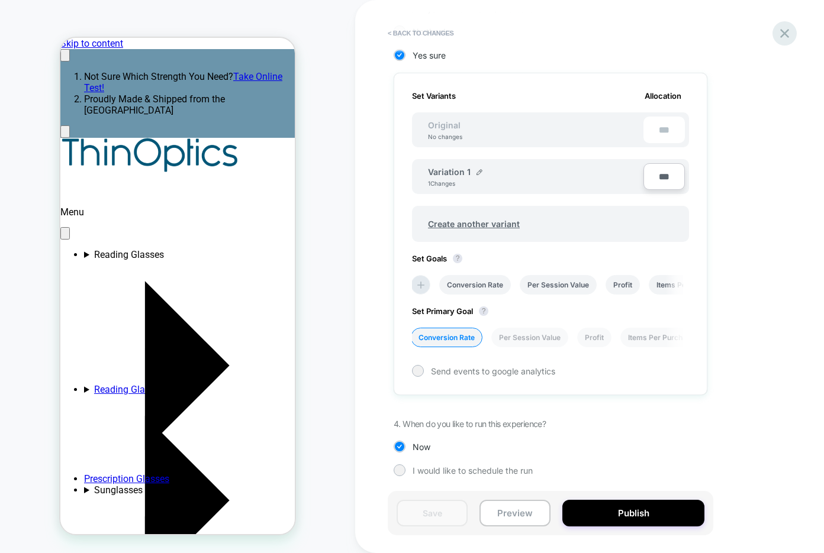
click at [782, 39] on icon at bounding box center [785, 33] width 16 height 16
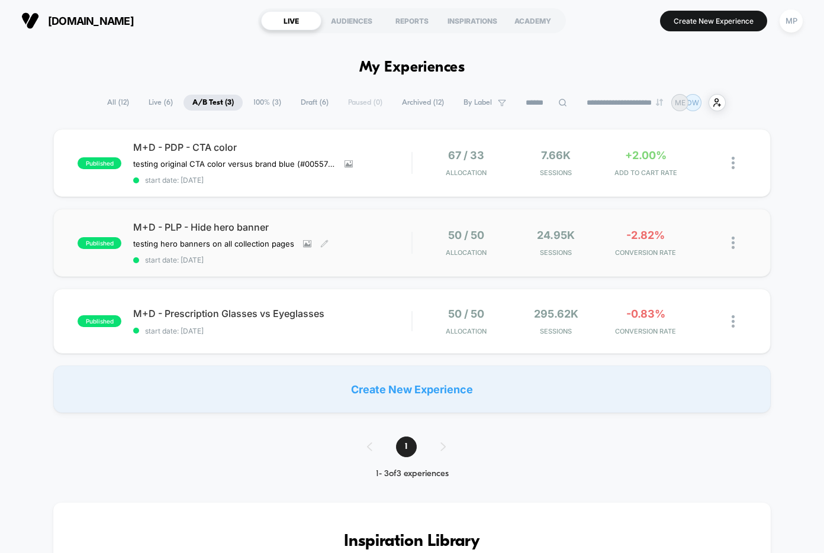
click at [355, 242] on div "M+D - PLP - Hide hero banner testing hero banners on all collection pages Click…" at bounding box center [272, 242] width 278 height 43
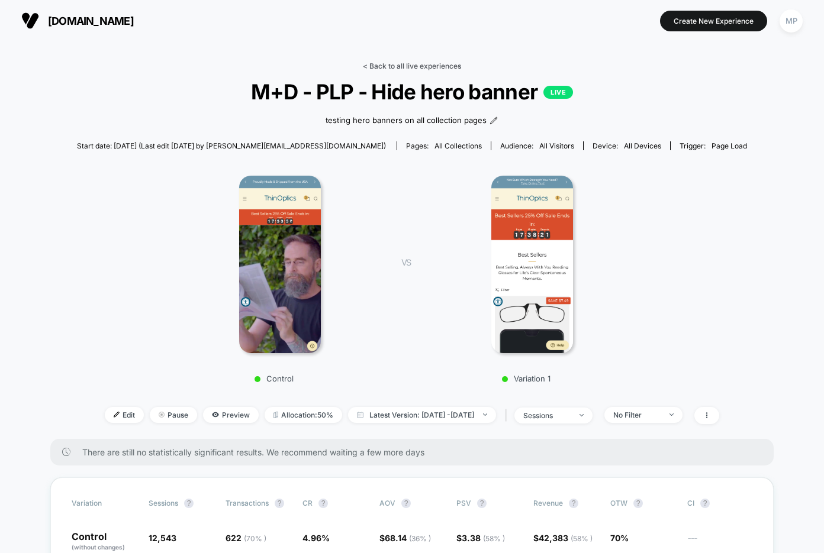
click at [392, 65] on link "< Back to all live experiences" at bounding box center [412, 66] width 98 height 9
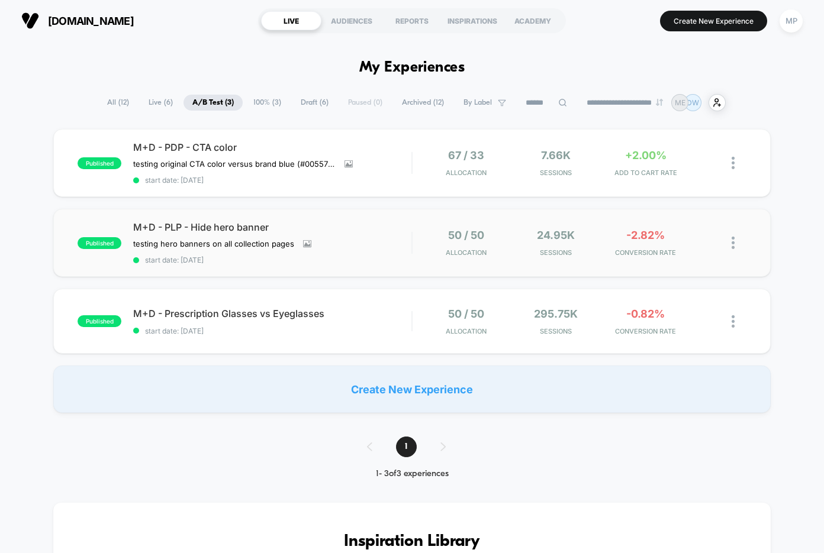
click at [733, 239] on img at bounding box center [733, 243] width 3 height 12
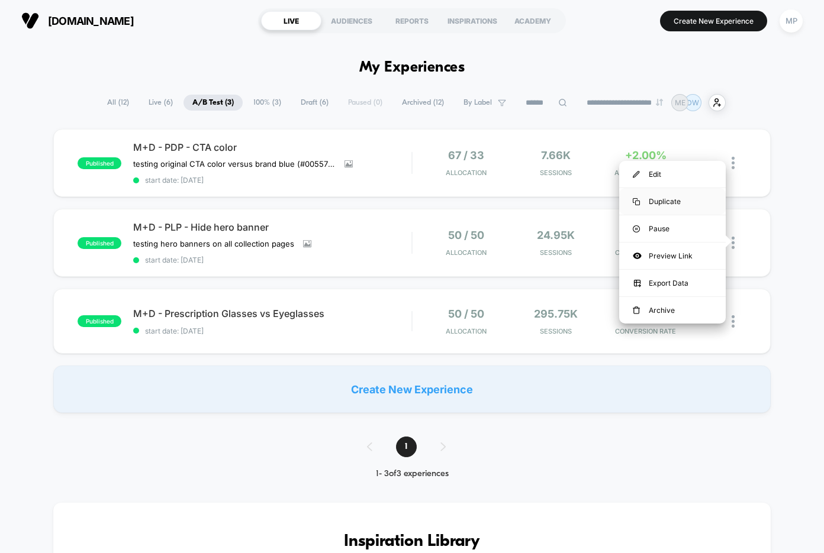
click at [671, 203] on div "Duplicate" at bounding box center [672, 201] width 107 height 27
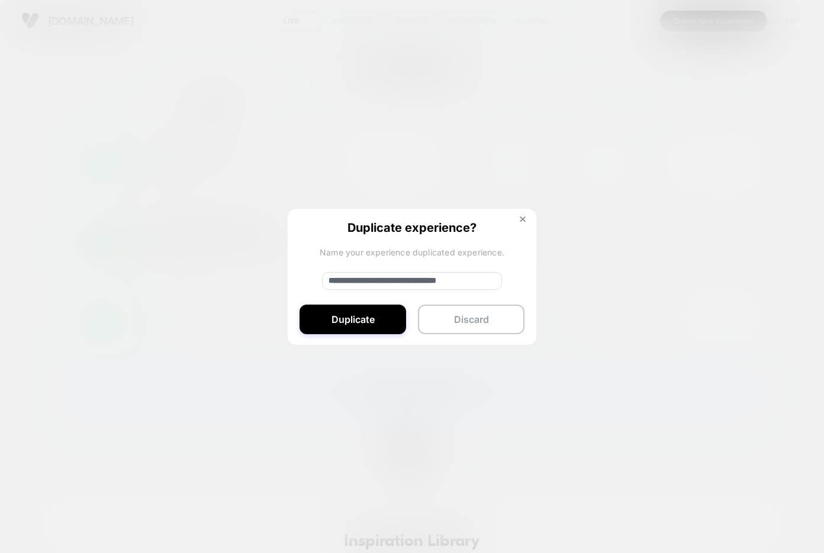
drag, startPoint x: 368, startPoint y: 282, endPoint x: 310, endPoint y: 280, distance: 58.6
click at [310, 280] on div "**********" at bounding box center [412, 277] width 249 height 137
click at [476, 276] on input "**********" at bounding box center [412, 281] width 180 height 18
type input "**********"
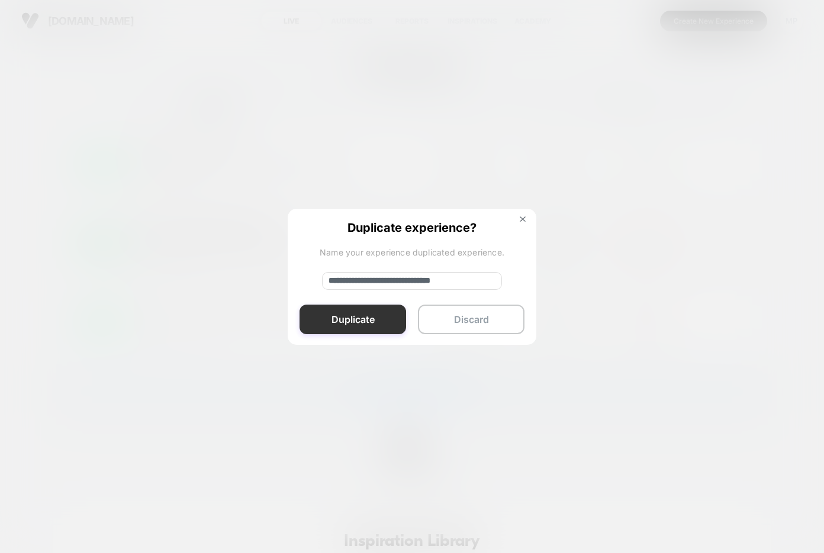
click at [363, 317] on button "Duplicate" at bounding box center [353, 320] width 107 height 30
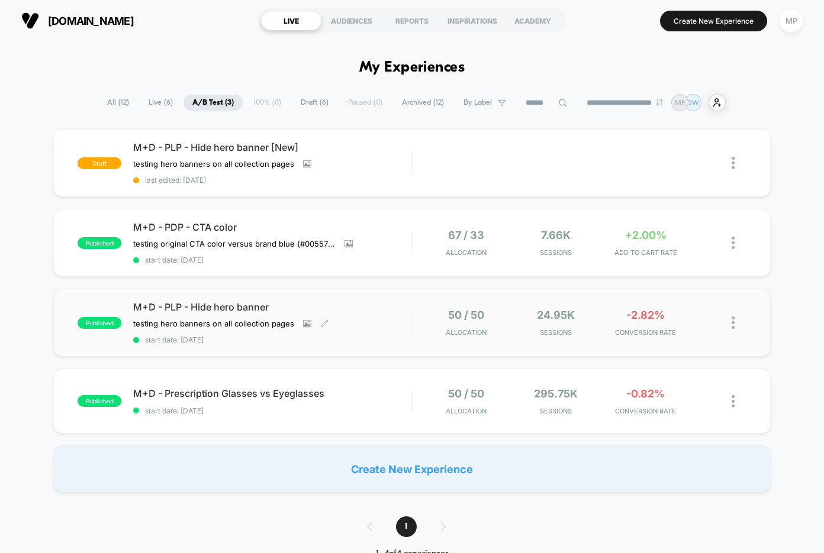
click at [331, 332] on div "M+D - PLP - Hide hero banner testing hero banners on all collection pages Click…" at bounding box center [272, 322] width 278 height 43
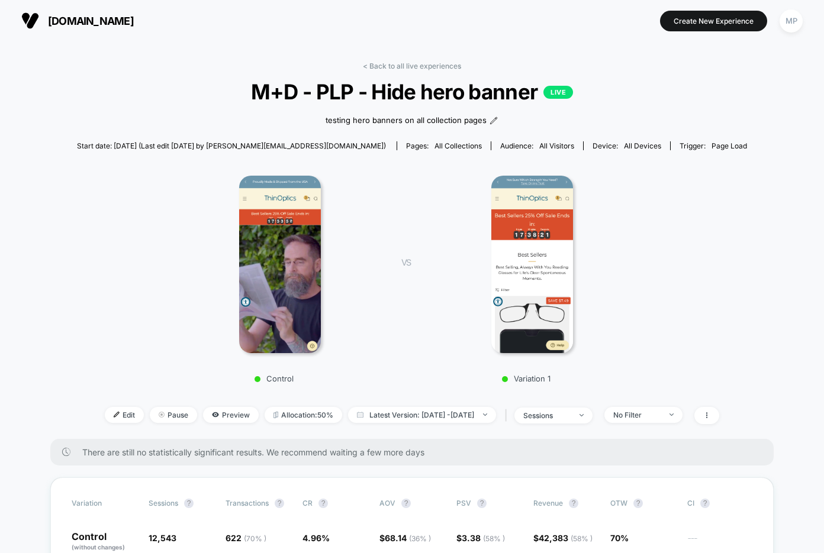
click at [96, 422] on div "Edit Pause Preview Allocation: 50% Latest Version: Aug 12, 2025 - Aug 21, 2025 …" at bounding box center [412, 415] width 670 height 17
click at [105, 409] on span "Edit" at bounding box center [124, 415] width 39 height 16
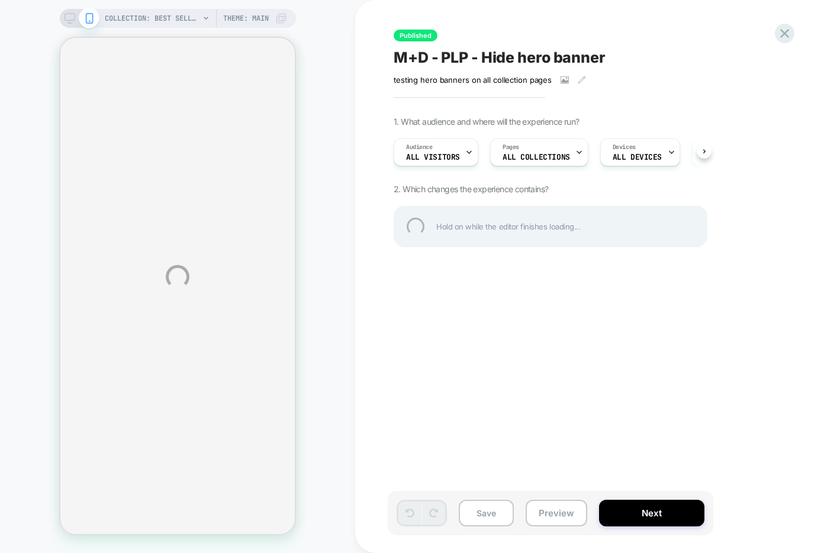
click at [616, 51] on div "M+D - PLP - Hide hero banner" at bounding box center [610, 58] width 432 height 18
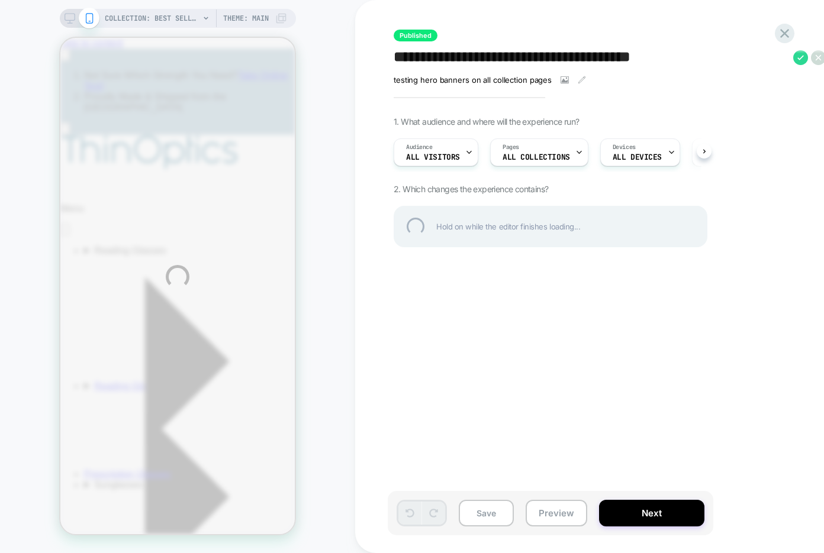
type textarea "**********"
click at [795, 59] on div "**********" at bounding box center [610, 58] width 432 height 18
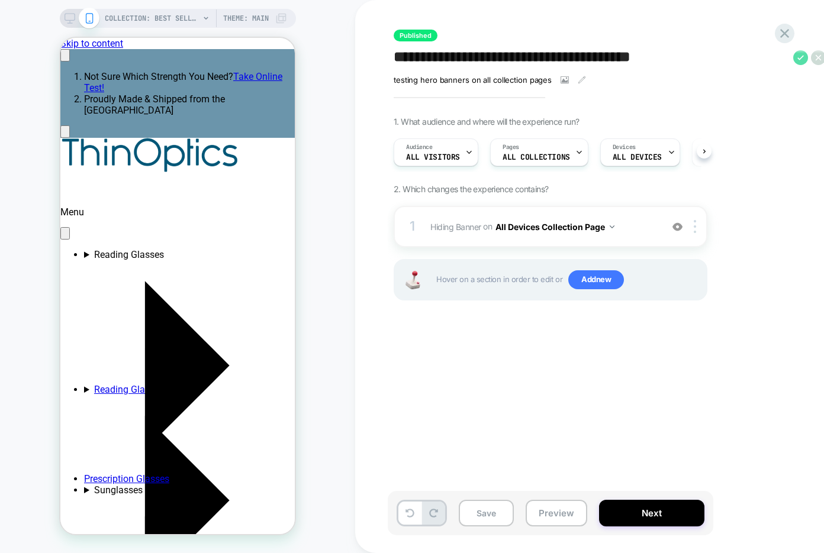
scroll to position [0, 1]
click at [799, 65] on icon at bounding box center [800, 57] width 15 height 15
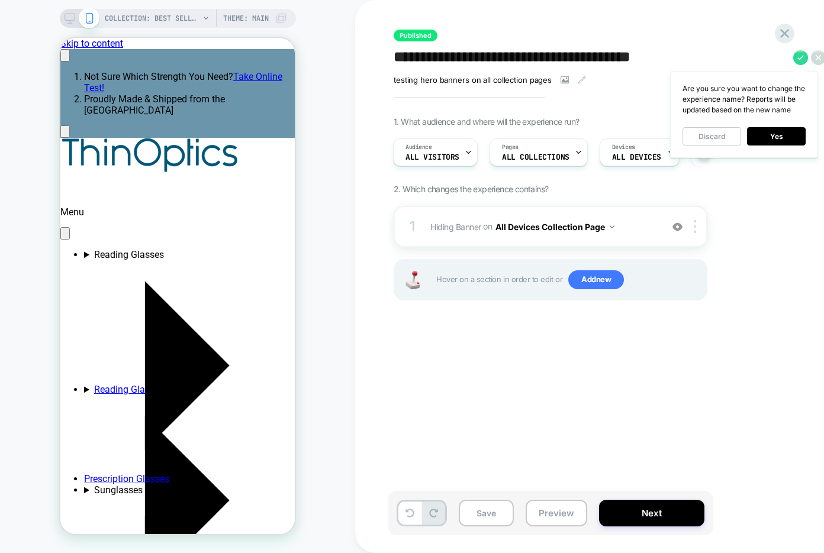
click at [776, 145] on div "Are you sure you want to change the experience name? Reports will be updated ba…" at bounding box center [744, 114] width 148 height 87
click at [780, 138] on button "Yes" at bounding box center [776, 136] width 59 height 18
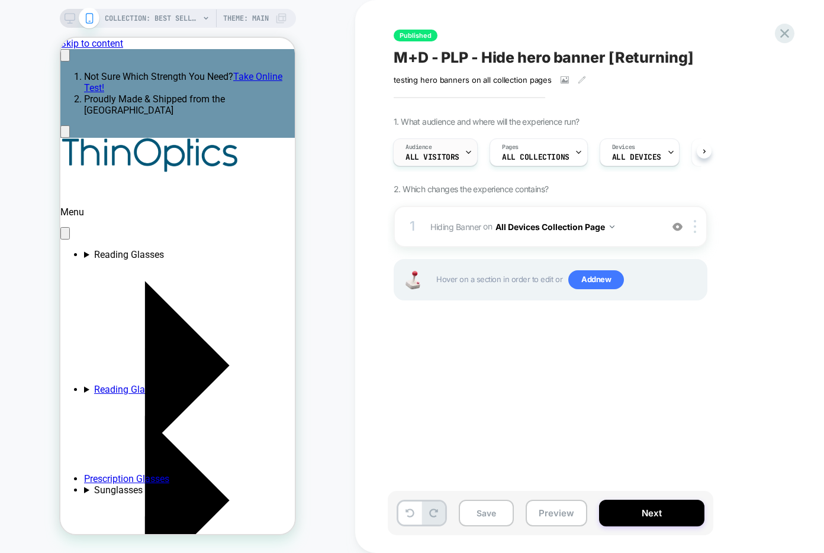
click at [456, 143] on div "Audience All Visitors" at bounding box center [433, 152] width 78 height 27
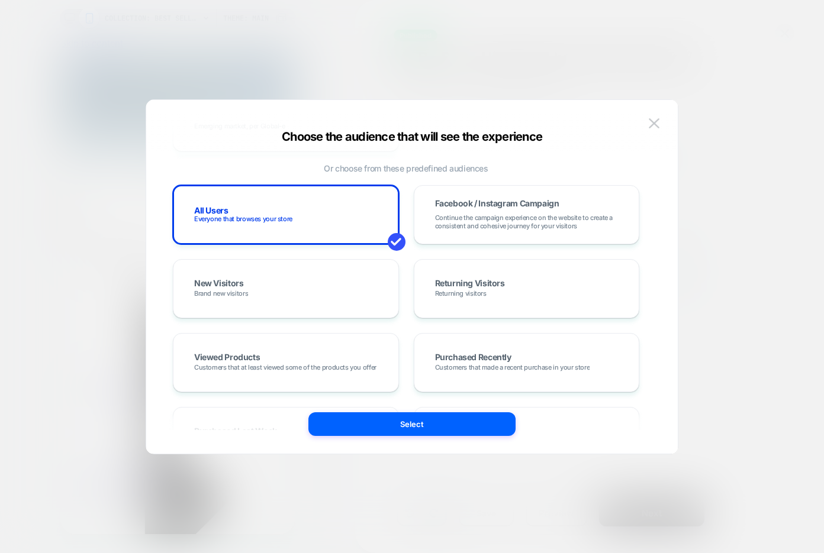
scroll to position [236, 0]
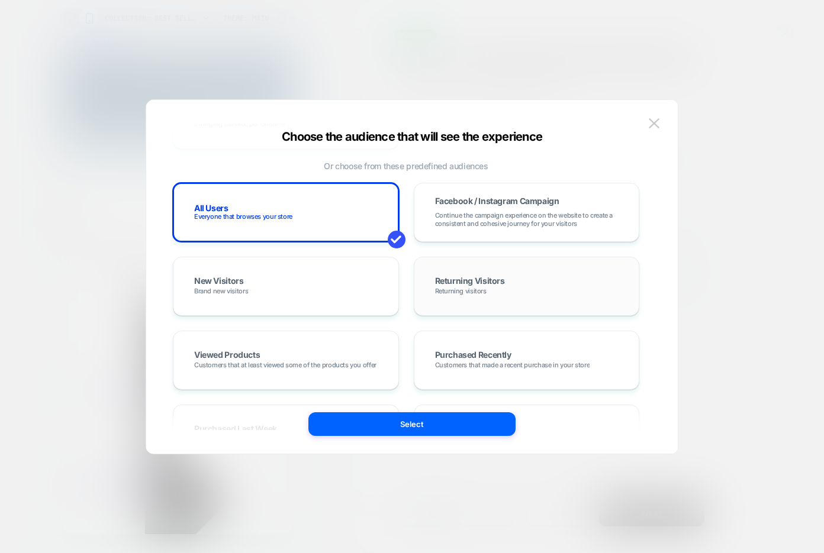
click at [466, 277] on span "Returning Visitors" at bounding box center [470, 282] width 70 height 10
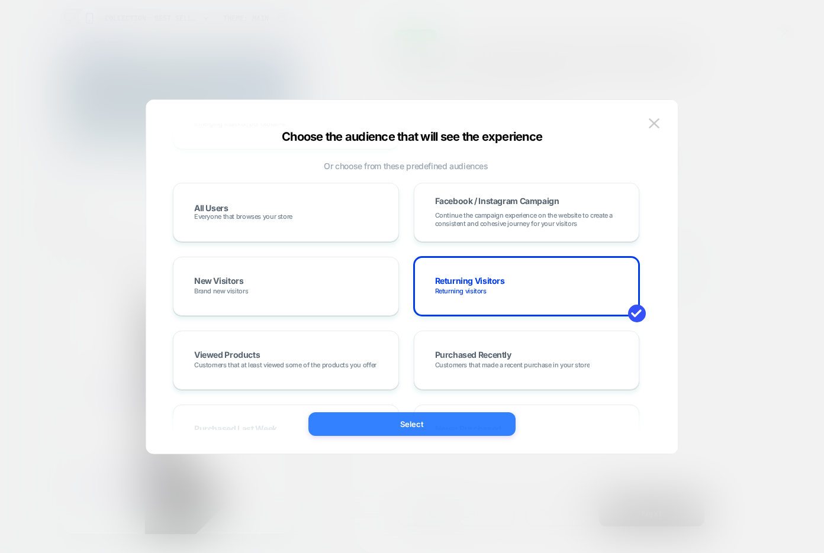
click at [447, 425] on button "Select" at bounding box center [411, 425] width 207 height 24
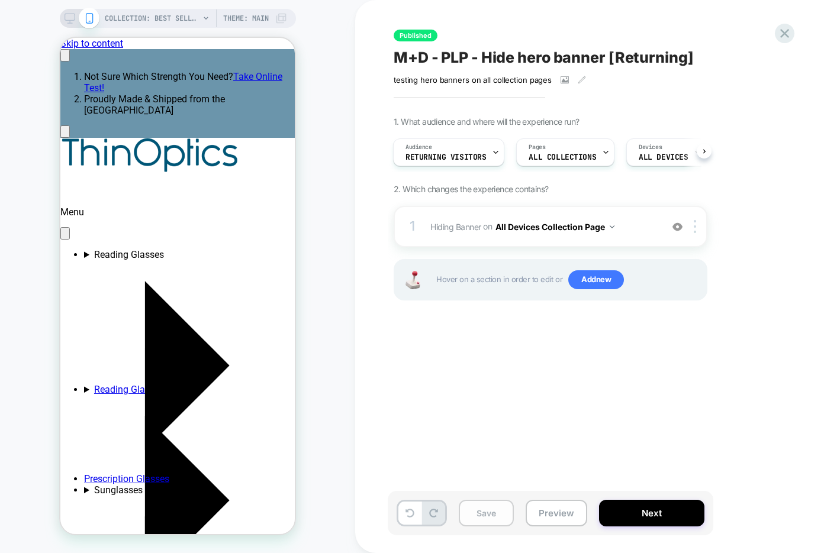
click at [472, 508] on button "Save" at bounding box center [486, 513] width 55 height 27
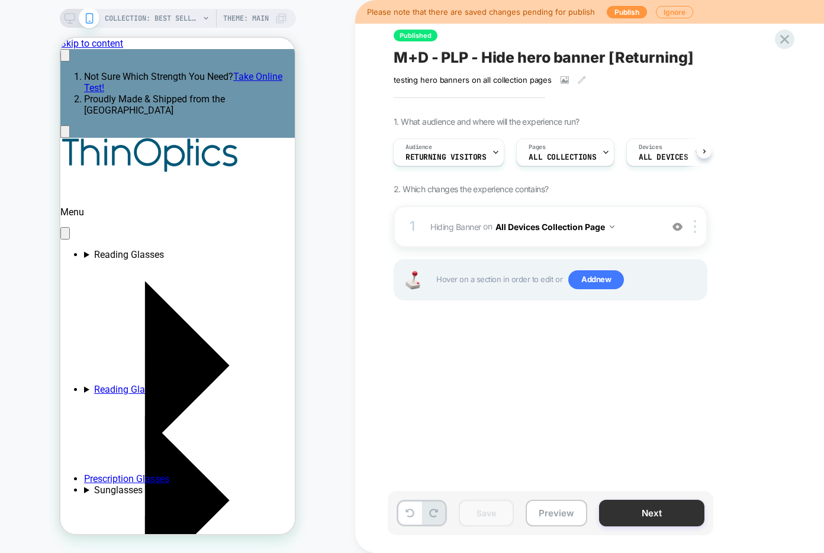
click at [669, 511] on button "Next" at bounding box center [651, 513] width 105 height 27
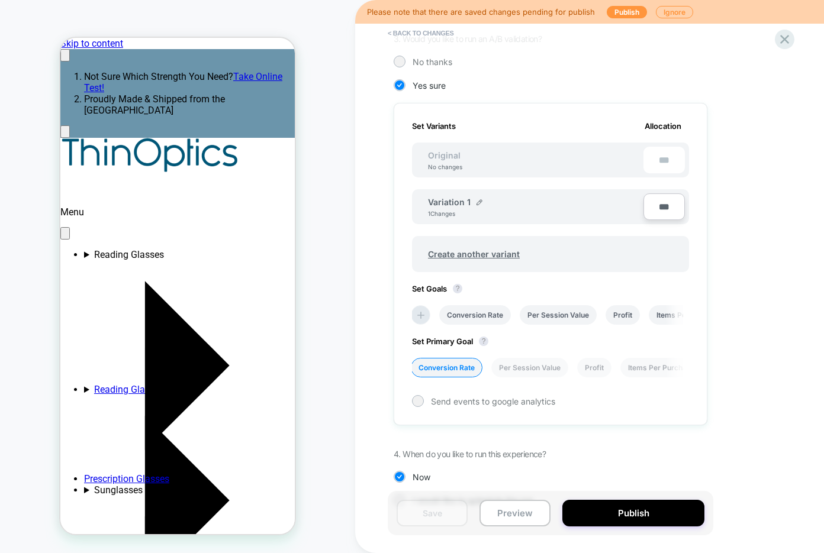
scroll to position [0, 0]
click at [632, 511] on button "Publish" at bounding box center [633, 513] width 142 height 27
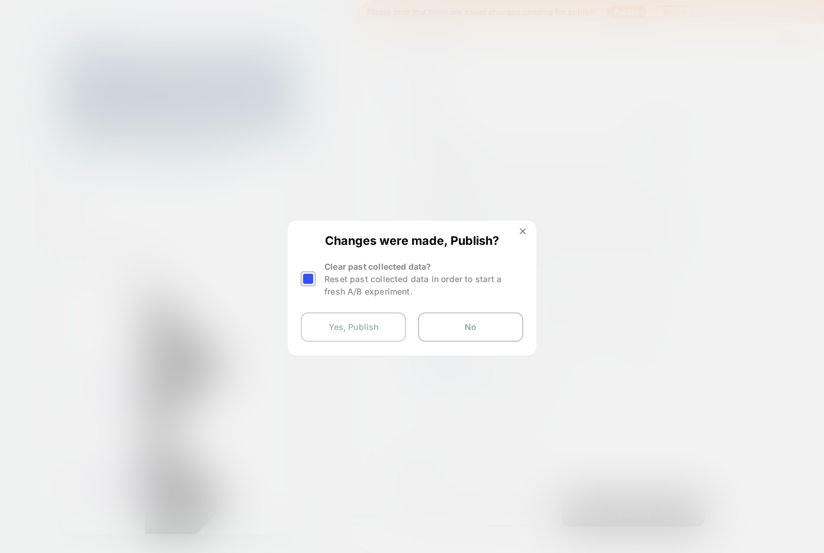
click at [363, 336] on button "Yes, Publish" at bounding box center [353, 328] width 105 height 30
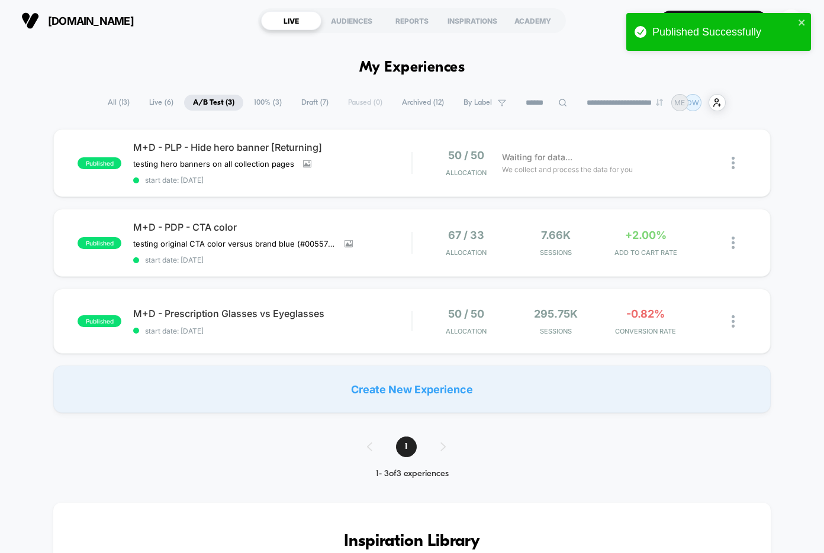
click at [309, 105] on span "Draft ( 7 )" at bounding box center [314, 103] width 45 height 16
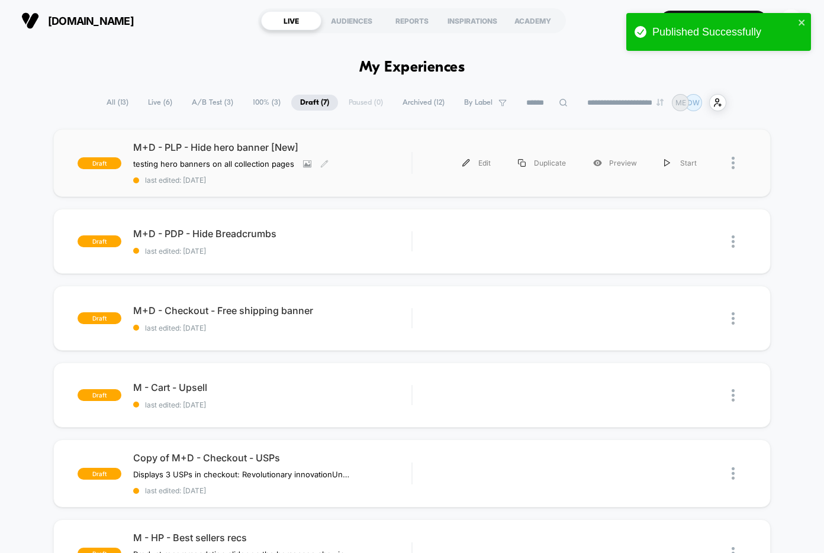
click at [356, 179] on span "last edited: 8/21/2025" at bounding box center [272, 180] width 278 height 9
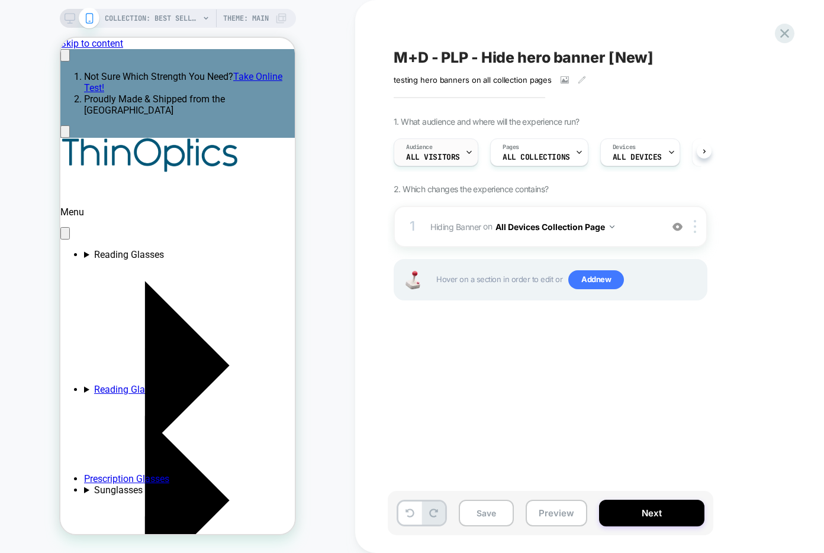
click at [470, 155] on icon at bounding box center [469, 153] width 8 height 8
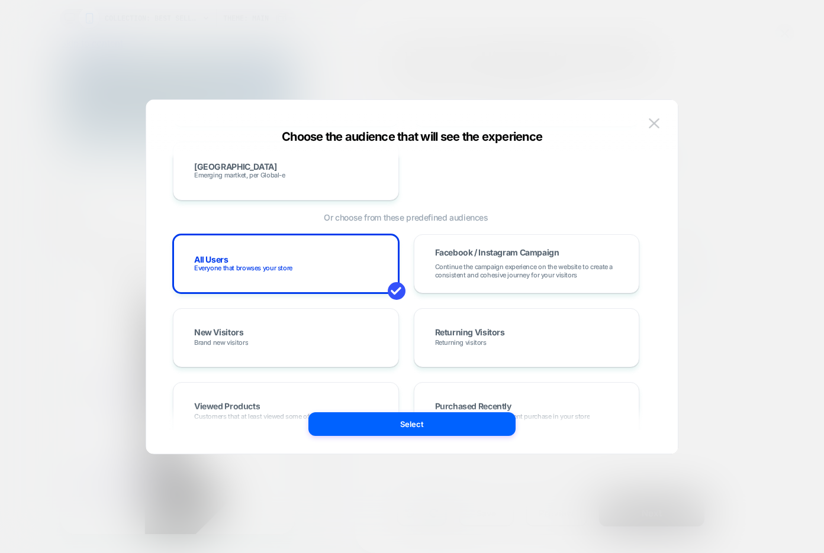
scroll to position [184, 0]
click at [333, 333] on div "New Visitors Brand new visitors" at bounding box center [285, 338] width 201 height 34
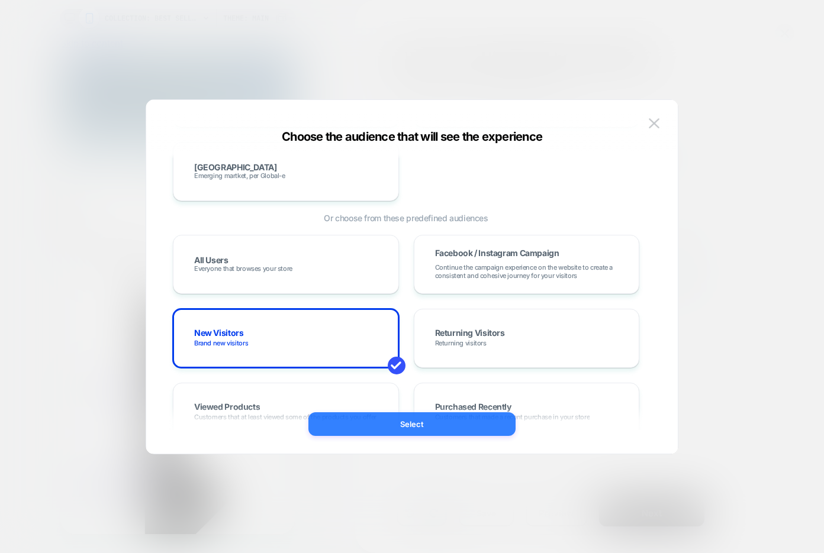
click at [342, 424] on button "Select" at bounding box center [411, 425] width 207 height 24
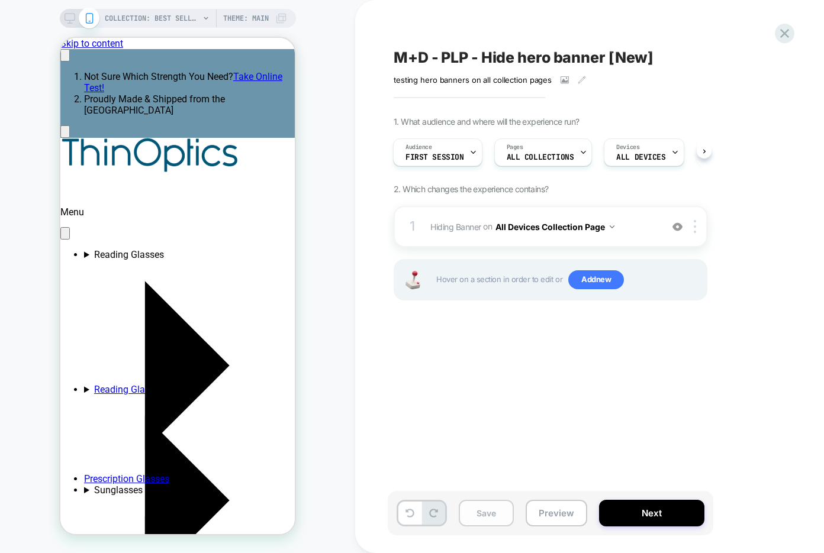
click at [493, 510] on button "Save" at bounding box center [486, 513] width 55 height 27
click at [631, 516] on button "Next" at bounding box center [651, 513] width 105 height 27
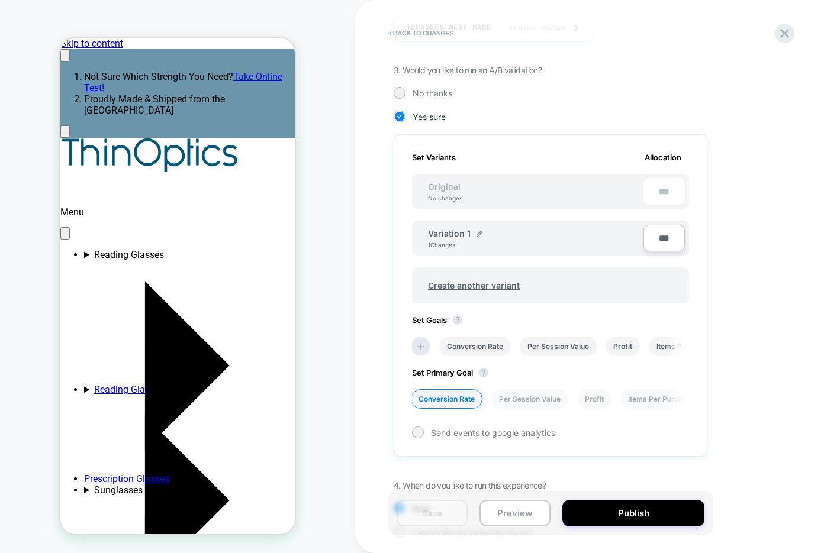
scroll to position [0, 0]
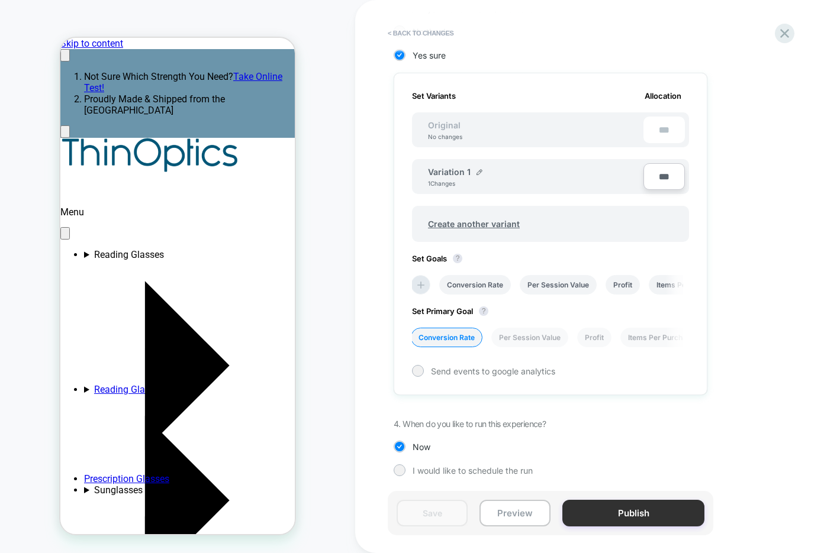
click at [617, 511] on button "Publish" at bounding box center [633, 513] width 142 height 27
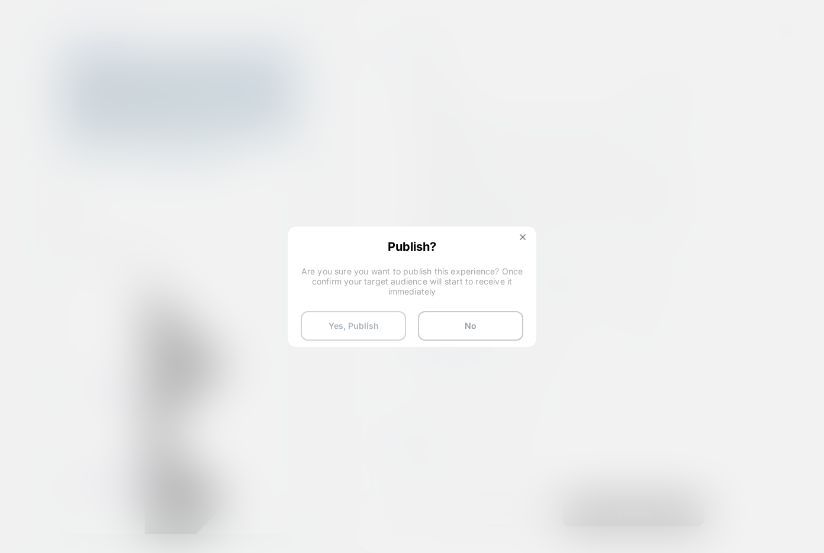
click at [363, 317] on button "Yes, Publish" at bounding box center [353, 326] width 105 height 30
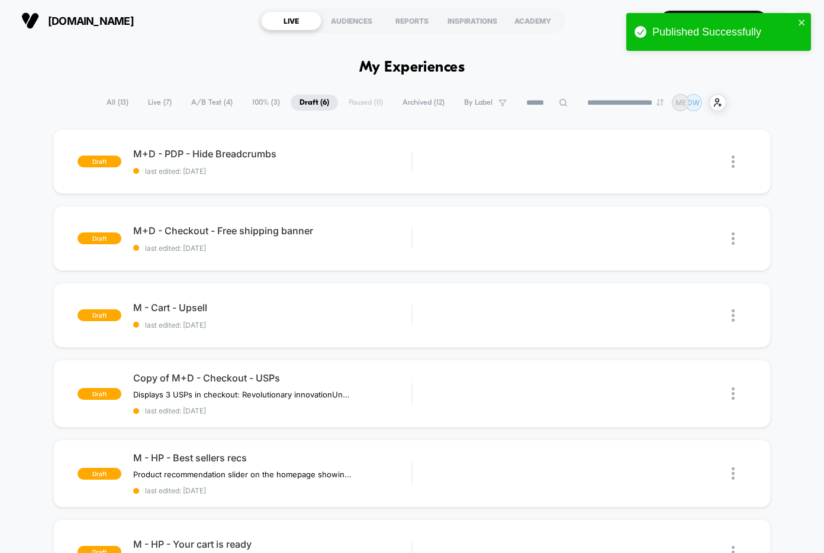
click at [197, 101] on span "A/B Test ( 4 )" at bounding box center [211, 103] width 59 height 16
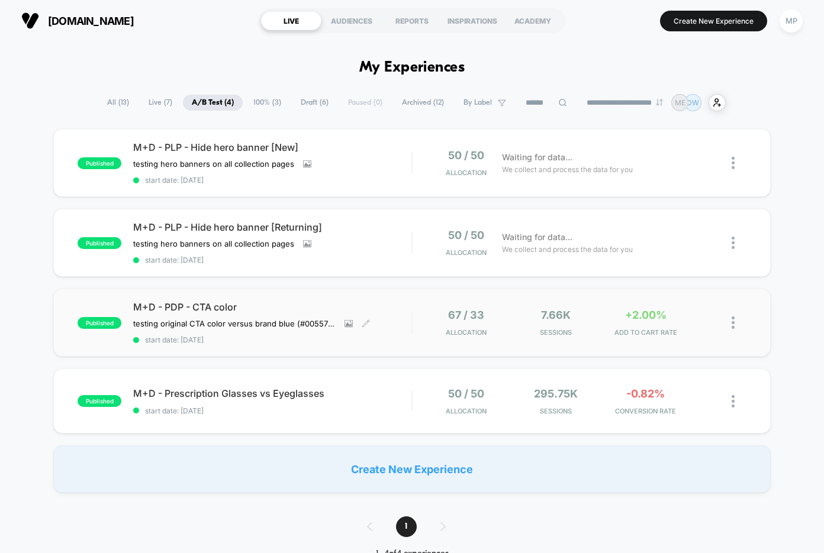
click at [347, 344] on div "published M+D - PDP - CTA color testing original CTA color versus brand blue (#…" at bounding box center [411, 323] width 717 height 68
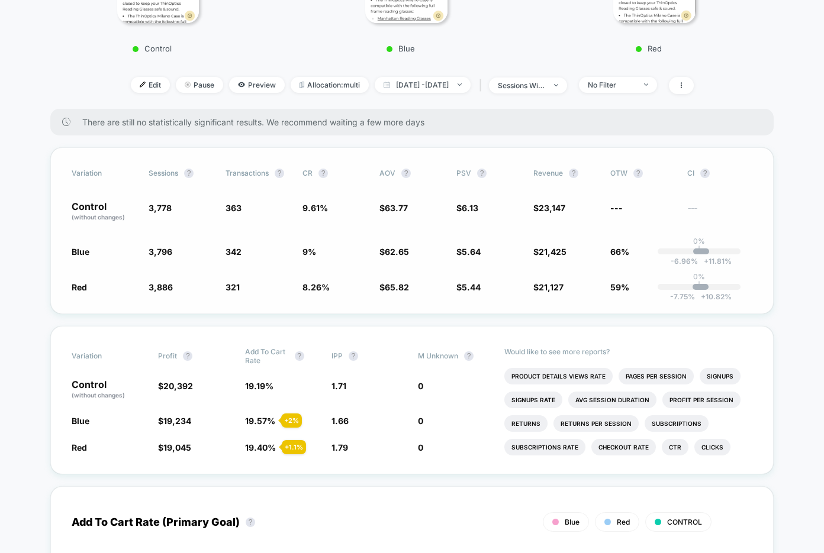
scroll to position [337, 0]
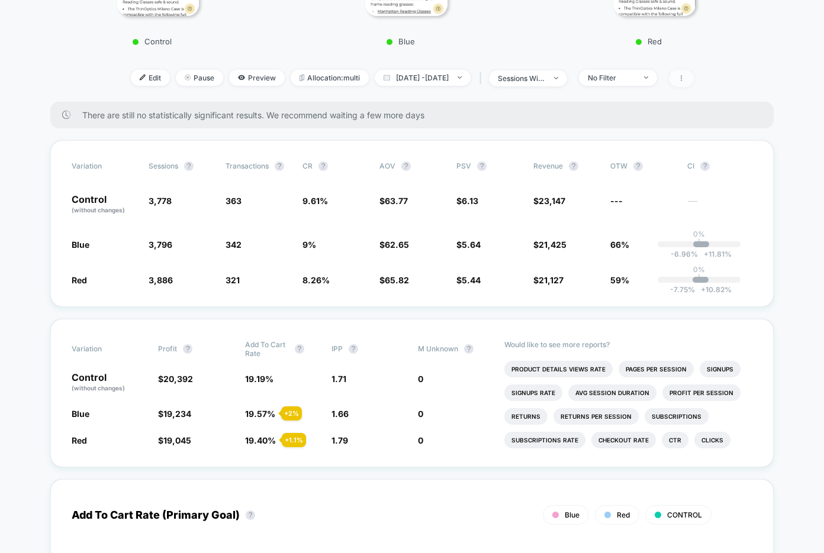
click at [694, 81] on span at bounding box center [681, 78] width 25 height 17
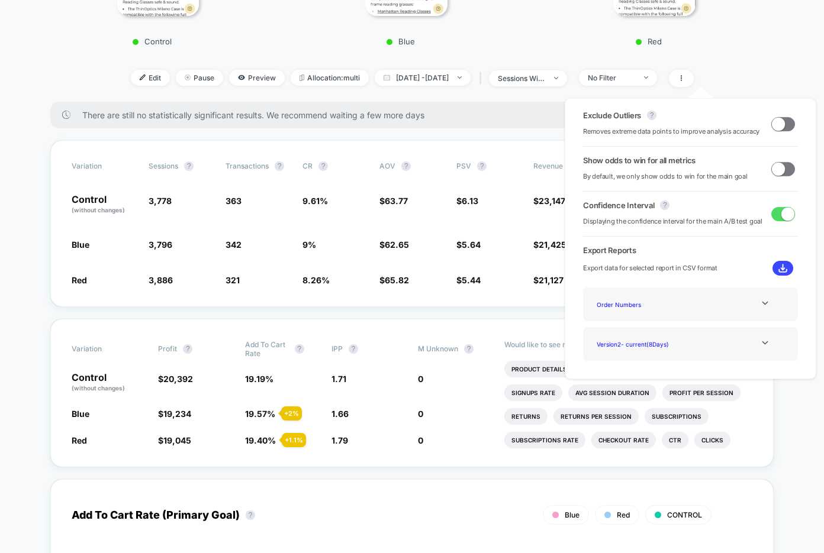
click at [780, 127] on span at bounding box center [778, 123] width 13 height 13
click at [781, 127] on span at bounding box center [787, 123] width 13 height 13
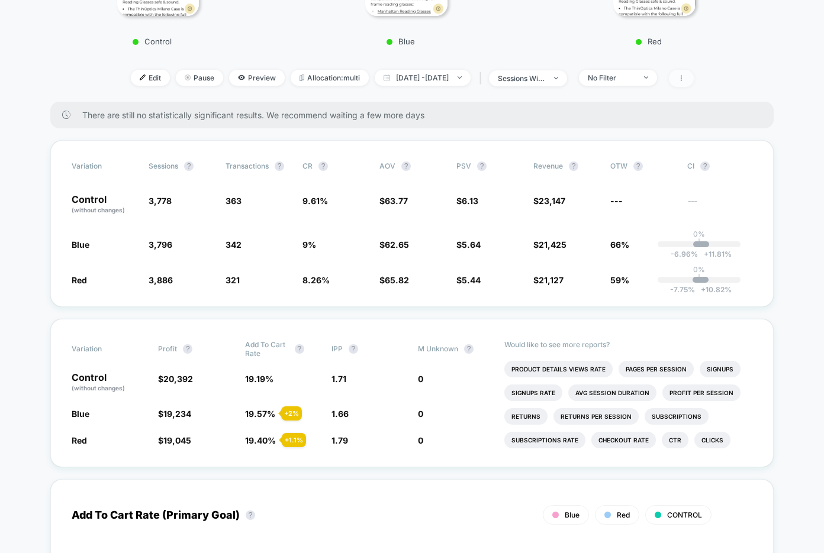
click at [685, 79] on icon at bounding box center [681, 78] width 7 height 7
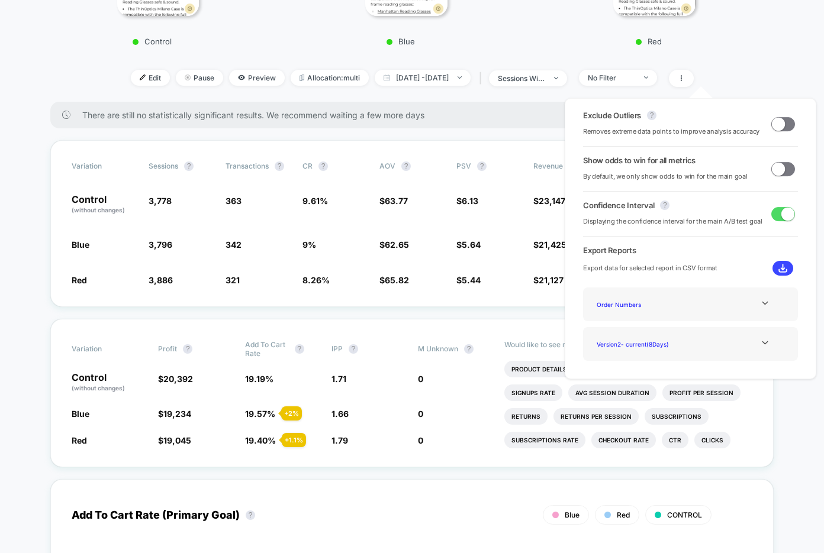
click at [778, 121] on span at bounding box center [778, 123] width 13 height 13
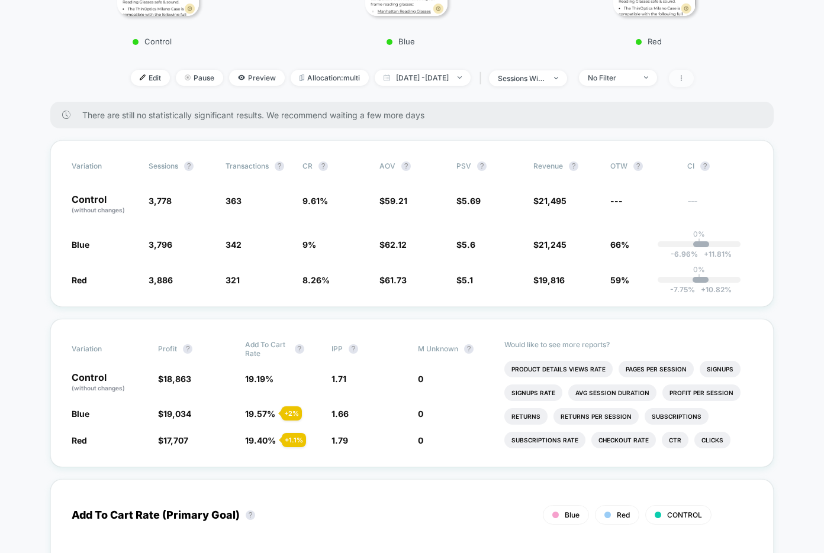
click at [694, 79] on span at bounding box center [681, 78] width 25 height 17
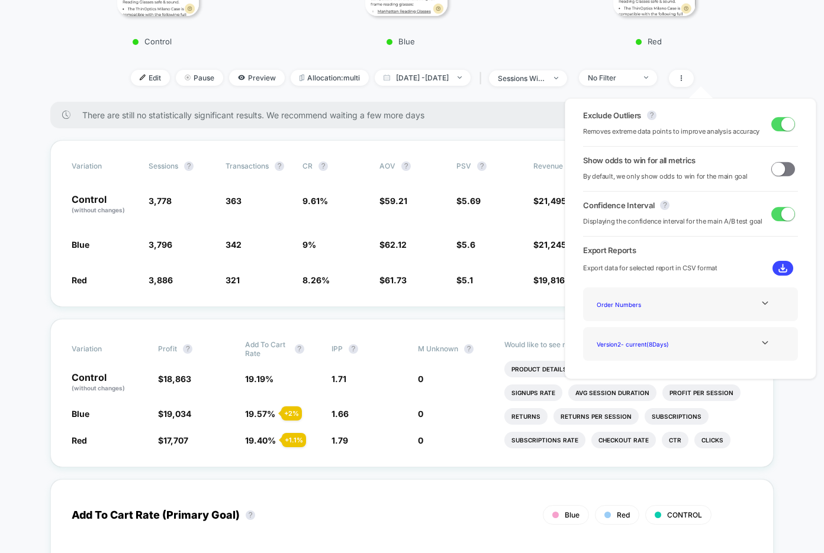
click at [792, 120] on div "Exclude Outliers ? Removes extreme data points to improve analysis accuracy" at bounding box center [690, 124] width 215 height 27
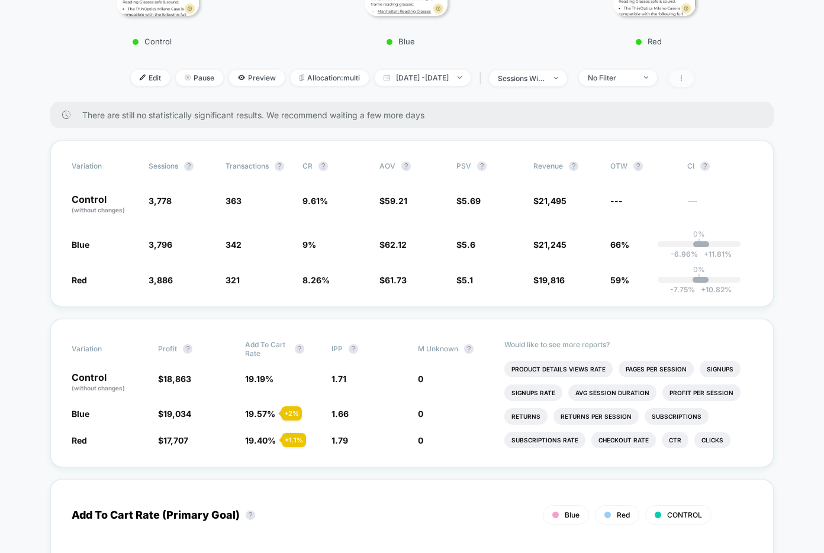
click at [685, 76] on icon at bounding box center [681, 78] width 7 height 7
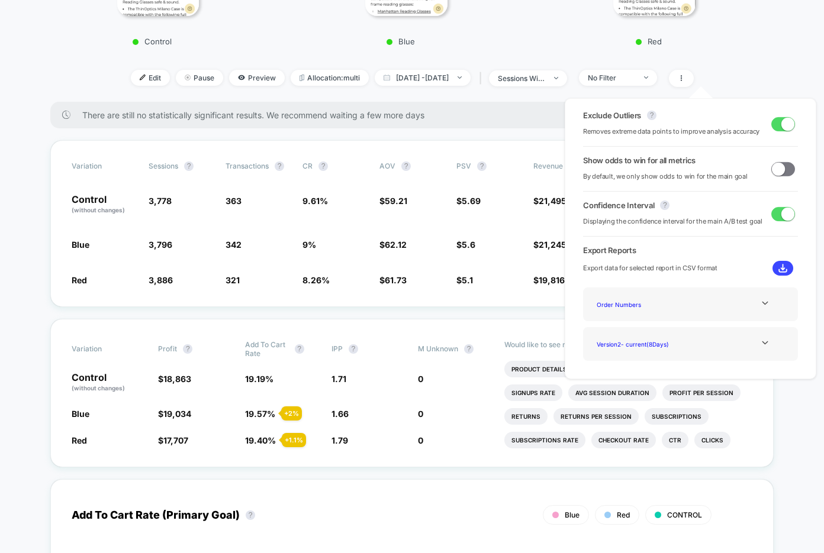
click at [782, 125] on span at bounding box center [787, 123] width 13 height 13
click at [766, 70] on div "Edit Pause Preview Allocation: multi Aug 15, 2025 - Aug 21, 2025 | sessions wit…" at bounding box center [412, 78] width 712 height 17
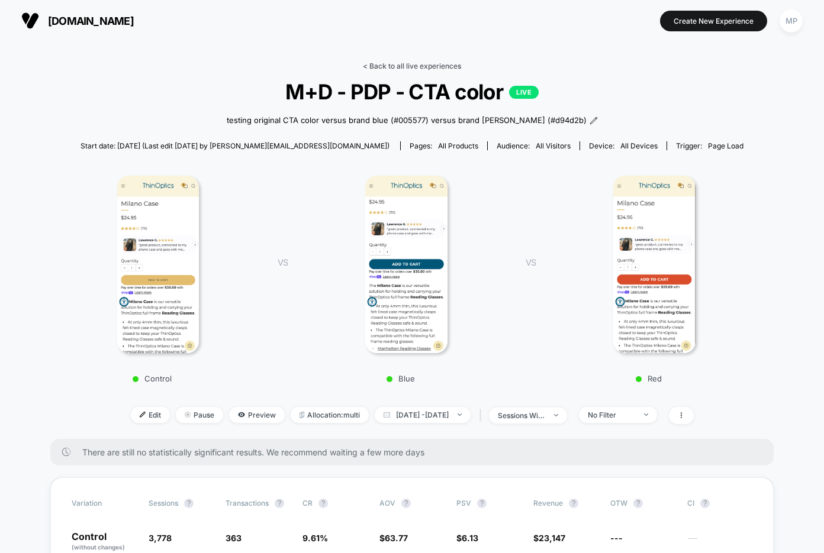
click at [407, 63] on link "< Back to all live experiences" at bounding box center [412, 66] width 98 height 9
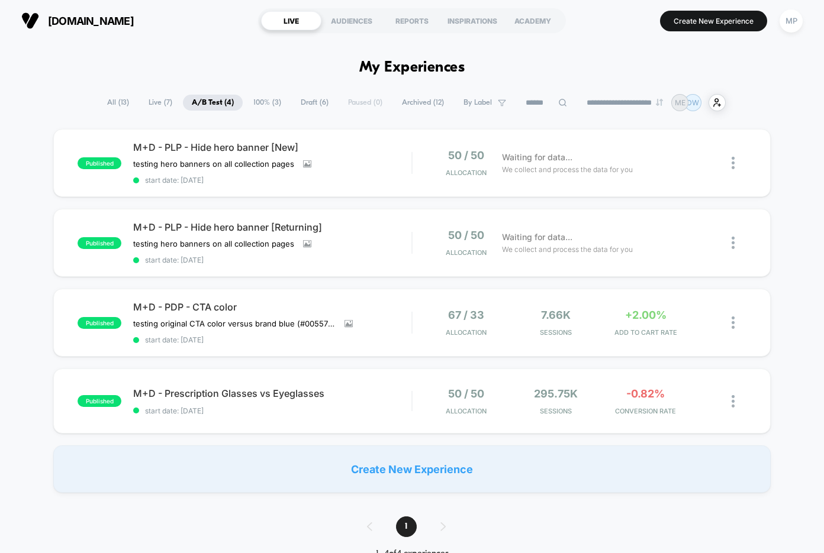
click at [317, 105] on span "Draft ( 6 )" at bounding box center [315, 103] width 46 height 16
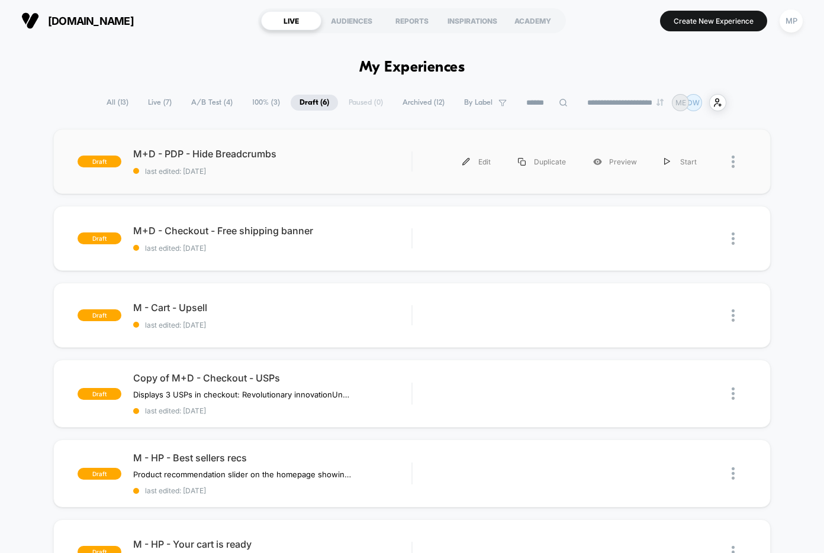
click at [292, 187] on div "draft M+D - PDP - Hide Breadcrumbs last edited: 8/21/2025 Edit Duplicate Previe…" at bounding box center [411, 161] width 717 height 65
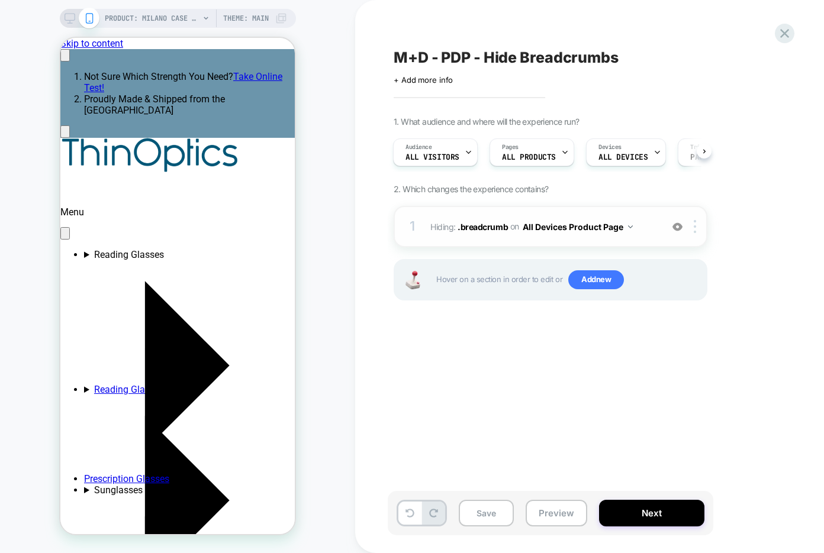
click at [680, 224] on img at bounding box center [677, 227] width 10 height 10
click at [679, 224] on img at bounding box center [677, 227] width 10 height 10
click at [774, 39] on div "M+D - PDP - Hide Breadcrumbs Click to edit experience details + Add more info 1…" at bounding box center [610, 277] width 444 height 530
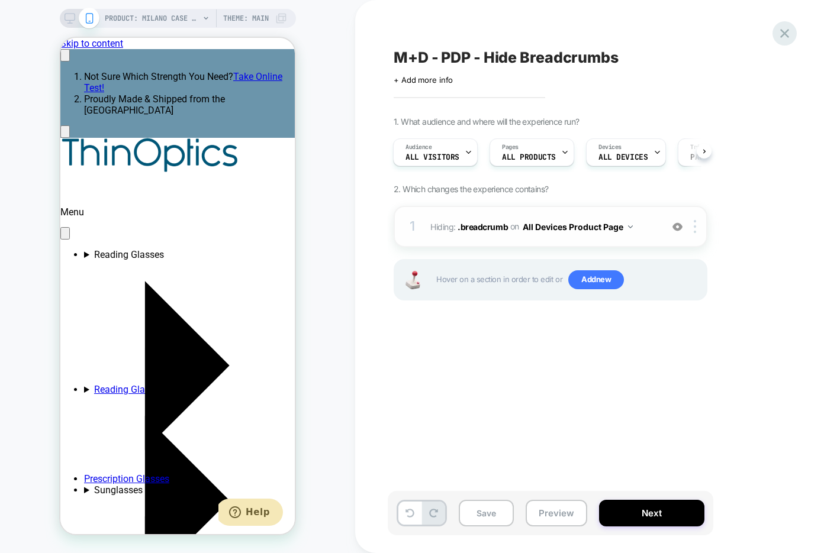
click at [783, 38] on icon at bounding box center [785, 33] width 16 height 16
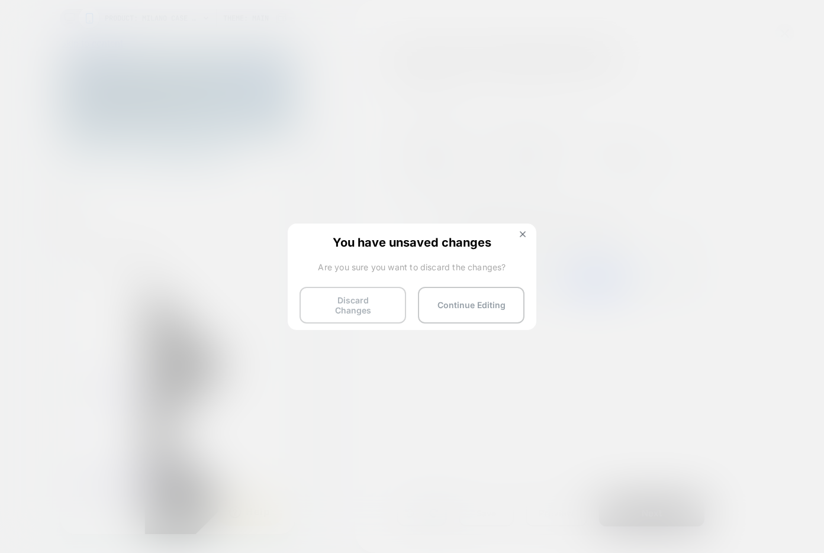
click at [358, 303] on button "Discard Changes" at bounding box center [353, 305] width 107 height 37
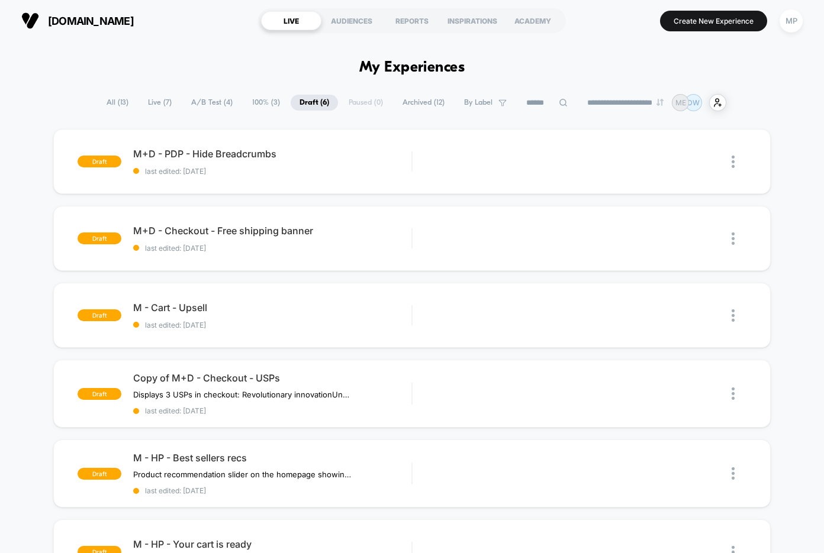
click at [205, 98] on span "A/B Test ( 4 )" at bounding box center [211, 103] width 59 height 16
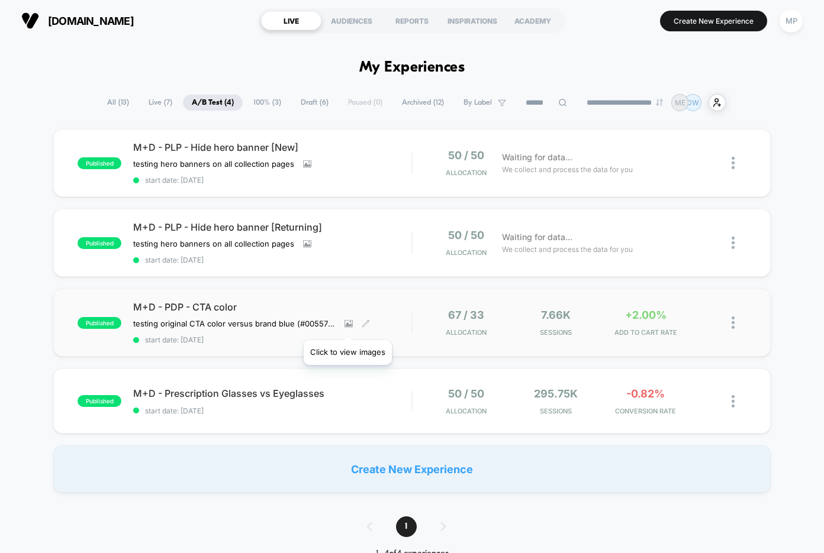
click at [348, 327] on div "M+D - PDP - CTA color testing original CTA color versus brand blue (#005577) ve…" at bounding box center [272, 322] width 278 height 43
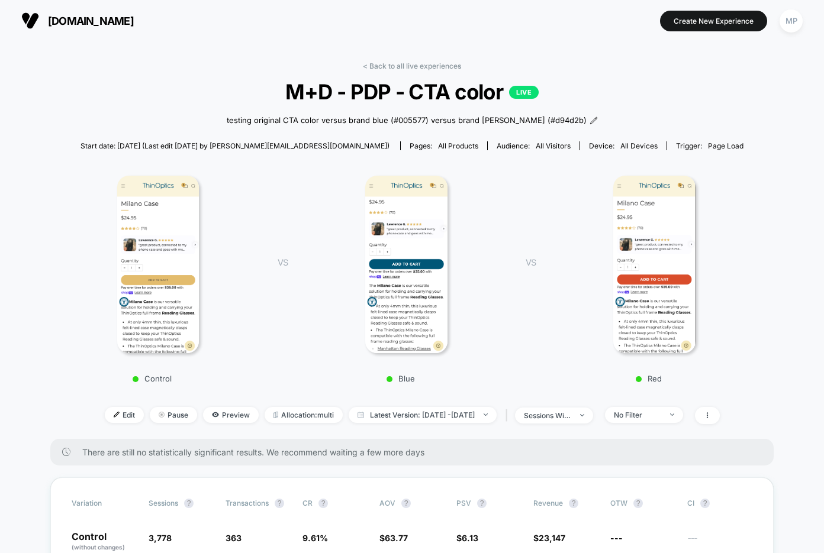
click at [162, 291] on img at bounding box center [158, 265] width 82 height 178
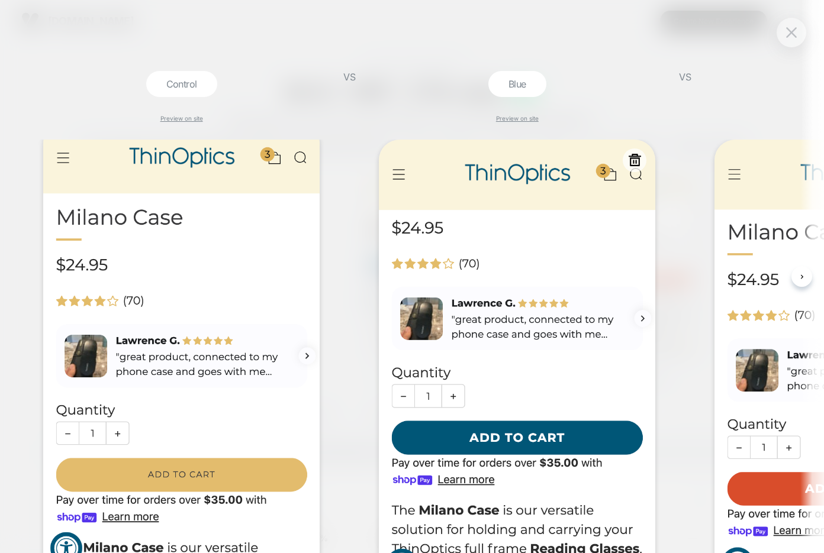
scroll to position [1, 0]
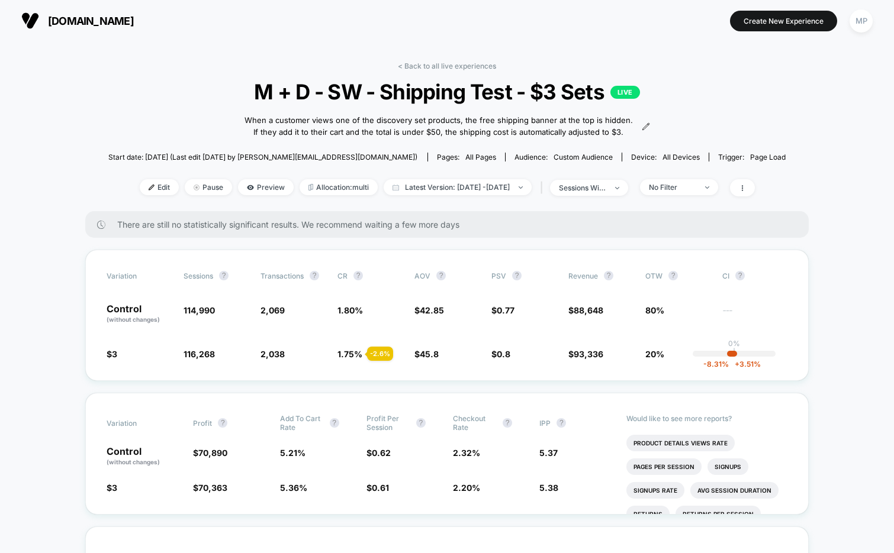
scroll to position [30, 0]
